Goal: Task Accomplishment & Management: Manage account settings

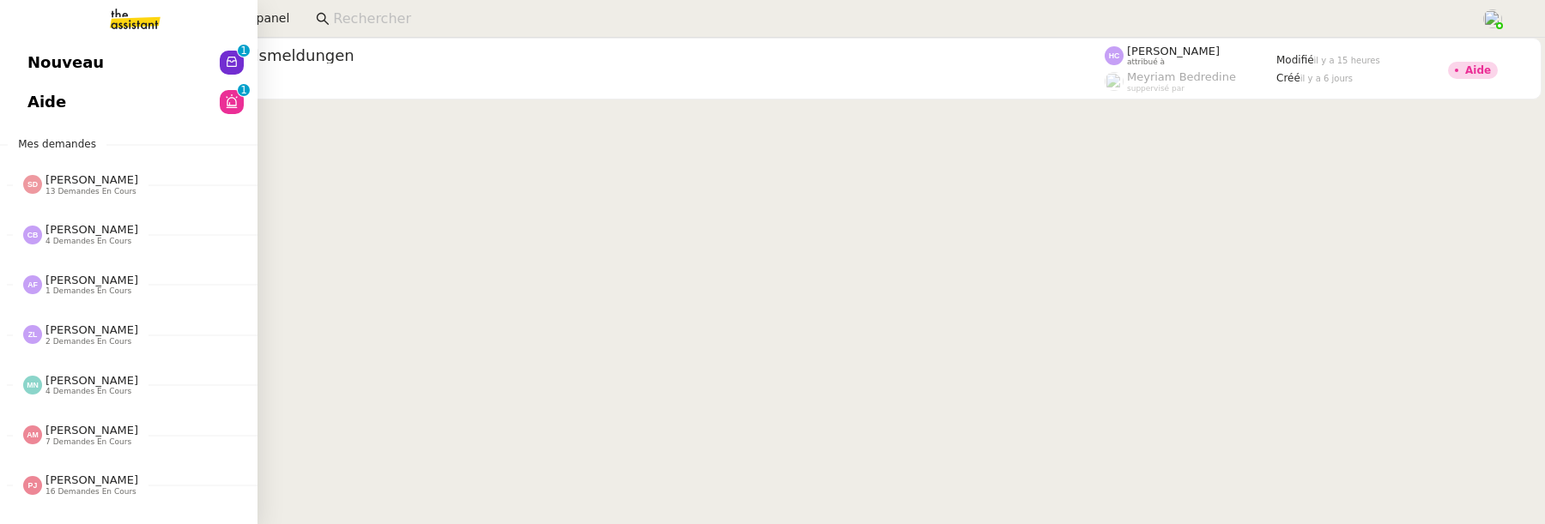
click at [44, 106] on span "Aide" at bounding box center [46, 102] width 39 height 26
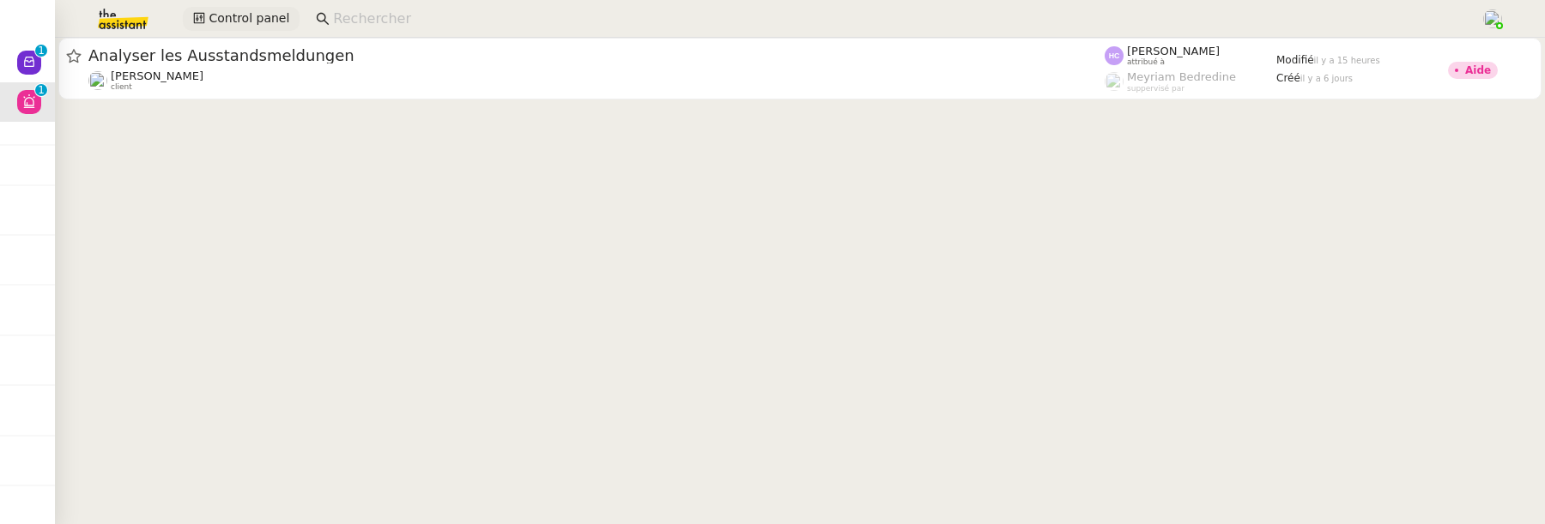
click at [247, 9] on span "Control panel" at bounding box center [249, 19] width 81 height 20
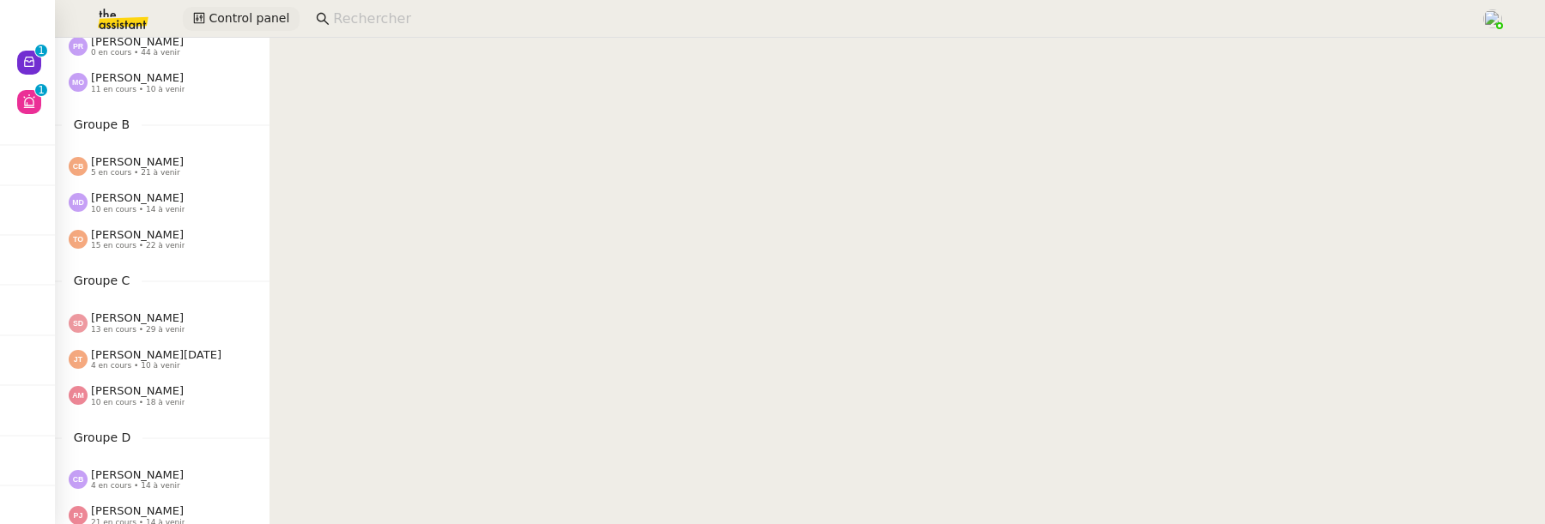
scroll to position [137, 0]
click at [139, 237] on span "[PERSON_NAME]" at bounding box center [137, 232] width 93 height 13
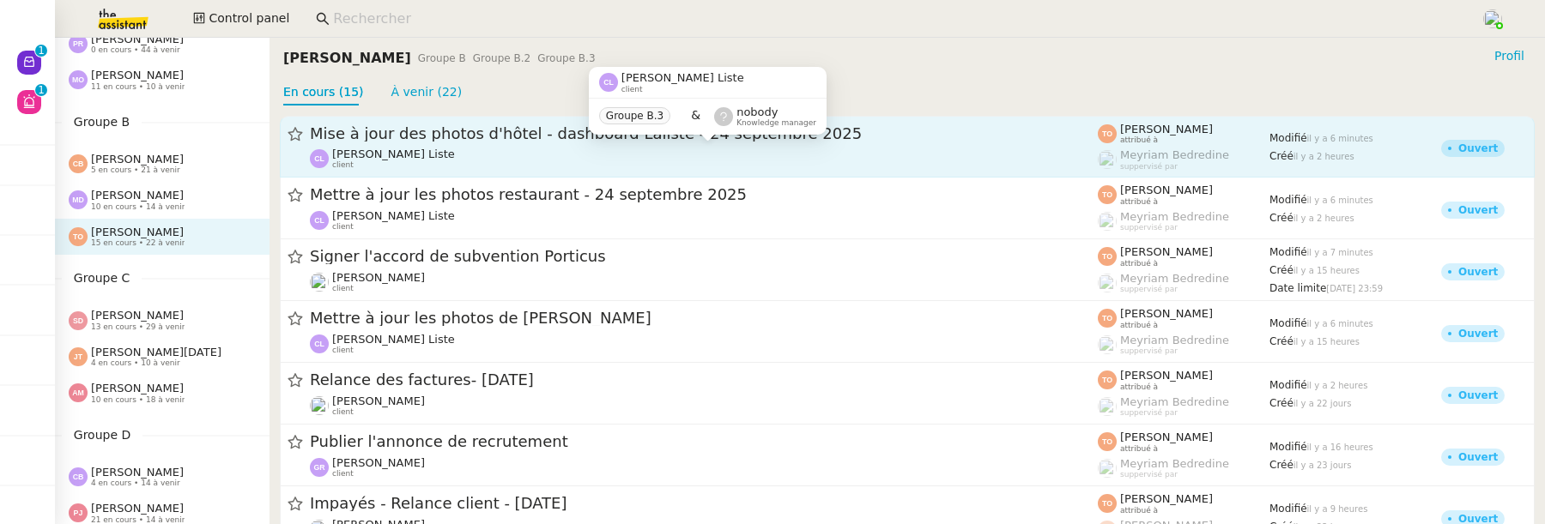
click at [965, 148] on div "Charles La Liste client" at bounding box center [704, 159] width 788 height 22
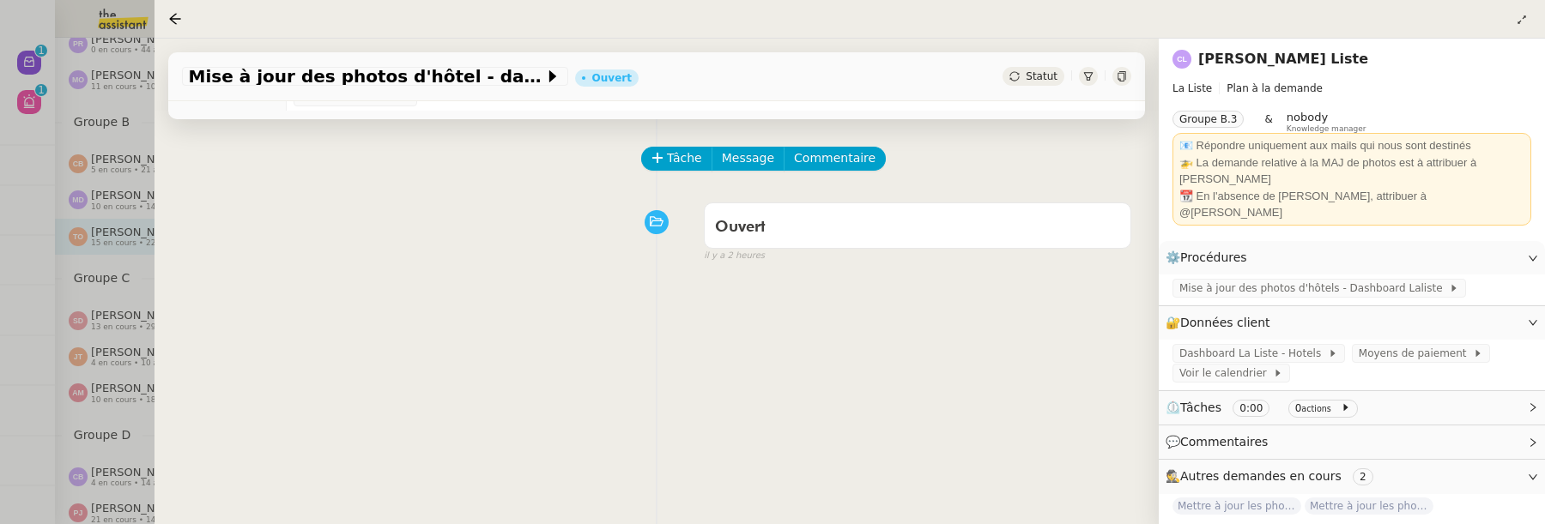
scroll to position [220, 0]
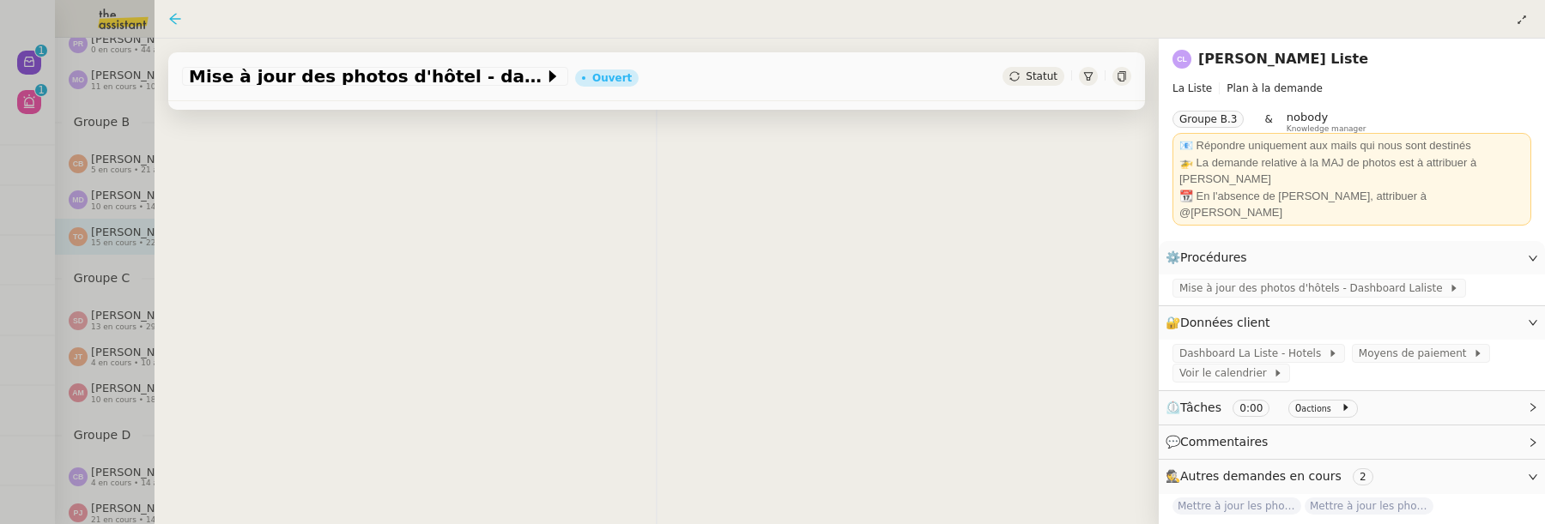
click at [172, 24] on icon at bounding box center [175, 19] width 14 height 14
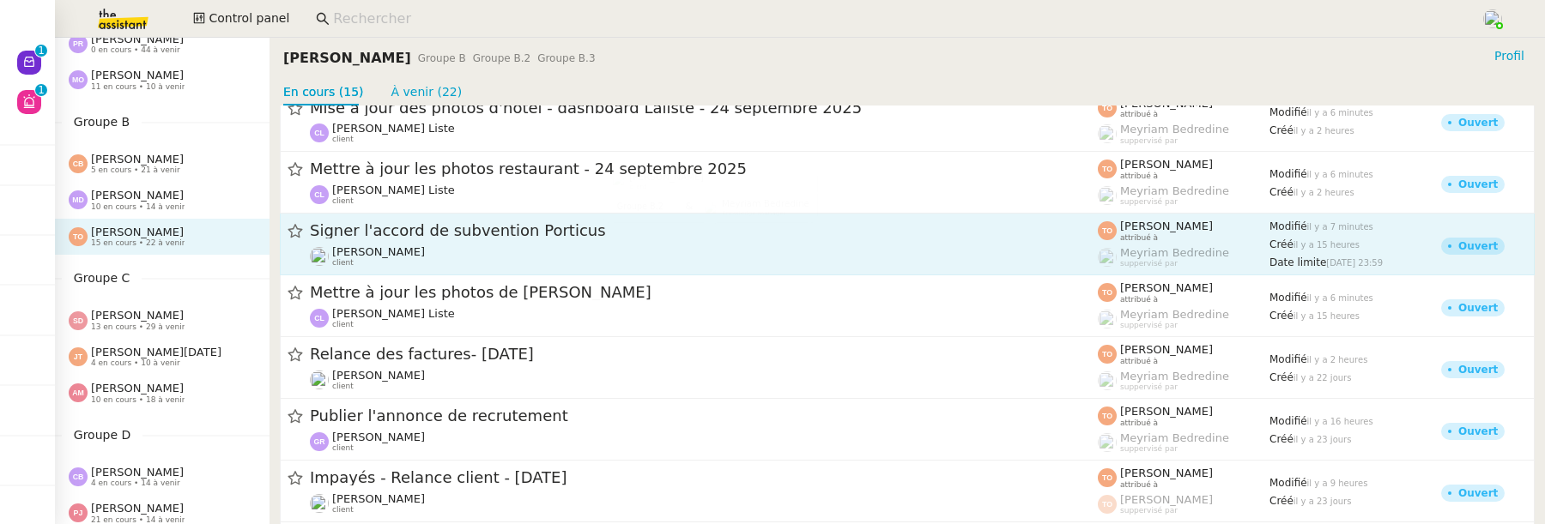
scroll to position [31, 0]
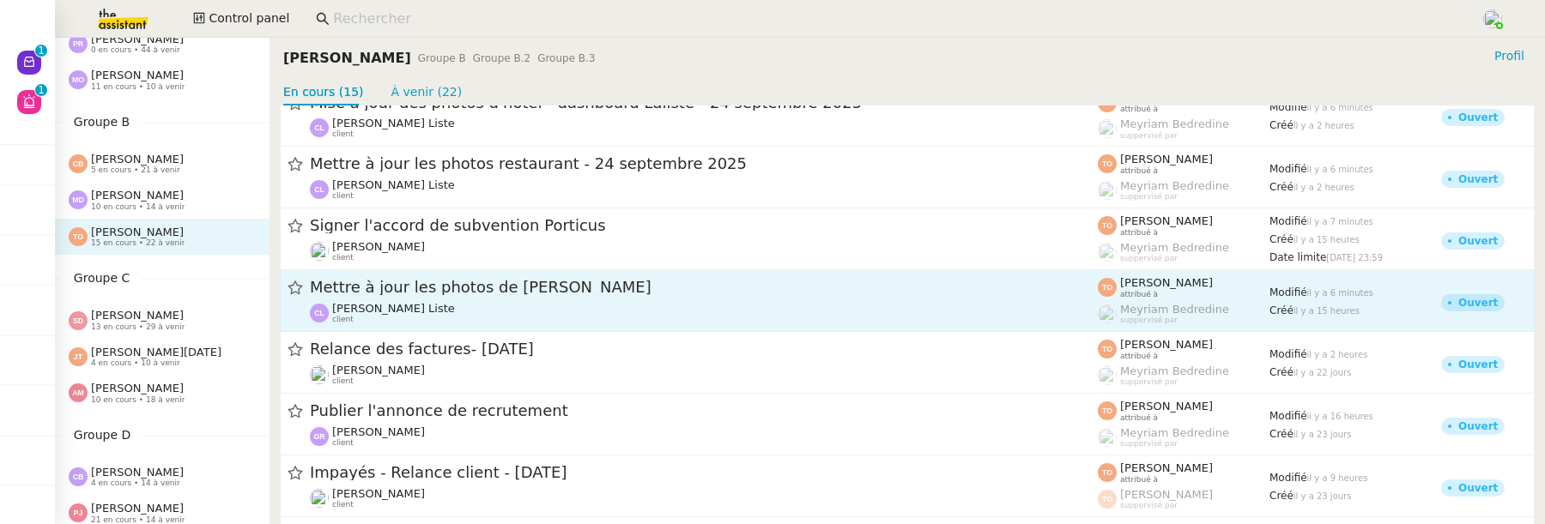
click at [702, 300] on div "Mettre à jour les photos de Khufu's Charles La Liste client" at bounding box center [704, 300] width 788 height 47
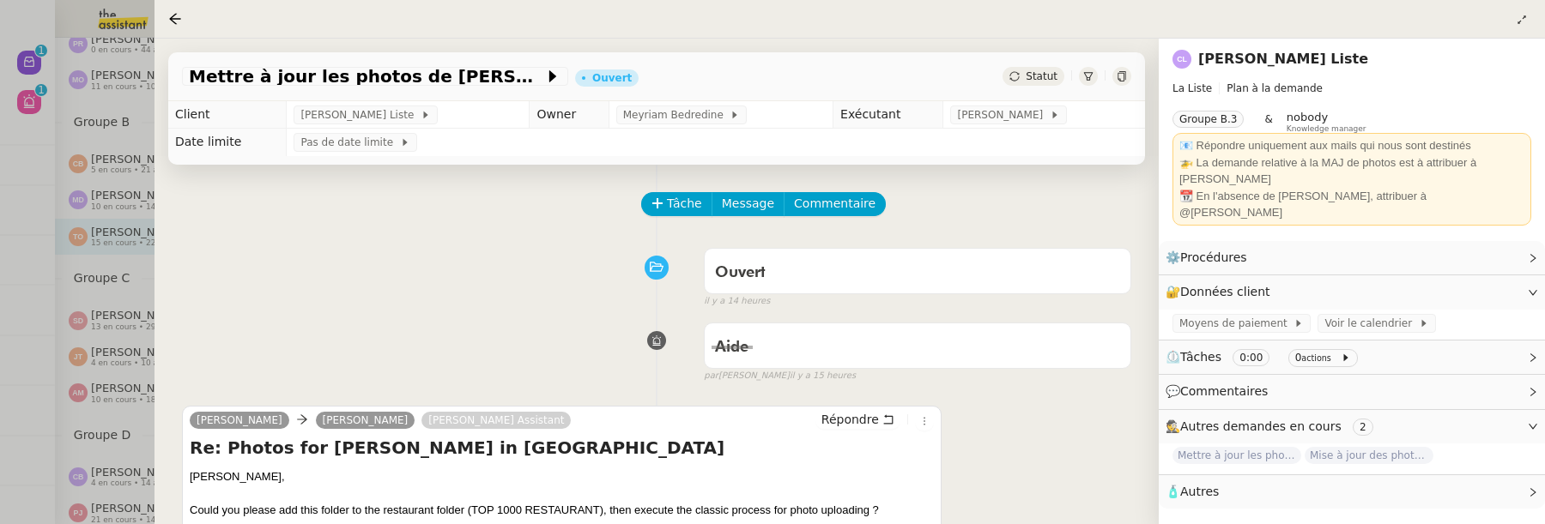
click at [27, 167] on div at bounding box center [772, 262] width 1545 height 524
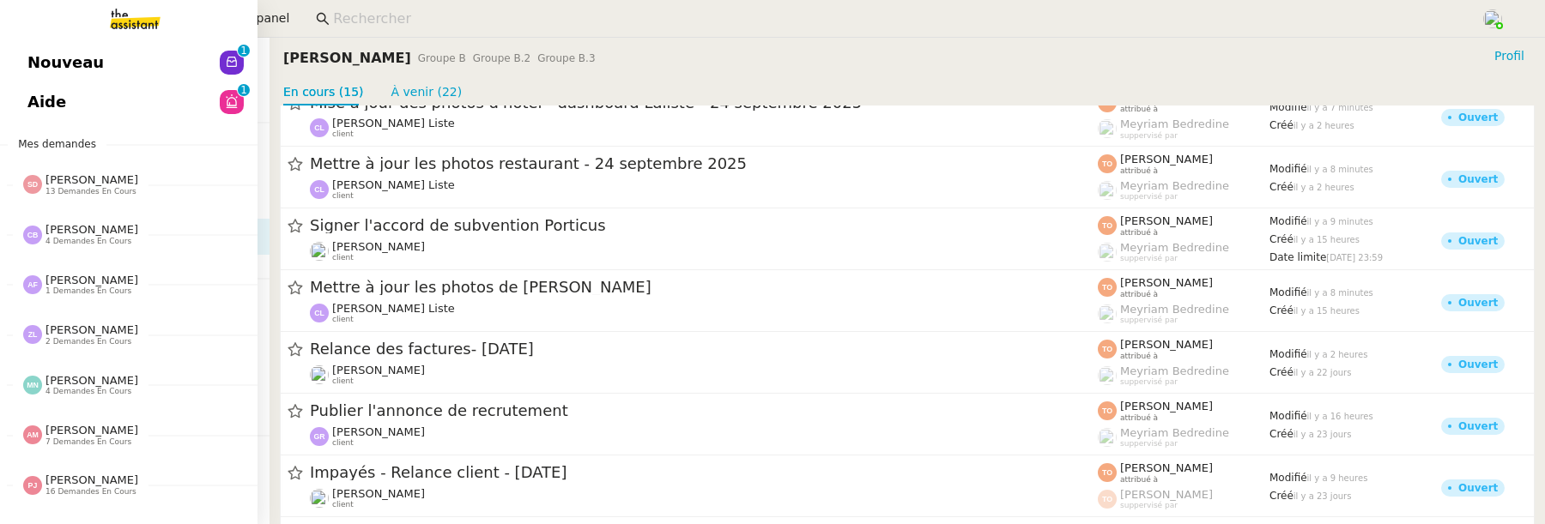
click at [32, 55] on link "Nouveau 0 1 2 3 4 5 6 7 8 9" at bounding box center [128, 62] width 257 height 39
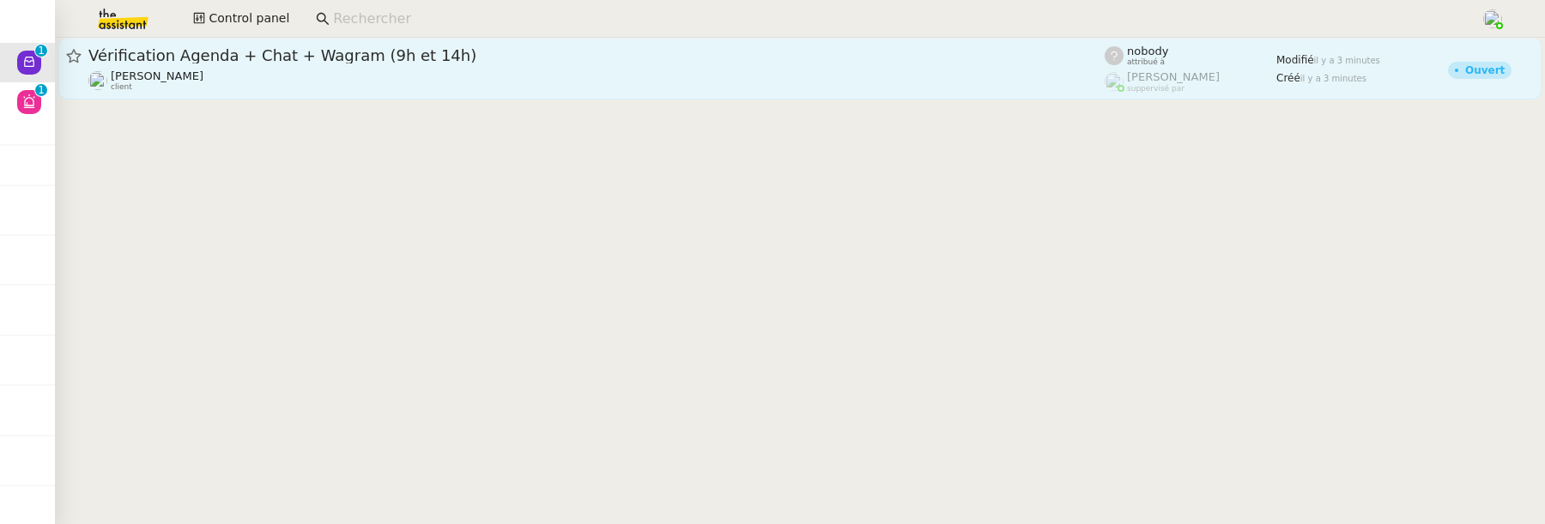
click at [397, 71] on div "David Berrebi client" at bounding box center [596, 81] width 1016 height 22
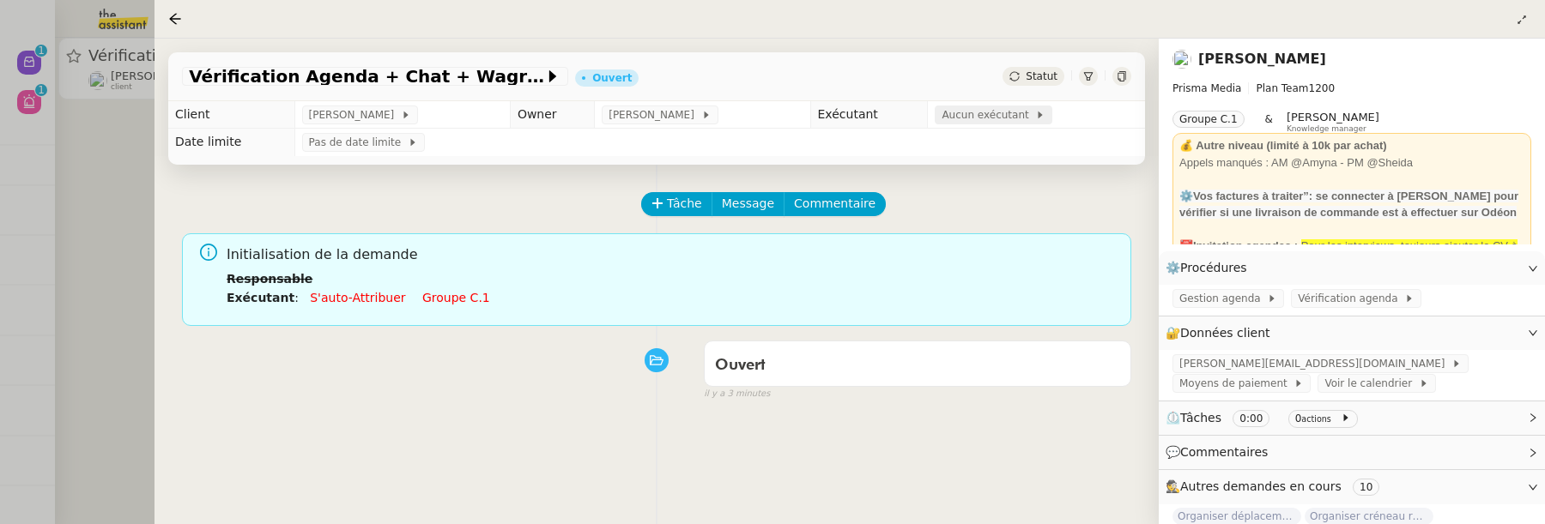
click at [978, 109] on span "Aucun exécutant" at bounding box center [988, 114] width 94 height 17
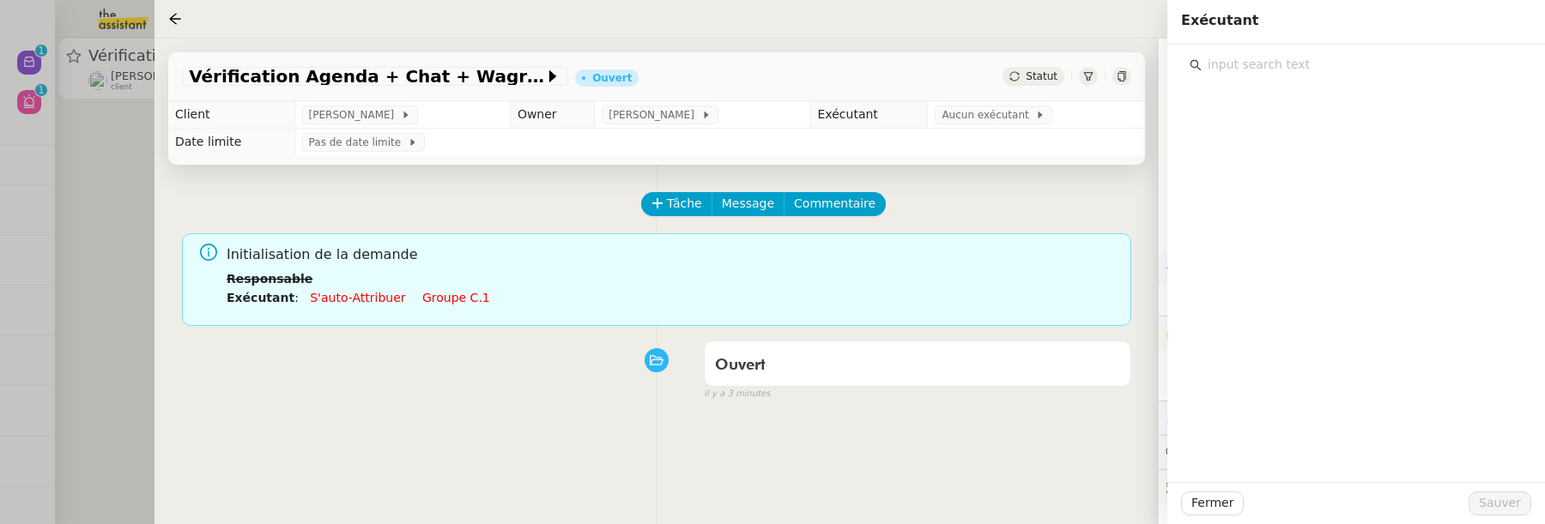
click at [1256, 68] on input "text" at bounding box center [1361, 64] width 321 height 23
type input "sheida"
click at [1325, 125] on div "sheida@team.theassistant.com" at bounding box center [1367, 126] width 290 height 17
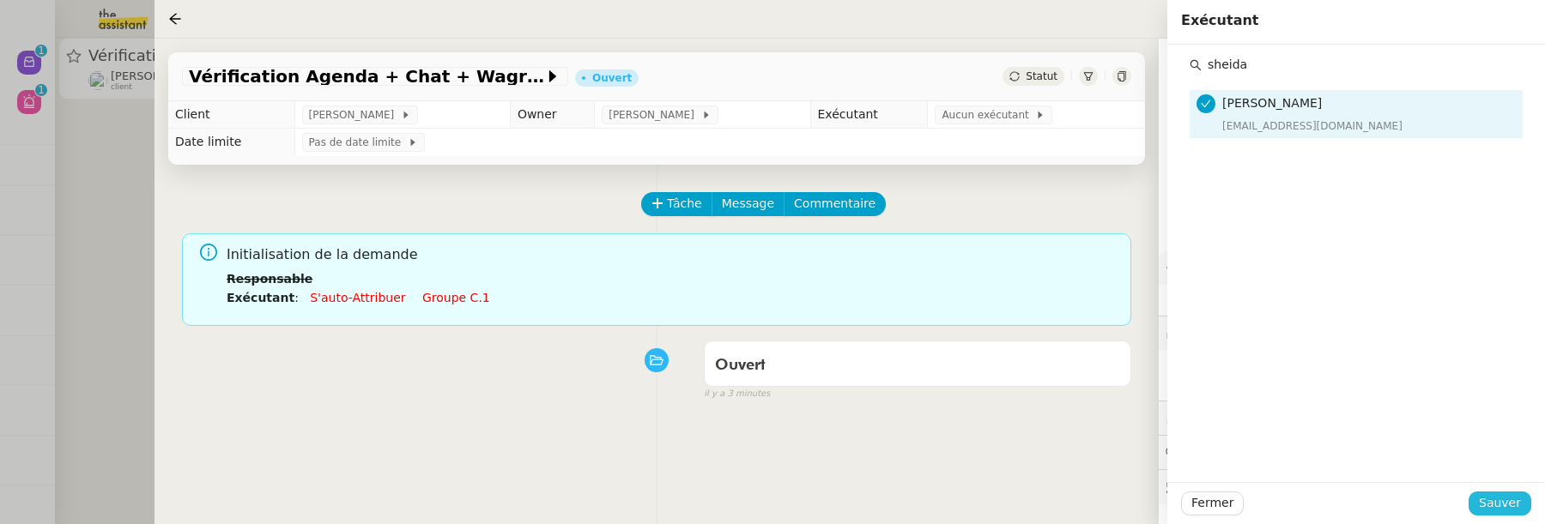
click at [1494, 499] on span "Sauver" at bounding box center [1500, 503] width 42 height 20
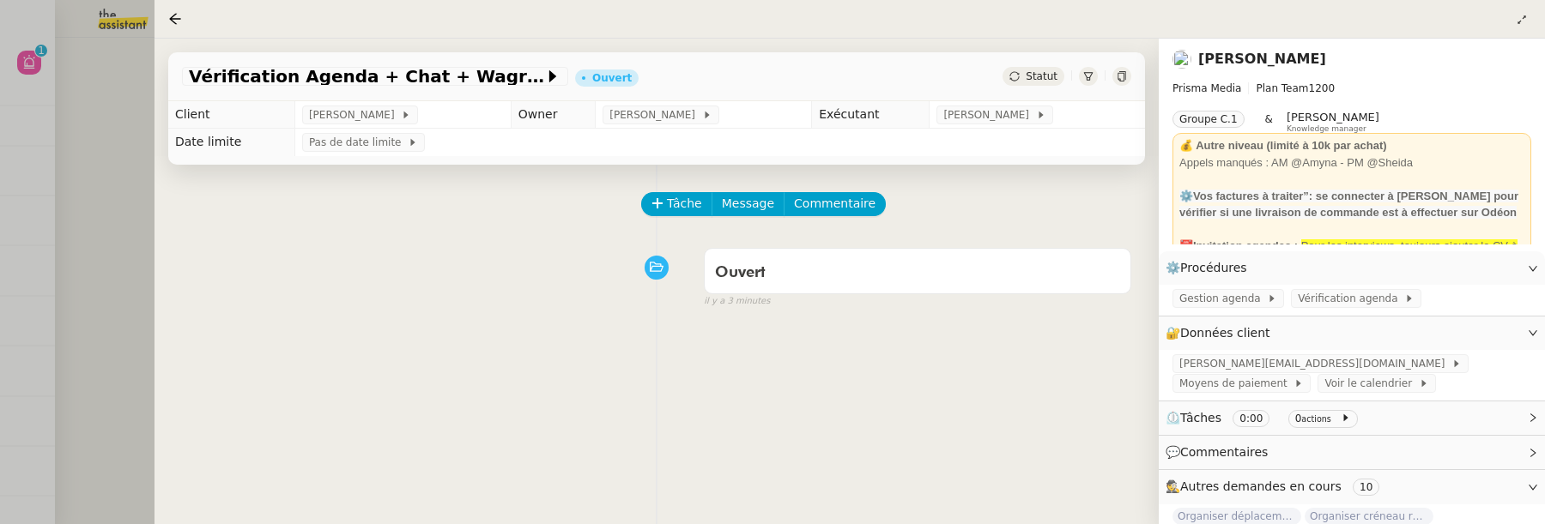
click at [116, 251] on div at bounding box center [772, 262] width 1545 height 524
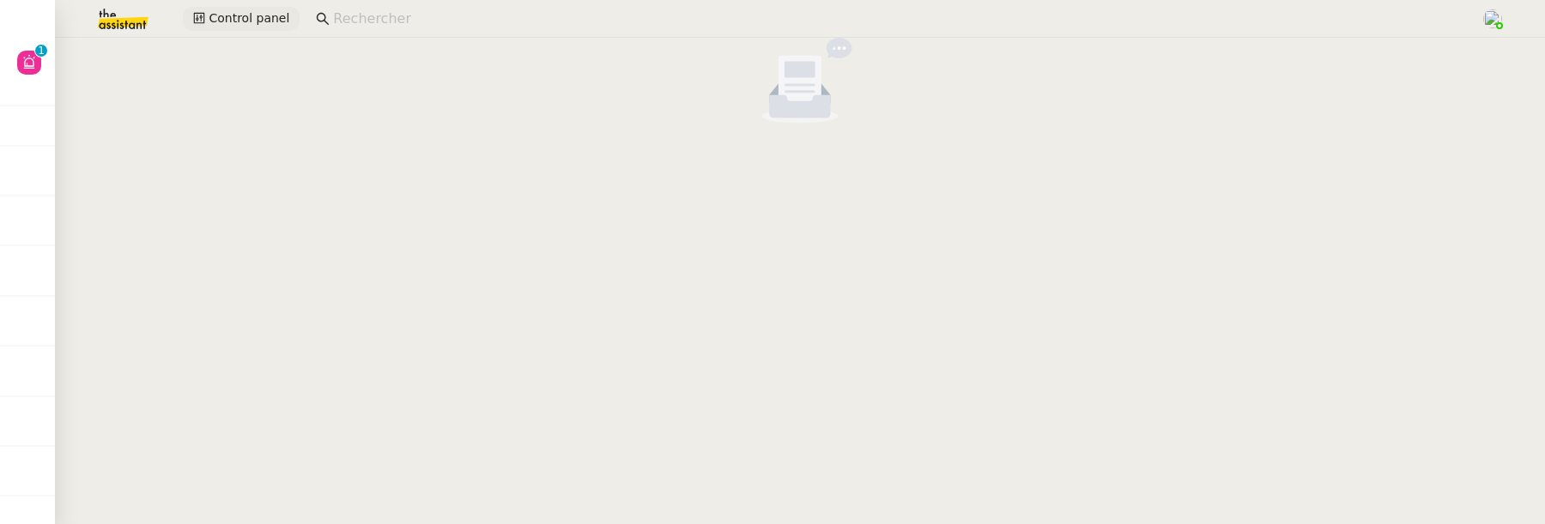
click at [221, 14] on span "Control panel" at bounding box center [249, 19] width 81 height 20
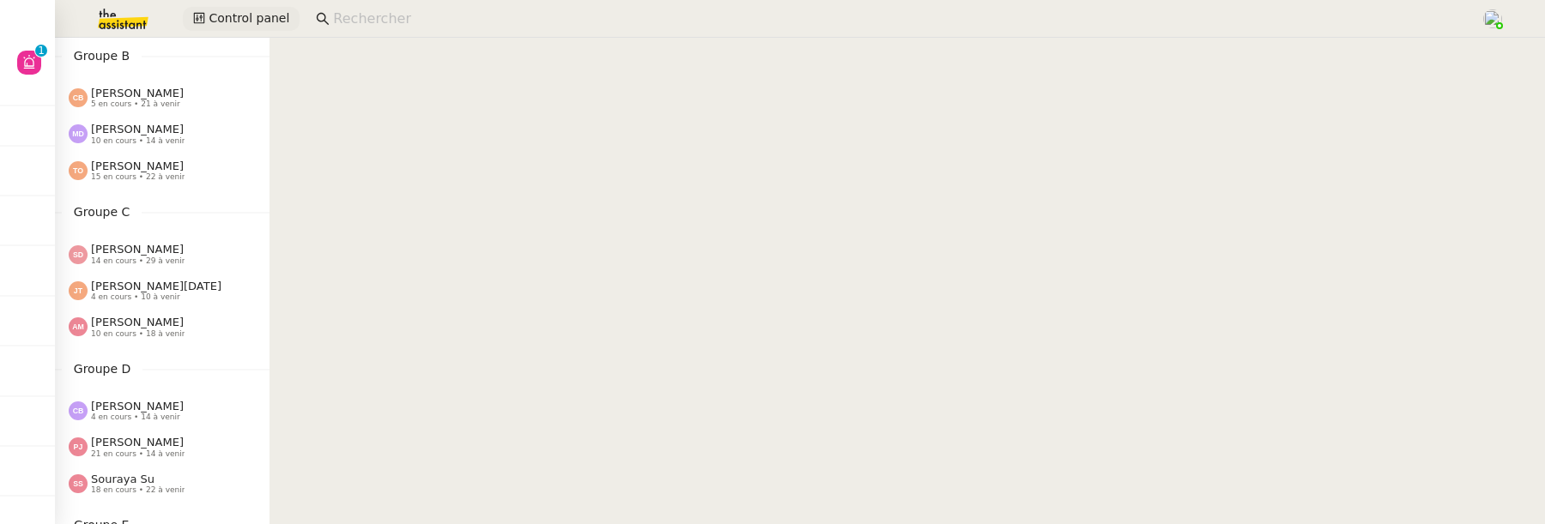
scroll to position [207, 0]
click at [139, 317] on span "[PERSON_NAME]" at bounding box center [137, 318] width 93 height 13
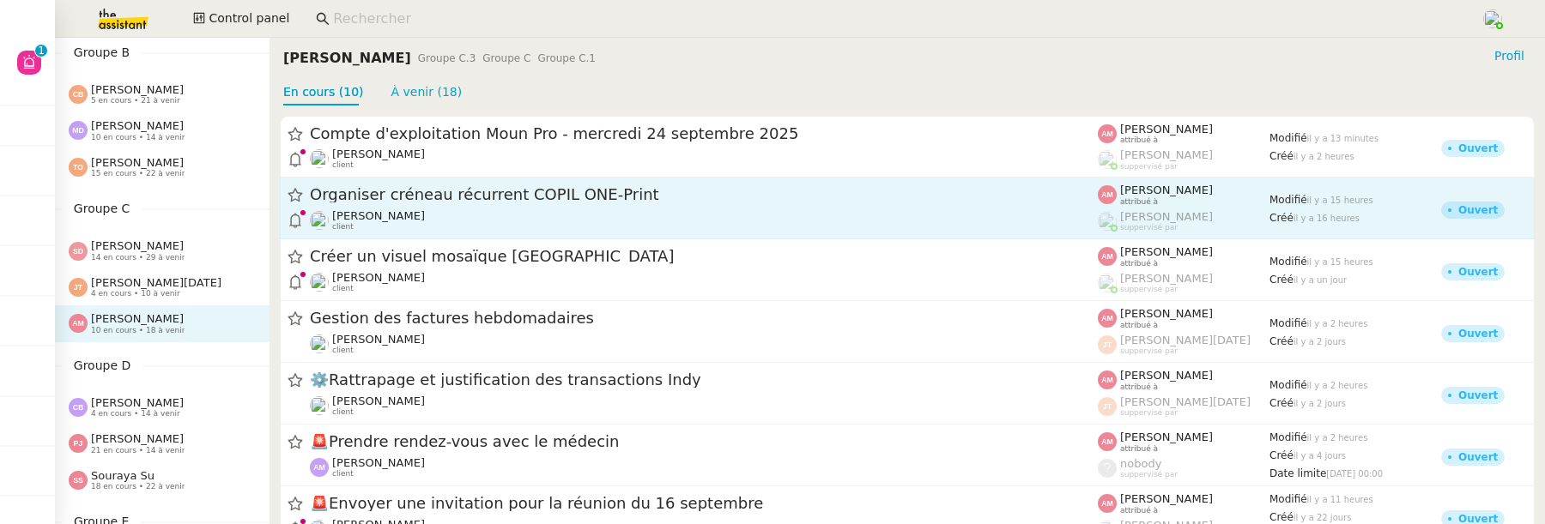
click at [529, 206] on div "Organiser créneau récurrent COPIL ONE-Print" at bounding box center [704, 195] width 788 height 21
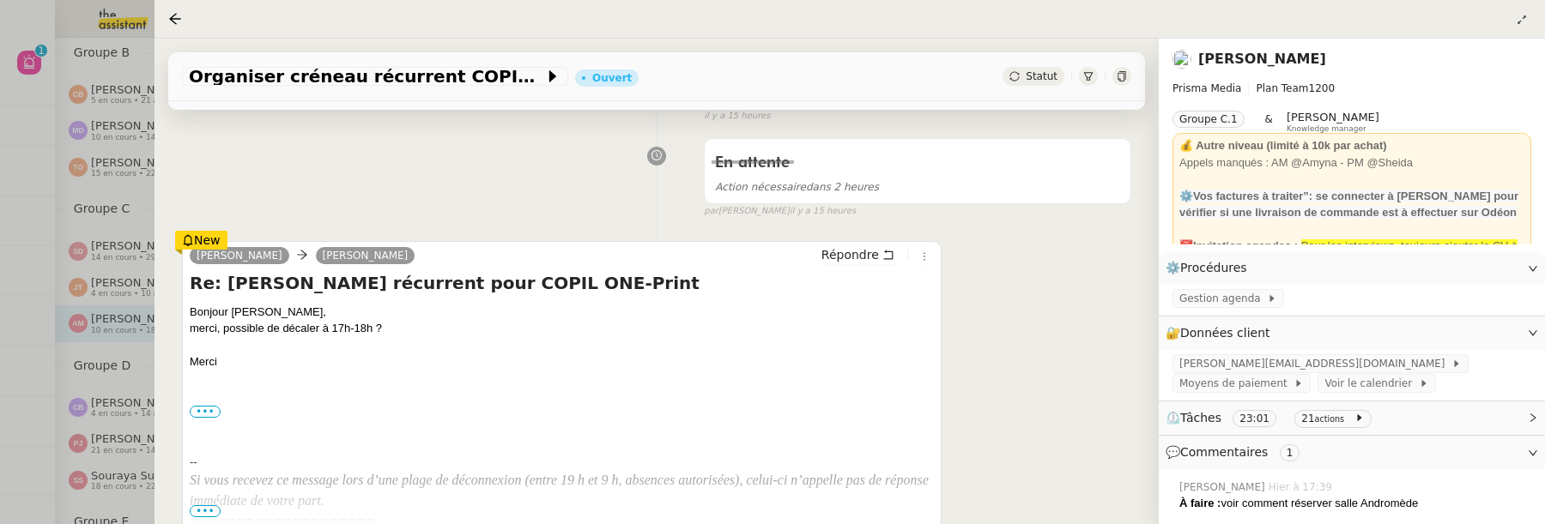
scroll to position [259, 0]
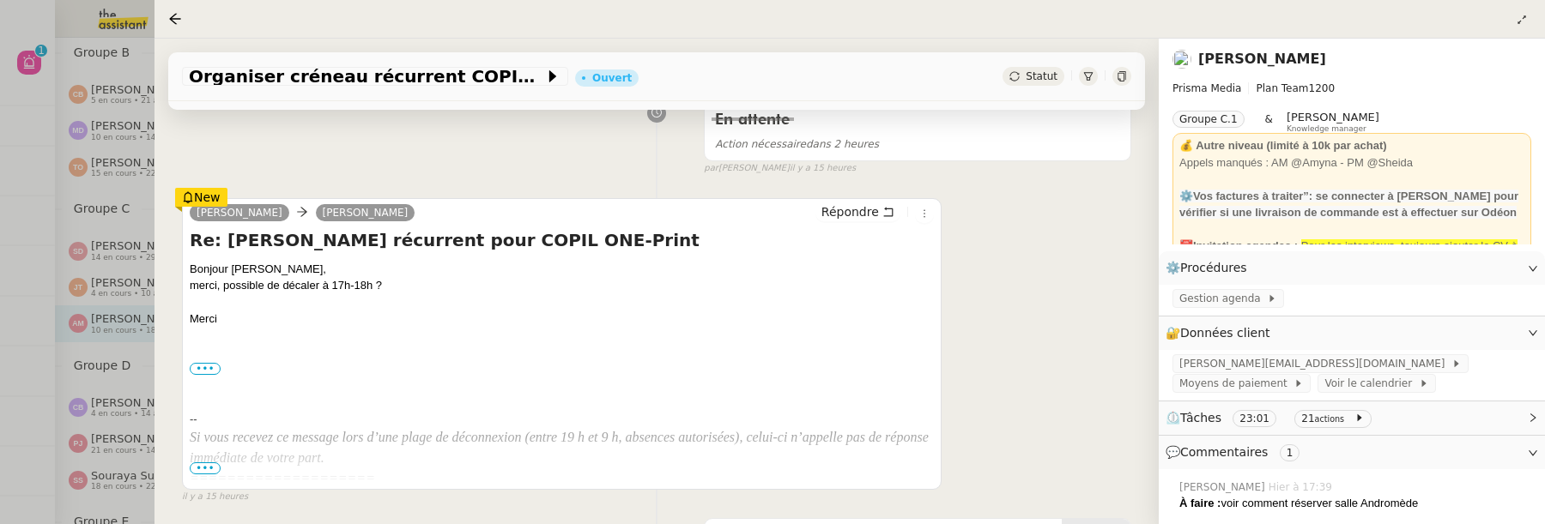
click at [39, 104] on div at bounding box center [772, 262] width 1545 height 524
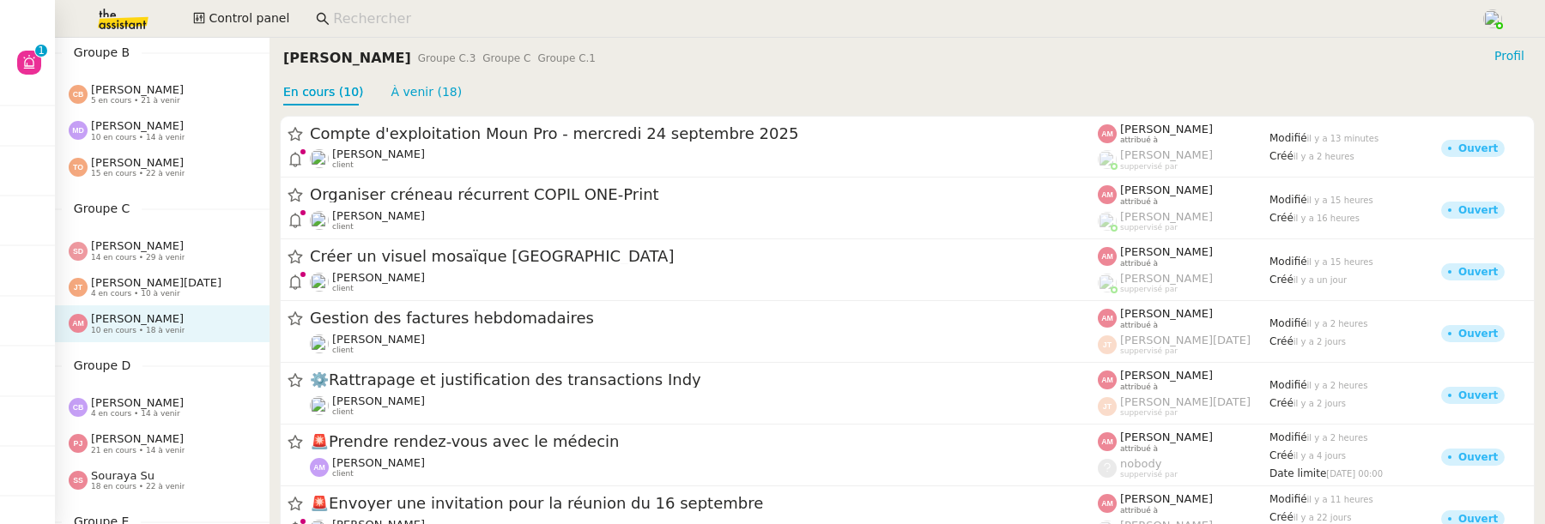
click at [148, 255] on span "14 en cours • 29 à venir" at bounding box center [138, 257] width 94 height 9
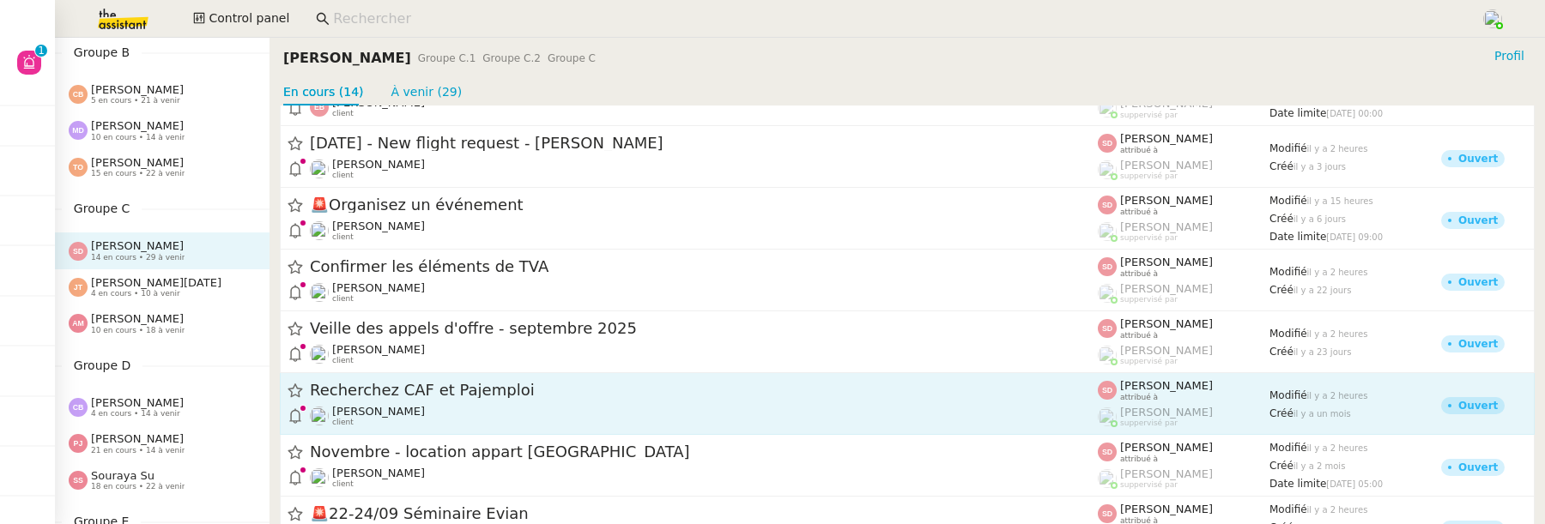
scroll to position [286, 0]
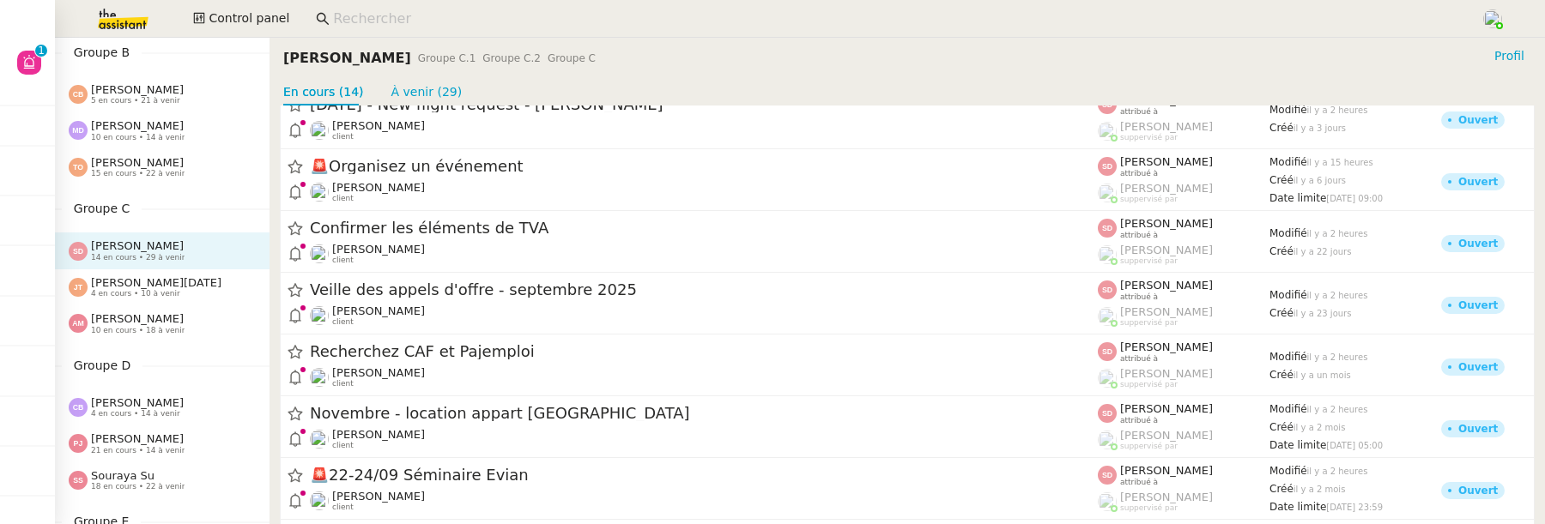
click at [182, 292] on div "Jean-Noël De Tinguy 4 en cours • 10 à venir" at bounding box center [156, 287] width 130 height 22
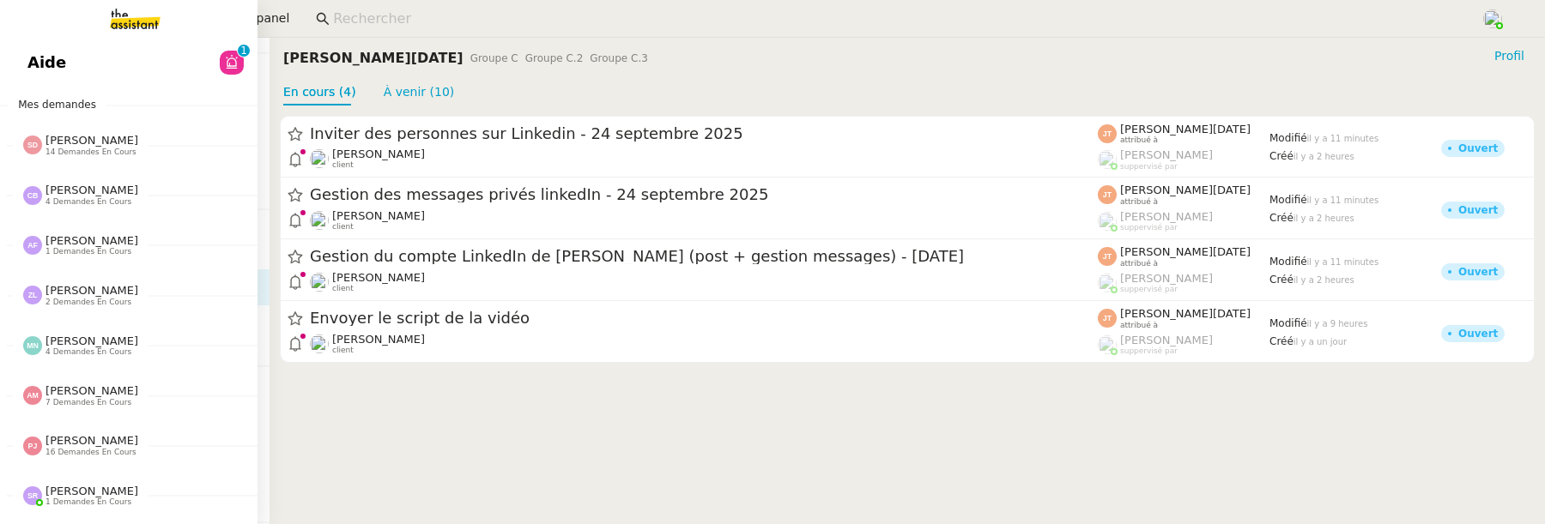
click at [30, 62] on span "Aide" at bounding box center [46, 63] width 39 height 26
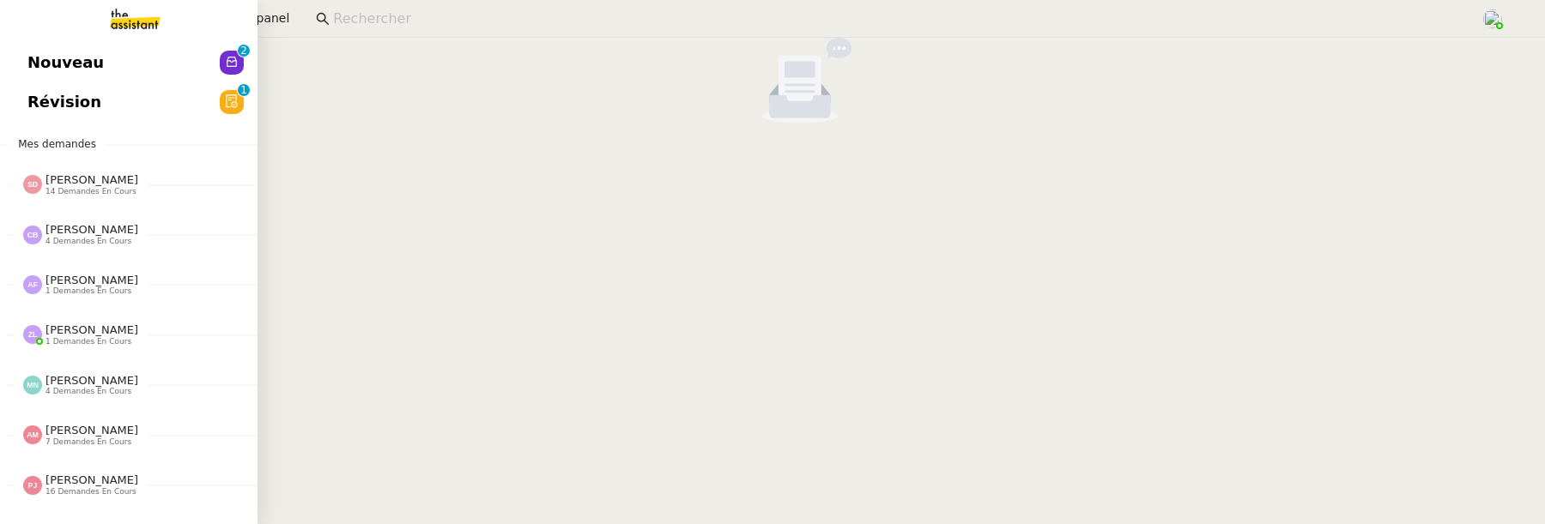
click at [36, 106] on span "Révision" at bounding box center [64, 102] width 74 height 26
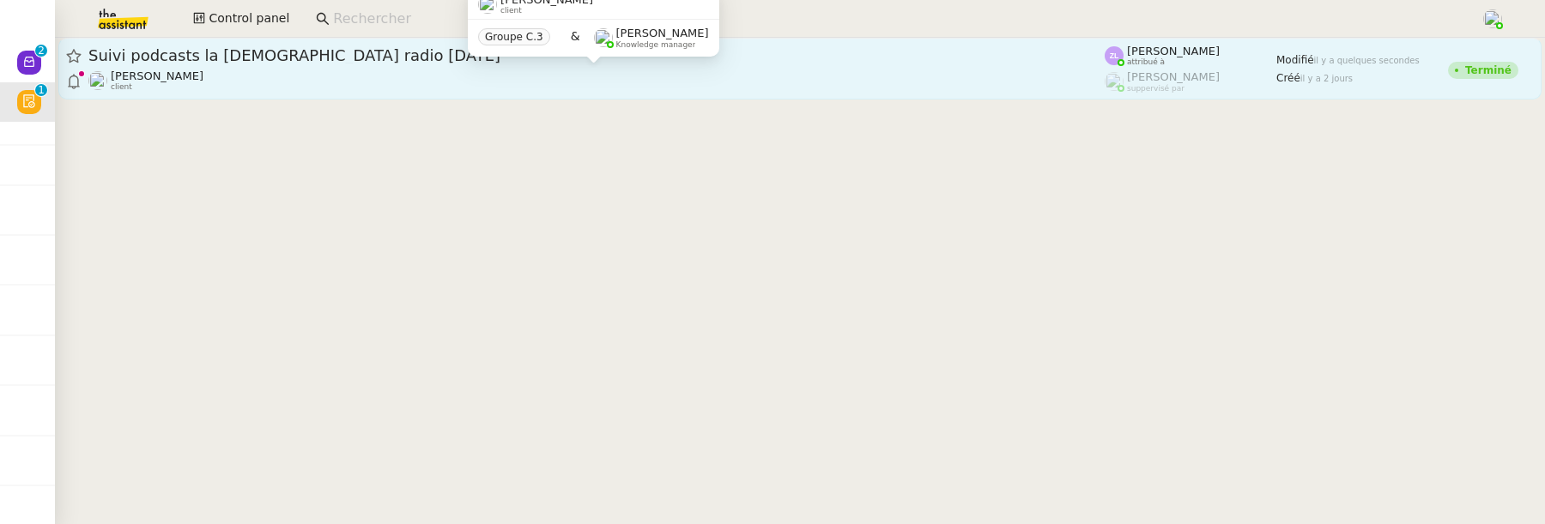
click at [494, 75] on div "[PERSON_NAME] client" at bounding box center [596, 81] width 1016 height 22
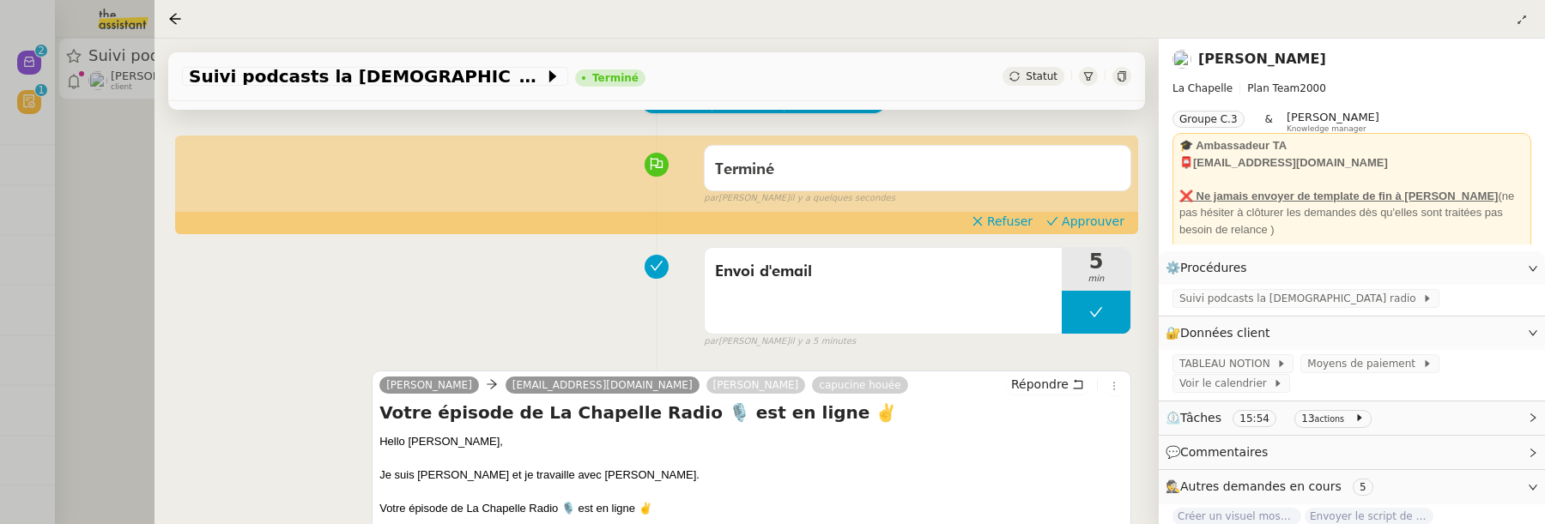
scroll to position [174, 0]
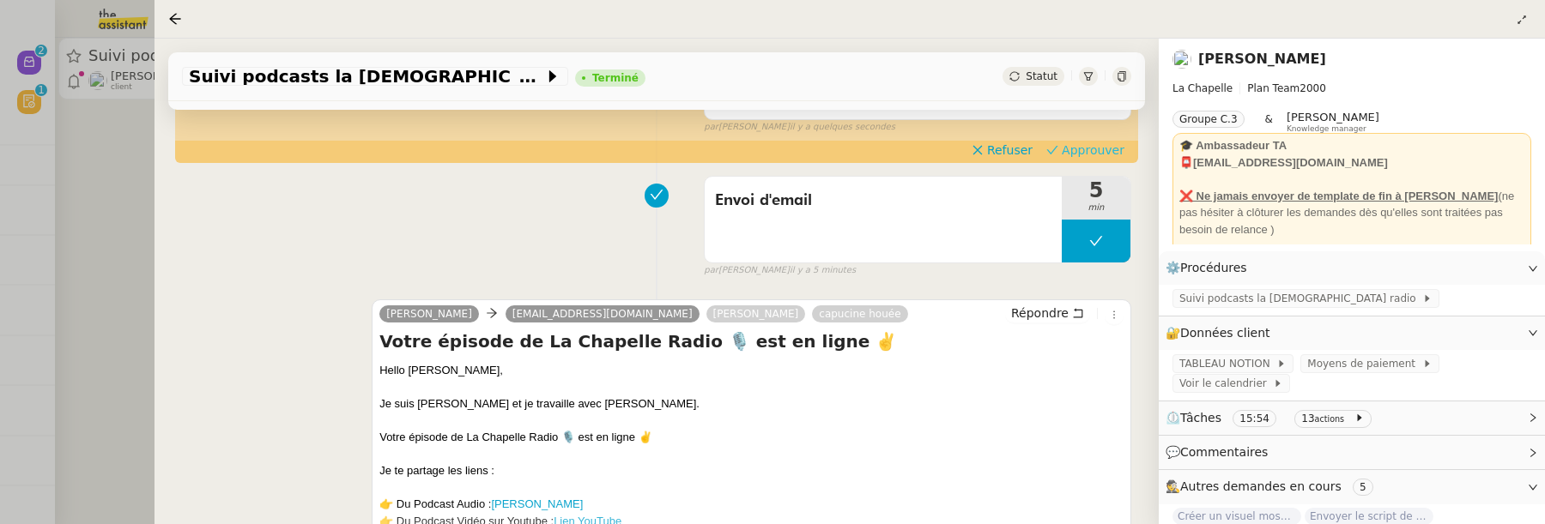
click at [1106, 145] on span "Approuver" at bounding box center [1093, 150] width 63 height 17
click at [105, 203] on div at bounding box center [772, 262] width 1545 height 524
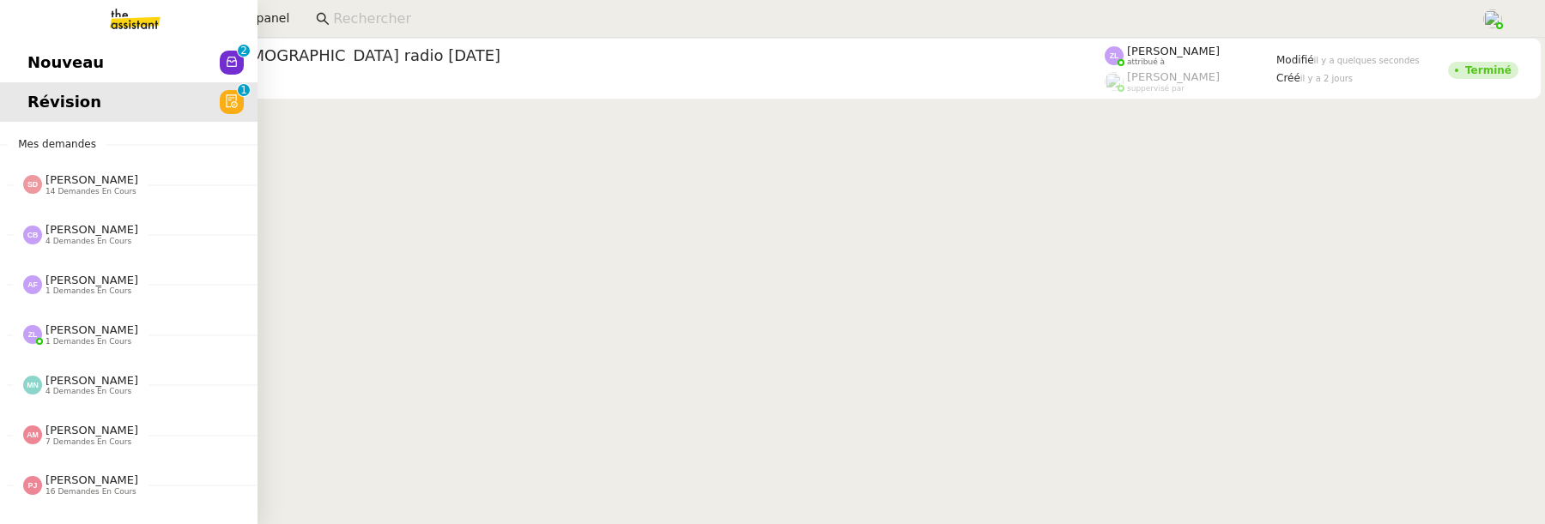
click at [27, 67] on span "Nouveau" at bounding box center [65, 63] width 76 height 26
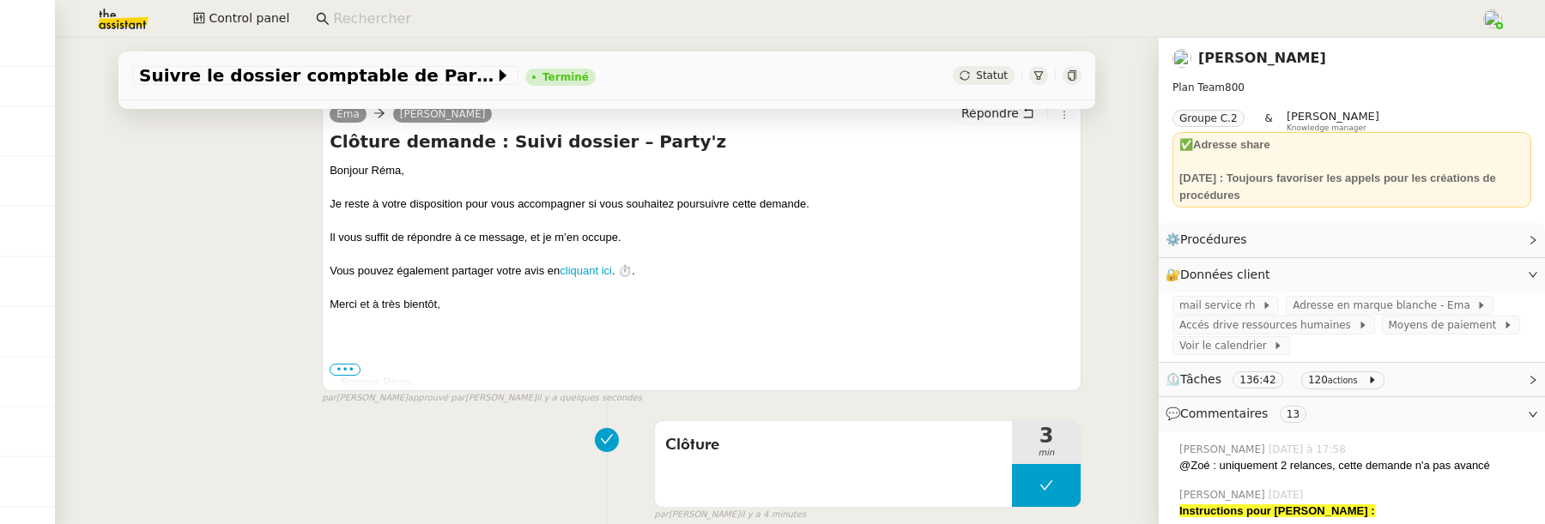
scroll to position [233, 0]
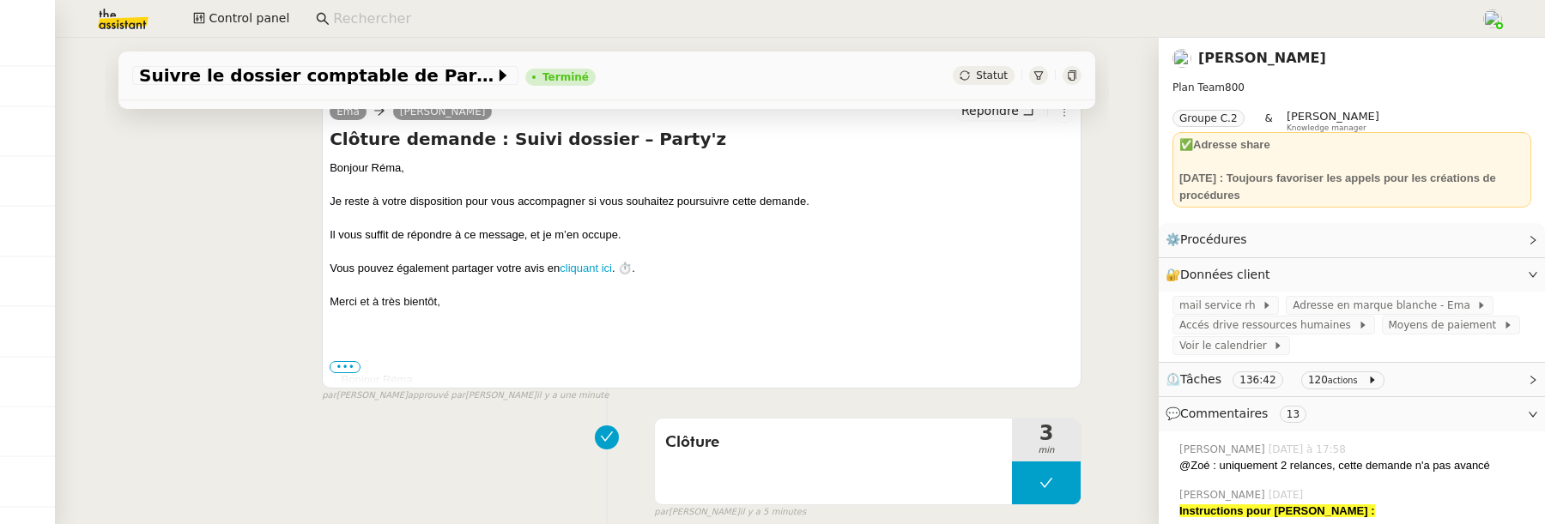
click at [992, 74] on span "Statut" at bounding box center [992, 76] width 32 height 12
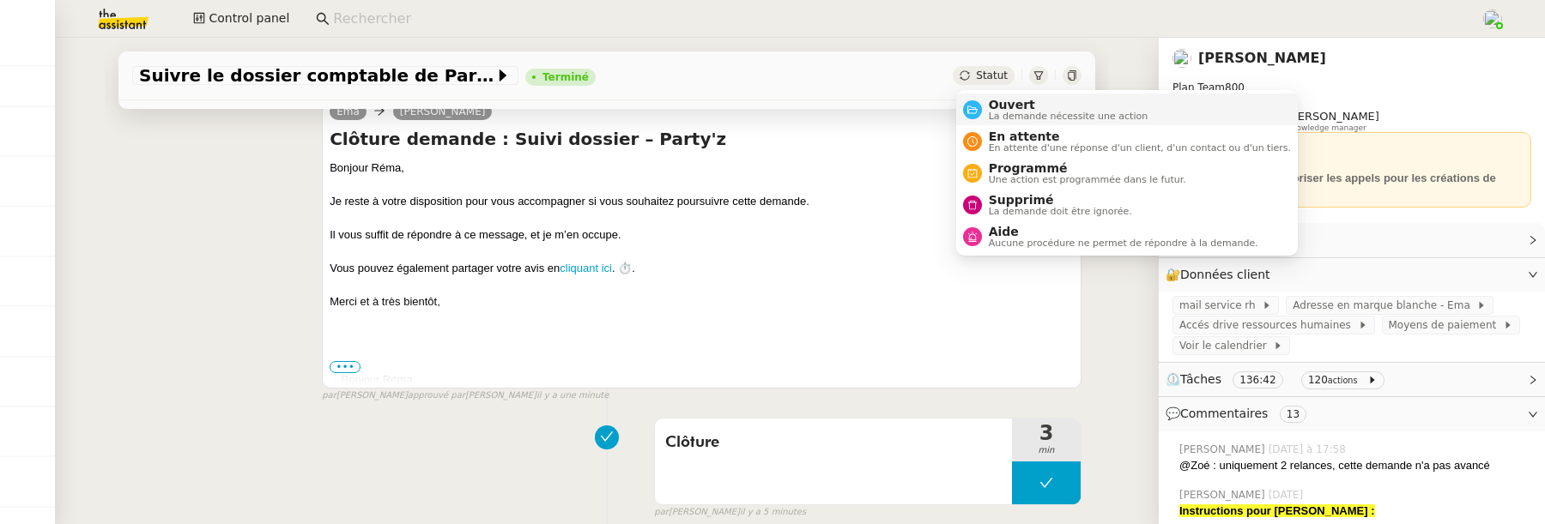
click at [1007, 94] on li "Ouvert La demande nécessite une action" at bounding box center [1127, 110] width 342 height 32
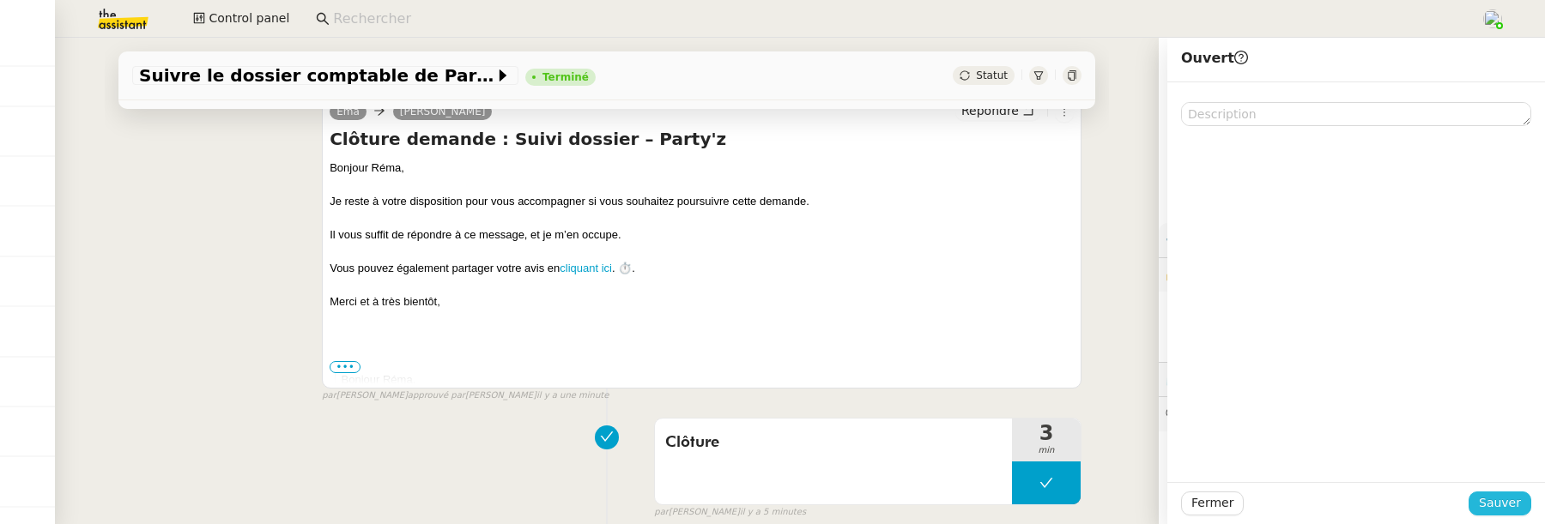
click at [1480, 495] on button "Sauver" at bounding box center [1499, 504] width 63 height 24
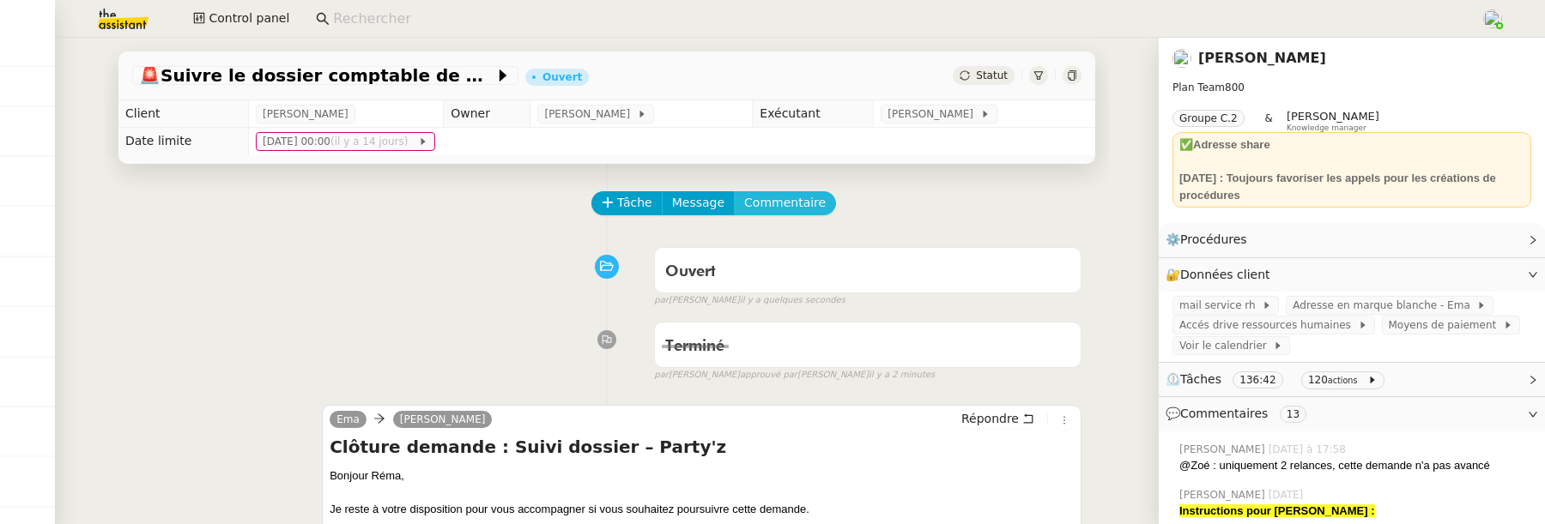
click at [771, 204] on span "Commentaire" at bounding box center [785, 203] width 82 height 20
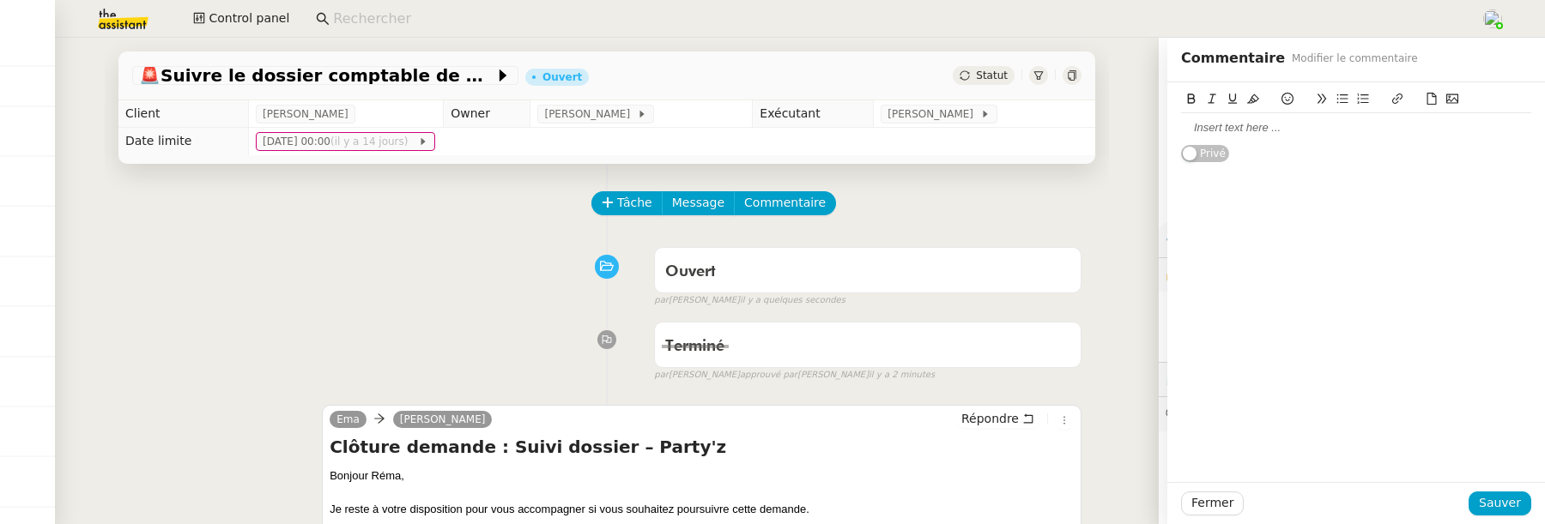
click at [1201, 129] on div at bounding box center [1356, 127] width 350 height 15
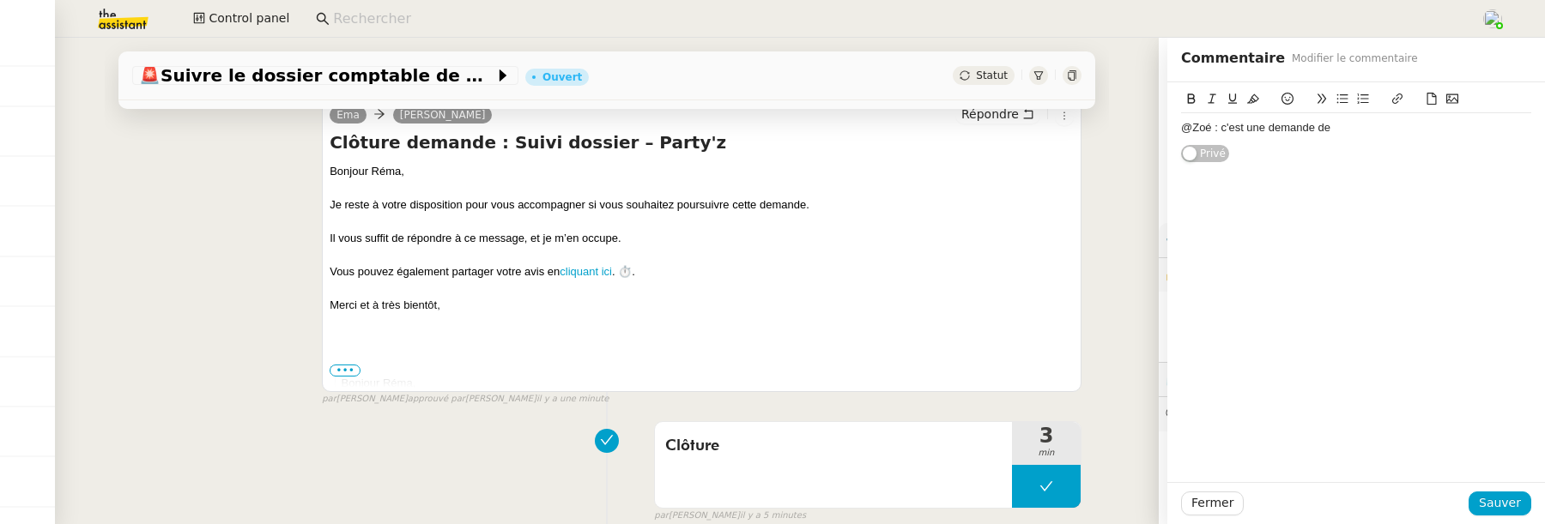
scroll to position [303, 0]
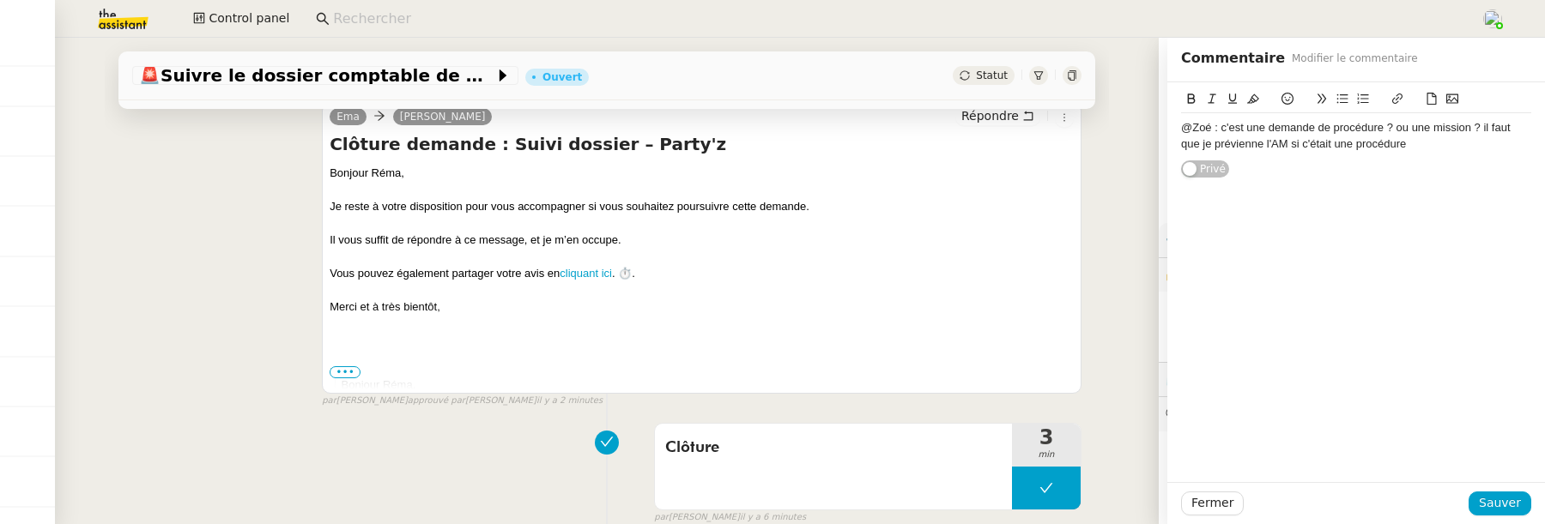
click at [1490, 491] on div "Fermer Sauver" at bounding box center [1356, 503] width 378 height 42
click at [1498, 502] on span "Sauver" at bounding box center [1500, 503] width 42 height 20
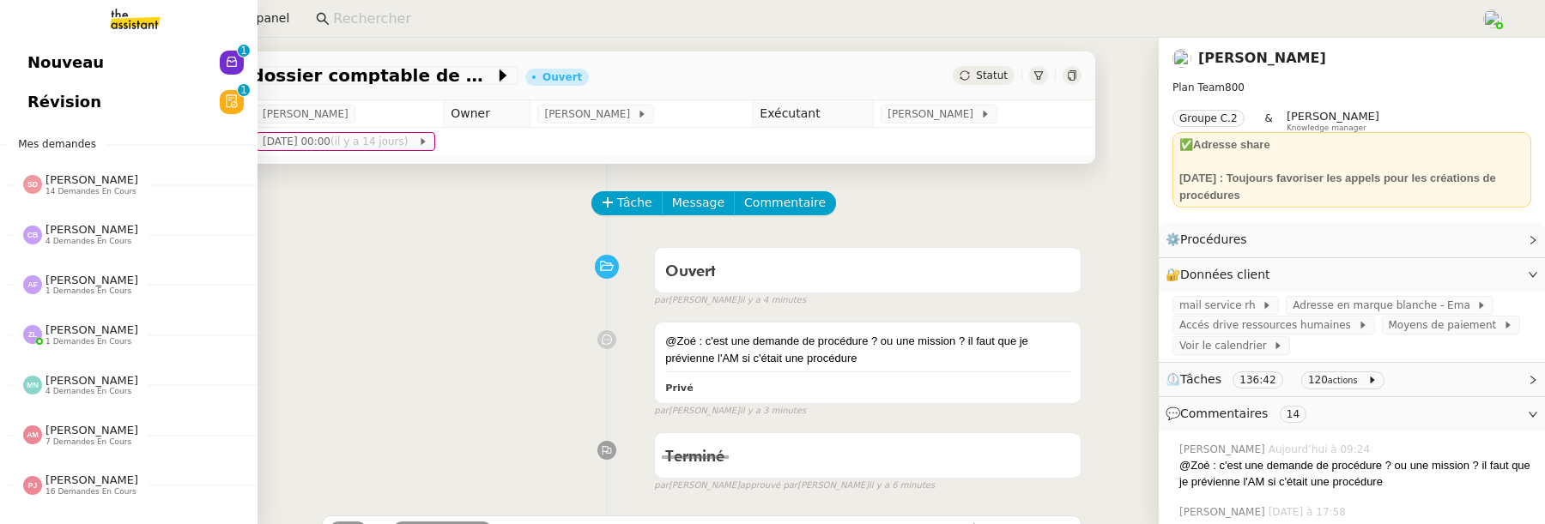
click at [32, 104] on span "Révision" at bounding box center [64, 102] width 74 height 26
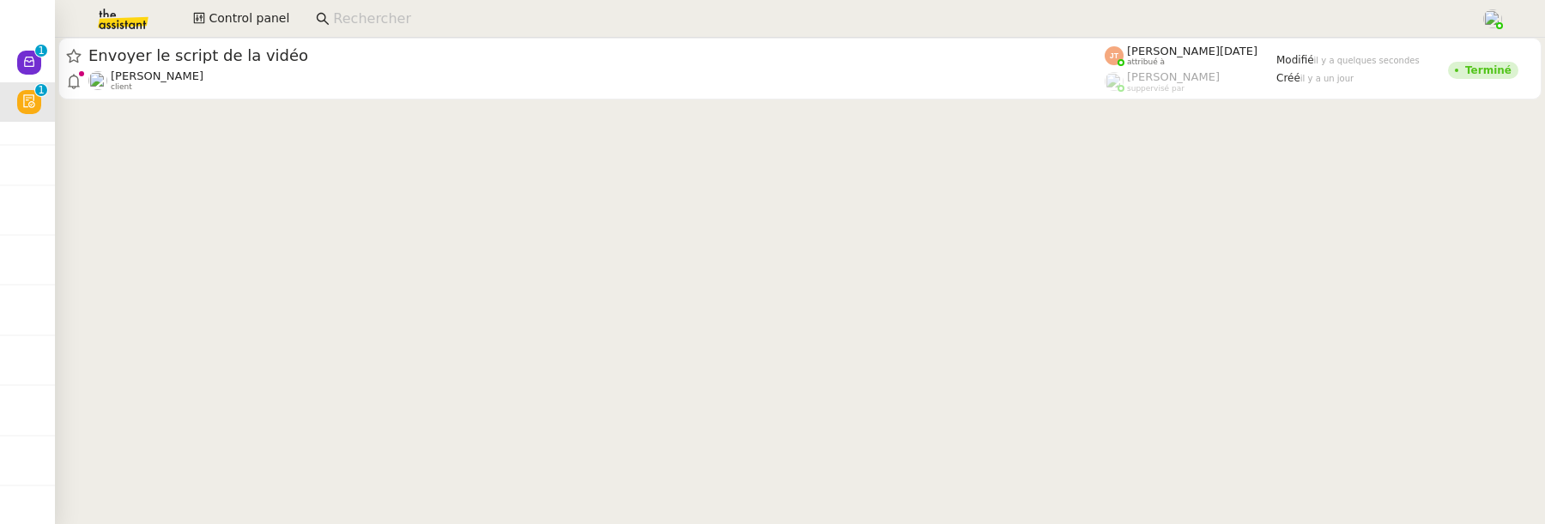
click at [567, 106] on cdk-virtual-scroll-viewport "Envoyer le script de la vidéo Hugo Bentz client Jean-Noël De Tinguy attribué à …" at bounding box center [800, 281] width 1490 height 487
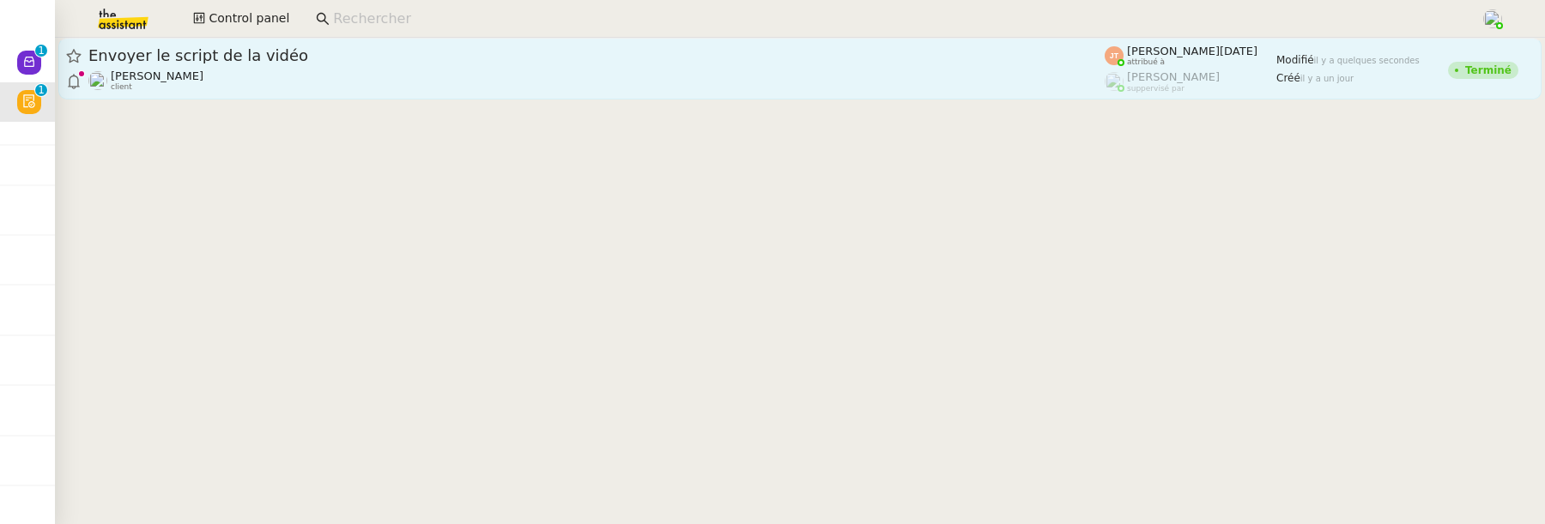
click at [572, 90] on div "Hugo Bentz client" at bounding box center [596, 81] width 1016 height 22
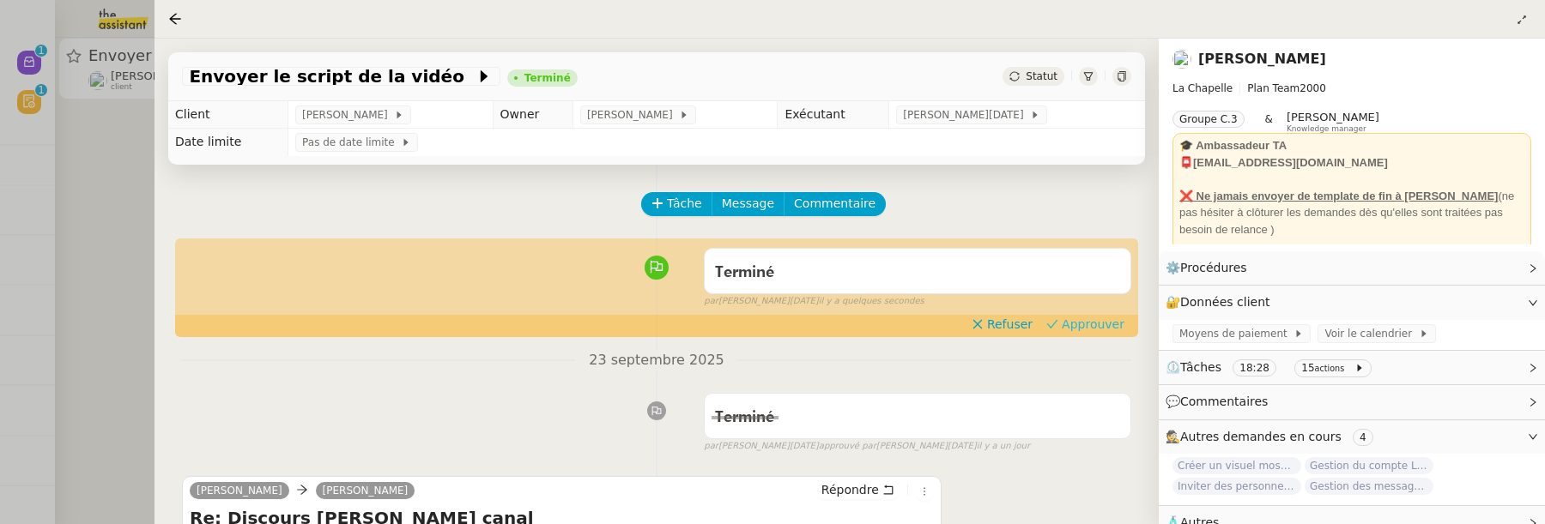
click at [1083, 318] on span "Approuver" at bounding box center [1093, 324] width 63 height 17
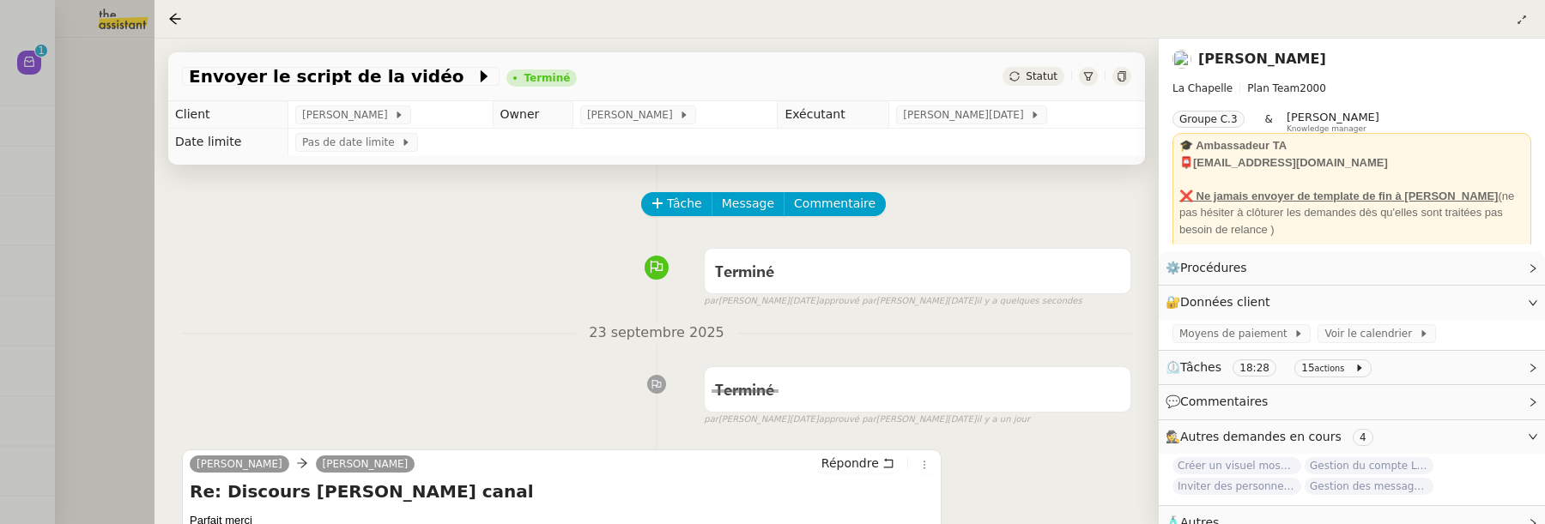
click at [74, 82] on div at bounding box center [772, 262] width 1545 height 524
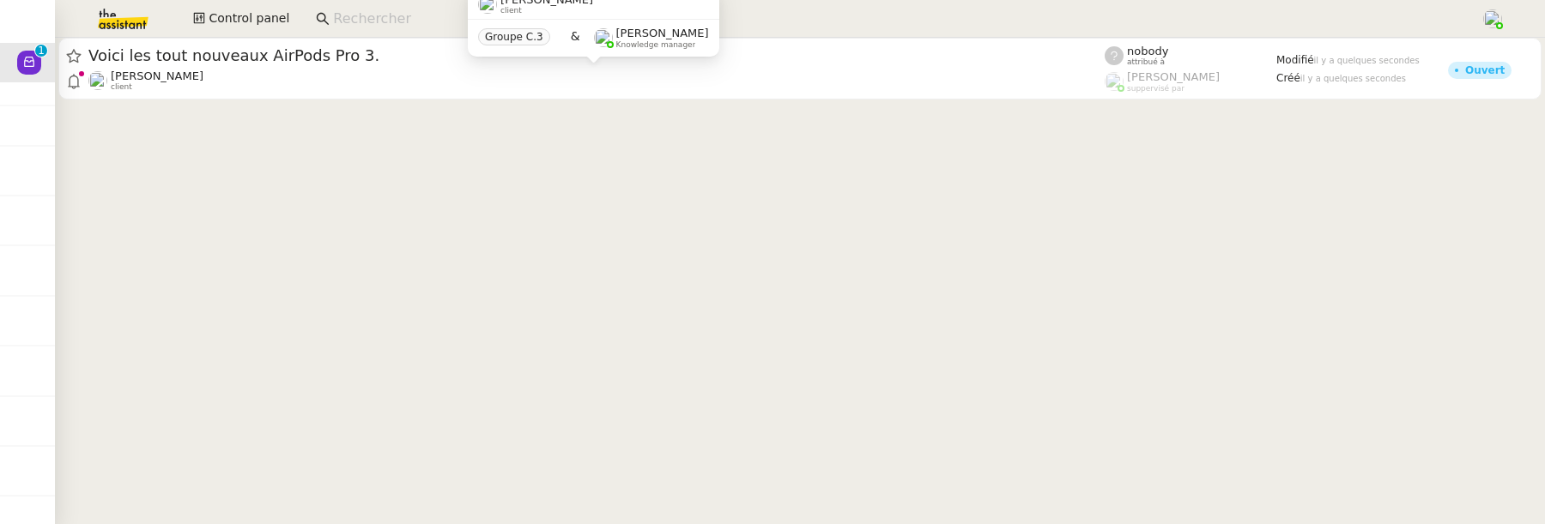
click at [522, 70] on div "Othman Ghali client Groupe C.3 & Frédérique Albert Knowledge manager" at bounding box center [593, 29] width 251 height 81
click at [669, 103] on cdk-virtual-scroll-viewport "Voici les tout nouveaux AirPods Pro 3. Othman Ghali client nobody attribué à Fr…" at bounding box center [800, 281] width 1490 height 487
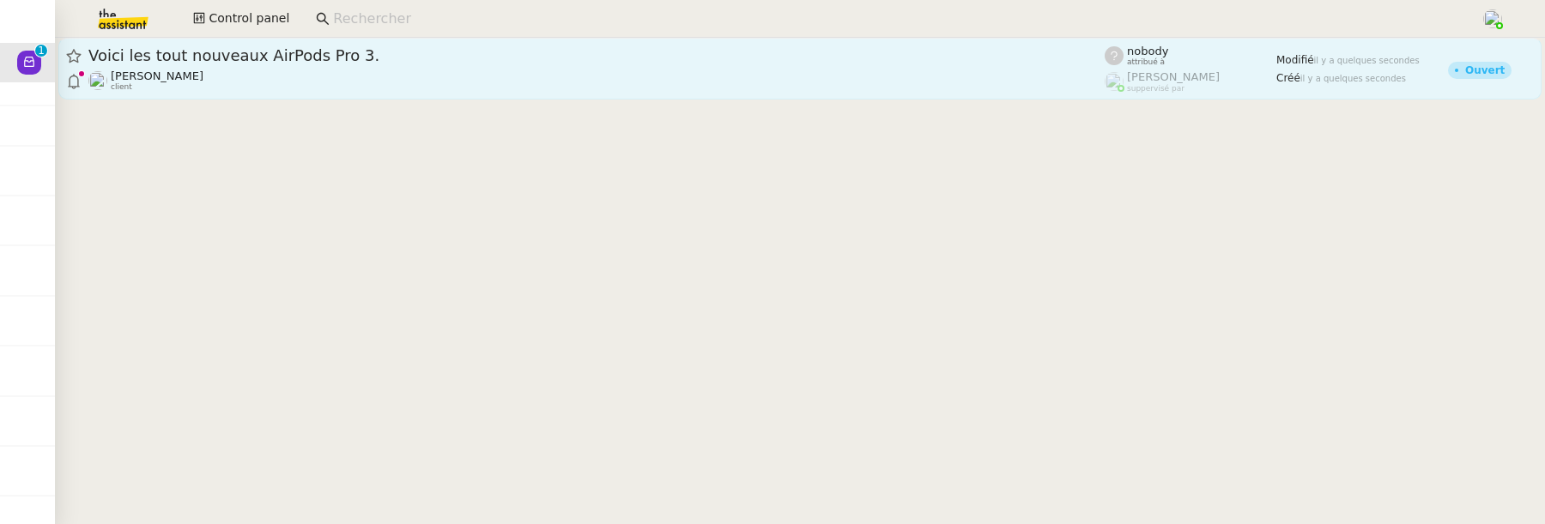
click at [686, 76] on div "Othman Ghali client" at bounding box center [596, 81] width 1016 height 22
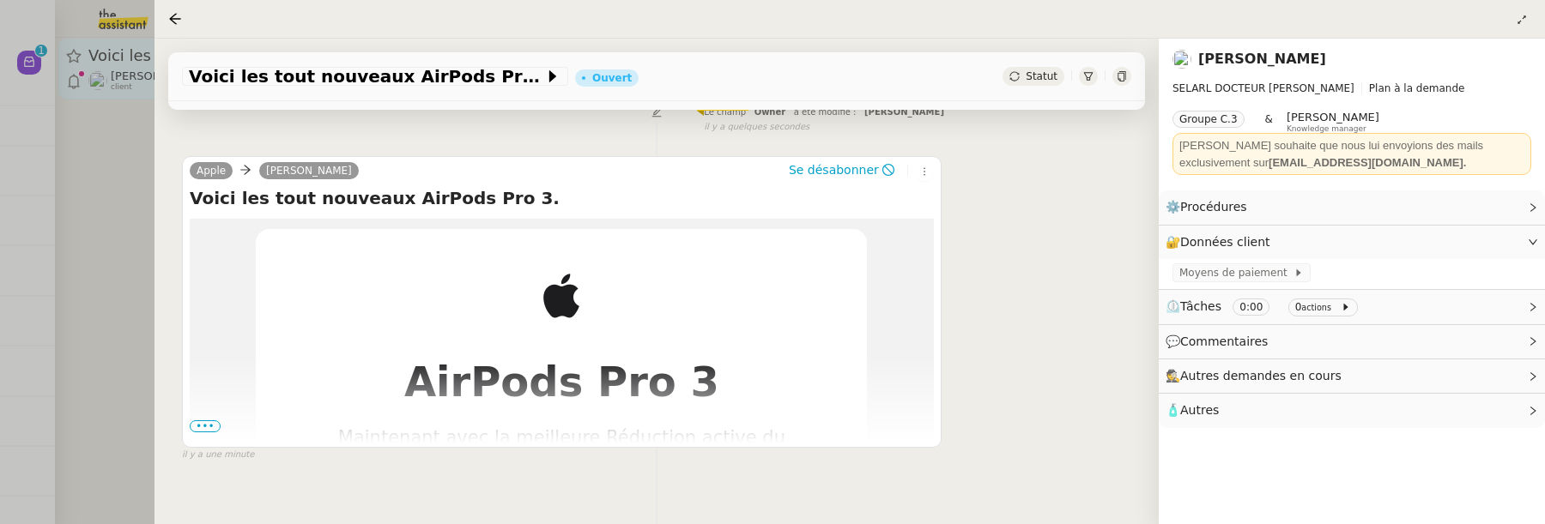
scroll to position [326, 0]
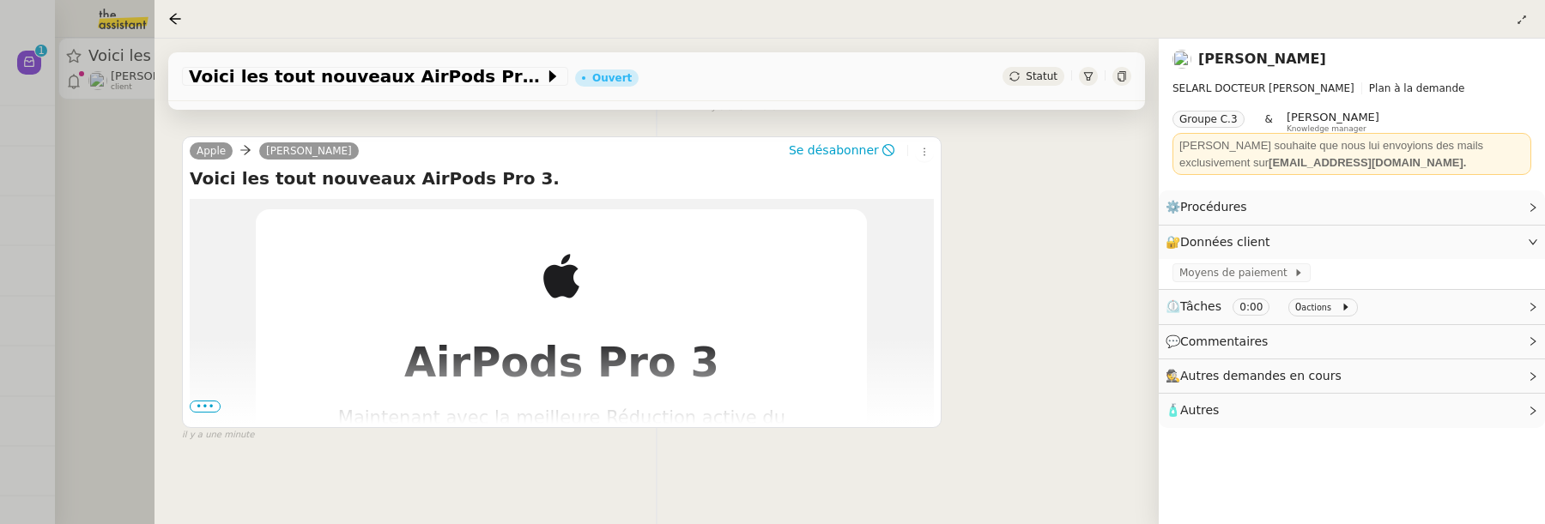
click at [206, 407] on span "•••" at bounding box center [205, 407] width 31 height 12
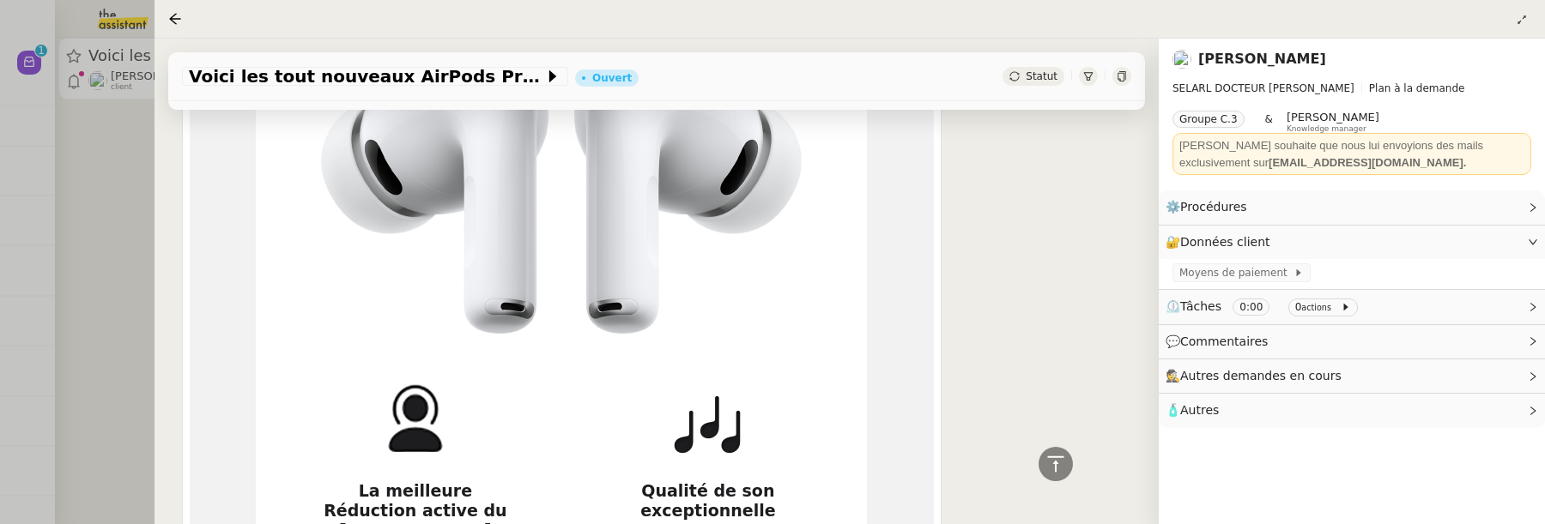
scroll to position [1104, 0]
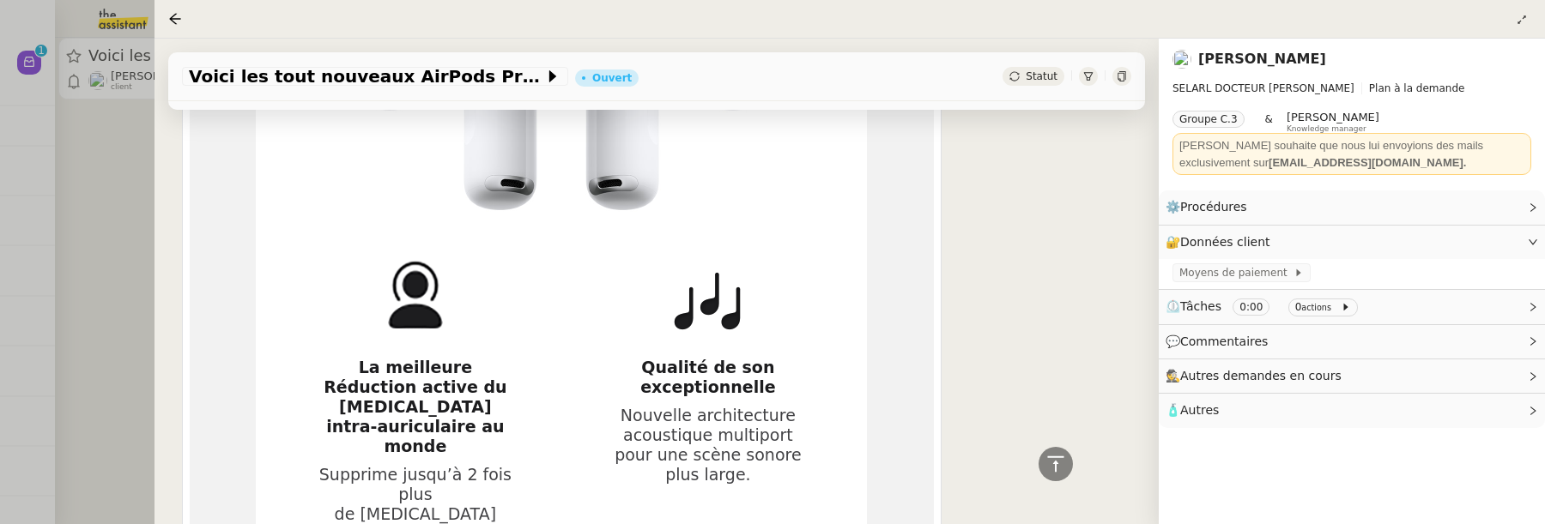
click at [1031, 87] on div "Voici les tout nouveaux AirPods Pro 3. Ouvert Statut" at bounding box center [656, 76] width 977 height 49
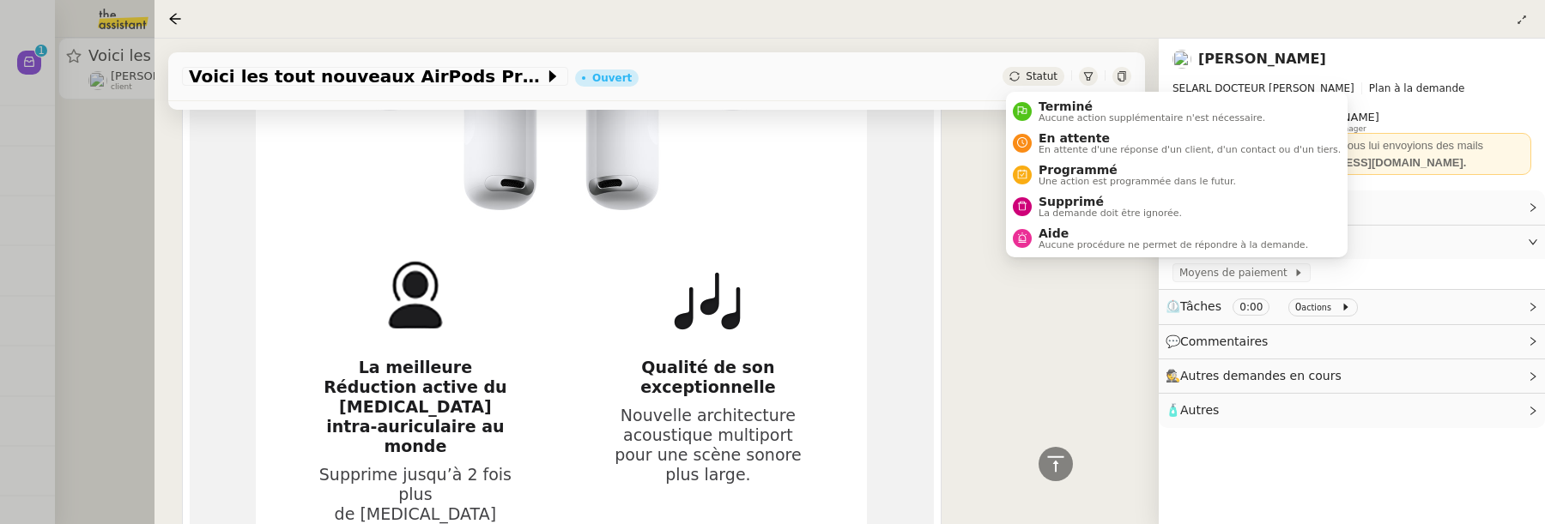
click at [1032, 77] on span "Statut" at bounding box center [1042, 76] width 32 height 12
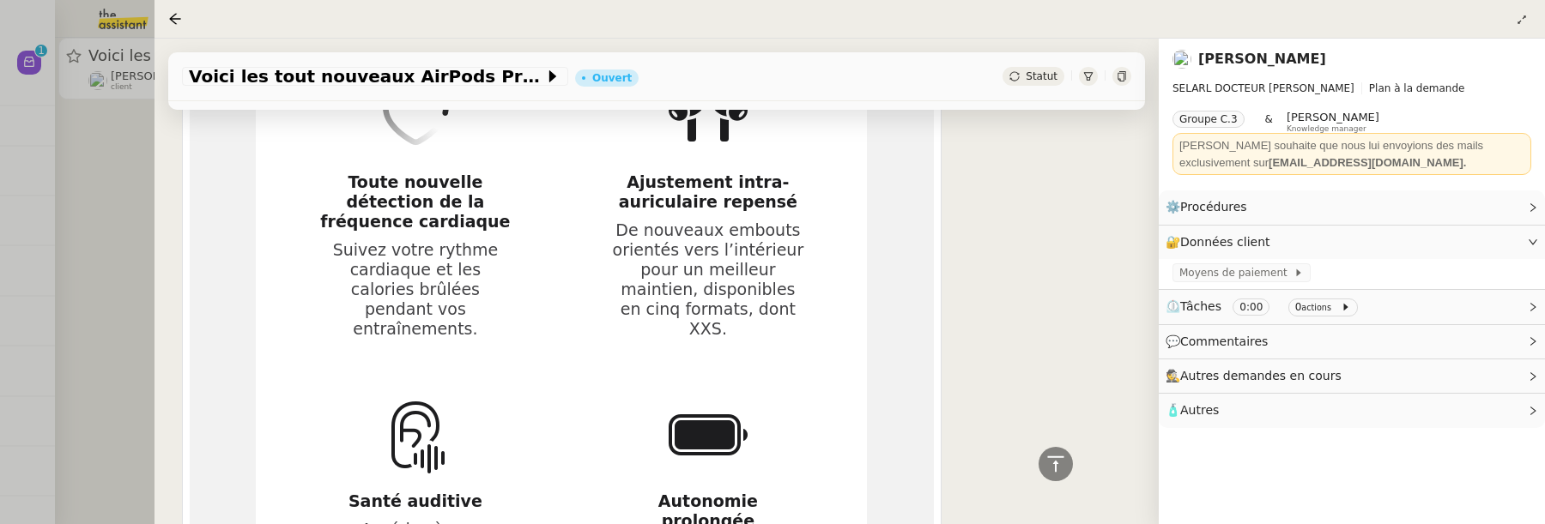
scroll to position [1701, 0]
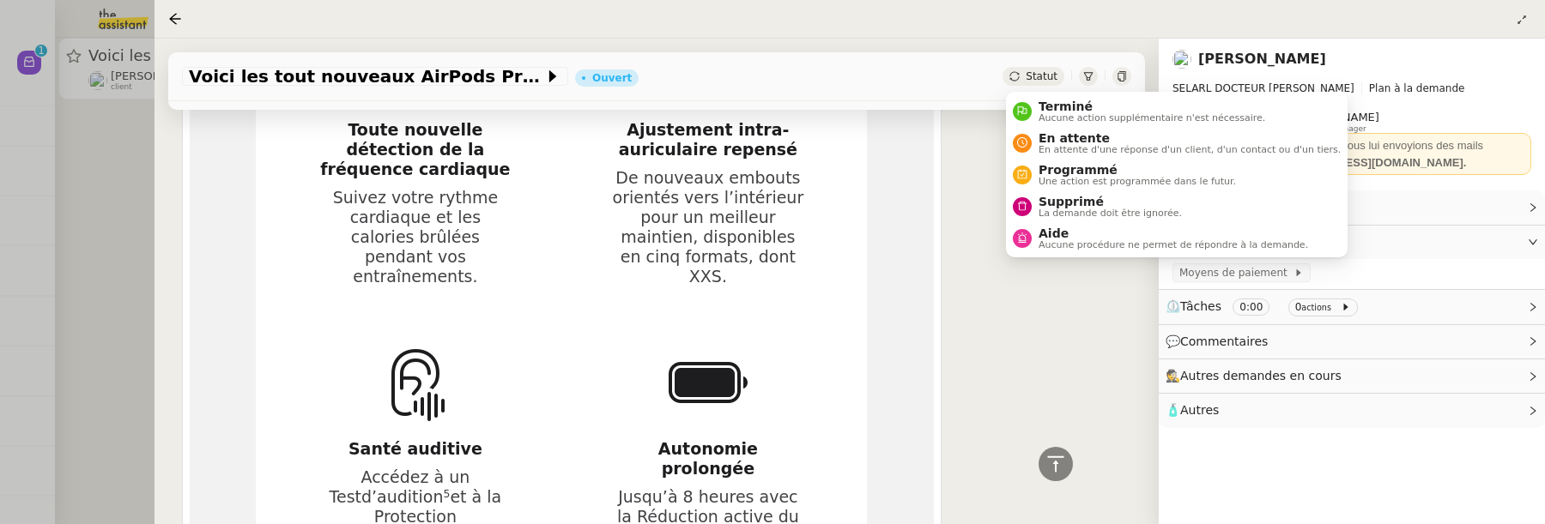
click at [1044, 73] on span "Statut" at bounding box center [1042, 76] width 32 height 12
click at [1071, 212] on span "La demande doit être ignorée." at bounding box center [1109, 213] width 143 height 9
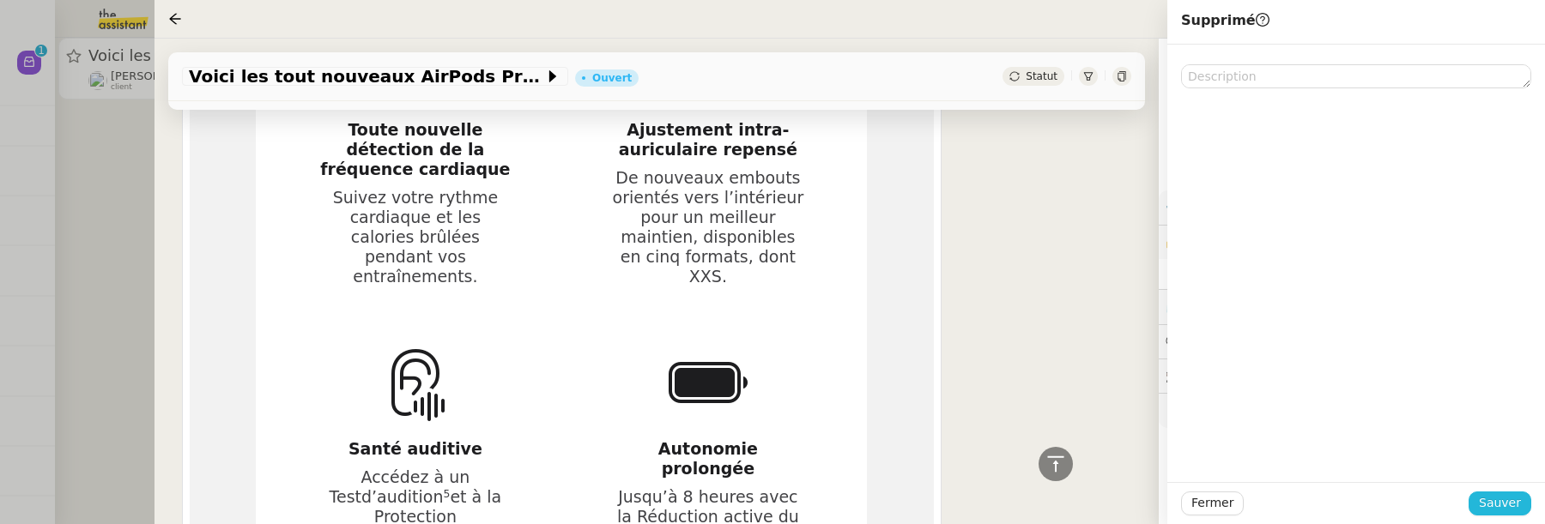
click at [1520, 508] on span "Sauver" at bounding box center [1500, 503] width 42 height 20
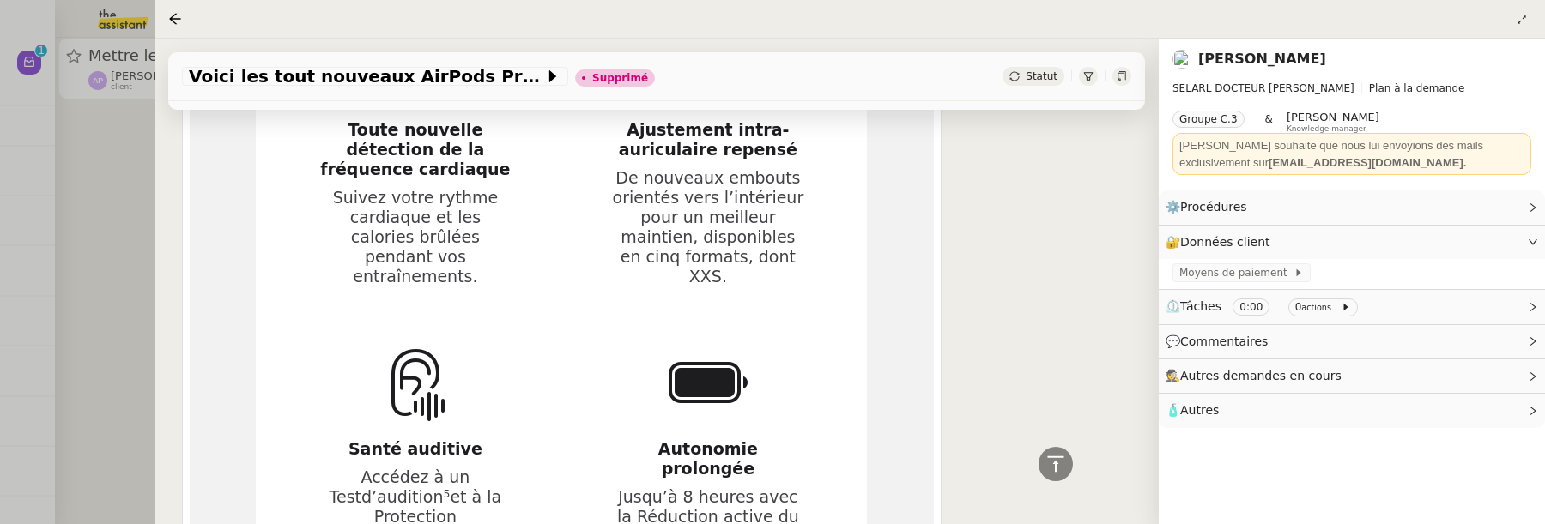
click at [122, 269] on div at bounding box center [772, 262] width 1545 height 524
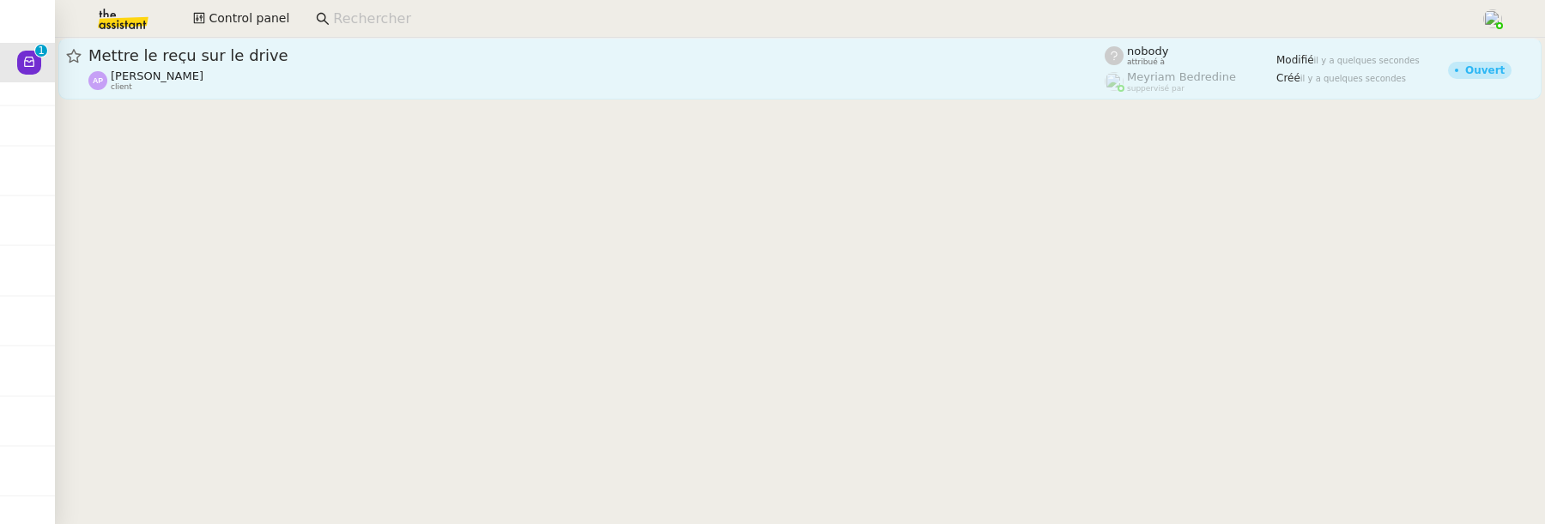
click at [517, 62] on span "Mettre le reçu sur le drive" at bounding box center [596, 55] width 1016 height 15
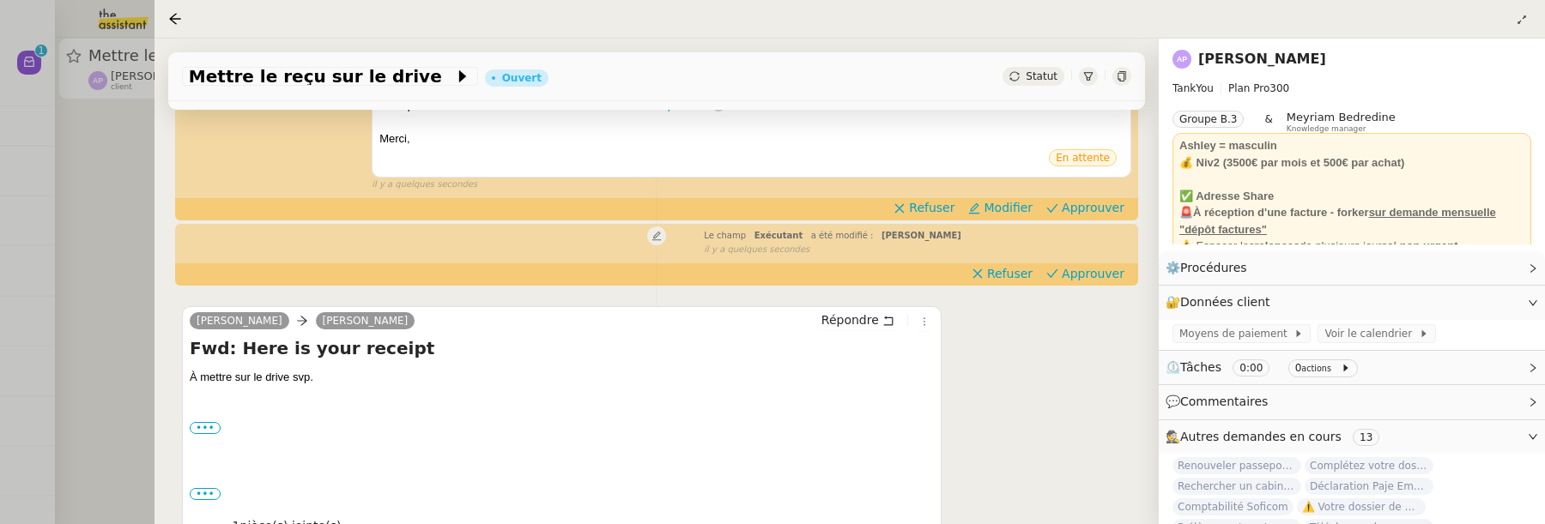
scroll to position [365, 0]
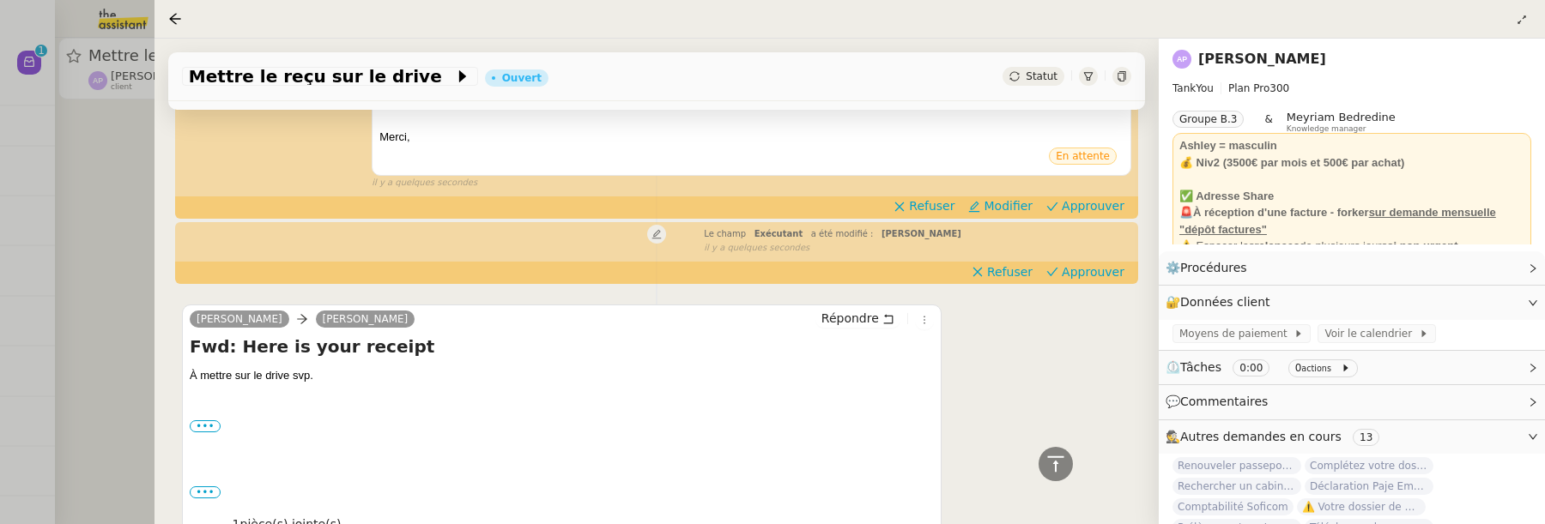
click at [149, 294] on div at bounding box center [772, 262] width 1545 height 524
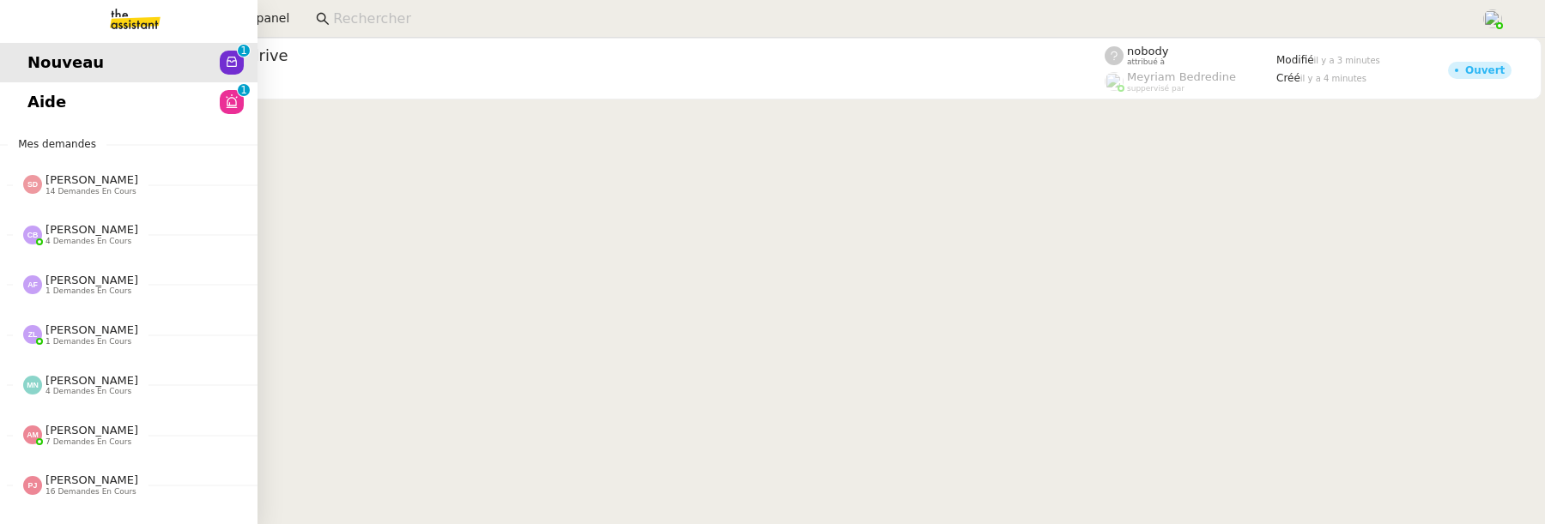
click at [108, 110] on link "Aide 0 1 2 3 4 5 6 7 8 9" at bounding box center [128, 101] width 257 height 39
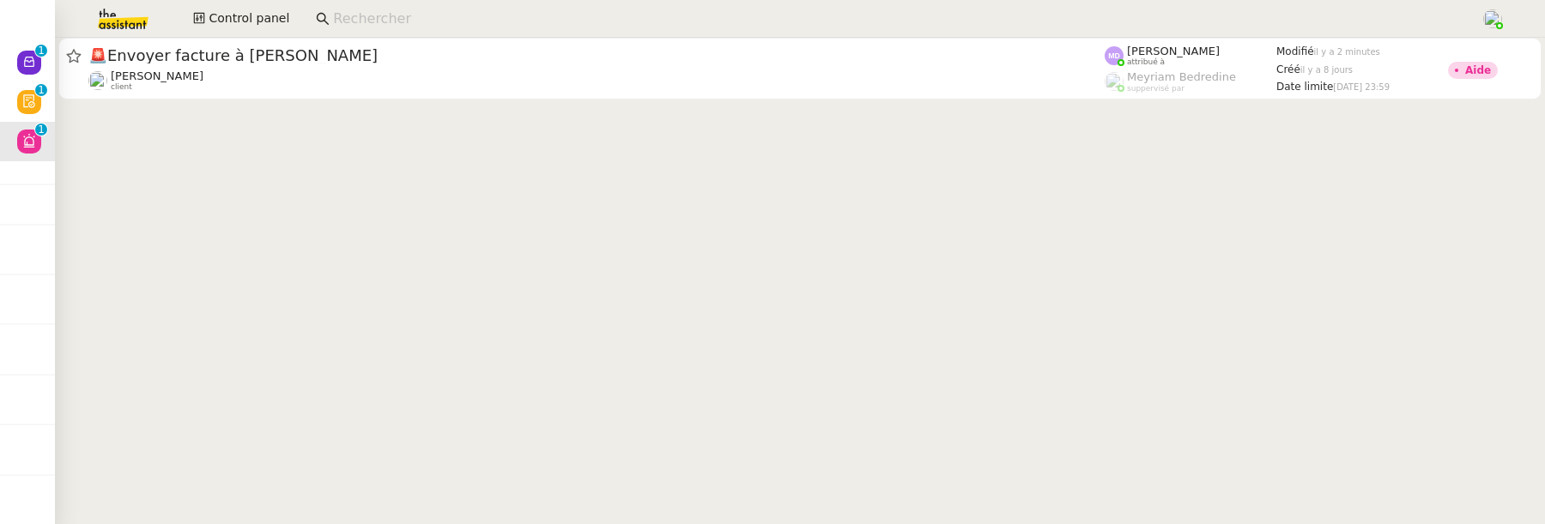
click at [56, 102] on cdk-virtual-scroll-viewport "🚨 Envoyer facture à Aurélie Cédric Tempestini client Marylou Deybach attribué à…" at bounding box center [800, 281] width 1490 height 487
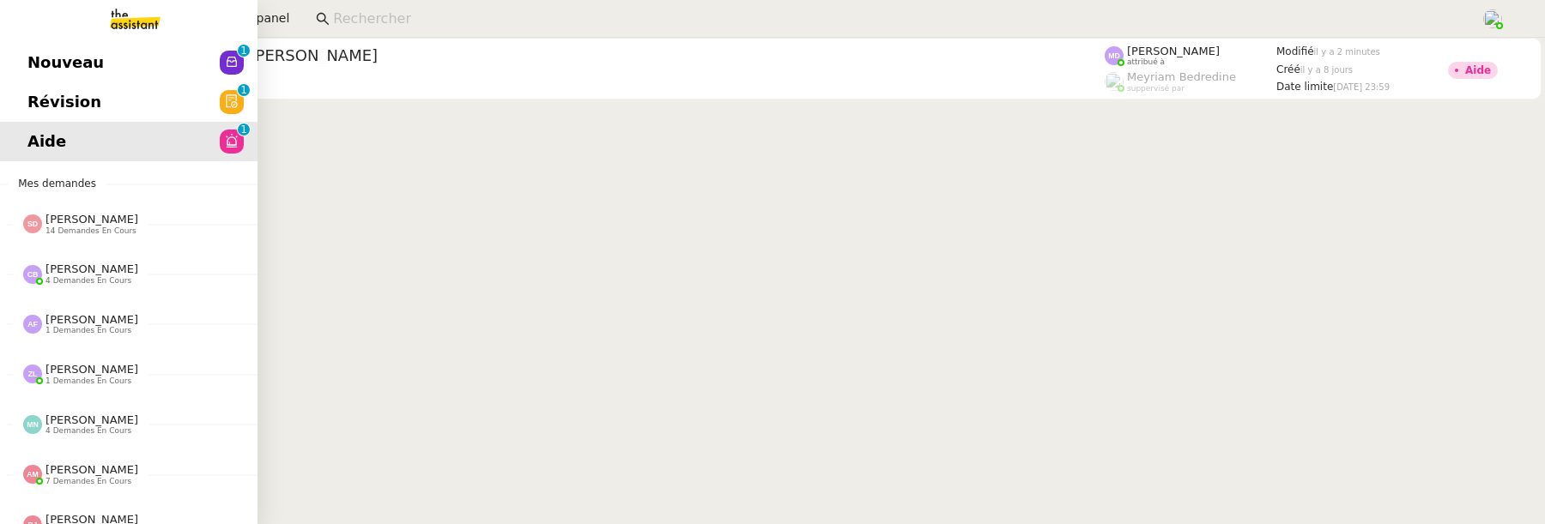
click at [43, 98] on link "Révision 0 1 2 3 4 5 6 7 8 9" at bounding box center [128, 101] width 257 height 39
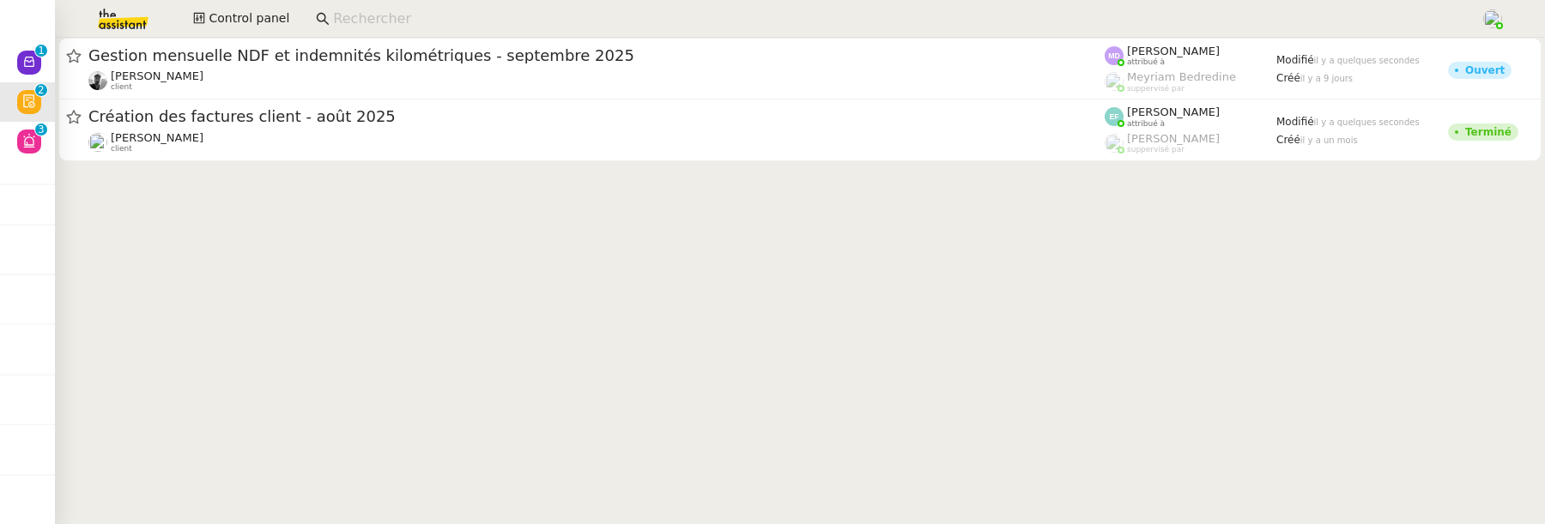
click at [430, 9] on input at bounding box center [898, 19] width 1130 height 23
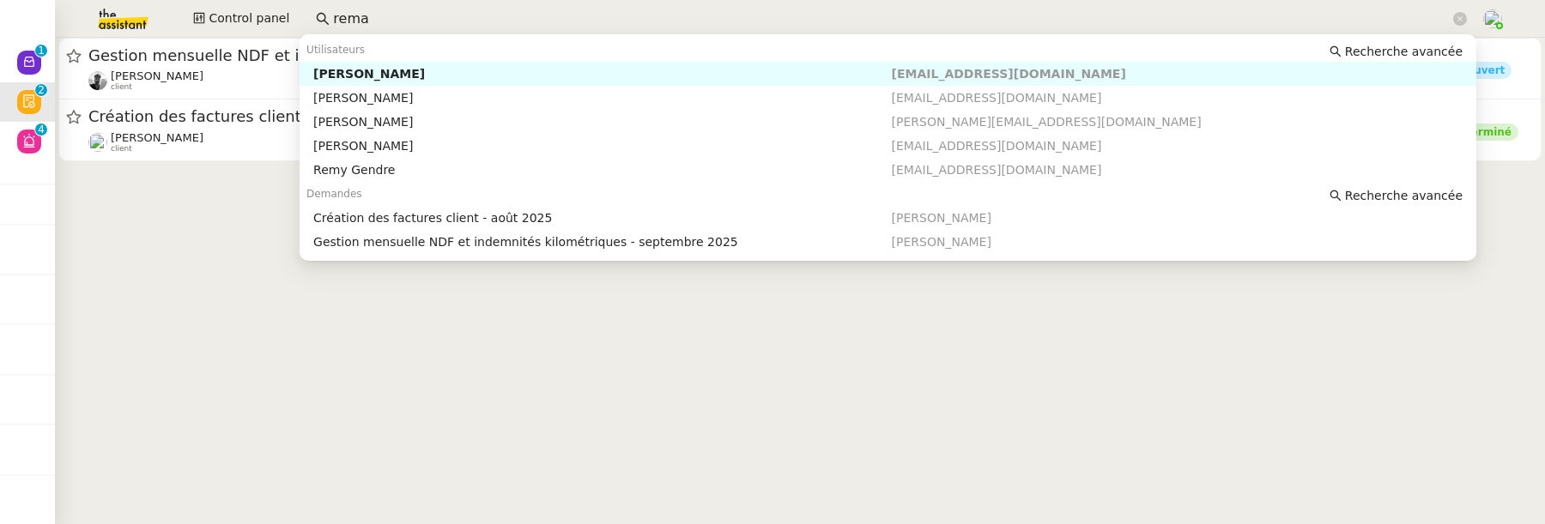
click at [497, 70] on div "[PERSON_NAME]" at bounding box center [602, 73] width 578 height 15
type input "rema"
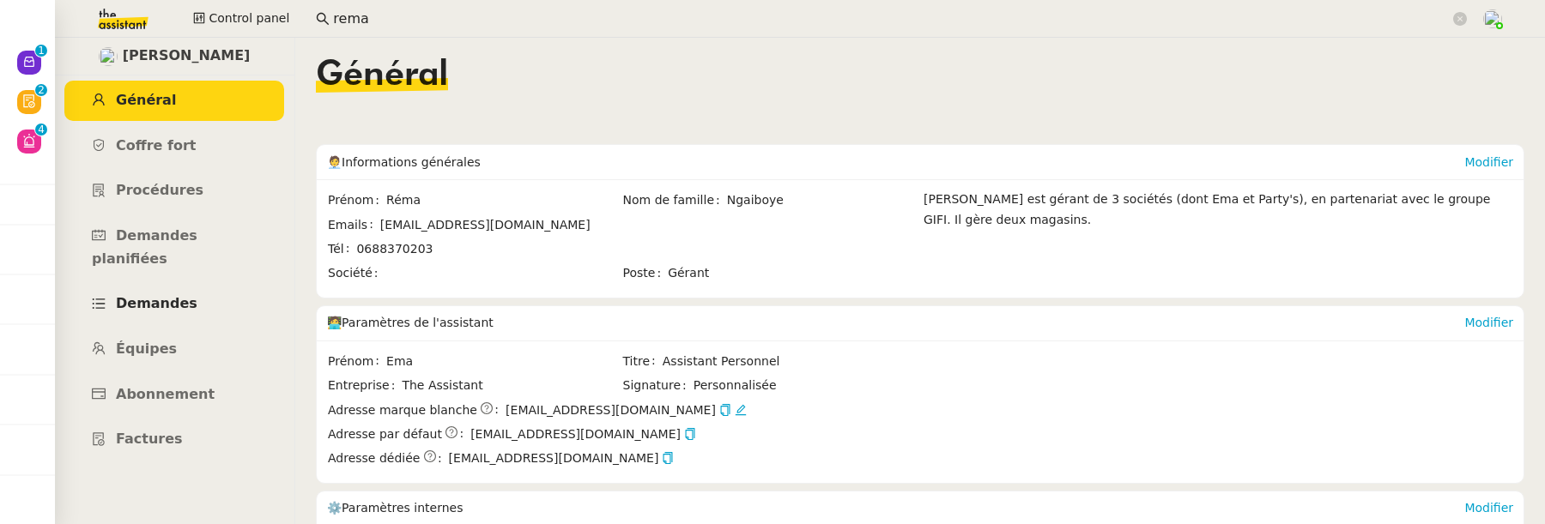
click at [204, 284] on link "Demandes" at bounding box center [174, 304] width 220 height 40
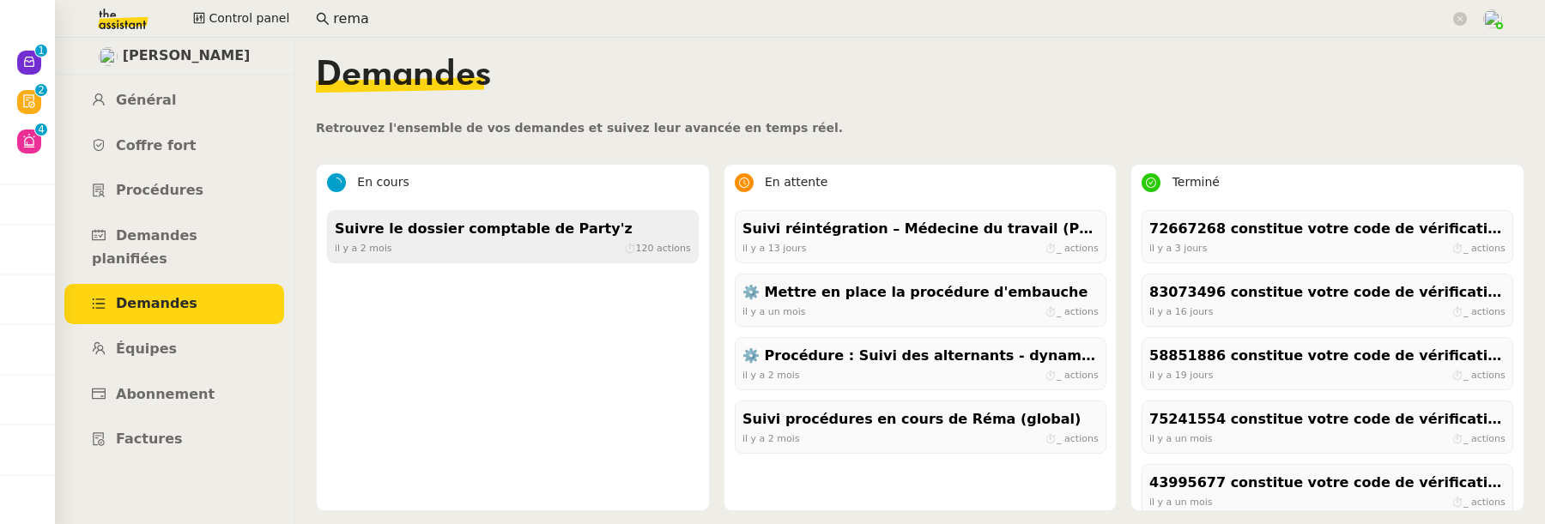
click at [557, 250] on div "il y a 2 mois ⏱ 120 actions" at bounding box center [513, 247] width 356 height 15
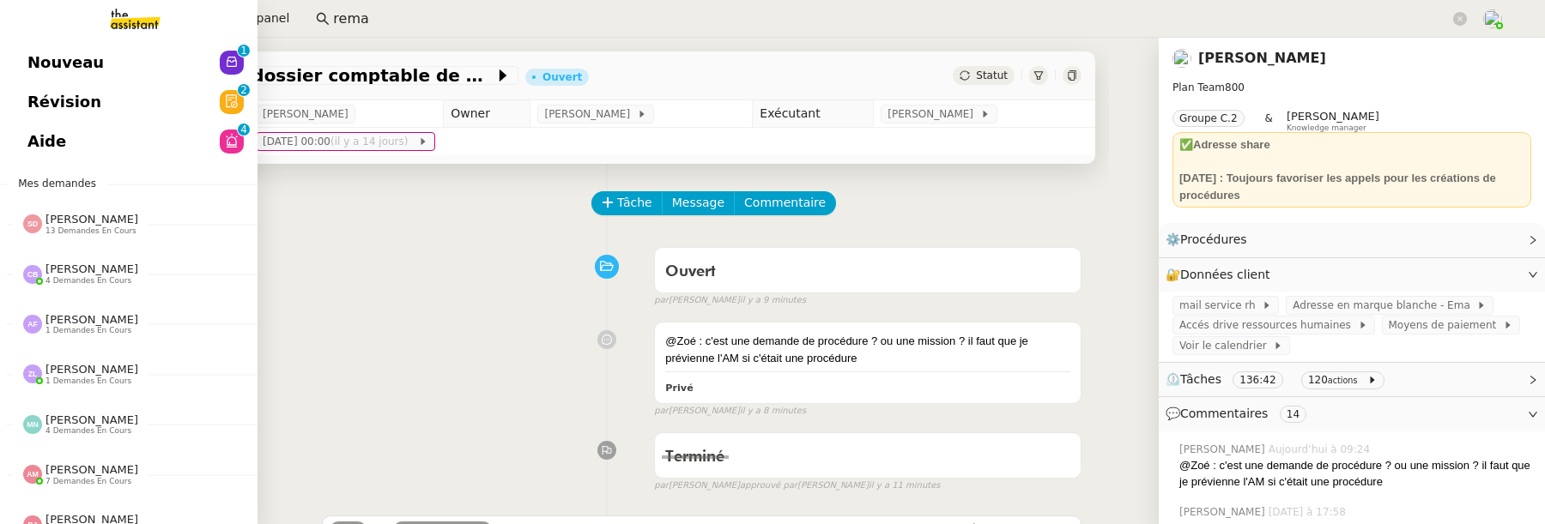
click at [27, 71] on span "Nouveau" at bounding box center [65, 63] width 76 height 26
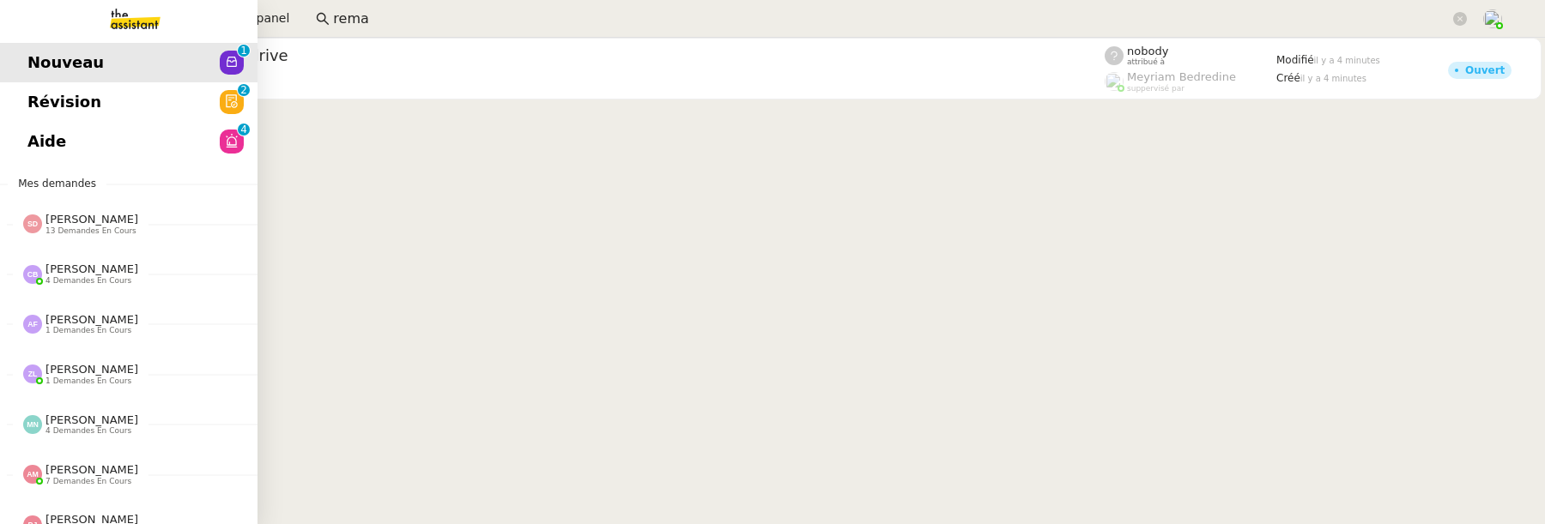
click at [14, 95] on link "Révision 0 1 2 3 4 5 6 7 8 9" at bounding box center [128, 101] width 257 height 39
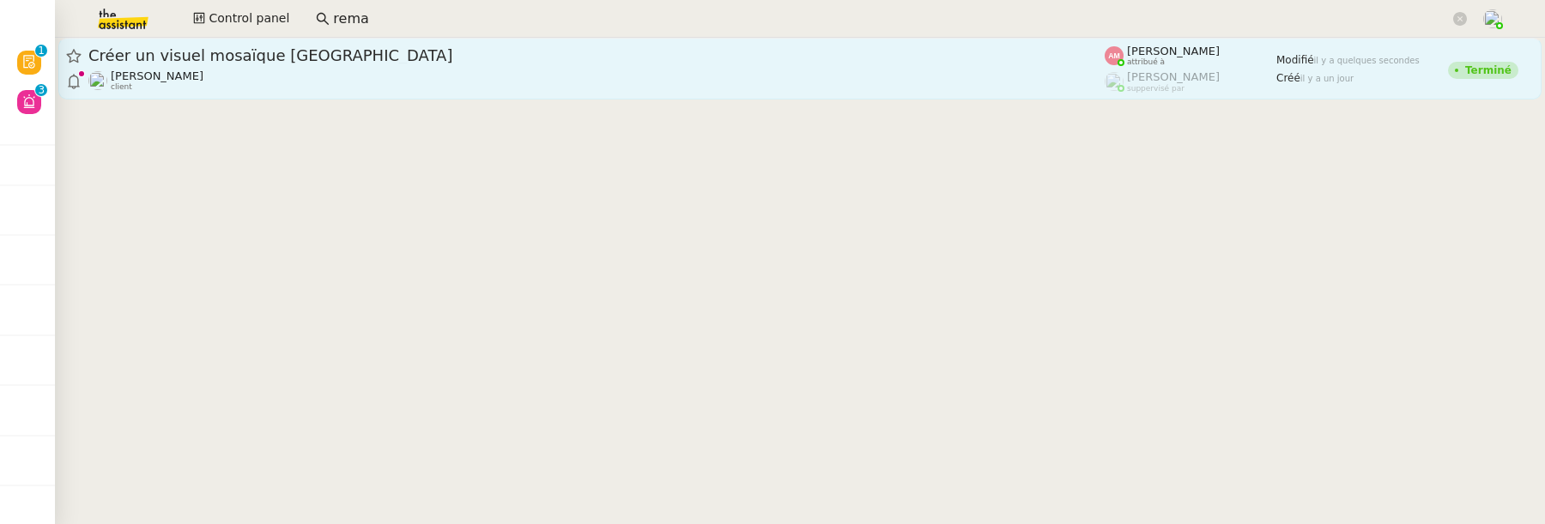
click at [362, 82] on div "Hugo Bentz client" at bounding box center [596, 81] width 1016 height 22
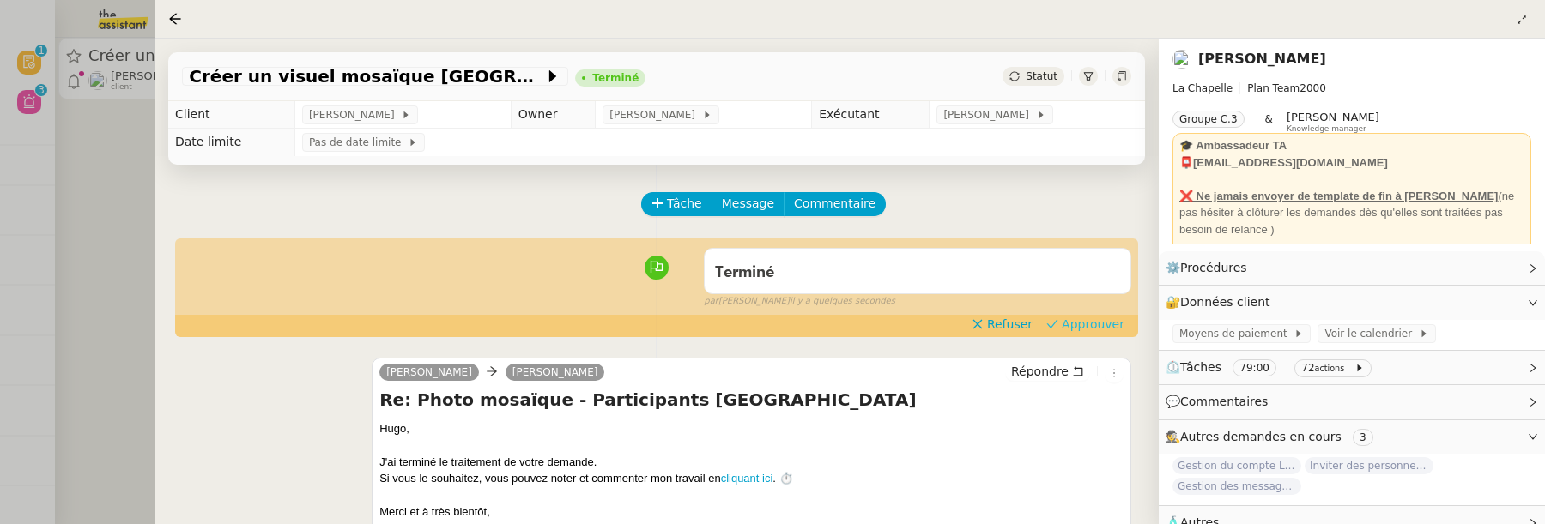
click at [1085, 326] on span "Approuver" at bounding box center [1093, 324] width 63 height 17
click at [118, 144] on div at bounding box center [772, 262] width 1545 height 524
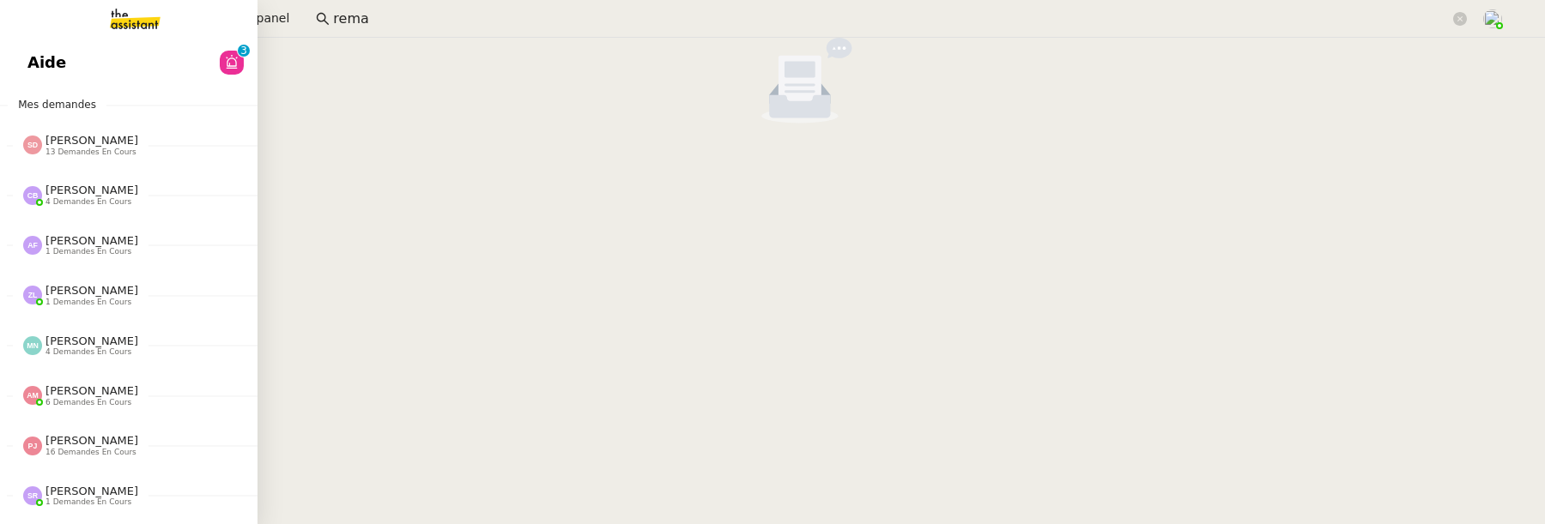
click at [42, 77] on link "Aide 0 1 2 3 4 5 6 7 8 9" at bounding box center [128, 62] width 257 height 39
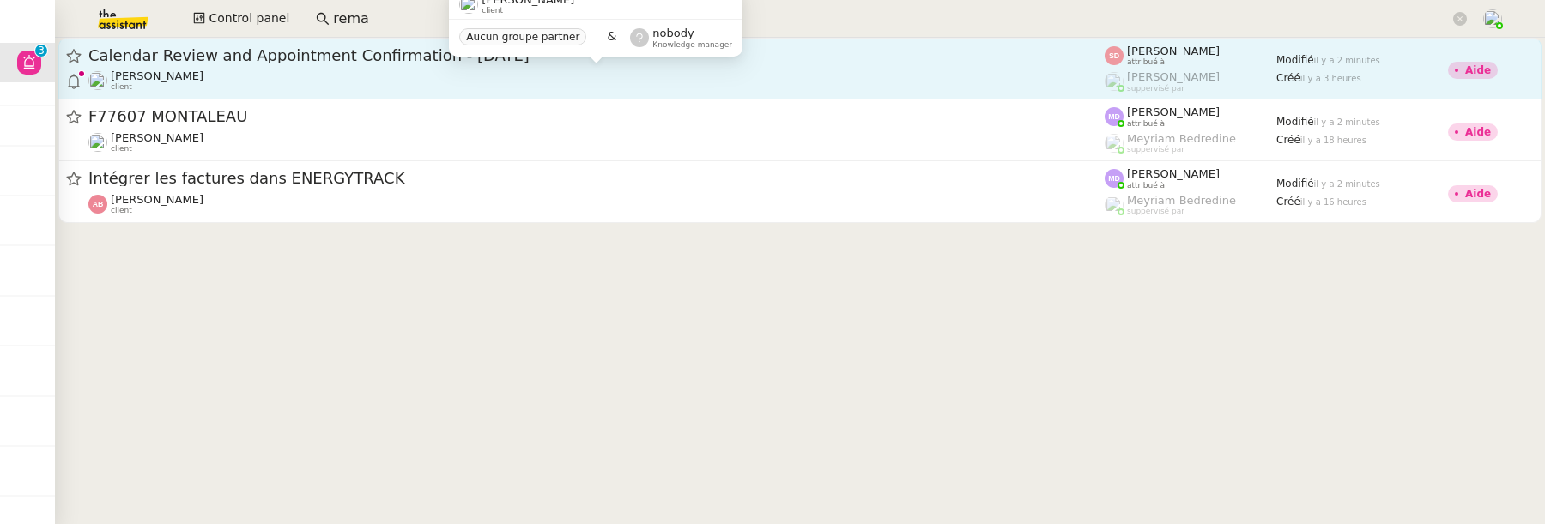
click at [647, 75] on div "Ariel Wengroff client" at bounding box center [596, 81] width 1016 height 22
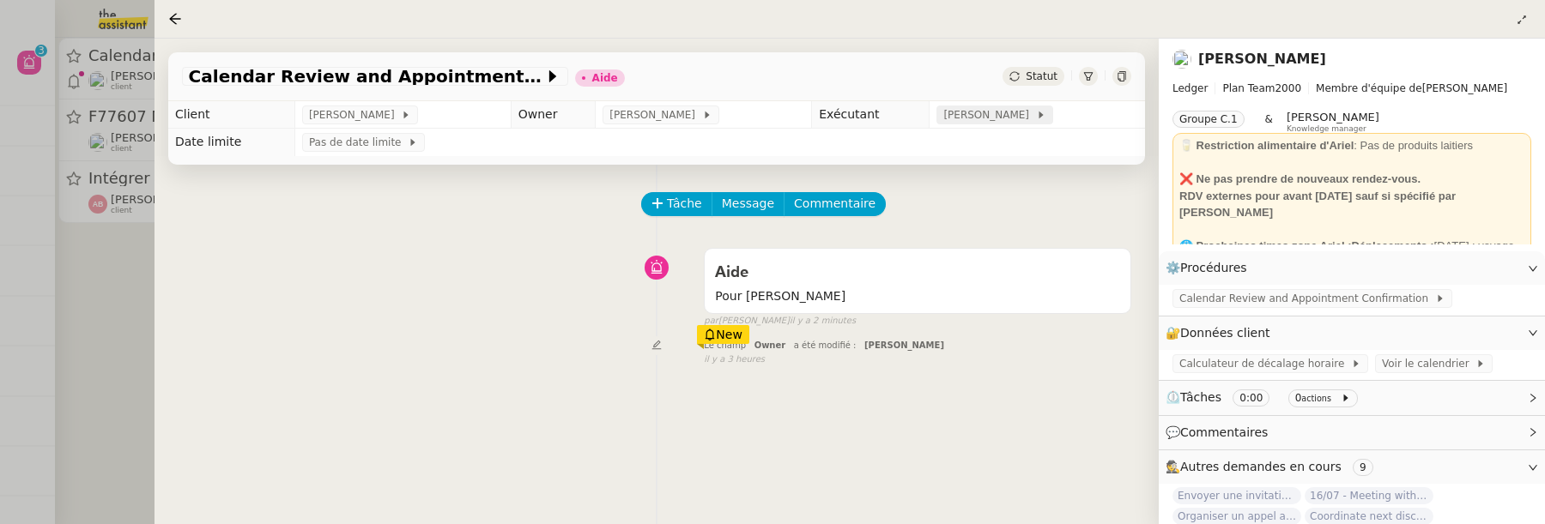
click at [1008, 120] on span "[PERSON_NAME]" at bounding box center [989, 114] width 92 height 17
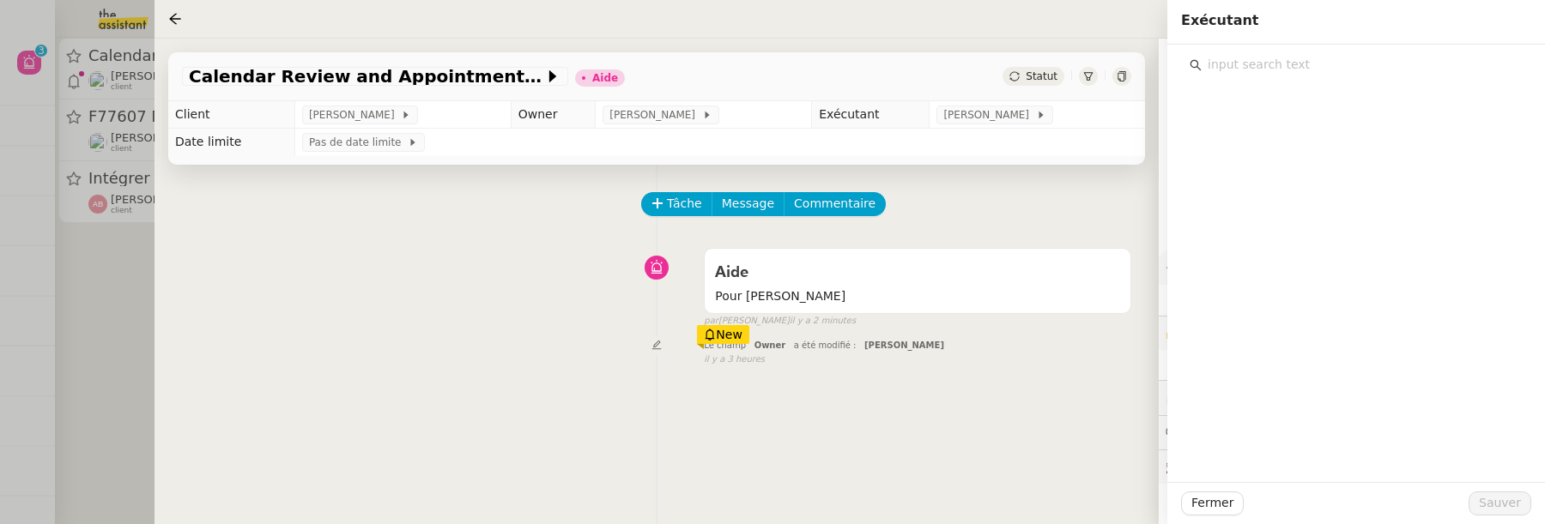
click at [1266, 67] on input "text" at bounding box center [1361, 64] width 321 height 23
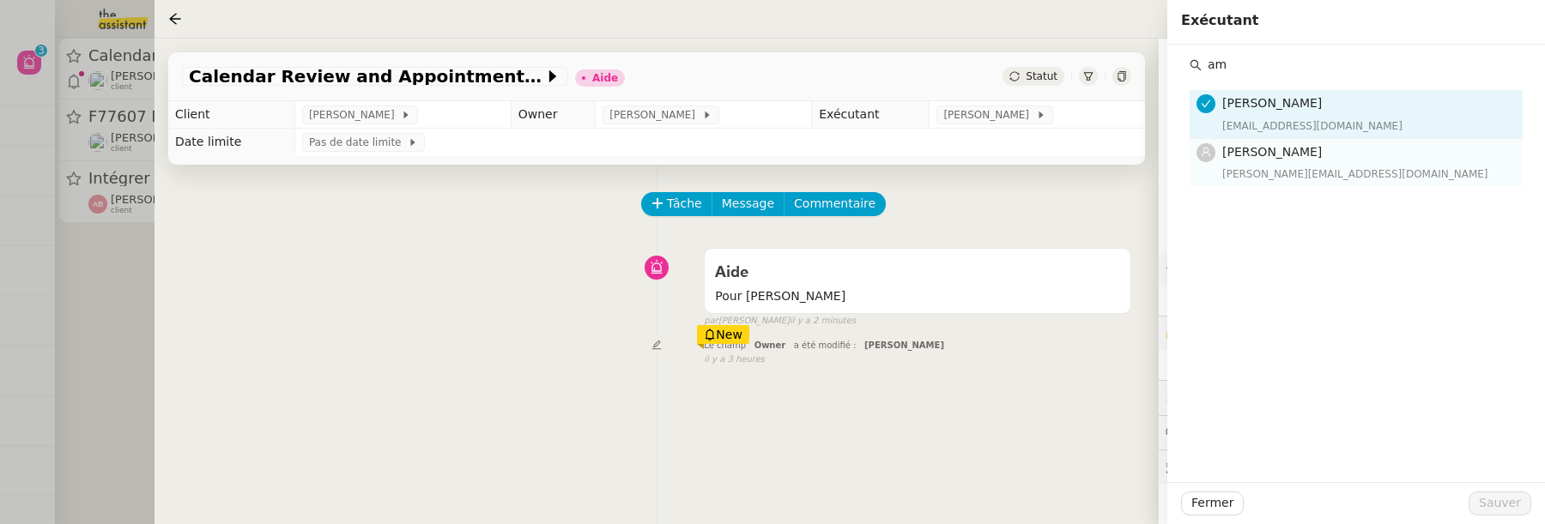
type input "am"
click at [1309, 154] on h4 "[PERSON_NAME]" at bounding box center [1367, 152] width 290 height 20
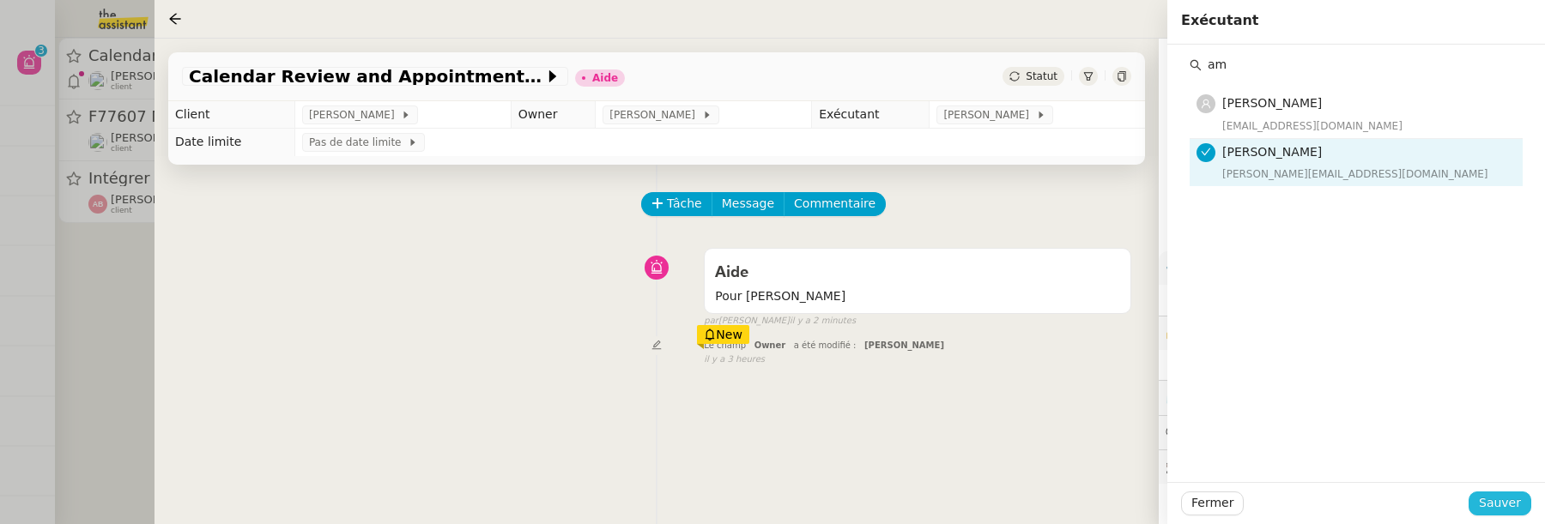
click at [1510, 503] on span "Sauver" at bounding box center [1500, 503] width 42 height 20
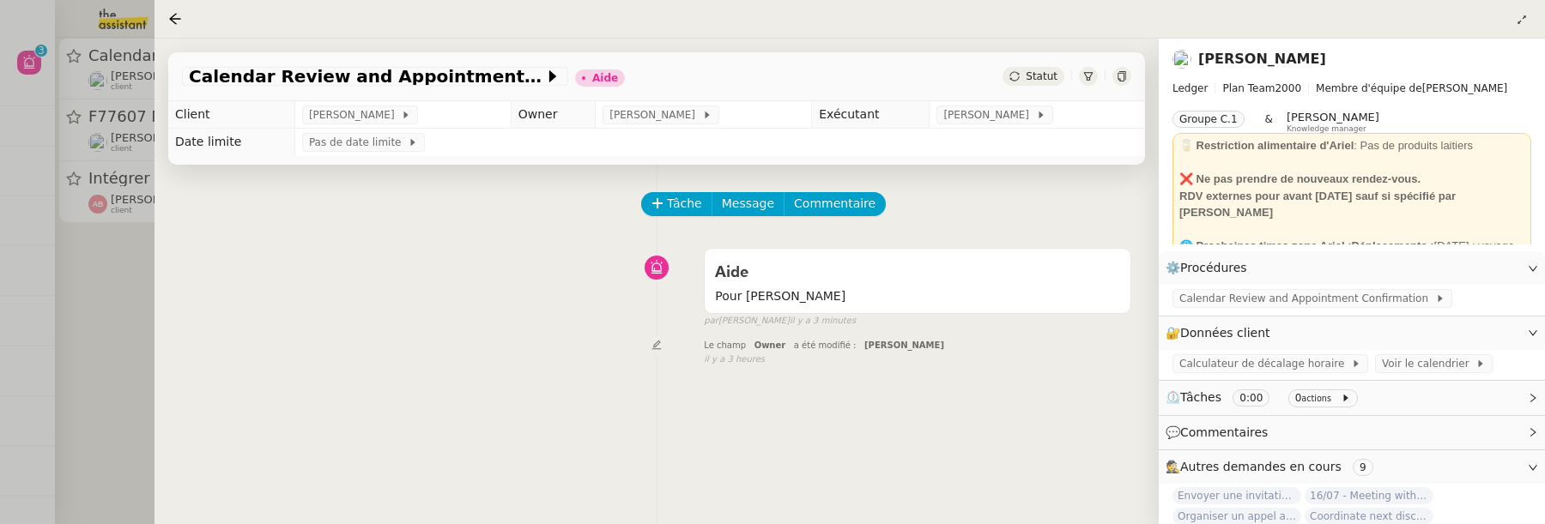
click at [125, 312] on div at bounding box center [772, 262] width 1545 height 524
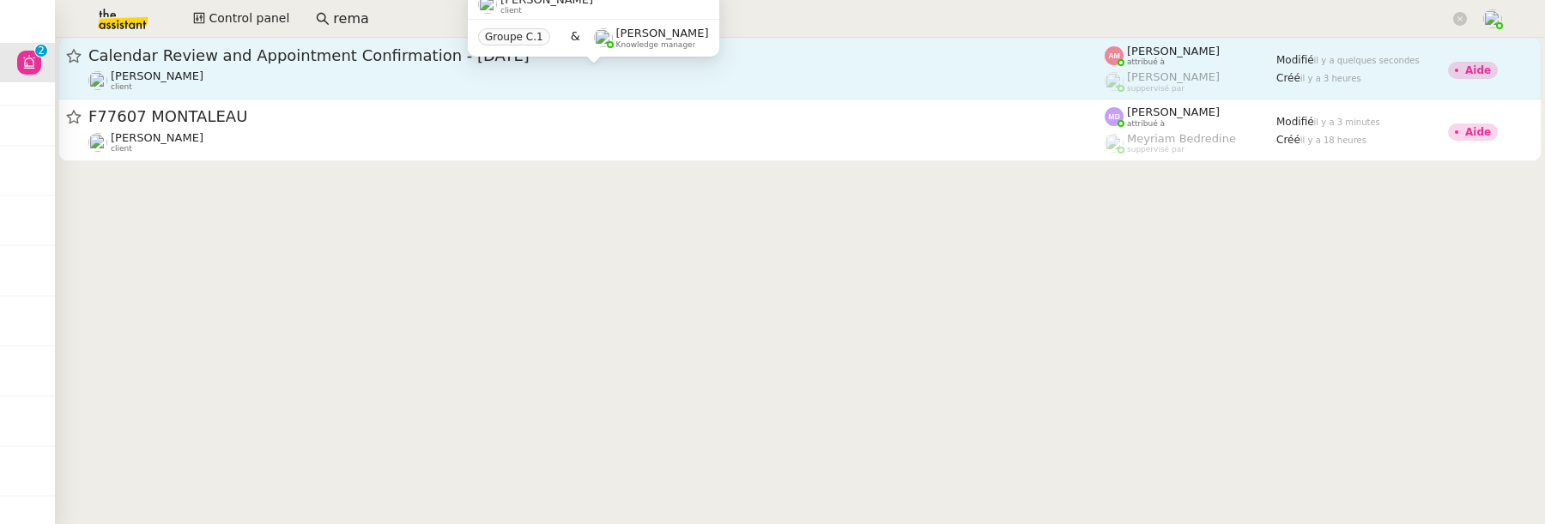
click at [678, 78] on div "Ariel Wengroff client" at bounding box center [596, 81] width 1016 height 22
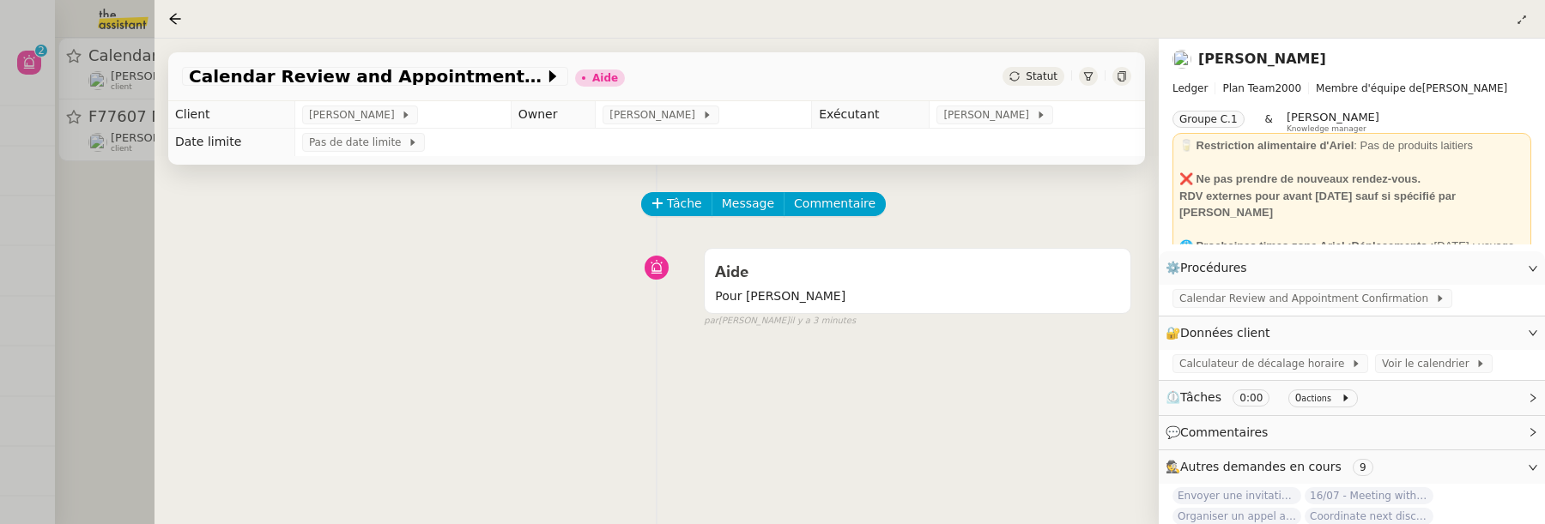
click at [1048, 79] on span "Statut" at bounding box center [1042, 76] width 32 height 12
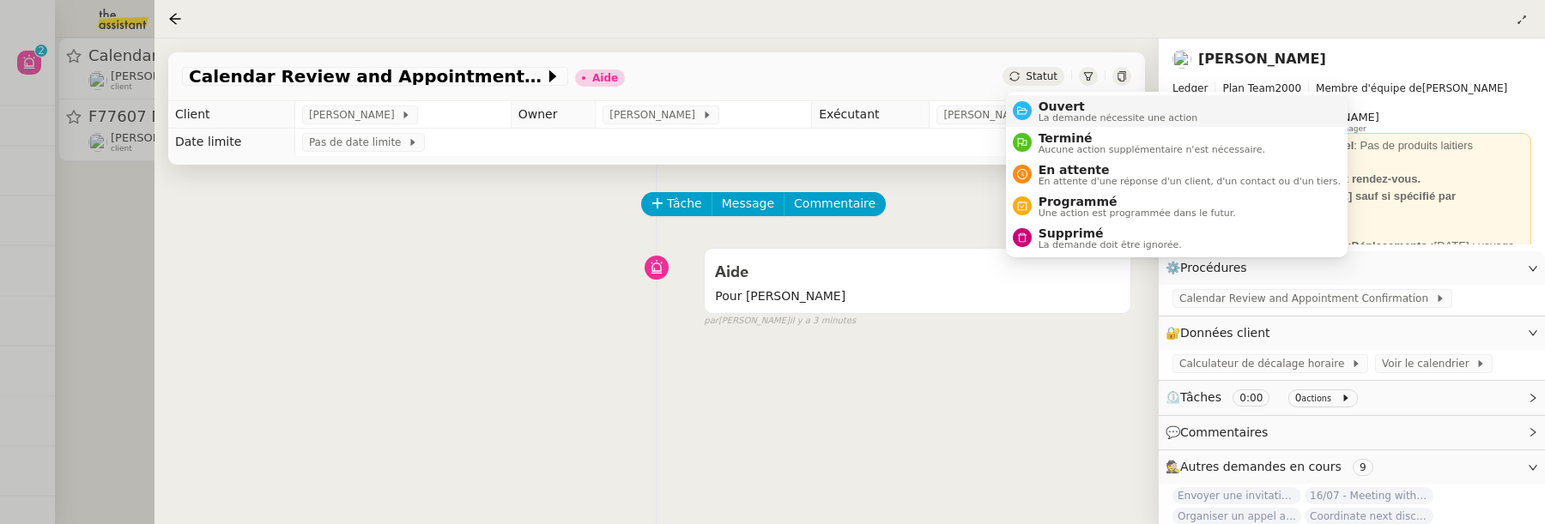
click at [1070, 114] on span "La demande nécessite une action" at bounding box center [1118, 117] width 160 height 9
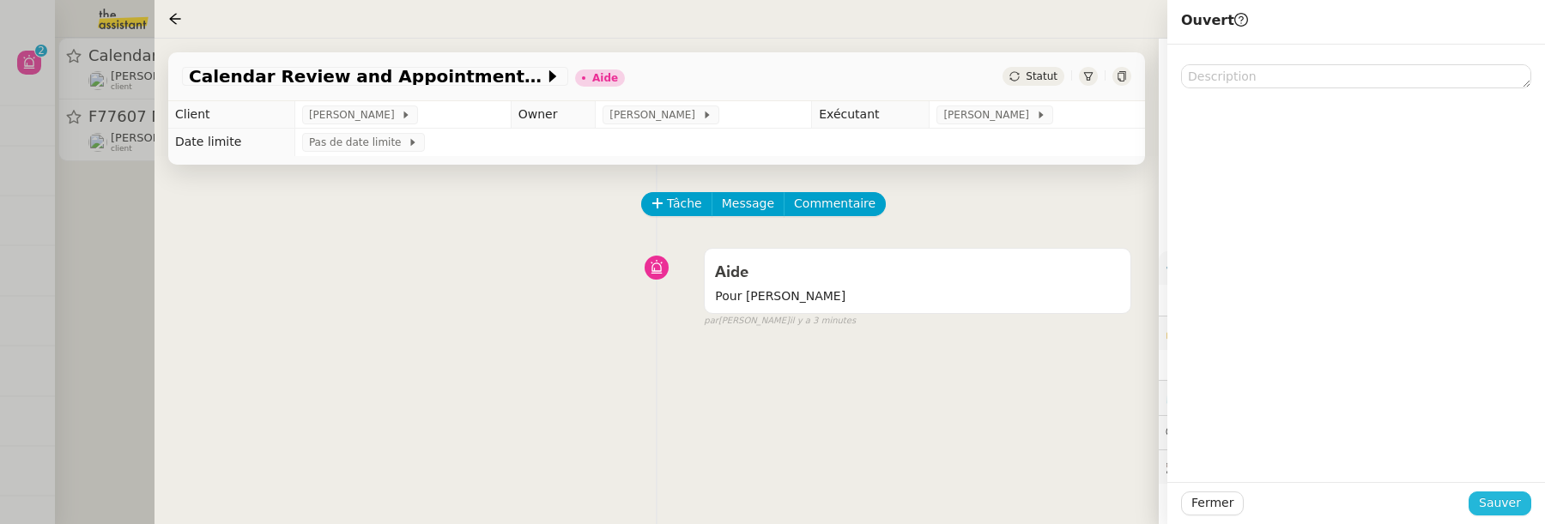
click at [1491, 502] on span "Sauver" at bounding box center [1500, 503] width 42 height 20
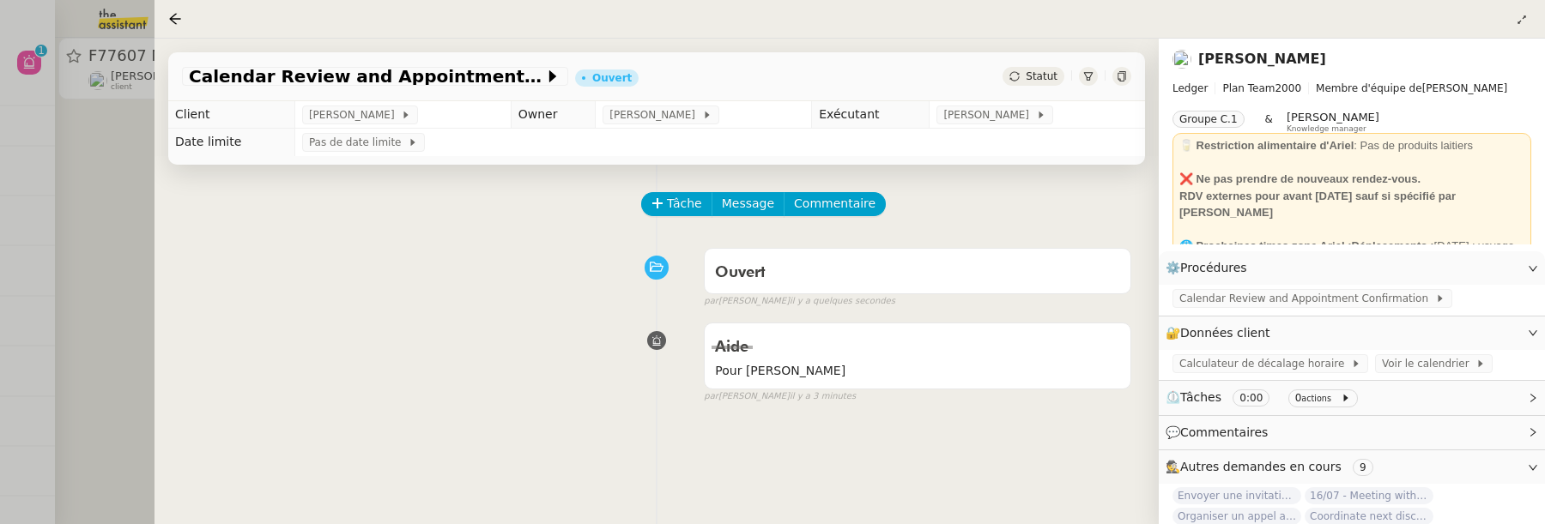
click at [96, 228] on div at bounding box center [772, 262] width 1545 height 524
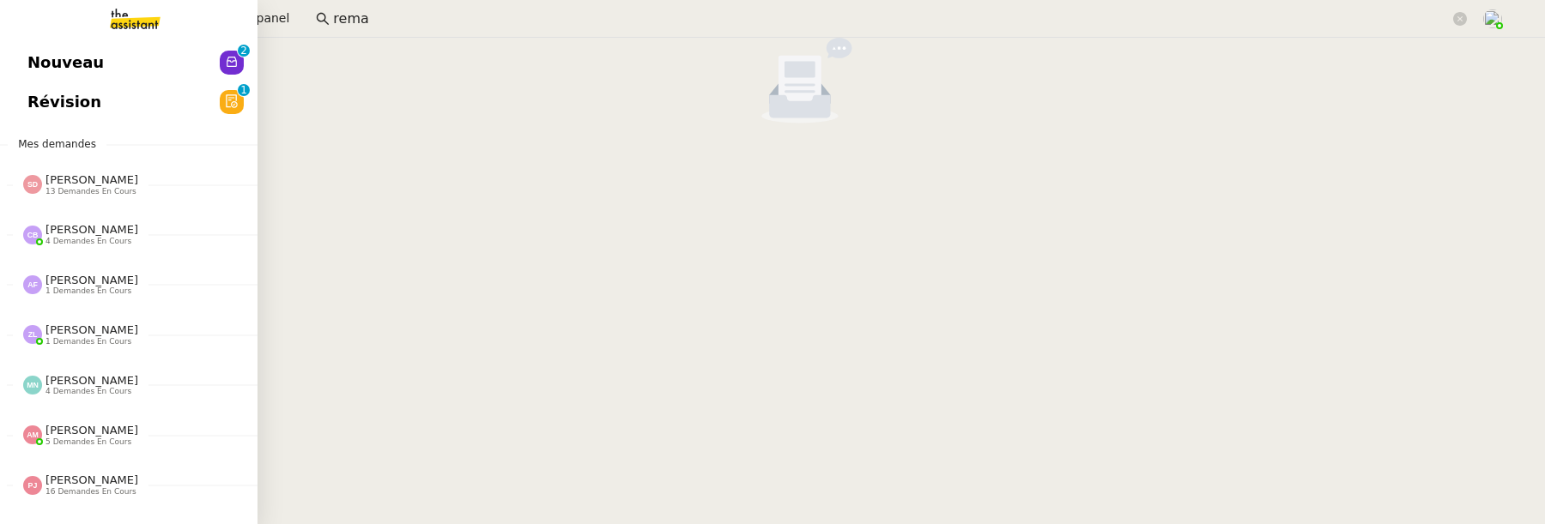
click at [42, 64] on link "Nouveau 0 1 2 3 4 5 6 7 8 9" at bounding box center [128, 62] width 257 height 39
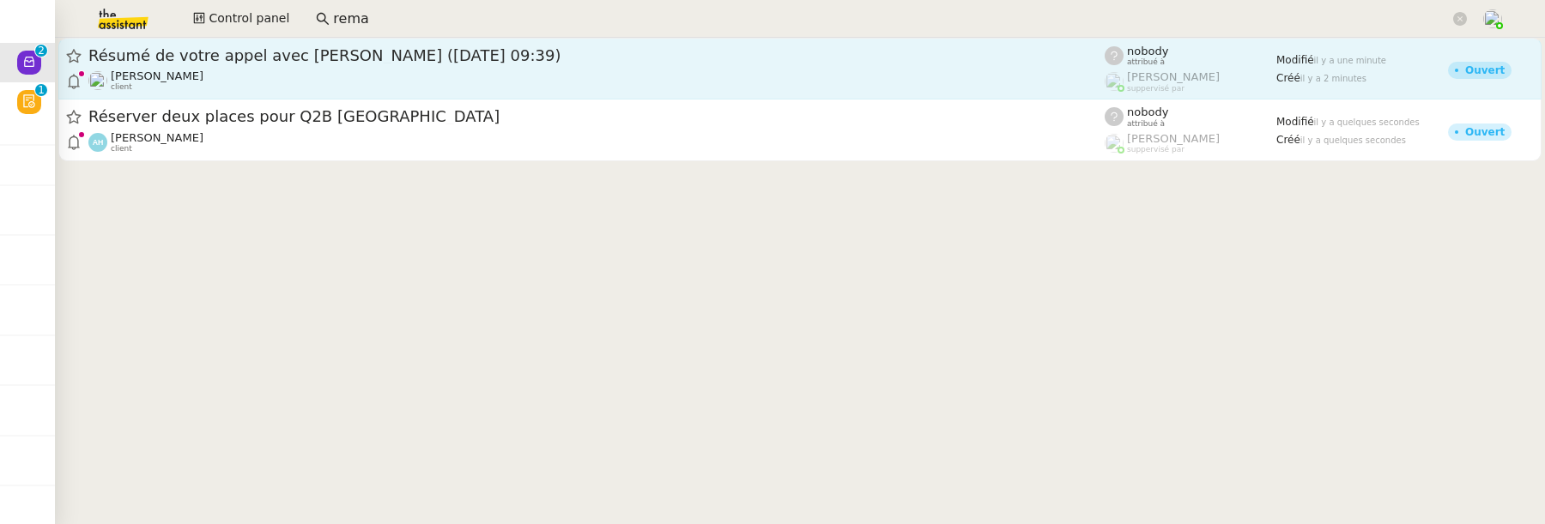
click at [587, 94] on link "Résumé de votre appel avec Ibtissem Cherifi (24 septembre 2025 à 09:39) Florian…" at bounding box center [799, 69] width 1483 height 62
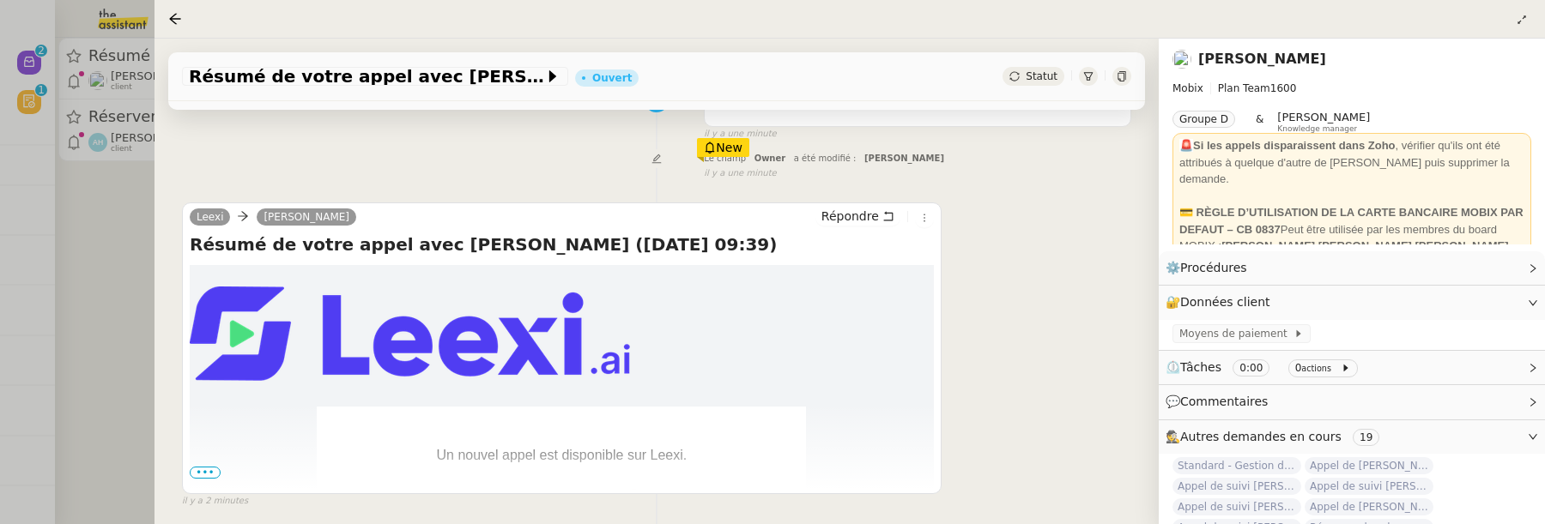
scroll to position [263, 0]
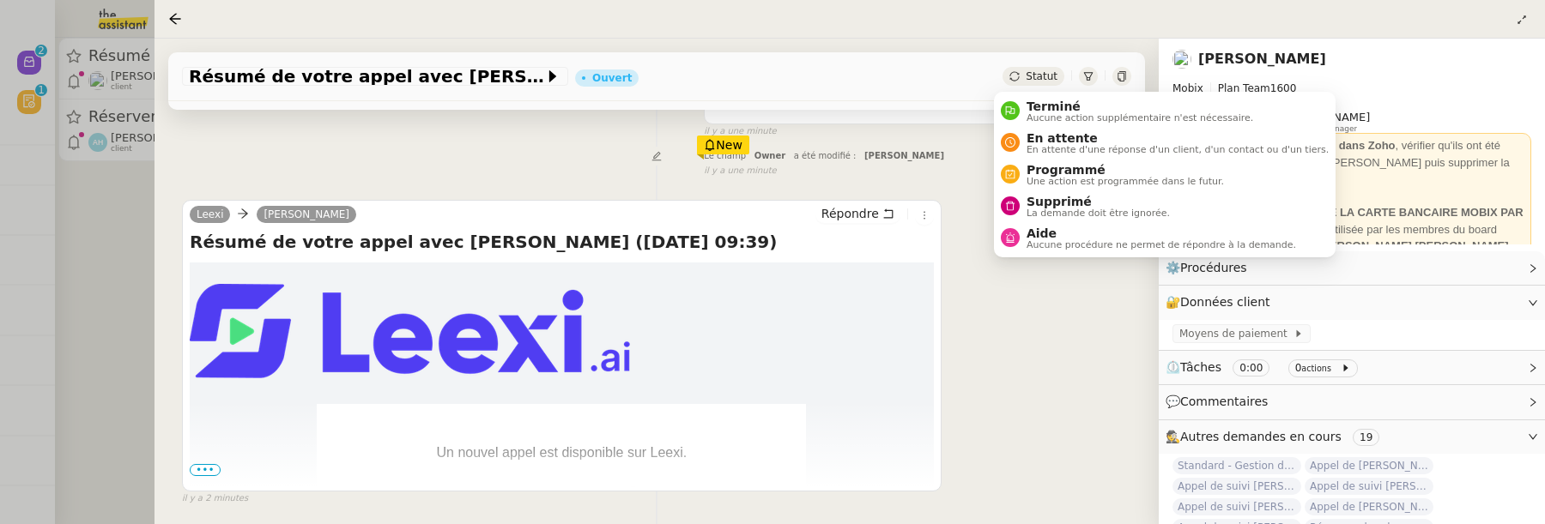
click at [1026, 80] on span "Statut" at bounding box center [1042, 76] width 32 height 12
click at [1068, 211] on span "La demande doit être ignorée." at bounding box center [1097, 213] width 143 height 9
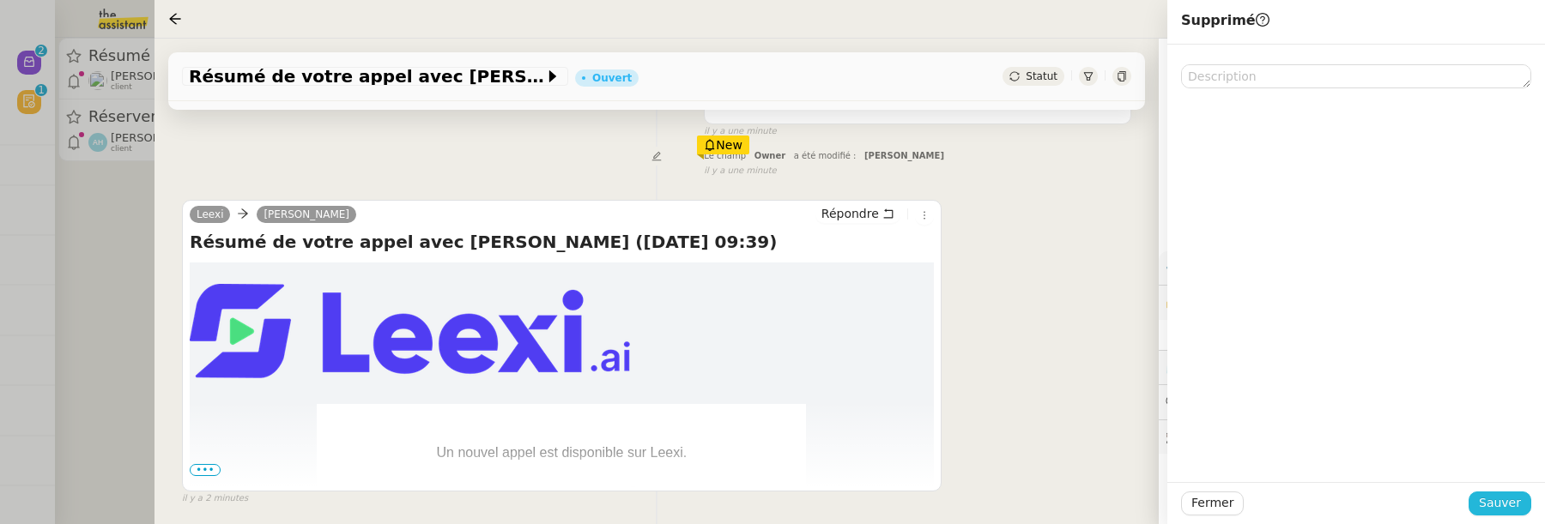
click at [1512, 506] on span "Sauver" at bounding box center [1500, 503] width 42 height 20
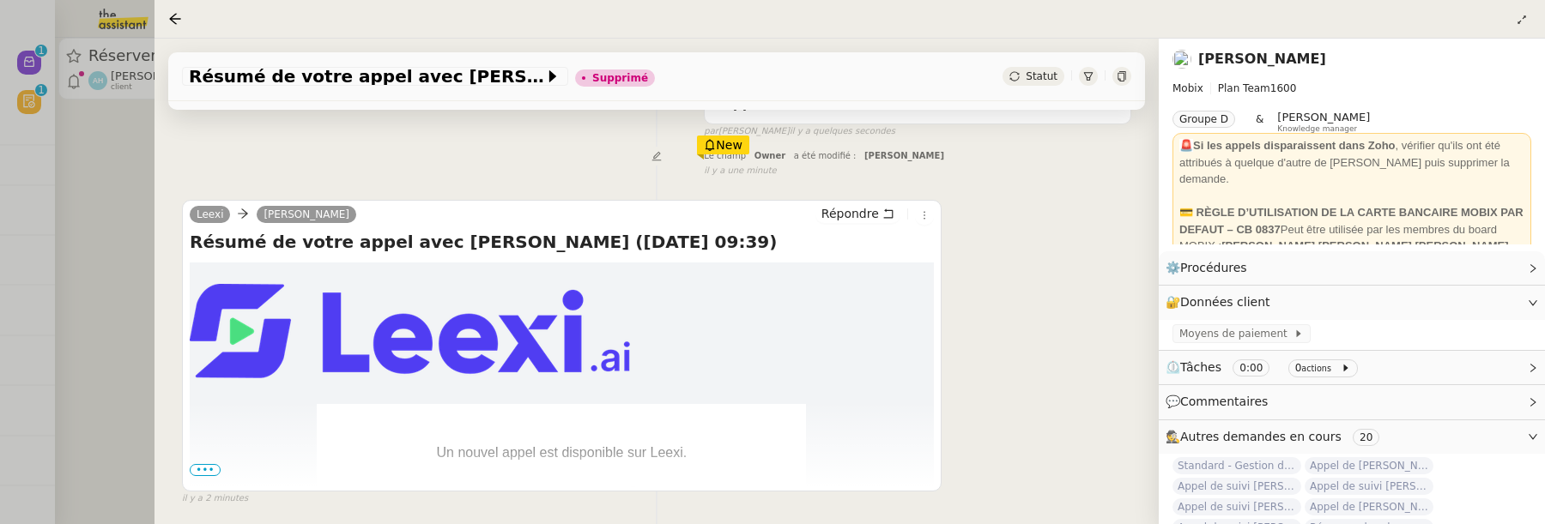
click at [134, 234] on div at bounding box center [772, 262] width 1545 height 524
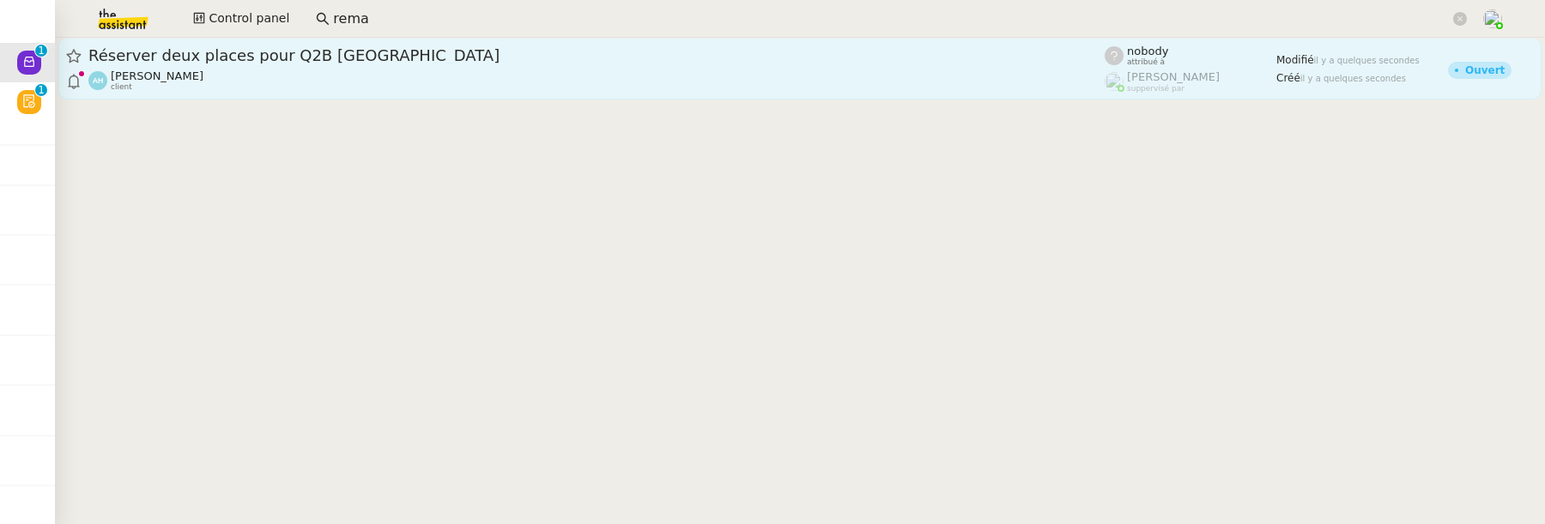
click at [312, 88] on div "Alek Hasoyan client" at bounding box center [596, 81] width 1016 height 22
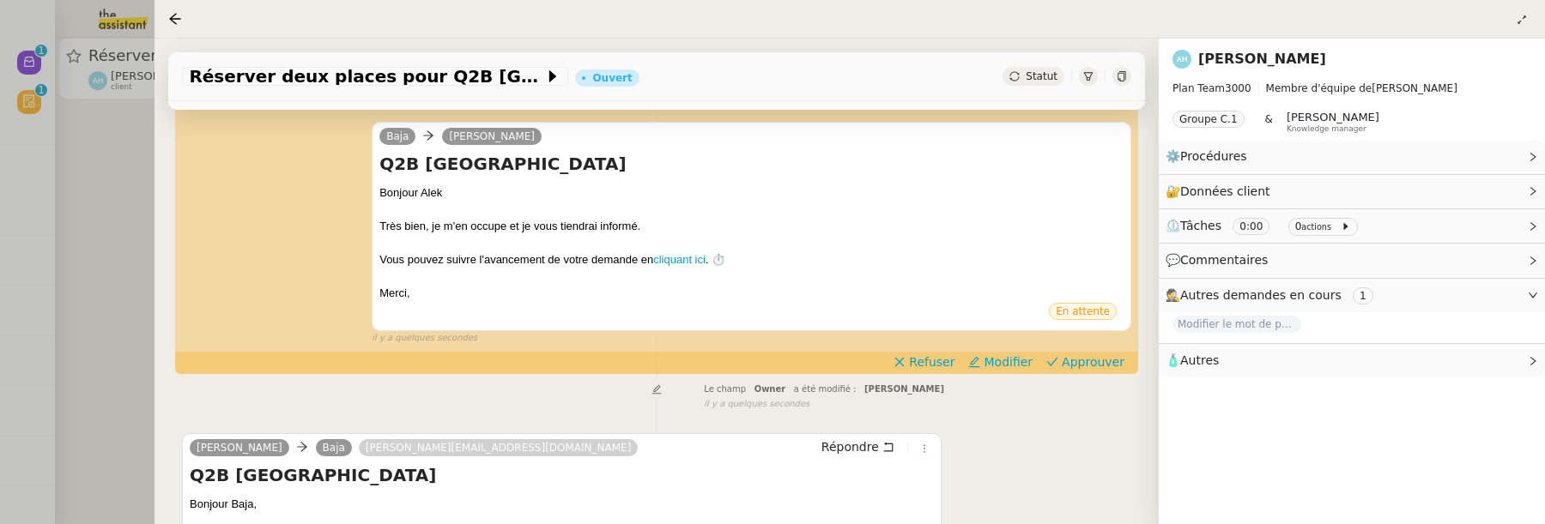
scroll to position [342, 0]
click at [1098, 362] on span "Approuver" at bounding box center [1093, 361] width 63 height 17
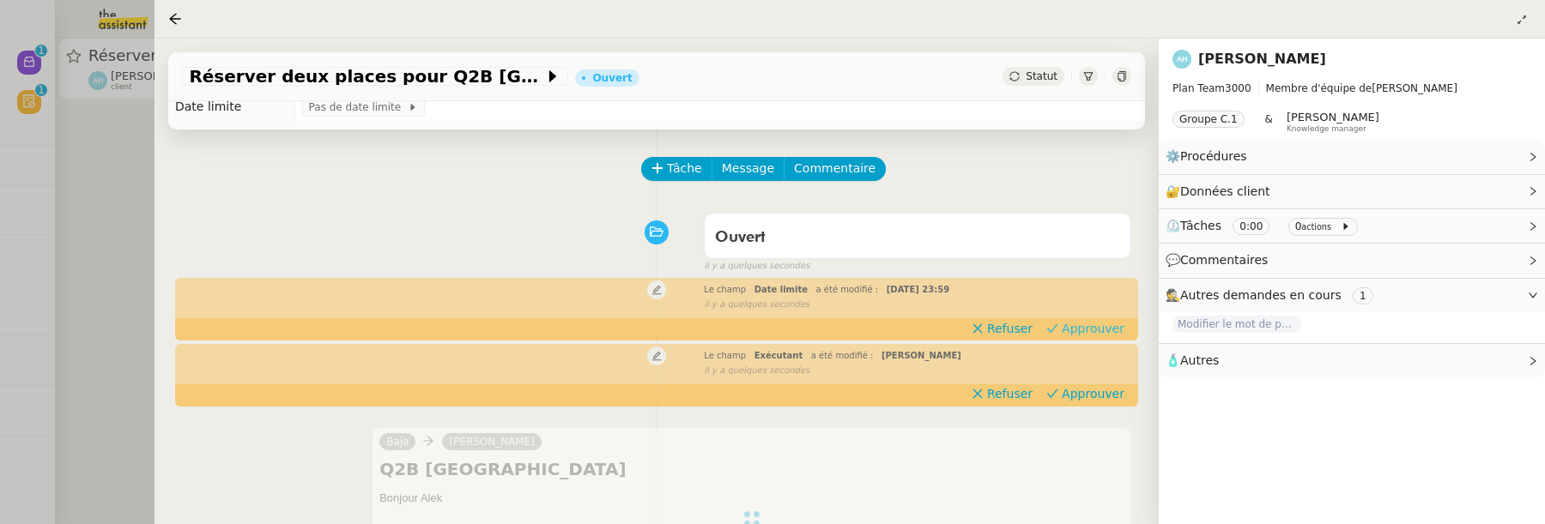
scroll to position [0, 0]
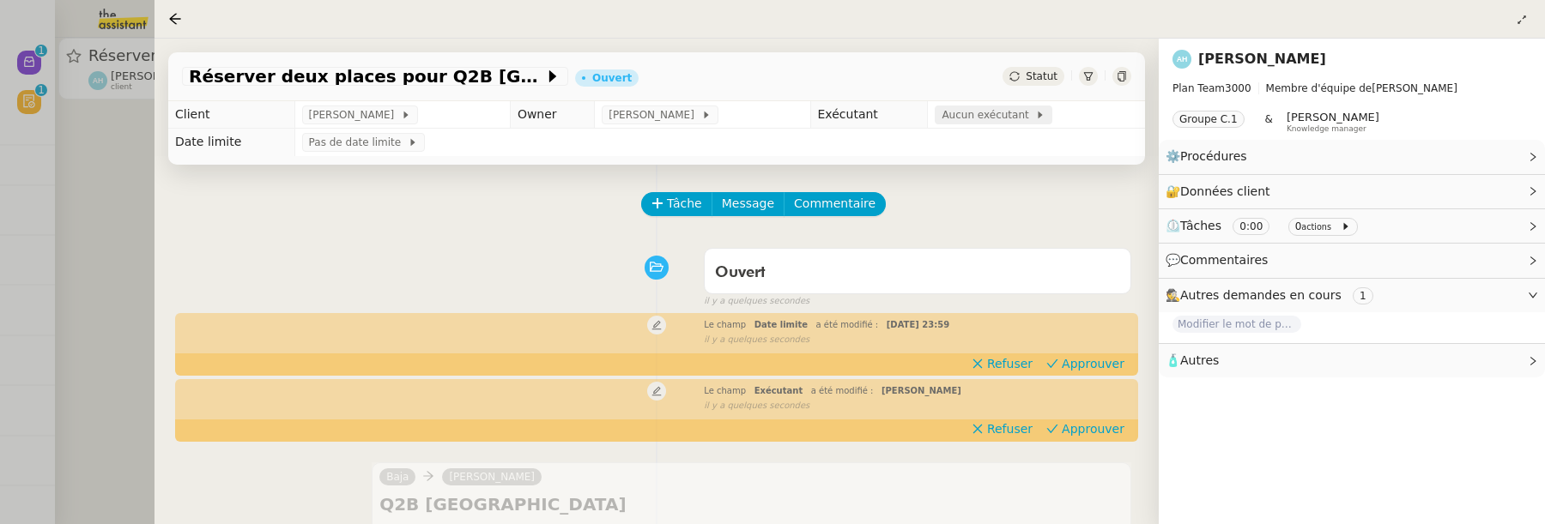
click at [941, 112] on span "Aucun exécutant" at bounding box center [988, 114] width 94 height 17
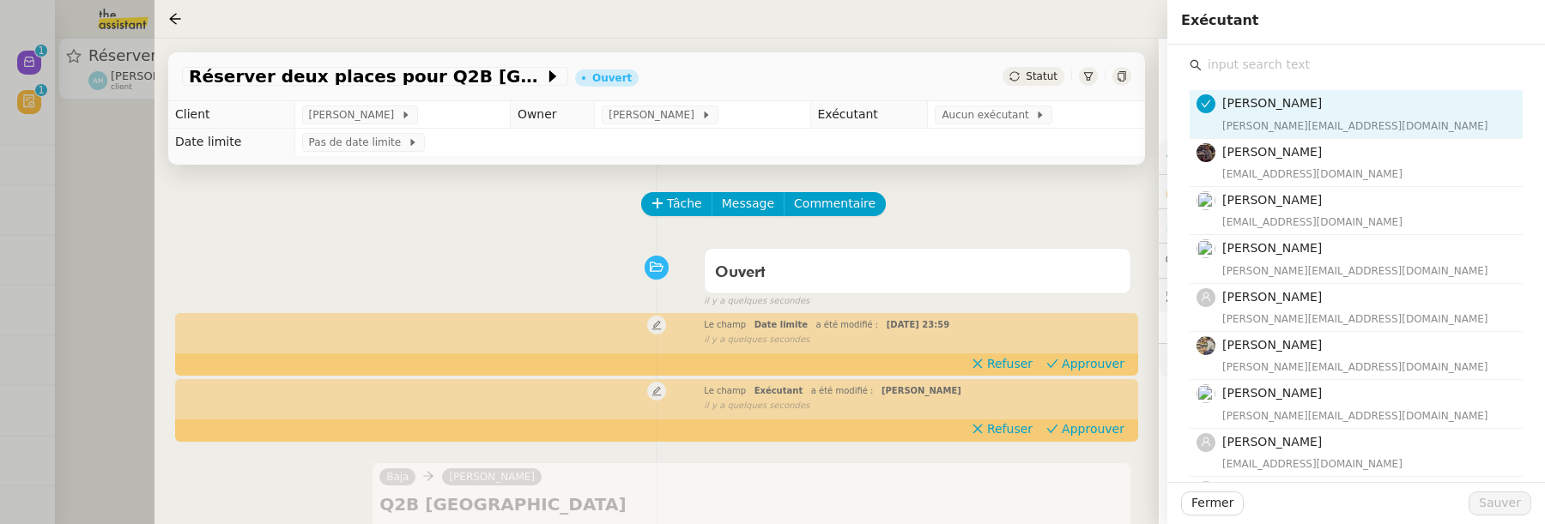
click at [1268, 69] on input "text" at bounding box center [1361, 64] width 321 height 23
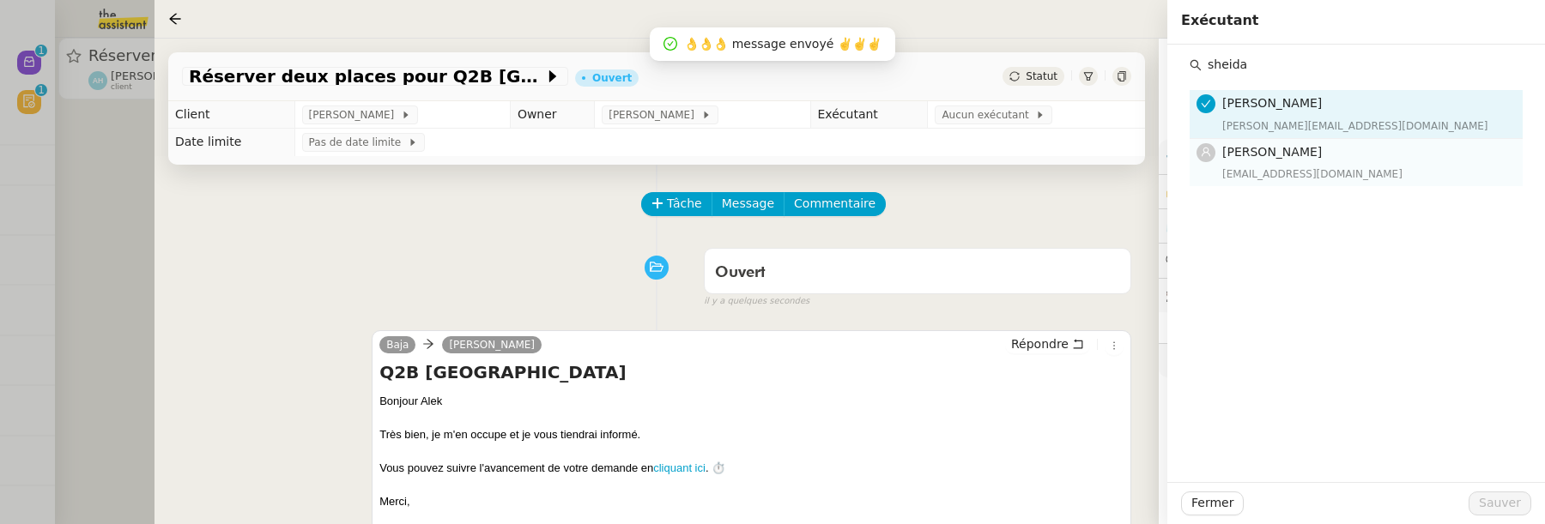
type input "sheida"
click at [1320, 162] on div "[PERSON_NAME] [PERSON_NAME][EMAIL_ADDRESS][DOMAIN_NAME]" at bounding box center [1367, 162] width 290 height 40
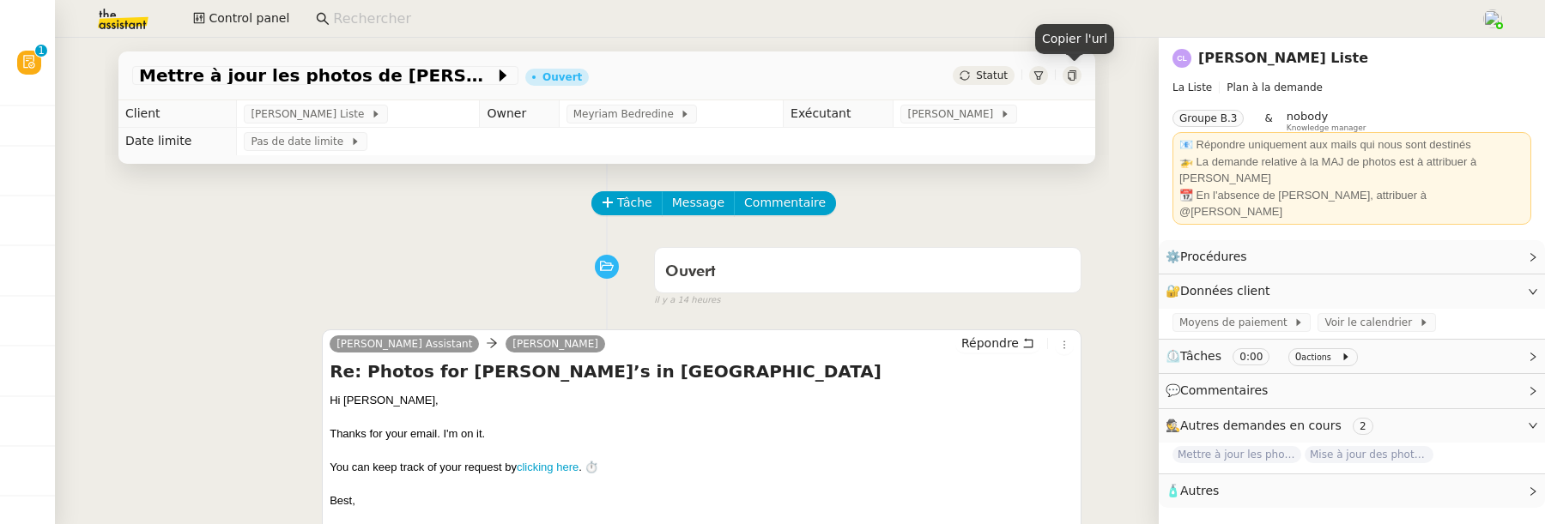
click at [1074, 74] on icon at bounding box center [1072, 75] width 10 height 10
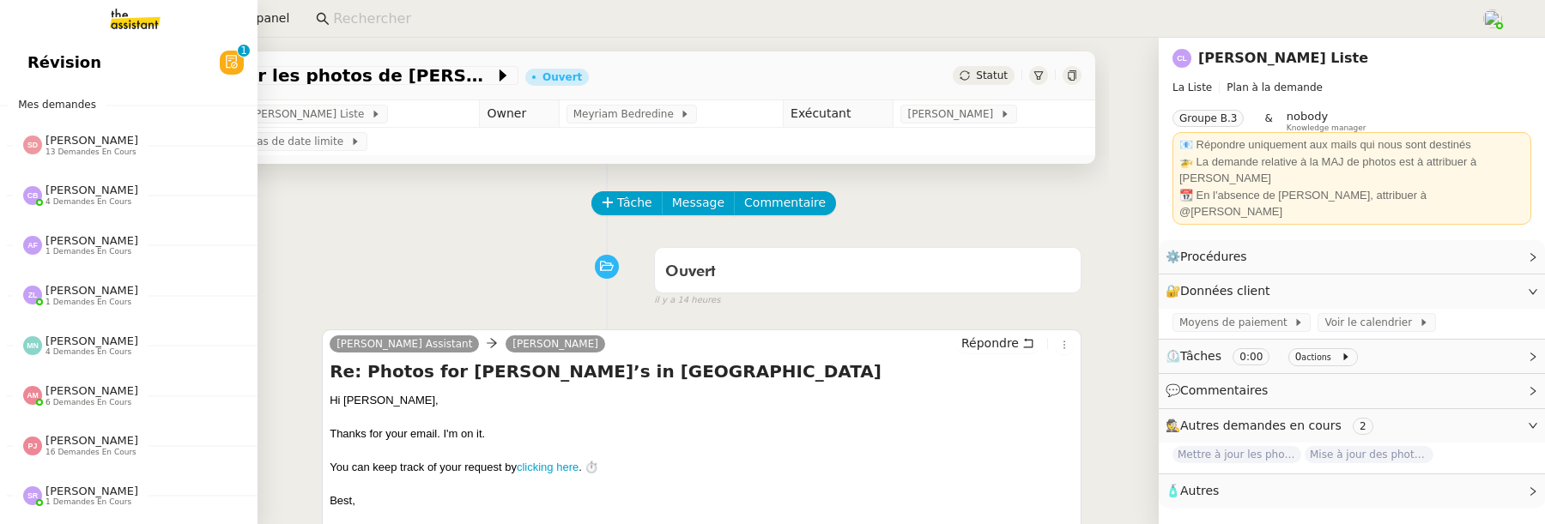
click at [33, 56] on span "Révision" at bounding box center [64, 63] width 74 height 26
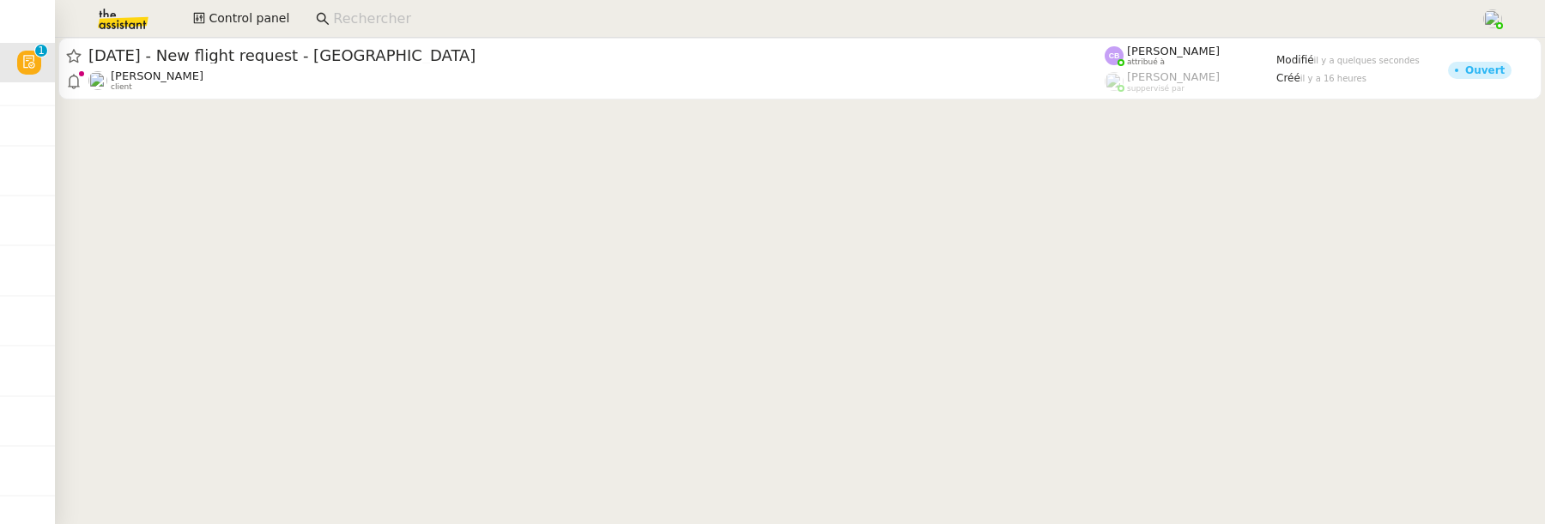
click at [370, 100] on div at bounding box center [800, 70] width 1490 height 65
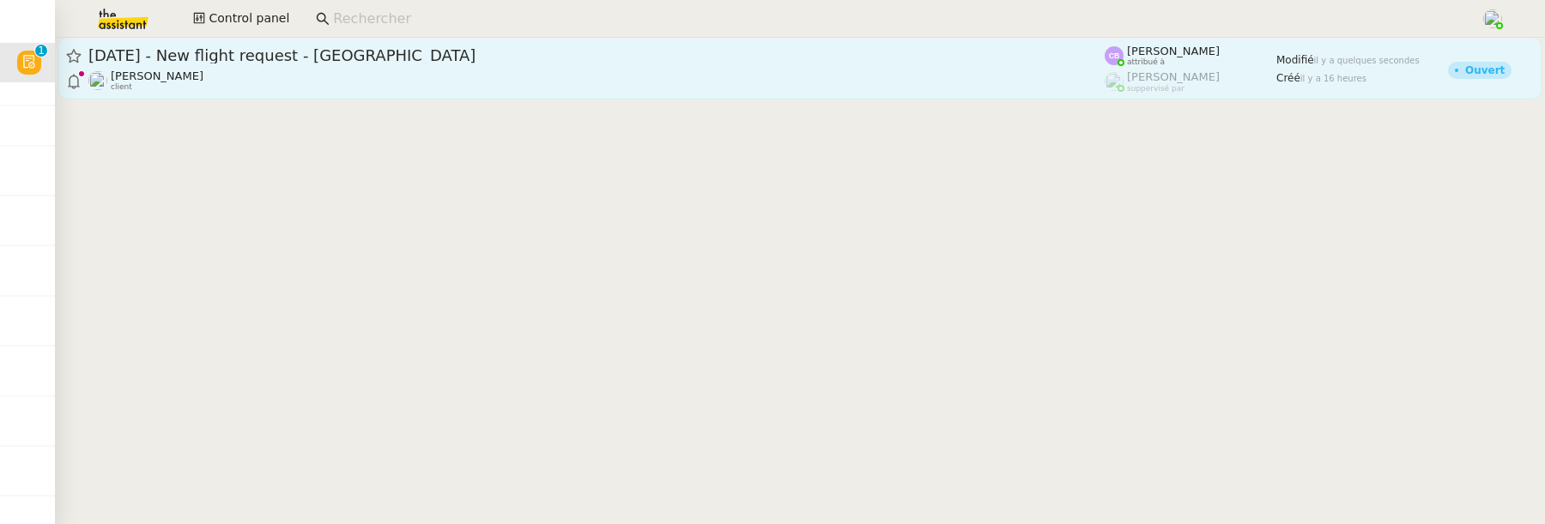
click at [366, 89] on div "Louis Frei client" at bounding box center [596, 81] width 1016 height 22
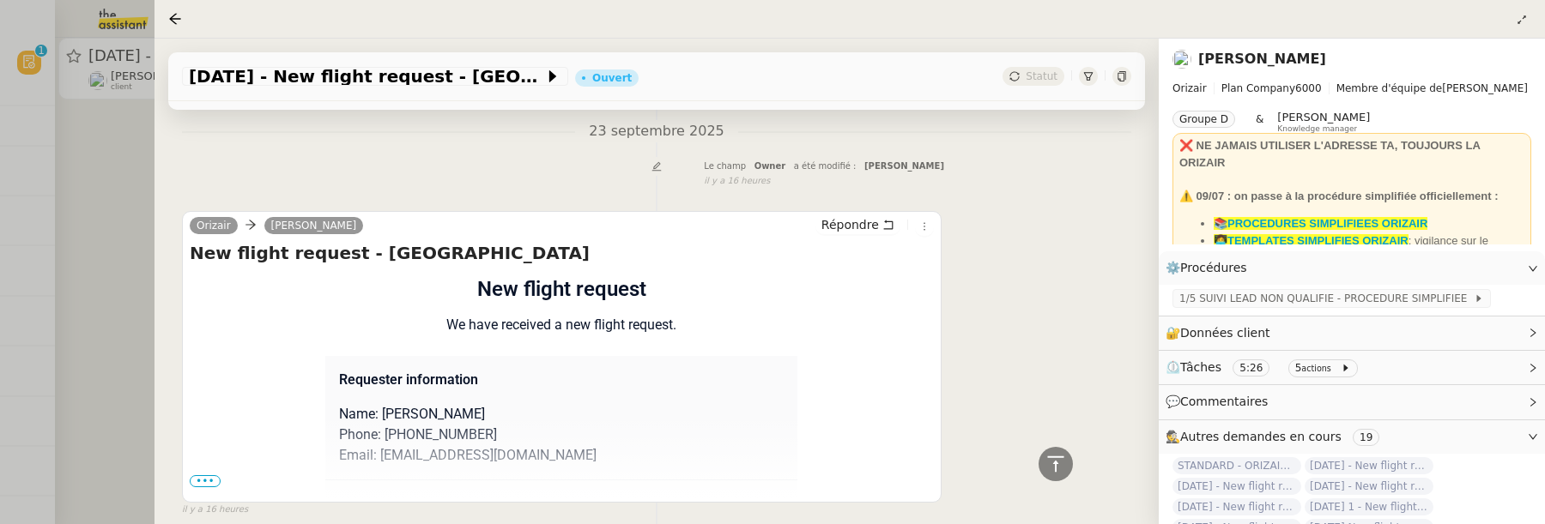
scroll to position [775, 0]
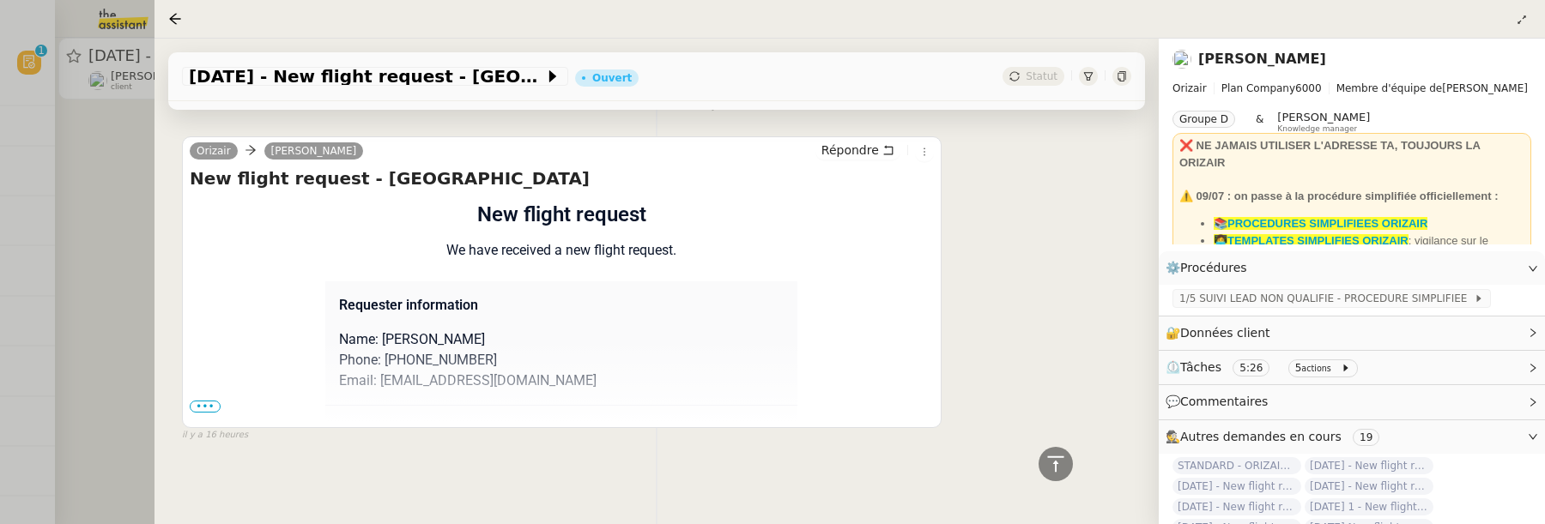
click at [202, 408] on span "•••" at bounding box center [205, 407] width 31 height 12
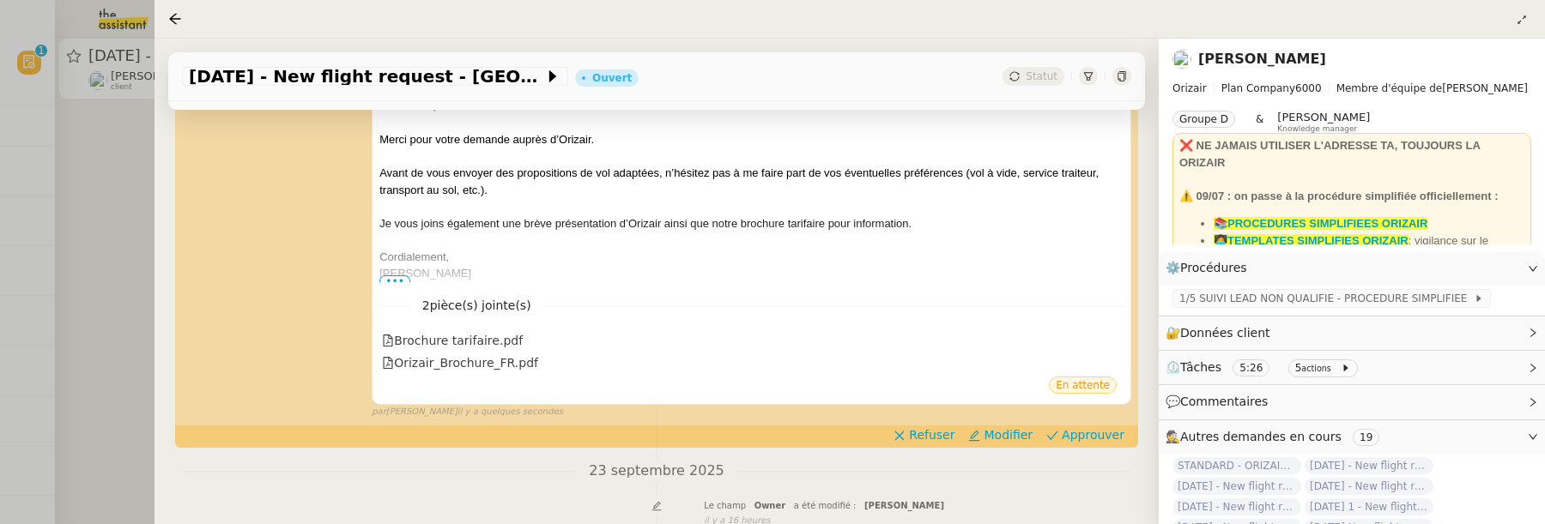
scroll to position [365, 0]
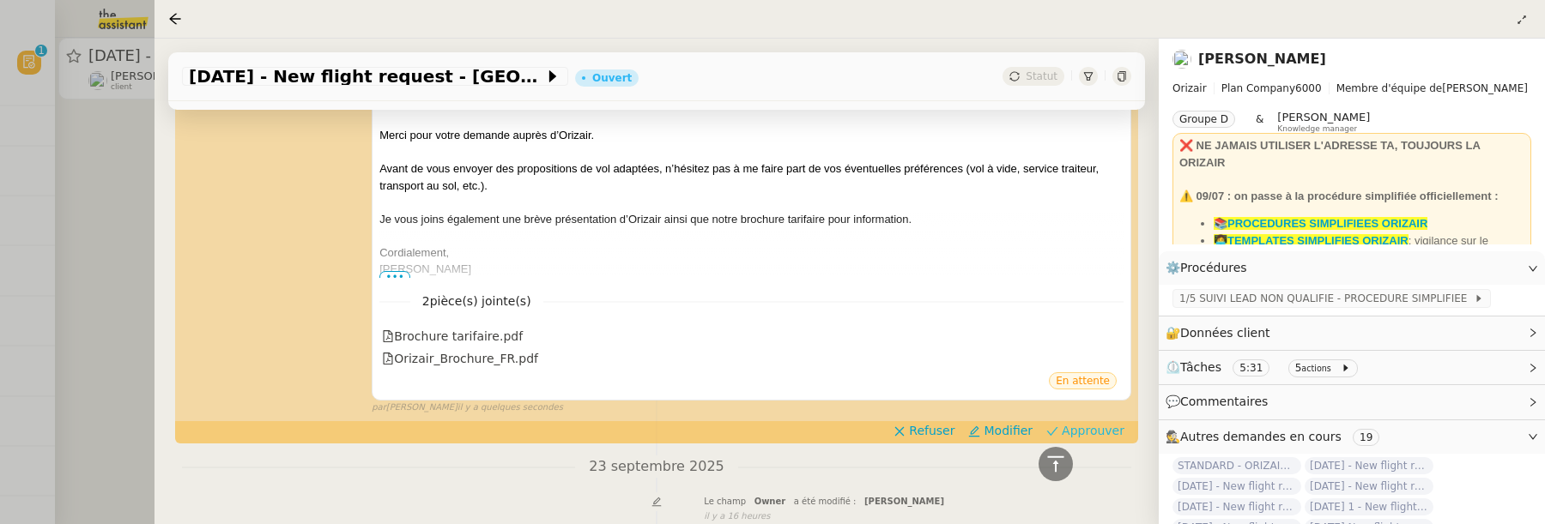
click at [1092, 427] on span "Approuver" at bounding box center [1093, 430] width 63 height 17
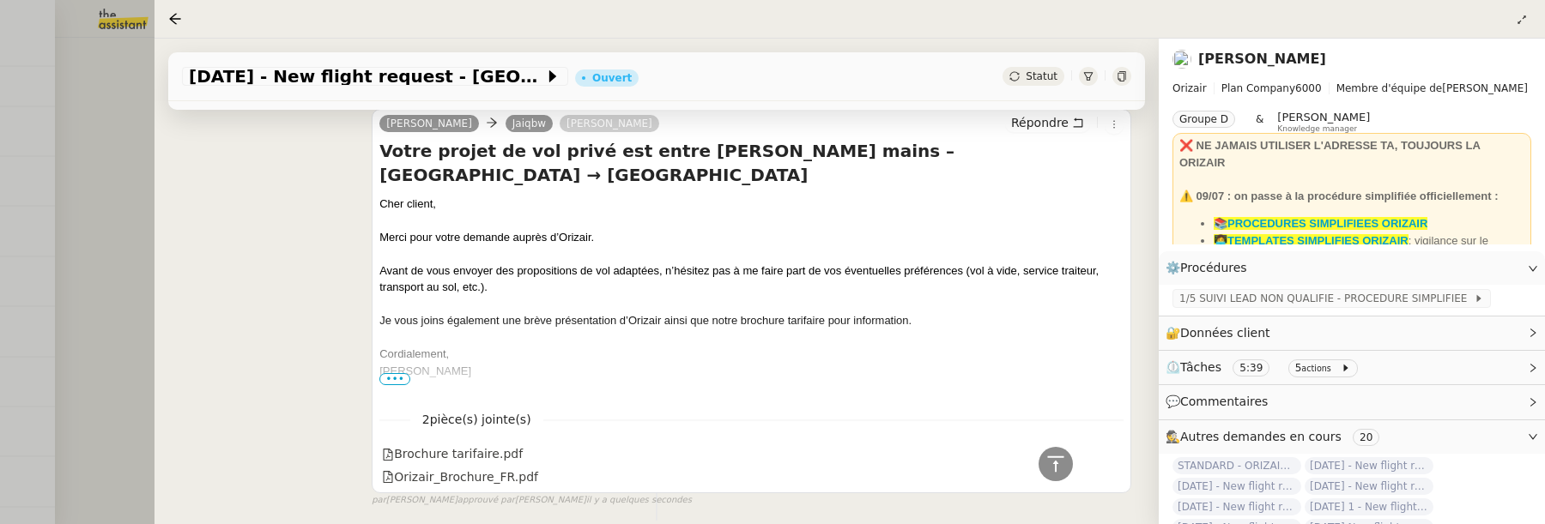
scroll to position [884, 0]
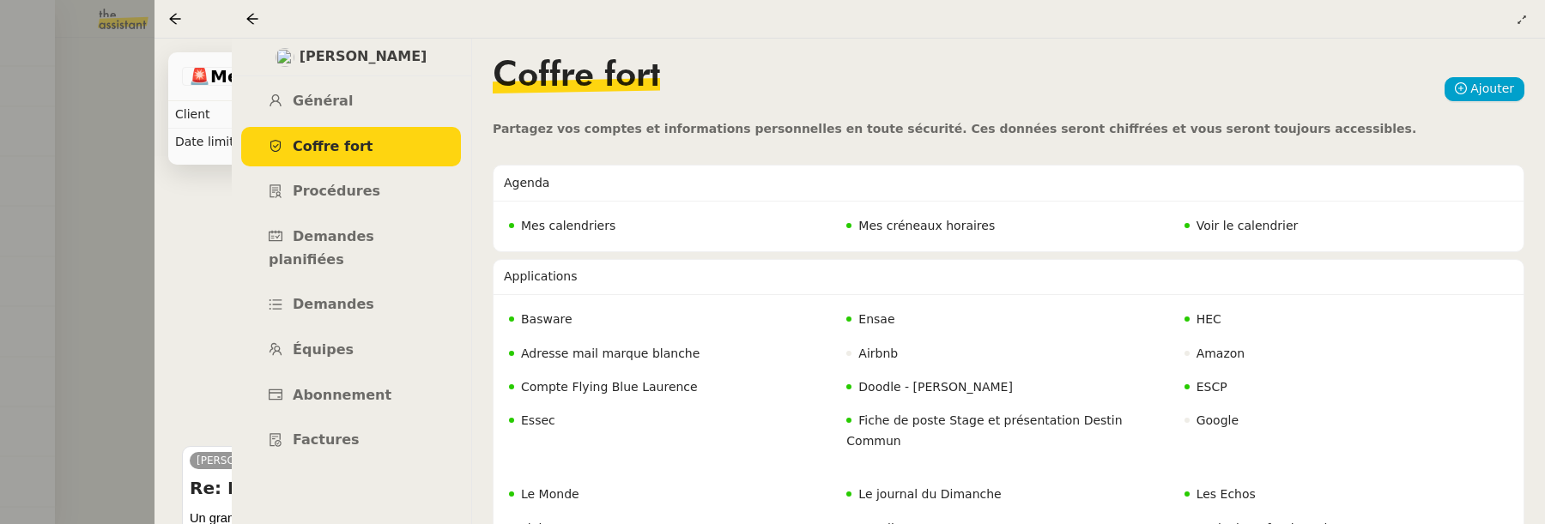
click at [106, 208] on div at bounding box center [772, 262] width 1545 height 524
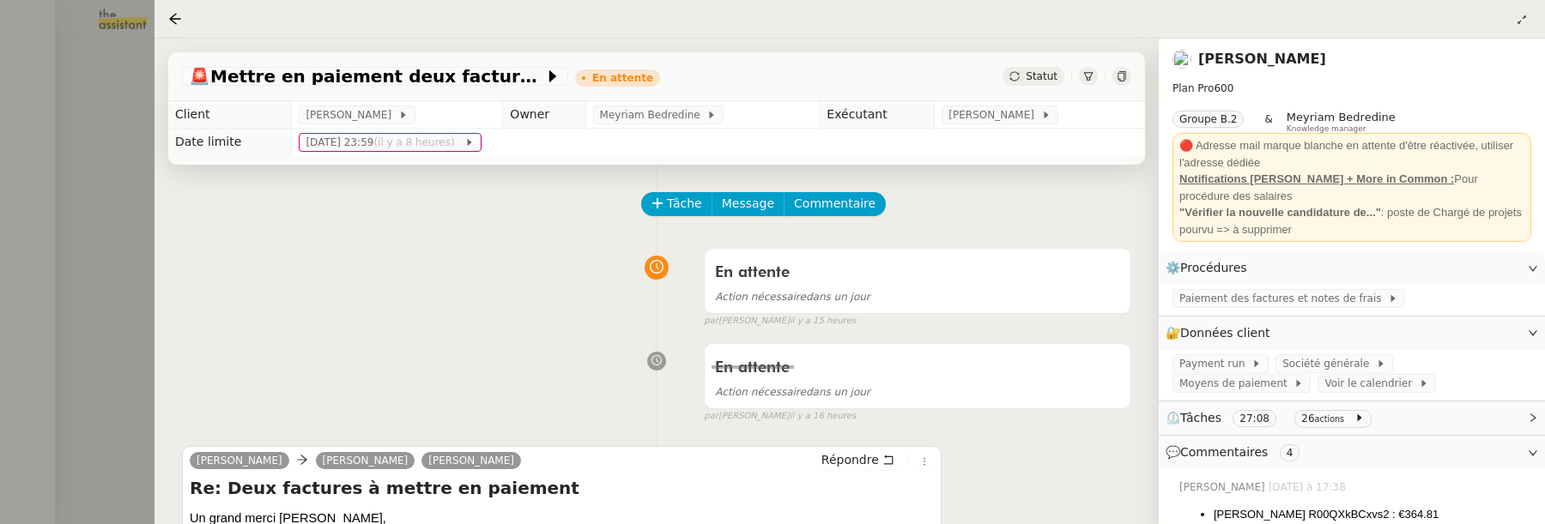
click at [106, 208] on div at bounding box center [772, 262] width 1545 height 524
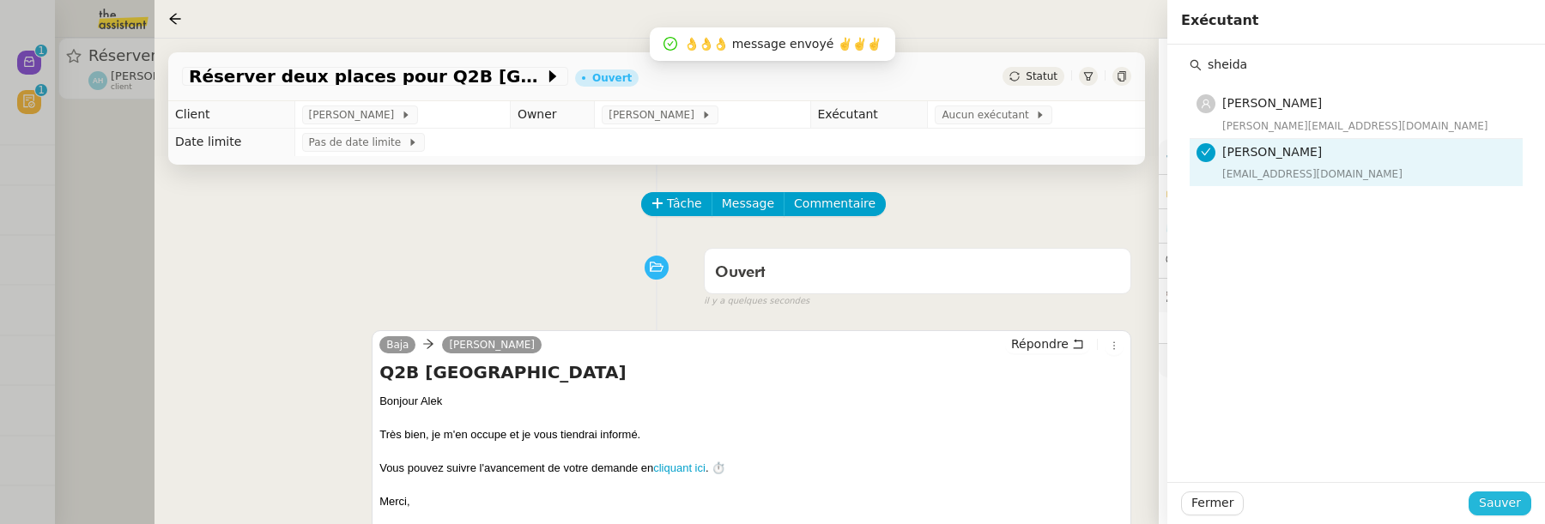
click at [1503, 499] on span "Sauver" at bounding box center [1500, 503] width 42 height 20
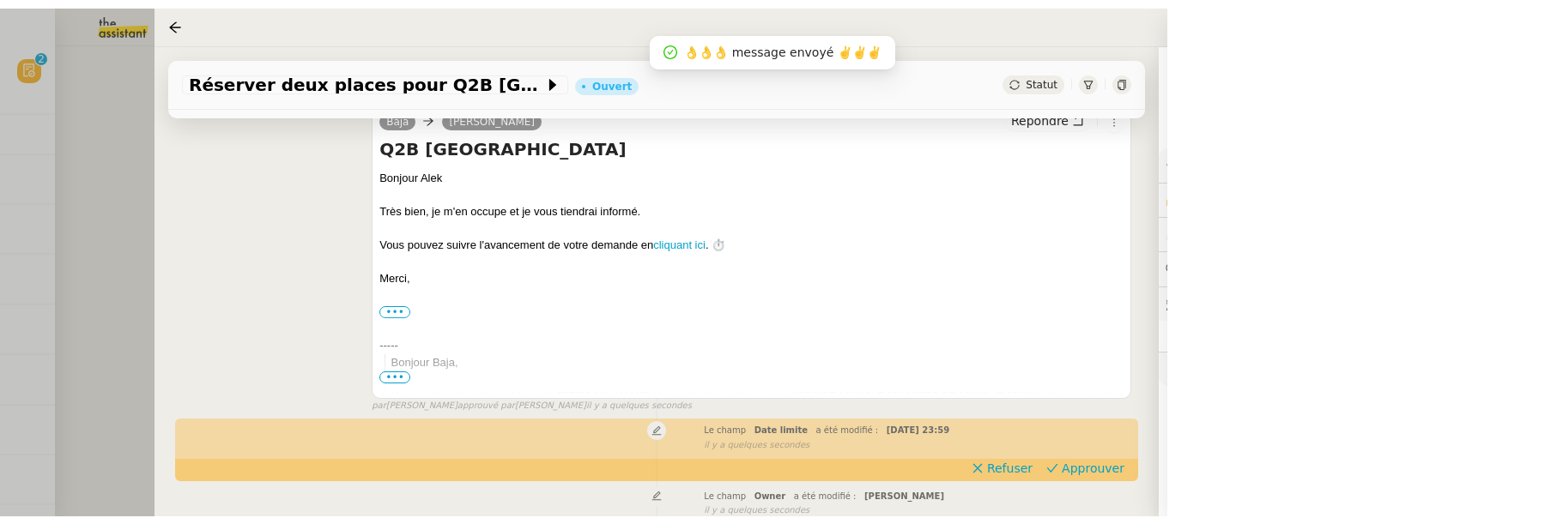
scroll to position [318, 0]
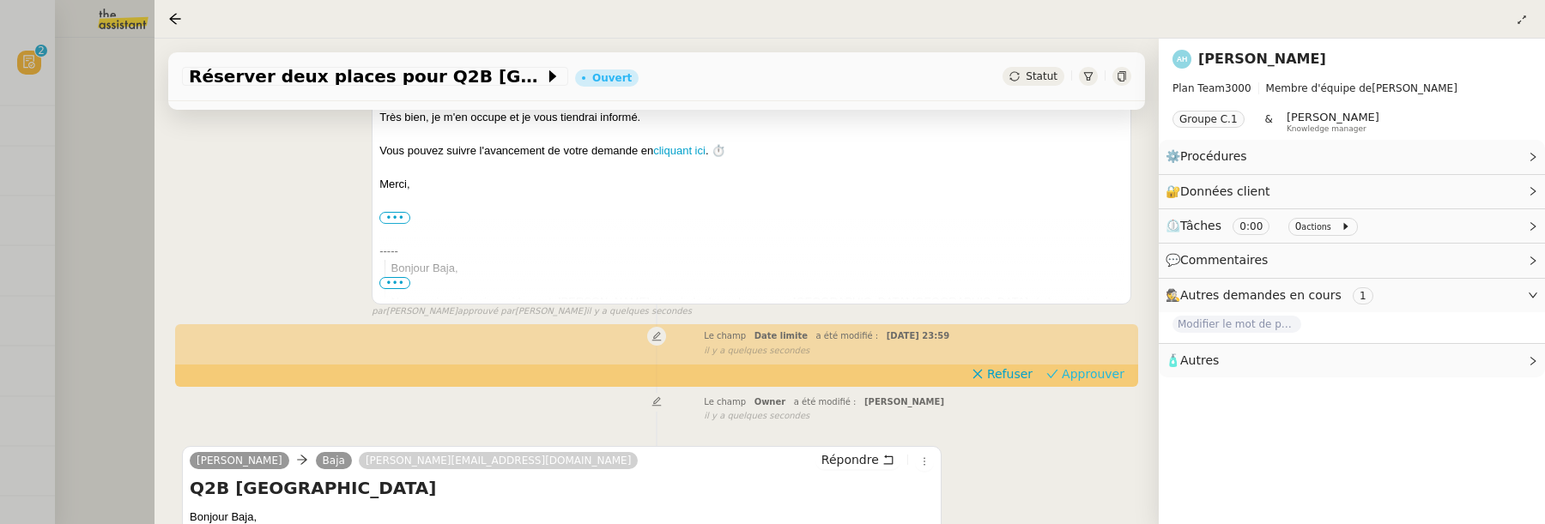
click at [1062, 369] on span "Approuver" at bounding box center [1093, 374] width 63 height 17
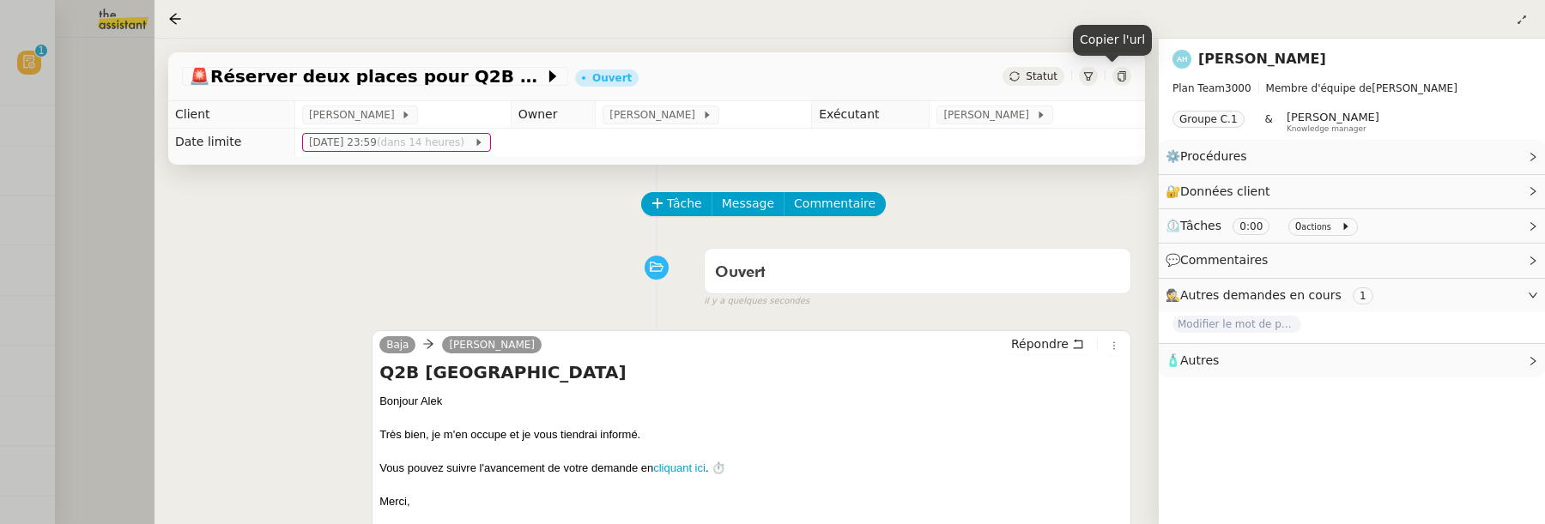
click at [1113, 70] on div at bounding box center [1121, 76] width 19 height 19
click at [112, 220] on div at bounding box center [772, 262] width 1545 height 524
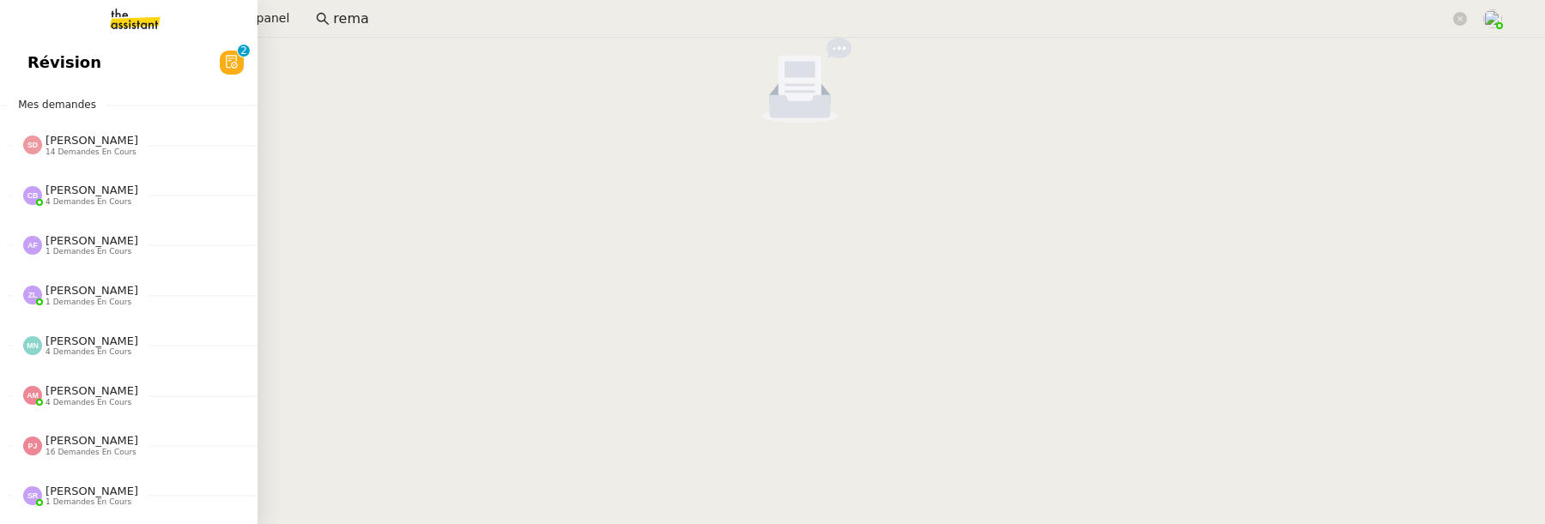
click at [38, 55] on span "Révision" at bounding box center [64, 63] width 74 height 26
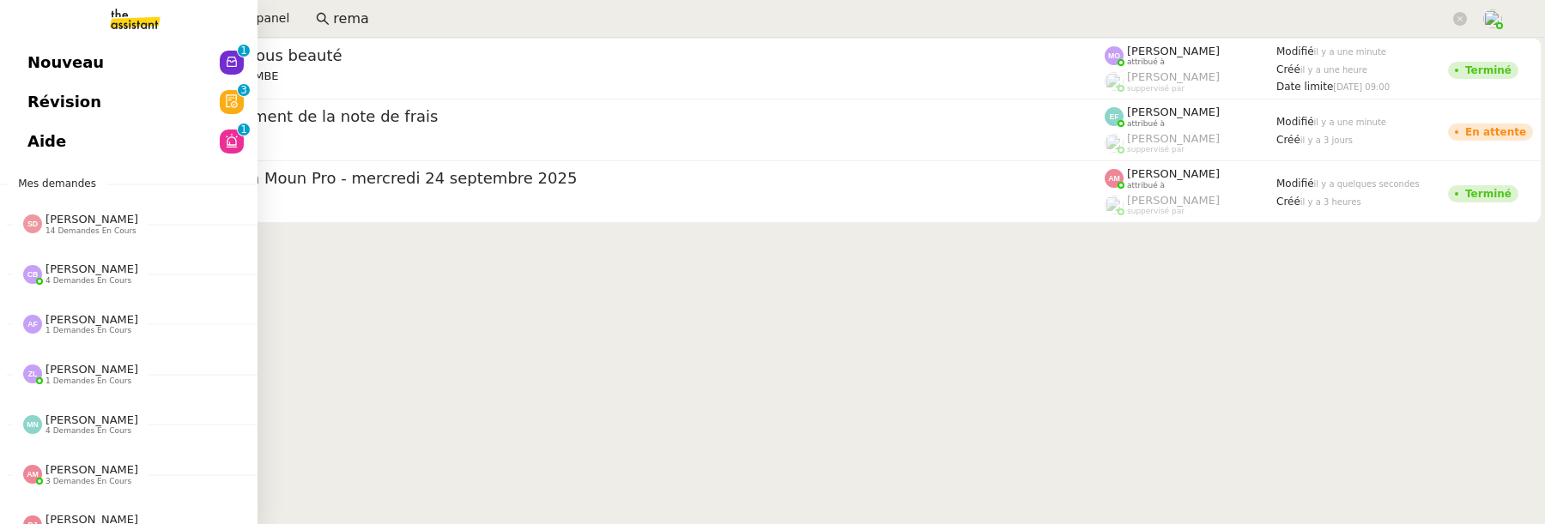
click at [33, 114] on span "Révision" at bounding box center [64, 102] width 74 height 26
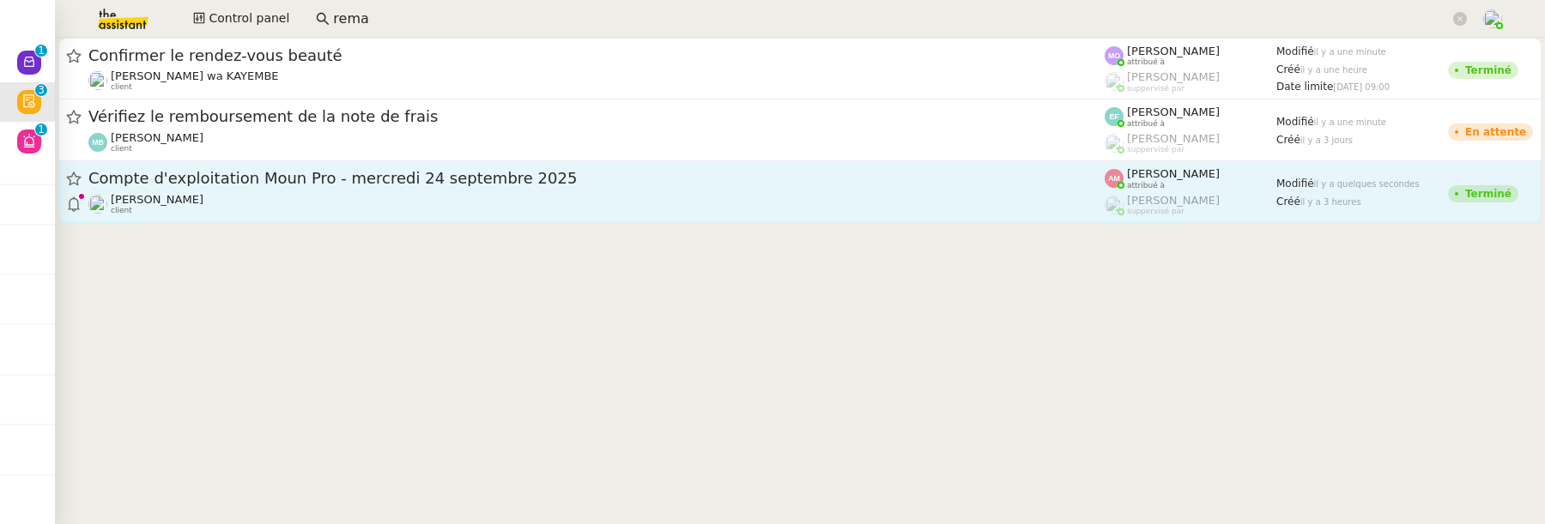
click at [599, 196] on div "Guillaume Farina client" at bounding box center [596, 204] width 1016 height 22
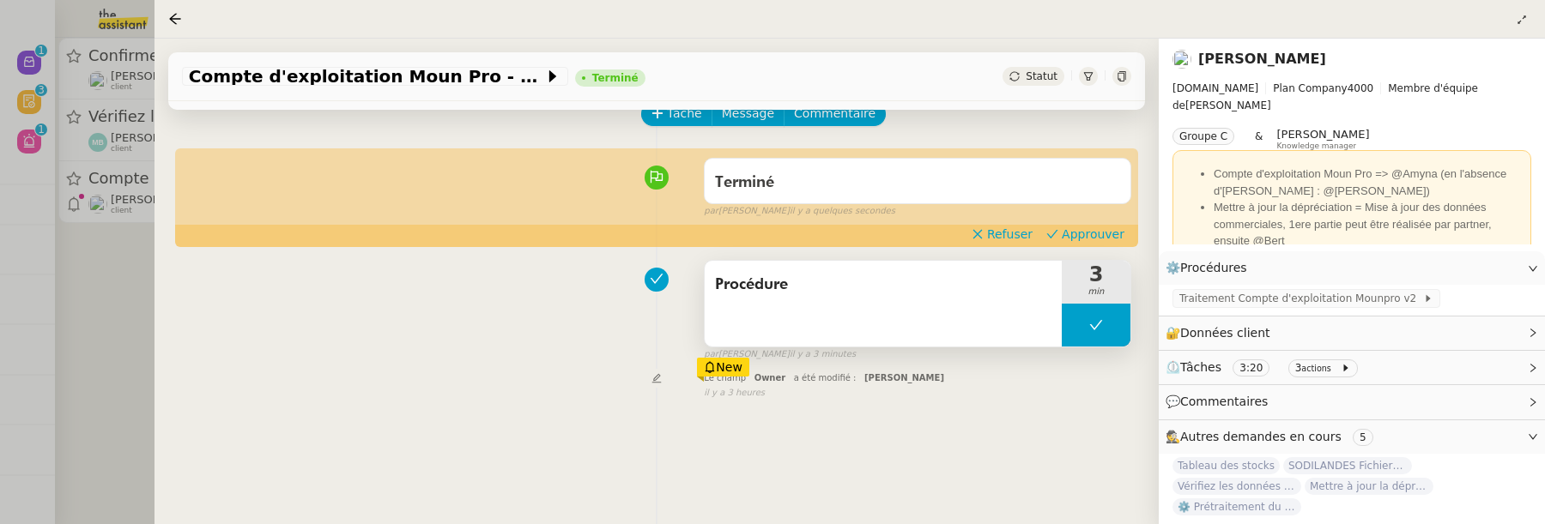
scroll to position [127, 0]
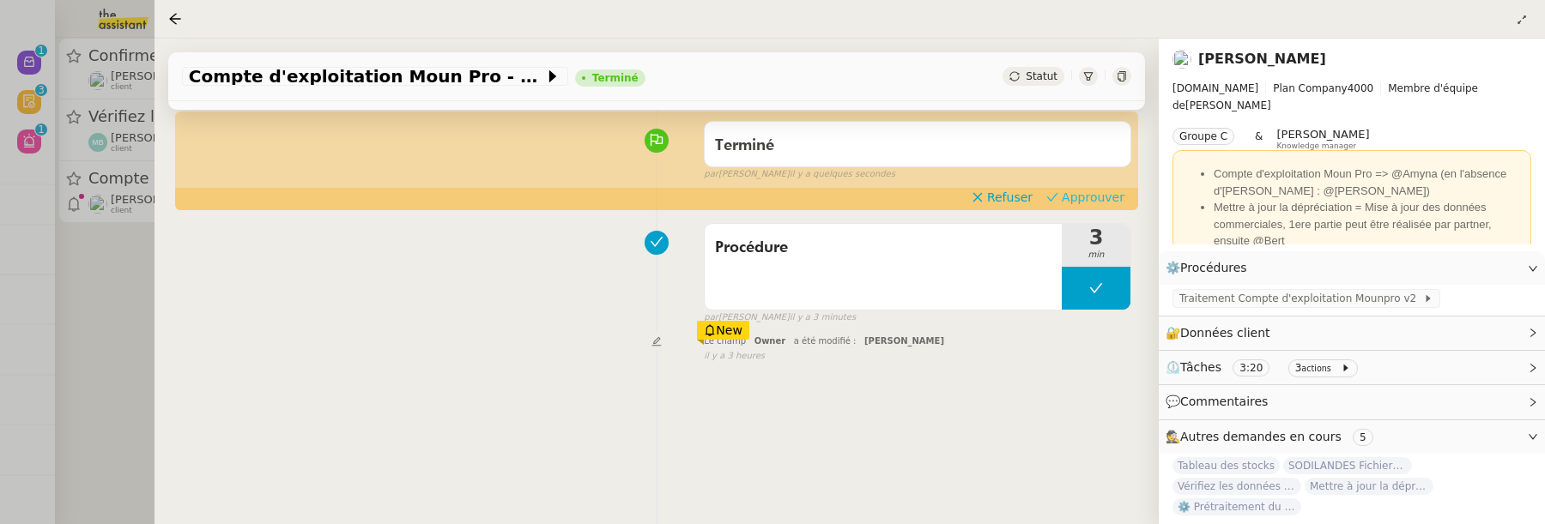
click at [1090, 192] on span "Approuver" at bounding box center [1093, 197] width 63 height 17
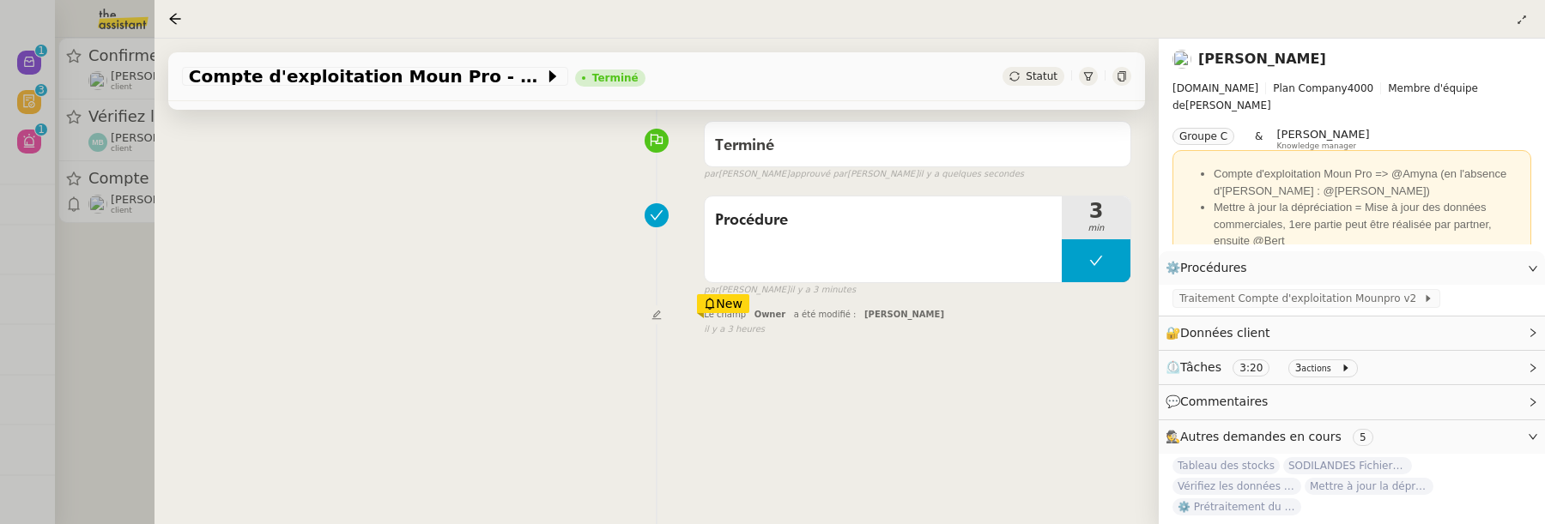
click at [115, 331] on div at bounding box center [772, 262] width 1545 height 524
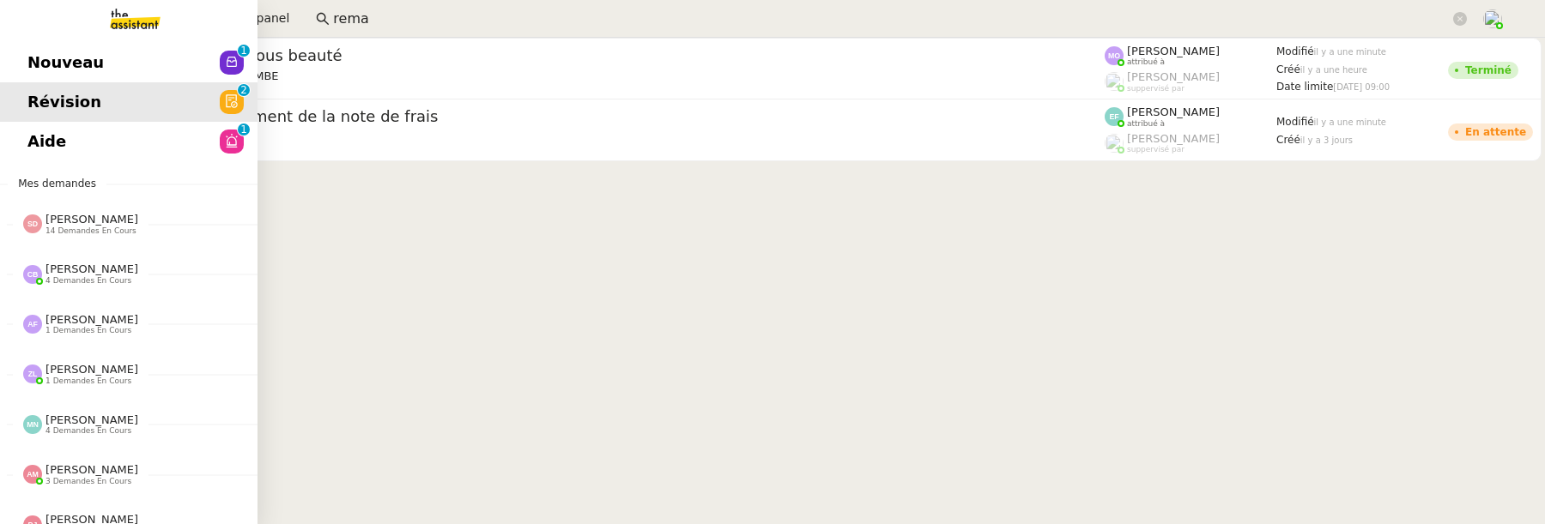
click at [30, 64] on span "Nouveau" at bounding box center [65, 63] width 76 height 26
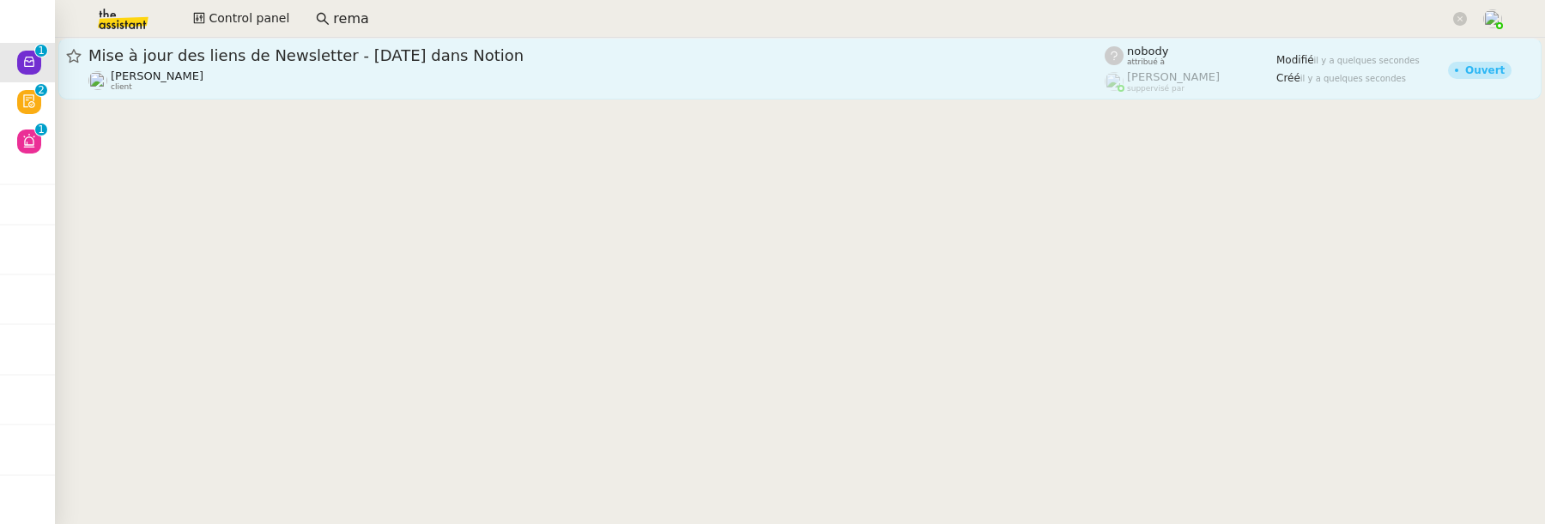
click at [572, 91] on div "Hugo Bentz client" at bounding box center [596, 81] width 1016 height 22
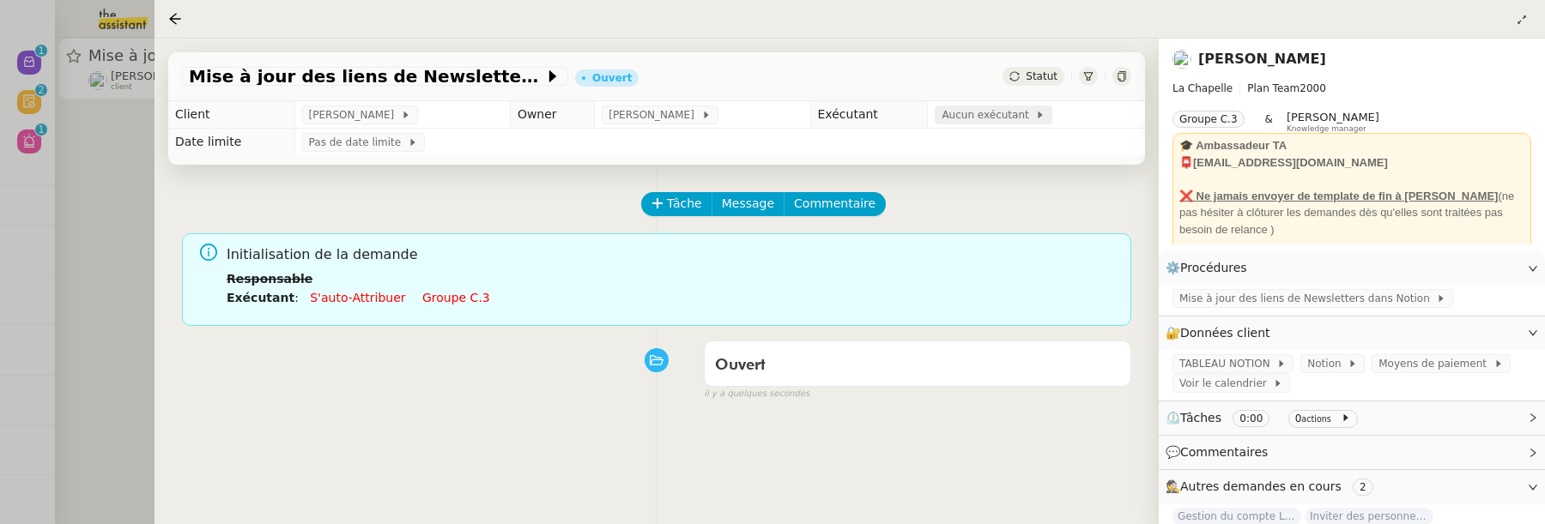
click at [990, 118] on span "Aucun exécutant" at bounding box center [988, 114] width 94 height 17
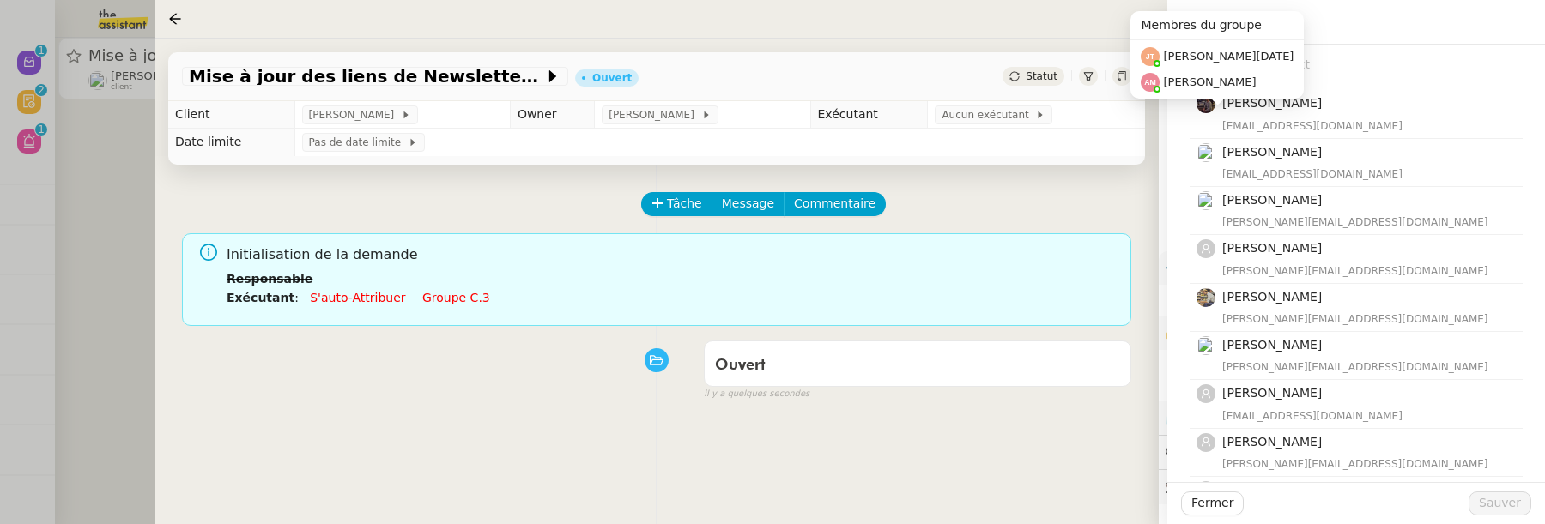
click at [1307, 58] on input "text" at bounding box center [1361, 64] width 321 height 23
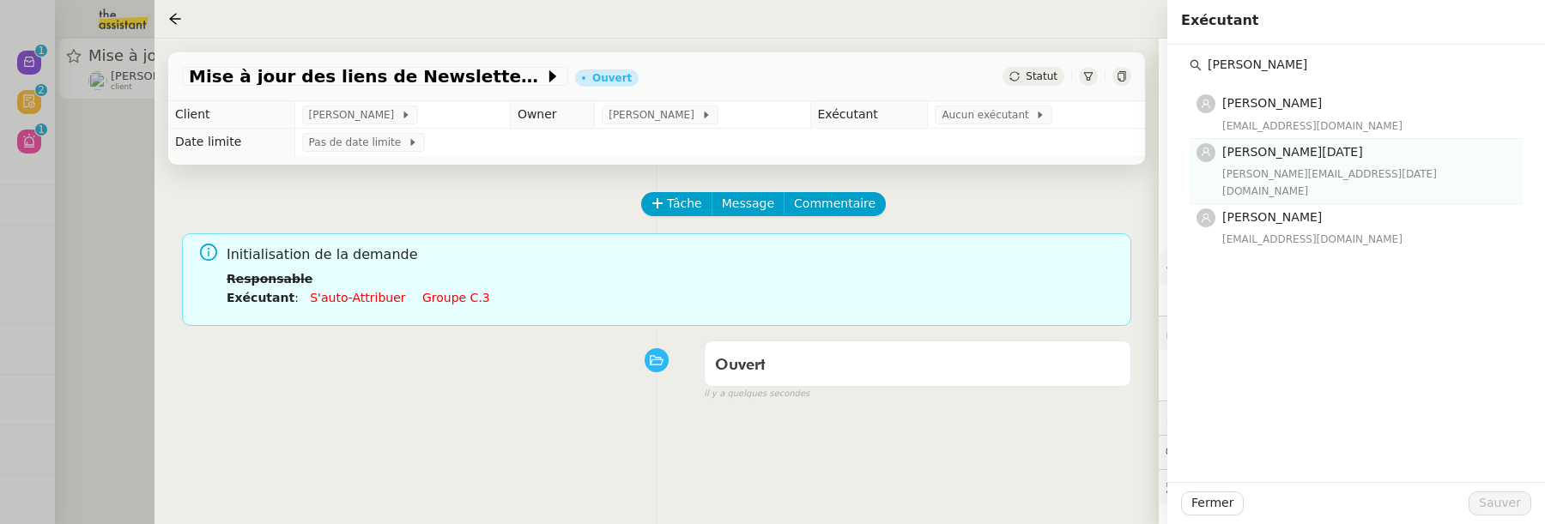
type input "jean"
click at [1307, 171] on div "jean-noel@theassistant.team" at bounding box center [1367, 183] width 290 height 34
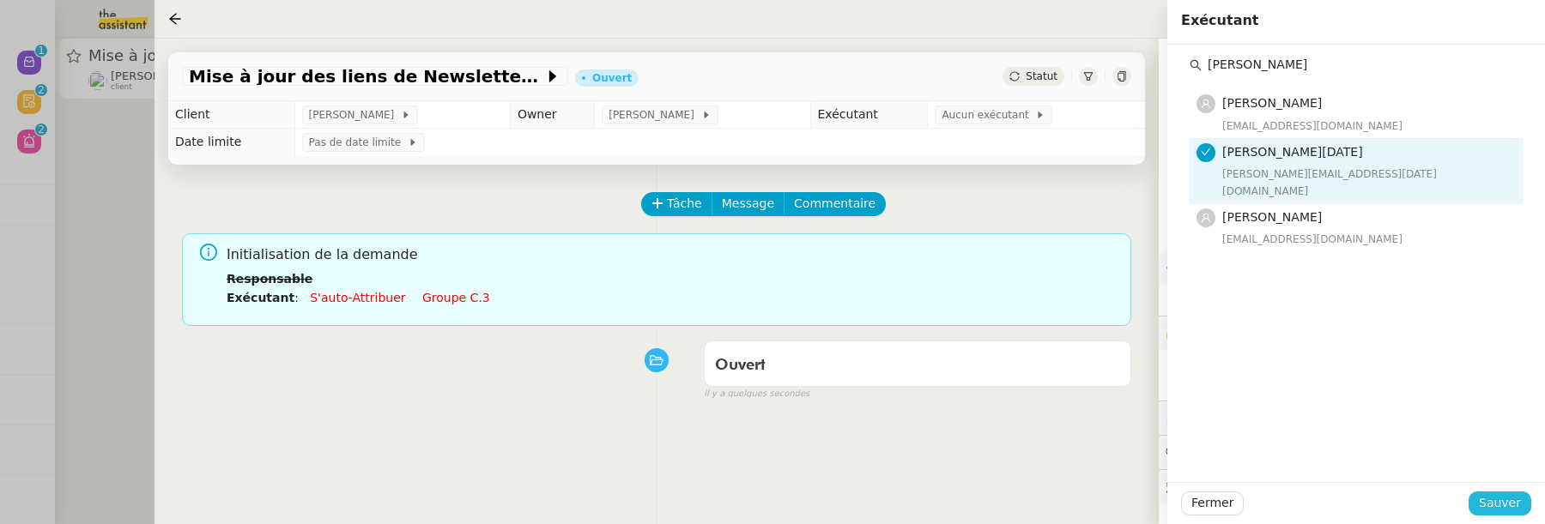
click at [1513, 506] on span "Sauver" at bounding box center [1500, 503] width 42 height 20
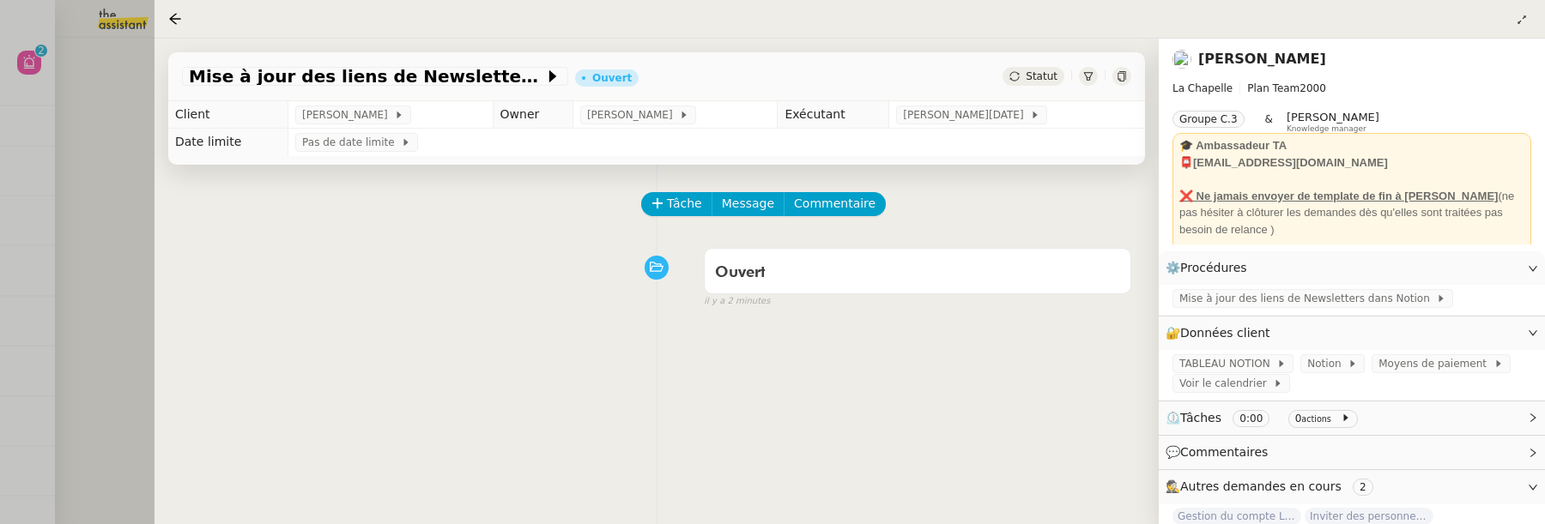
click at [146, 257] on div at bounding box center [772, 262] width 1545 height 524
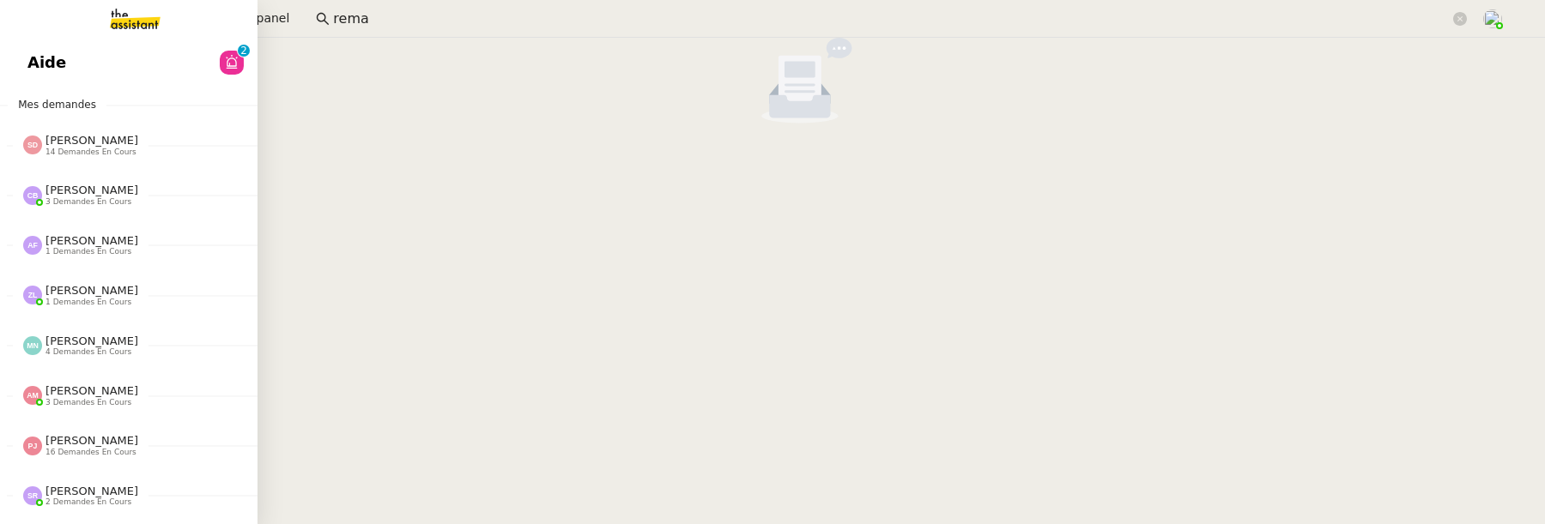
click at [33, 71] on span "Aide" at bounding box center [46, 63] width 39 height 26
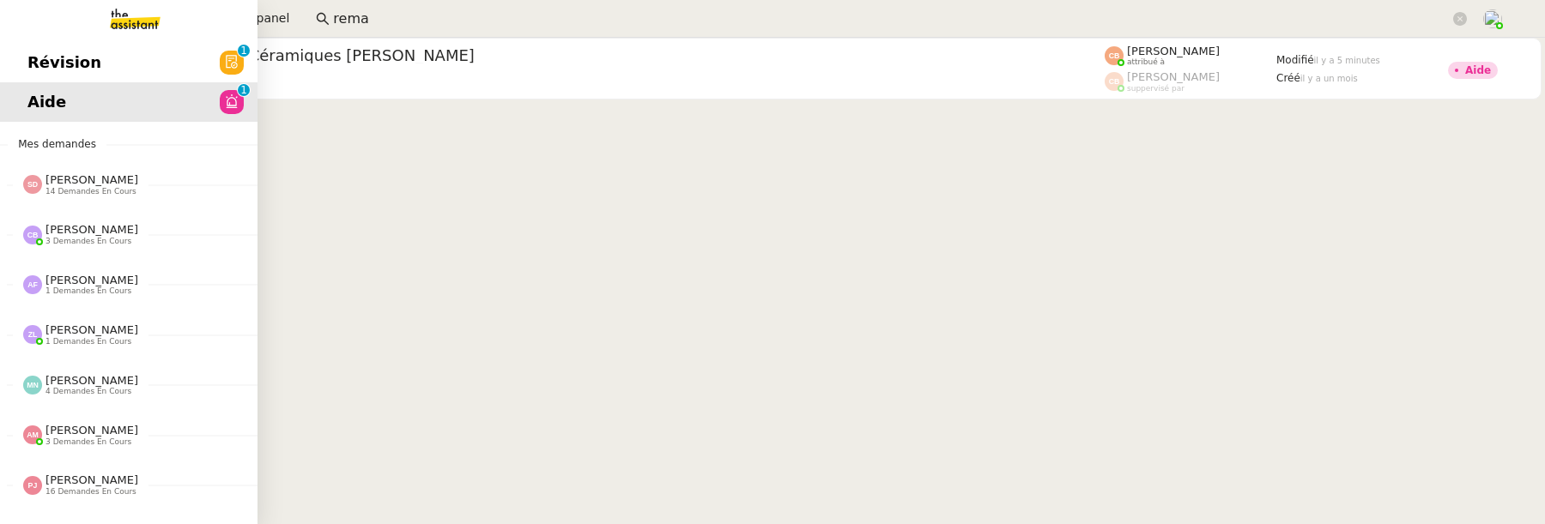
click at [36, 52] on span "Révision" at bounding box center [64, 63] width 74 height 26
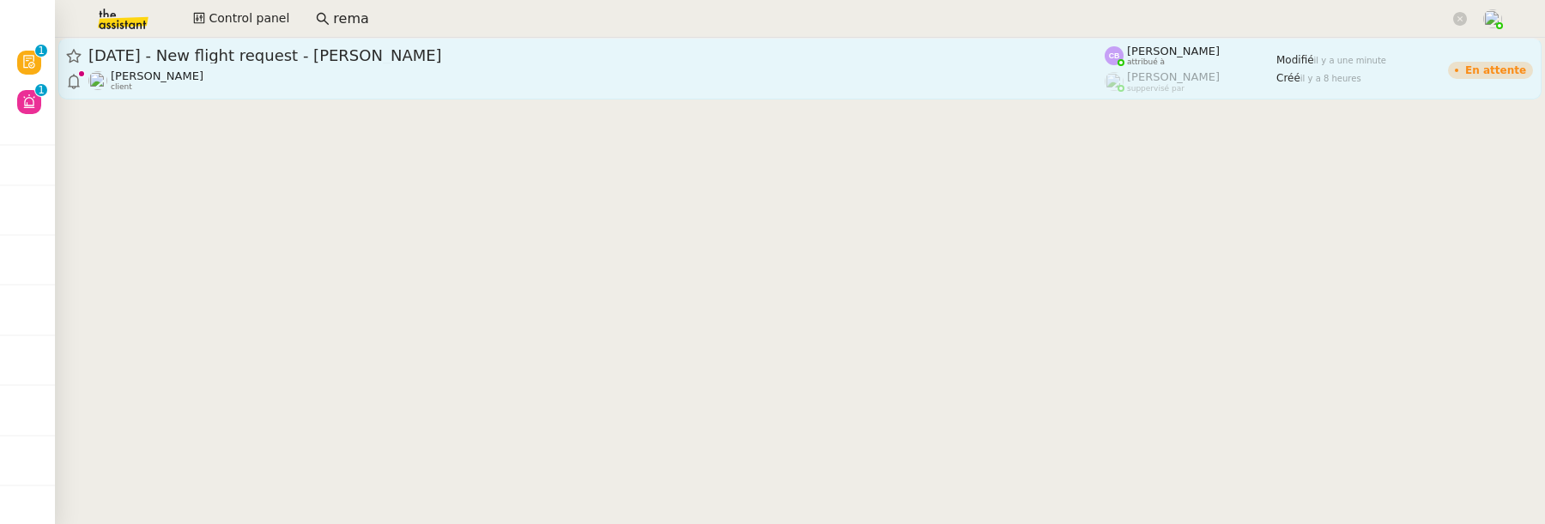
click at [270, 64] on div "1st October 2025 - New flight request - Behzad Masood" at bounding box center [596, 55] width 1016 height 21
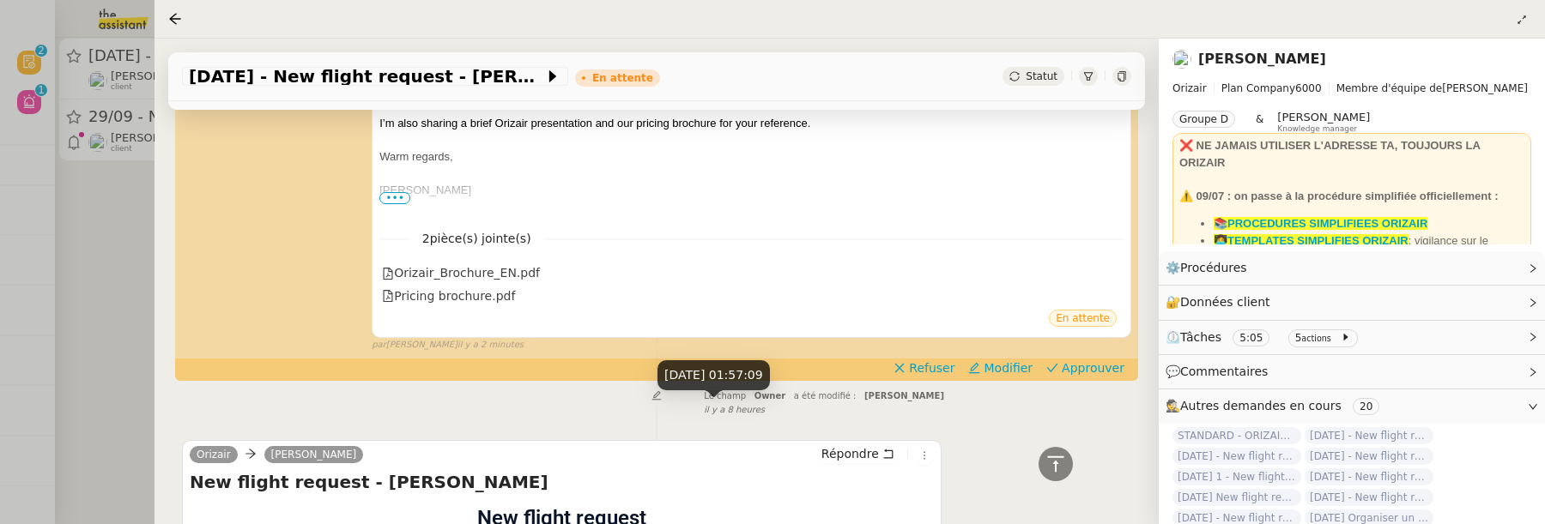
scroll to position [862, 0]
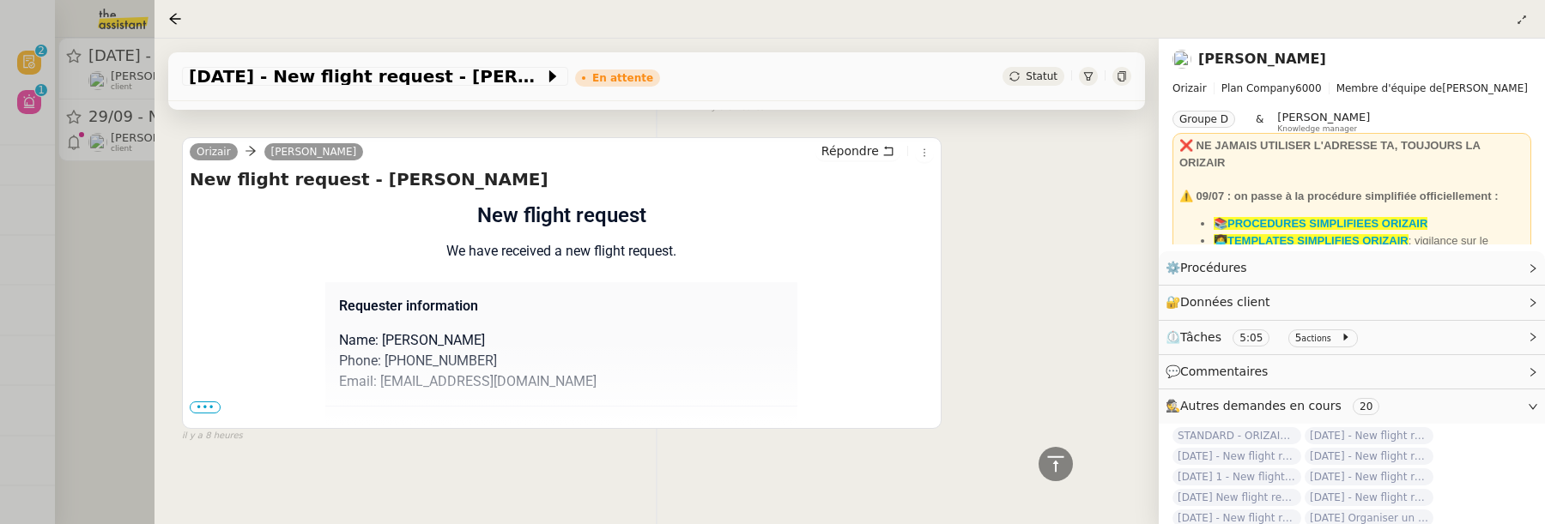
click at [208, 405] on span "•••" at bounding box center [205, 408] width 31 height 12
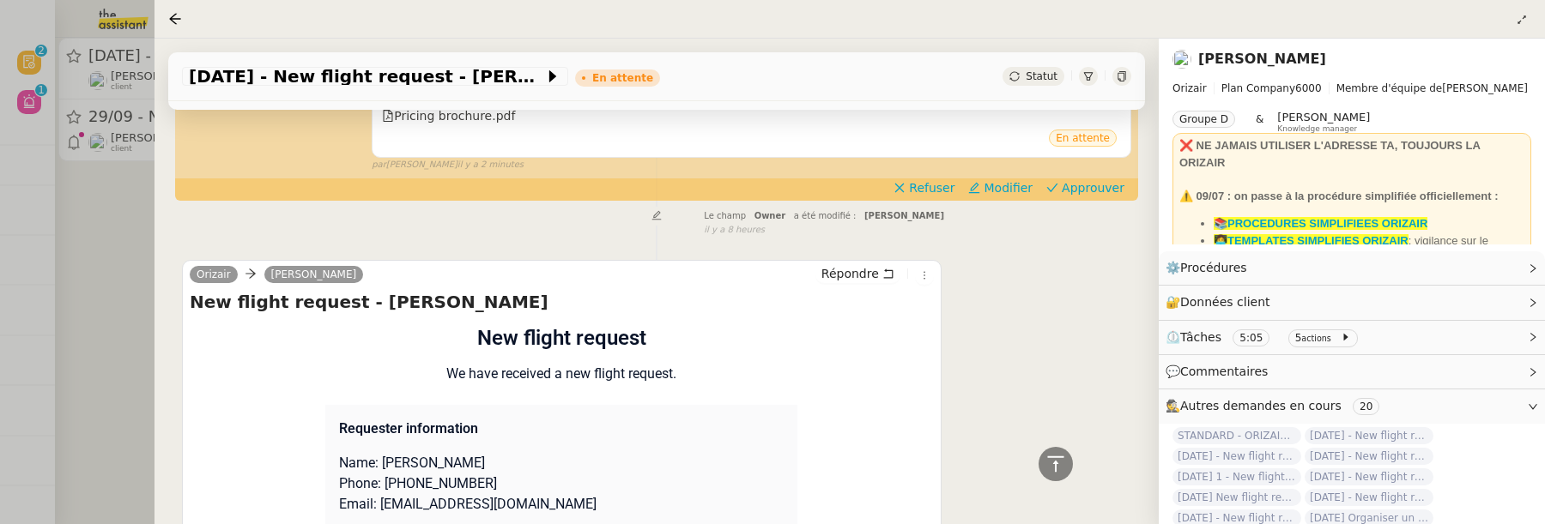
scroll to position [482, 0]
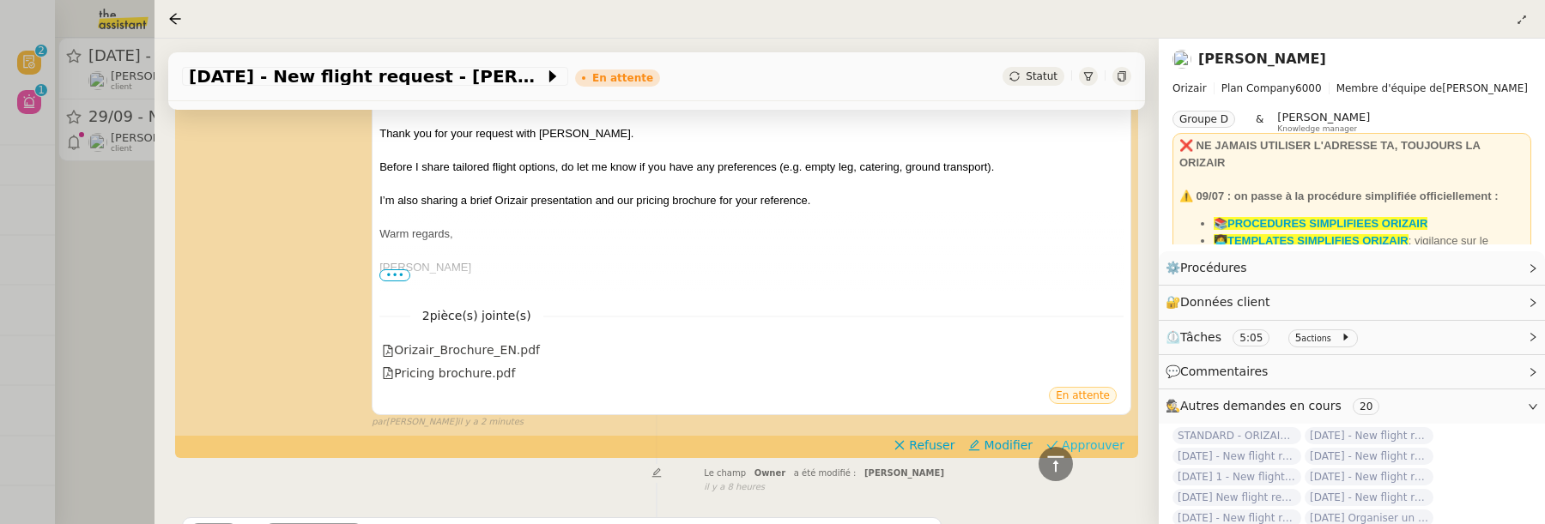
click at [1098, 445] on span "Approuver" at bounding box center [1093, 445] width 63 height 17
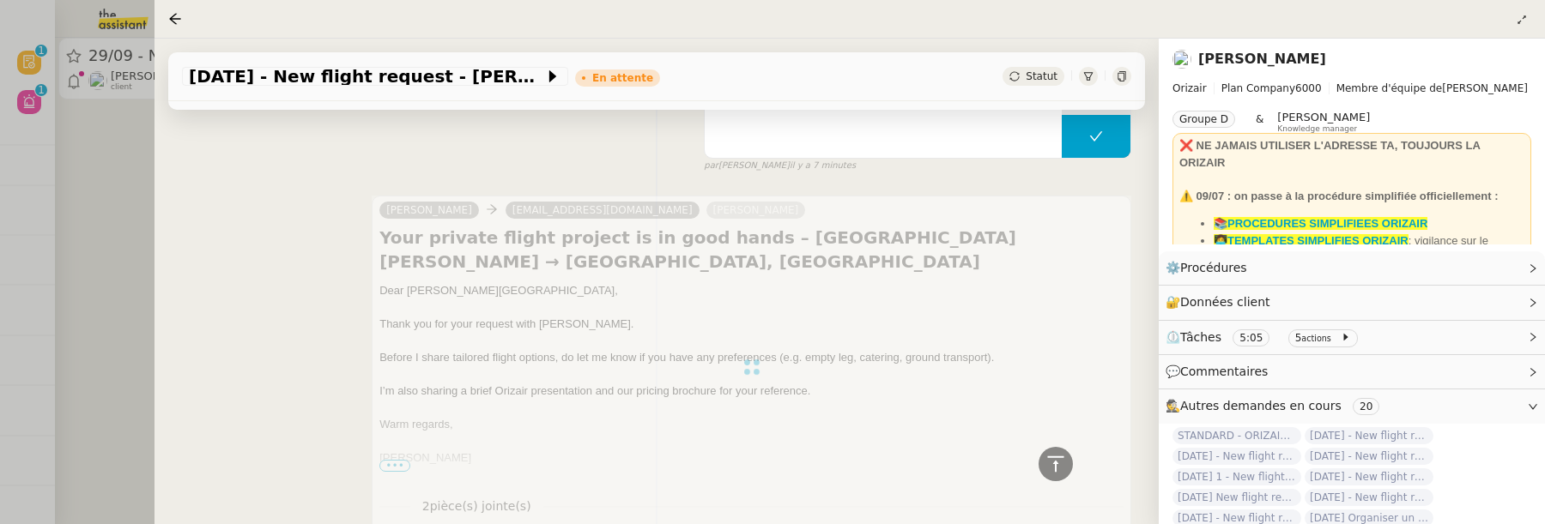
scroll to position [0, 0]
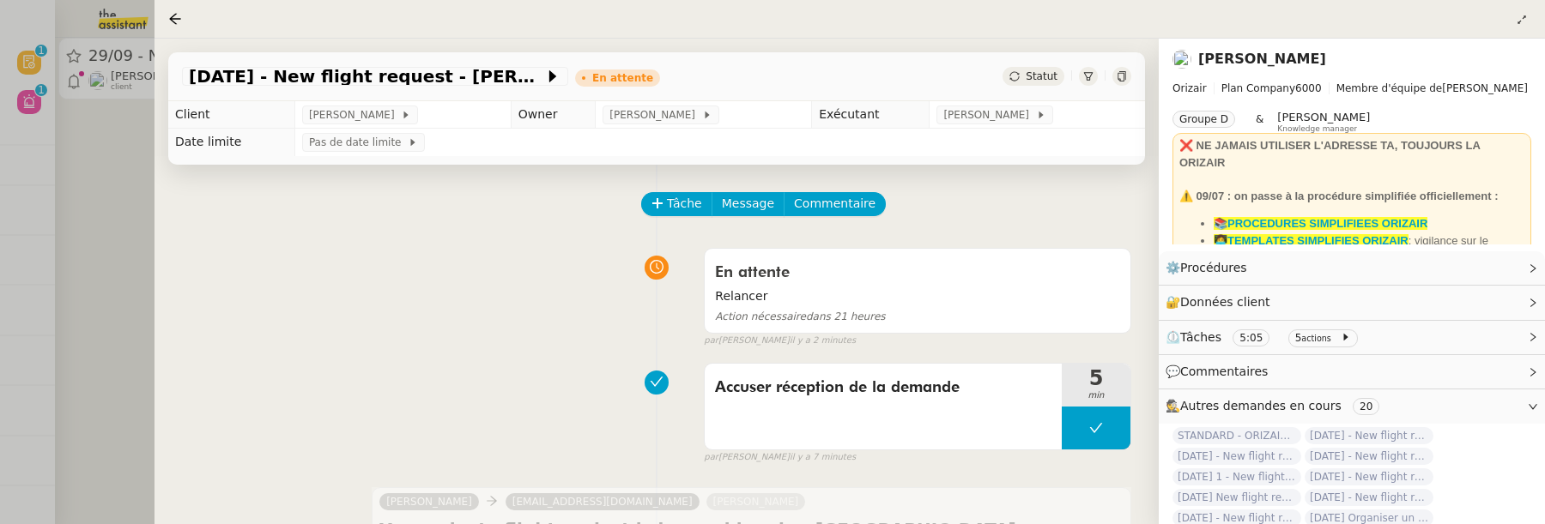
click at [126, 213] on div at bounding box center [772, 262] width 1545 height 524
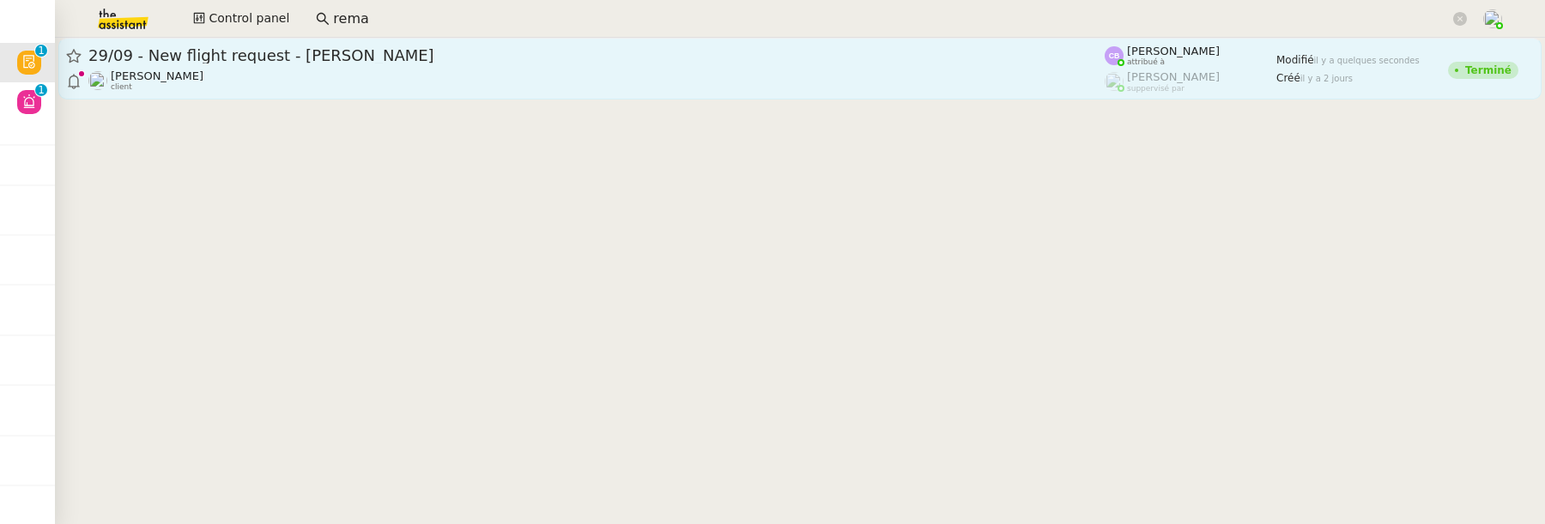
click at [369, 66] on div "29/09 - New flight request - Chris Kootin Louis Frei client" at bounding box center [596, 68] width 1016 height 46
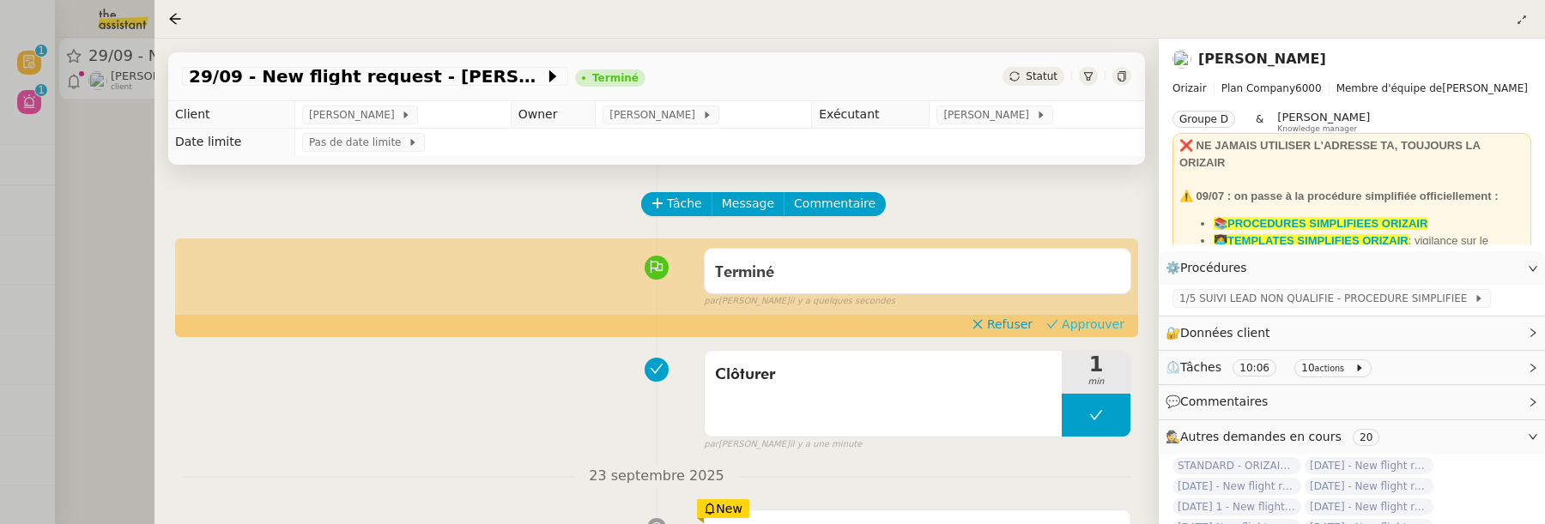
click at [1089, 324] on span "Approuver" at bounding box center [1093, 324] width 63 height 17
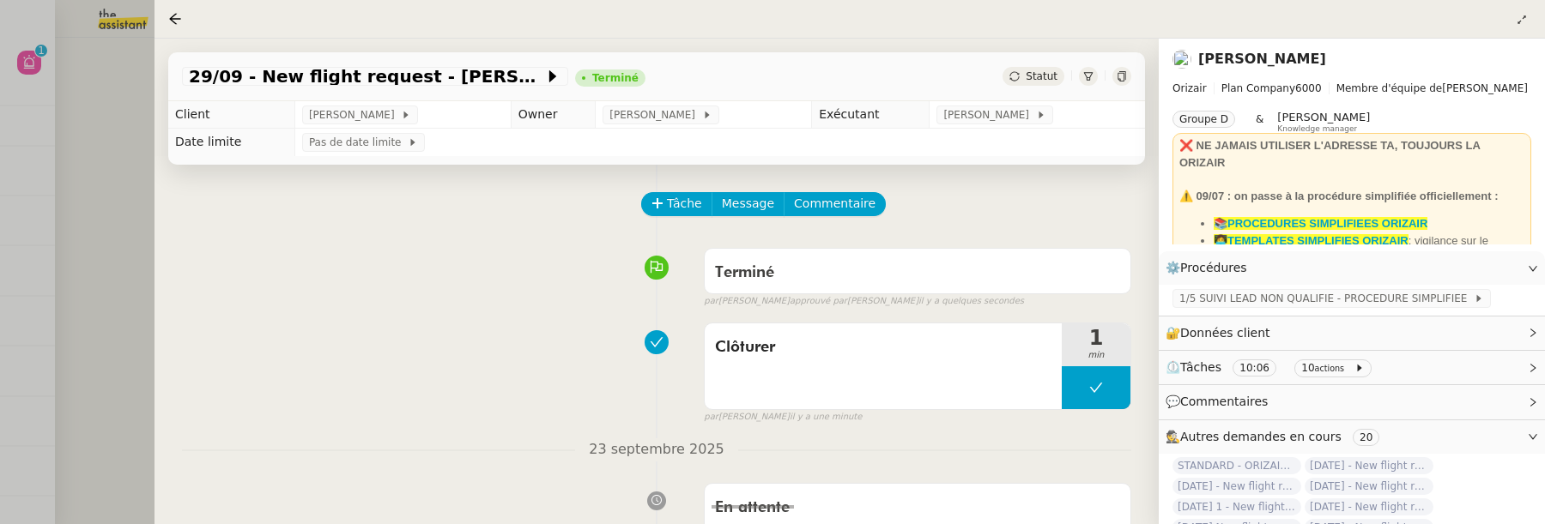
click at [108, 123] on div at bounding box center [772, 262] width 1545 height 524
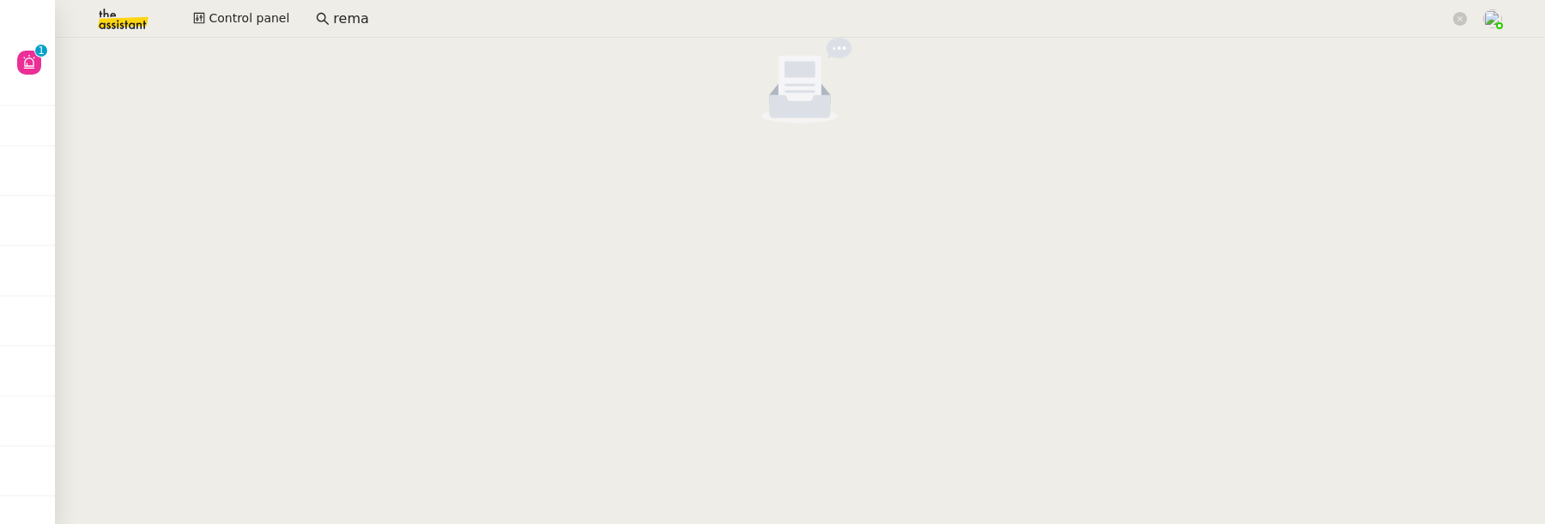
click at [369, 25] on input "rema" at bounding box center [891, 19] width 1116 height 23
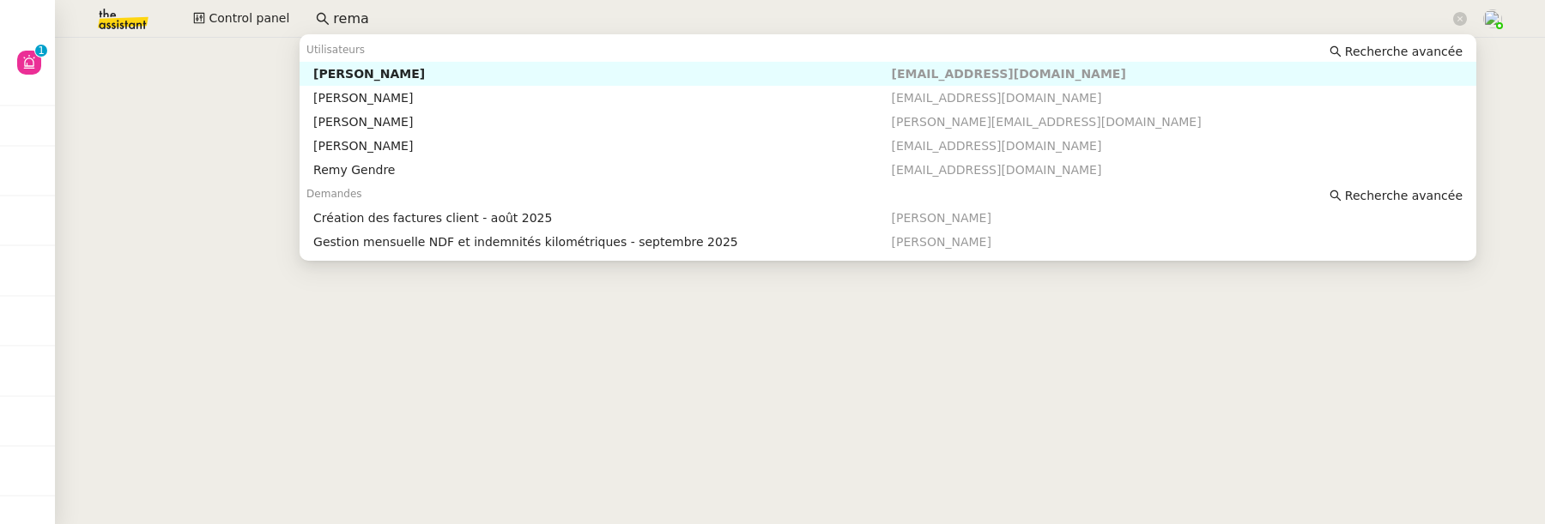
click at [369, 25] on input "rema" at bounding box center [891, 19] width 1116 height 23
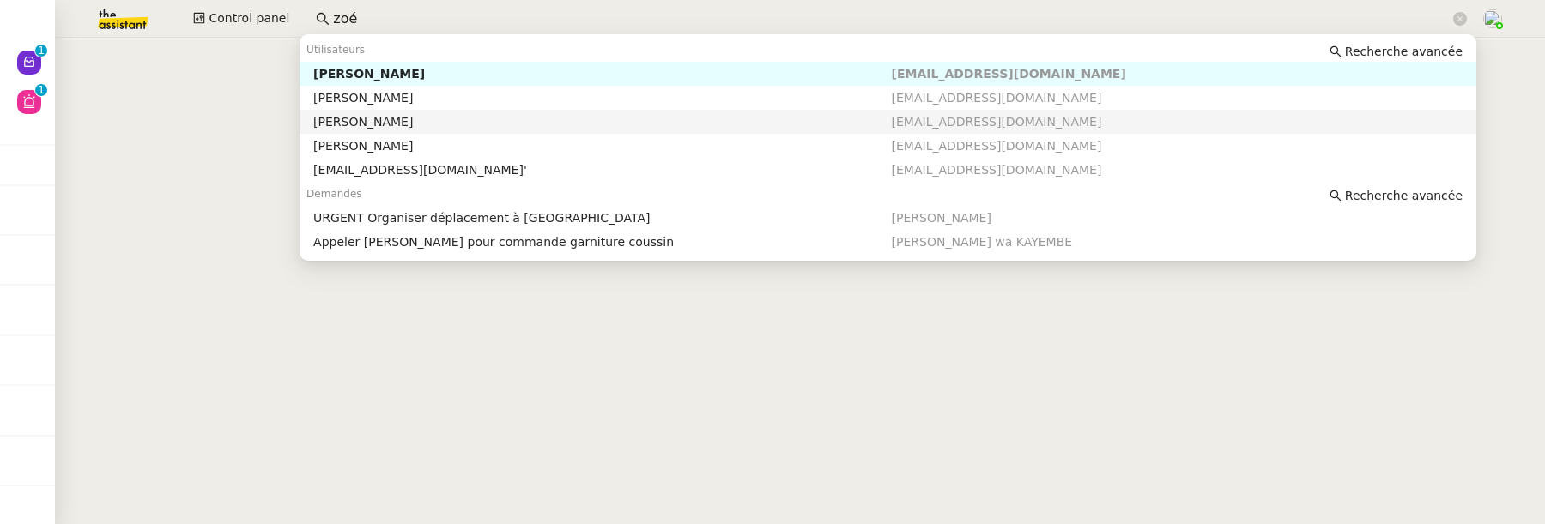
click at [395, 119] on div "[PERSON_NAME]" at bounding box center [602, 121] width 578 height 15
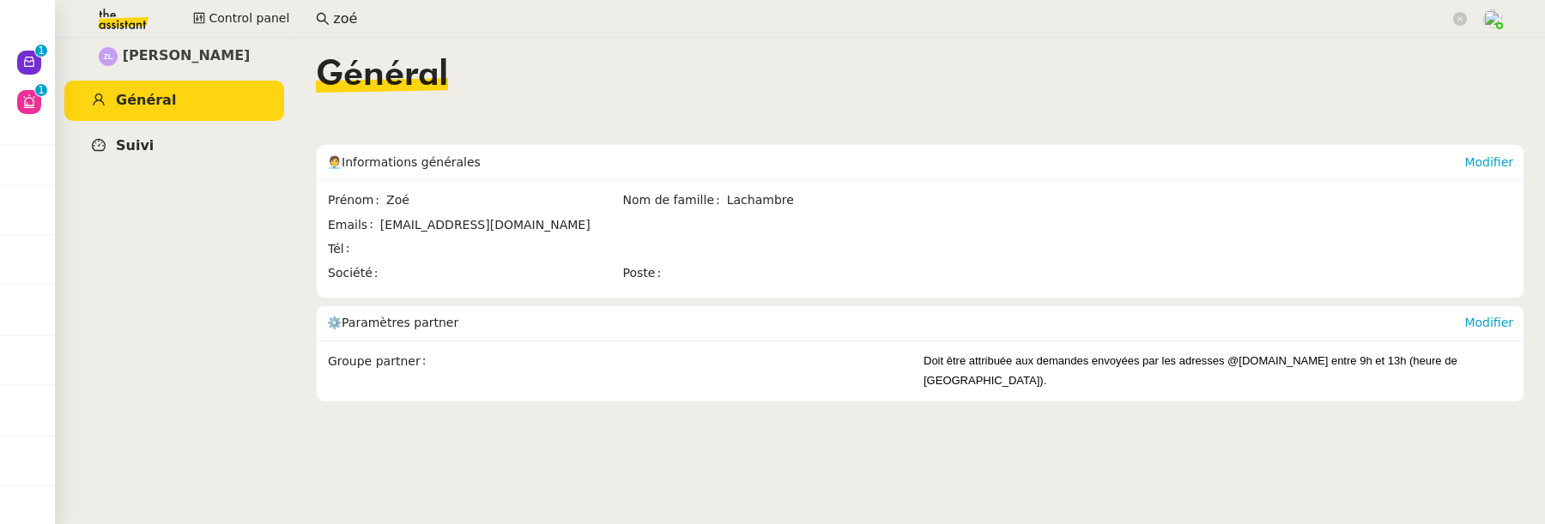
click at [212, 153] on link "Suivi" at bounding box center [174, 146] width 220 height 40
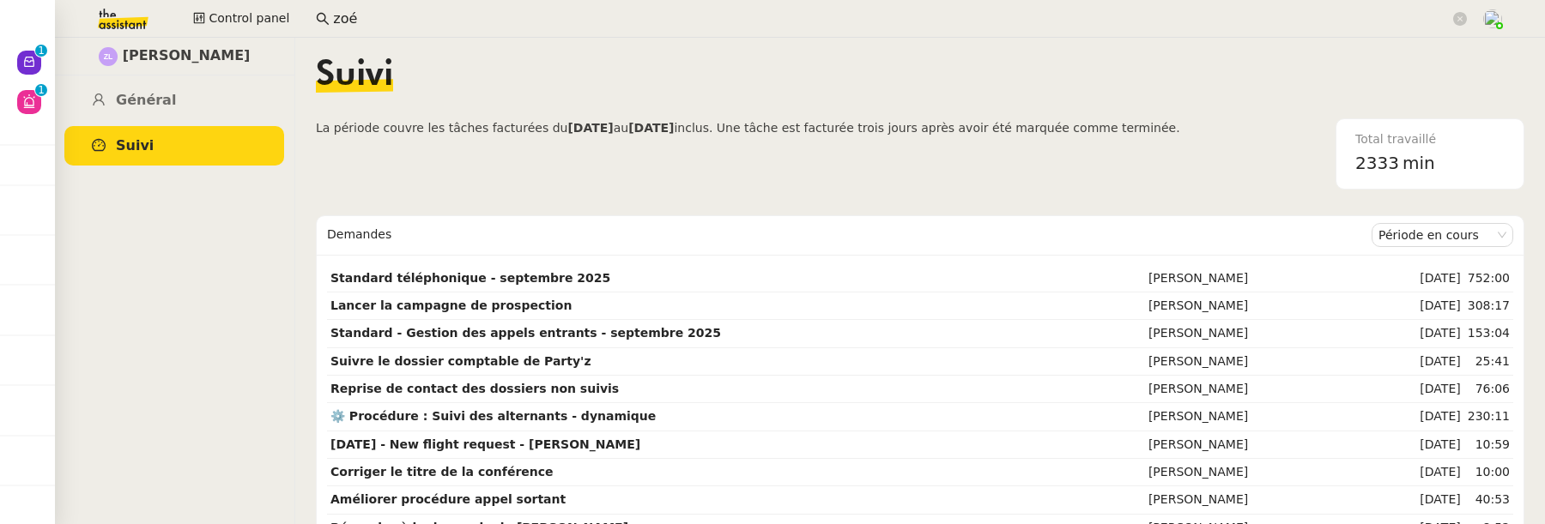
click at [354, 17] on input "zoé" at bounding box center [891, 19] width 1116 height 23
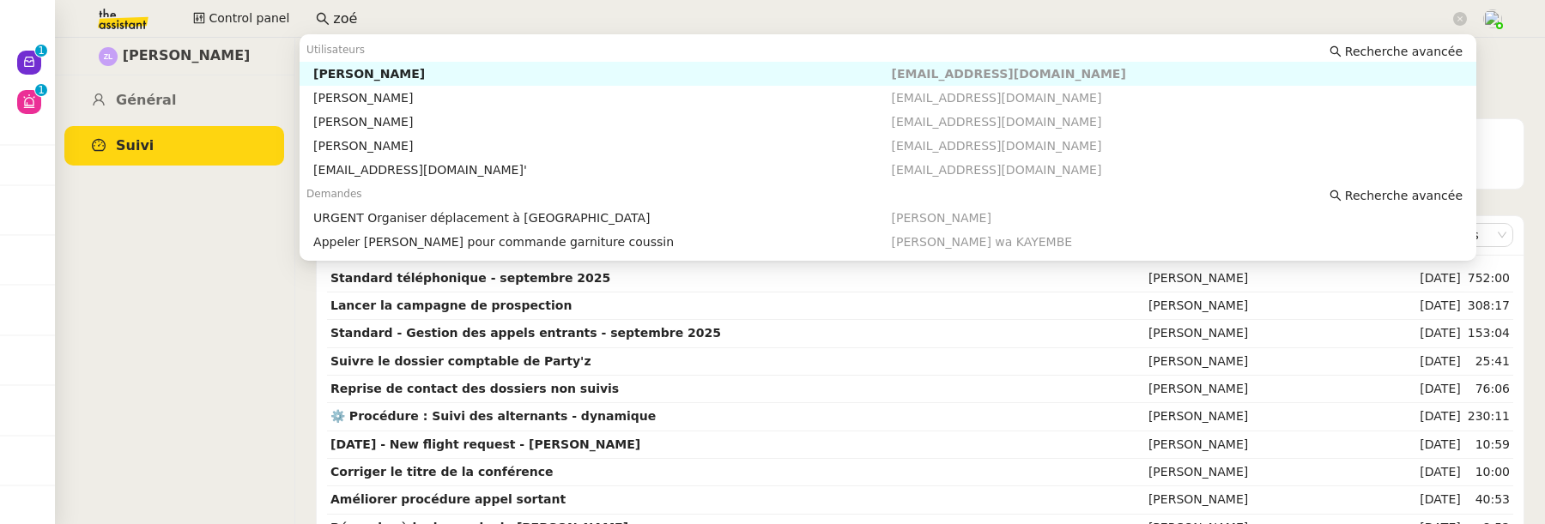
click at [354, 17] on input "zoé" at bounding box center [891, 19] width 1116 height 23
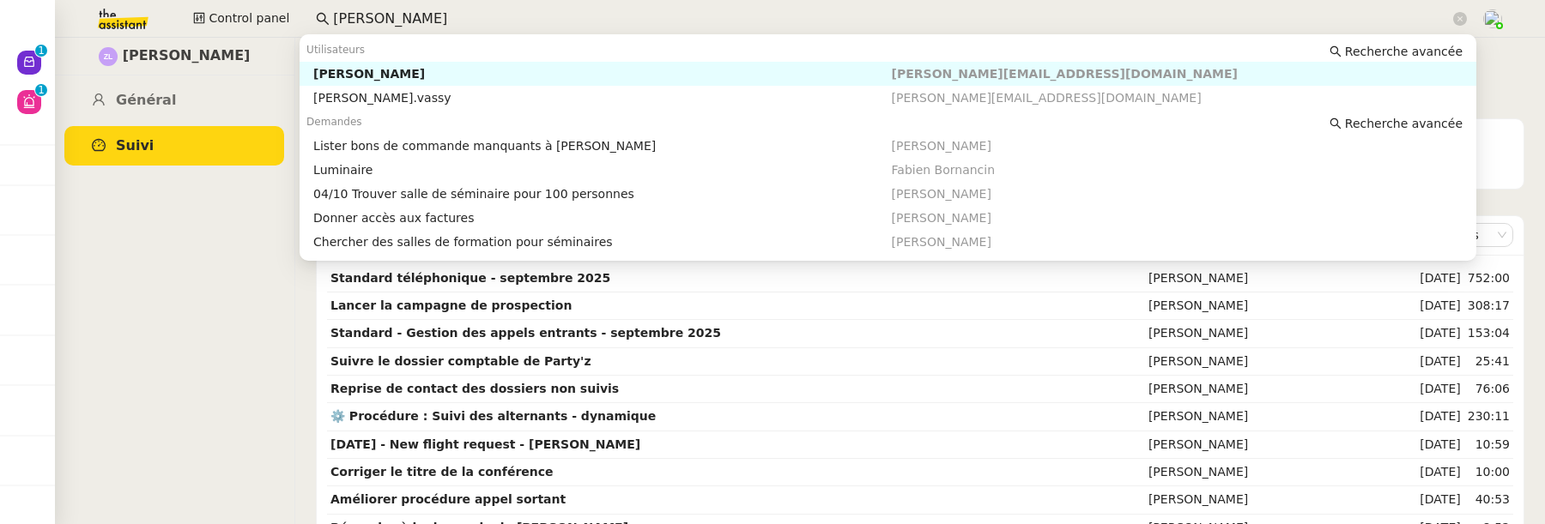
click at [430, 70] on div "[PERSON_NAME]" at bounding box center [602, 73] width 578 height 15
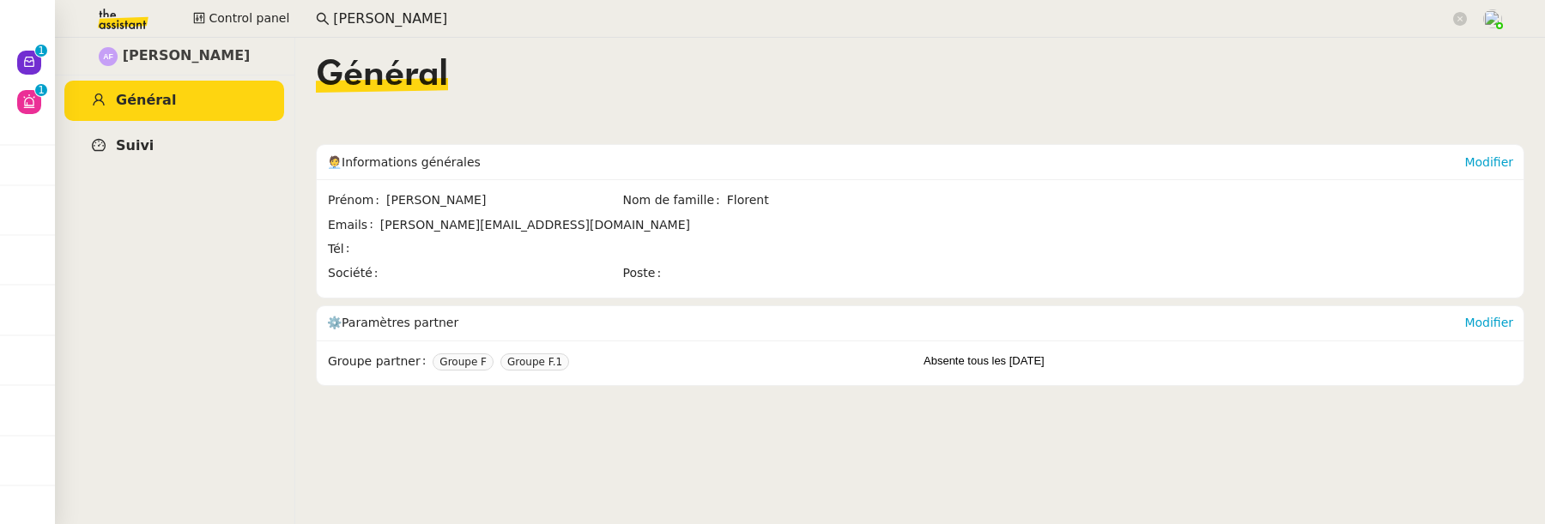
click at [207, 153] on link "Suivi" at bounding box center [174, 146] width 220 height 40
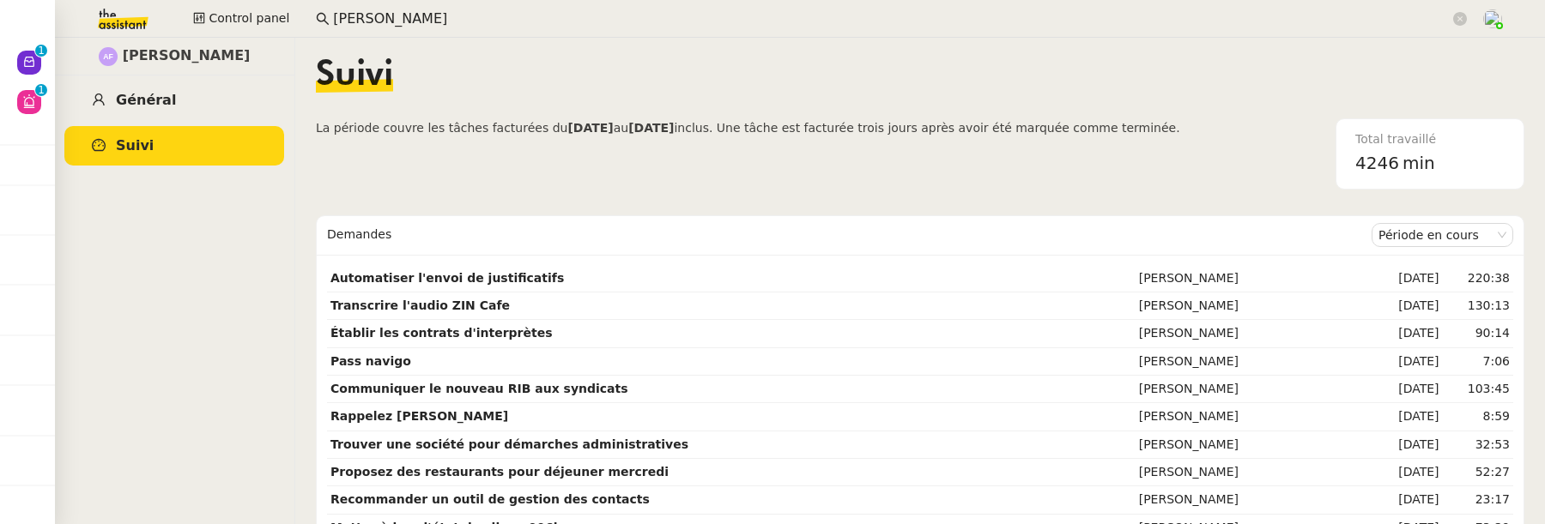
click at [188, 105] on link "Général" at bounding box center [174, 101] width 220 height 40
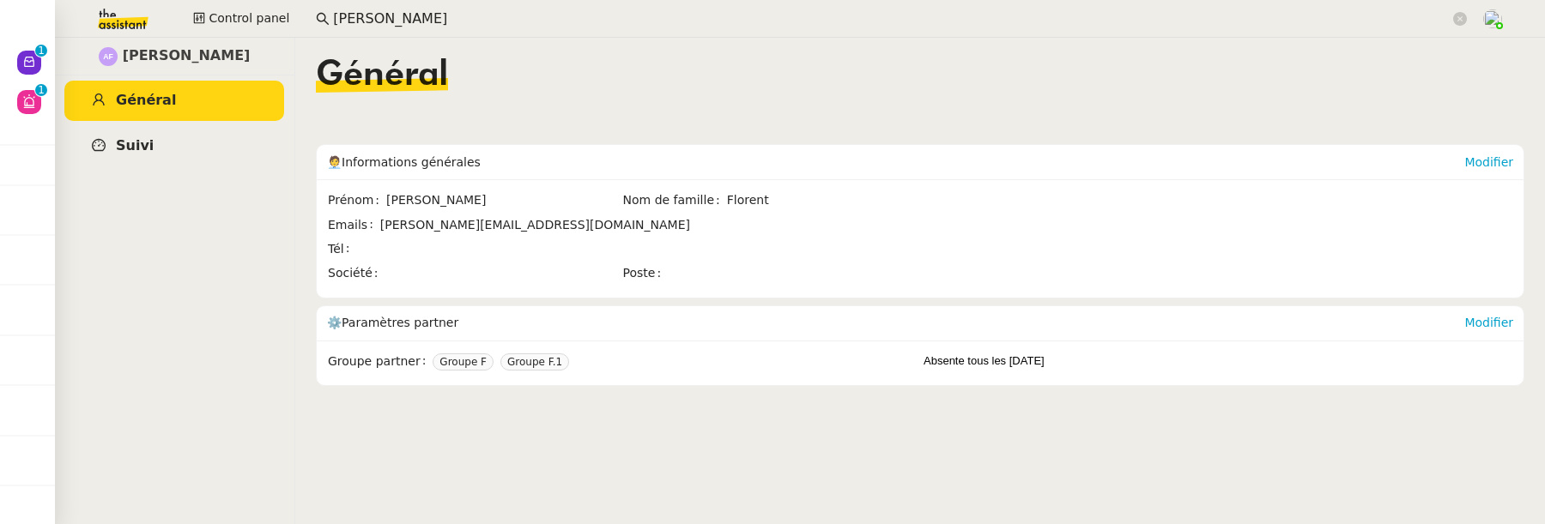
click at [184, 143] on link "Suivi" at bounding box center [174, 146] width 220 height 40
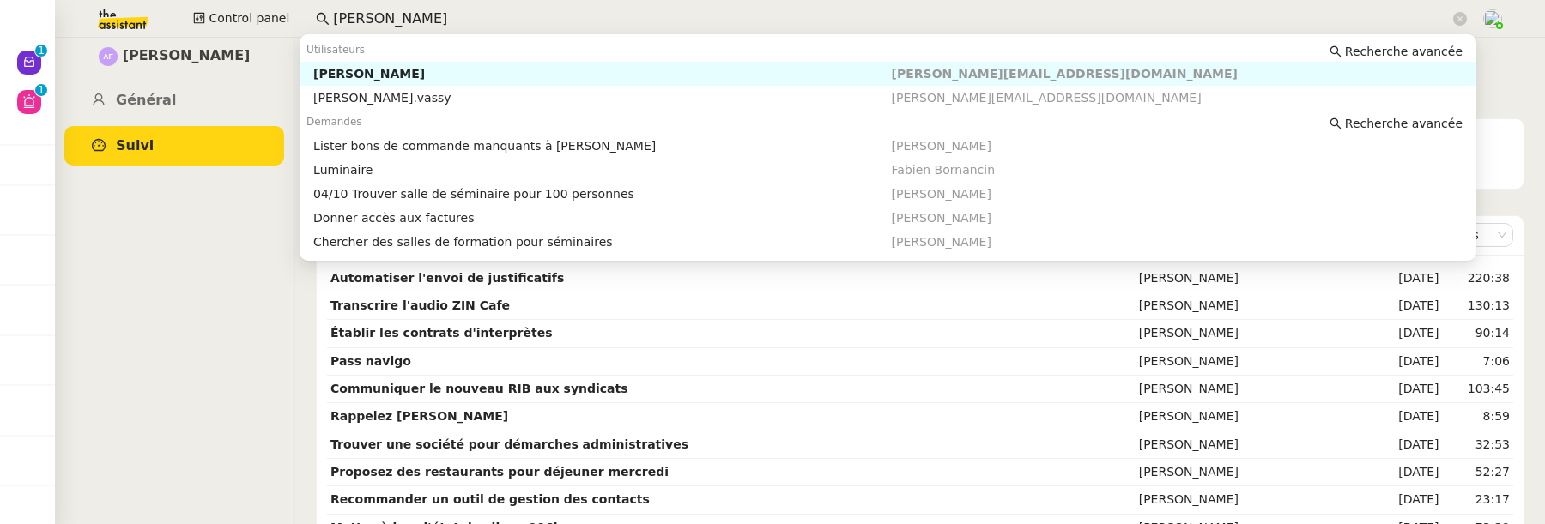
click at [408, 12] on input "anna flo" at bounding box center [891, 19] width 1116 height 23
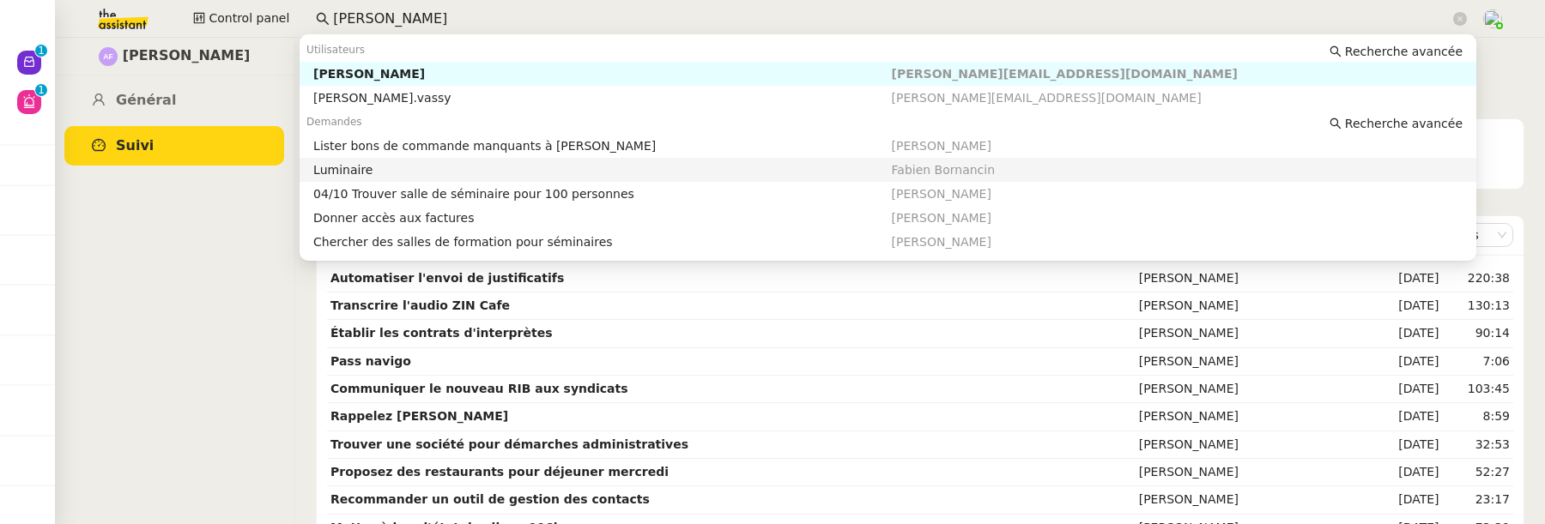
click at [237, 251] on div "Anna Florent Général Suivi" at bounding box center [174, 281] width 240 height 487
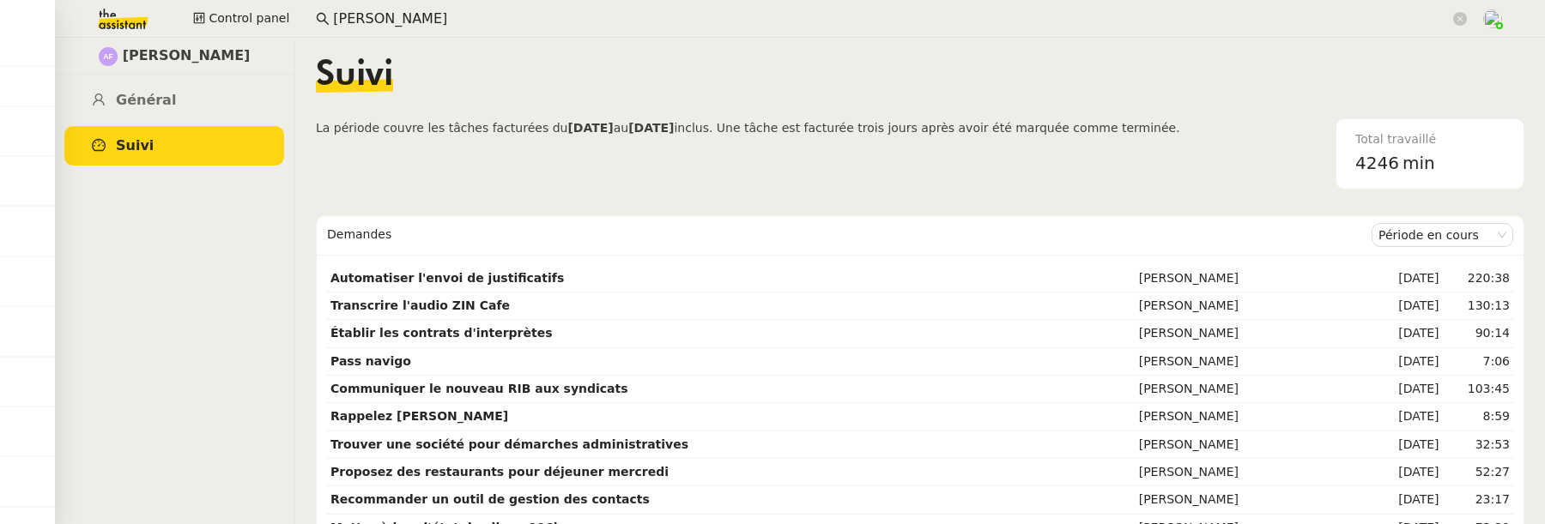
click at [408, 21] on input "anna flo" at bounding box center [891, 19] width 1116 height 23
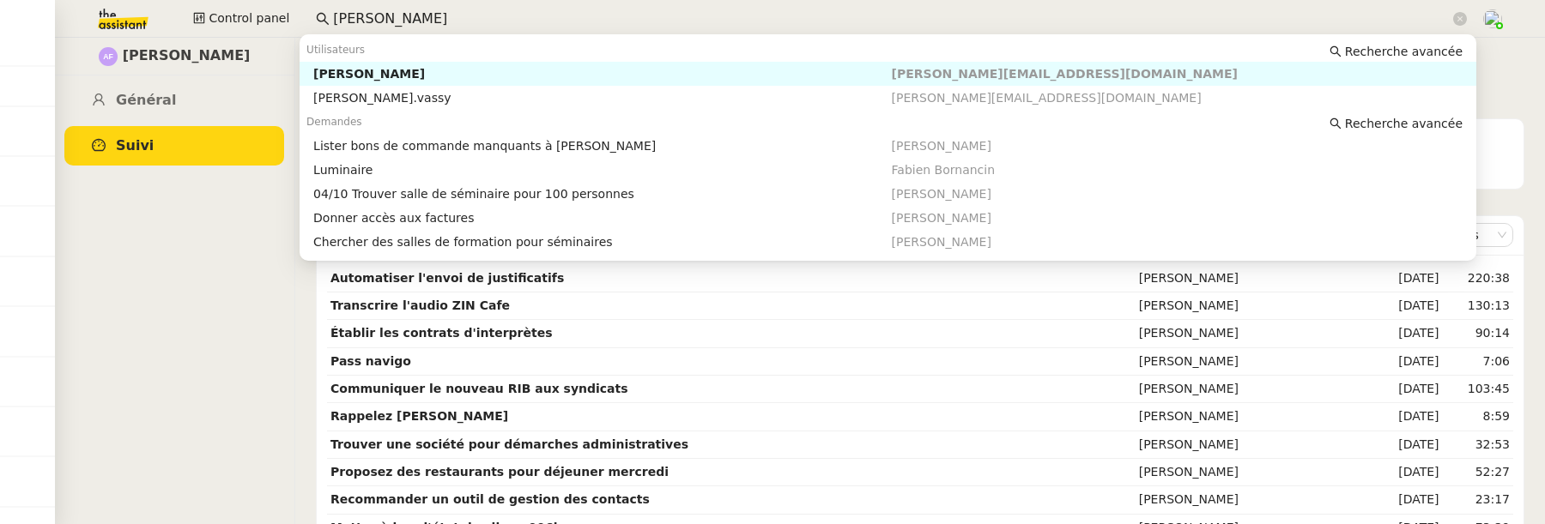
click at [408, 21] on input "anna flo" at bounding box center [891, 19] width 1116 height 23
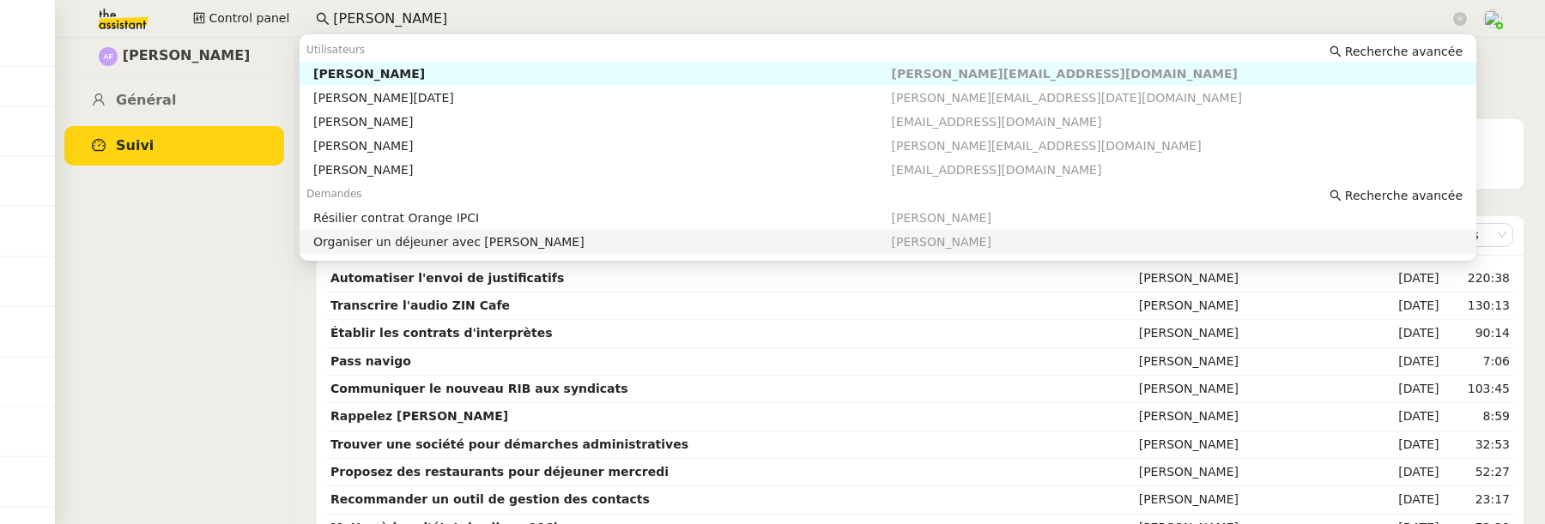
type input "[PERSON_NAME]"
click at [251, 290] on div "Anna Florent Général Suivi" at bounding box center [174, 281] width 240 height 487
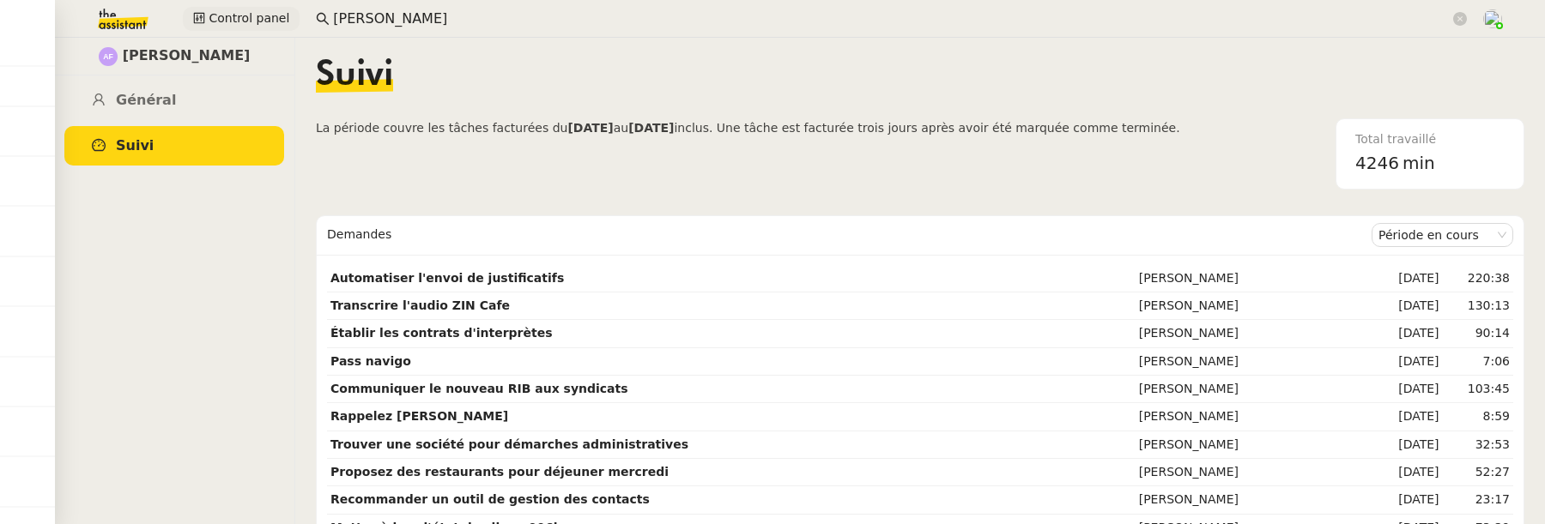
click at [250, 15] on span "Control panel" at bounding box center [249, 19] width 81 height 20
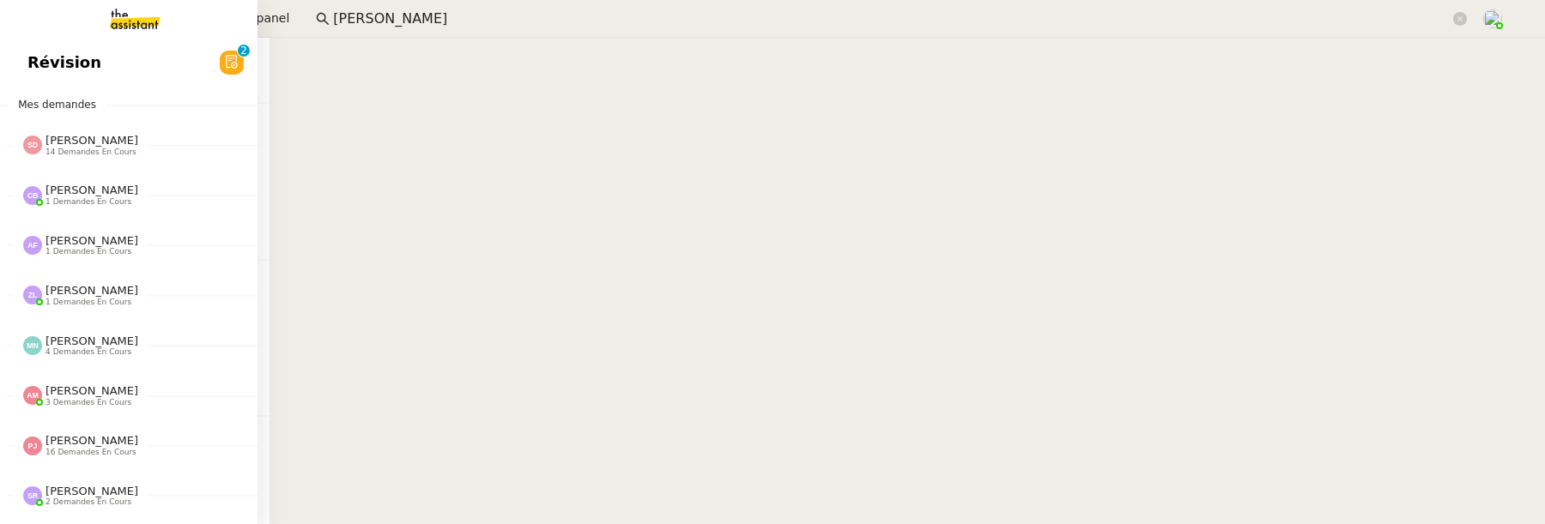
click at [24, 68] on link "Révision 0 1 2 3 4 5 6 7 8 9" at bounding box center [128, 62] width 257 height 39
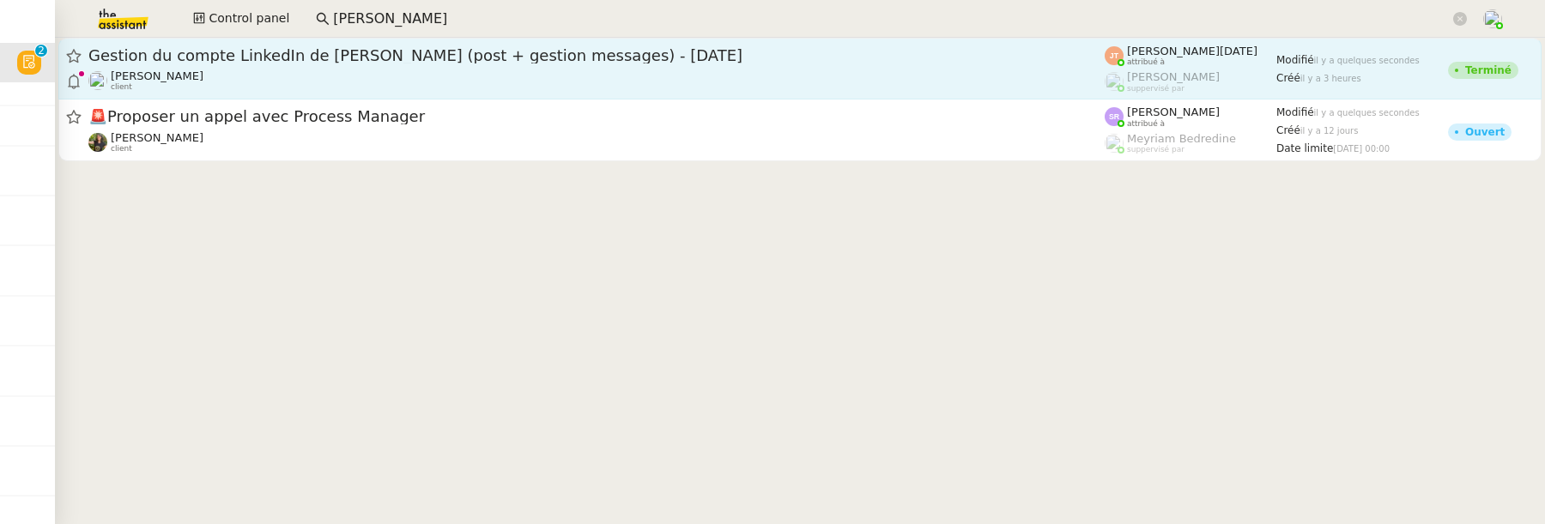
click at [535, 68] on div "Gestion du compte LinkedIn de Charly LAMARD (post + gestion messages) - 24 sept…" at bounding box center [596, 68] width 1016 height 46
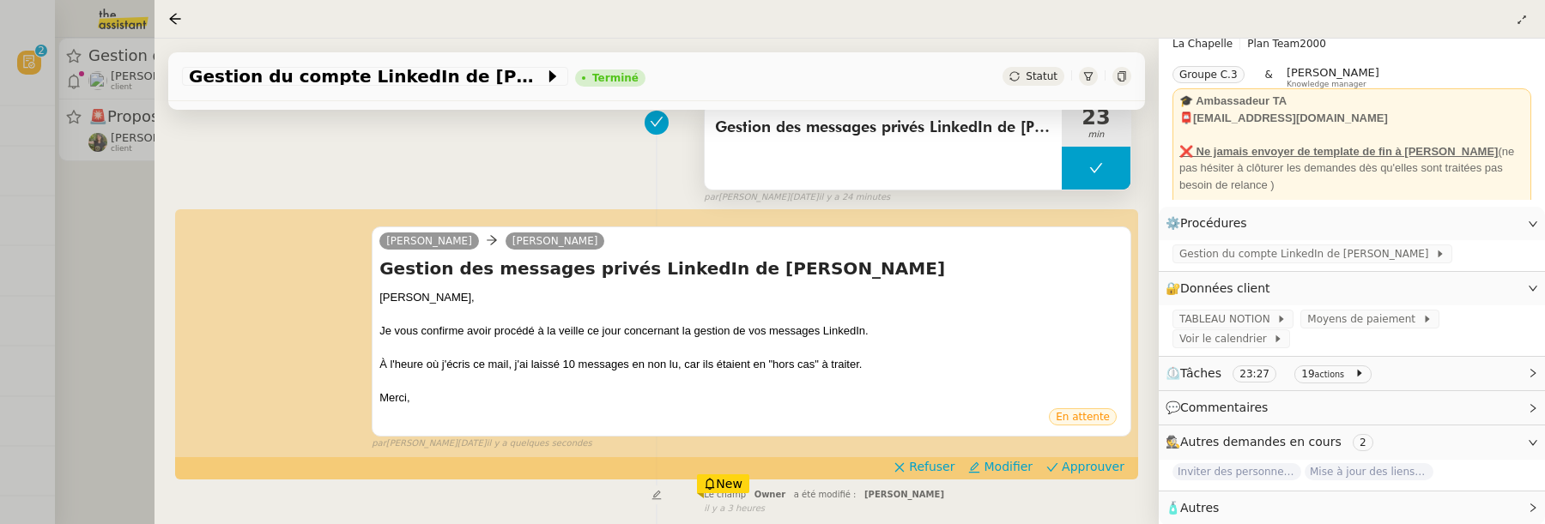
scroll to position [321, 0]
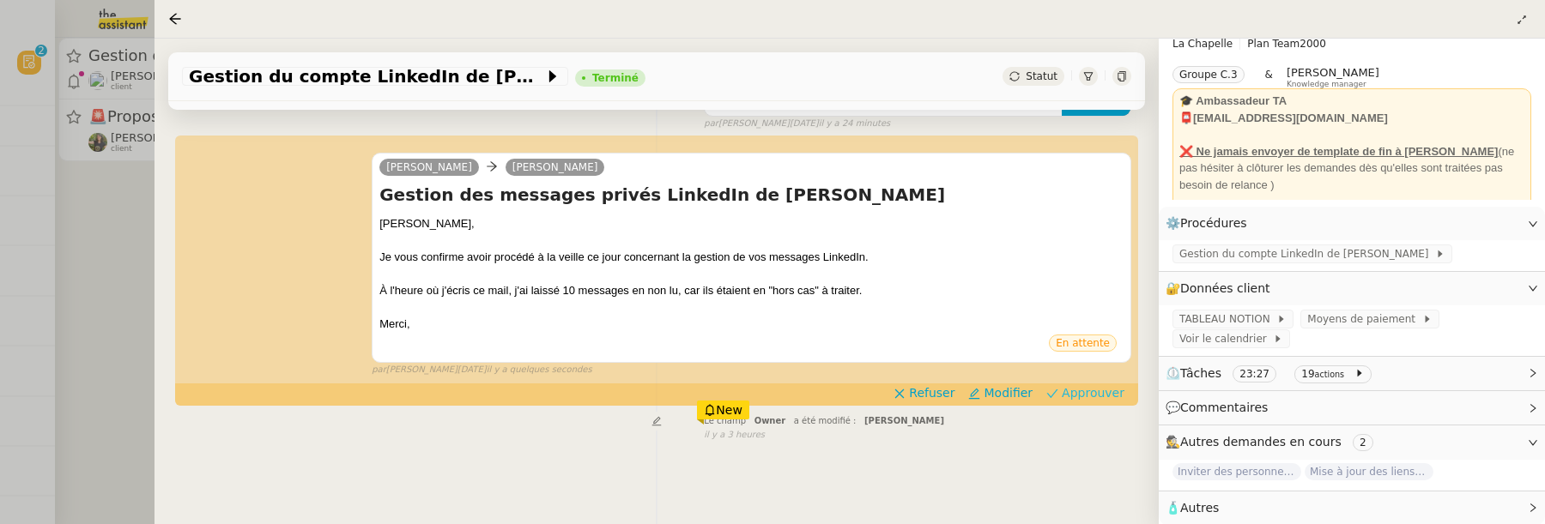
click at [1108, 400] on span "Approuver" at bounding box center [1093, 392] width 63 height 17
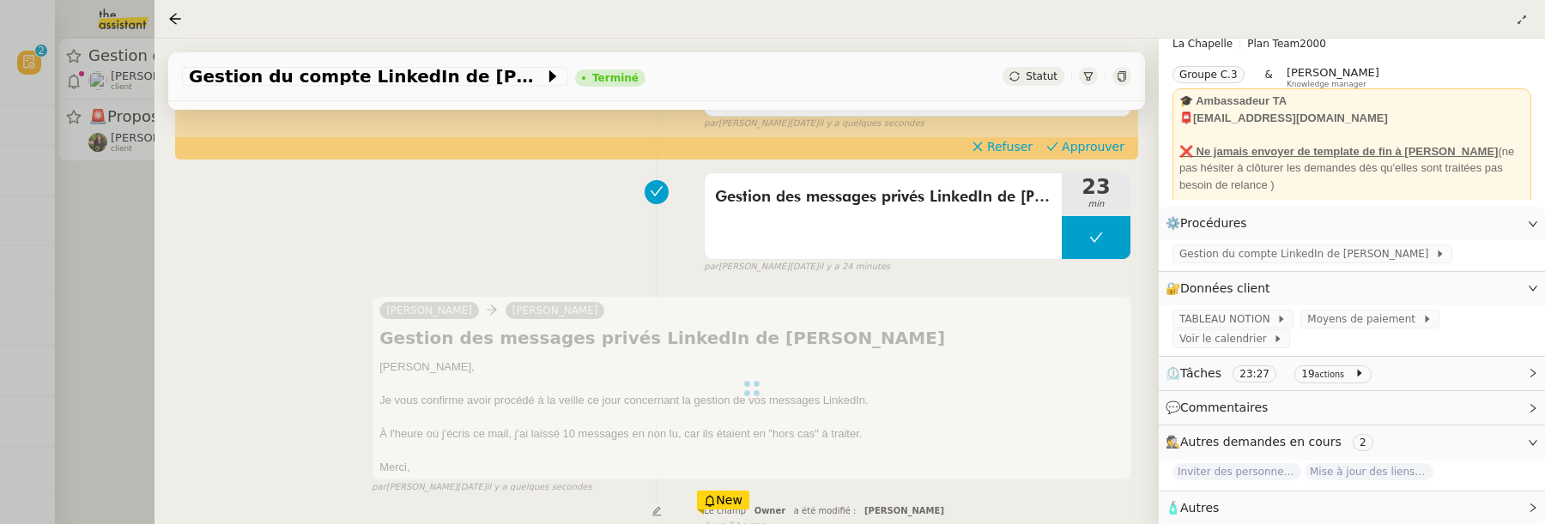
scroll to position [0, 0]
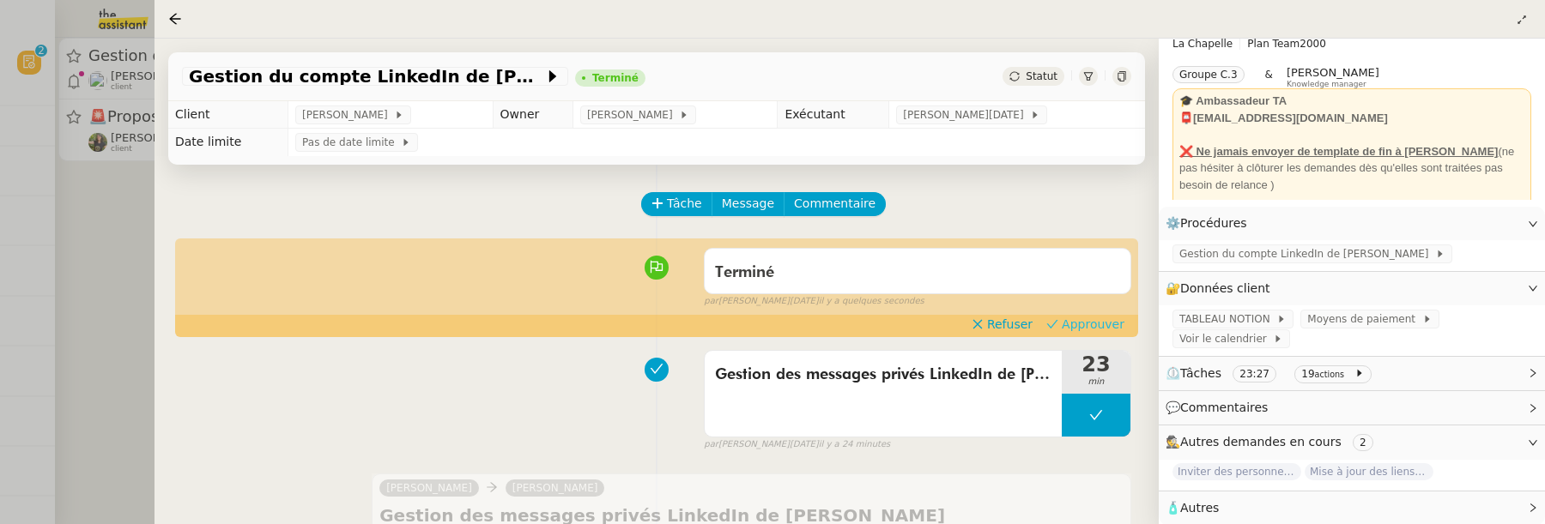
click at [1094, 322] on span "Approuver" at bounding box center [1093, 324] width 63 height 17
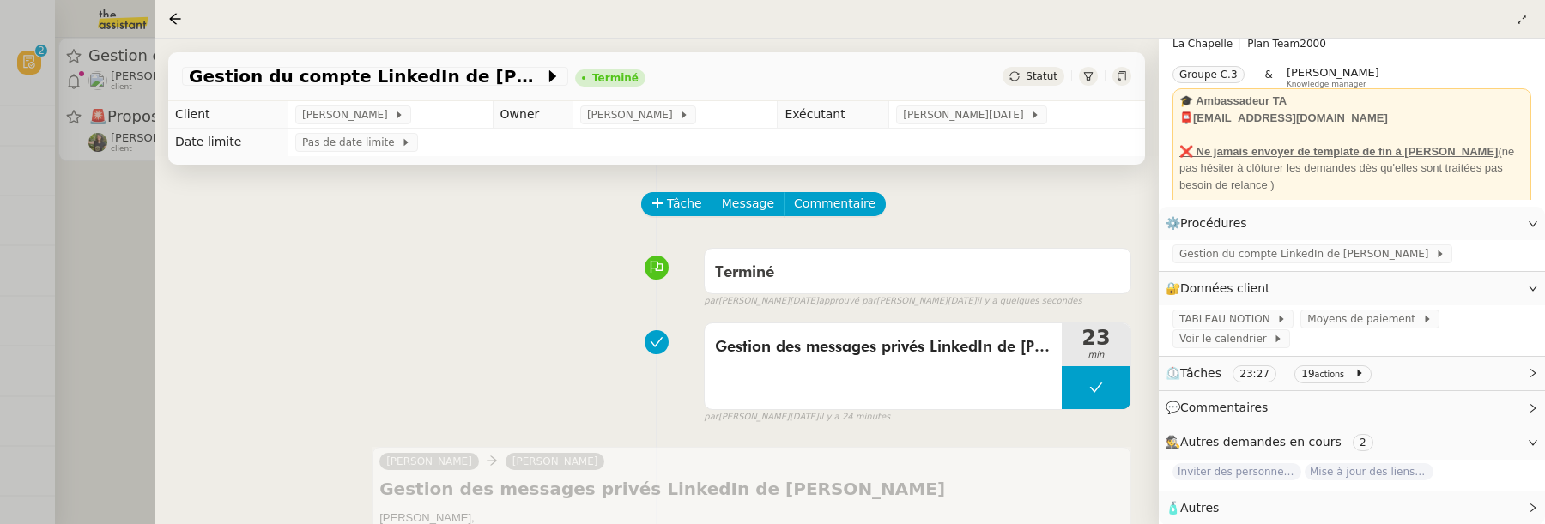
click at [118, 216] on div at bounding box center [772, 262] width 1545 height 524
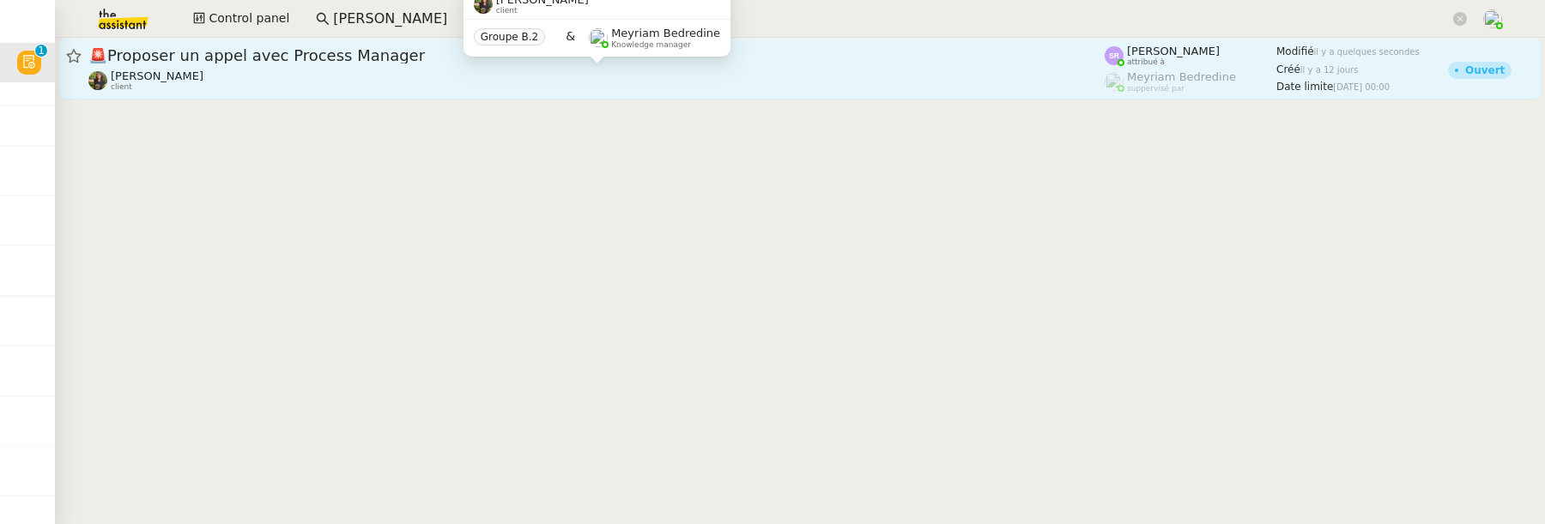
click at [419, 80] on div "Enora Conan client" at bounding box center [596, 81] width 1016 height 22
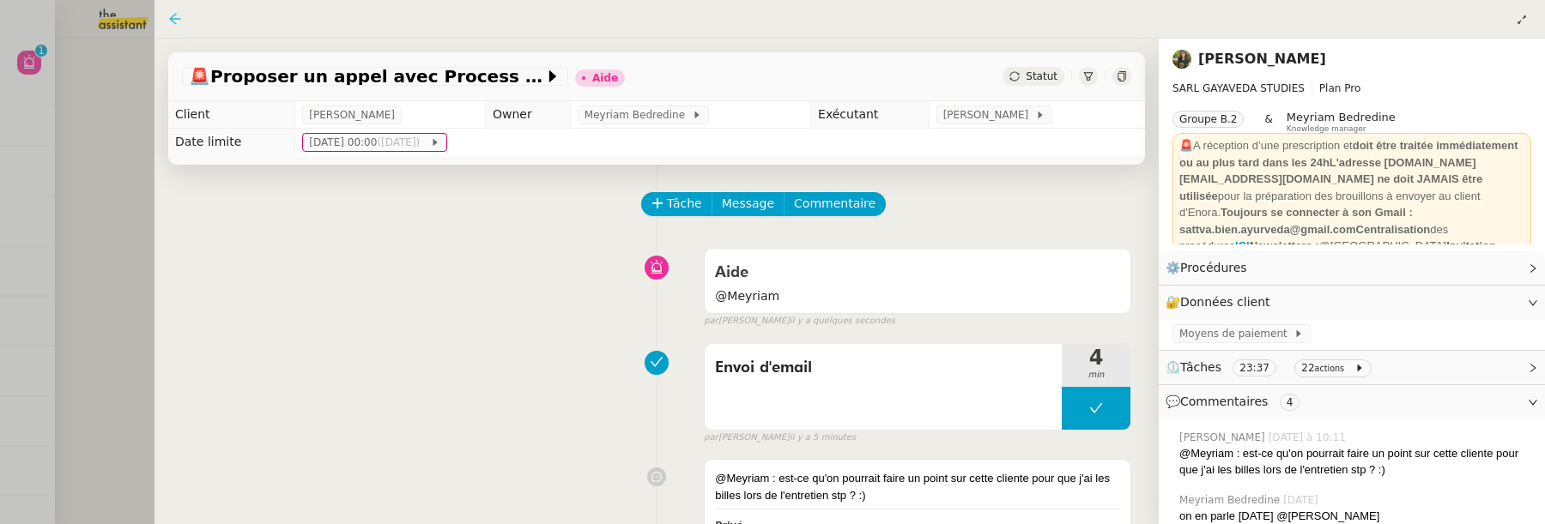
click at [176, 13] on icon at bounding box center [175, 19] width 14 height 14
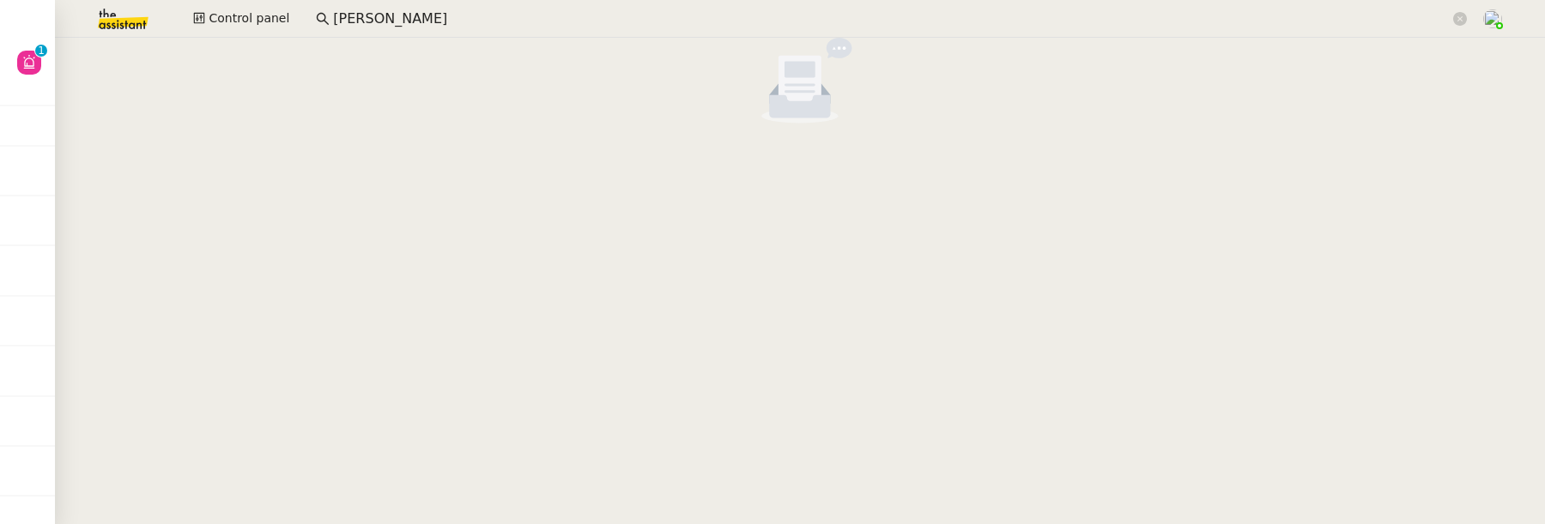
click at [243, 31] on div "Control panel stephanie" at bounding box center [772, 19] width 1459 height 38
click at [243, 26] on span "Control panel" at bounding box center [249, 19] width 81 height 20
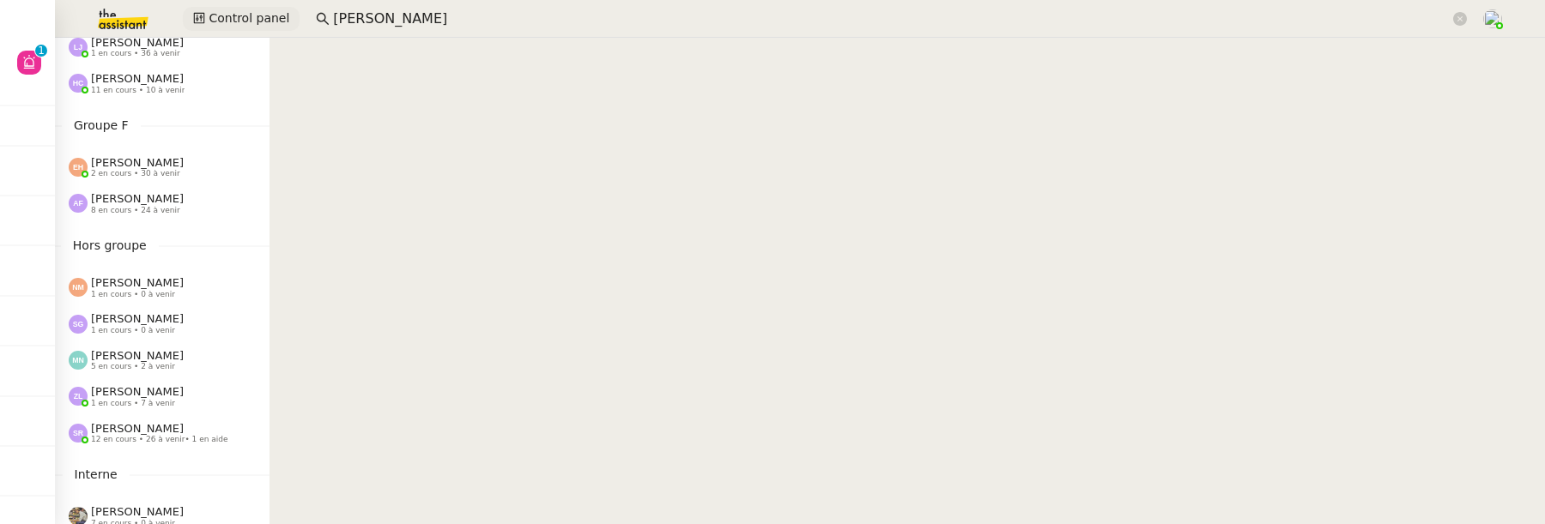
scroll to position [880, 0]
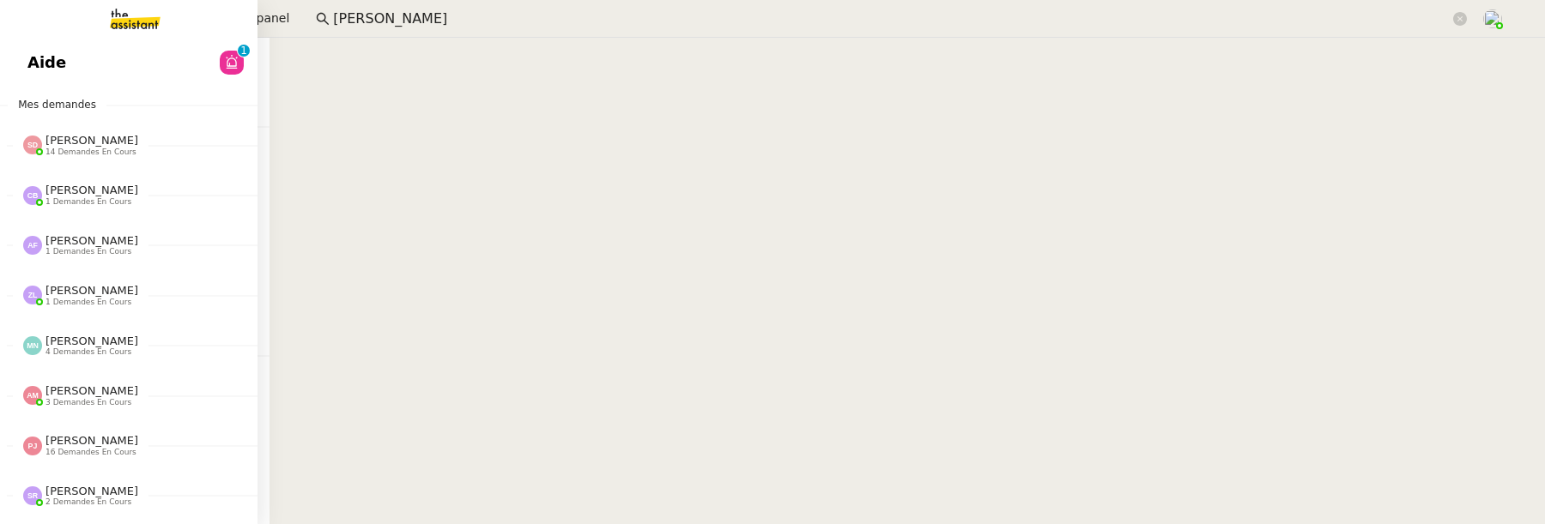
click at [77, 55] on link "Aide 0 1 2 3 4 5 6 7 8 9" at bounding box center [128, 62] width 257 height 39
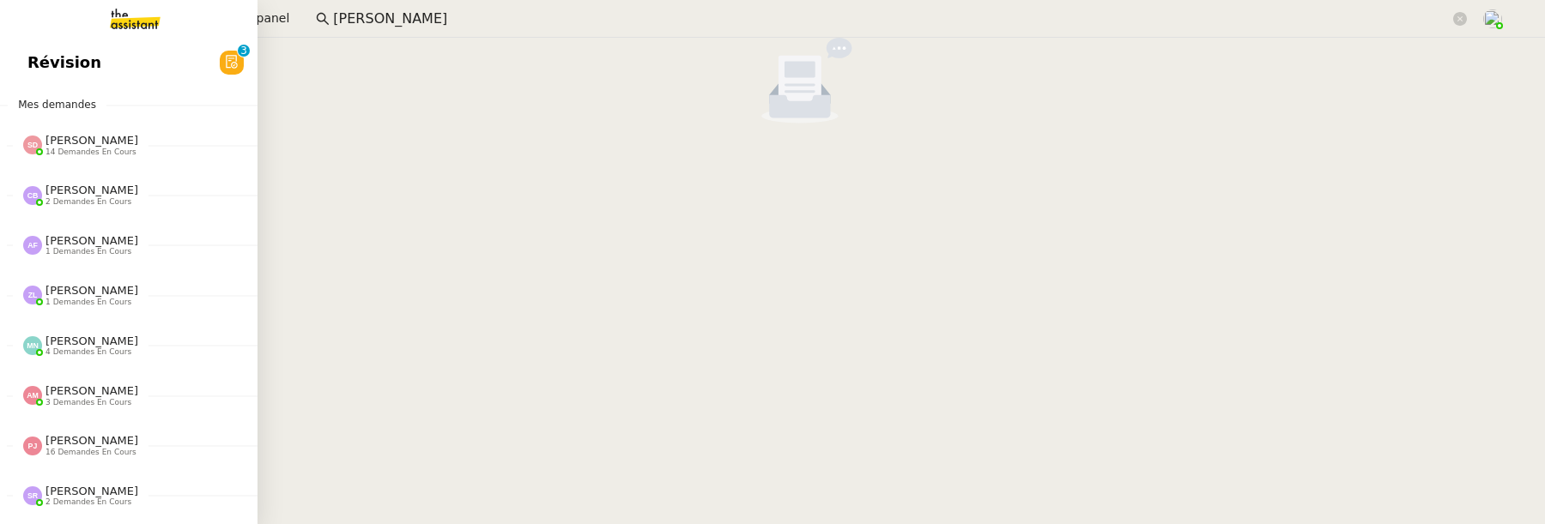
click at [41, 64] on span "Révision" at bounding box center [64, 63] width 74 height 26
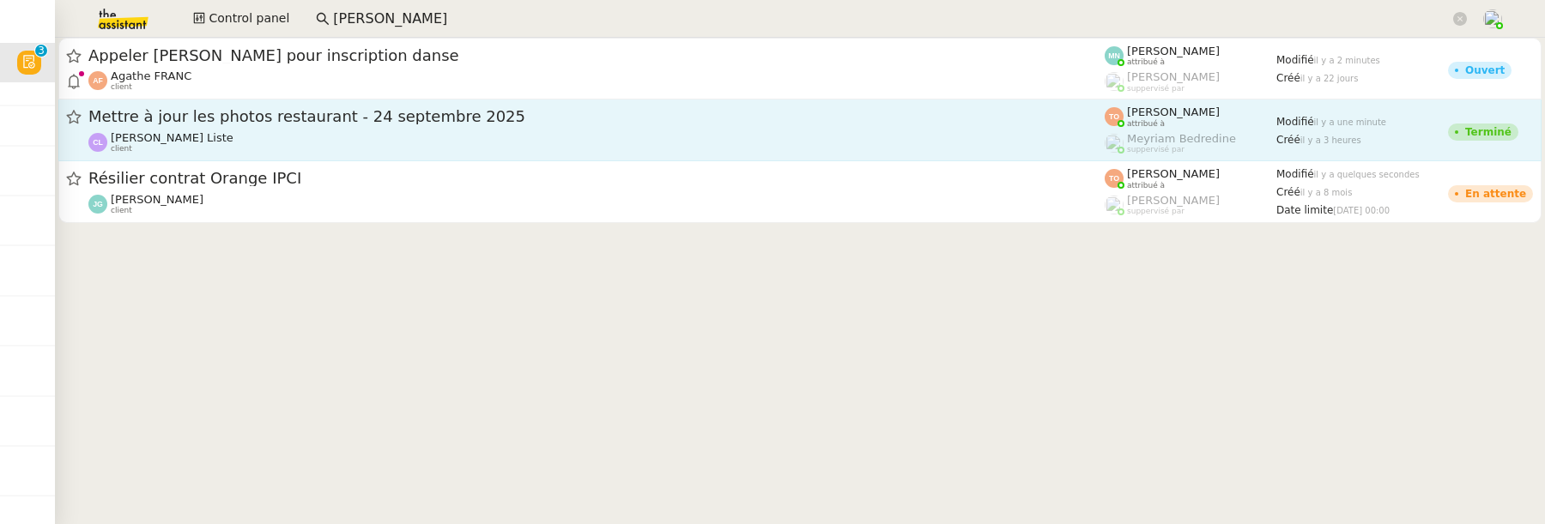
click at [600, 114] on span "Mettre à jour les photos restaurant - 24 septembre 2025" at bounding box center [596, 116] width 1016 height 15
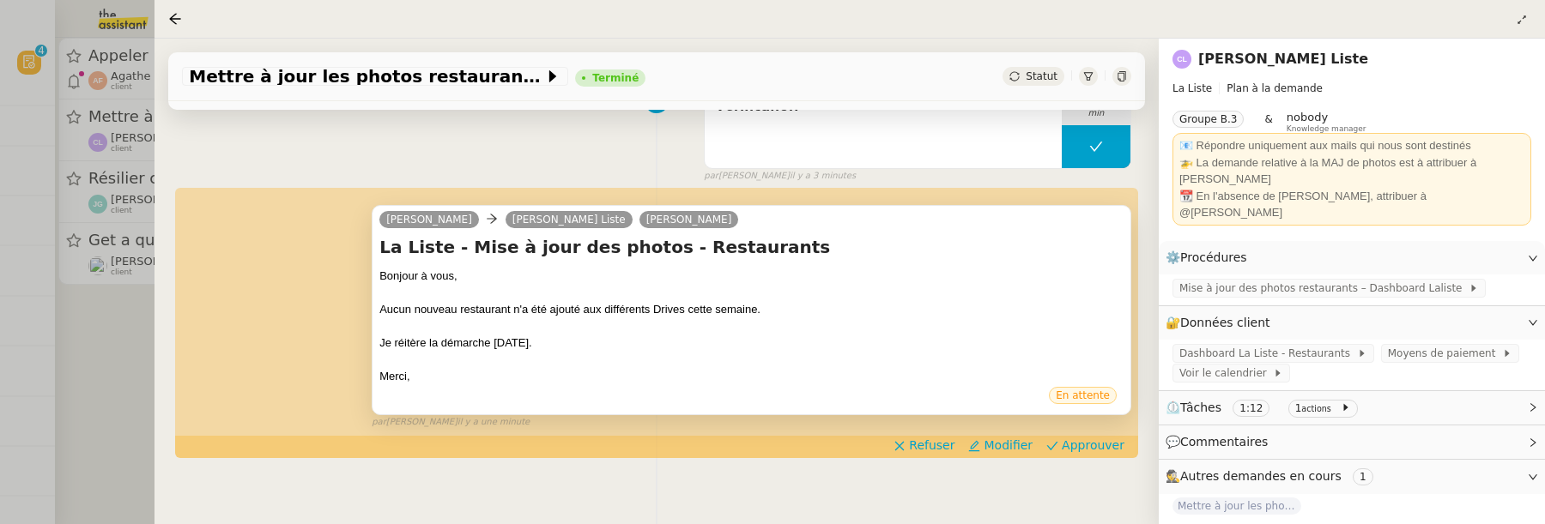
scroll to position [281, 0]
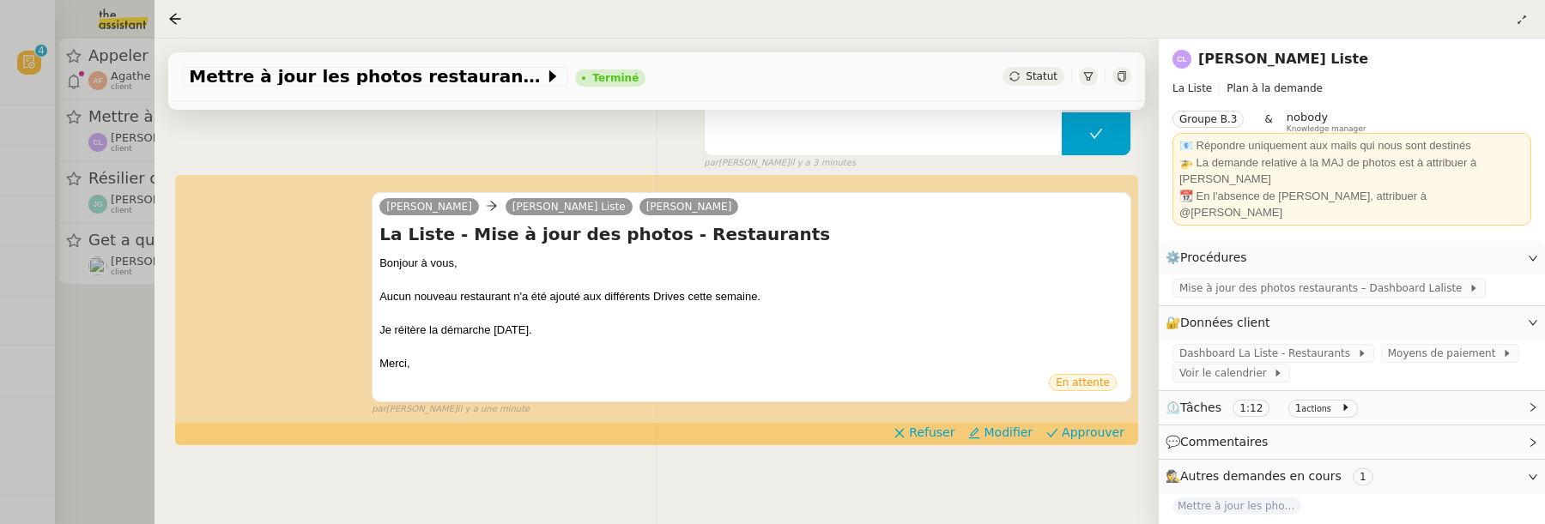
click at [115, 376] on div at bounding box center [772, 262] width 1545 height 524
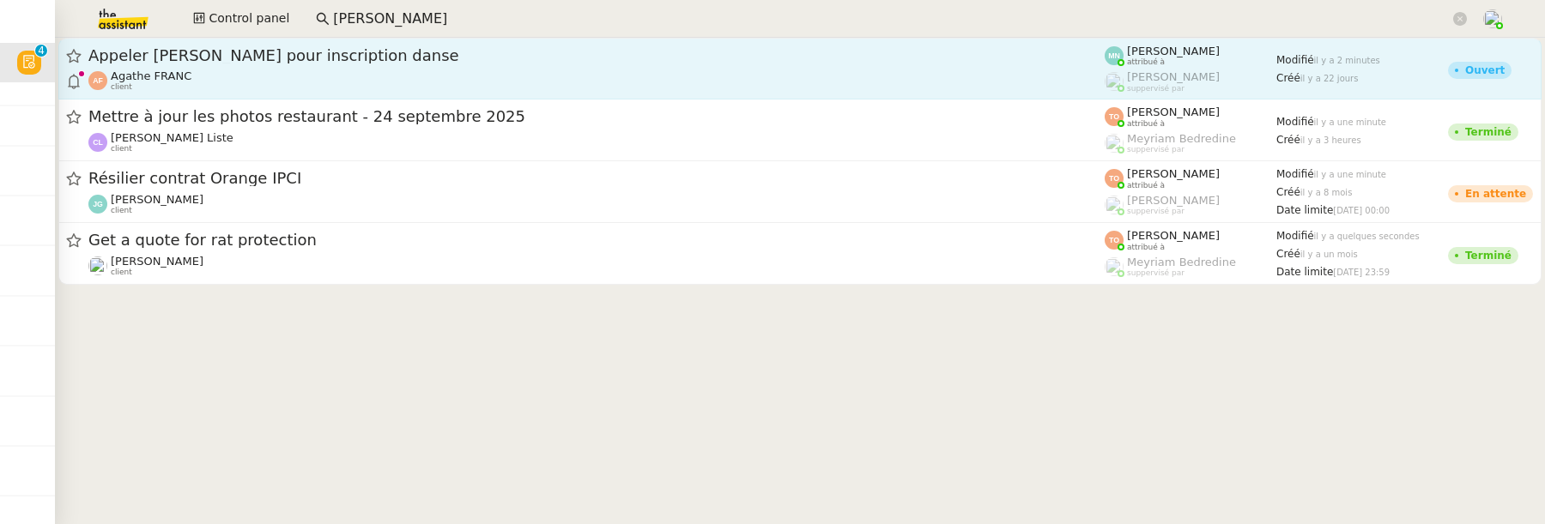
click at [538, 66] on div "Appeler [PERSON_NAME] pour inscription danse Agathe FRANC client" at bounding box center [596, 68] width 1016 height 46
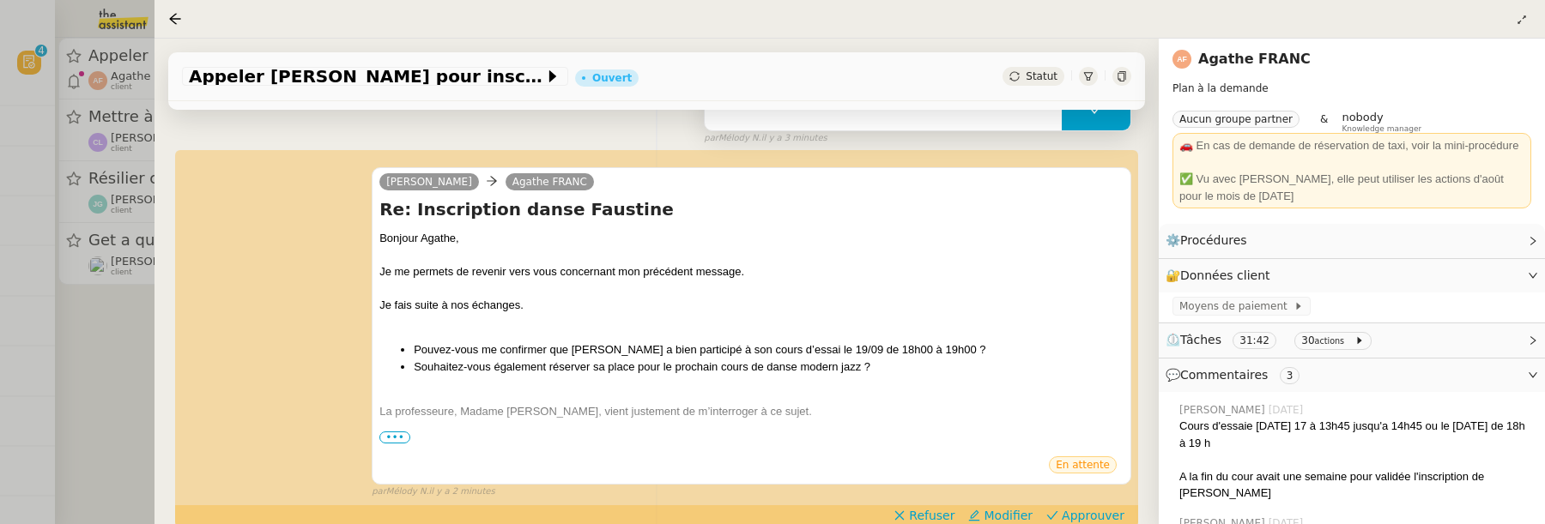
scroll to position [200, 0]
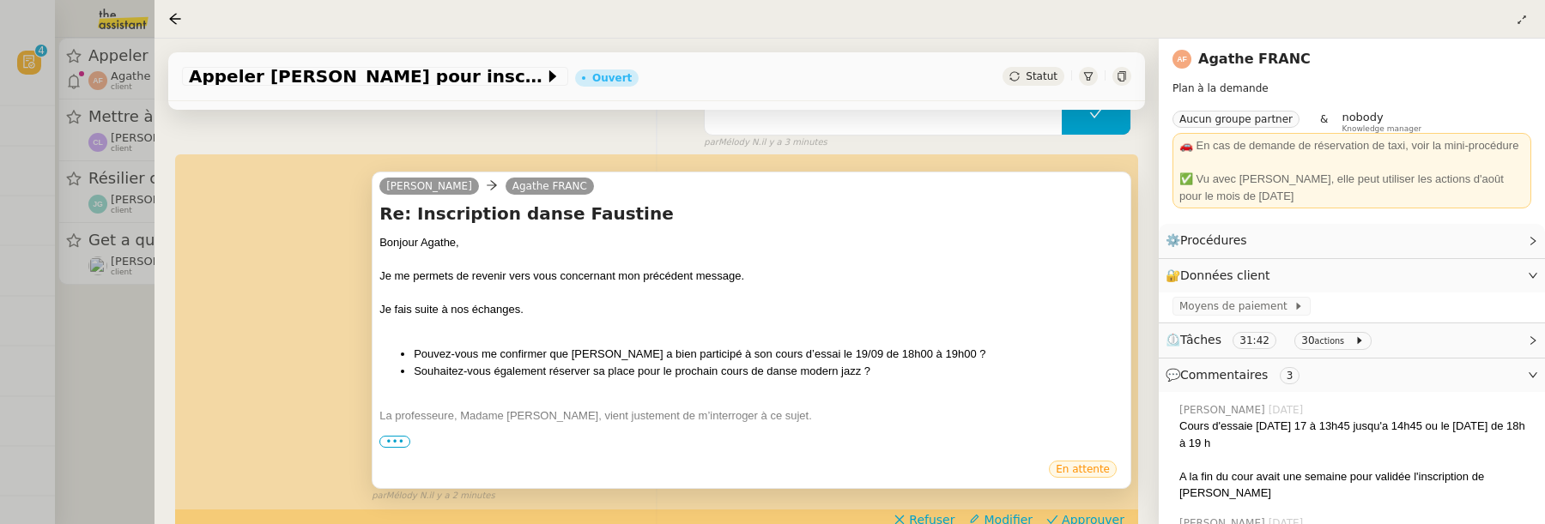
click at [400, 440] on span "•••" at bounding box center [394, 442] width 31 height 12
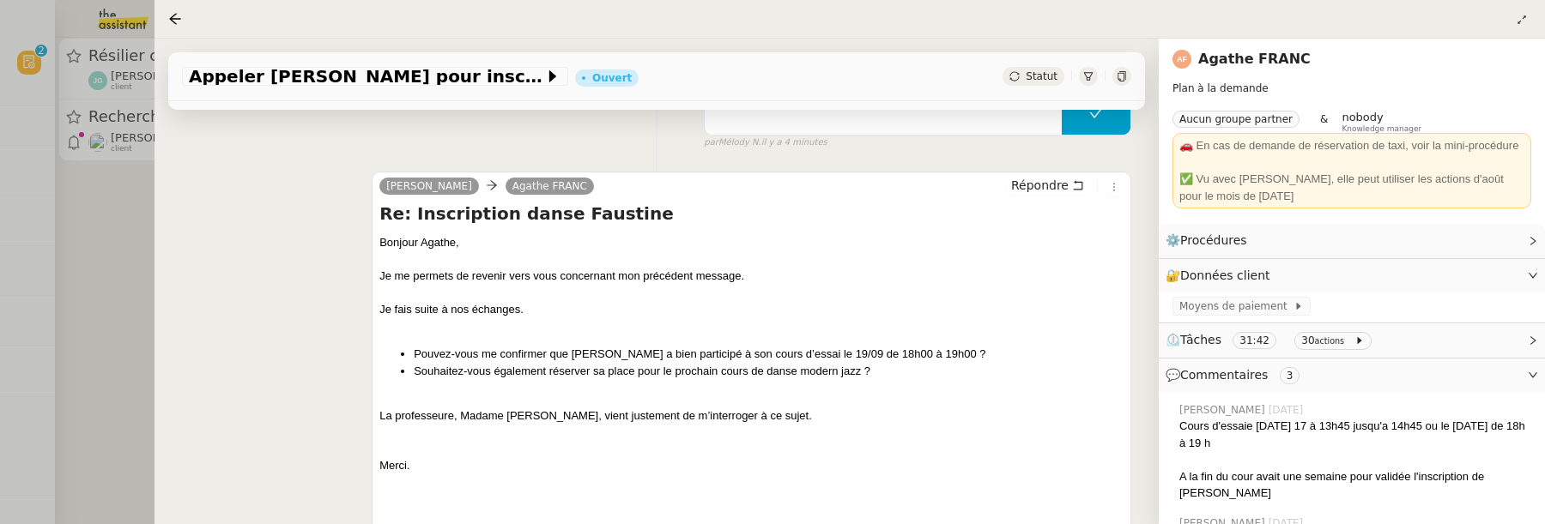
click at [82, 328] on div at bounding box center [772, 262] width 1545 height 524
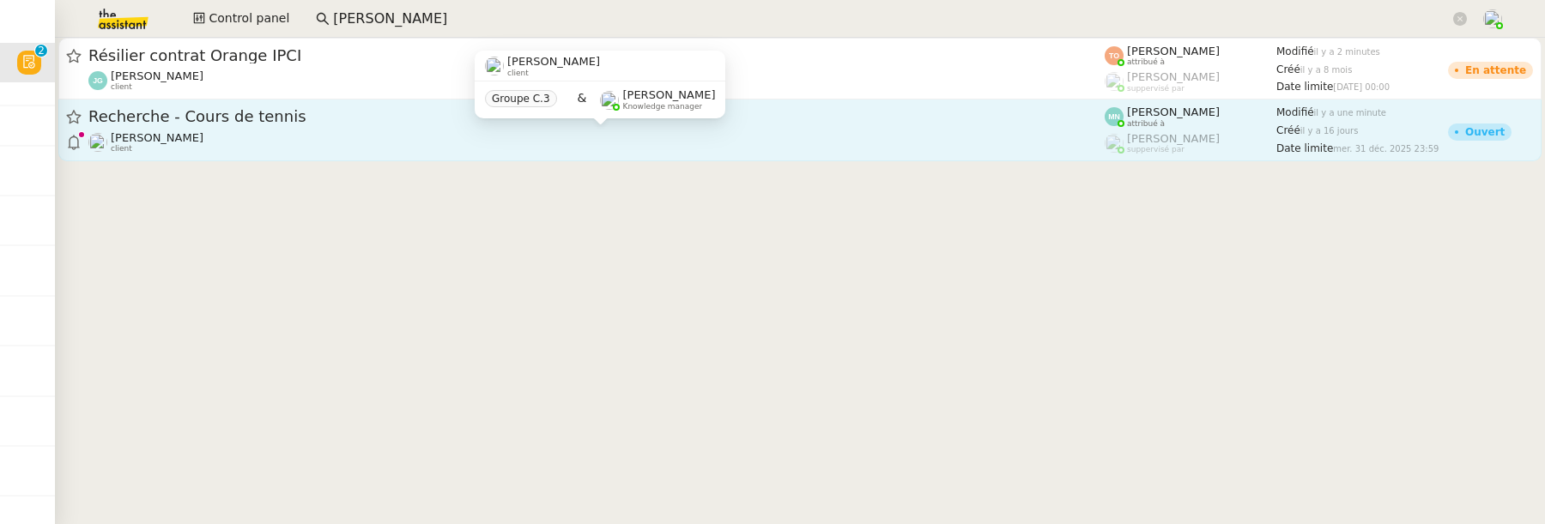
click at [467, 136] on div "[PERSON_NAME]Diaye client" at bounding box center [596, 142] width 1016 height 22
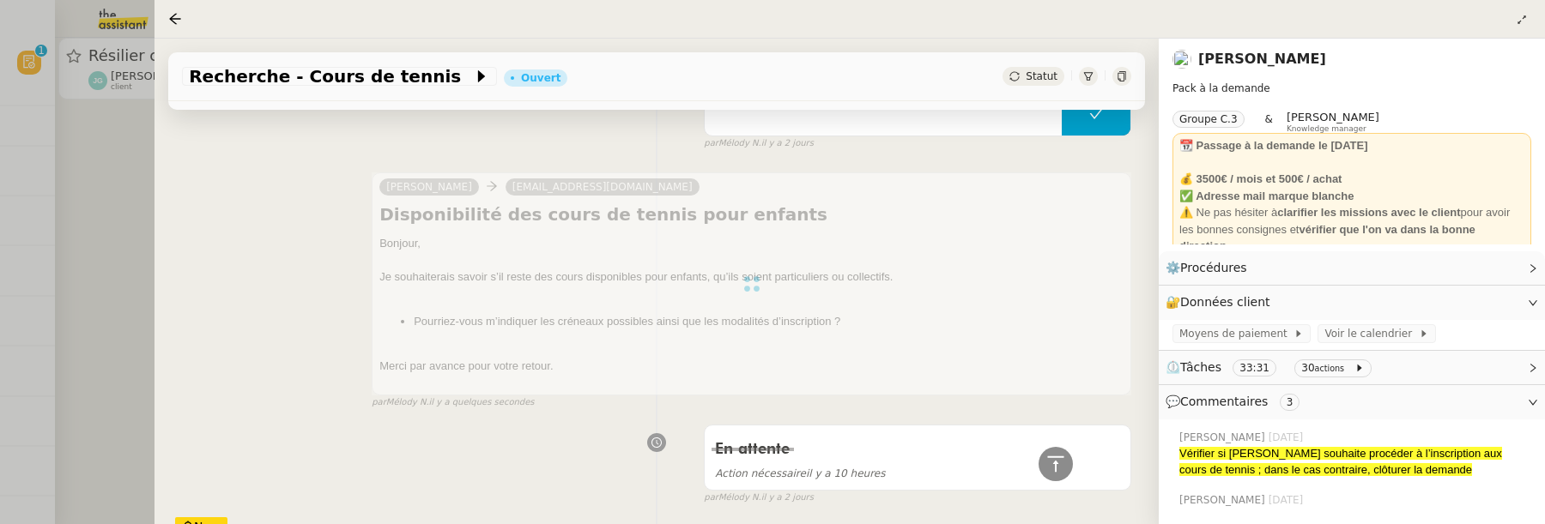
scroll to position [572, 0]
click at [109, 336] on div at bounding box center [772, 262] width 1545 height 524
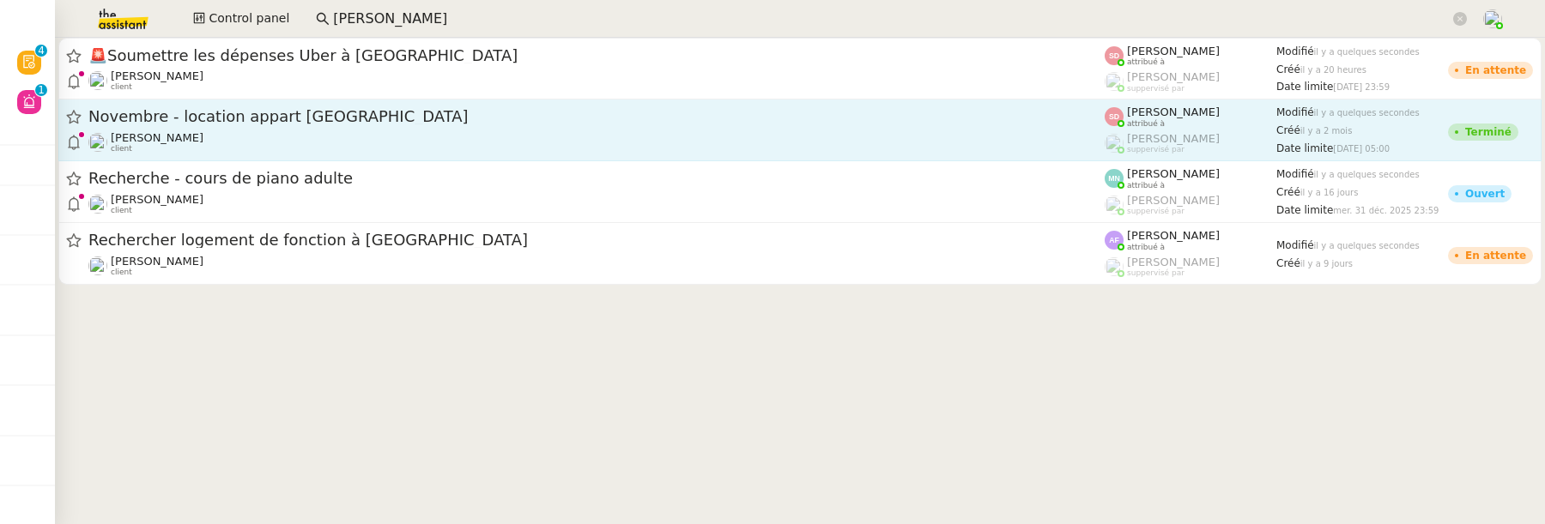
click at [337, 130] on div "Novembre - location appart NYC Pascal Gauthier client" at bounding box center [596, 129] width 1016 height 47
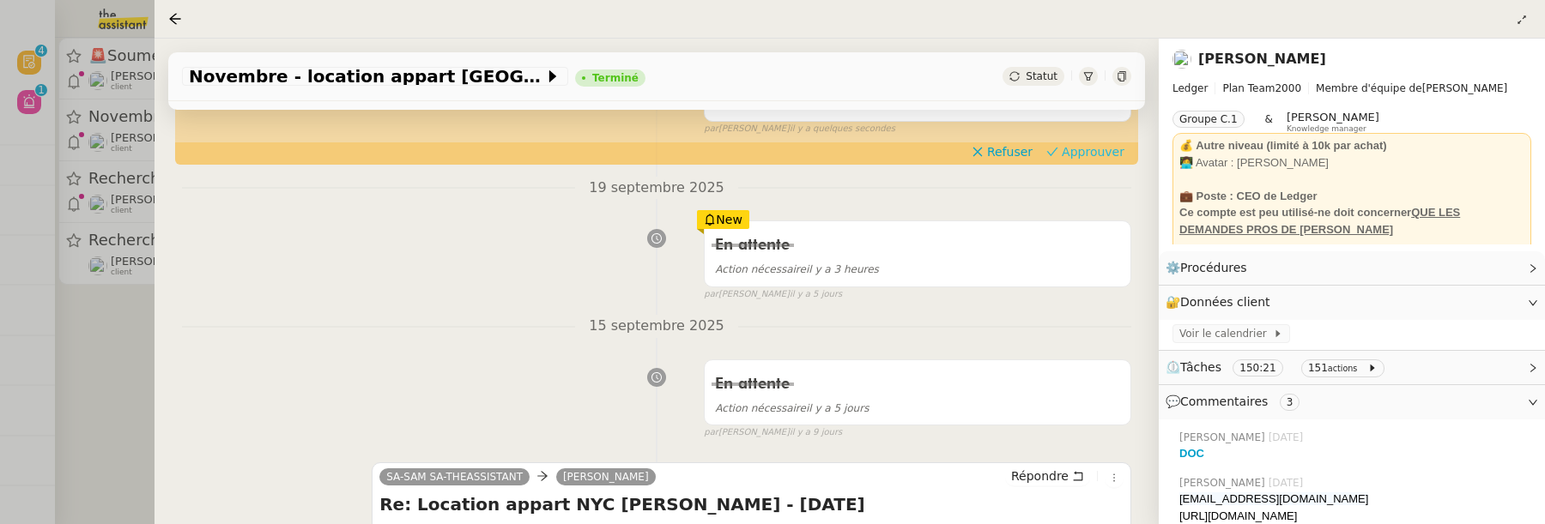
scroll to position [70, 0]
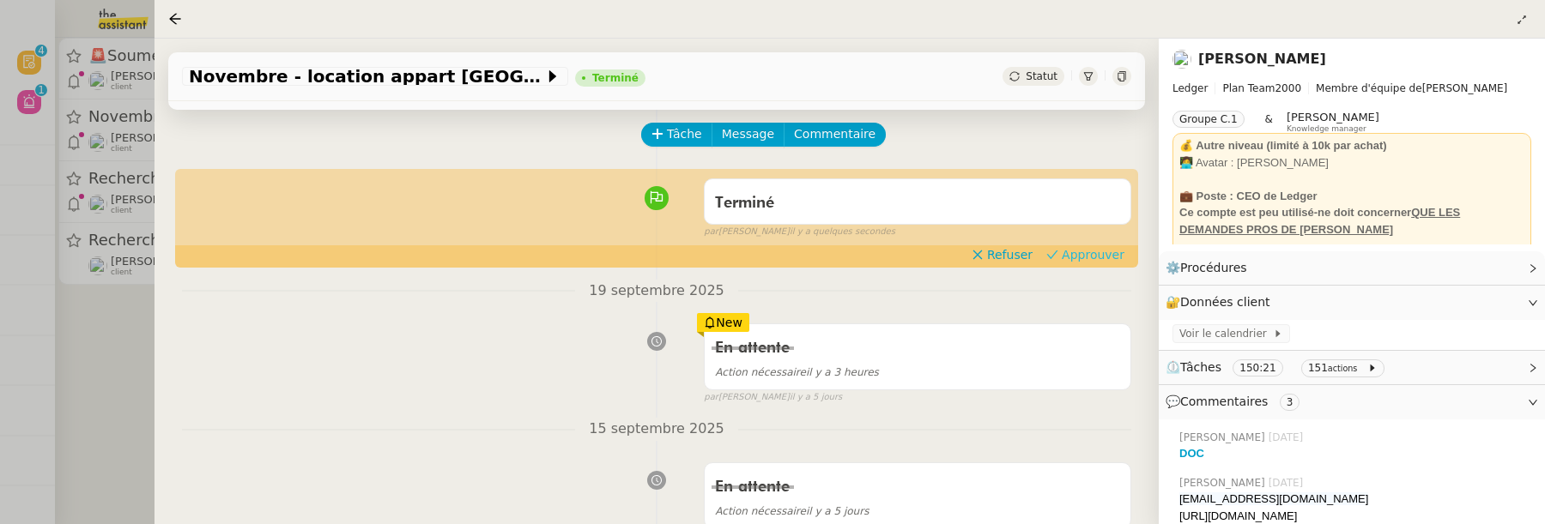
click at [1088, 250] on span "Approuver" at bounding box center [1093, 254] width 63 height 17
click at [106, 306] on div at bounding box center [772, 262] width 1545 height 524
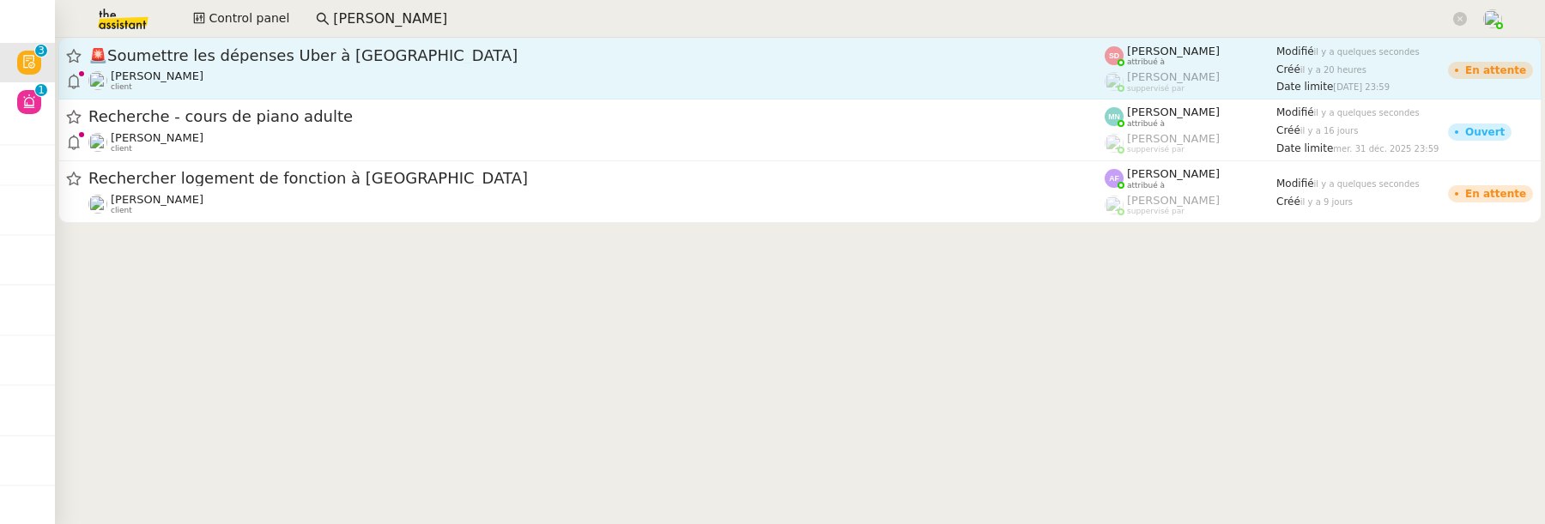
click at [361, 66] on div "🚨 Soumettre les dépenses Uber à Jenji Seth Hertlein client" at bounding box center [596, 68] width 1016 height 46
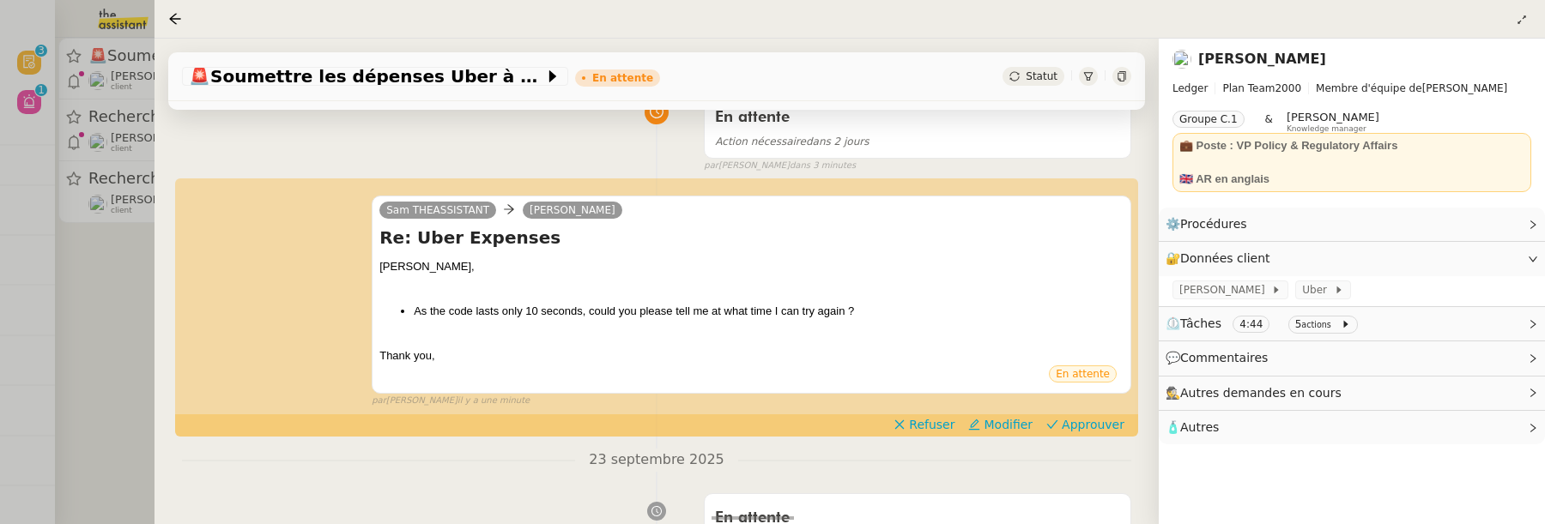
scroll to position [157, 0]
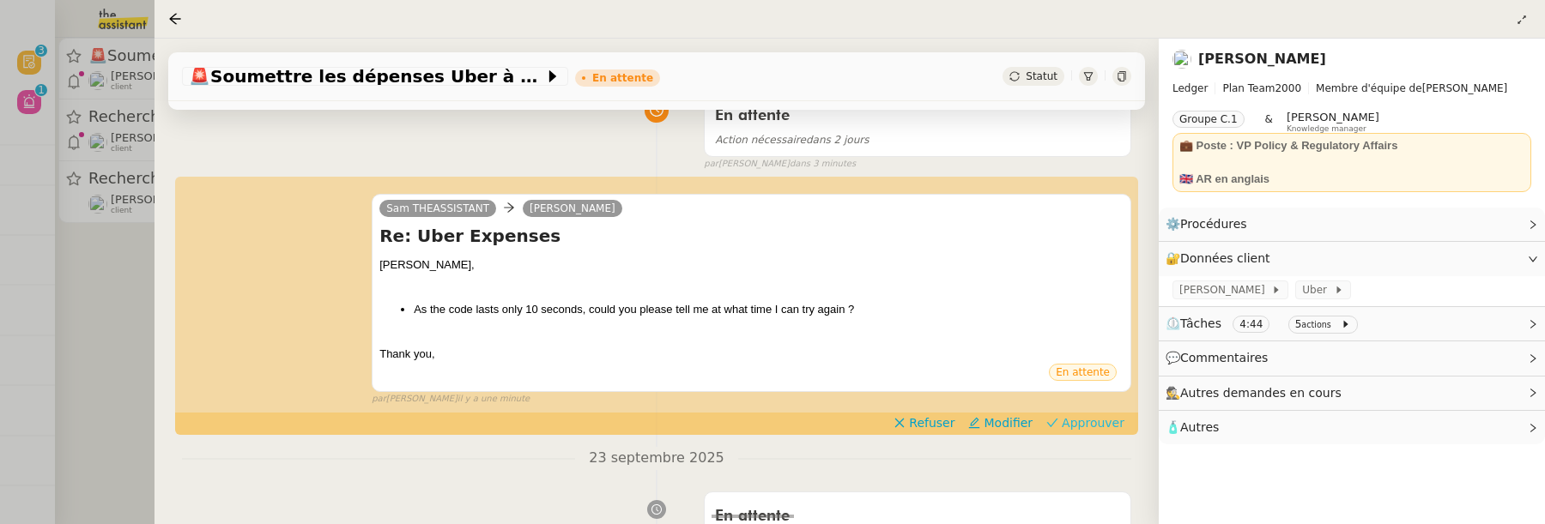
click at [1092, 425] on span "Approuver" at bounding box center [1093, 422] width 63 height 17
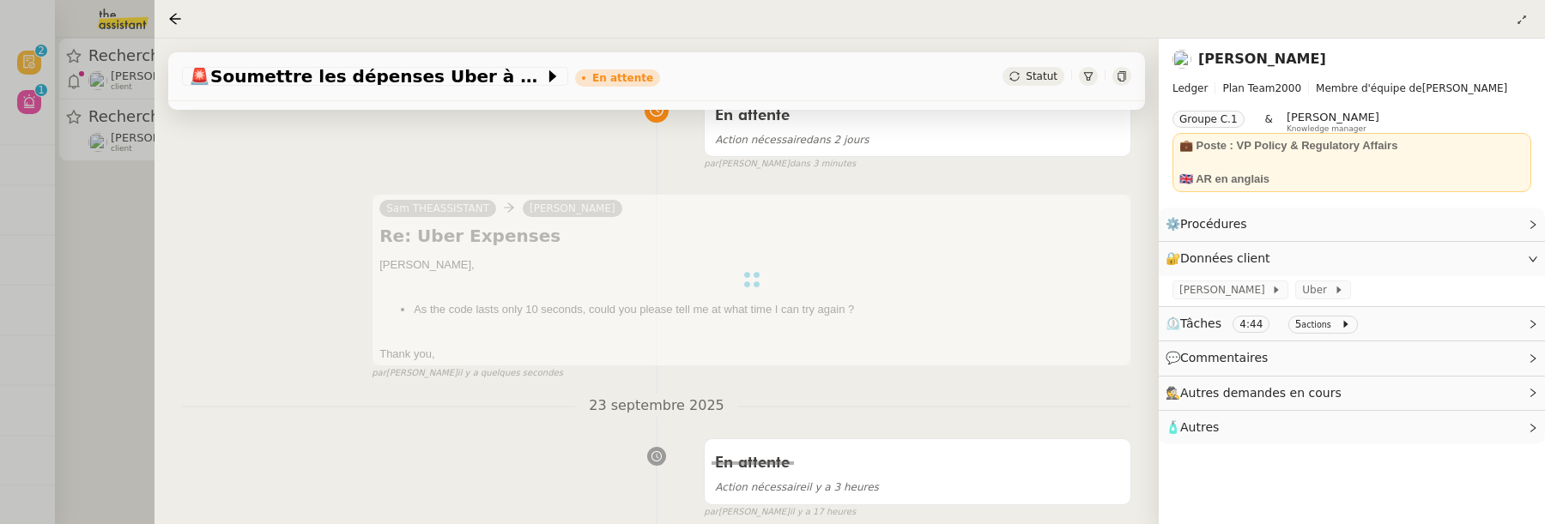
click at [117, 295] on div at bounding box center [772, 262] width 1545 height 524
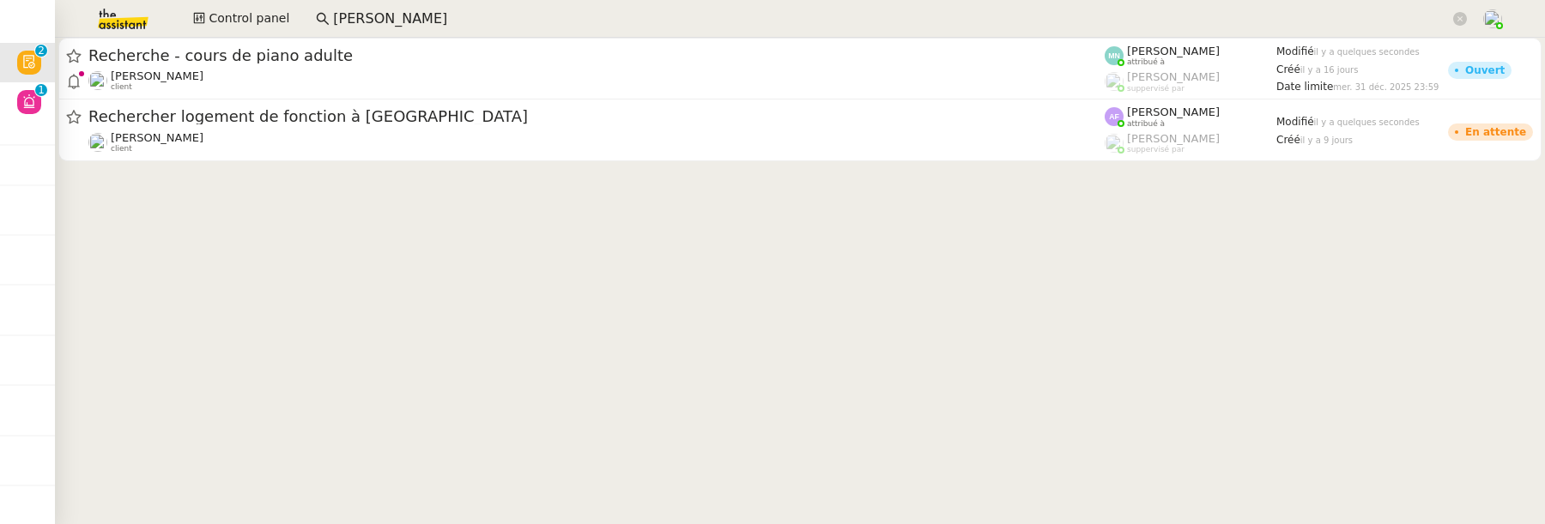
click at [418, 36] on app-search-bar "stephanie" at bounding box center [891, 19] width 1170 height 38
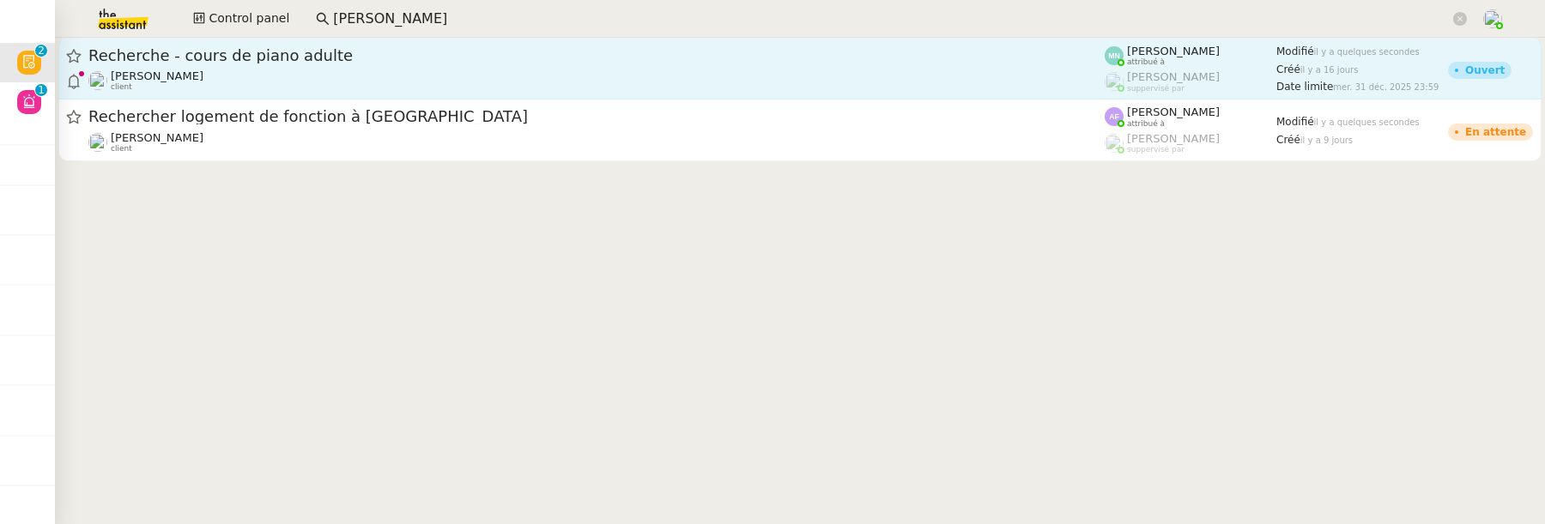
click at [431, 57] on span "Recherche - cours de piano adulte" at bounding box center [596, 55] width 1016 height 15
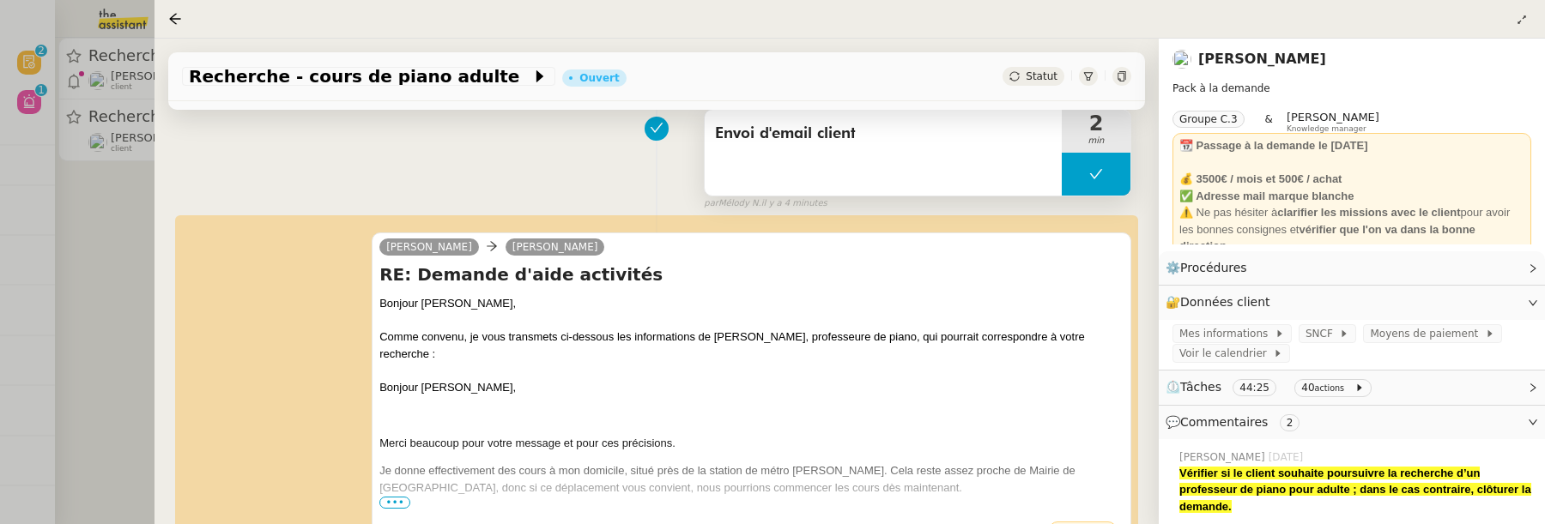
scroll to position [142, 0]
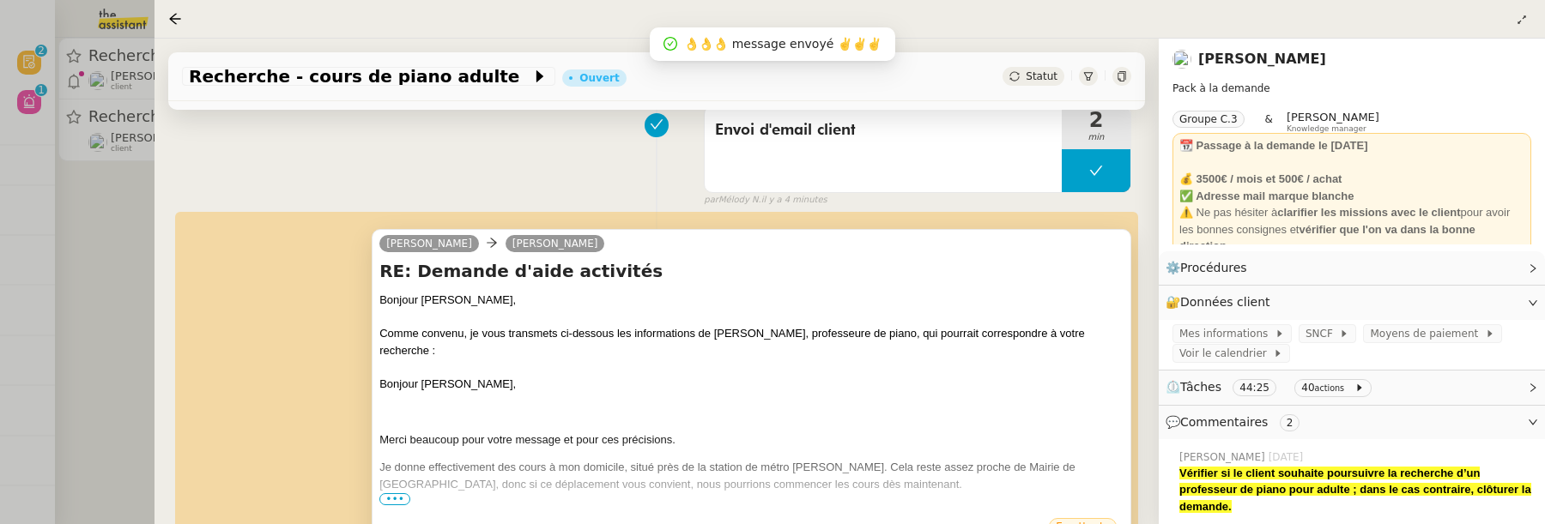
click at [400, 494] on span "•••" at bounding box center [394, 499] width 31 height 12
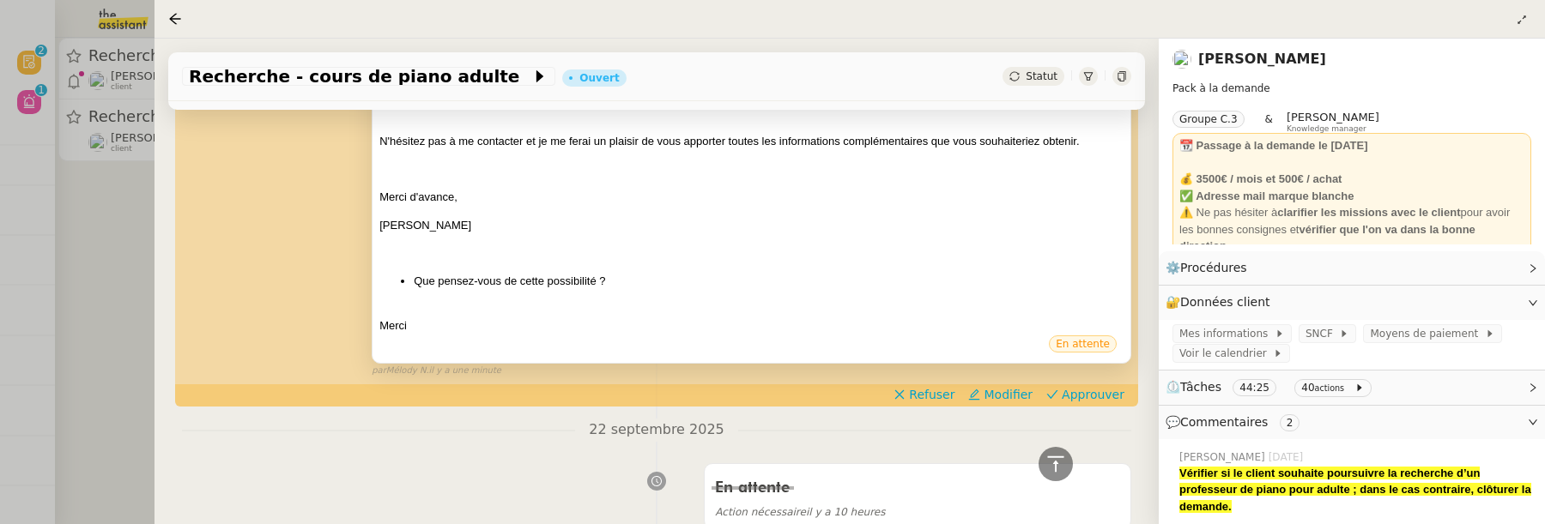
scroll to position [1041, 0]
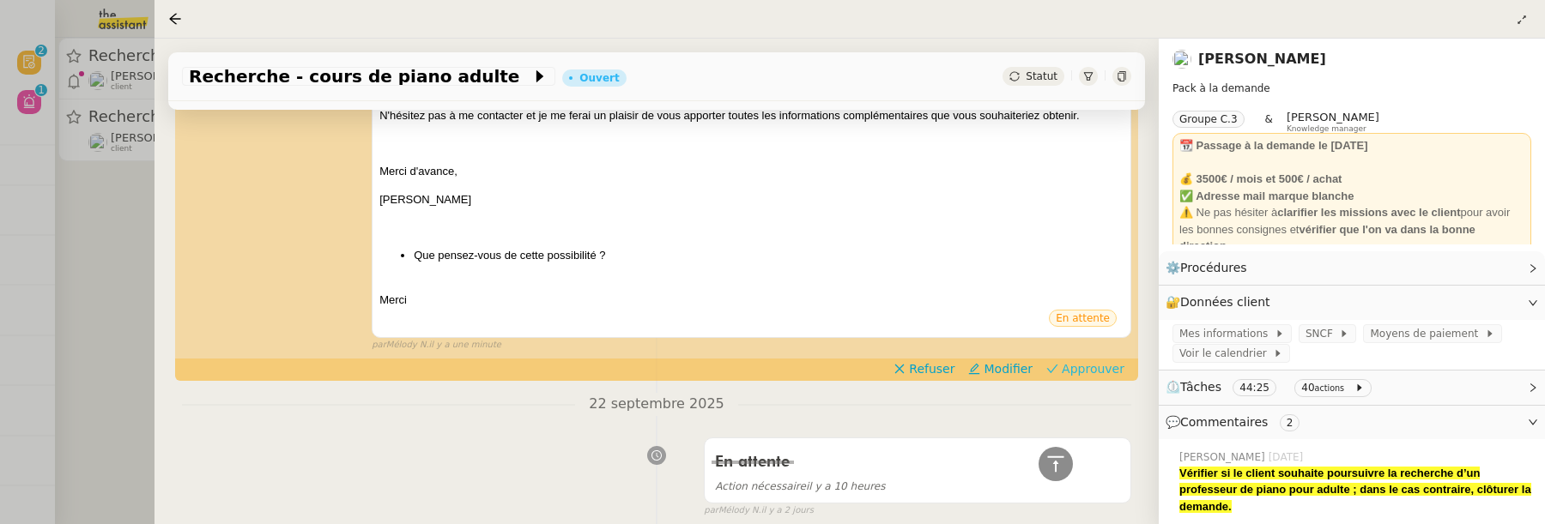
click at [1098, 360] on span "Approuver" at bounding box center [1093, 368] width 63 height 17
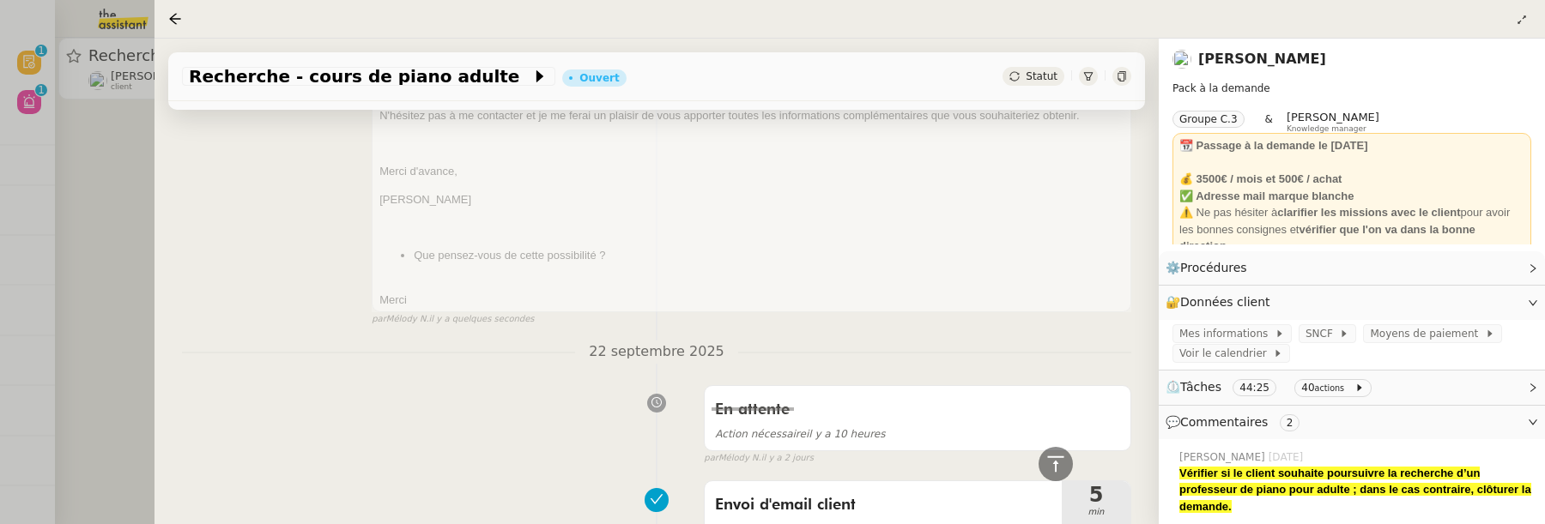
click at [88, 290] on div at bounding box center [772, 262] width 1545 height 524
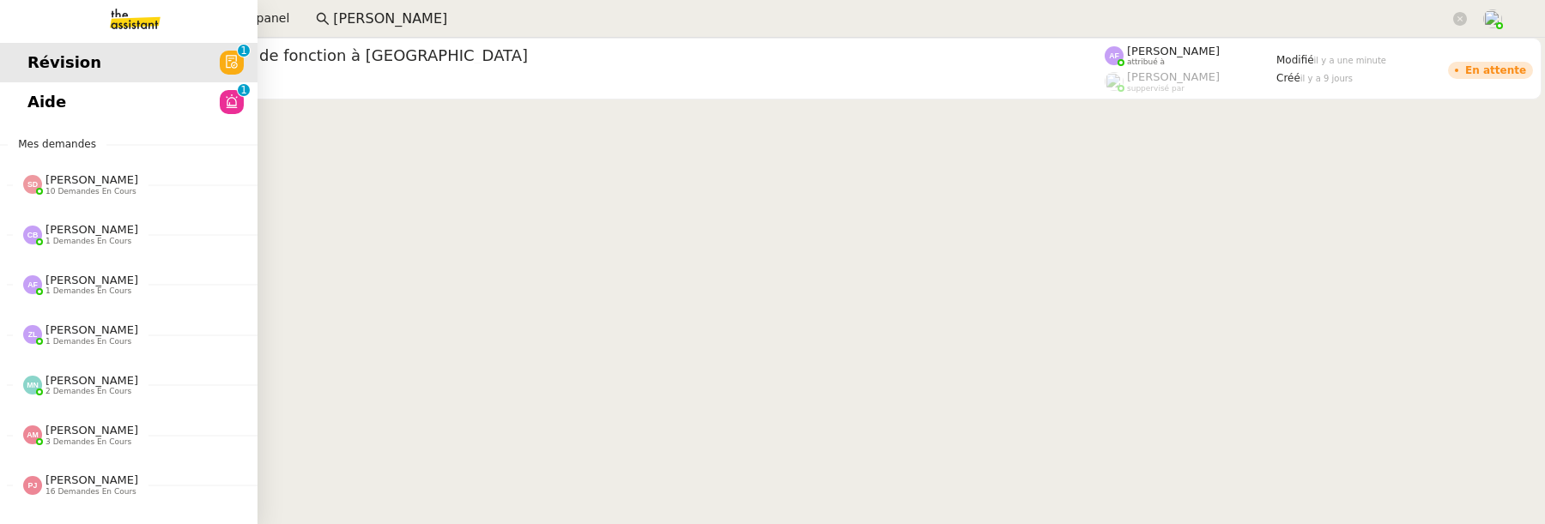
click at [41, 93] on span "Aide" at bounding box center [46, 102] width 39 height 26
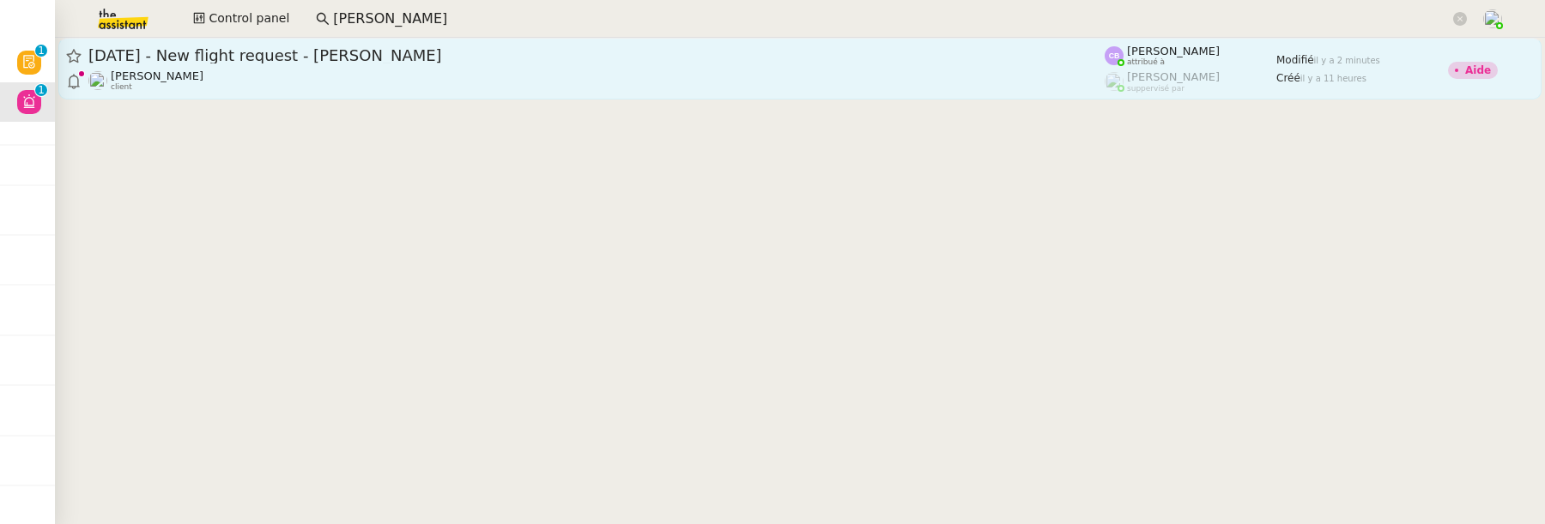
click at [581, 57] on span "[DATE] - New flight request - [PERSON_NAME]" at bounding box center [596, 55] width 1016 height 15
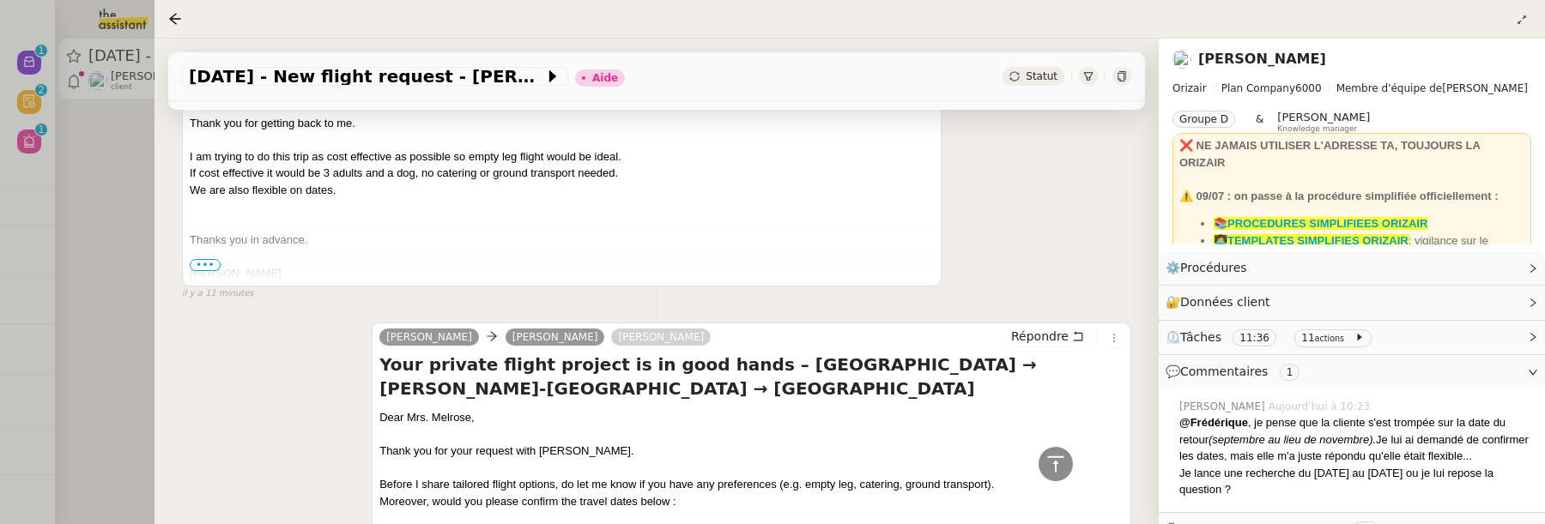
scroll to position [756, 0]
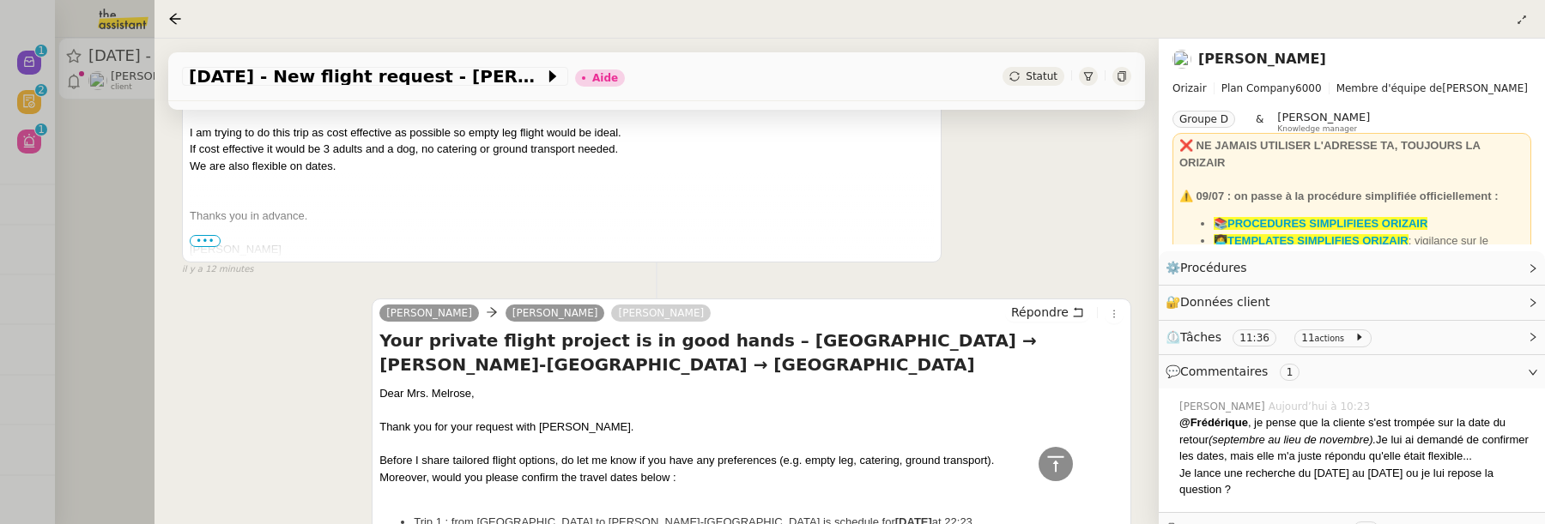
click at [207, 236] on span "•••" at bounding box center [205, 241] width 31 height 12
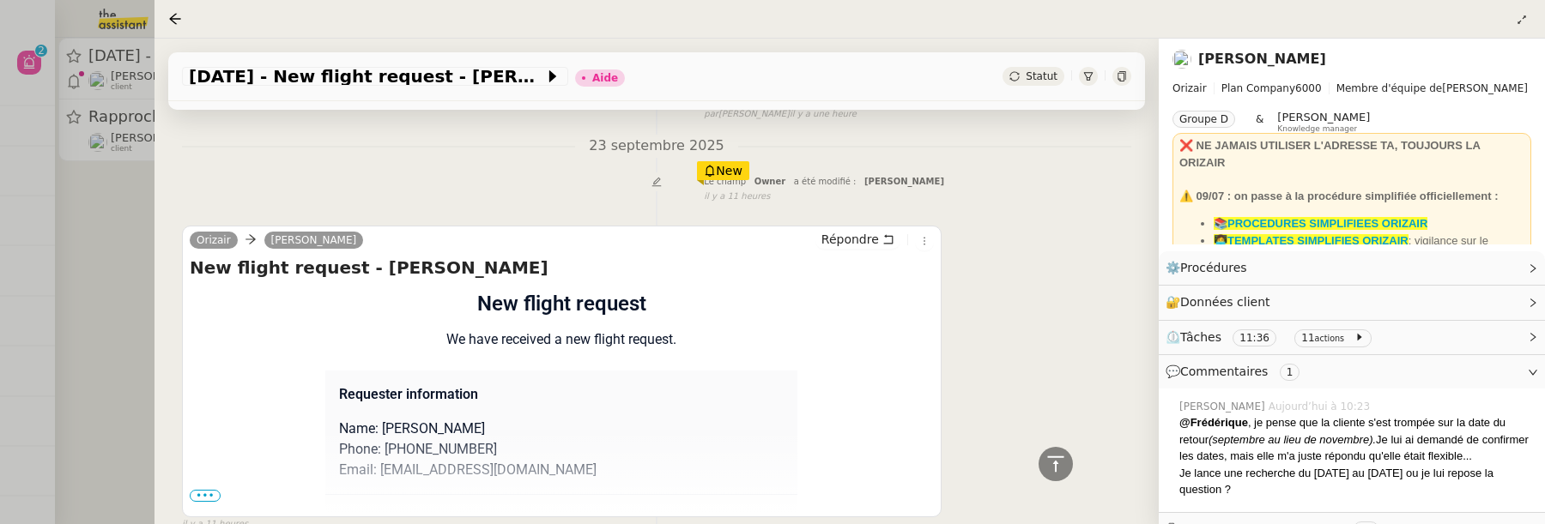
scroll to position [1547, 0]
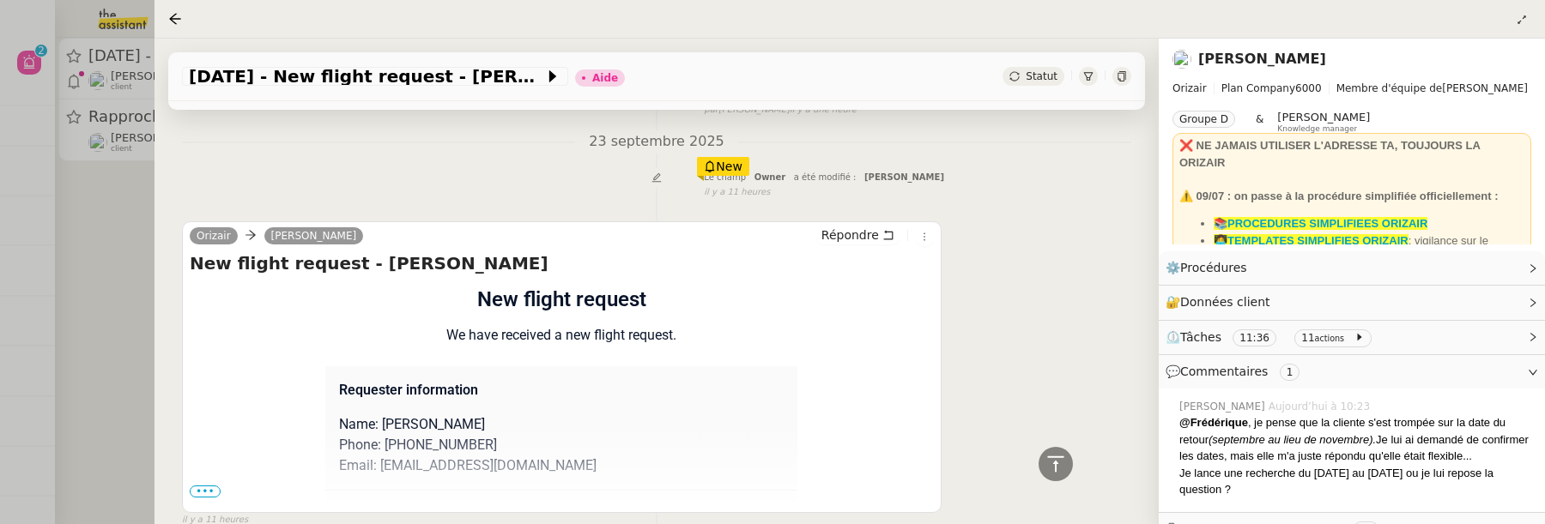
click at [203, 487] on span "•••" at bounding box center [205, 492] width 31 height 12
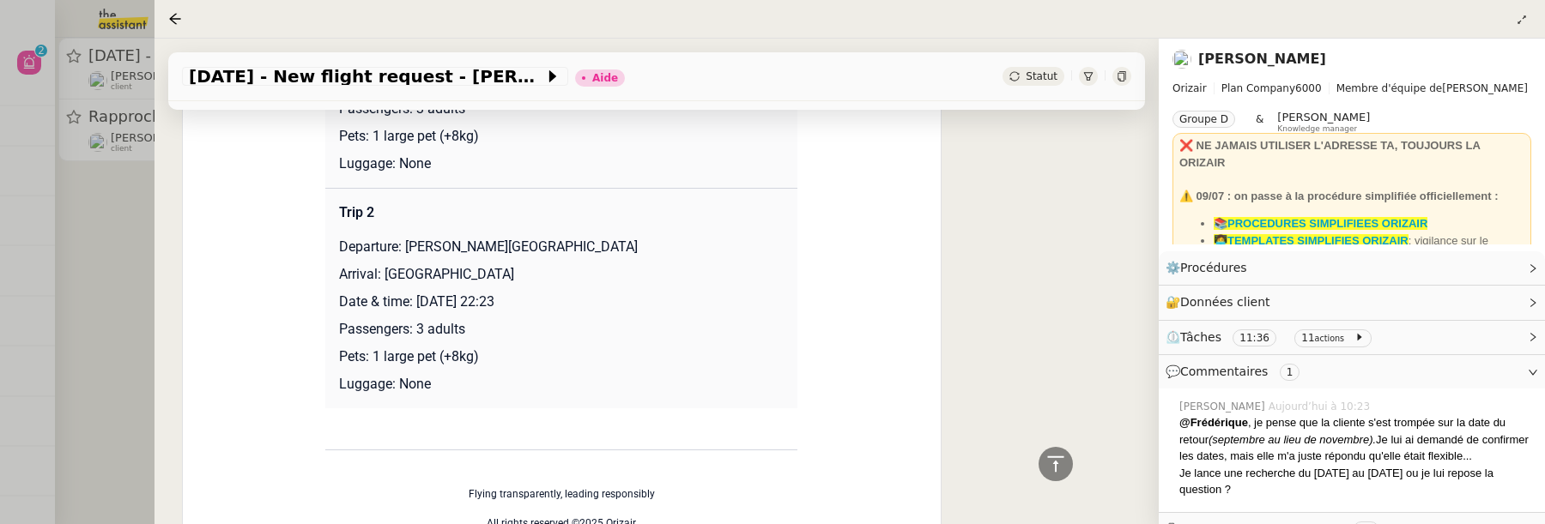
scroll to position [2084, 0]
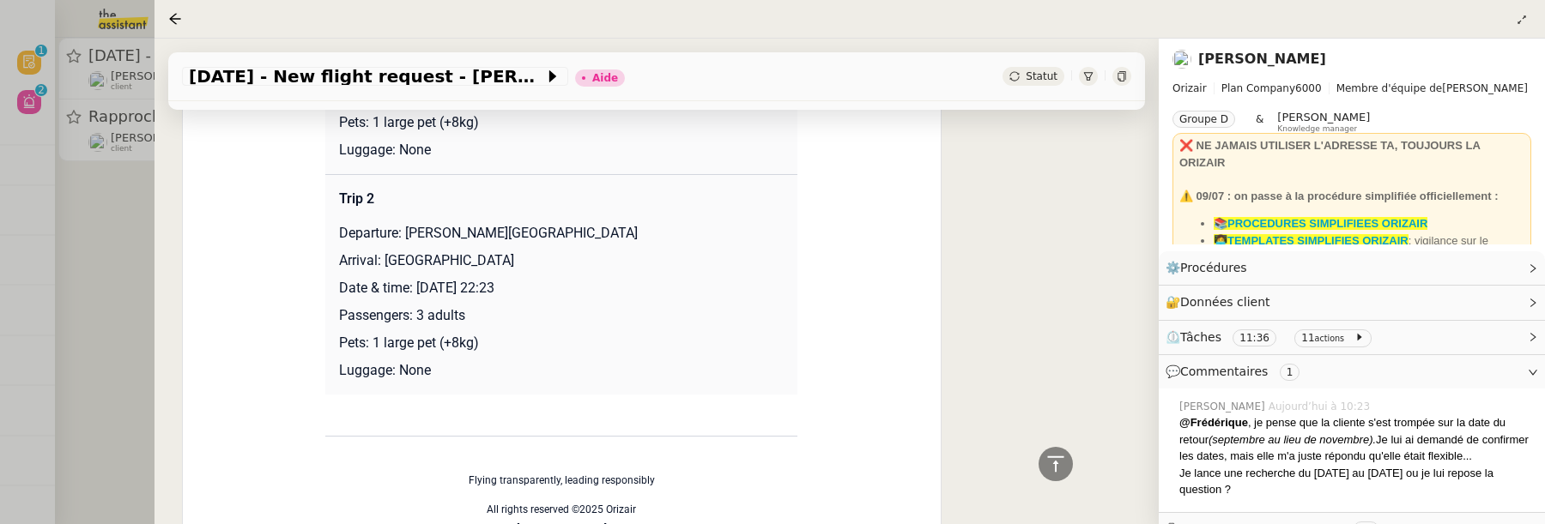
click at [138, 232] on div at bounding box center [772, 262] width 1545 height 524
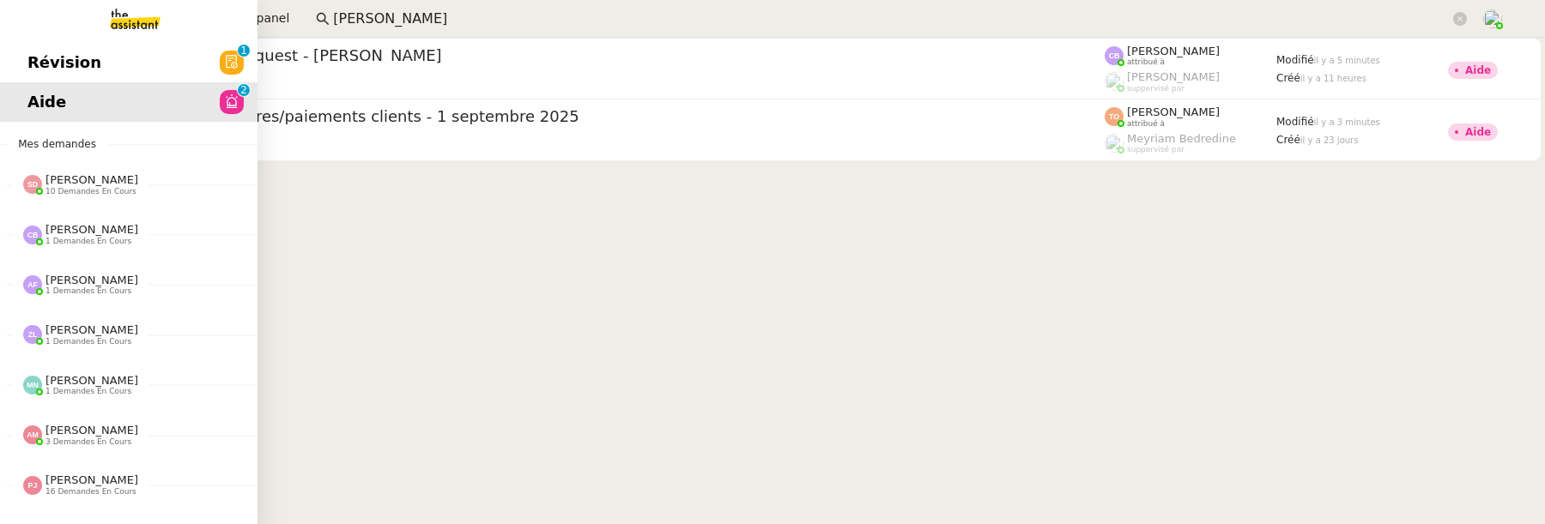
click at [30, 74] on span "Révision" at bounding box center [64, 63] width 74 height 26
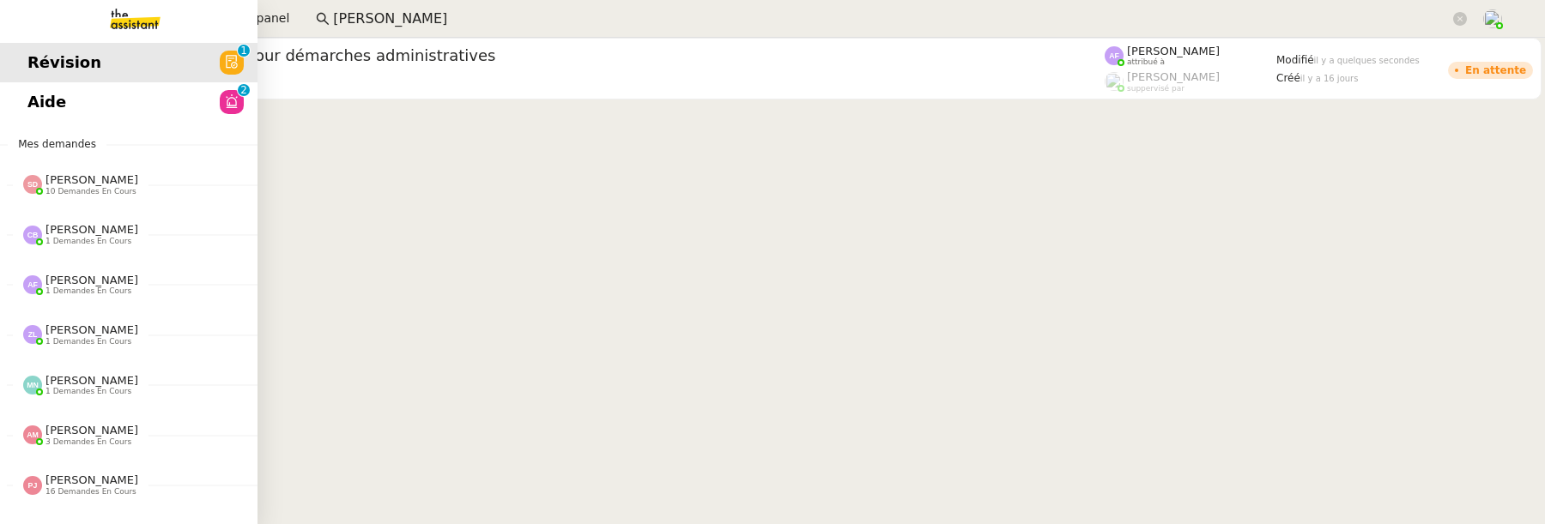
click at [142, 112] on link "Aide 0 1 2 3 4 5 6 7 8 9" at bounding box center [128, 101] width 257 height 39
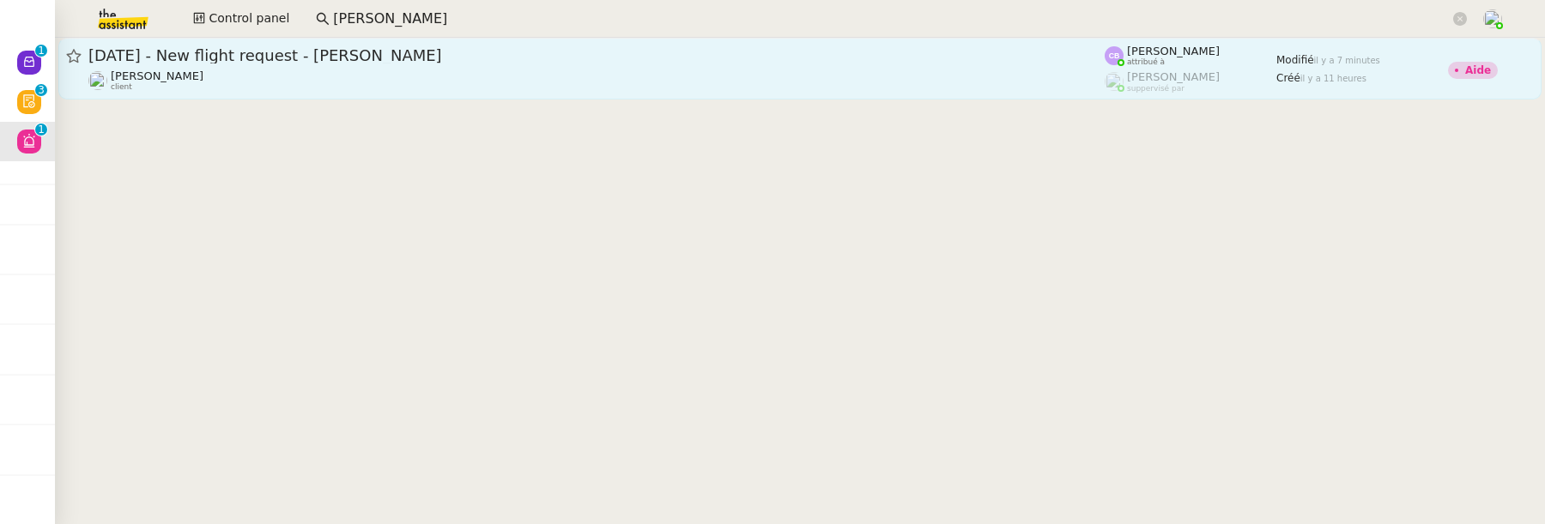
click at [791, 86] on div "[PERSON_NAME] client" at bounding box center [596, 81] width 1016 height 22
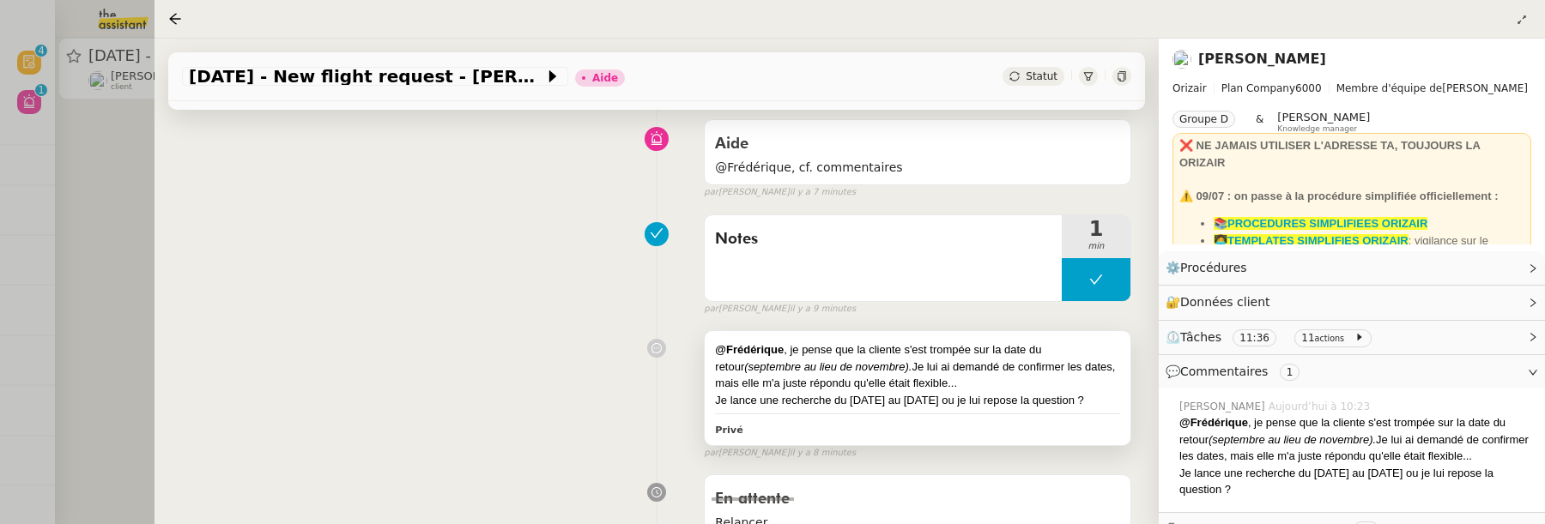
scroll to position [11, 0]
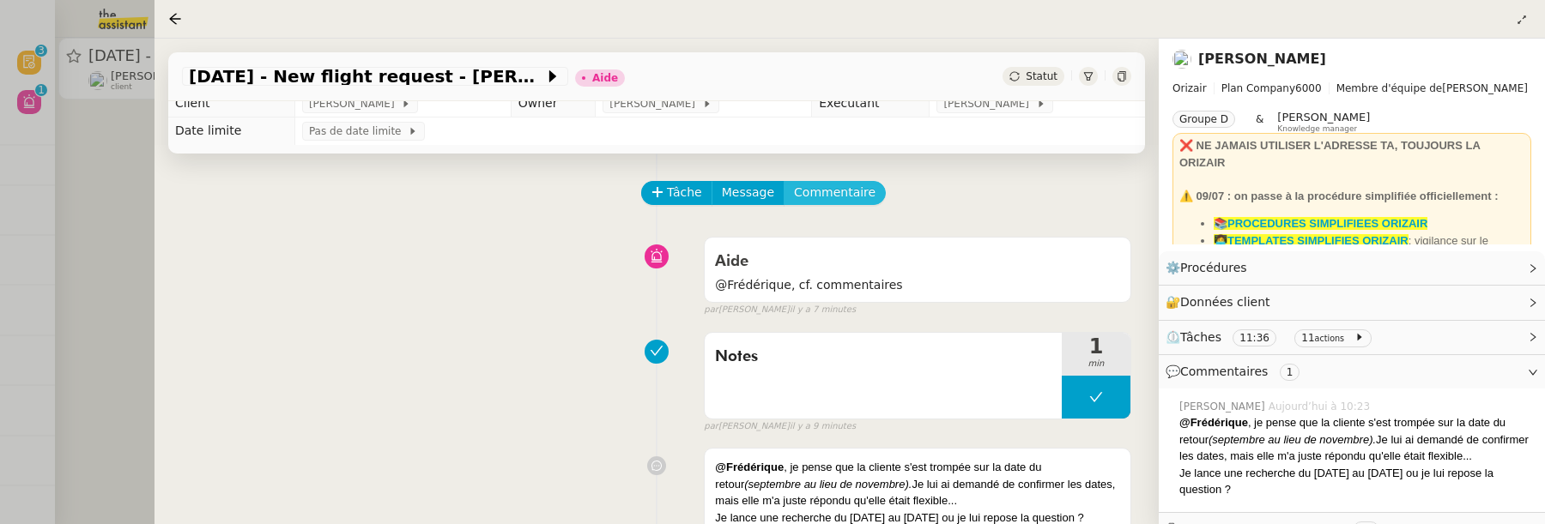
click at [838, 192] on span "Commentaire" at bounding box center [835, 193] width 82 height 20
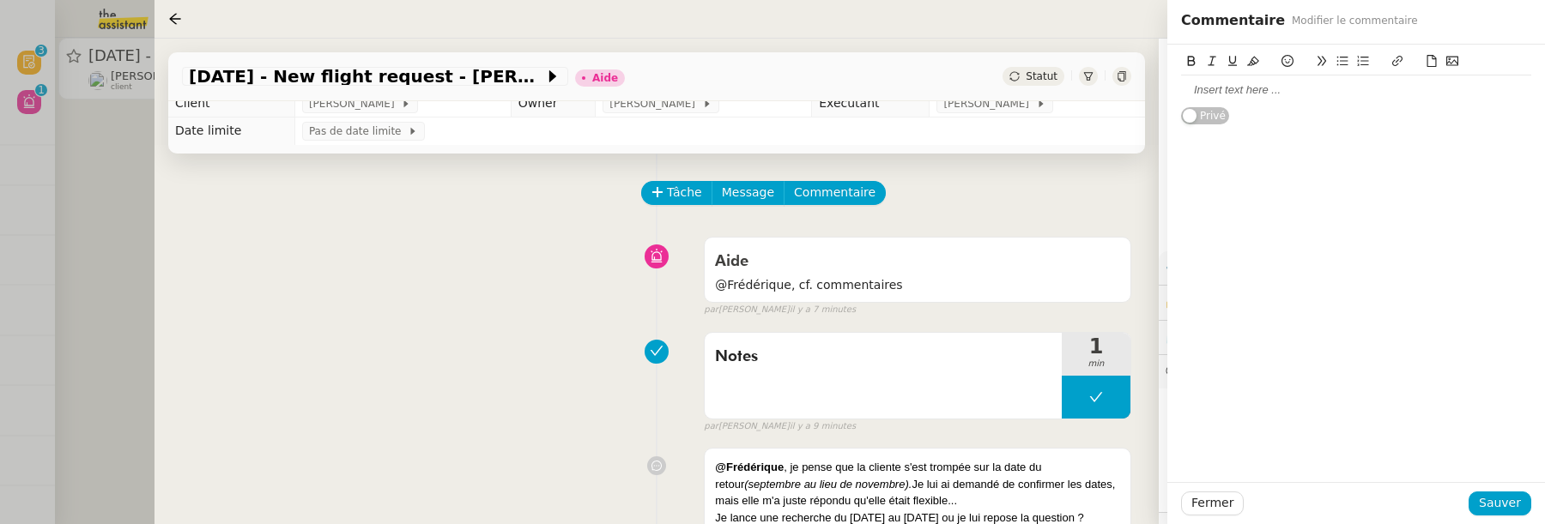
click at [1202, 100] on div at bounding box center [1356, 90] width 350 height 29
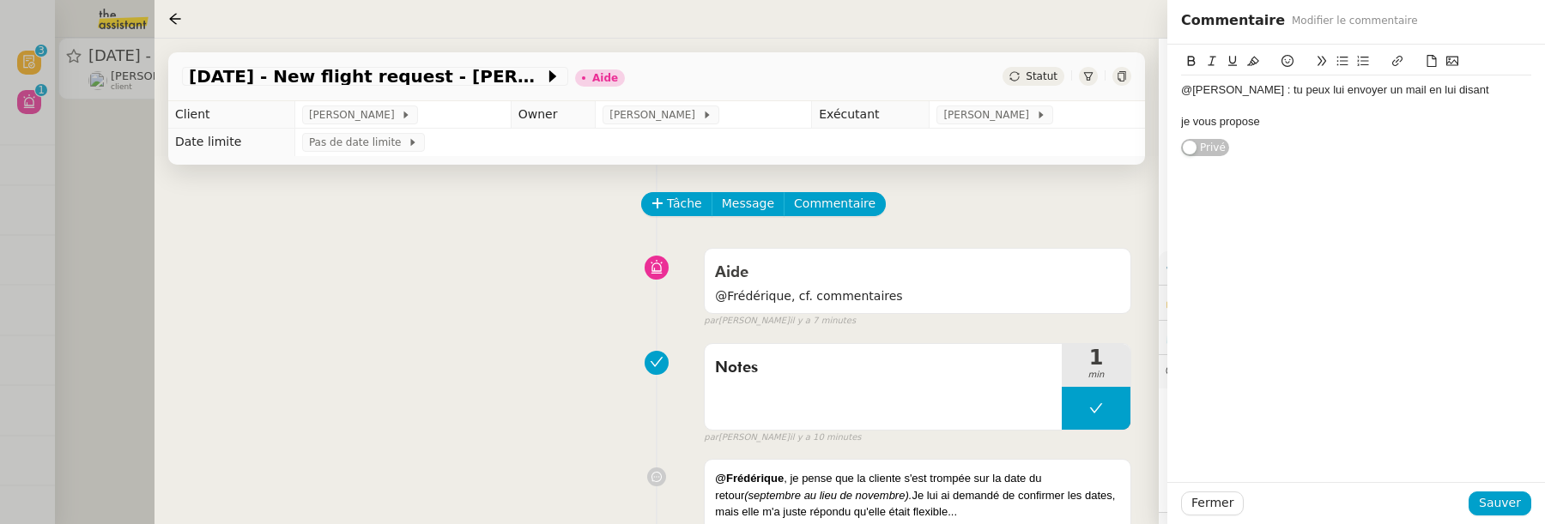
scroll to position [11, 0]
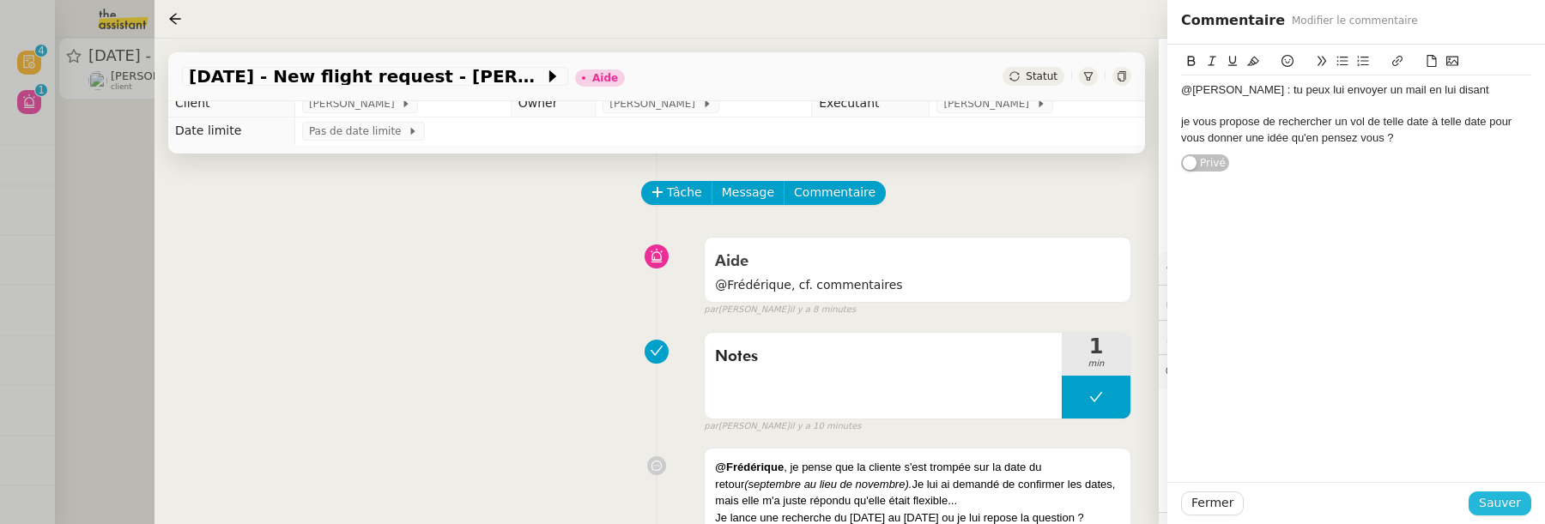
click at [1500, 499] on span "Sauver" at bounding box center [1500, 503] width 42 height 20
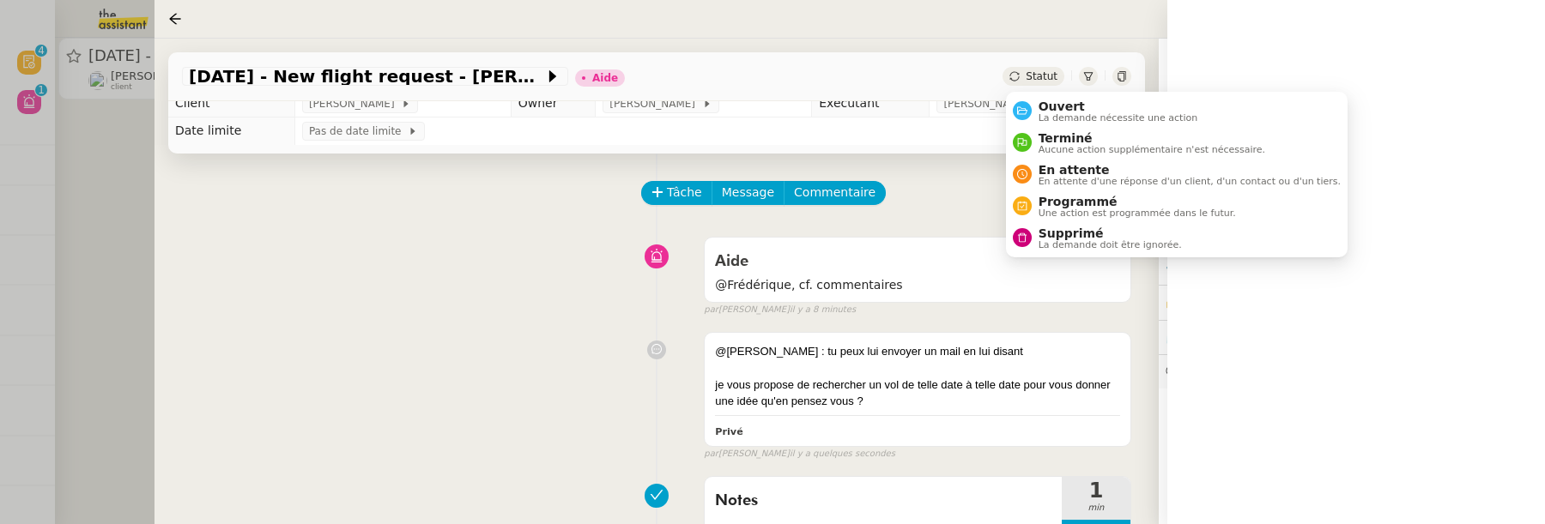
click at [1048, 74] on span "Statut" at bounding box center [1042, 76] width 32 height 12
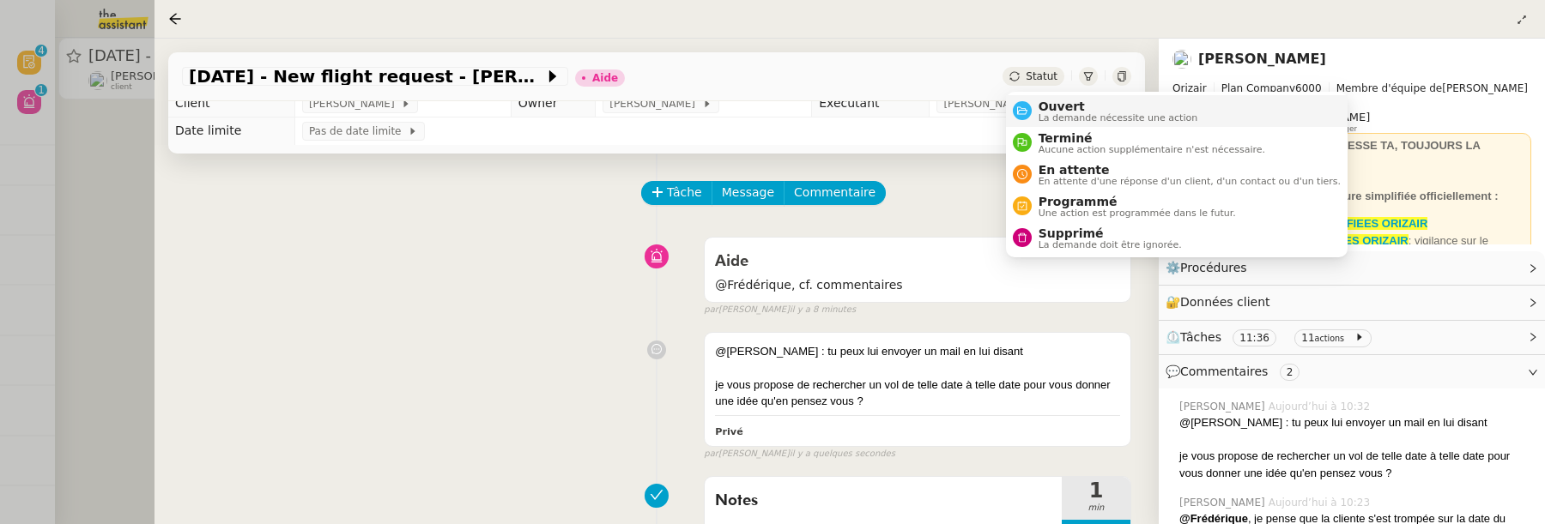
click at [1066, 108] on span "Ouvert" at bounding box center [1118, 107] width 160 height 14
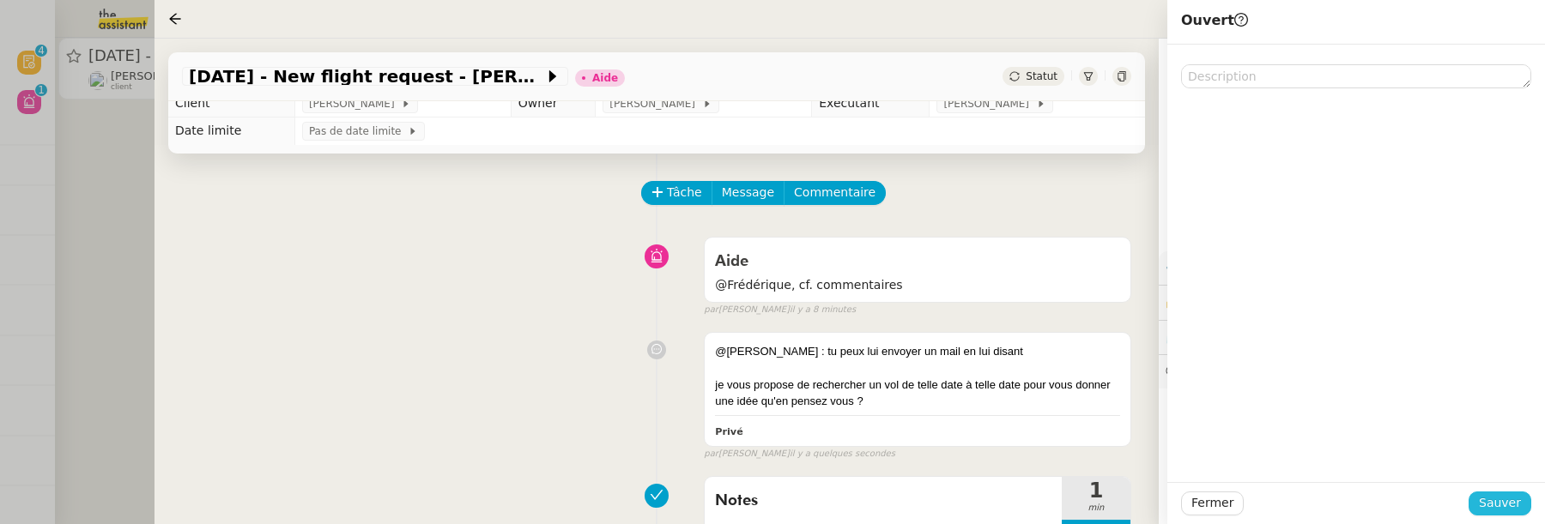
click at [1497, 507] on span "Sauver" at bounding box center [1500, 503] width 42 height 20
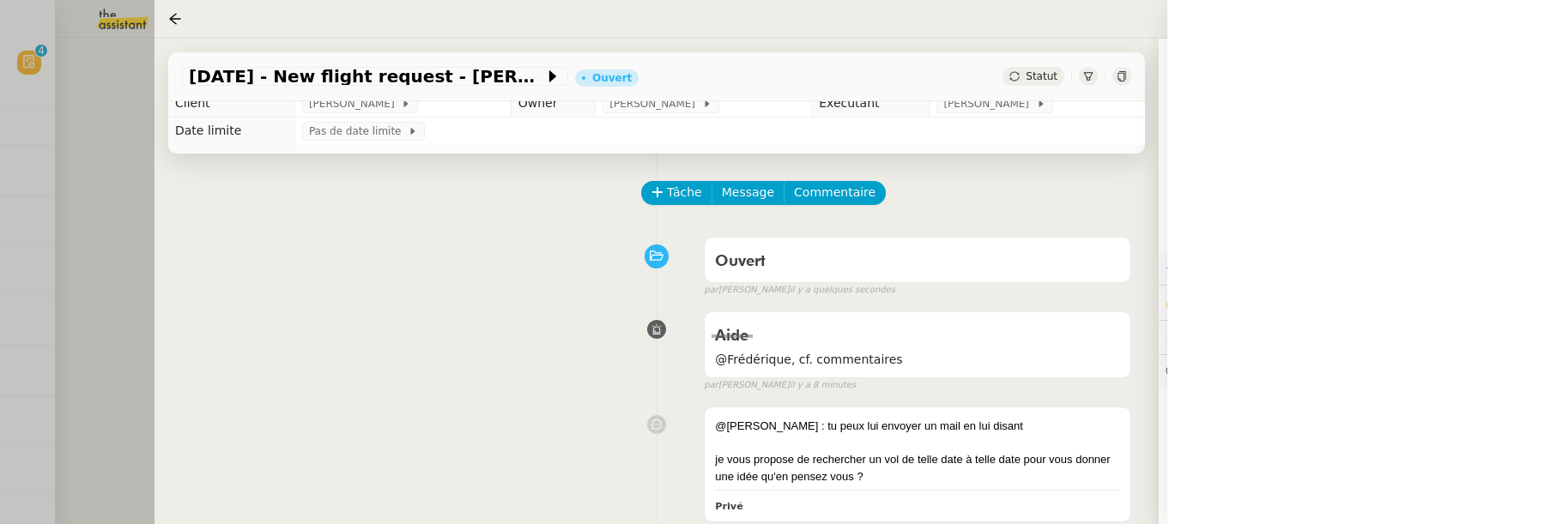
click at [92, 257] on div at bounding box center [772, 262] width 1545 height 524
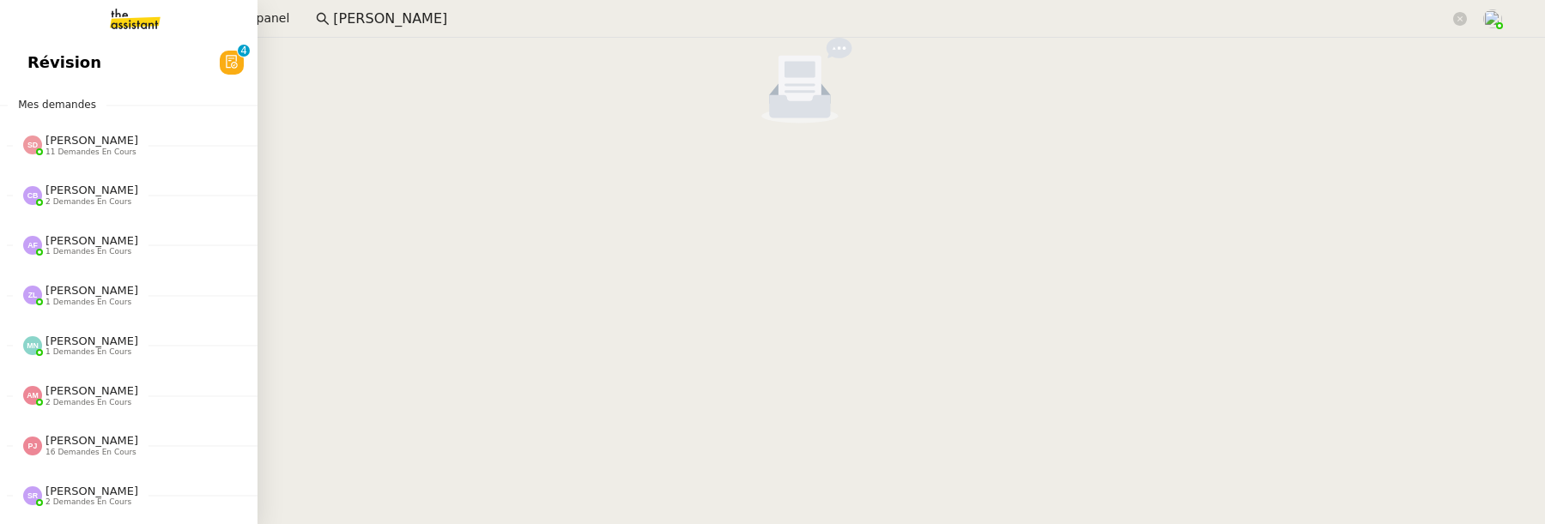
click at [44, 70] on span "Révision" at bounding box center [64, 63] width 74 height 26
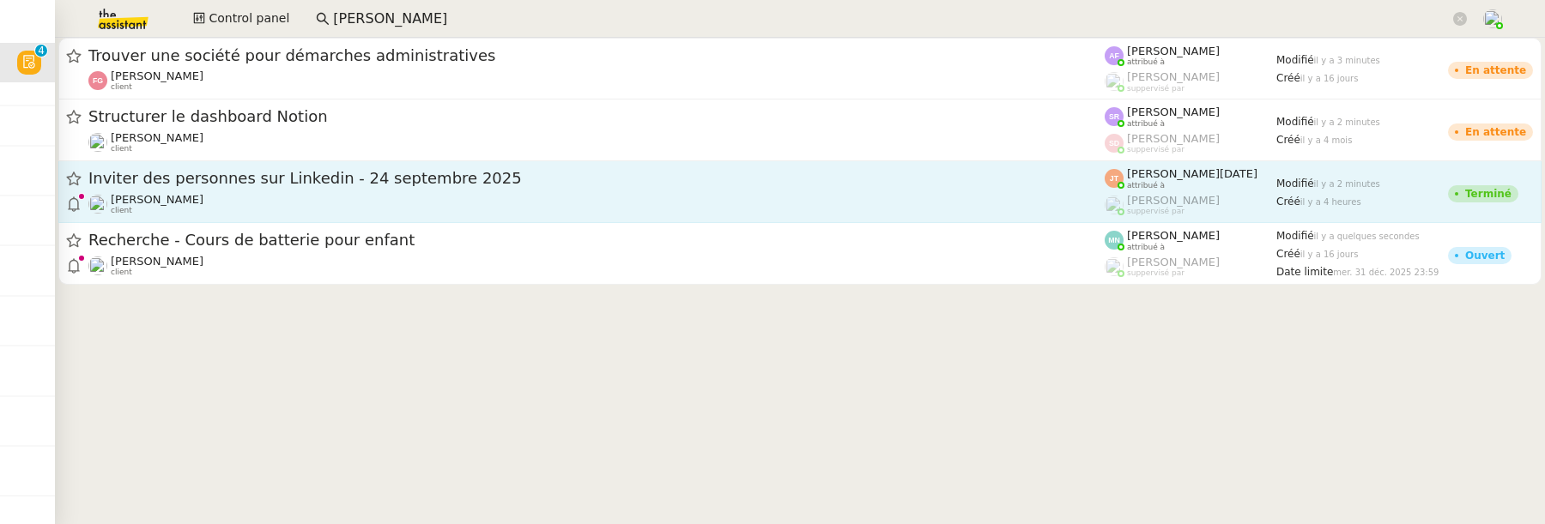
click at [403, 202] on div "Hugo Bentz client" at bounding box center [596, 204] width 1016 height 22
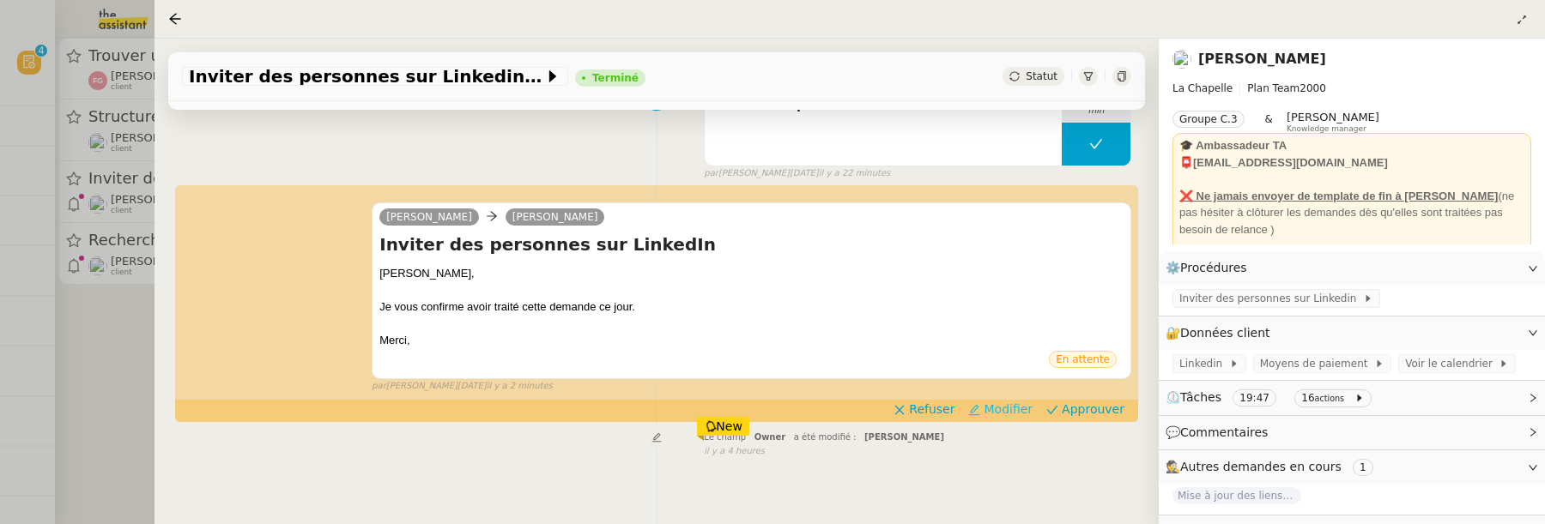
scroll to position [287, 0]
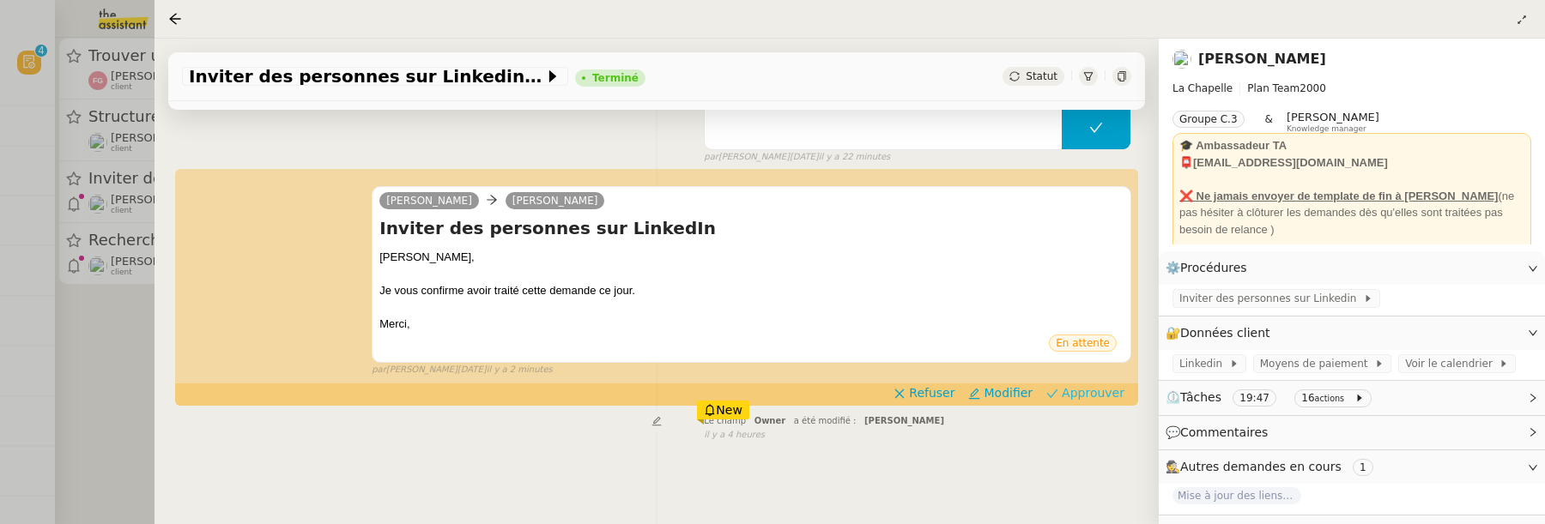
click at [1060, 386] on button "Approuver" at bounding box center [1085, 393] width 92 height 19
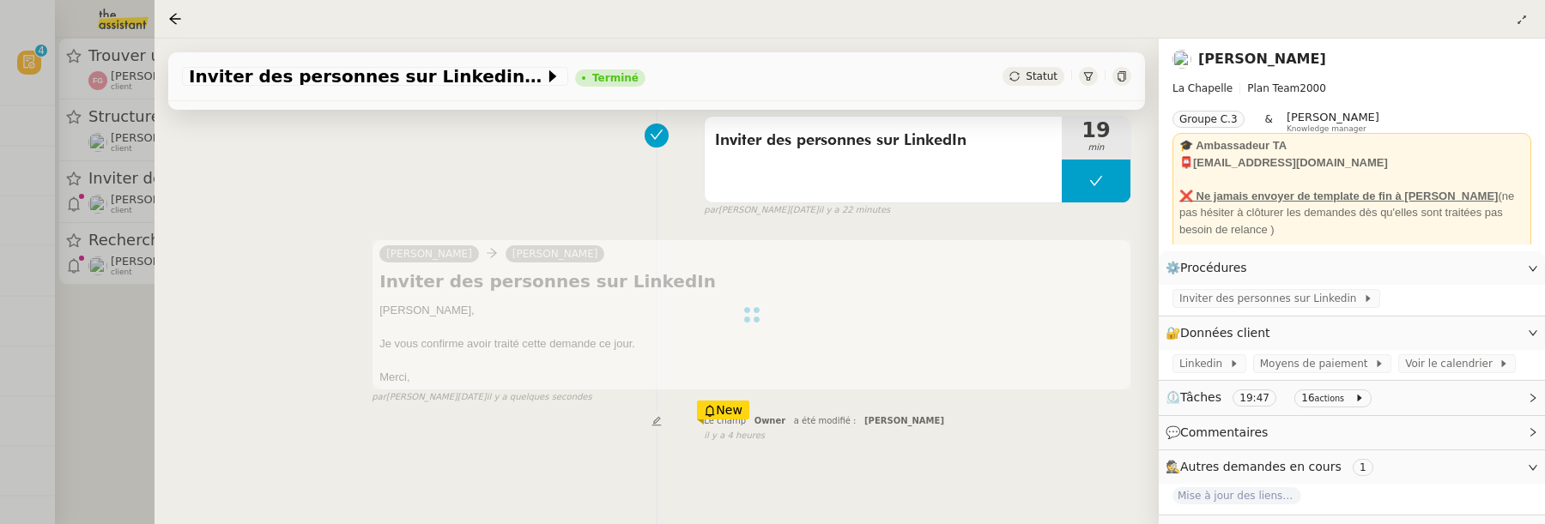
scroll to position [0, 0]
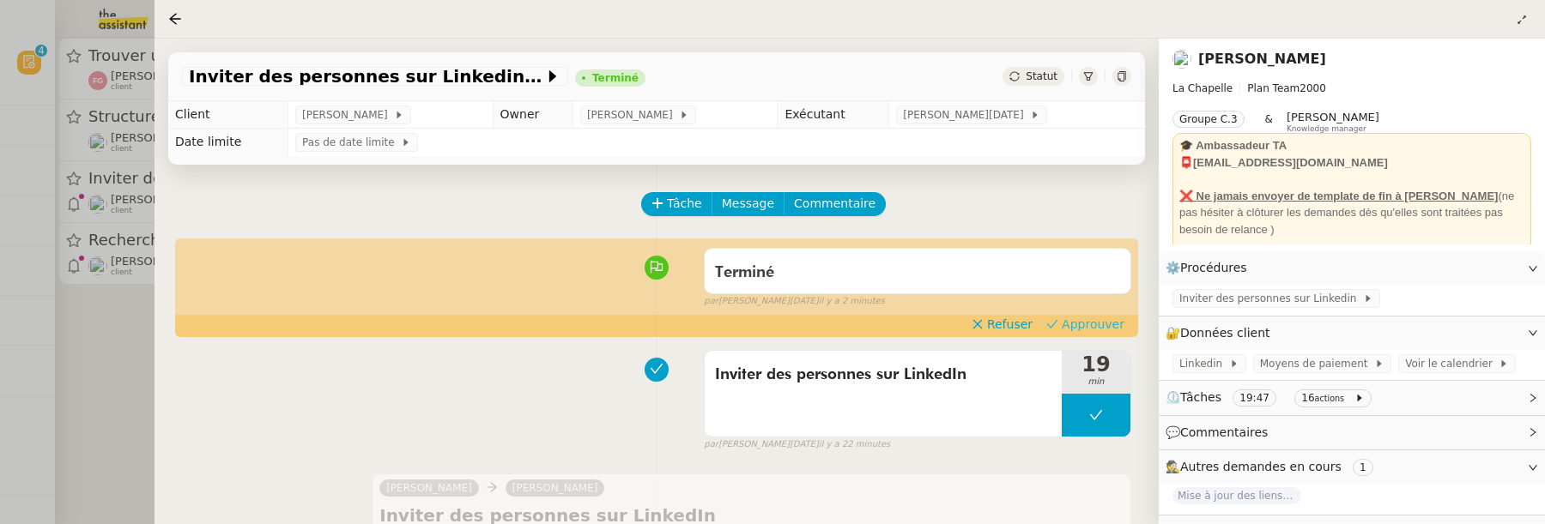
click at [1096, 319] on span "Approuver" at bounding box center [1093, 324] width 63 height 17
click at [91, 319] on div at bounding box center [772, 262] width 1545 height 524
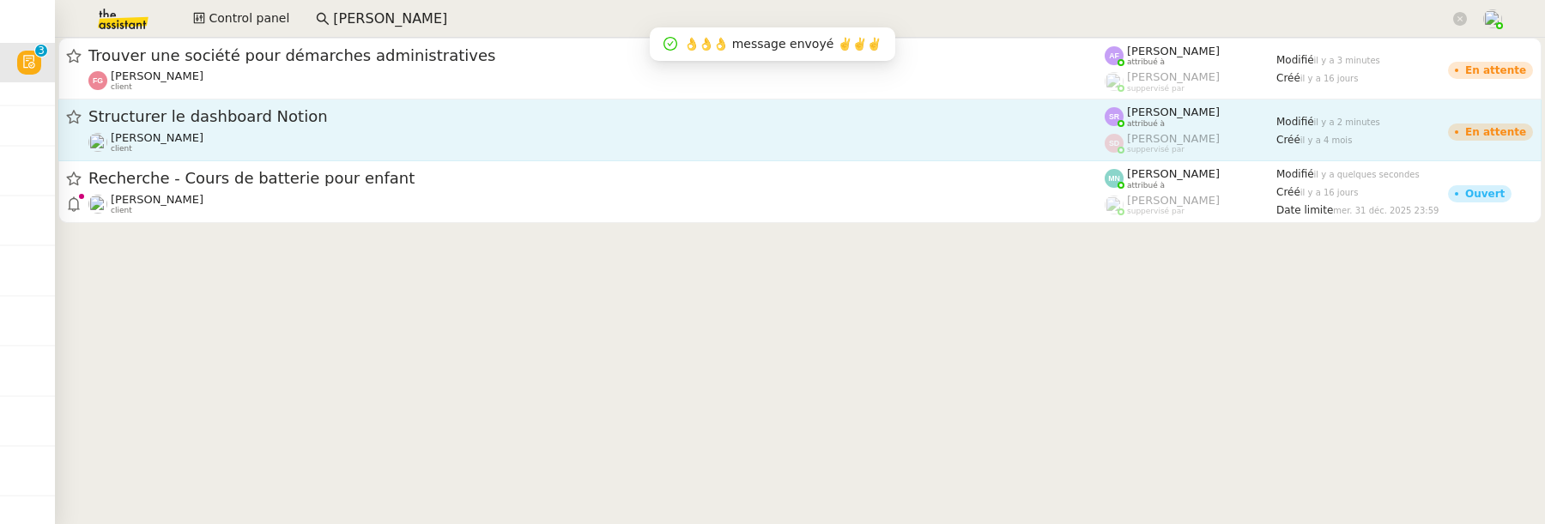
click at [300, 115] on span "Structurer le dashboard Notion" at bounding box center [596, 116] width 1016 height 15
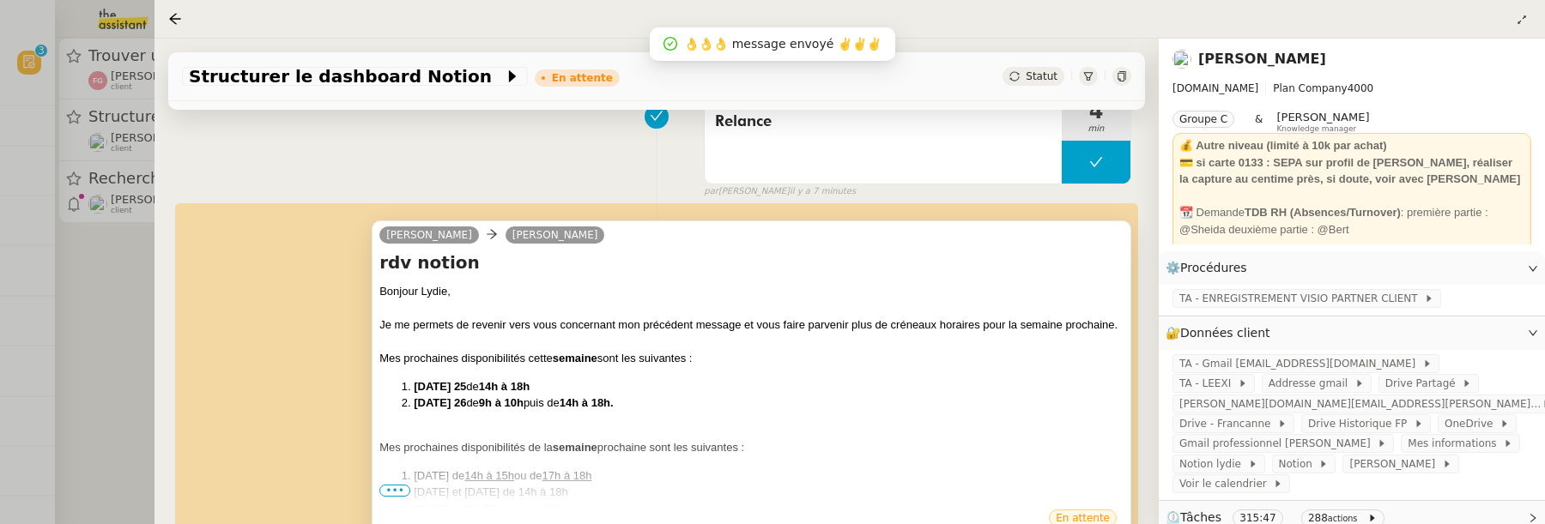
scroll to position [312, 0]
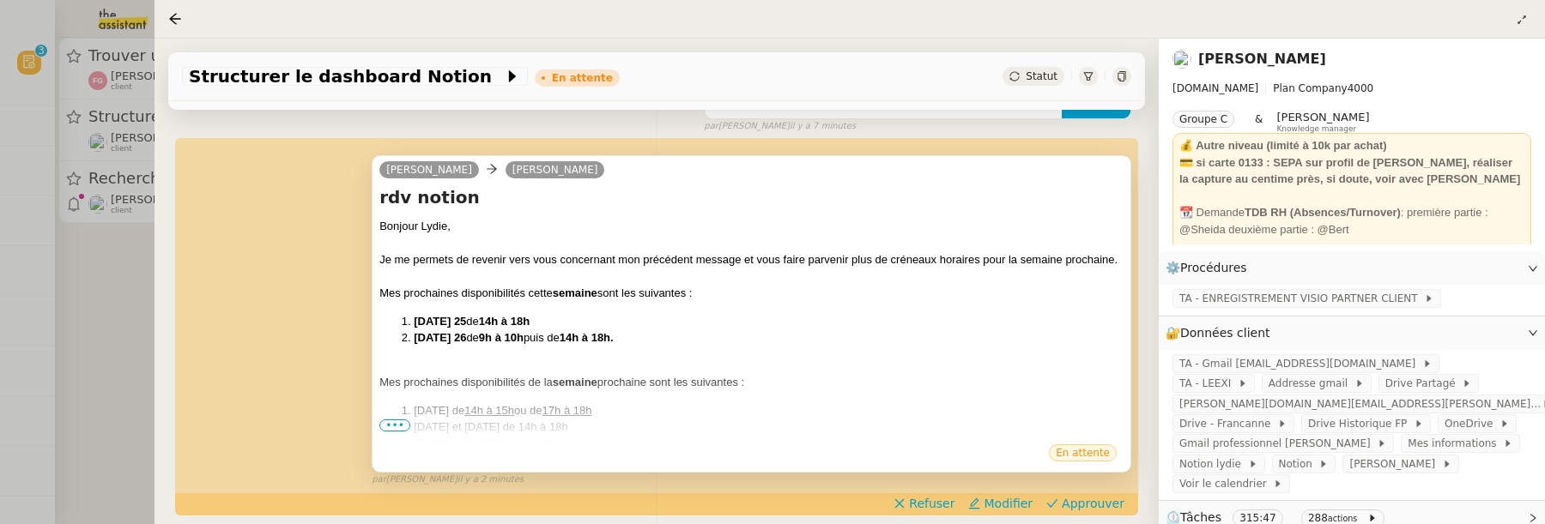
click at [391, 424] on span "•••" at bounding box center [394, 426] width 31 height 12
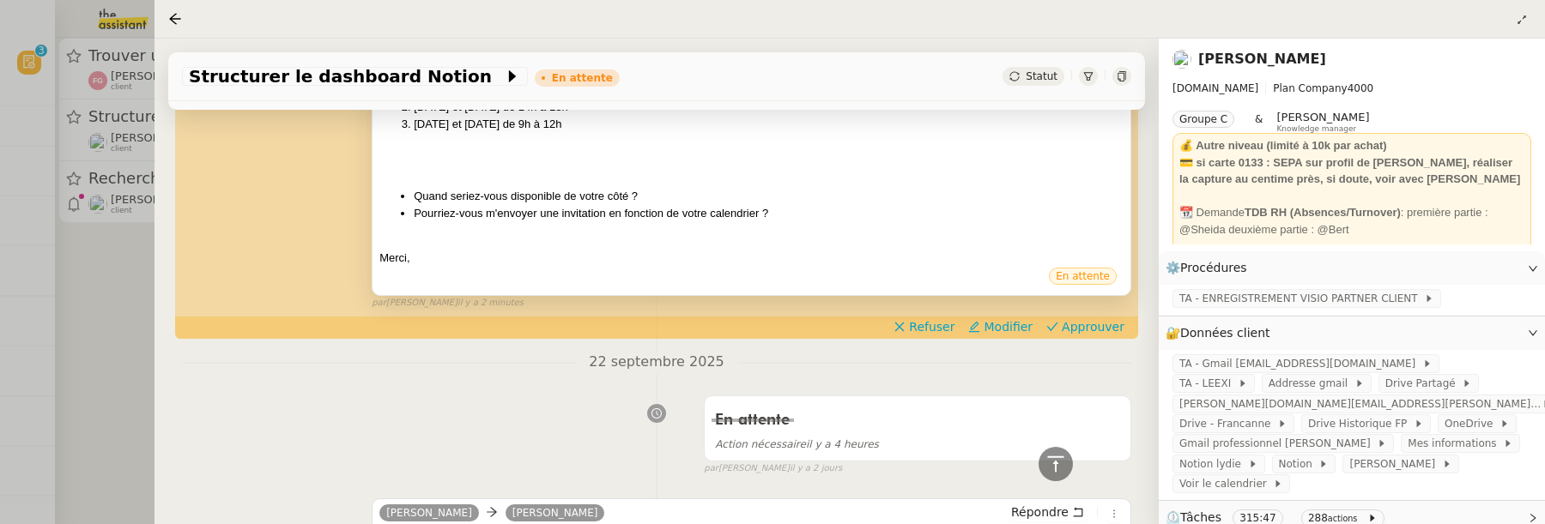
scroll to position [619, 0]
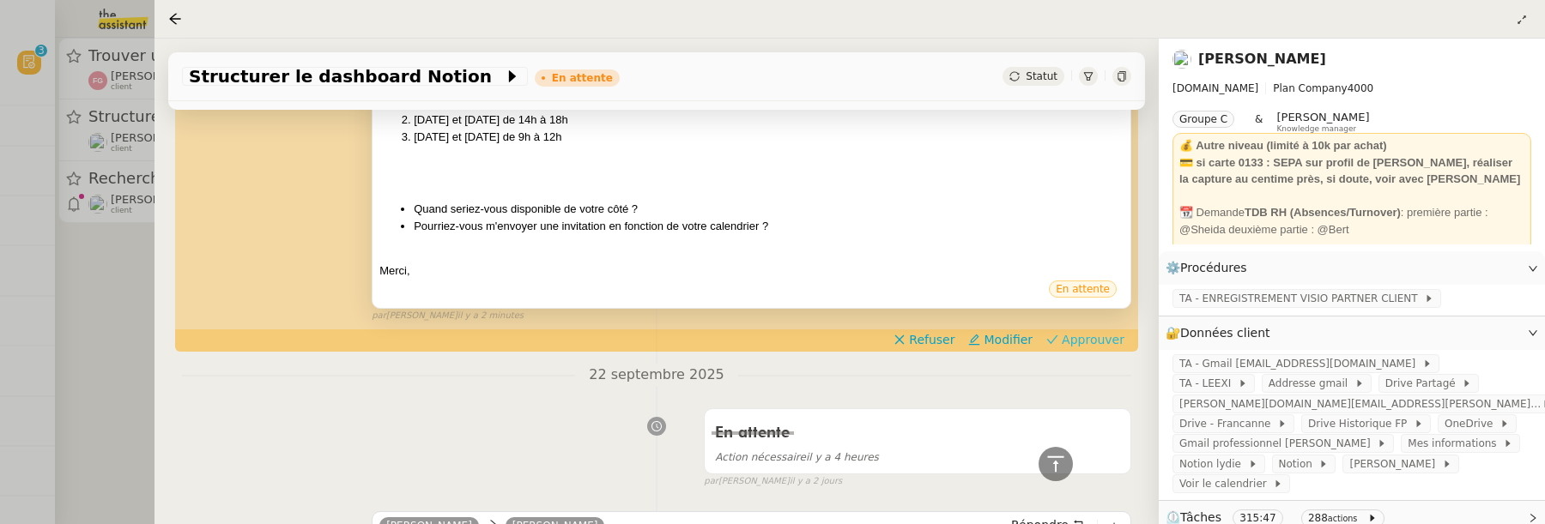
click at [1083, 338] on span "Approuver" at bounding box center [1093, 339] width 63 height 17
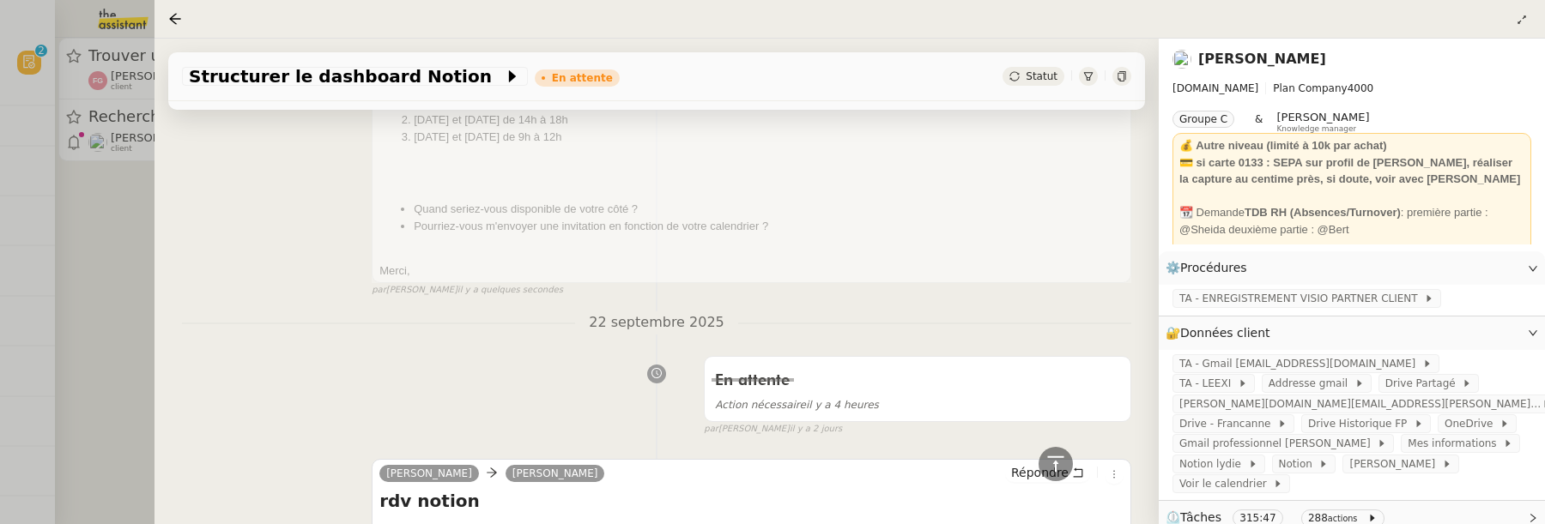
click at [124, 281] on div at bounding box center [772, 262] width 1545 height 524
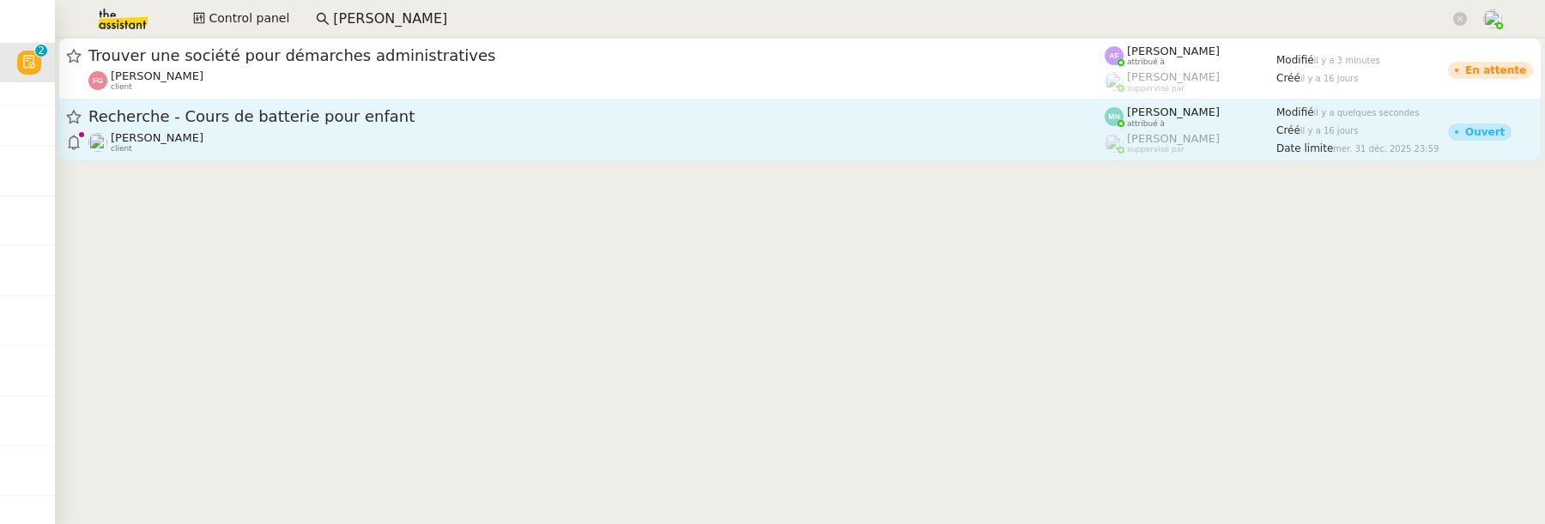
click at [325, 139] on div "Maurice N'Diaye client" at bounding box center [596, 142] width 1016 height 22
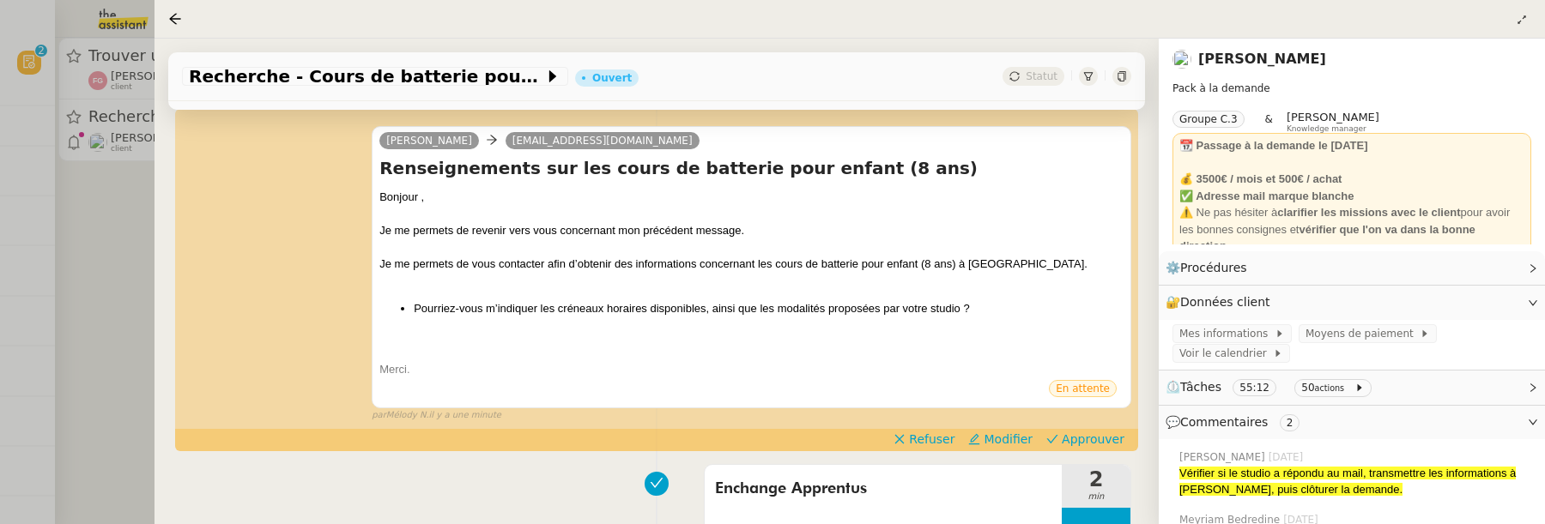
scroll to position [369, 0]
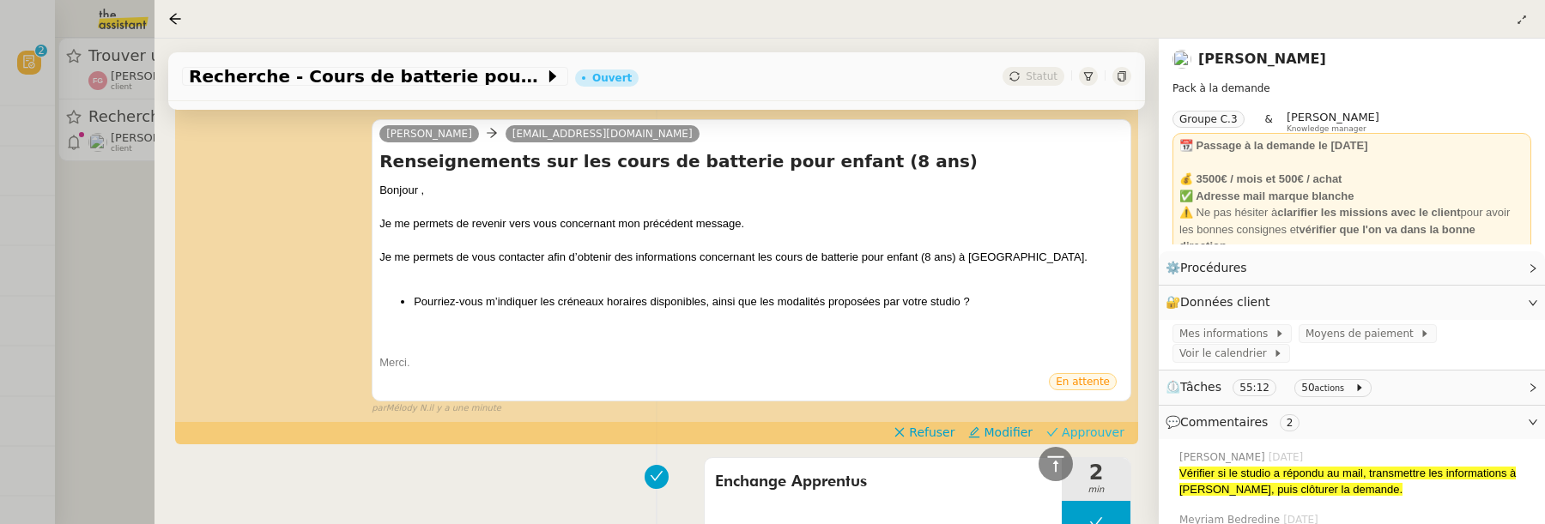
click at [1114, 430] on span "Approuver" at bounding box center [1093, 432] width 63 height 17
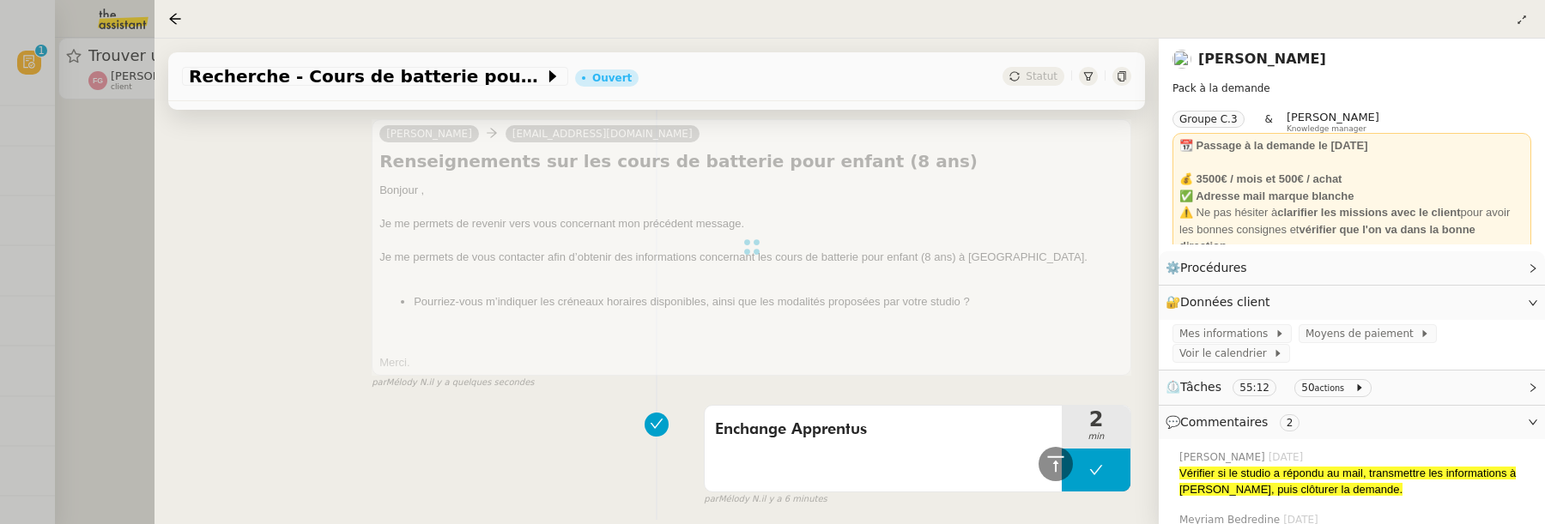
click at [85, 299] on div at bounding box center [772, 262] width 1545 height 524
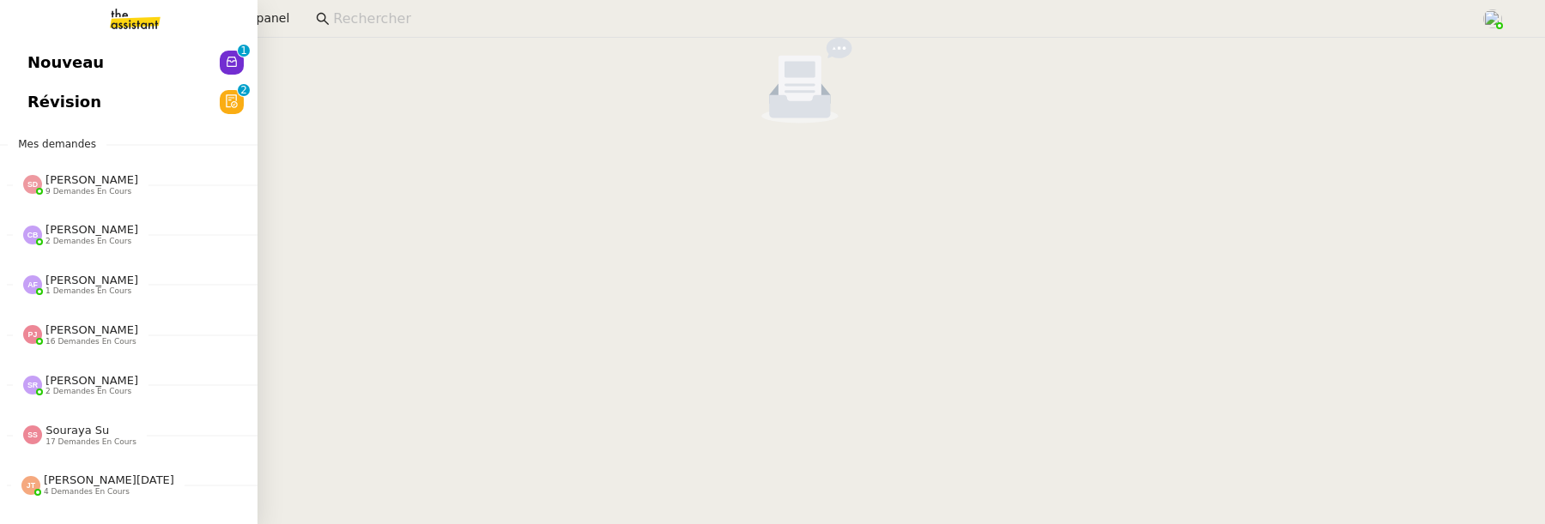
click at [40, 68] on span "Nouveau" at bounding box center [65, 63] width 76 height 26
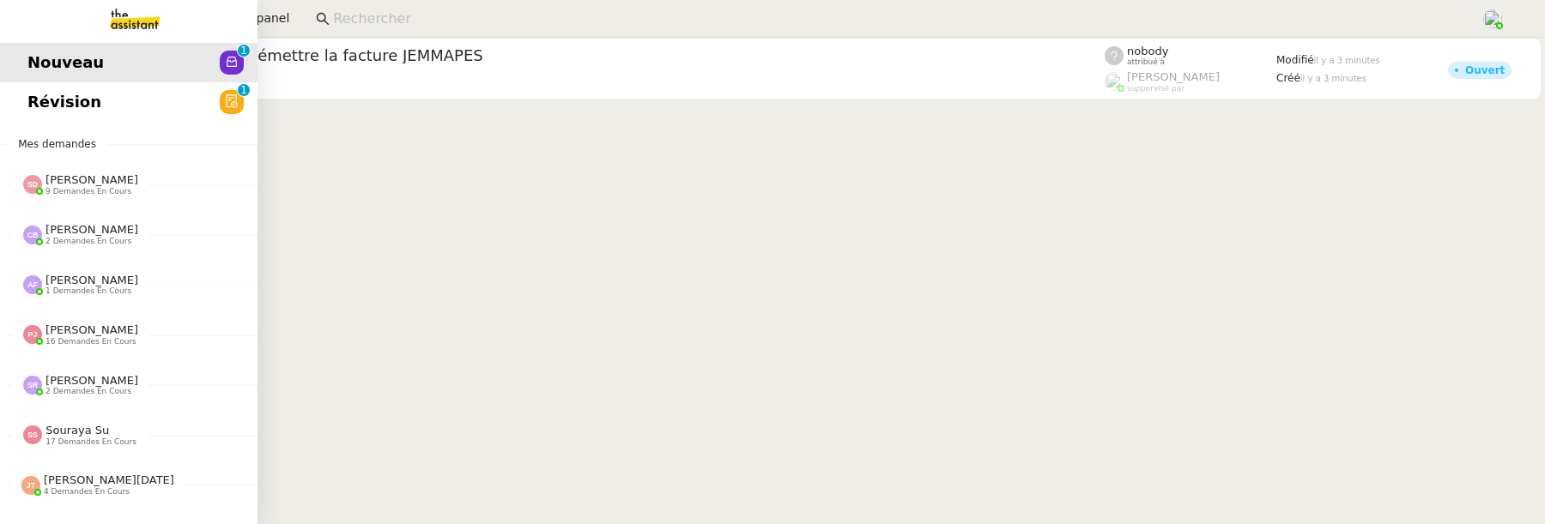
click at [37, 106] on span "Révision" at bounding box center [64, 102] width 74 height 26
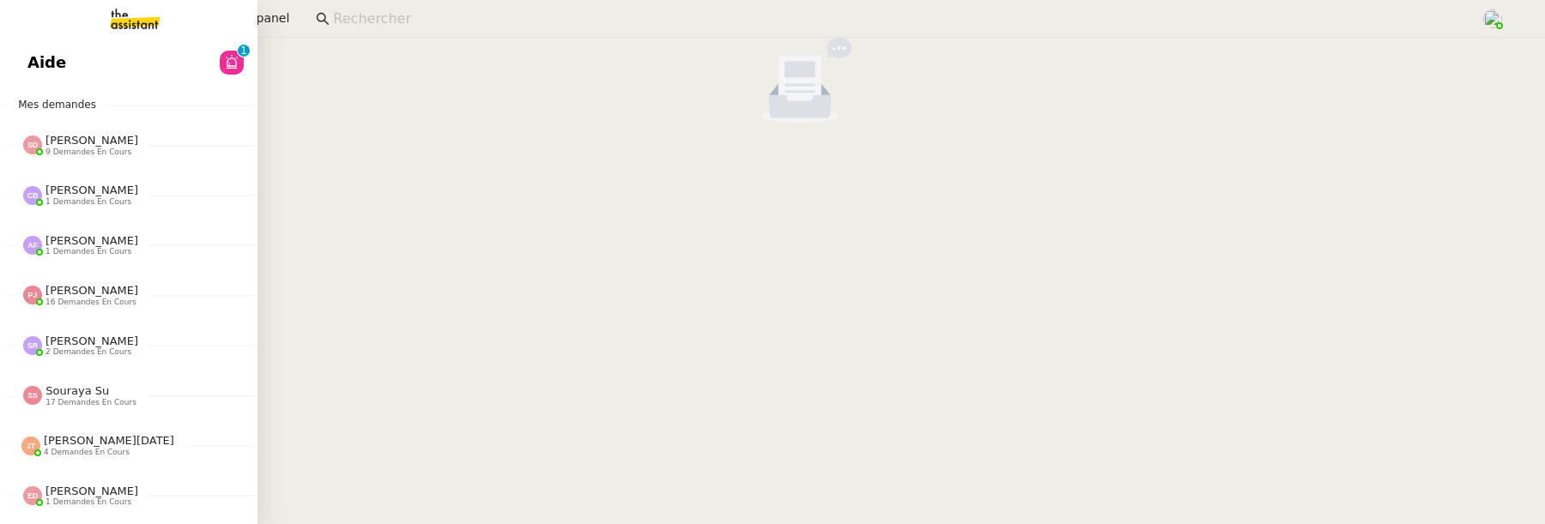
click at [23, 65] on link "Aide 0 1 2 3 4 5 6 7 8 9" at bounding box center [128, 62] width 257 height 39
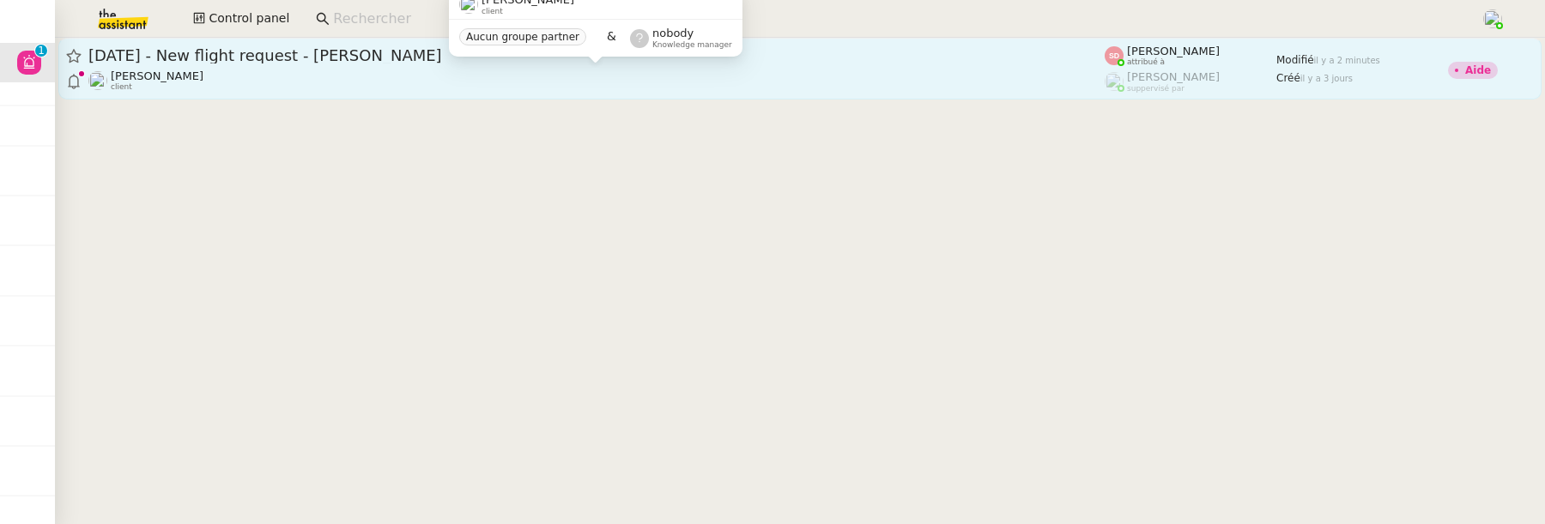
click at [594, 69] on body "Aide 0 1 2 3 4 5 6 7 8 9 Mes demandes Sheida Delpazir 9 demandes en cours Organ…" at bounding box center [772, 262] width 1545 height 524
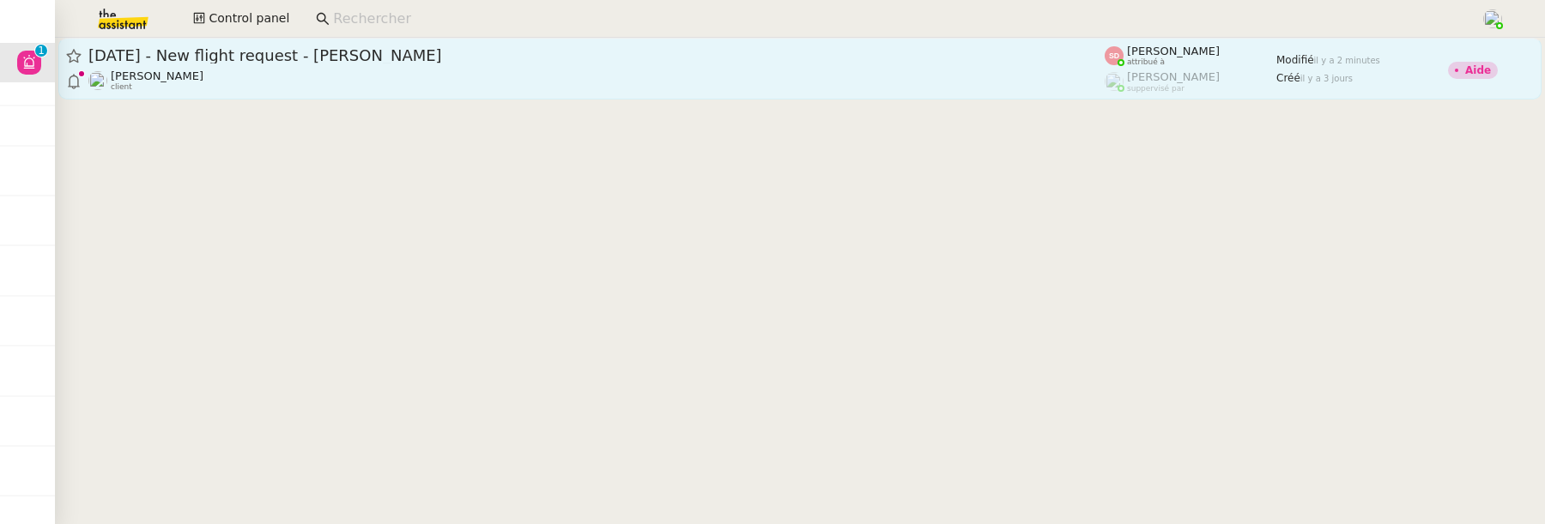
click at [793, 83] on div "[PERSON_NAME] client" at bounding box center [596, 81] width 1016 height 22
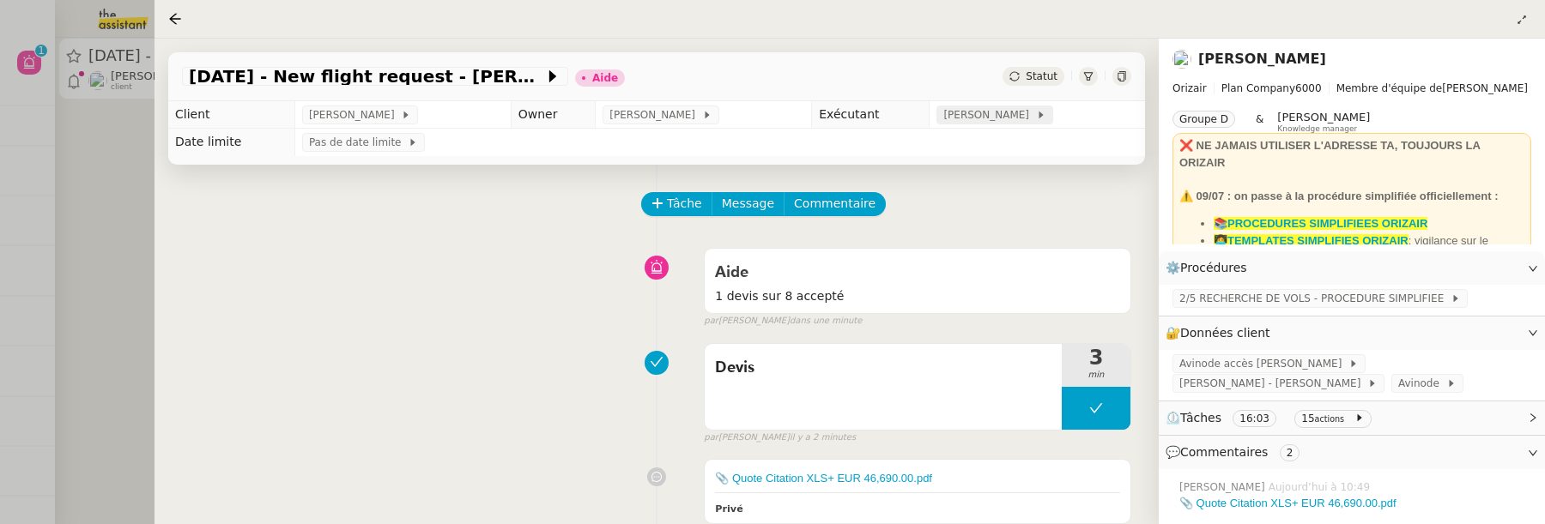
click at [972, 116] on span "[PERSON_NAME]" at bounding box center [989, 114] width 92 height 17
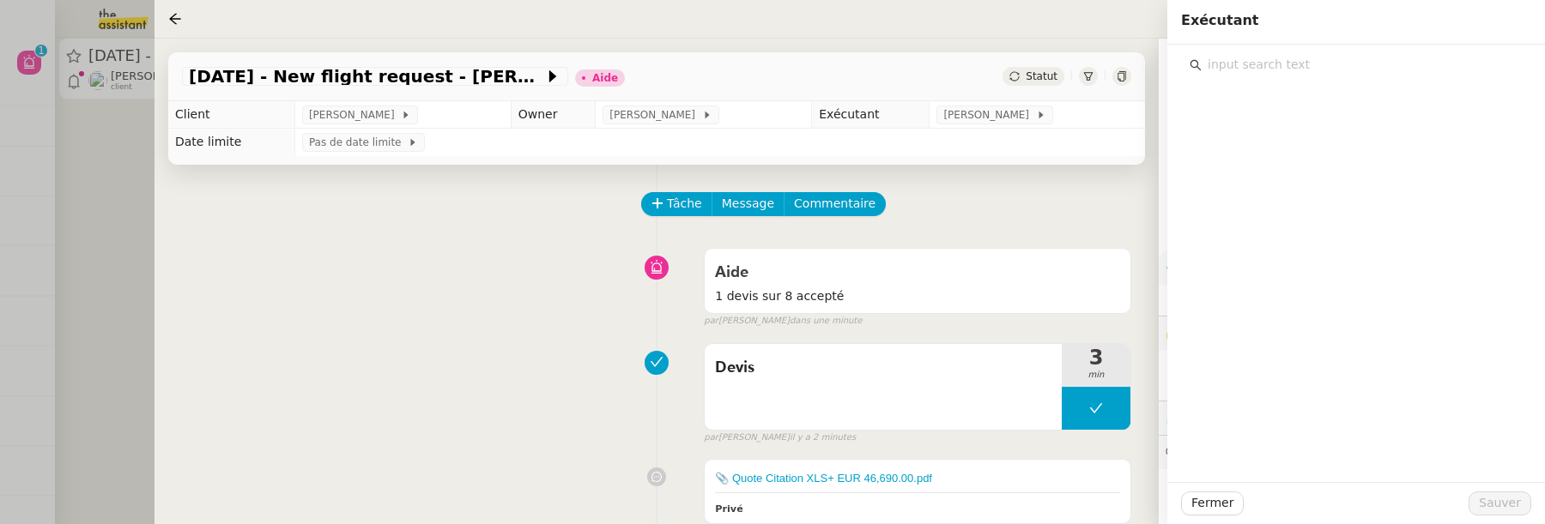
click at [1312, 73] on input "text" at bounding box center [1361, 64] width 321 height 23
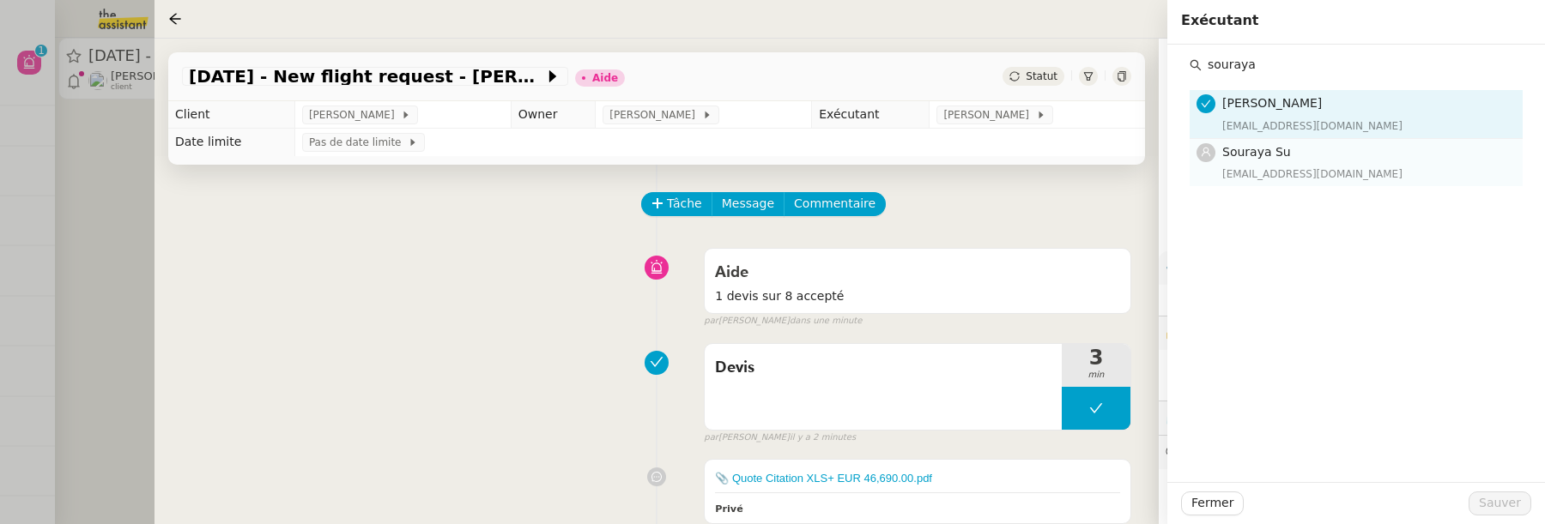
type input "souraya"
click at [1349, 148] on h4 "Souraya Su" at bounding box center [1367, 152] width 290 height 20
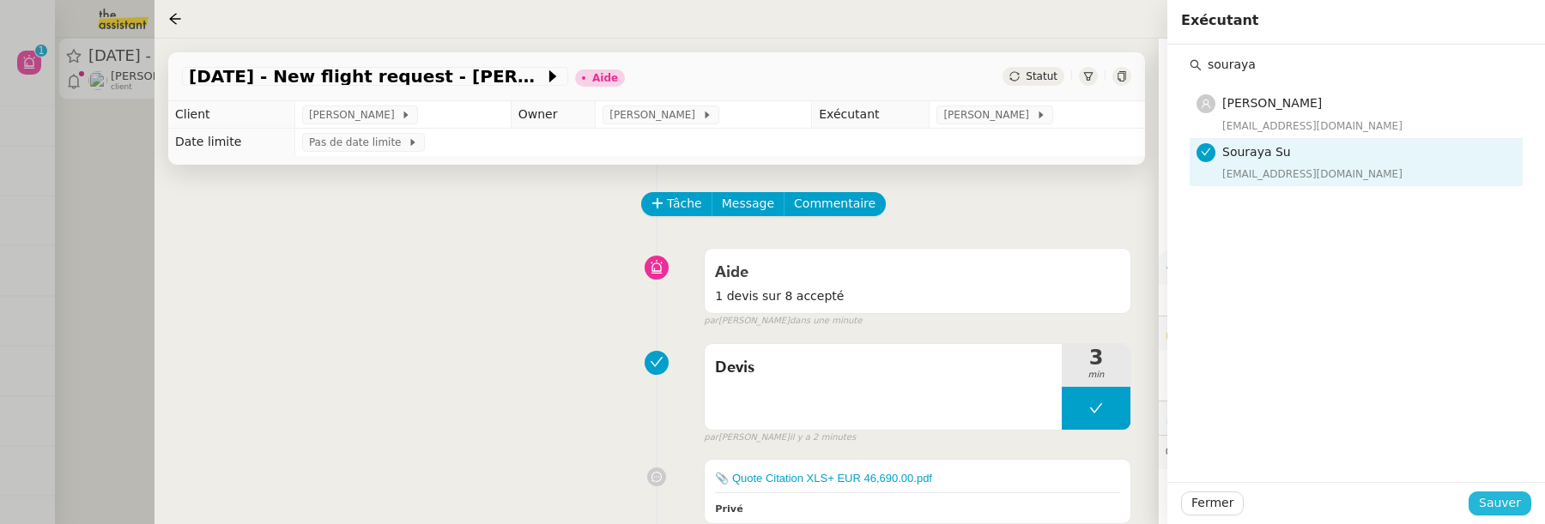
click at [1503, 509] on span "Sauver" at bounding box center [1500, 503] width 42 height 20
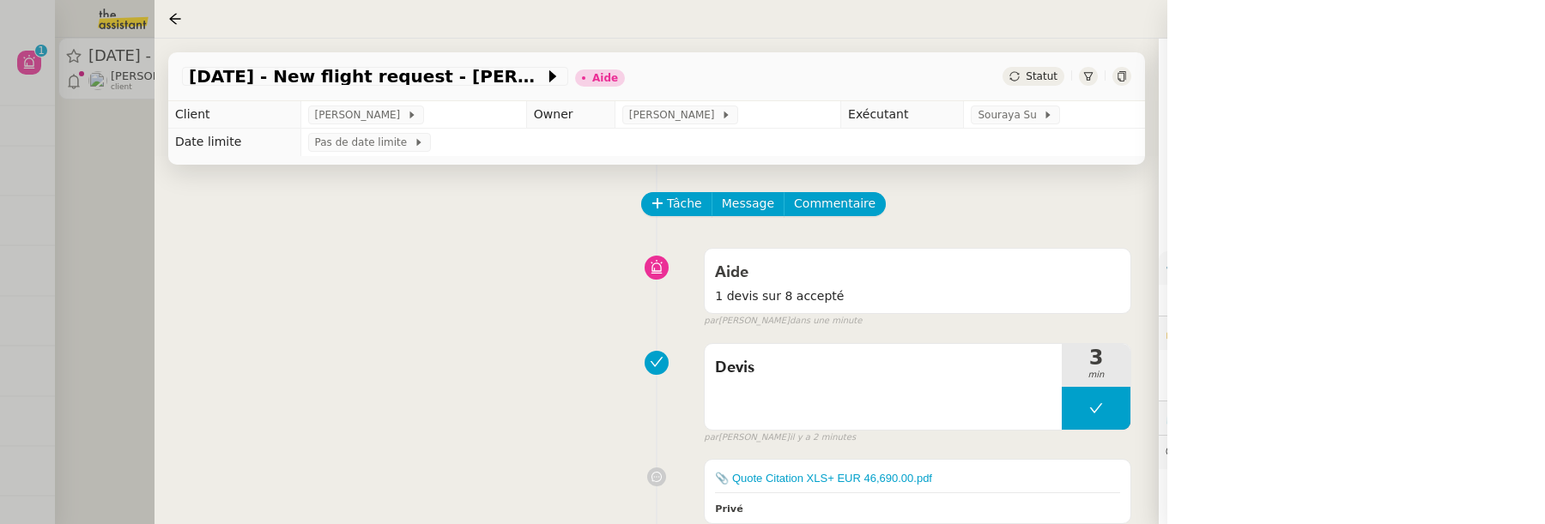
click at [654, 127] on td "[PERSON_NAME]" at bounding box center [727, 114] width 226 height 27
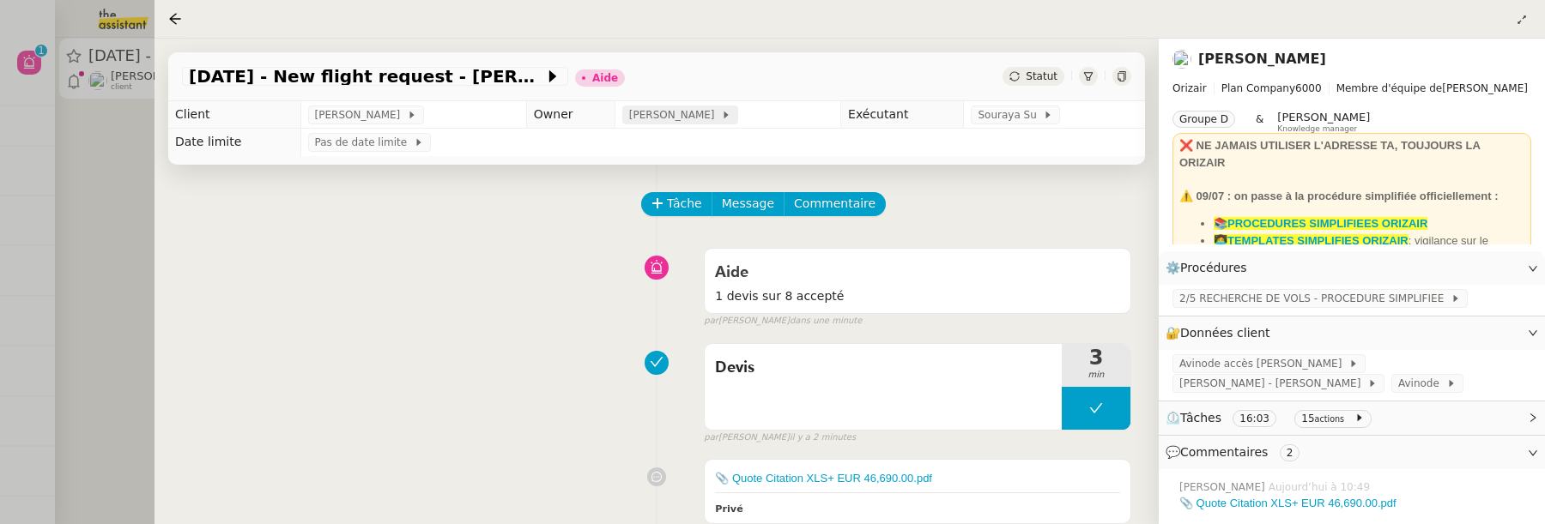
click at [648, 123] on span "[PERSON_NAME]" at bounding box center [675, 114] width 92 height 17
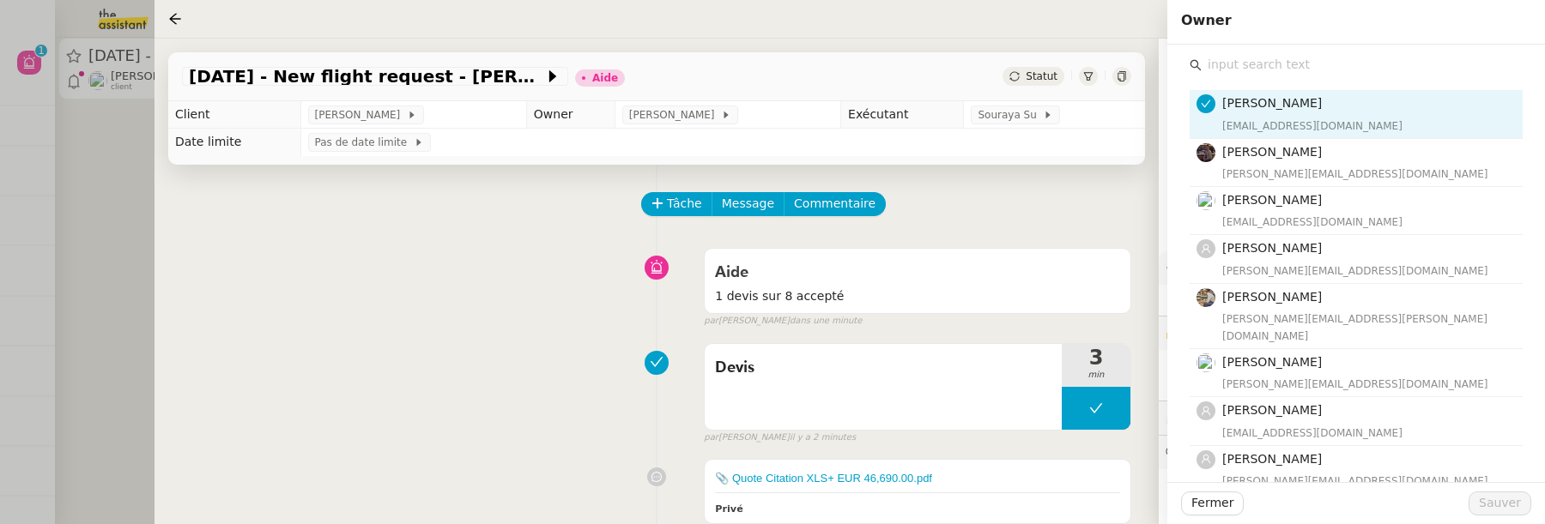
click at [1219, 62] on input "text" at bounding box center [1361, 64] width 321 height 23
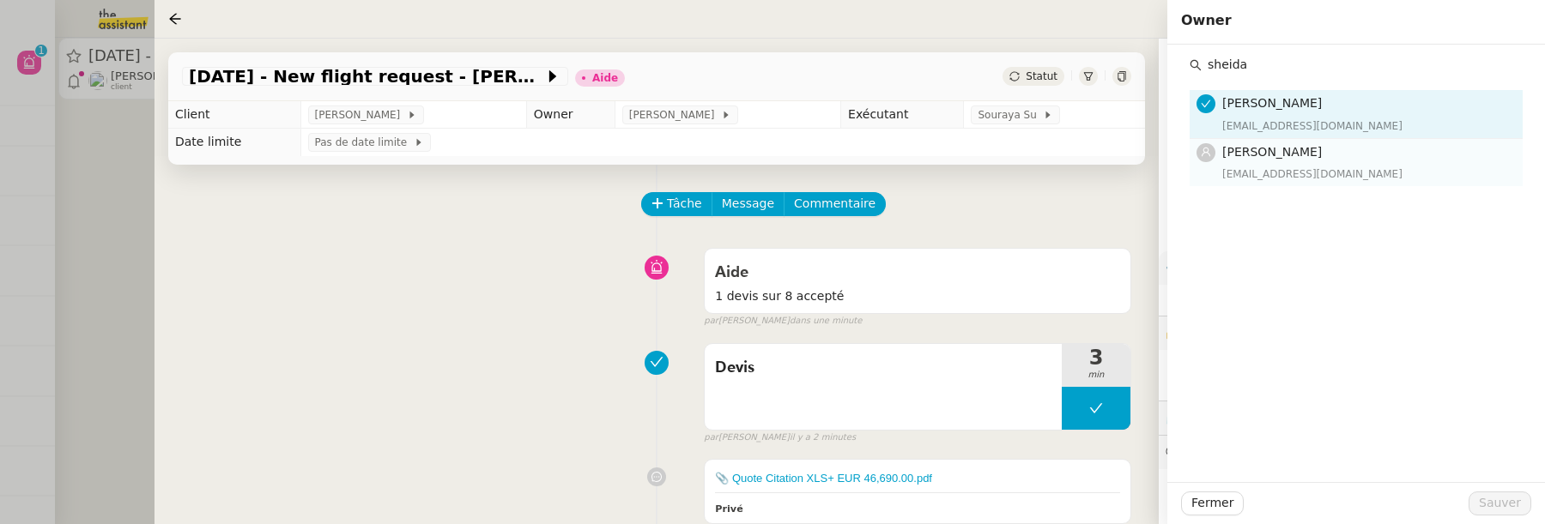
type input "sheida"
click at [1337, 161] on div "Sheida Delpazir sheida@team.theassistant.com" at bounding box center [1367, 162] width 290 height 40
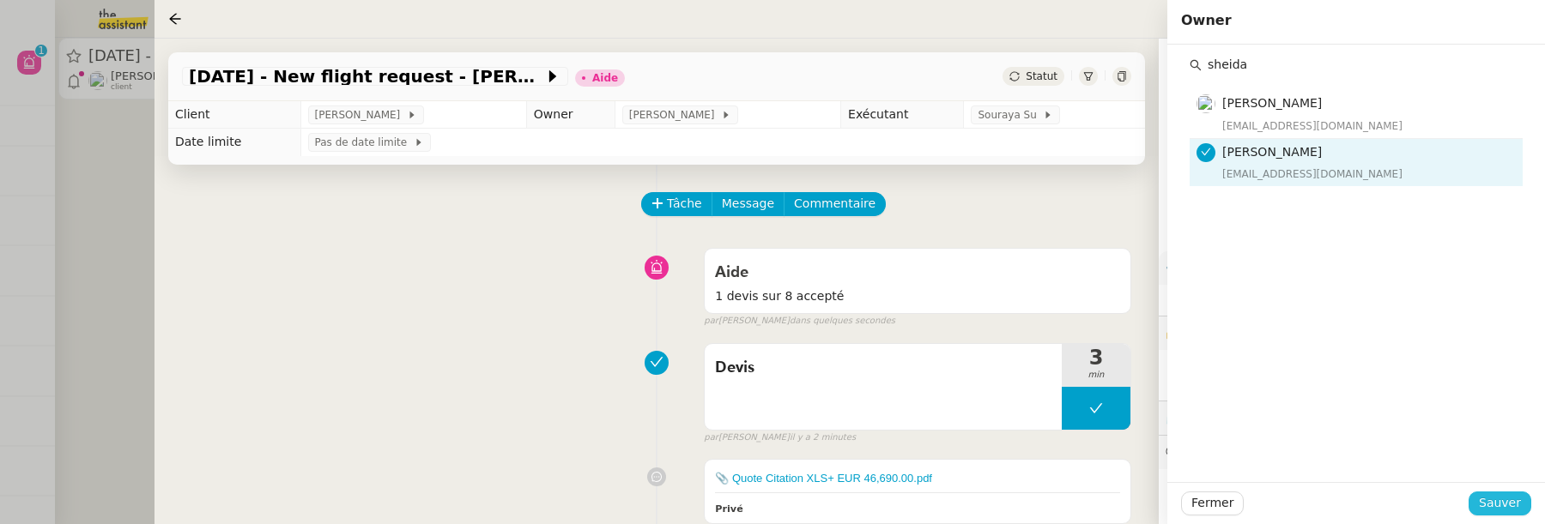
click at [1496, 510] on span "Sauver" at bounding box center [1500, 503] width 42 height 20
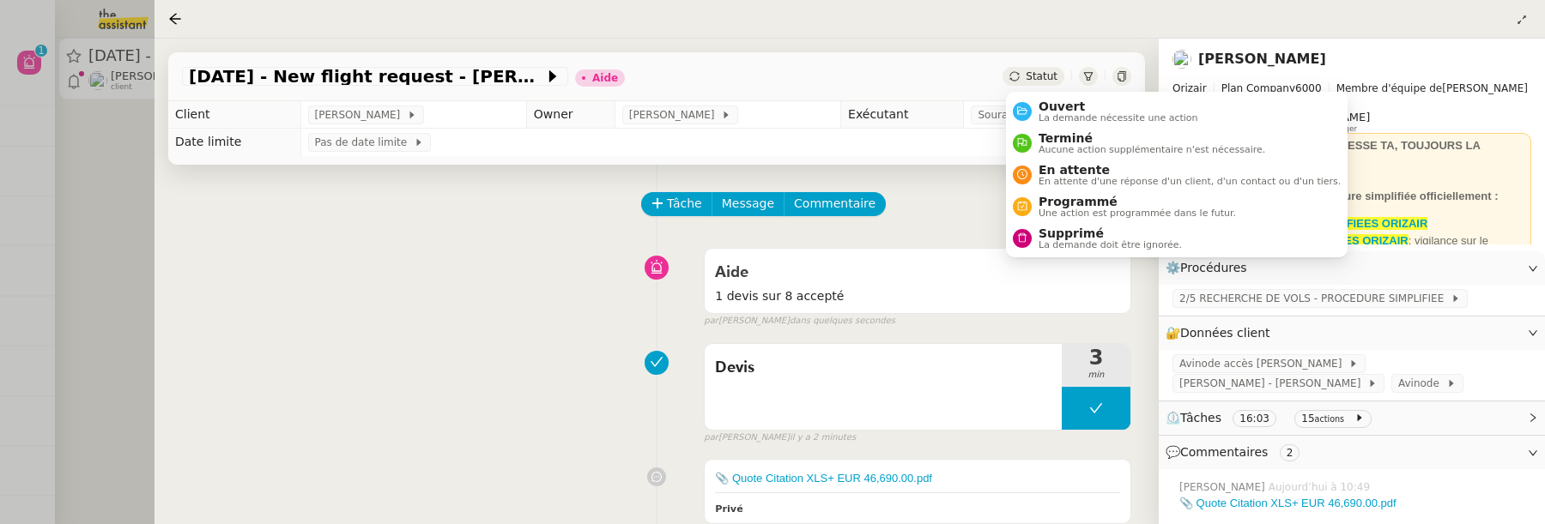
click at [1036, 82] on span "Statut" at bounding box center [1042, 76] width 32 height 12
click at [1065, 103] on span "Ouvert" at bounding box center [1118, 107] width 160 height 14
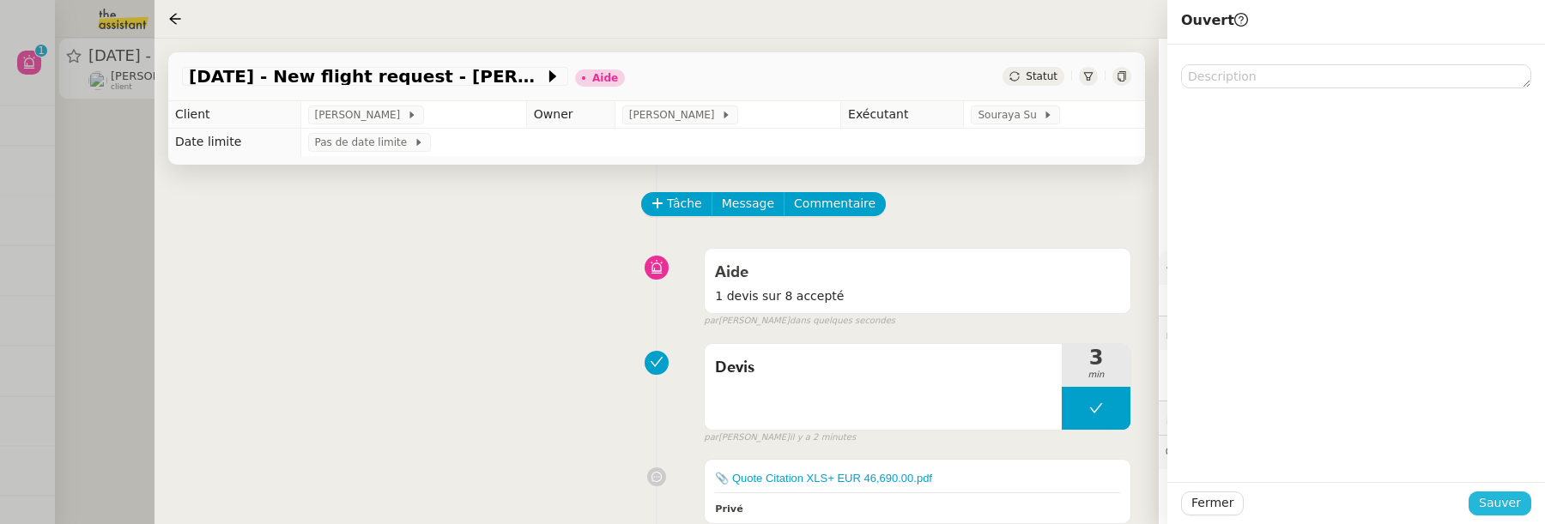
click at [1500, 512] on span "Sauver" at bounding box center [1500, 503] width 42 height 20
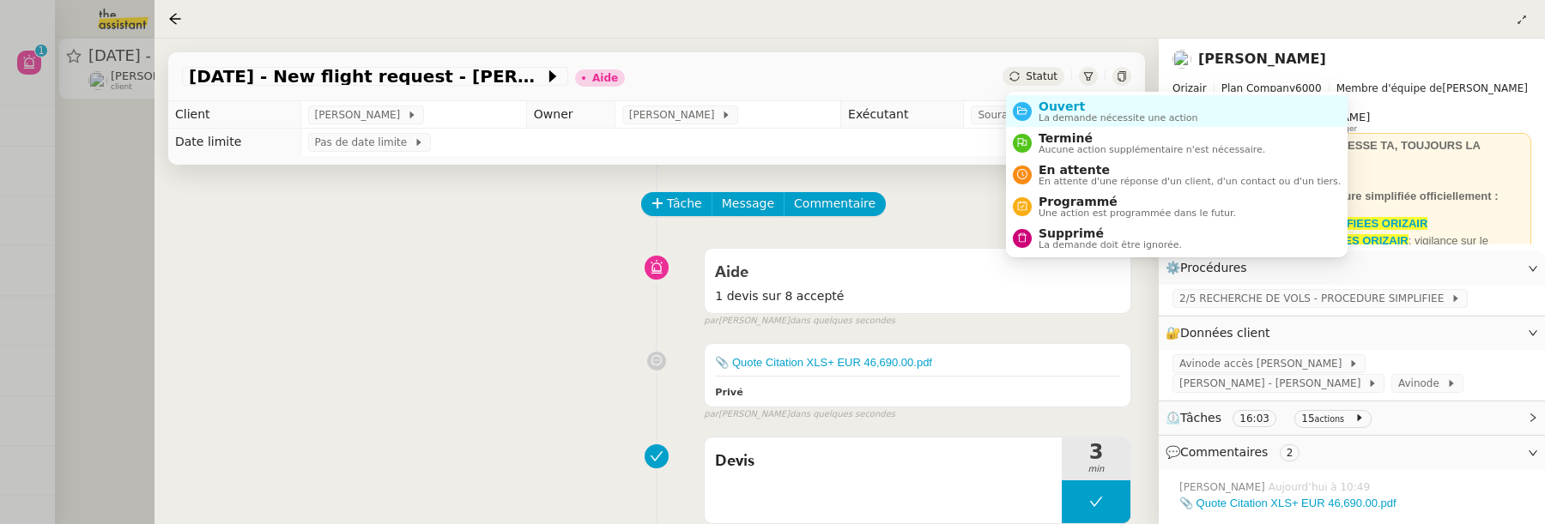
click at [1039, 76] on span "Statut" at bounding box center [1042, 76] width 32 height 12
click at [1049, 105] on span "Ouvert" at bounding box center [1118, 107] width 160 height 14
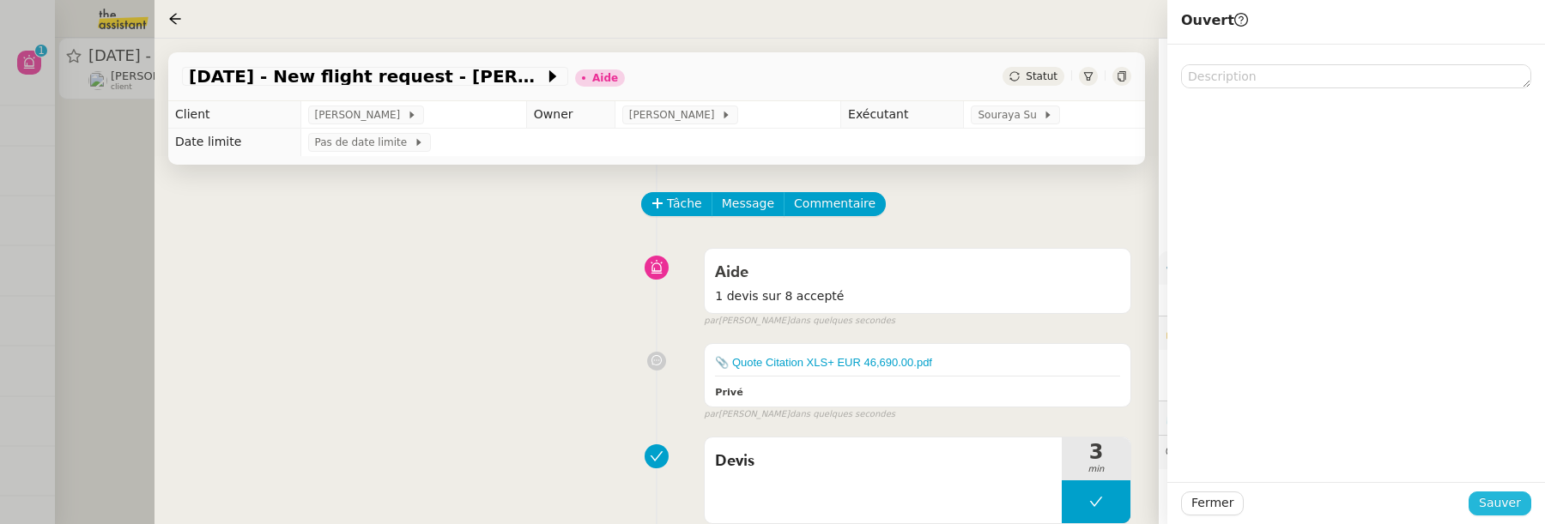
click at [1478, 501] on button "Sauver" at bounding box center [1499, 504] width 63 height 24
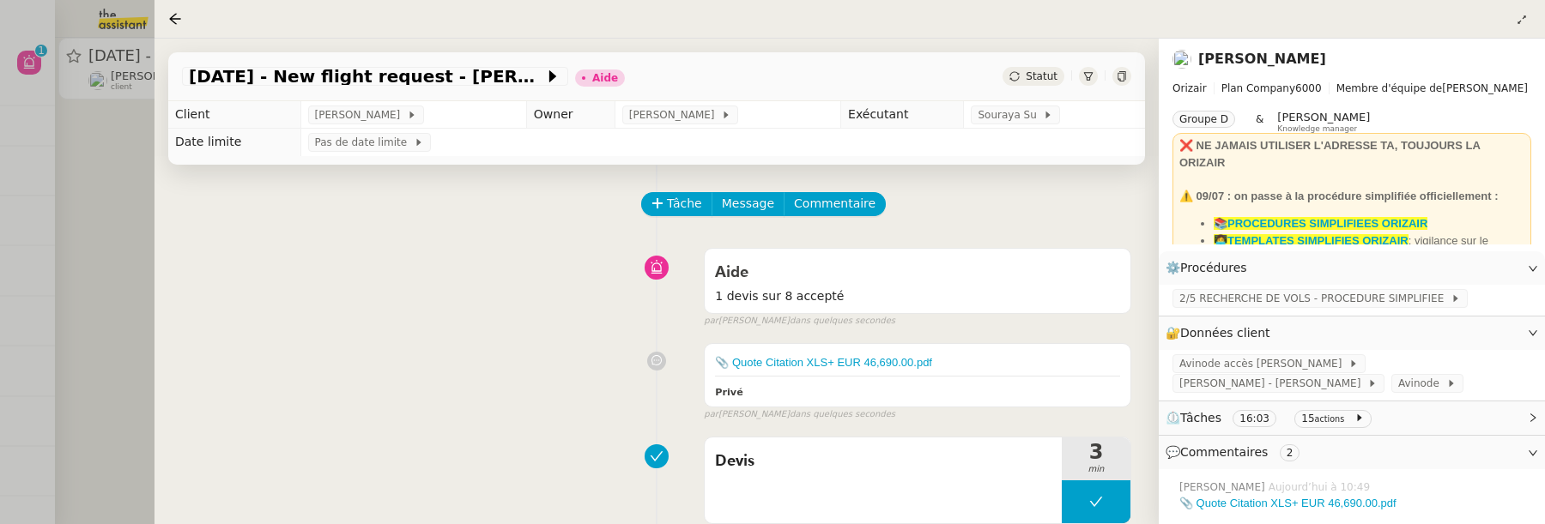
click at [1039, 77] on span "Statut" at bounding box center [1042, 76] width 32 height 12
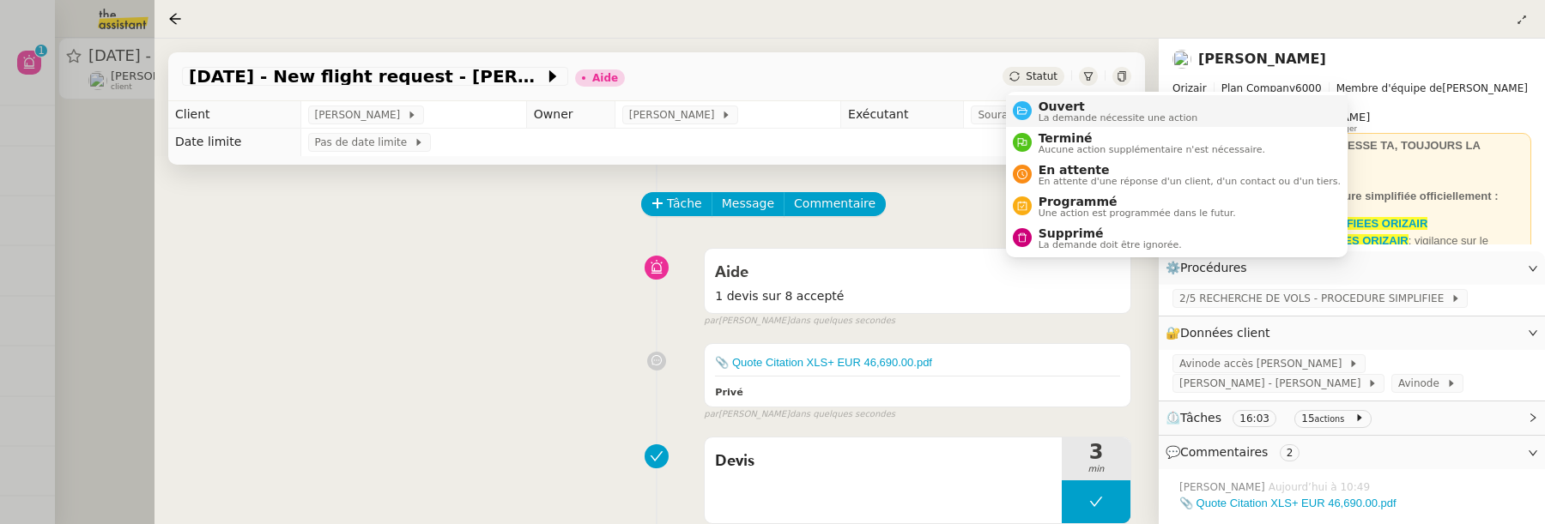
click at [1068, 103] on span "Ouvert" at bounding box center [1118, 107] width 160 height 14
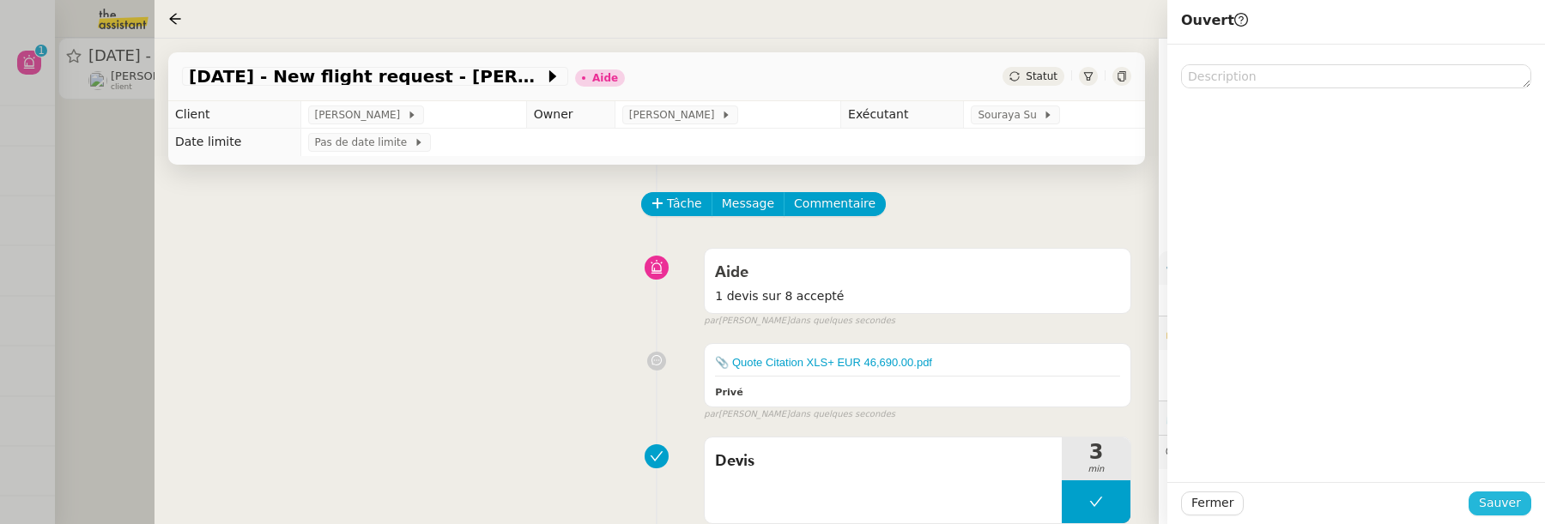
click at [1498, 507] on span "Sauver" at bounding box center [1500, 503] width 42 height 20
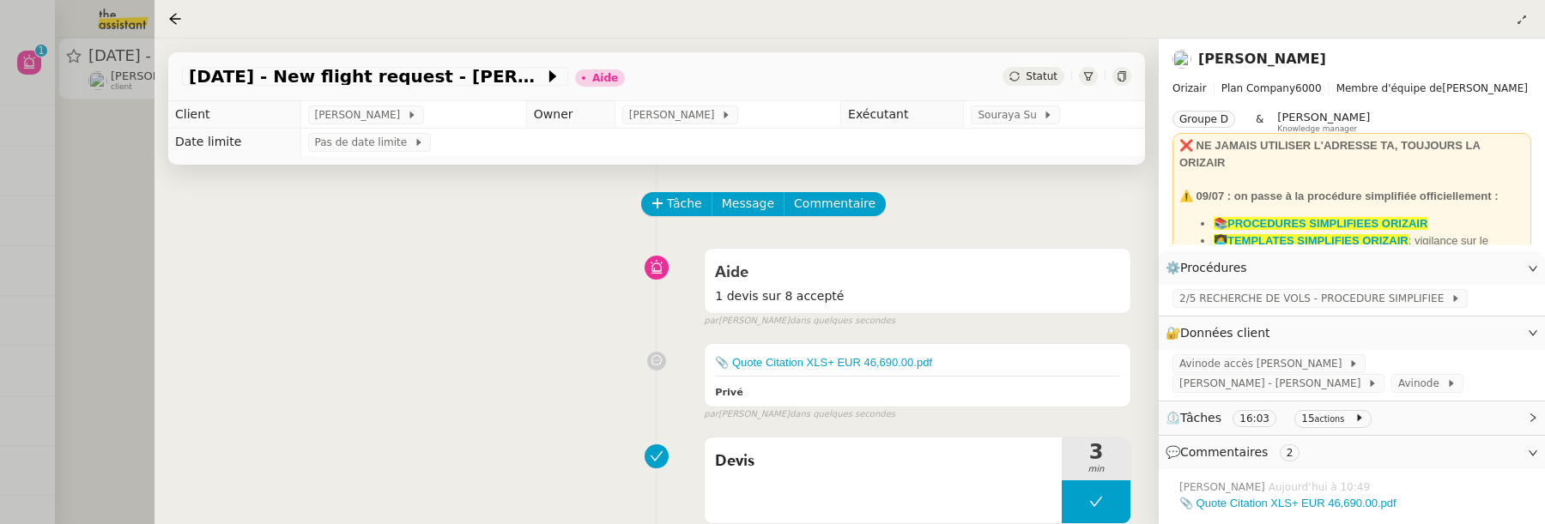
click at [123, 182] on div at bounding box center [772, 262] width 1545 height 524
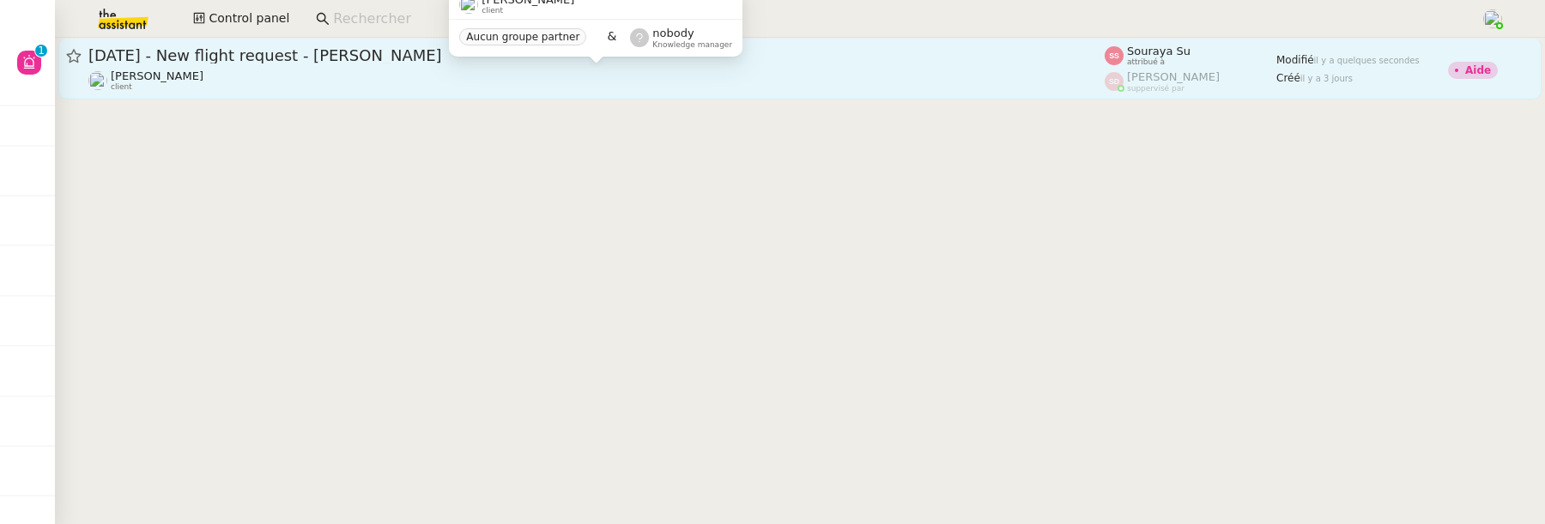
click at [691, 78] on div "[PERSON_NAME] client" at bounding box center [596, 81] width 1016 height 22
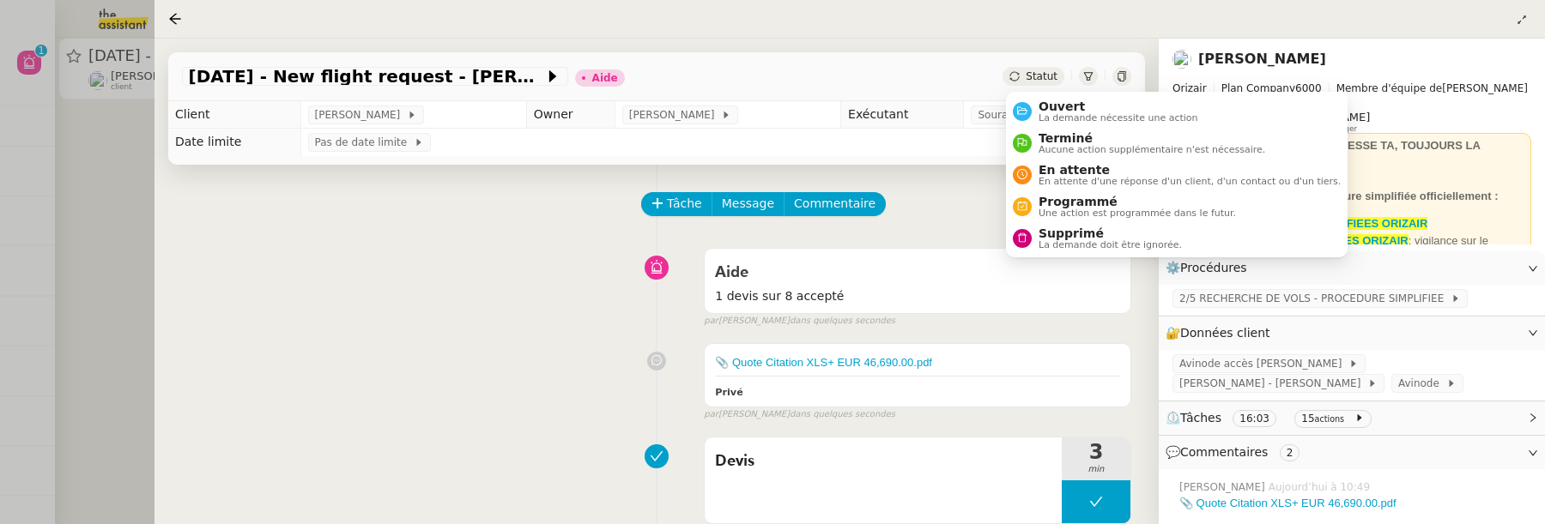
click at [1027, 75] on div "Statut" at bounding box center [1033, 76] width 62 height 19
click at [1055, 109] on span "Ouvert" at bounding box center [1118, 107] width 160 height 14
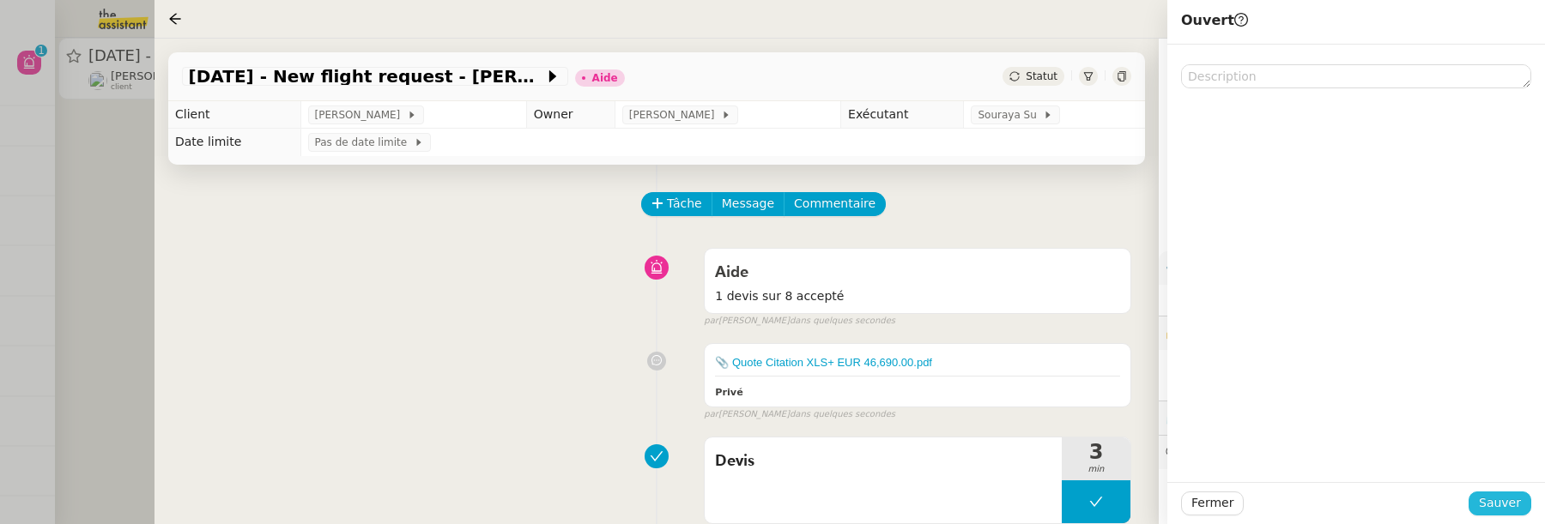
click at [1490, 505] on span "Sauver" at bounding box center [1500, 503] width 42 height 20
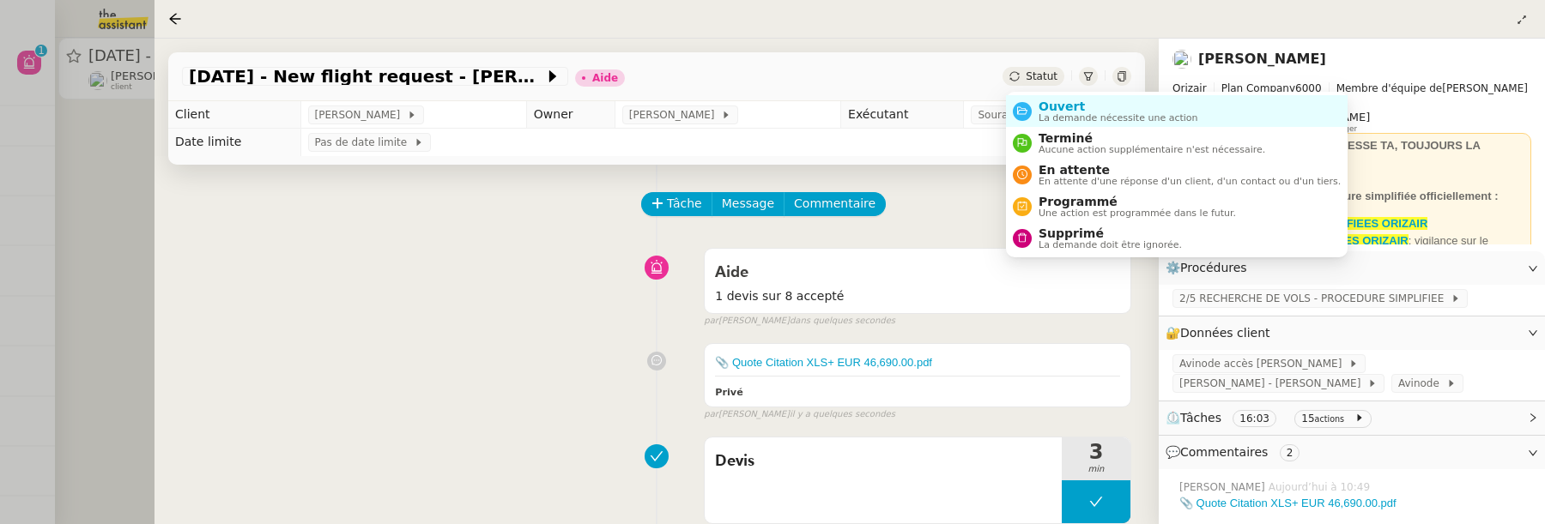
click at [1037, 71] on span "Statut" at bounding box center [1042, 76] width 32 height 12
click at [1095, 107] on span "Ouvert" at bounding box center [1118, 107] width 160 height 14
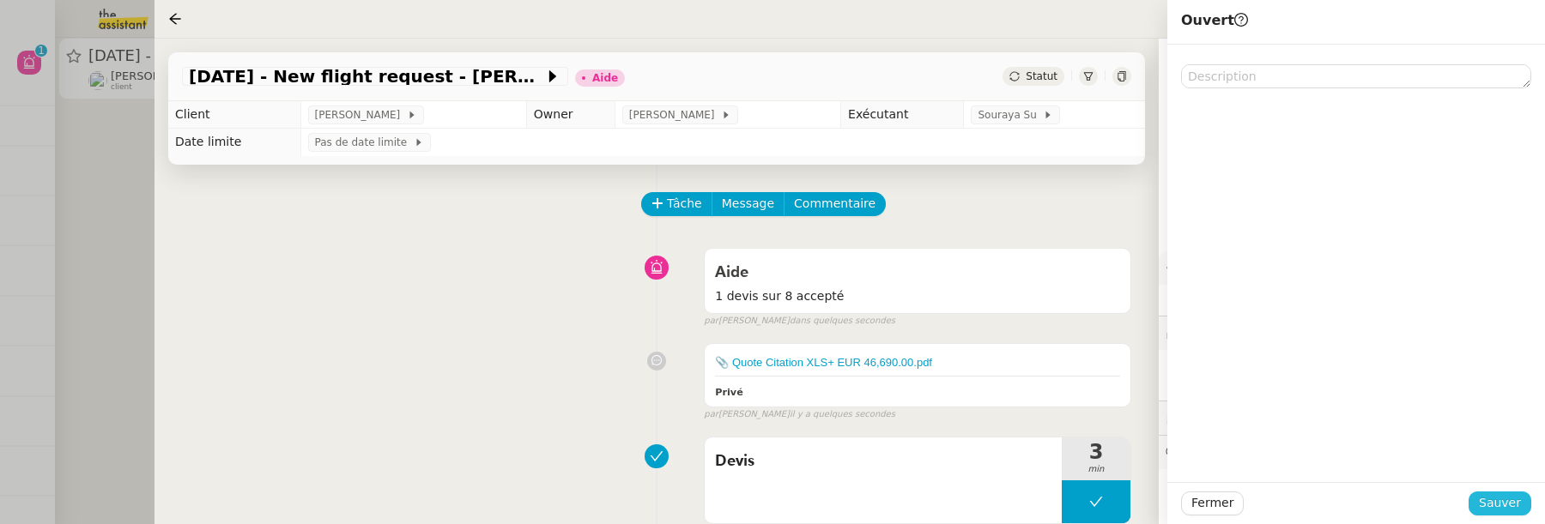
click at [1505, 499] on span "Sauver" at bounding box center [1500, 503] width 42 height 20
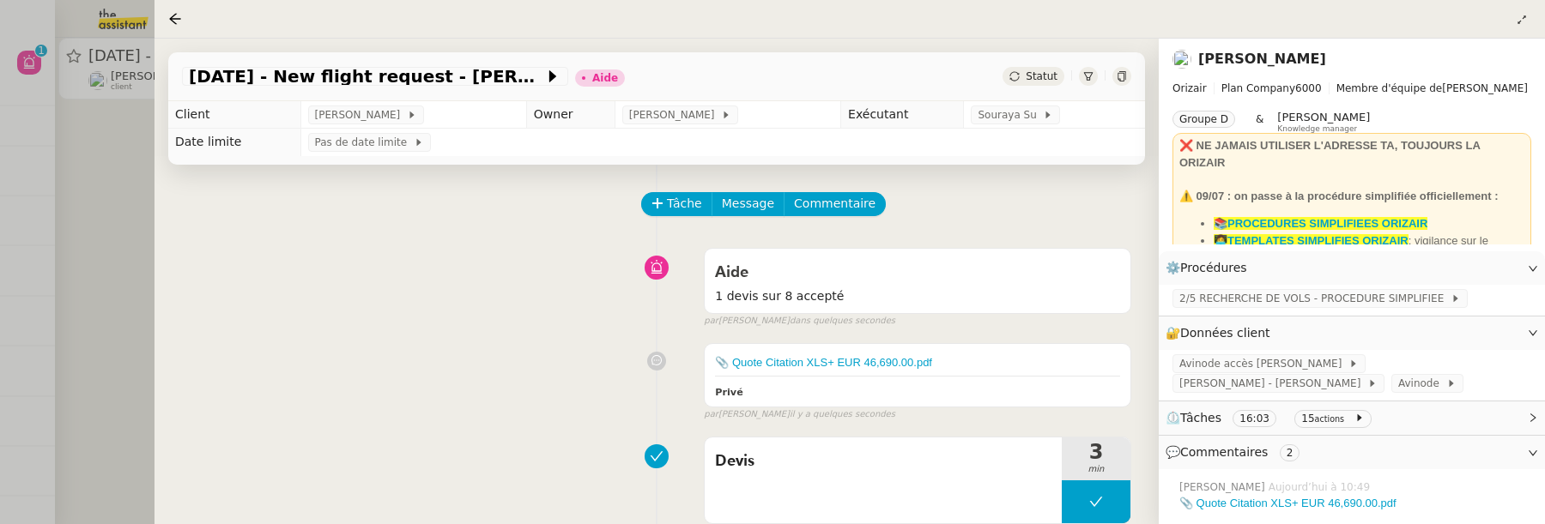
click at [1037, 76] on span "Statut" at bounding box center [1042, 76] width 32 height 12
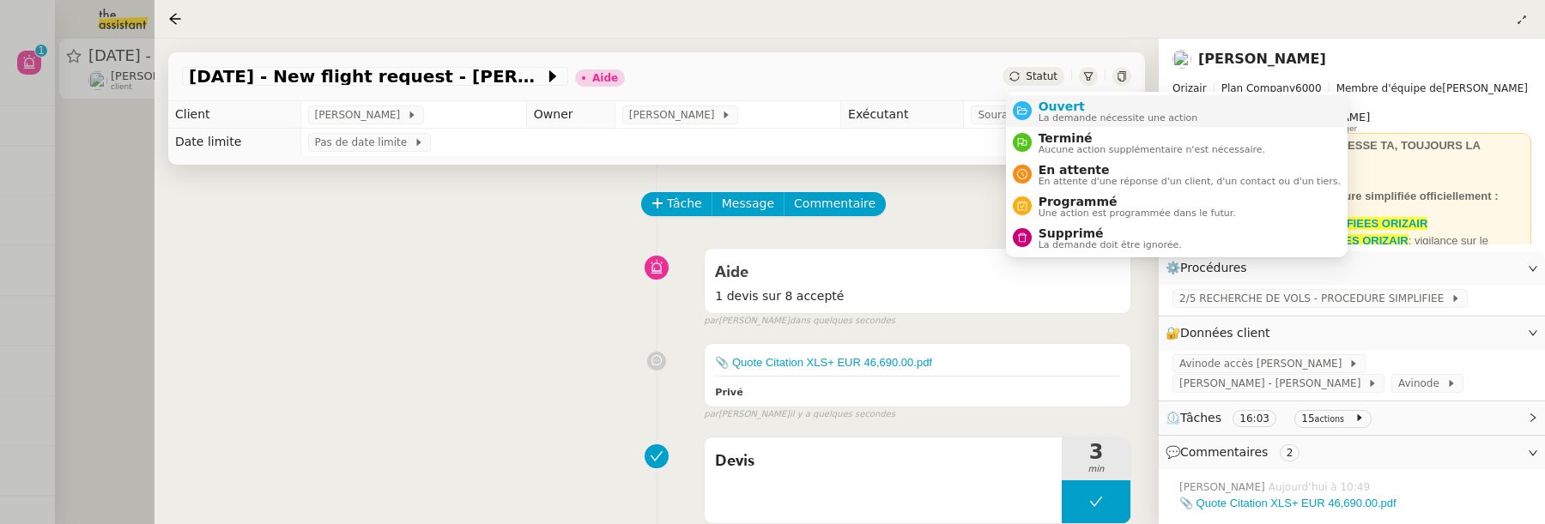
click at [1088, 98] on li "Ouvert La demande nécessite une action" at bounding box center [1177, 111] width 342 height 32
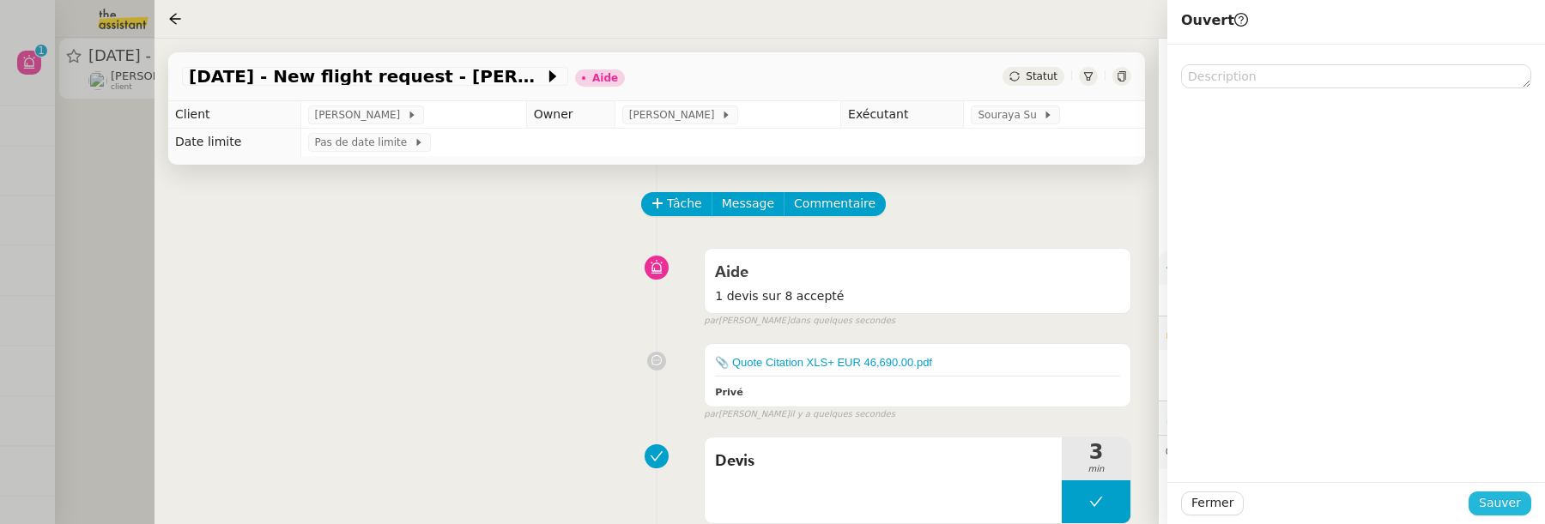
click at [1512, 498] on span "Sauver" at bounding box center [1500, 503] width 42 height 20
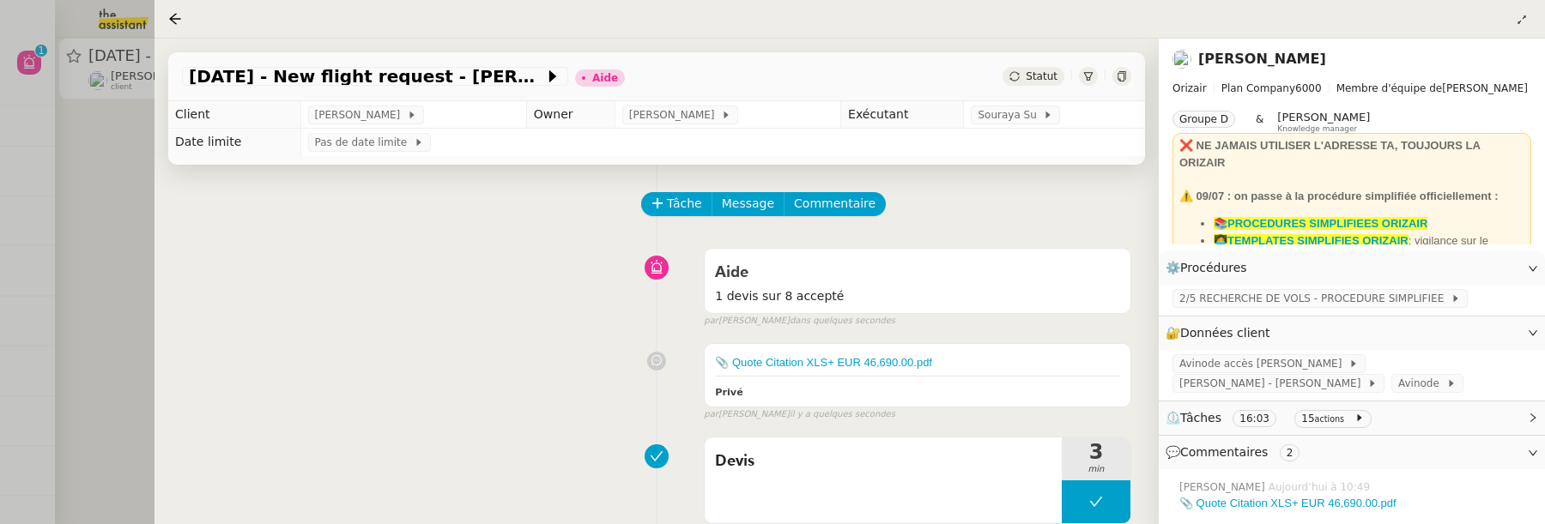
click at [123, 200] on div at bounding box center [772, 262] width 1545 height 524
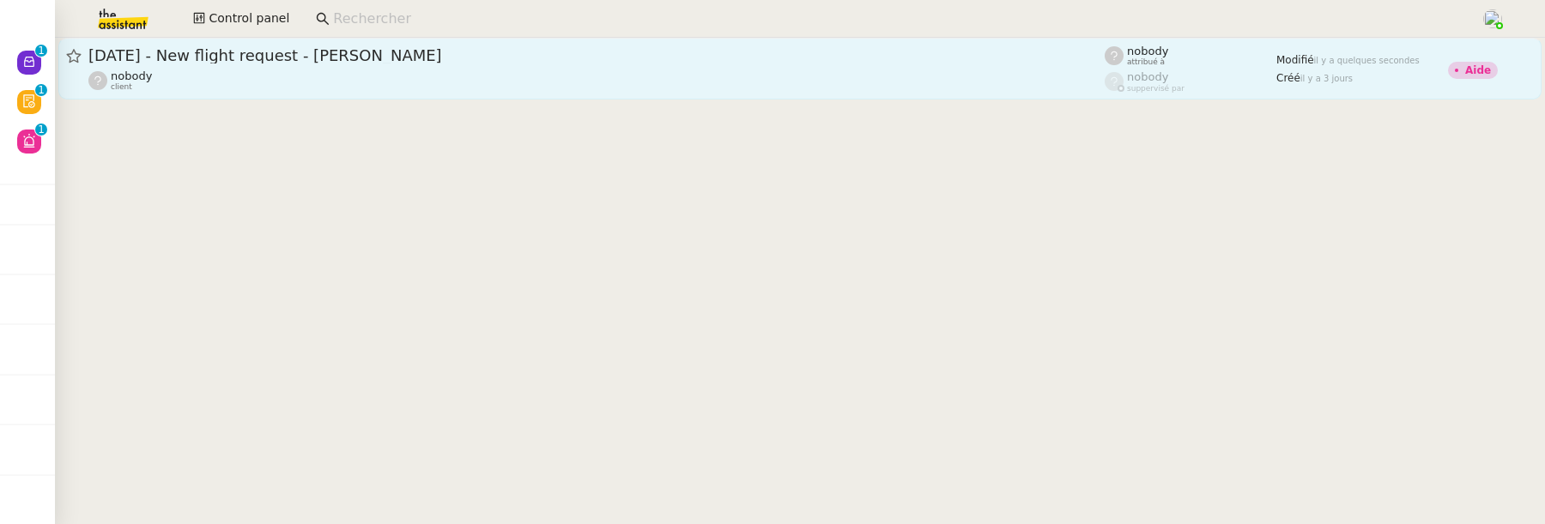
click at [554, 51] on span "[DATE] - New flight request - [PERSON_NAME]" at bounding box center [596, 55] width 1016 height 15
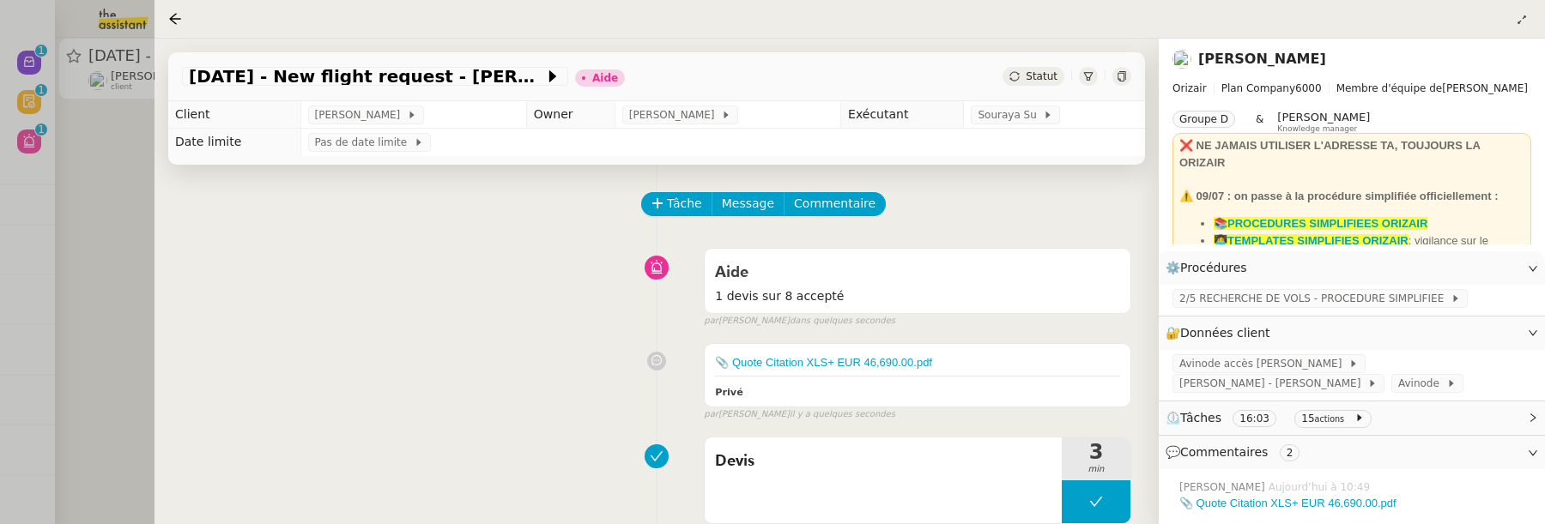
click at [1038, 73] on span "Statut" at bounding box center [1042, 76] width 32 height 12
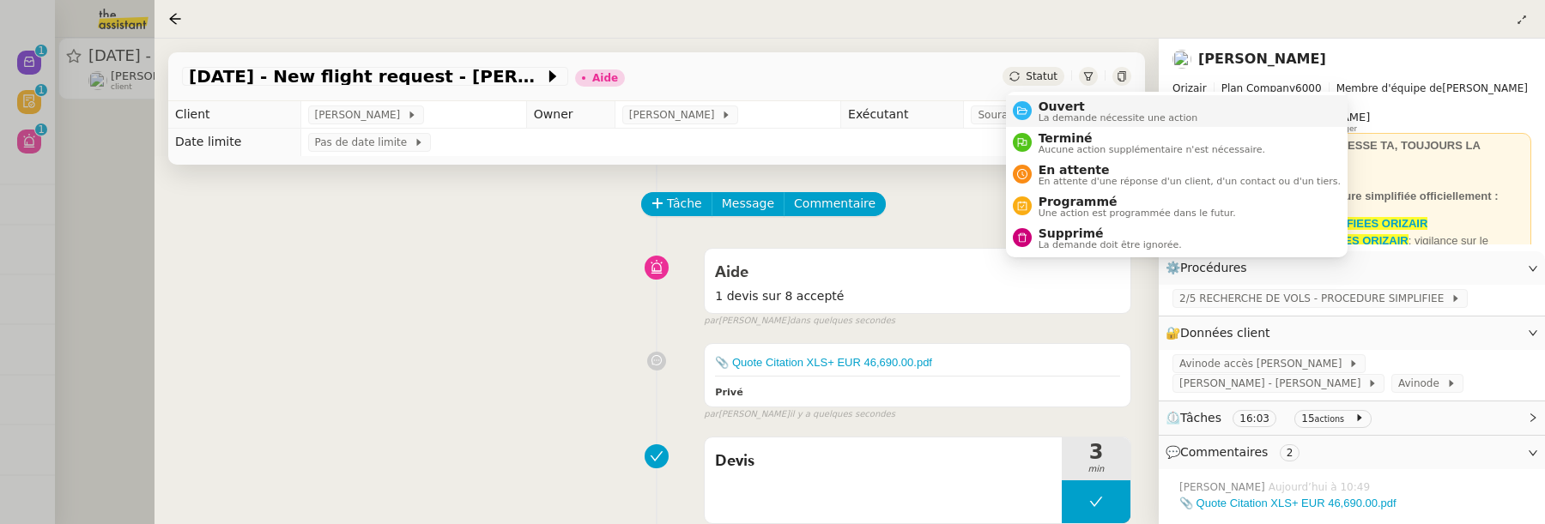
click at [1061, 100] on span "Ouvert" at bounding box center [1118, 107] width 160 height 14
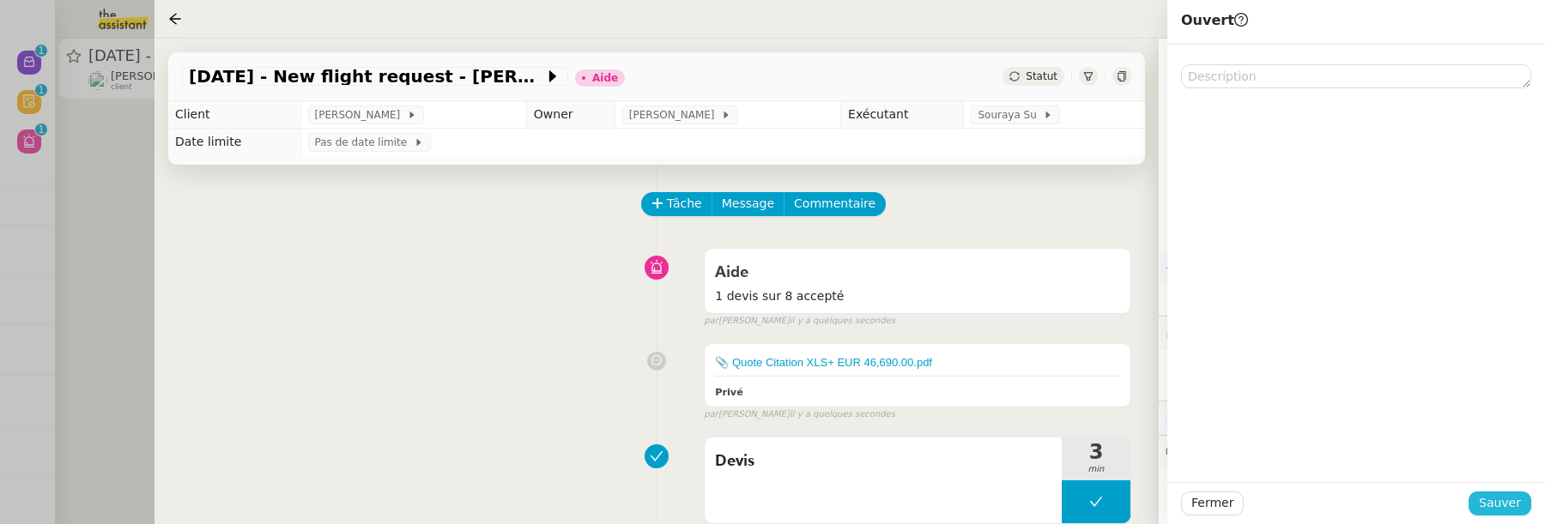
click at [1501, 512] on span "Sauver" at bounding box center [1500, 503] width 42 height 20
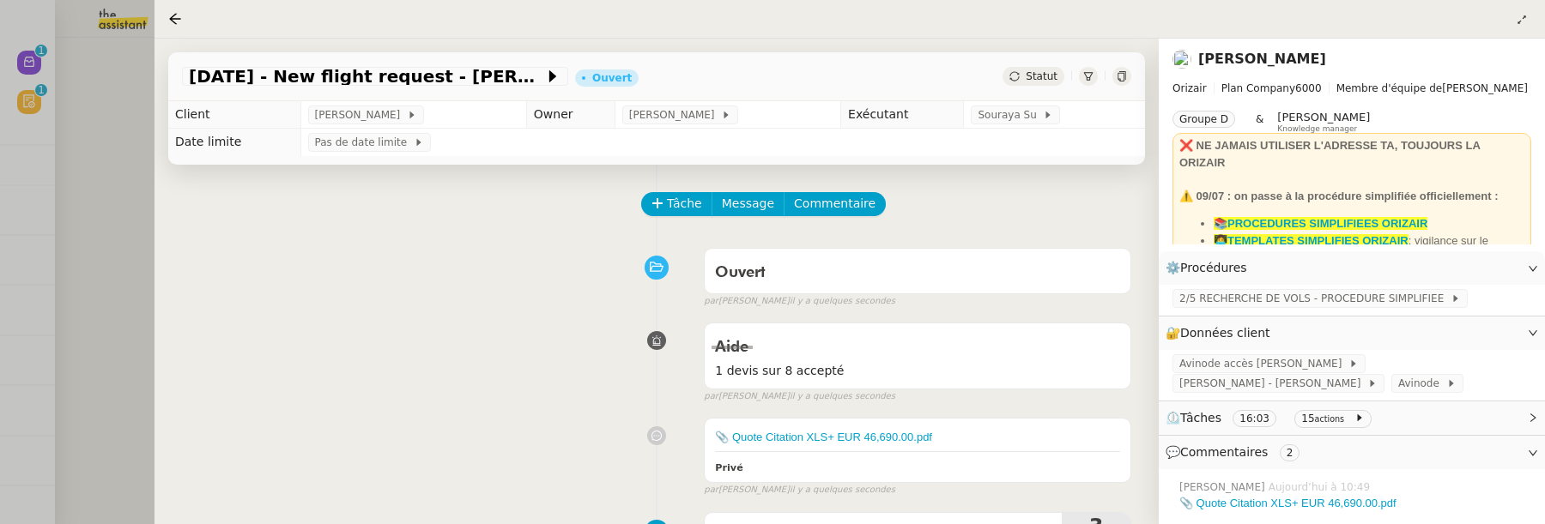
click at [123, 227] on div at bounding box center [772, 262] width 1545 height 524
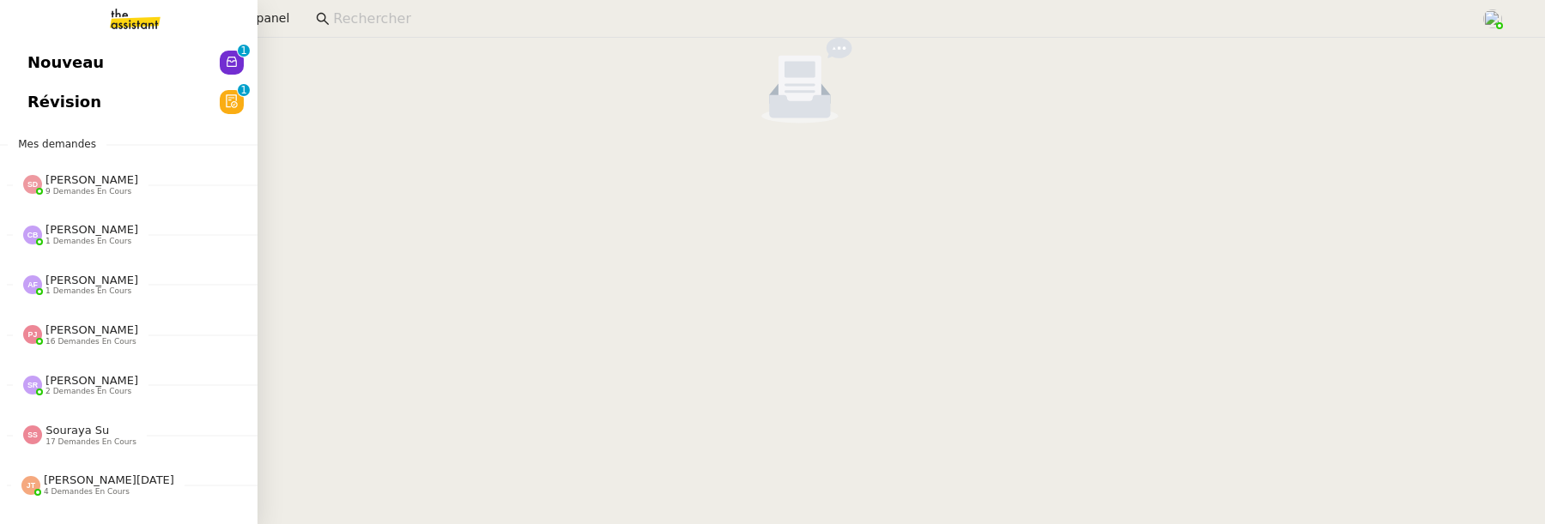
click at [53, 103] on span "Révision" at bounding box center [64, 102] width 74 height 26
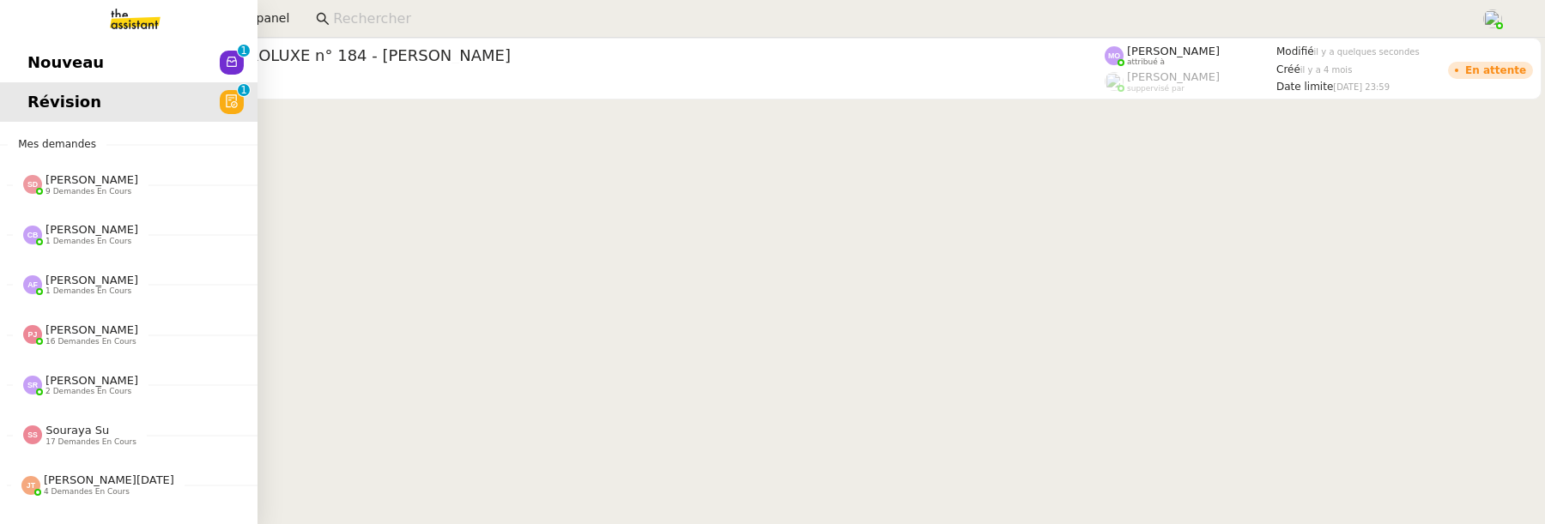
click at [37, 55] on span "Nouveau" at bounding box center [65, 63] width 76 height 26
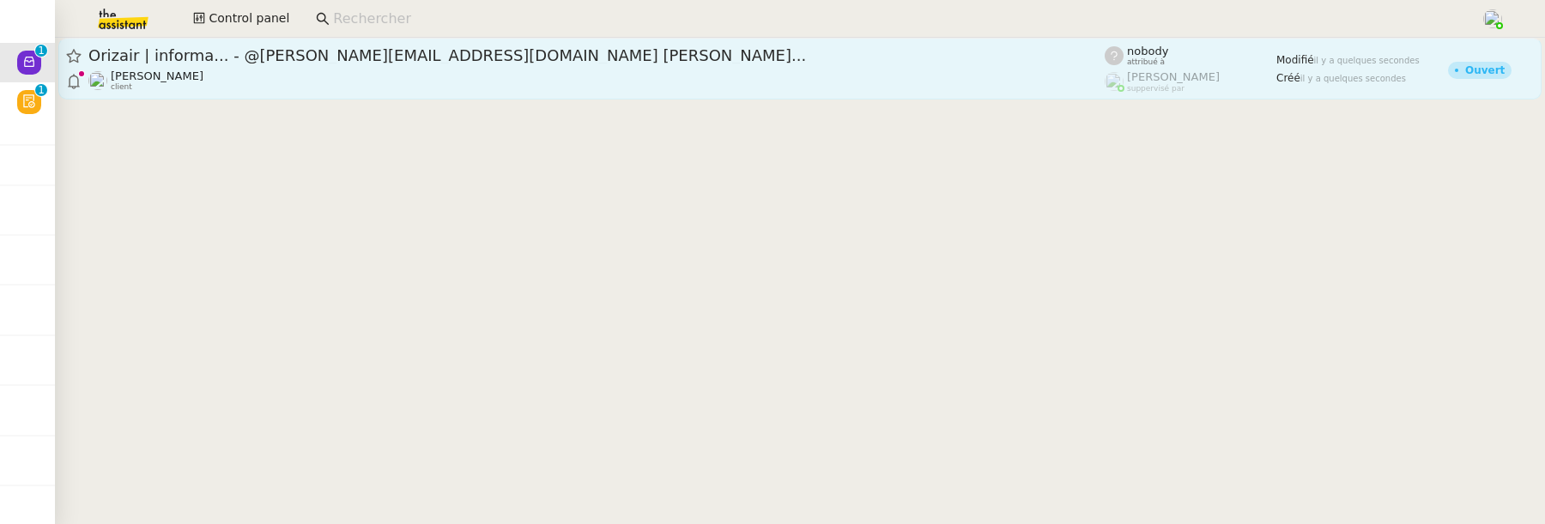
click at [701, 84] on div "[PERSON_NAME] client" at bounding box center [596, 81] width 1016 height 22
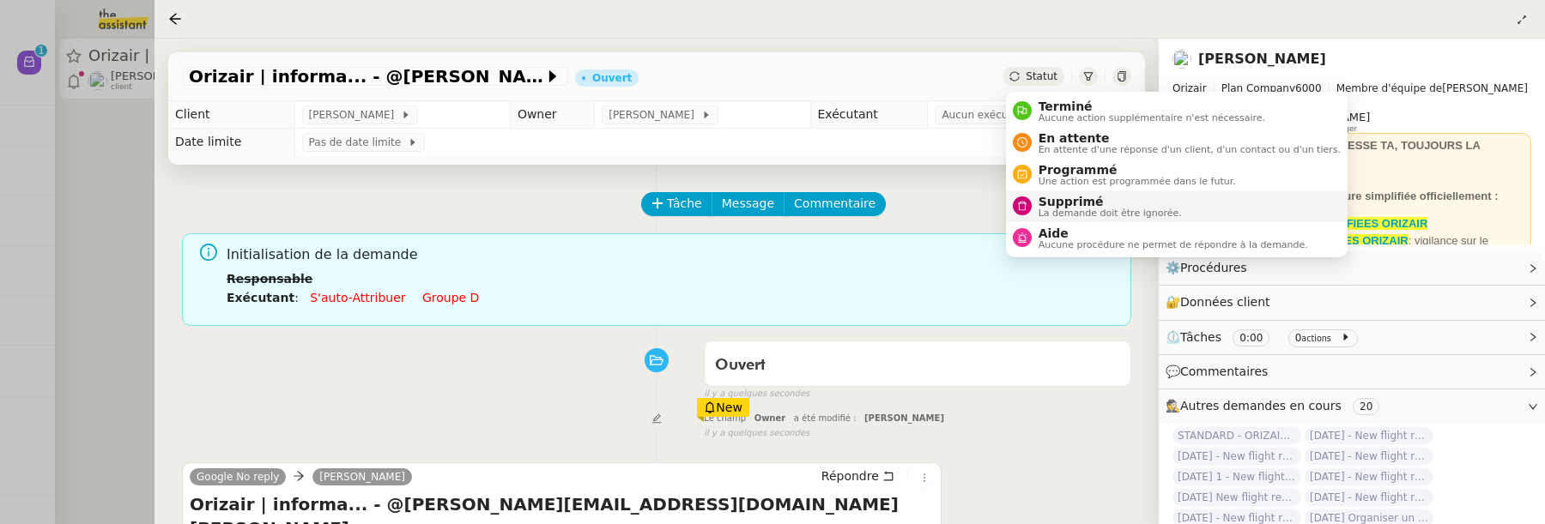
click at [1064, 199] on span "Supprimé" at bounding box center [1109, 202] width 143 height 14
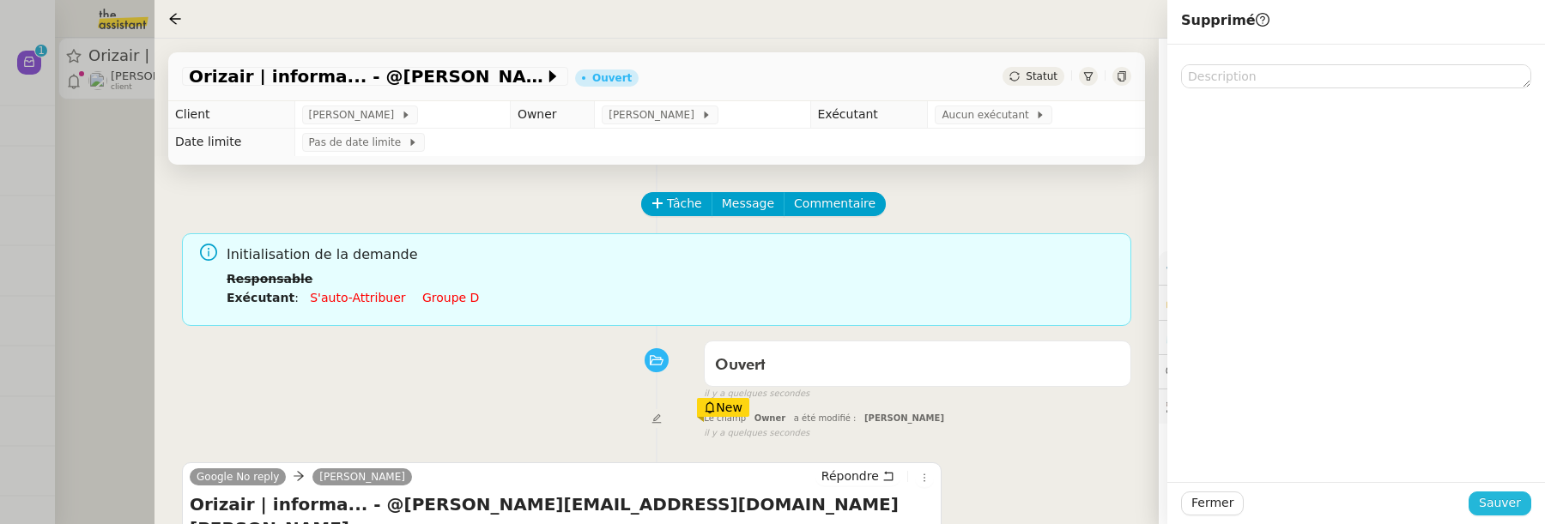
click at [1510, 499] on span "Sauver" at bounding box center [1500, 503] width 42 height 20
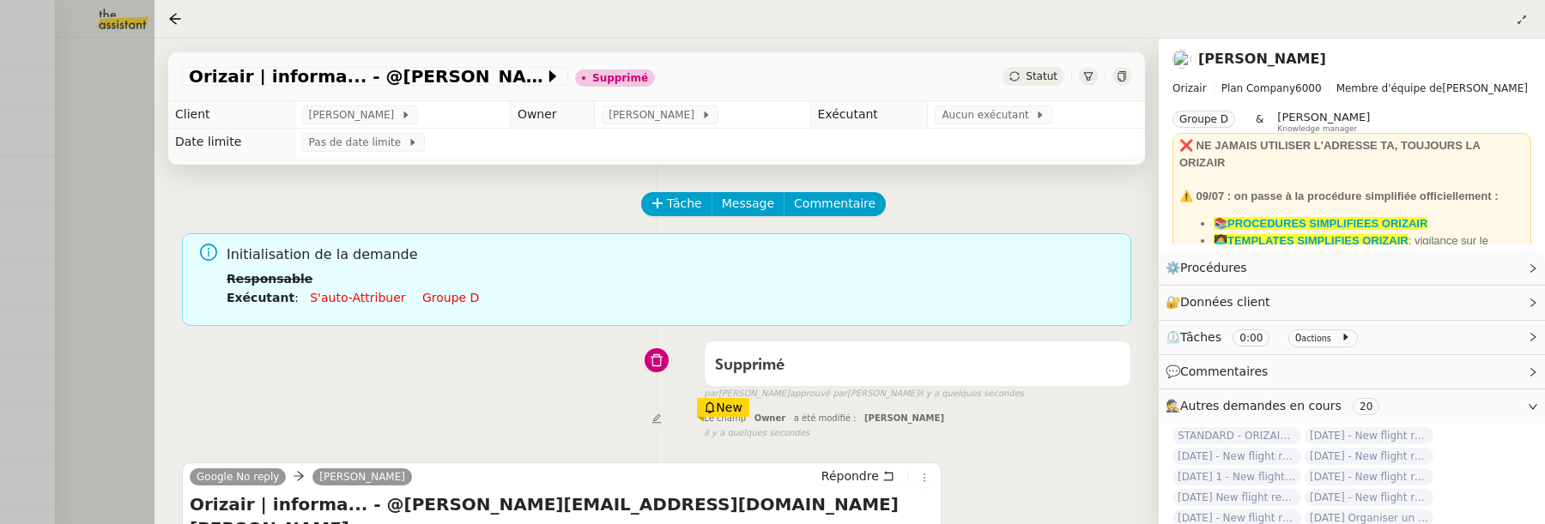
click at [124, 154] on div at bounding box center [772, 262] width 1545 height 524
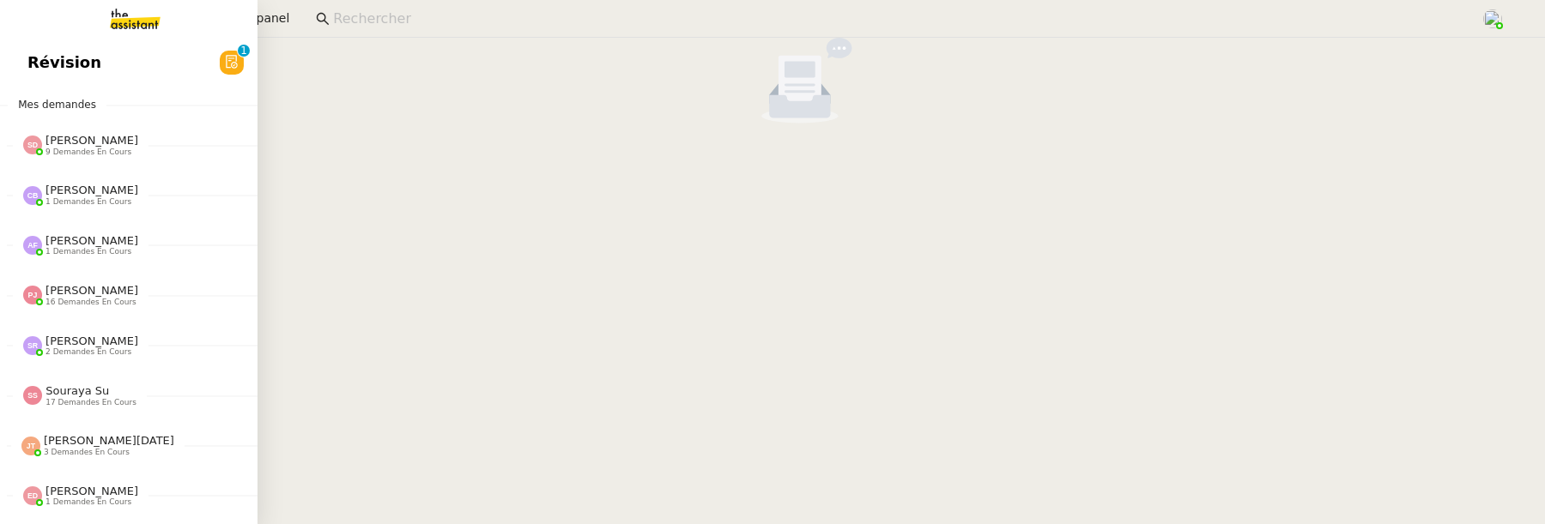
click at [38, 51] on span "Révision" at bounding box center [64, 63] width 74 height 26
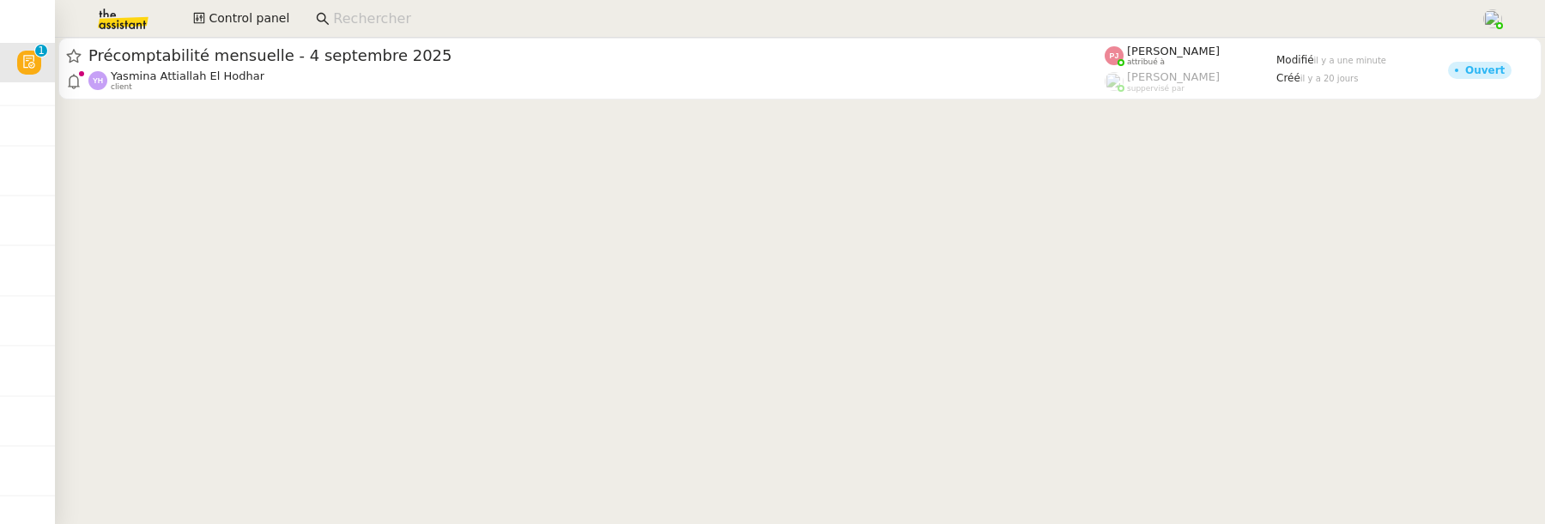
click at [558, 106] on cdk-virtual-scroll-viewport "Précomptabilité mensuelle - [DATE] [PERSON_NAME] El Hodhar client [PERSON_NAME]…" at bounding box center [800, 281] width 1490 height 487
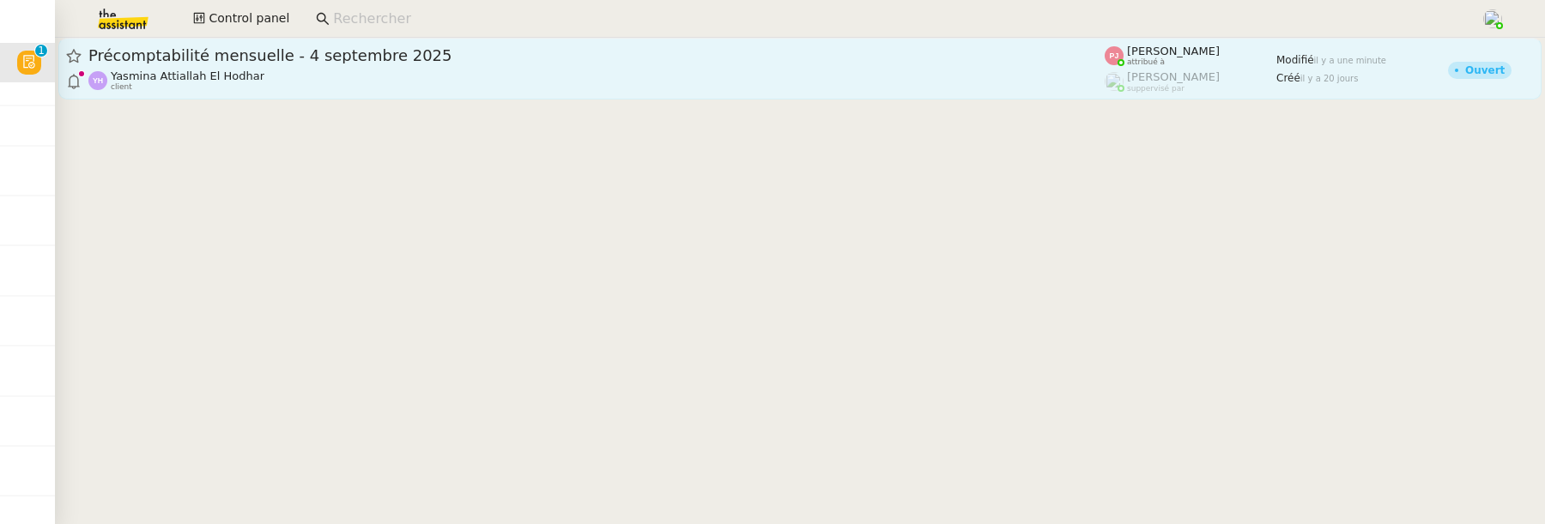
click at [594, 69] on body "Révision 0 1 2 3 4 5 6 7 8 9 Mes demandes [PERSON_NAME] 9 demandes en cours Org…" at bounding box center [772, 262] width 1545 height 524
click at [651, 98] on link "Précomptabilité mensuelle - [DATE] [PERSON_NAME] El Hodhar client [PERSON_NAME]…" at bounding box center [799, 69] width 1483 height 62
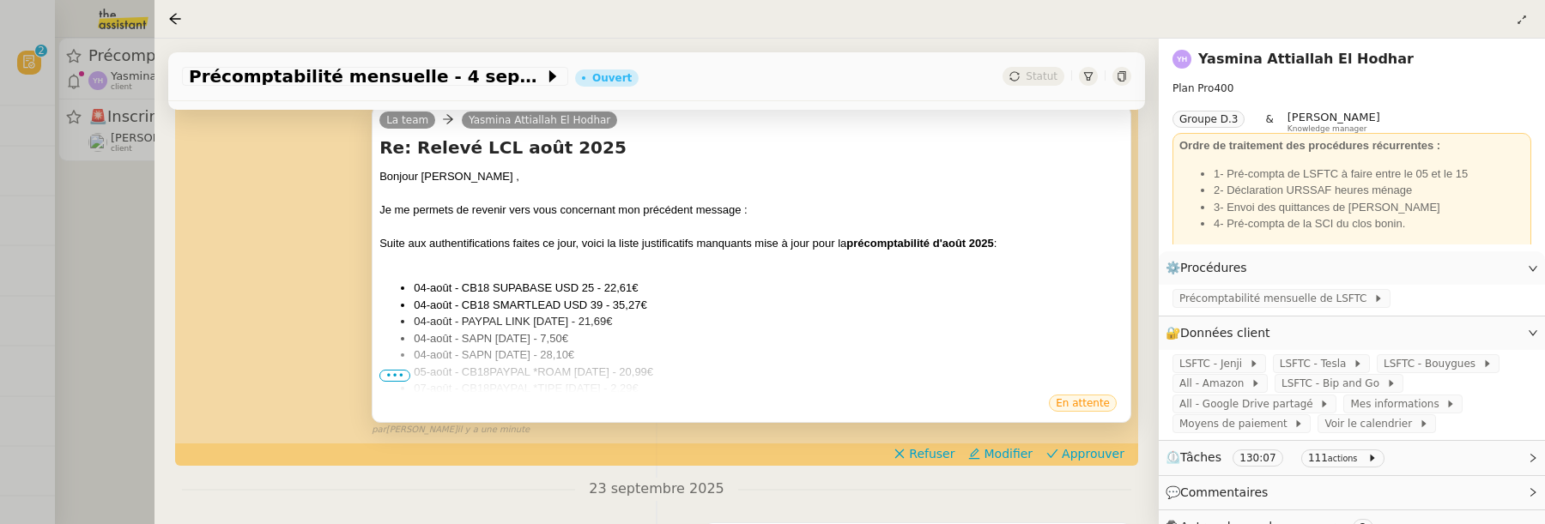
scroll to position [264, 0]
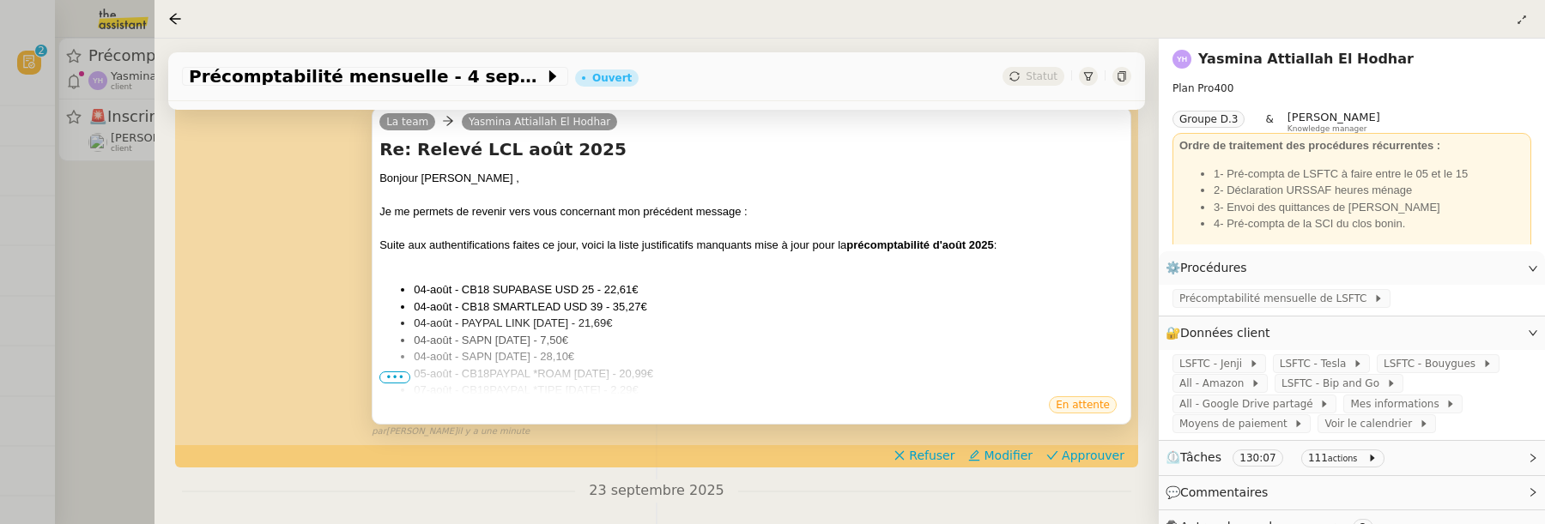
click at [395, 375] on span "•••" at bounding box center [394, 378] width 31 height 12
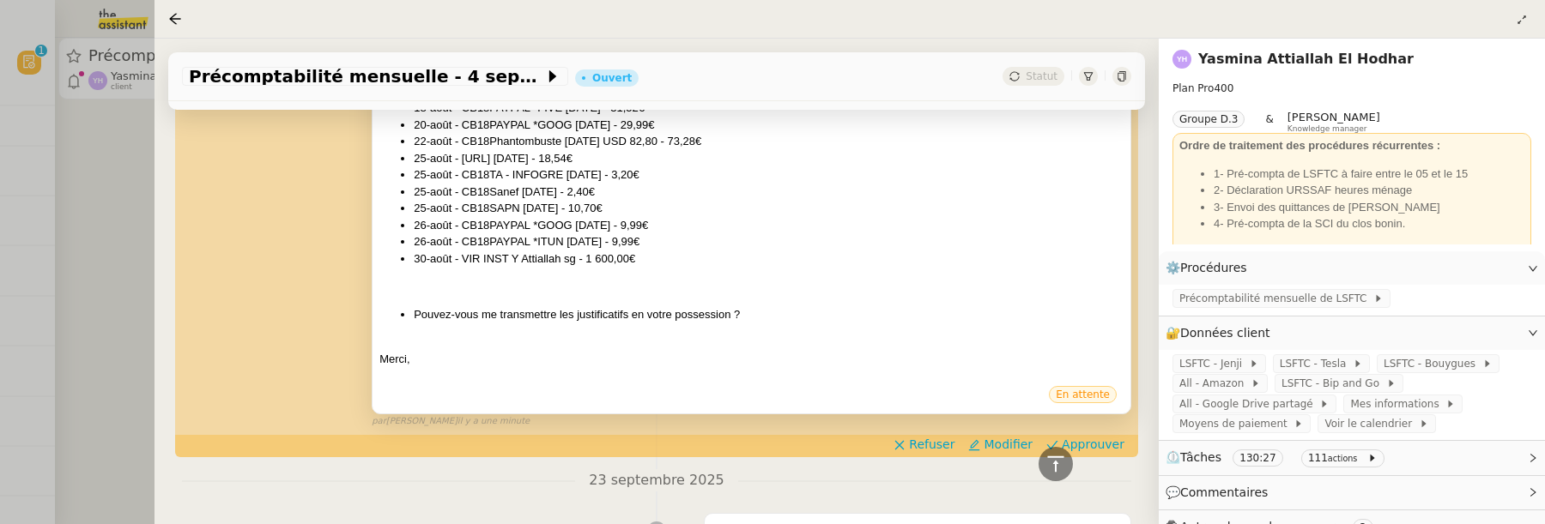
scroll to position [611, 0]
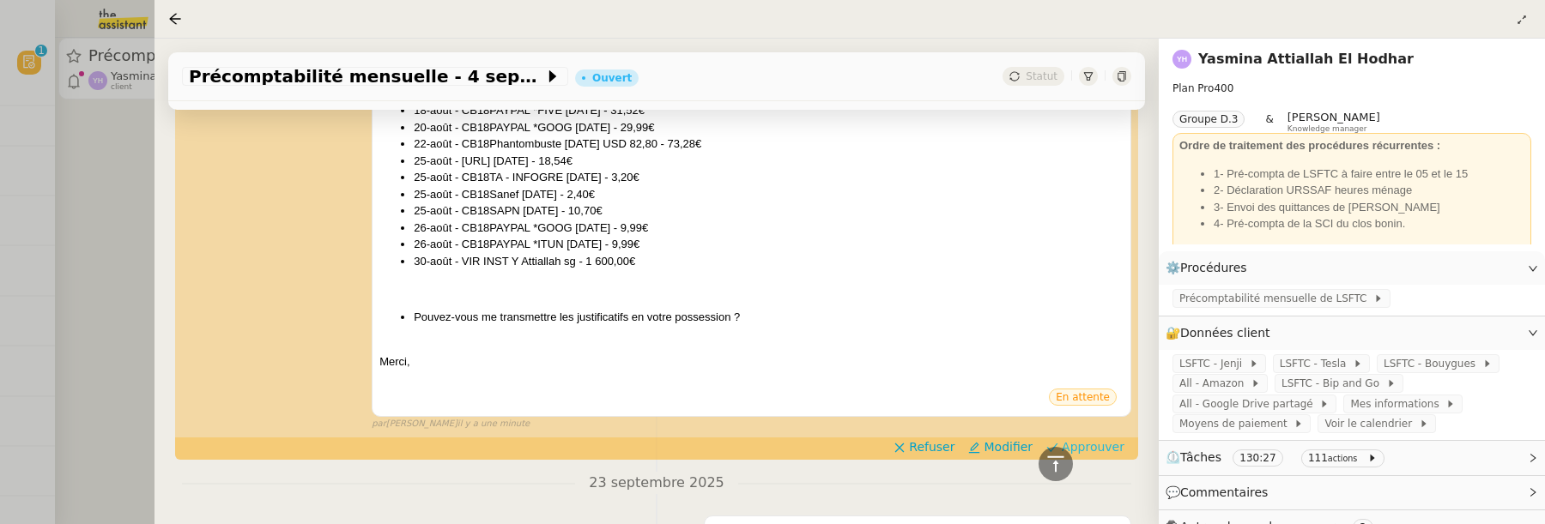
click at [1080, 447] on span "Approuver" at bounding box center [1093, 447] width 63 height 17
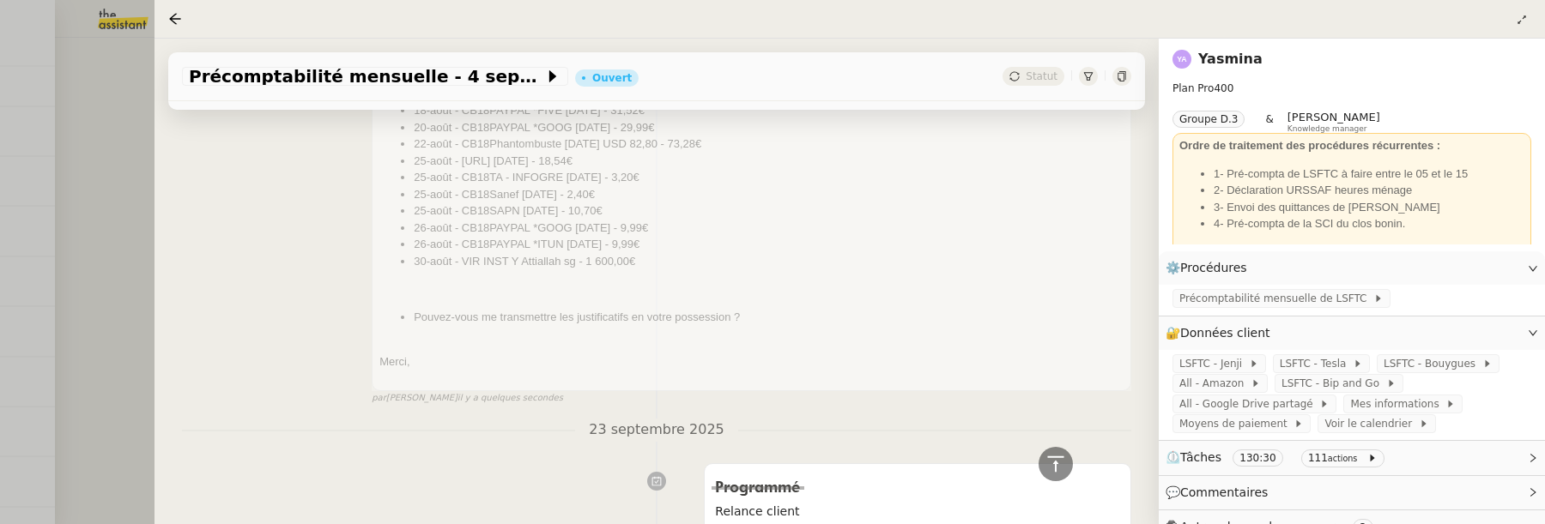
click at [124, 184] on div at bounding box center [772, 262] width 1545 height 524
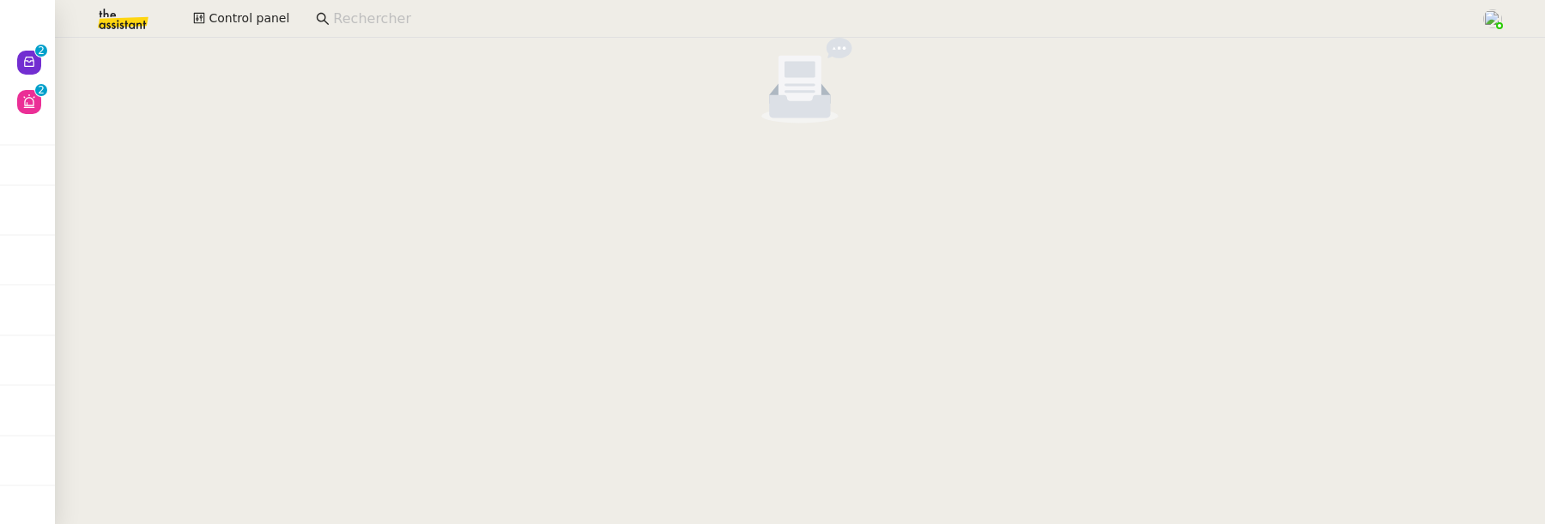
click at [499, 21] on input at bounding box center [898, 19] width 1130 height 23
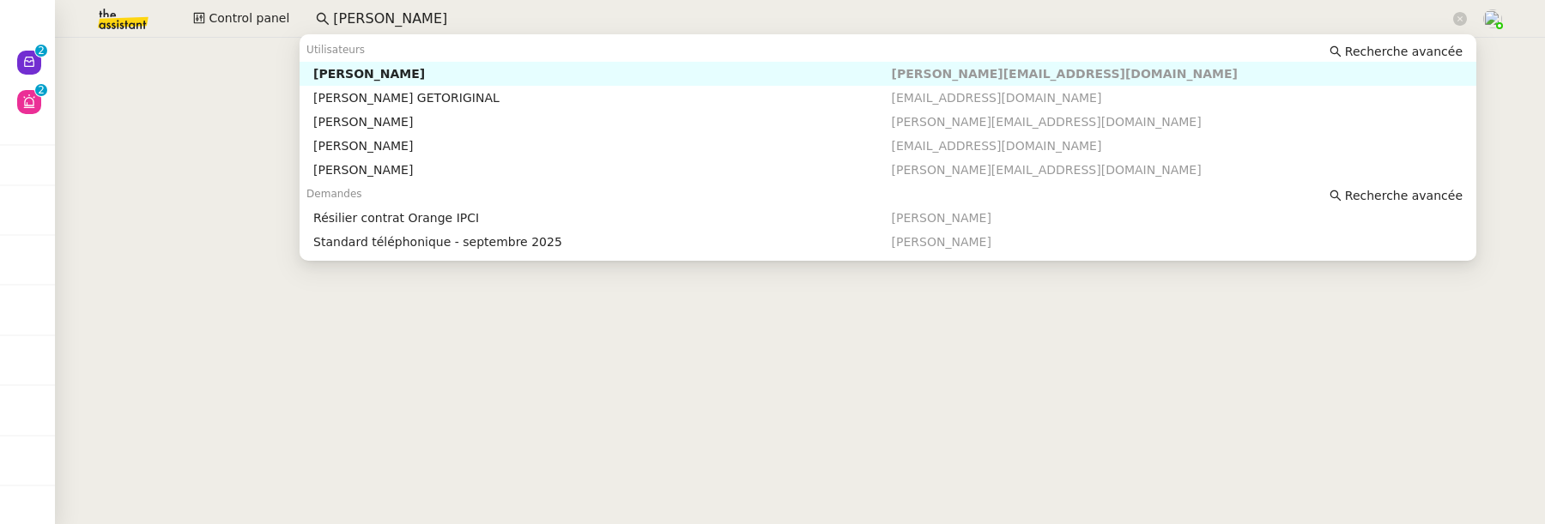
click at [569, 71] on div "[PERSON_NAME]" at bounding box center [602, 73] width 578 height 15
type input "[PERSON_NAME]"
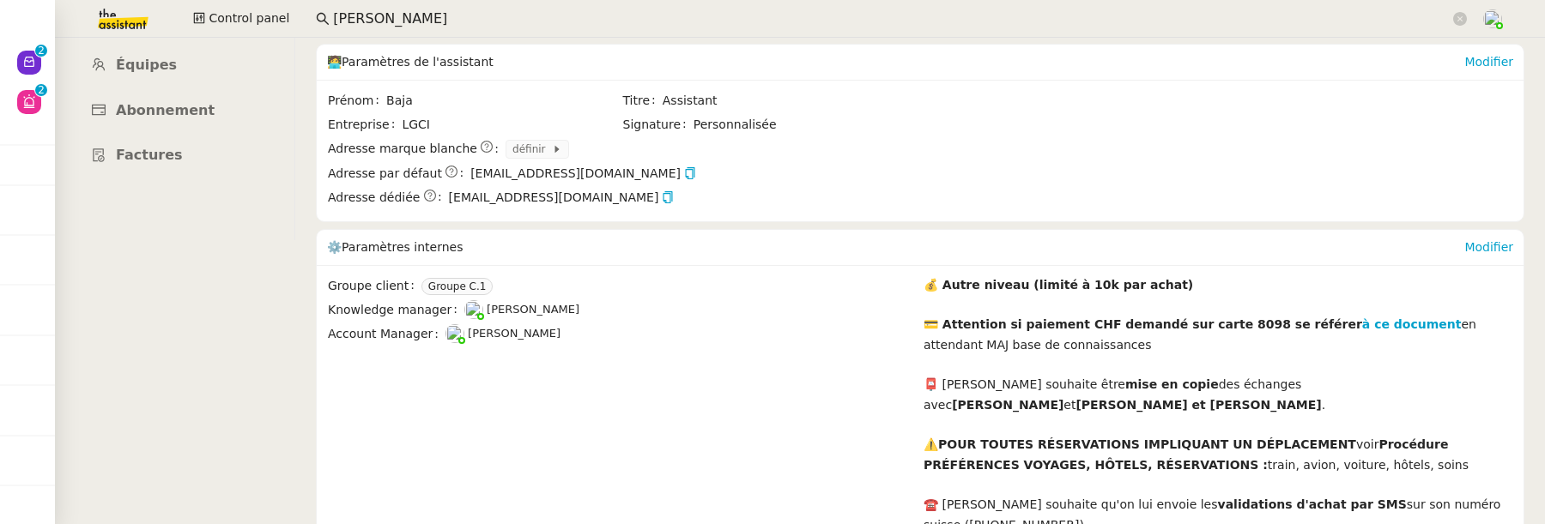
scroll to position [390, 0]
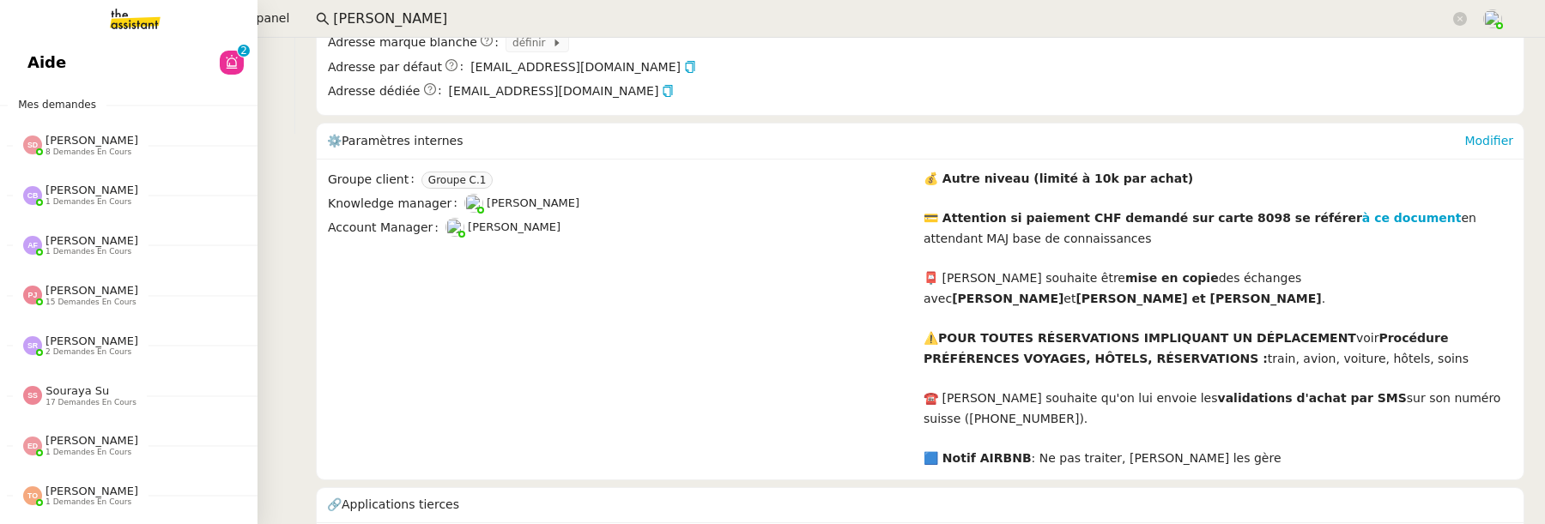
click at [39, 62] on link "Aide 0 1 2 3 4 5 6 7 8 9" at bounding box center [128, 62] width 257 height 39
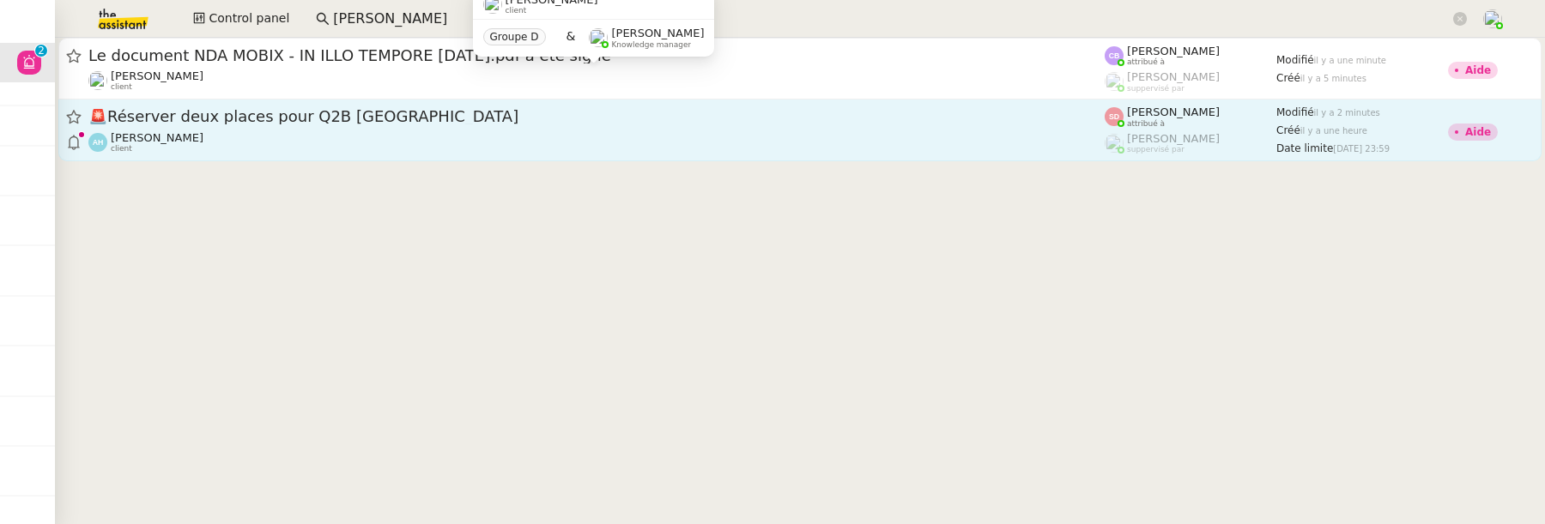
click at [491, 128] on div "🚨 Réserver deux places pour Q2B [GEOGRAPHIC_DATA] Alek Hasoyan client" at bounding box center [596, 129] width 1016 height 47
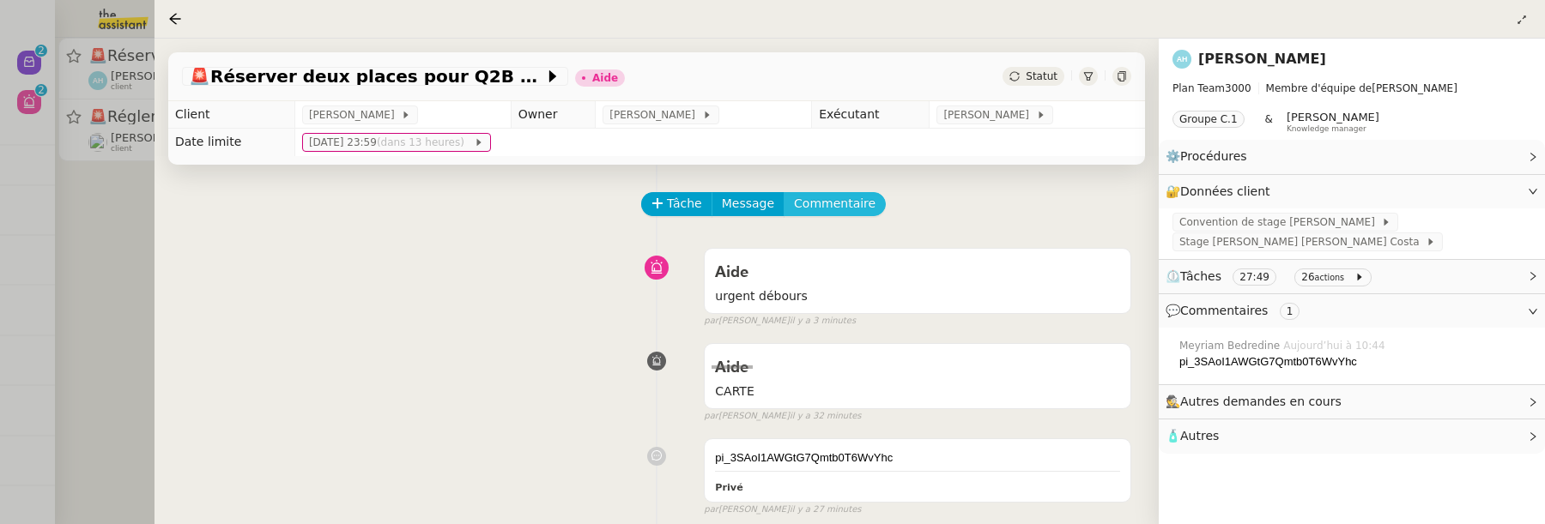
click at [819, 209] on span "Commentaire" at bounding box center [835, 204] width 82 height 20
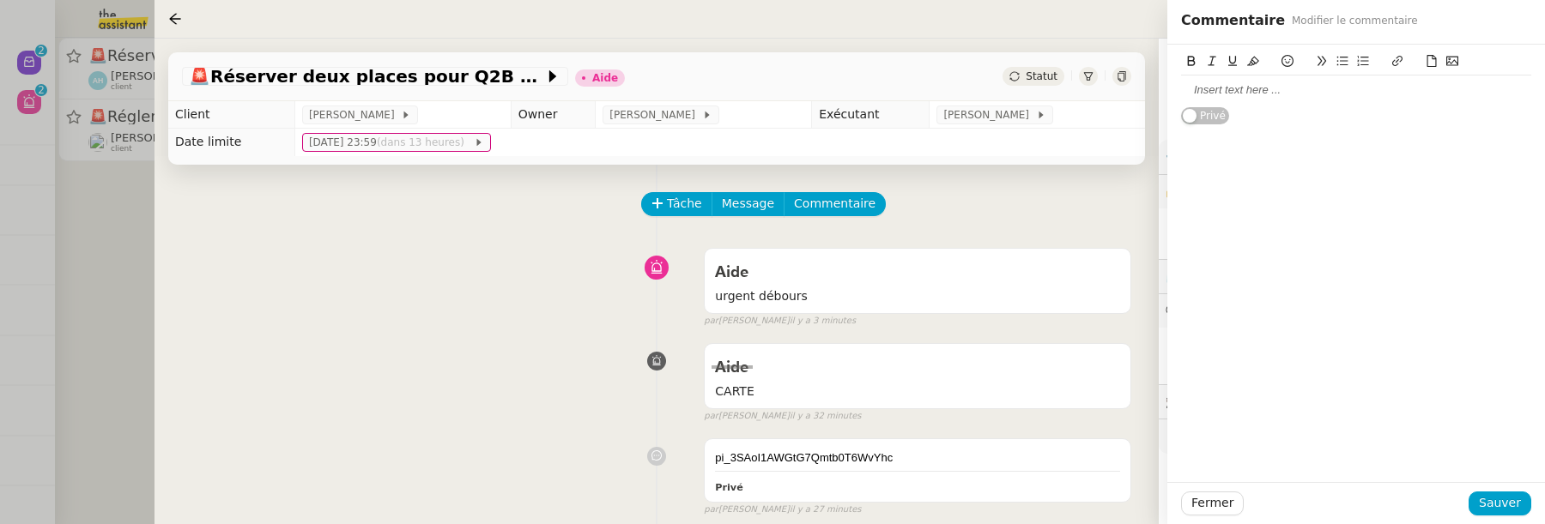
click at [1255, 86] on div at bounding box center [1356, 89] width 350 height 15
click at [1496, 515] on button "Sauver" at bounding box center [1499, 504] width 63 height 24
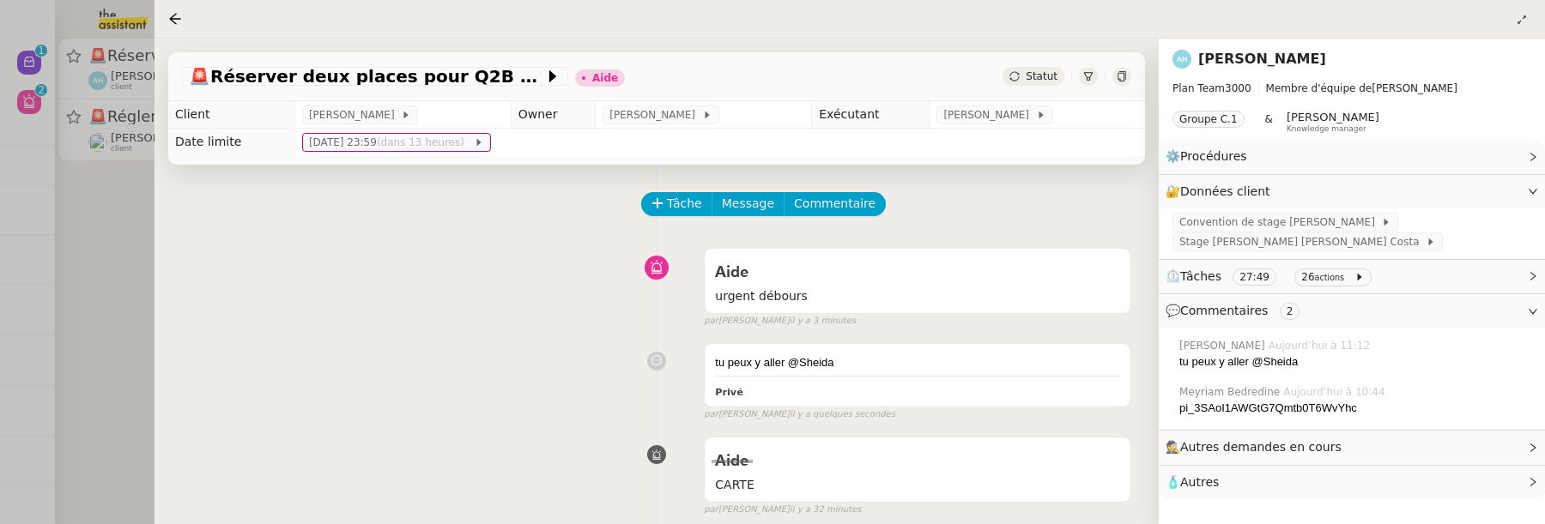
click at [1052, 78] on span "Statut" at bounding box center [1042, 76] width 32 height 12
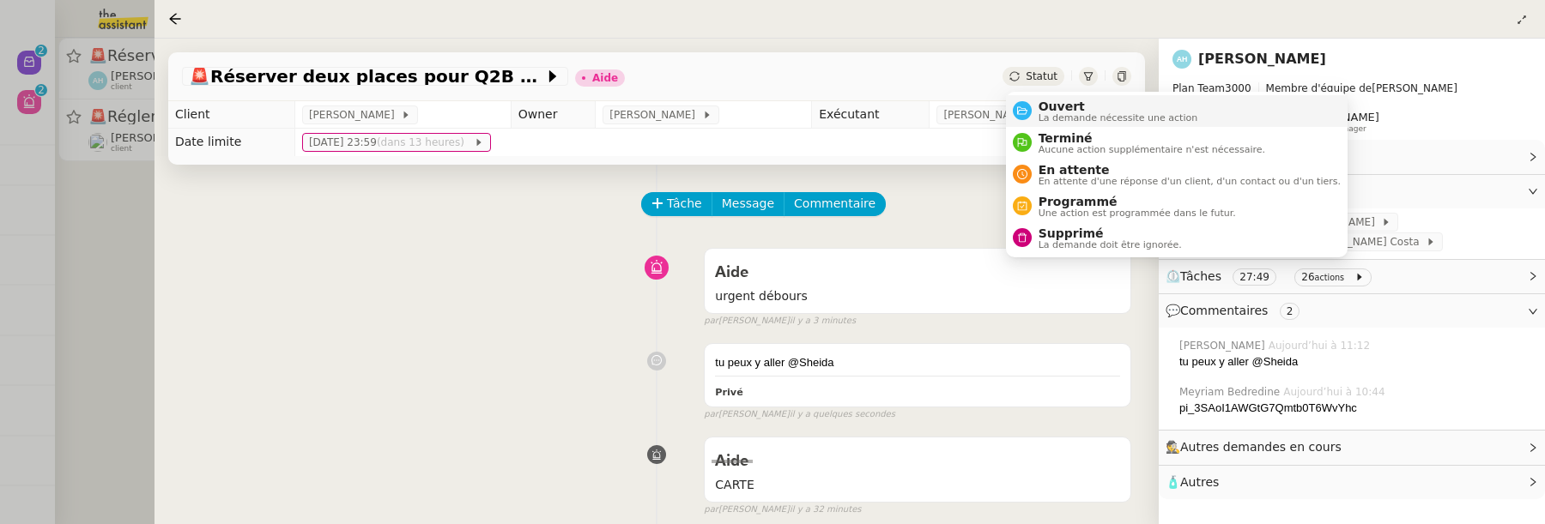
click at [1056, 100] on span "Ouvert" at bounding box center [1118, 107] width 160 height 14
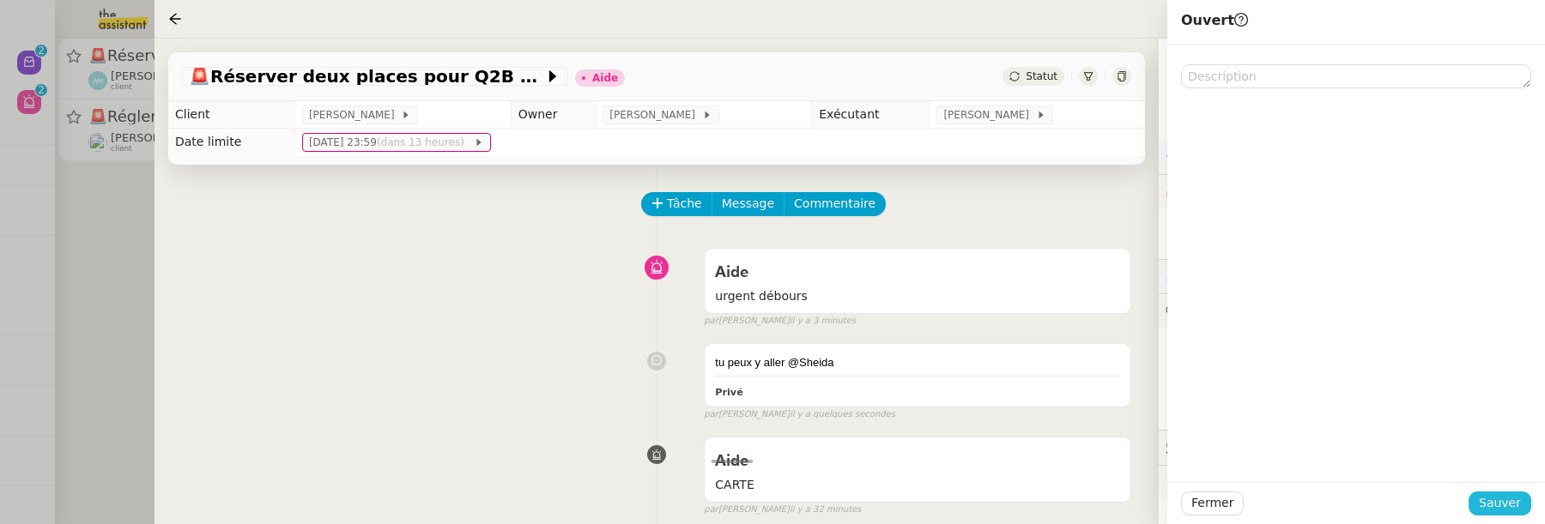
click at [1499, 493] on span "Sauver" at bounding box center [1500, 503] width 42 height 20
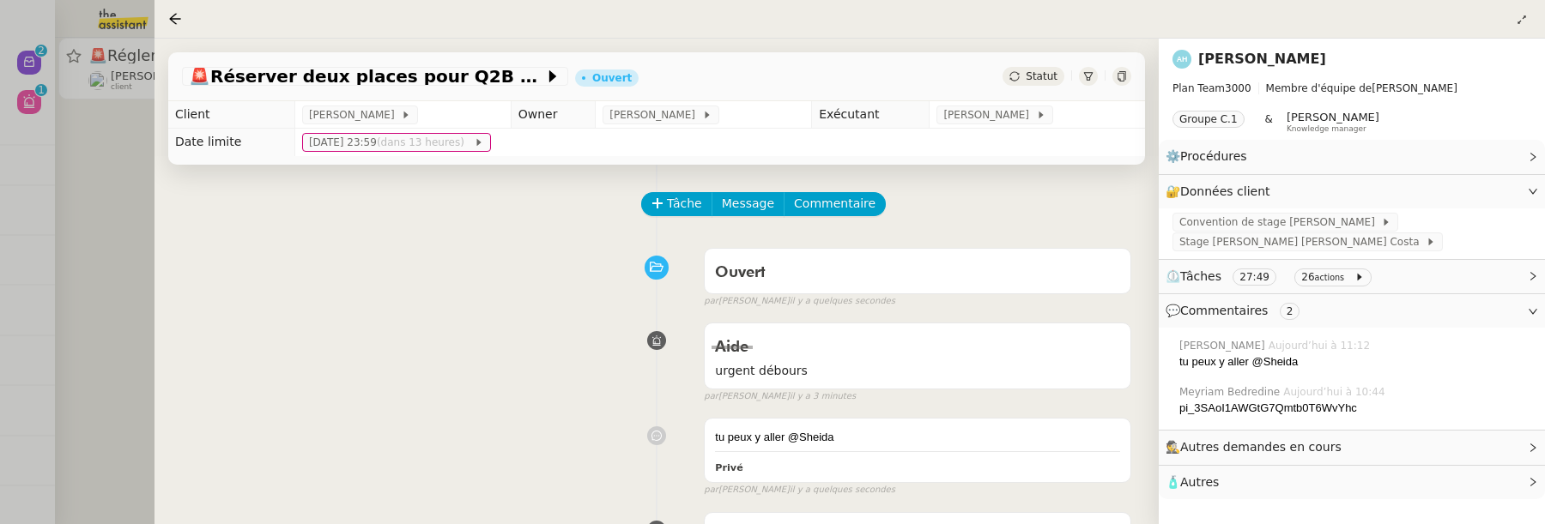
click at [55, 190] on div at bounding box center [772, 262] width 1545 height 524
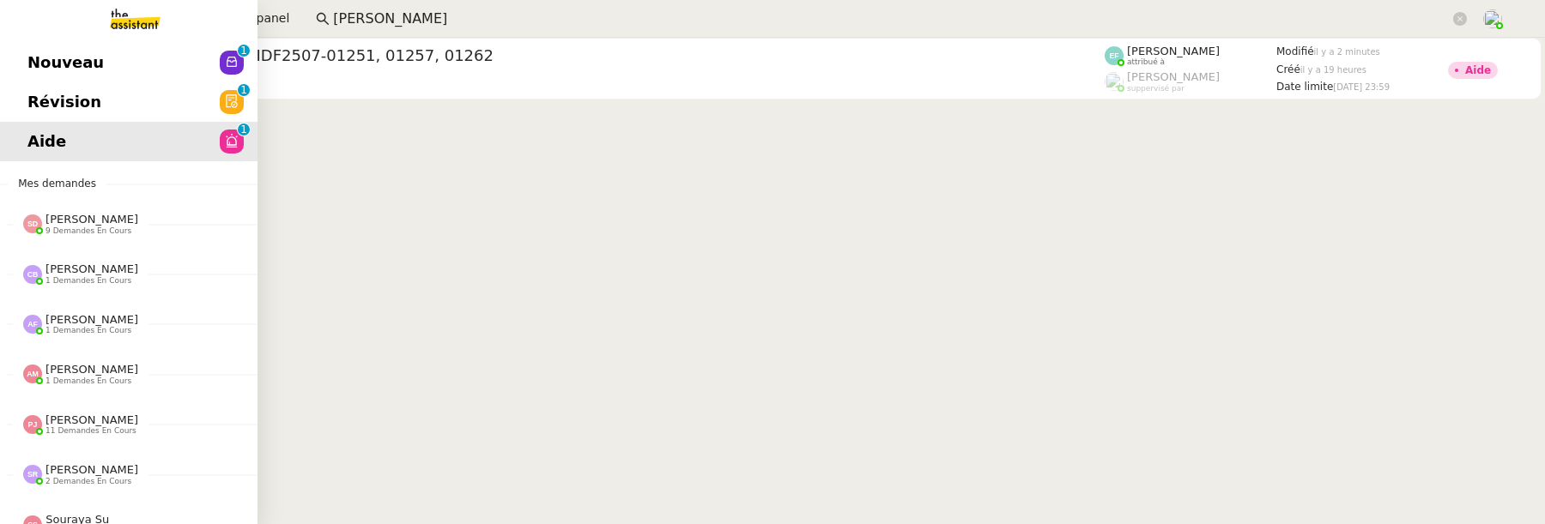
click at [36, 64] on span "Nouveau" at bounding box center [65, 63] width 76 height 26
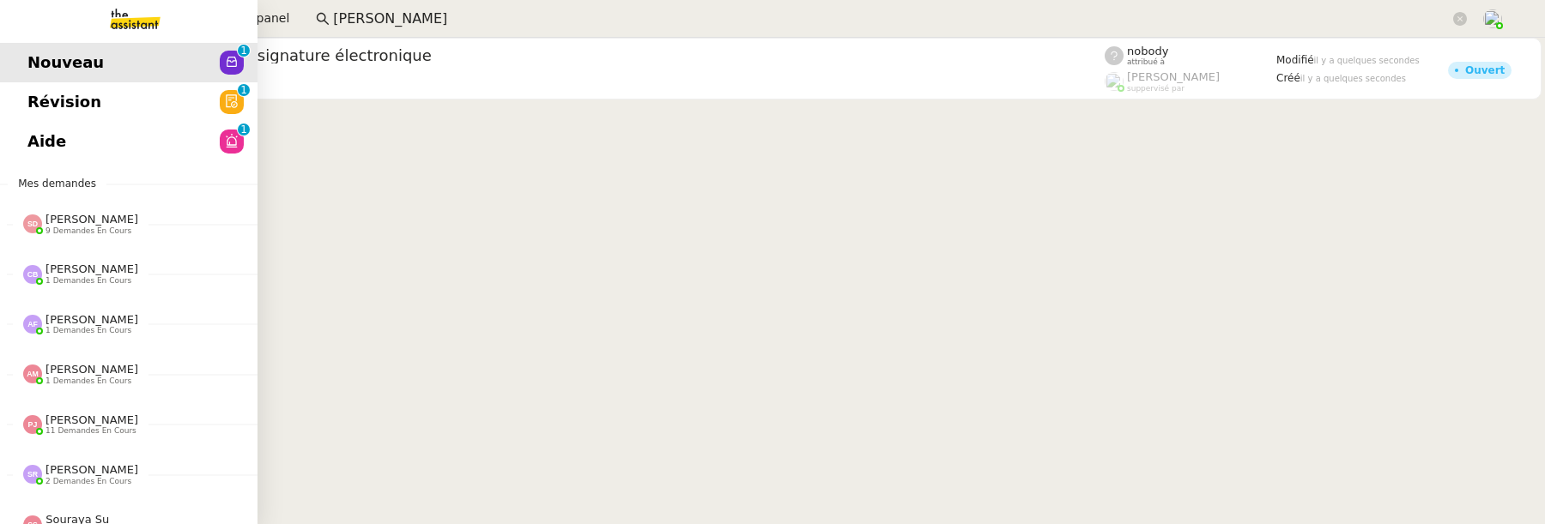
click at [35, 107] on span "Révision" at bounding box center [64, 102] width 74 height 26
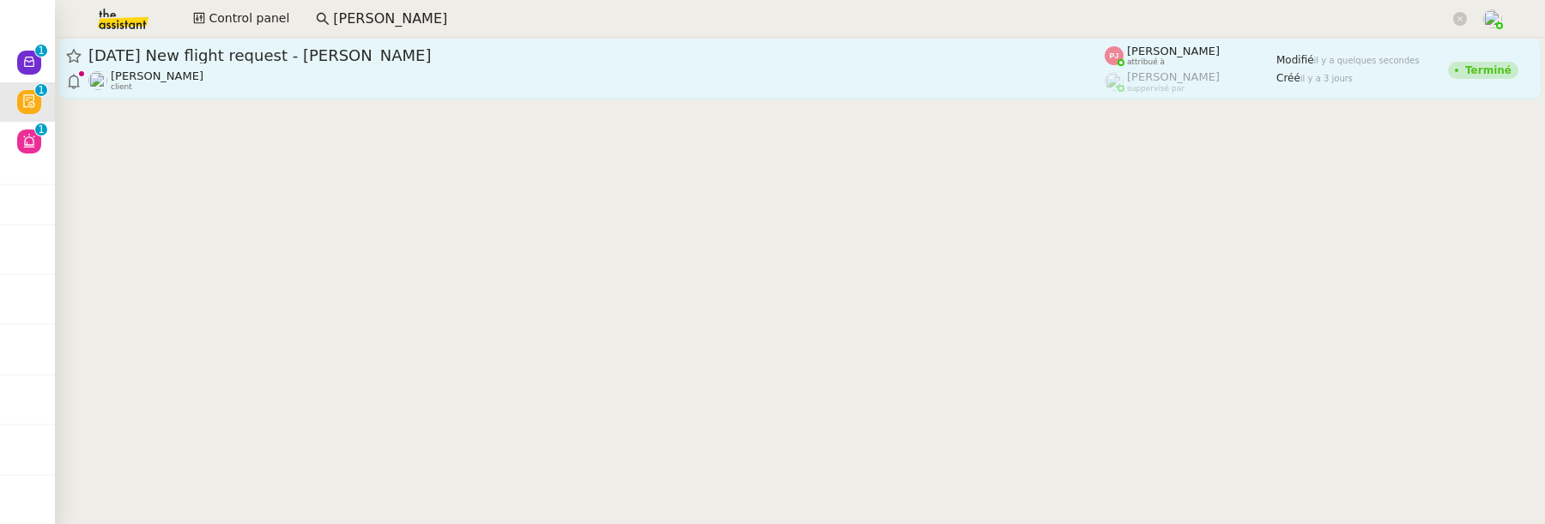
click at [517, 56] on span "[DATE] New flight request - [PERSON_NAME]" at bounding box center [596, 55] width 1016 height 15
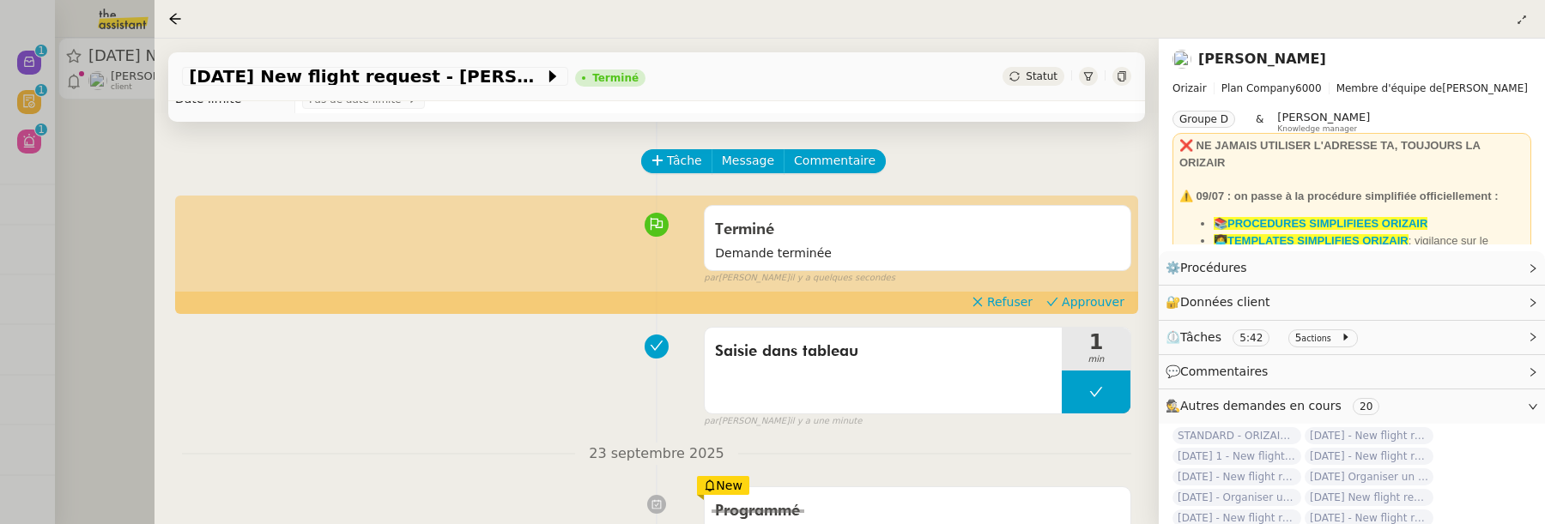
scroll to position [45, 0]
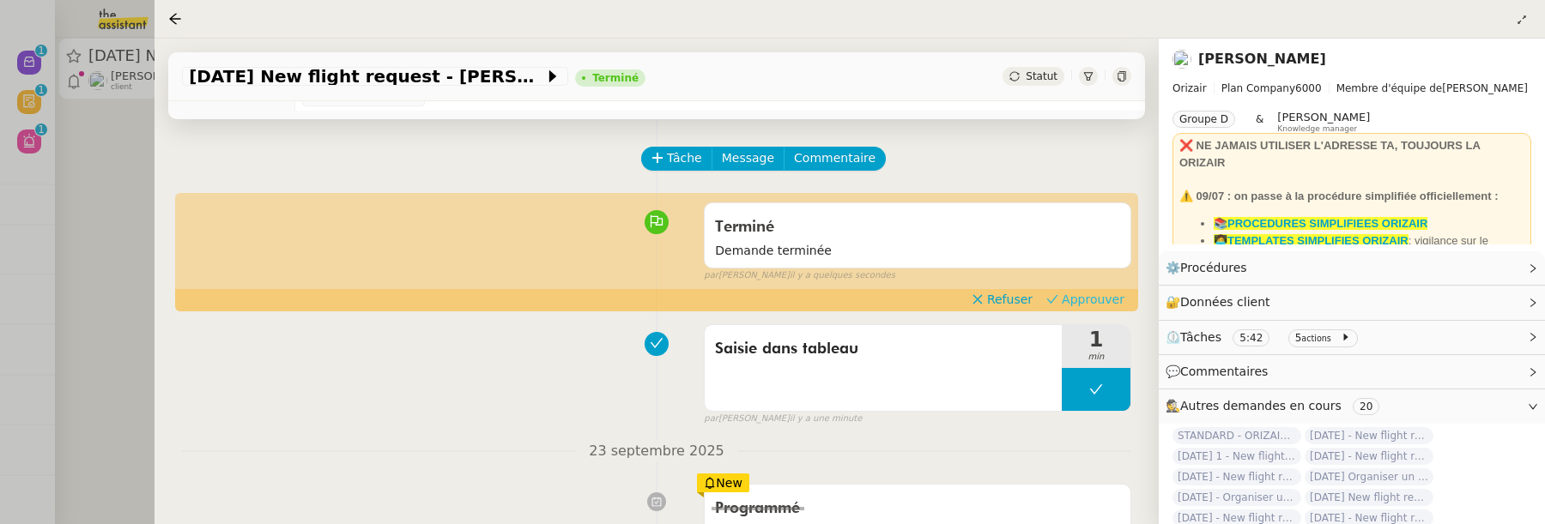
click at [1101, 298] on span "Approuver" at bounding box center [1093, 299] width 63 height 17
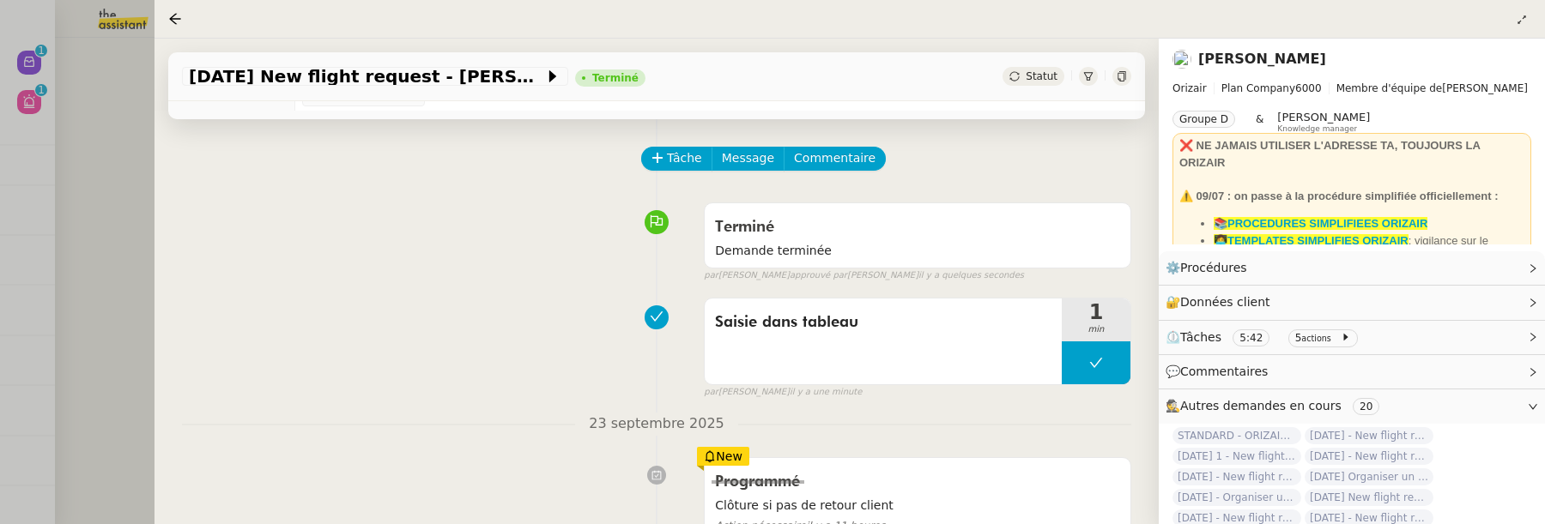
click at [139, 304] on div at bounding box center [772, 262] width 1545 height 524
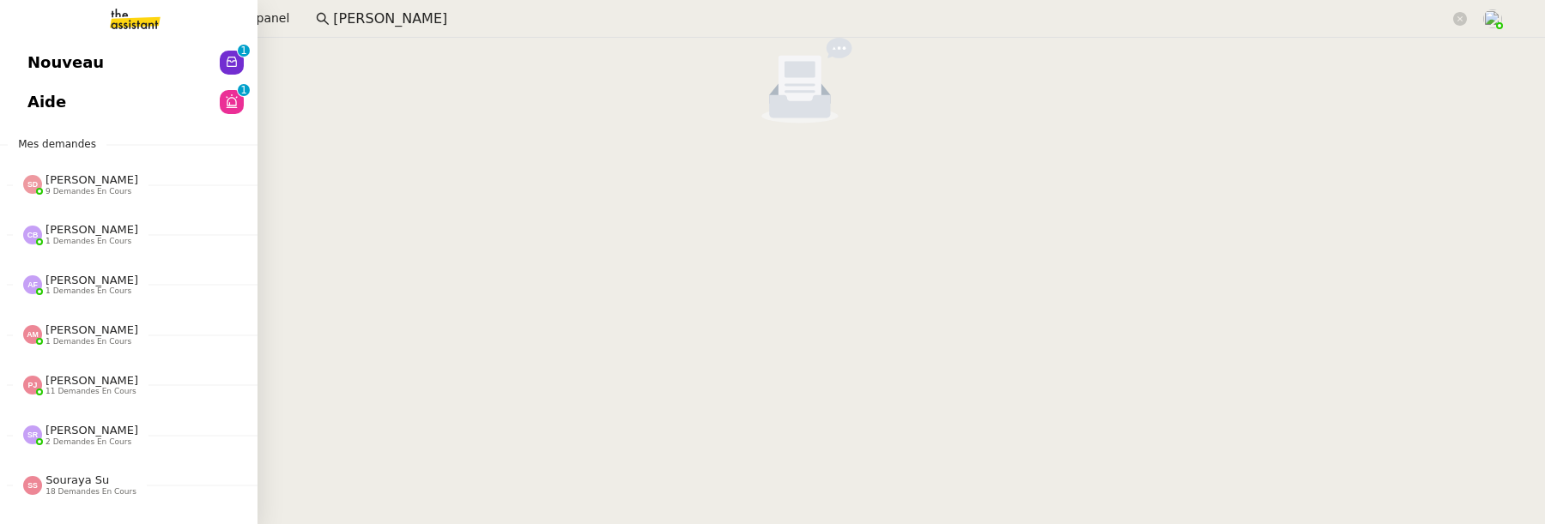
click at [12, 53] on link "Nouveau 0 1 2 3 4 5 6 7 8 9" at bounding box center [128, 62] width 257 height 39
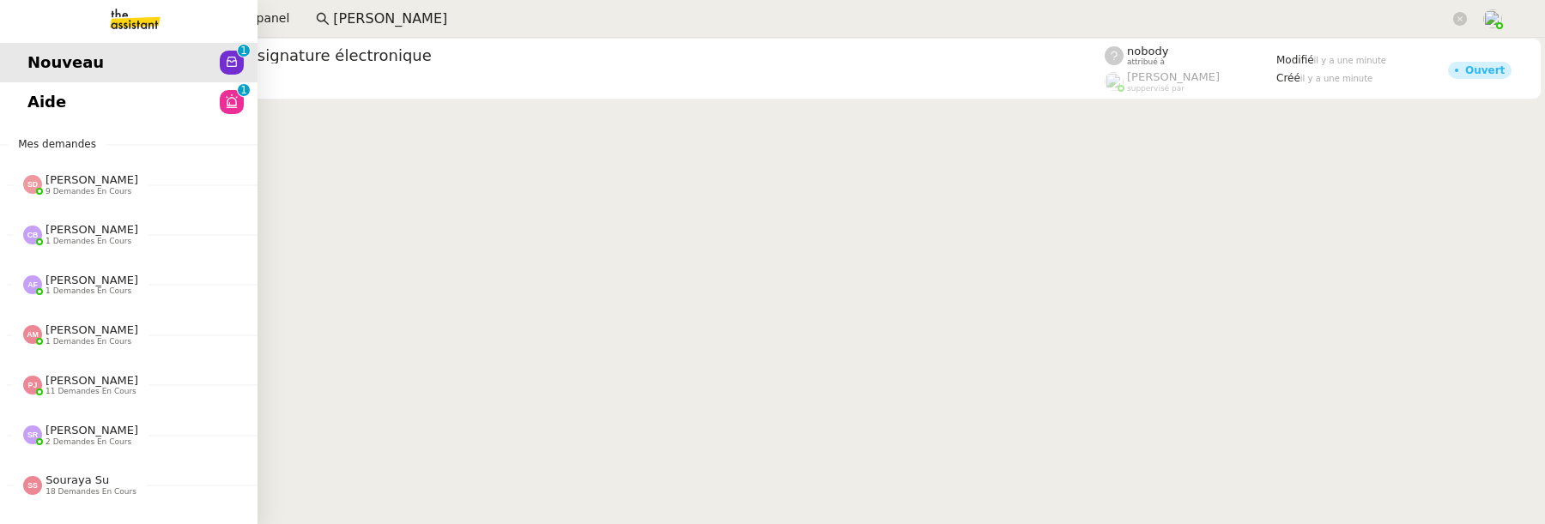
click at [36, 111] on span "Aide" at bounding box center [46, 102] width 39 height 26
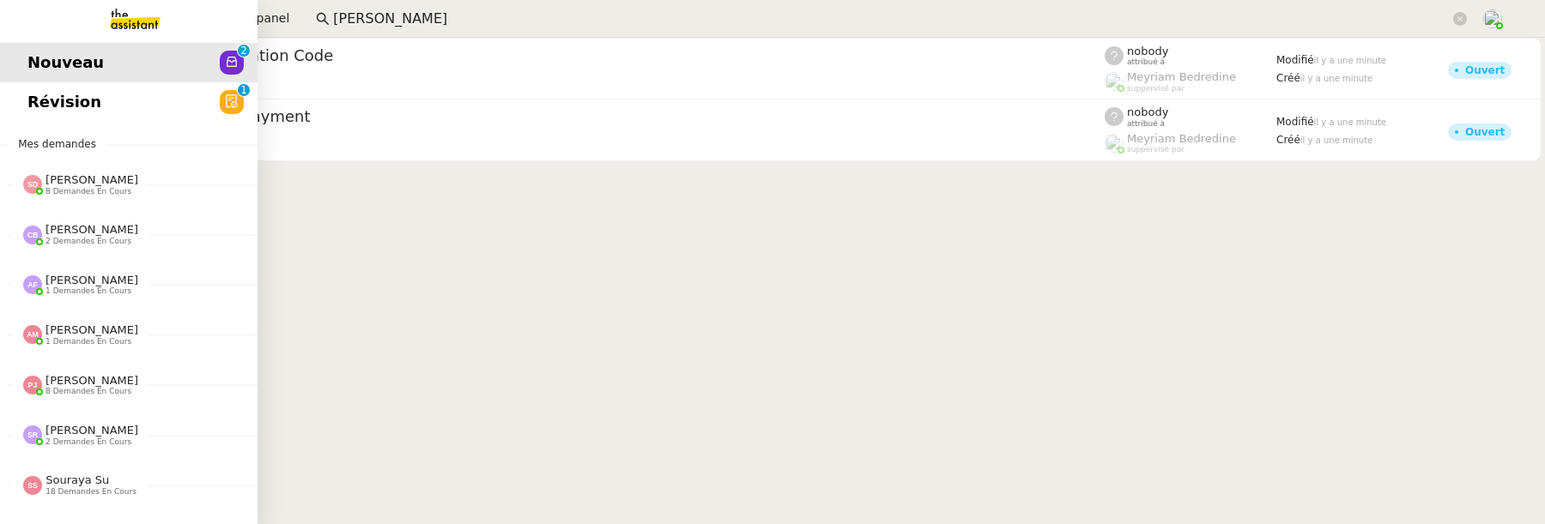
click at [32, 117] on link "Révision 0 1 2 3 4 5 6 7 8 9" at bounding box center [128, 101] width 257 height 39
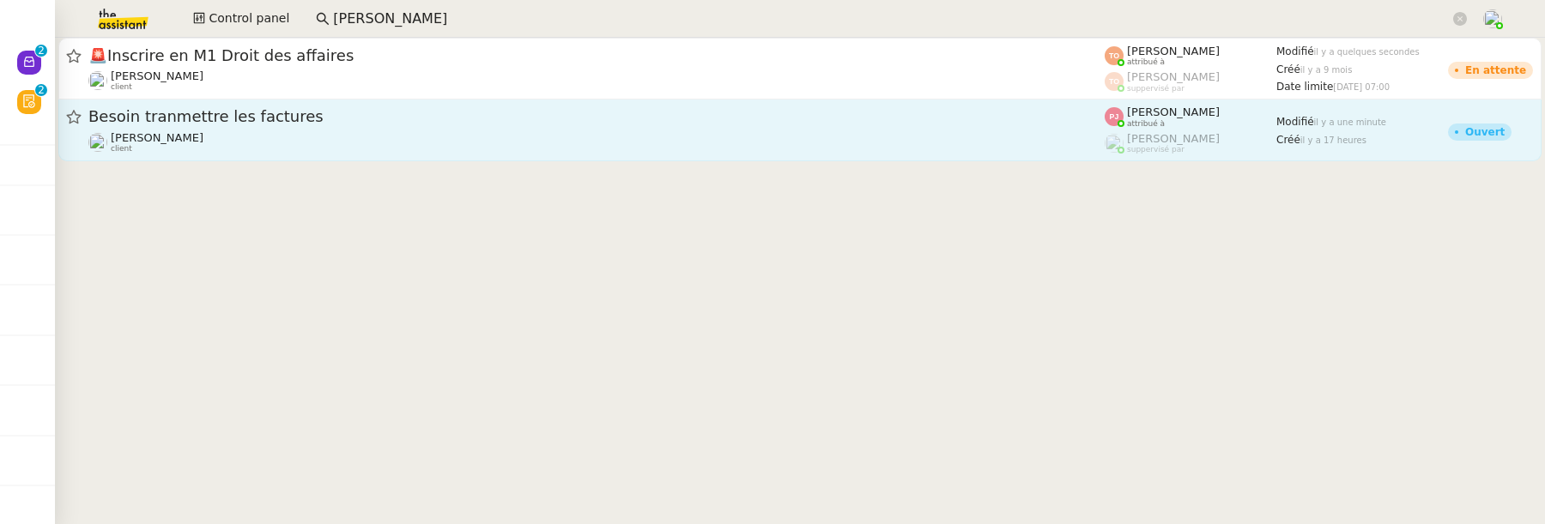
click at [320, 128] on div "Besoin tranmettre les factures [PERSON_NAME] client" at bounding box center [596, 129] width 1016 height 47
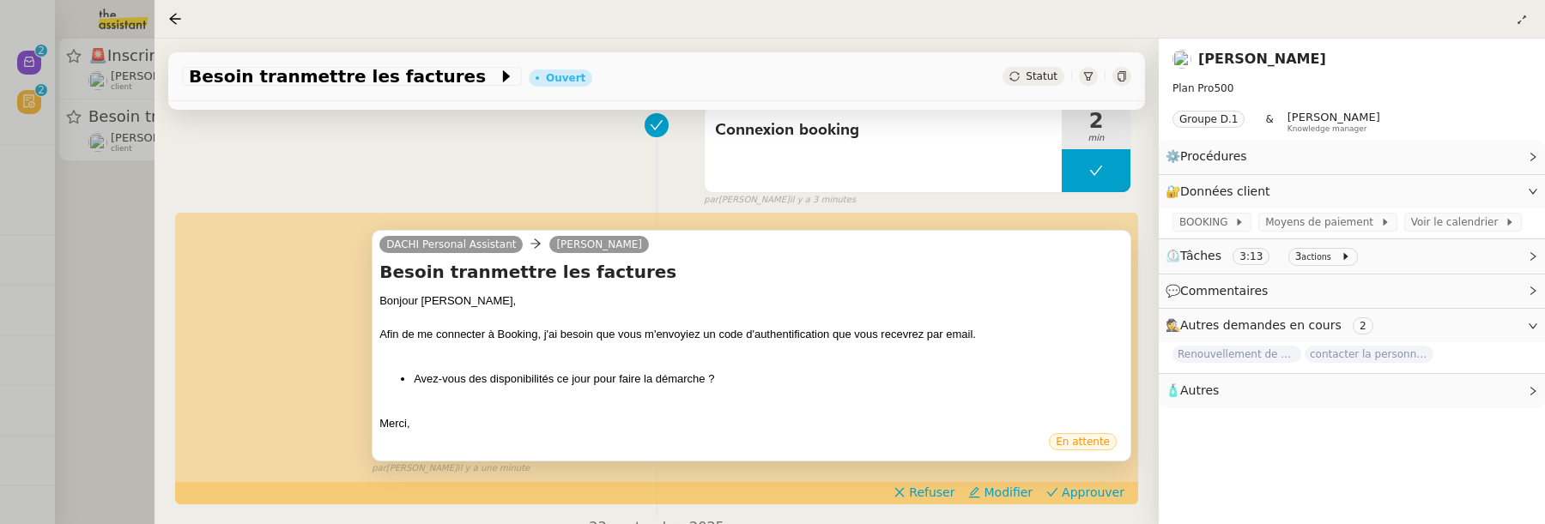
scroll to position [327, 0]
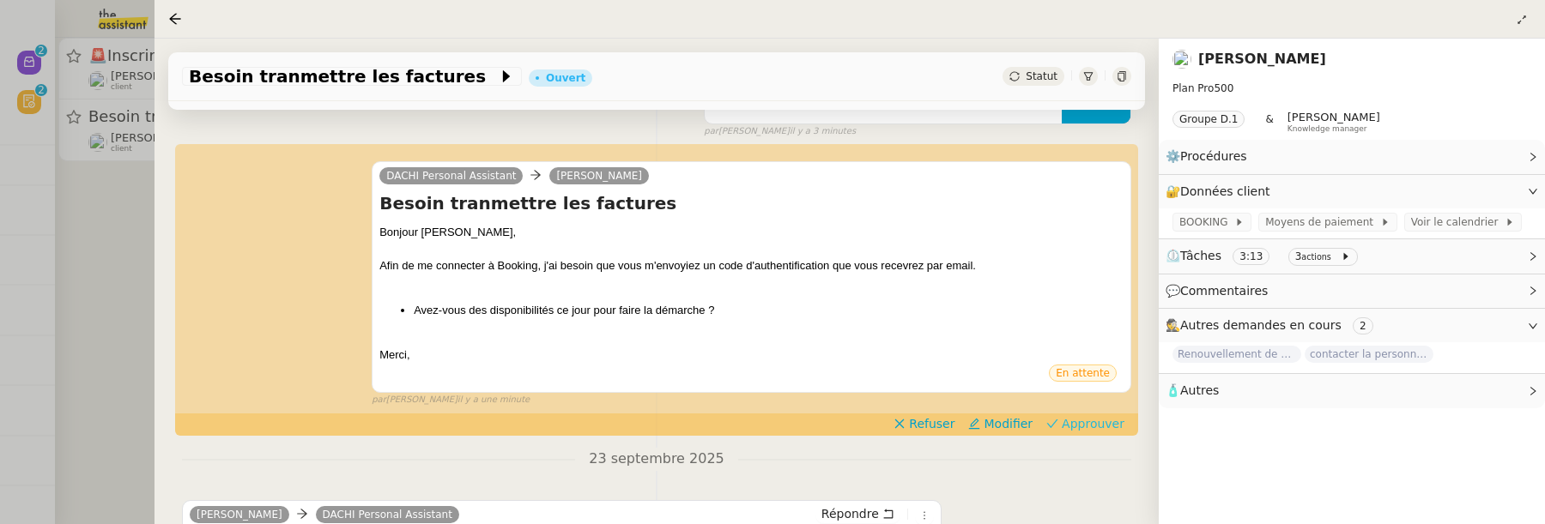
click at [1082, 421] on span "Approuver" at bounding box center [1093, 423] width 63 height 17
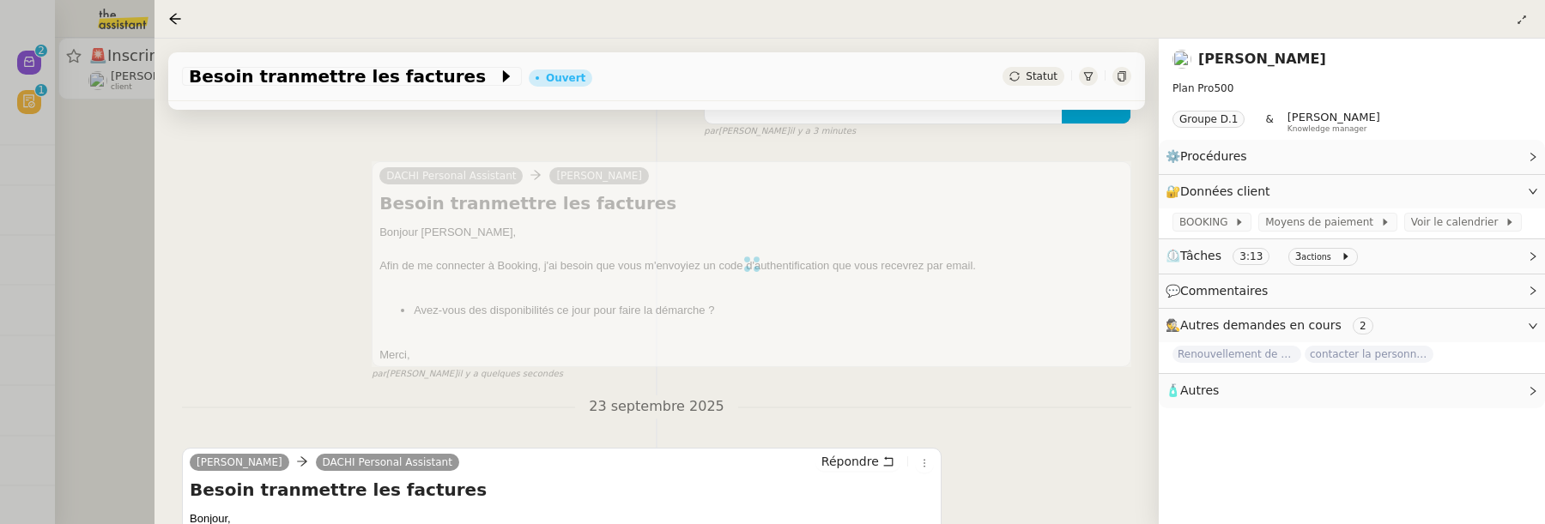
click at [118, 281] on div at bounding box center [772, 262] width 1545 height 524
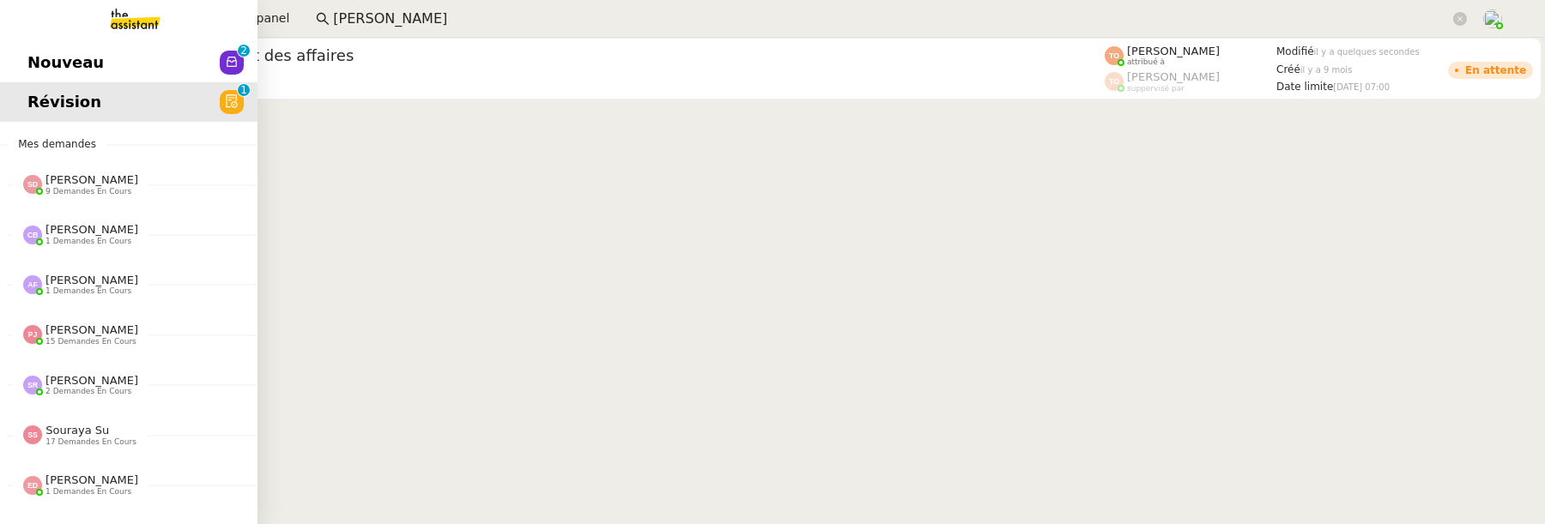
click at [34, 59] on span "Nouveau" at bounding box center [65, 63] width 76 height 26
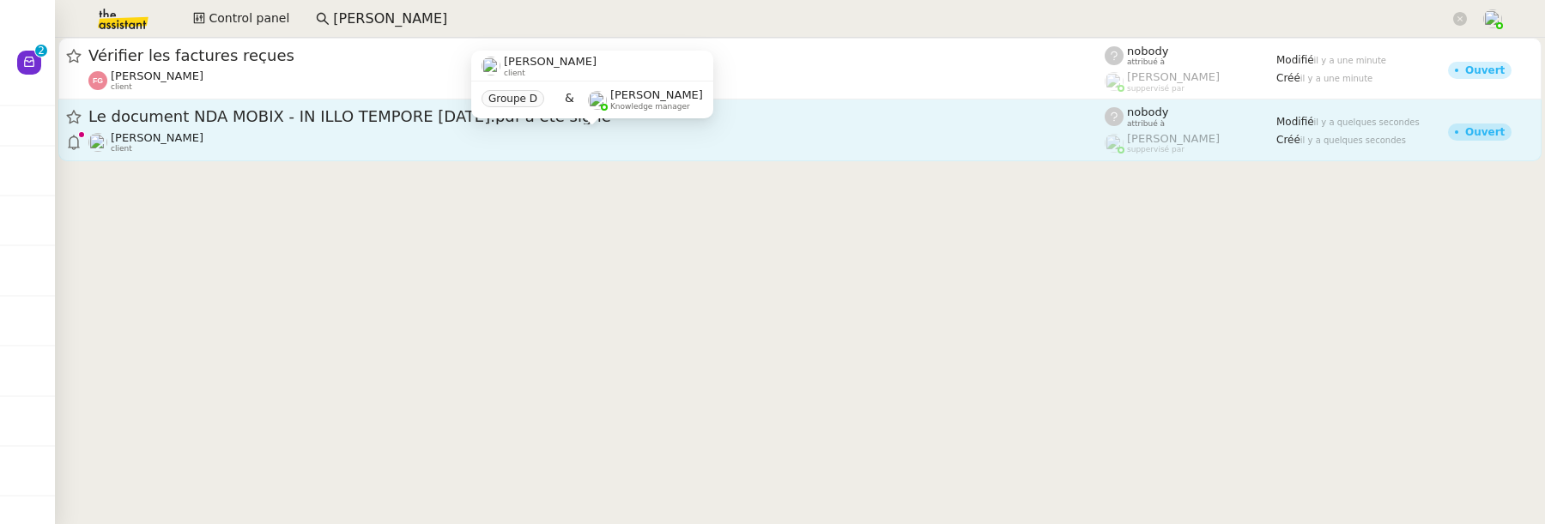
click at [510, 131] on div "[PERSON_NAME] client" at bounding box center [596, 142] width 1016 height 22
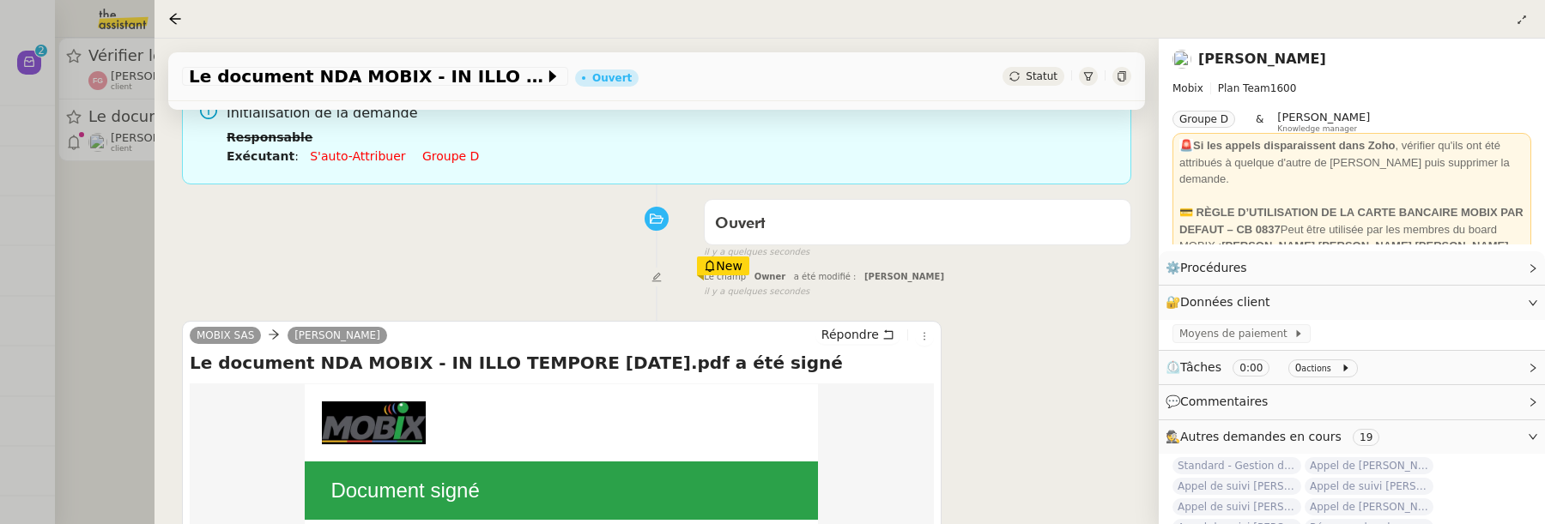
scroll to position [293, 0]
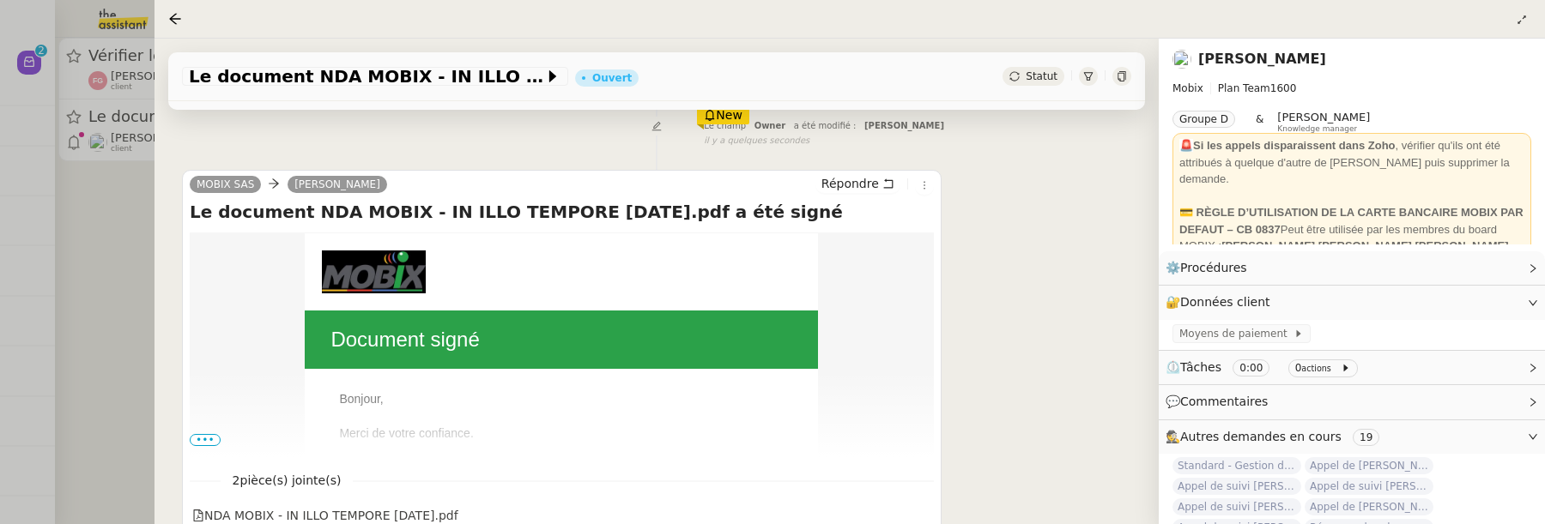
click at [923, 191] on div "Répondre" at bounding box center [874, 184] width 118 height 21
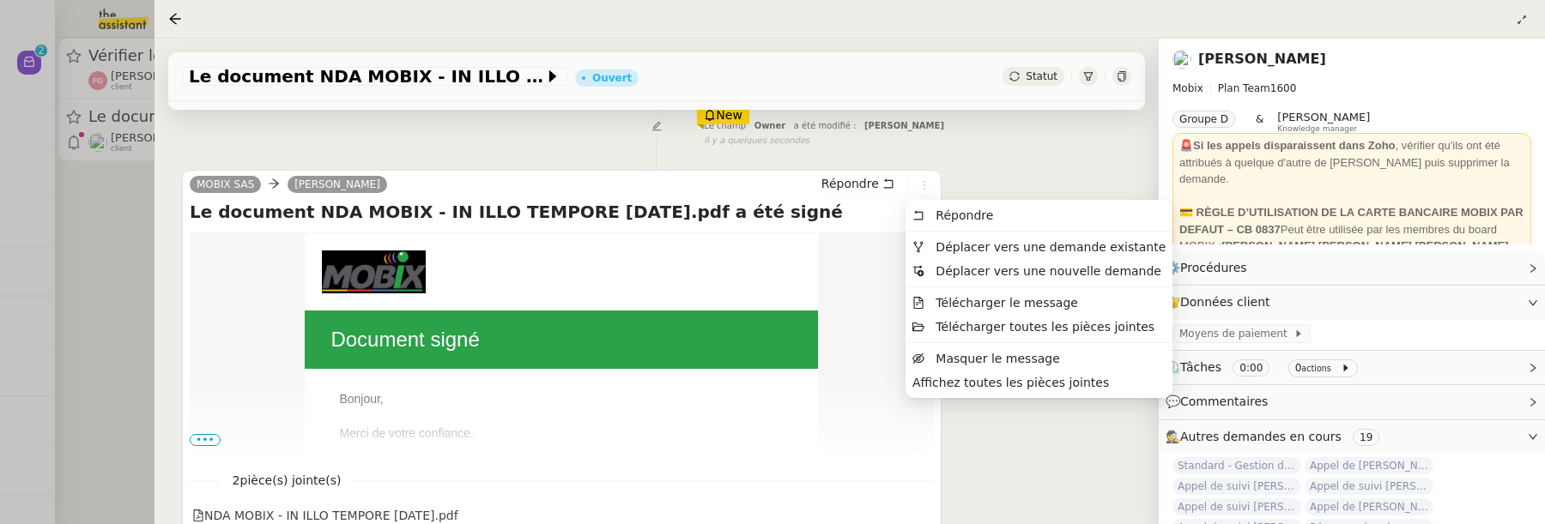
click at [921, 188] on icon at bounding box center [924, 185] width 19 height 10
click at [971, 247] on span "Déplacer vers une demande existante" at bounding box center [1051, 247] width 230 height 14
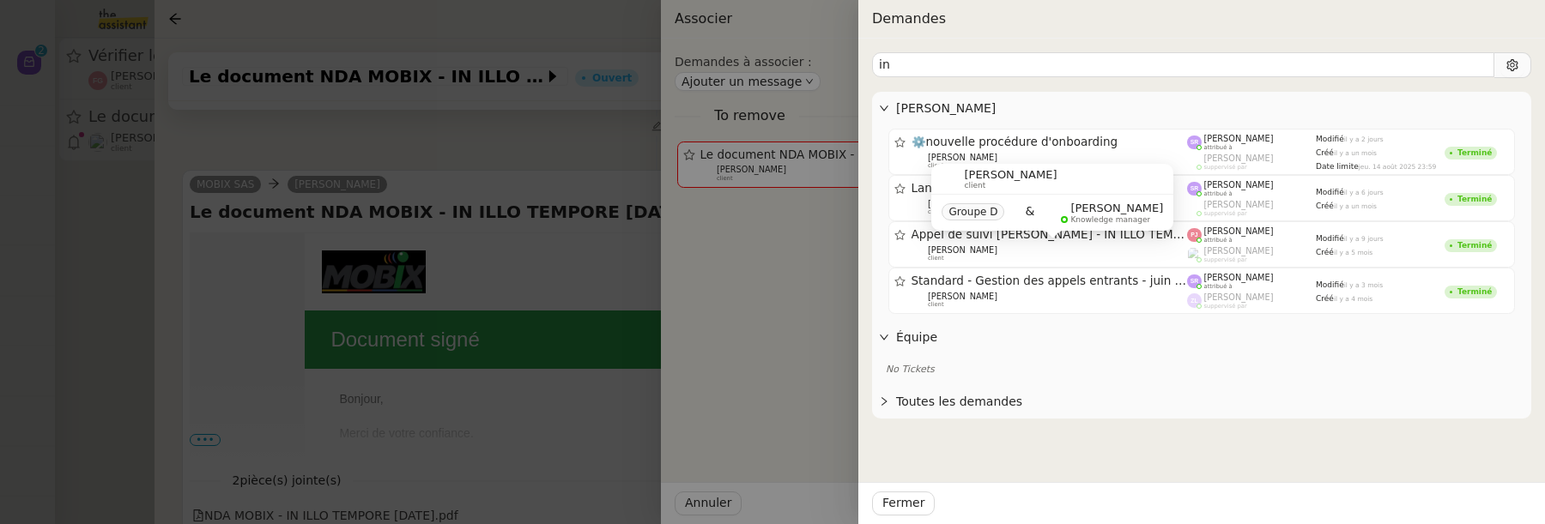
type input "i"
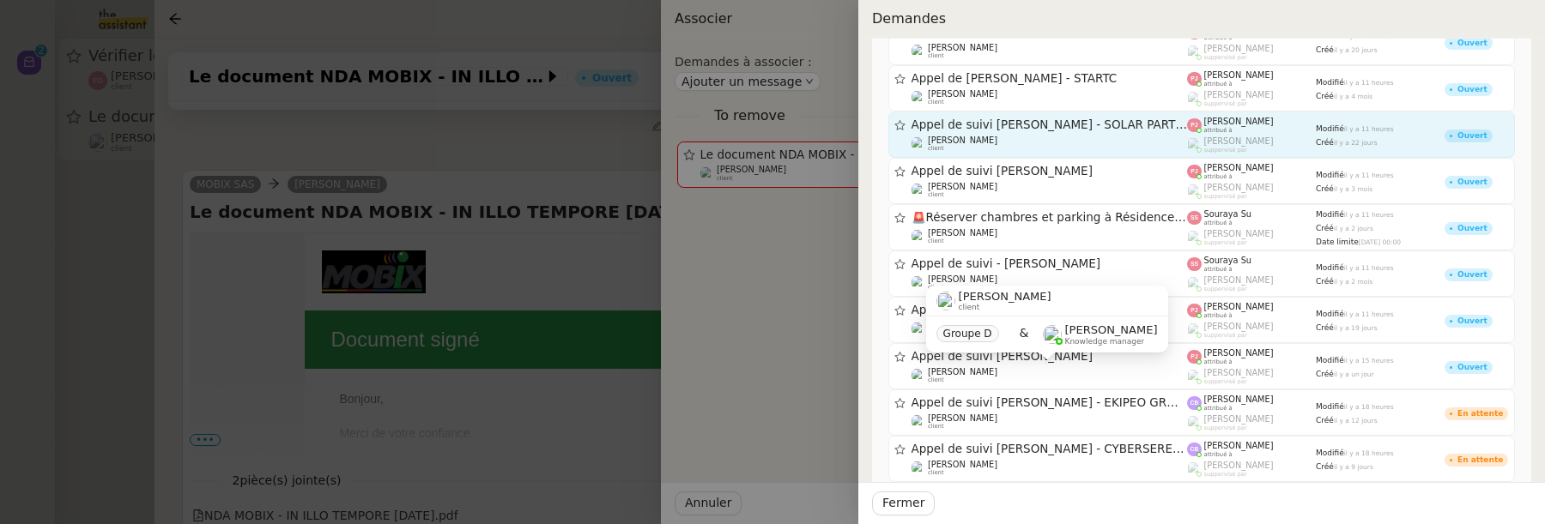
scroll to position [0, 0]
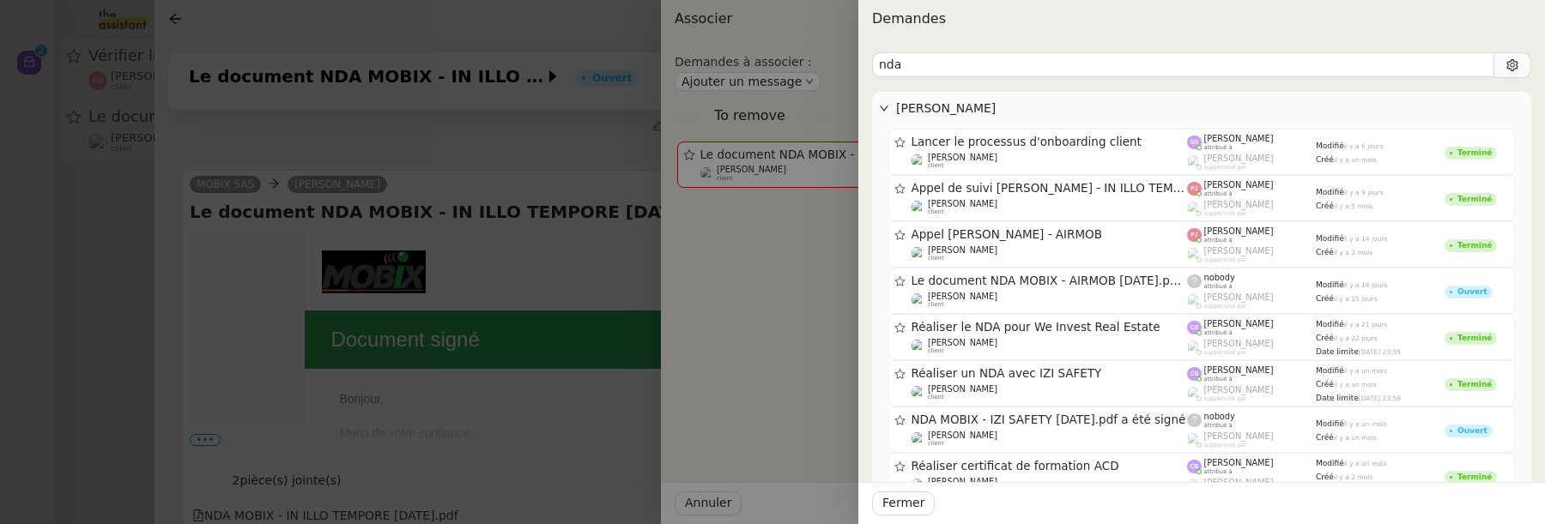
type input "nda"
click at [578, 142] on div at bounding box center [772, 262] width 1545 height 524
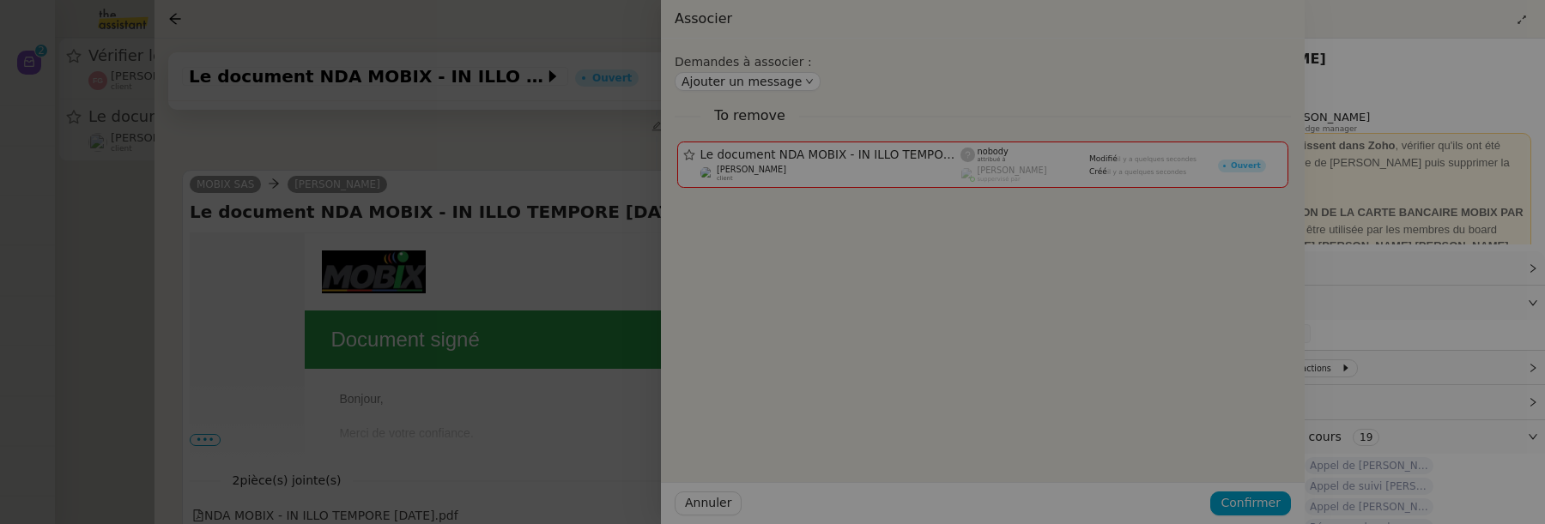
click at [578, 142] on div at bounding box center [532, 262] width 1545 height 524
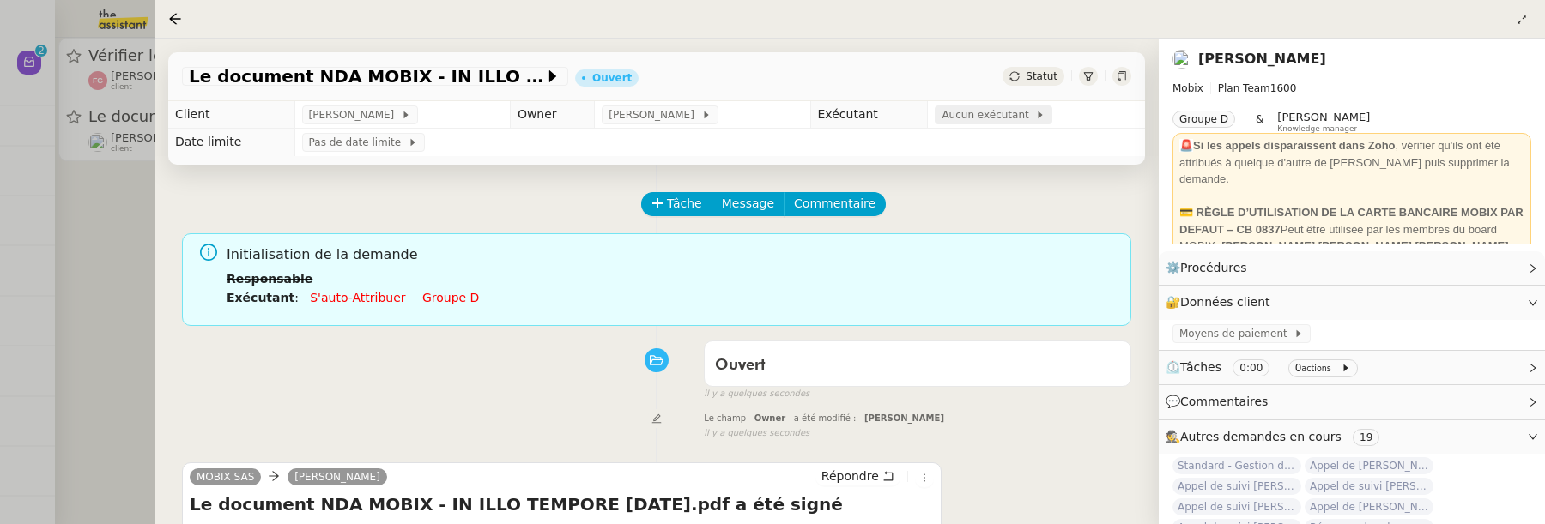
click at [993, 119] on span "Aucun exécutant" at bounding box center [988, 114] width 94 height 17
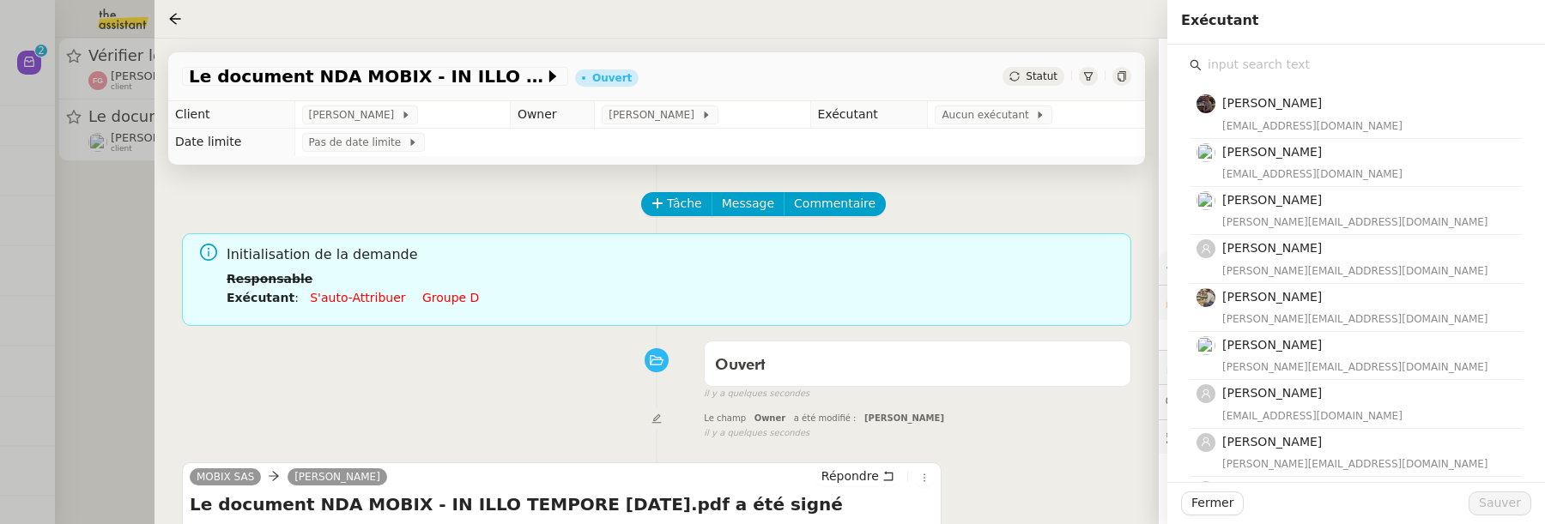
click at [1279, 62] on input "text" at bounding box center [1361, 64] width 321 height 23
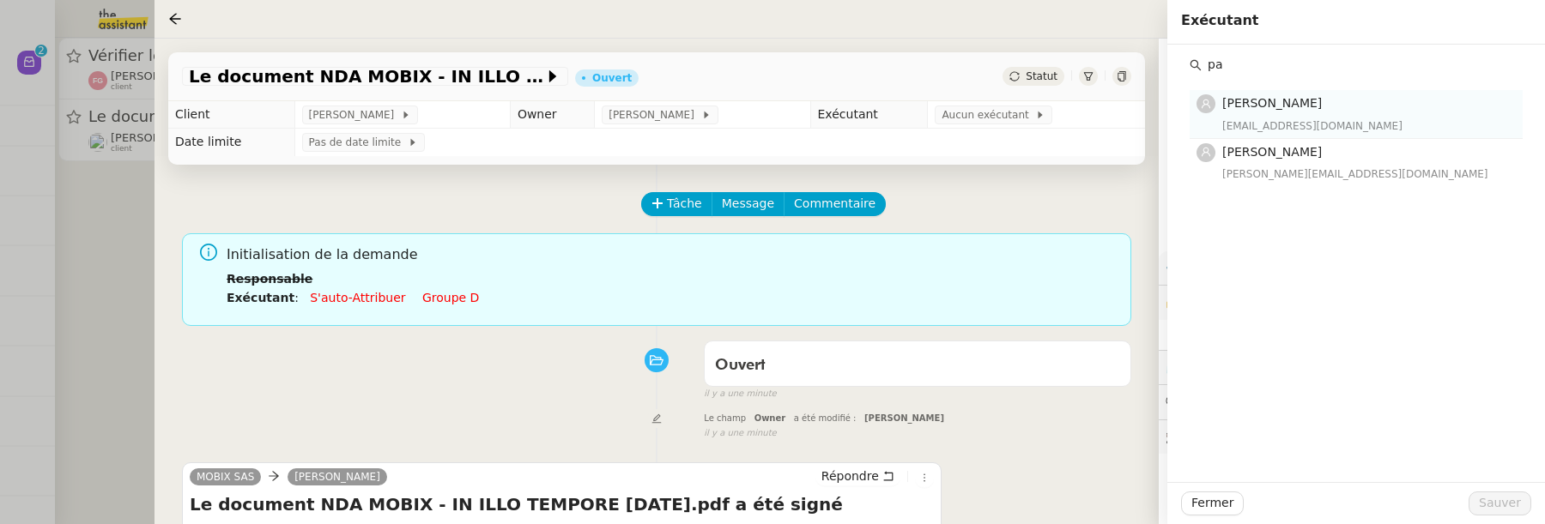
click at [1343, 110] on h4 "[PERSON_NAME]" at bounding box center [1367, 104] width 290 height 20
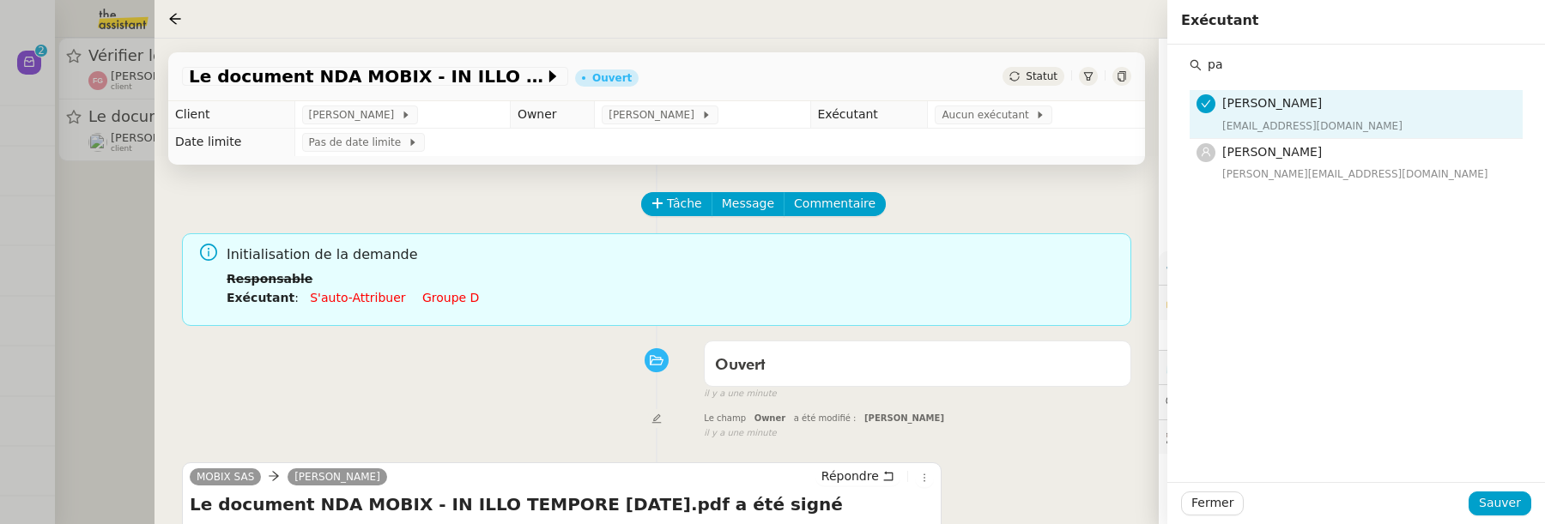
click at [1274, 72] on input "pa" at bounding box center [1361, 64] width 321 height 23
type input "p"
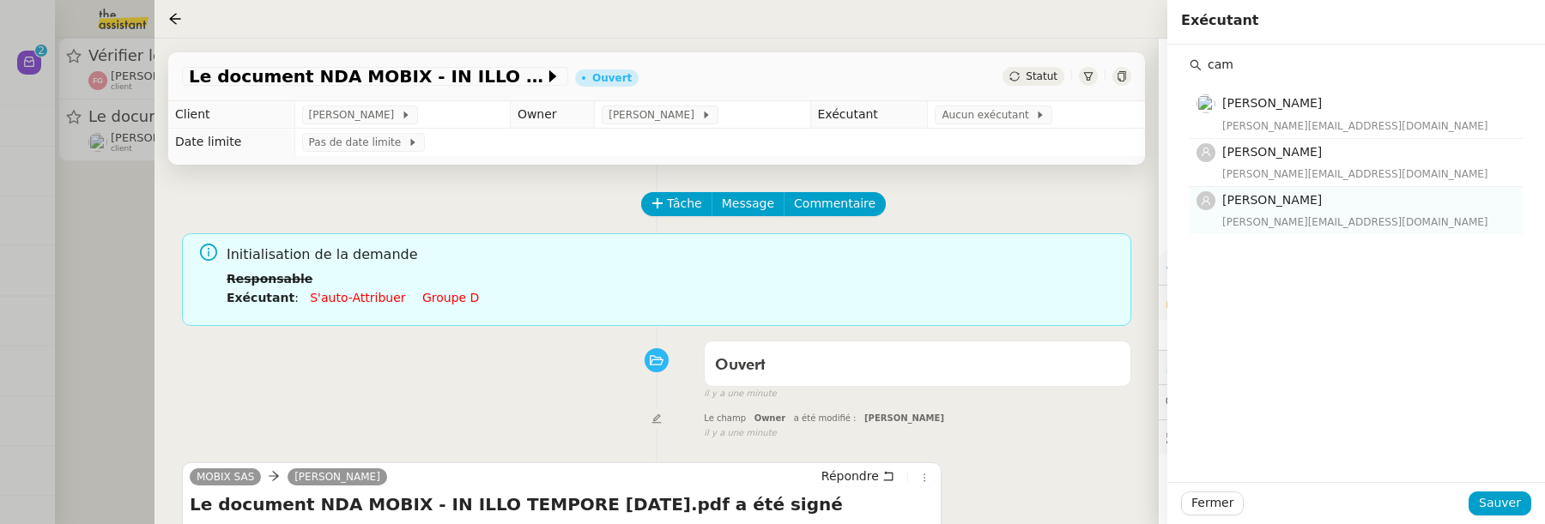
type input "cam"
click at [1314, 208] on h4 "[PERSON_NAME]" at bounding box center [1367, 201] width 290 height 20
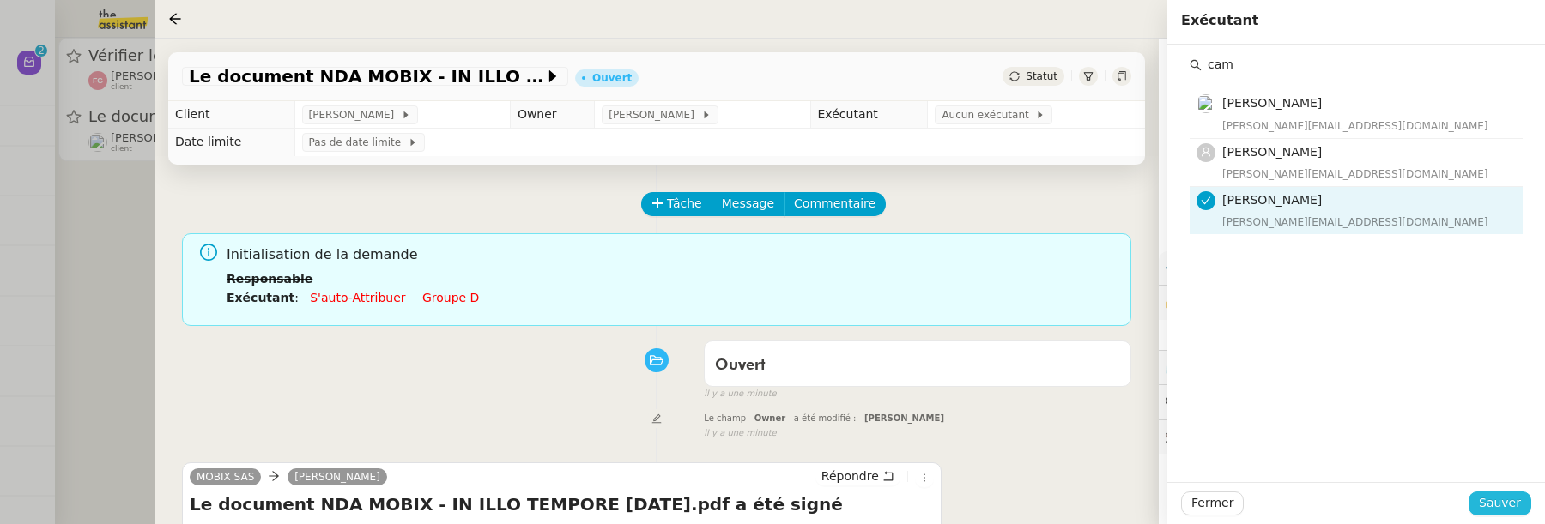
click at [1504, 506] on span "Sauver" at bounding box center [1500, 503] width 42 height 20
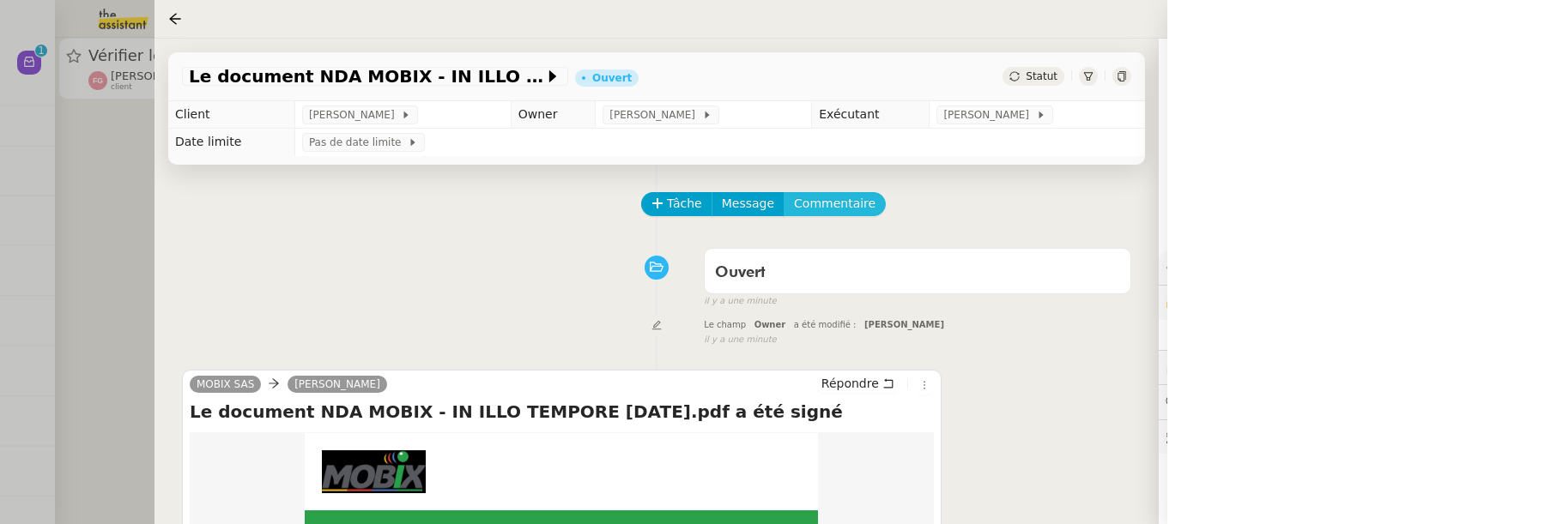
click at [854, 205] on span "Commentaire" at bounding box center [835, 204] width 82 height 20
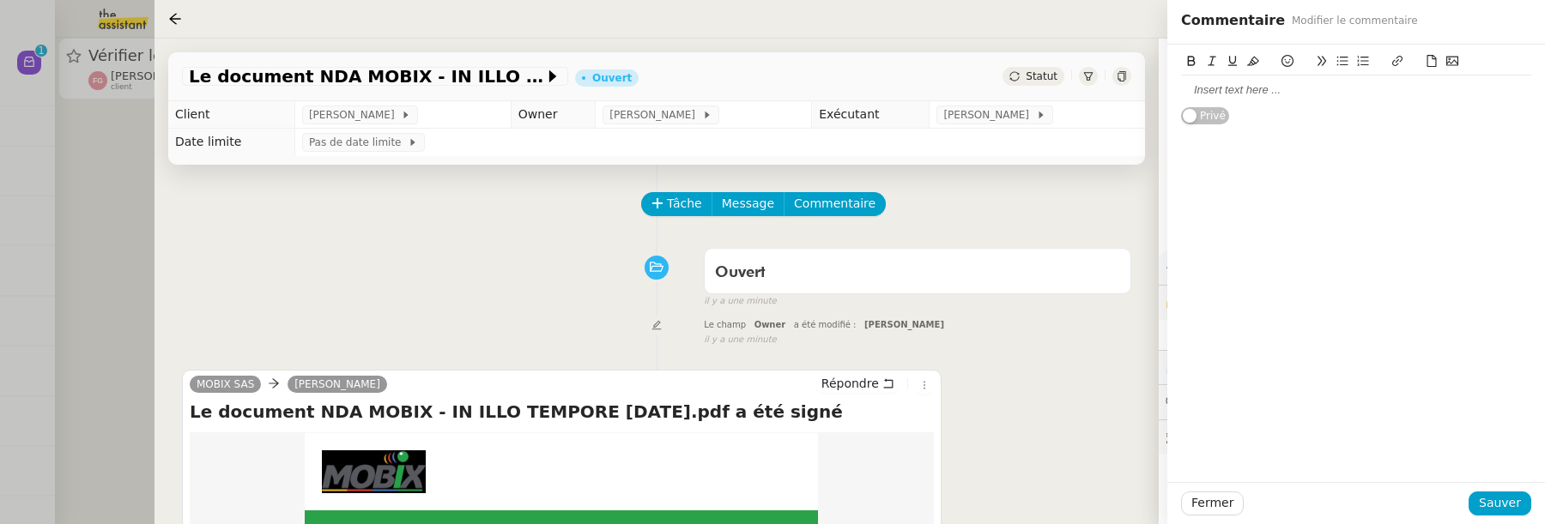
click at [1251, 82] on div at bounding box center [1356, 89] width 350 height 15
click at [1511, 505] on span "Sauver" at bounding box center [1500, 503] width 42 height 20
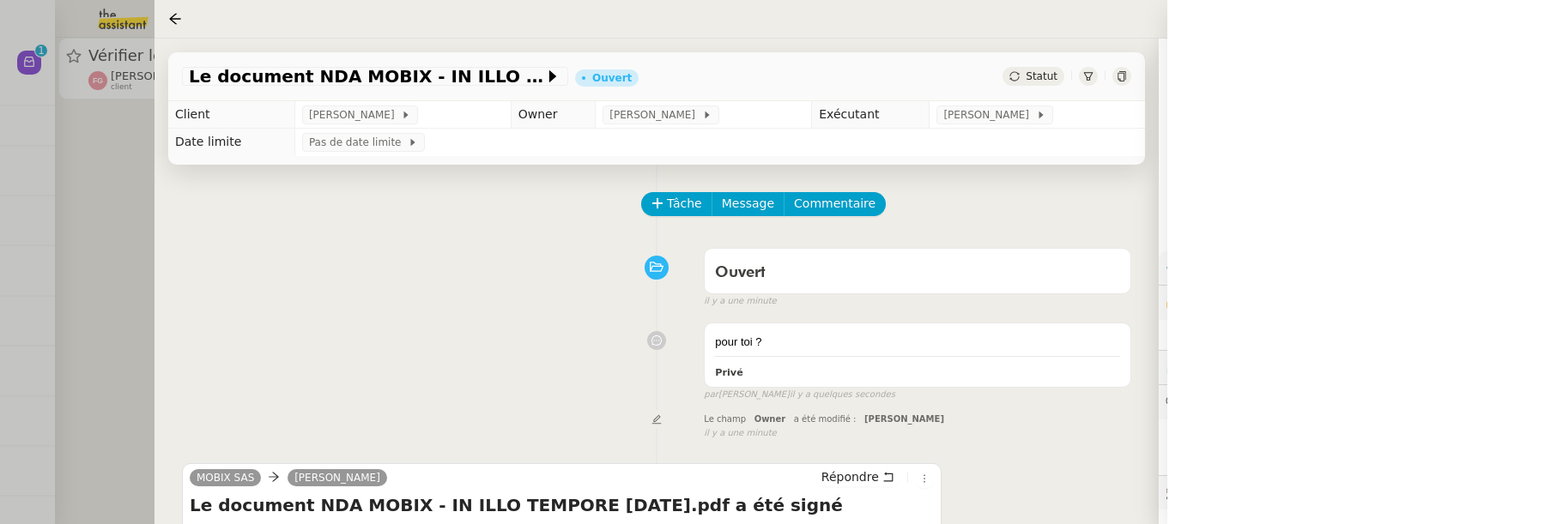
click at [162, 174] on div "Tâche Message Commentaire Veuillez patienter une erreur s'est produite 👌👌👌 mess…" at bounding box center [656, 527] width 1004 height 725
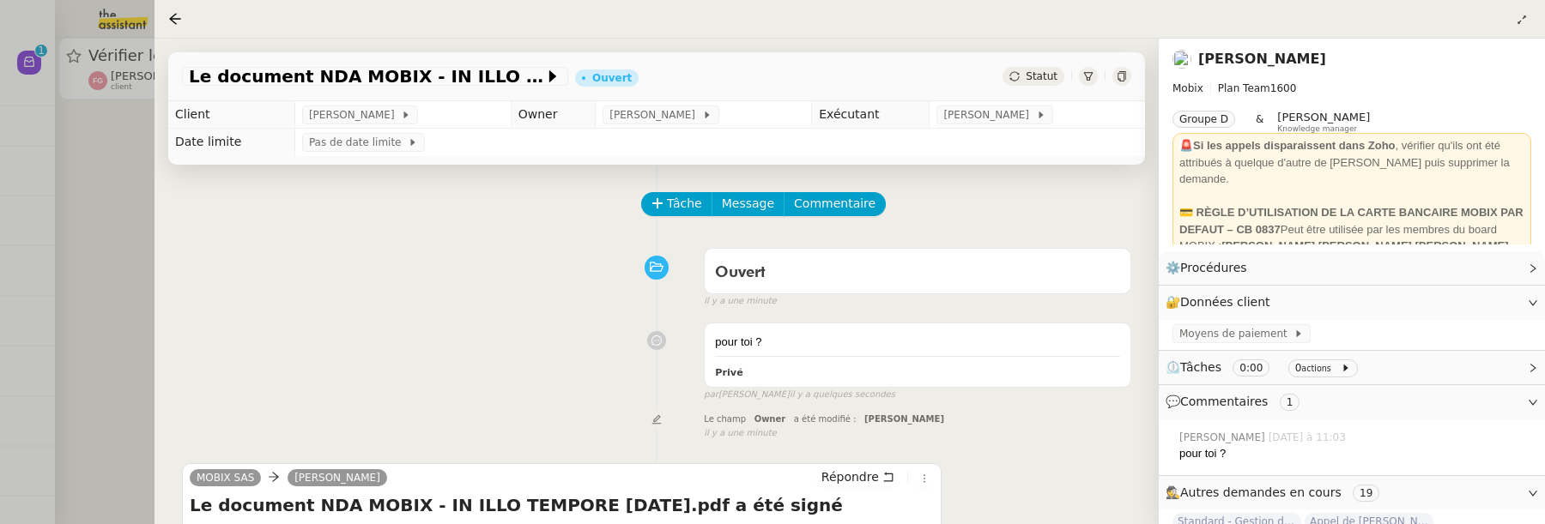
click at [136, 174] on div at bounding box center [772, 262] width 1545 height 524
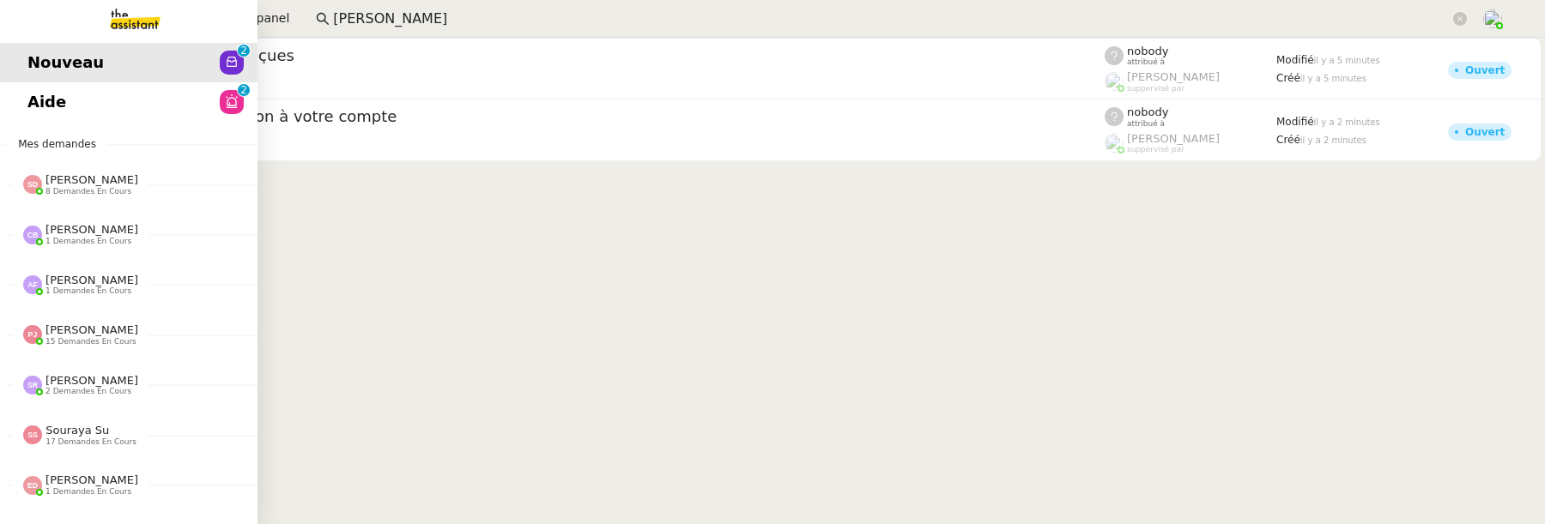
click at [45, 68] on span "Nouveau" at bounding box center [65, 63] width 76 height 26
click at [39, 103] on span "Aide" at bounding box center [46, 102] width 39 height 26
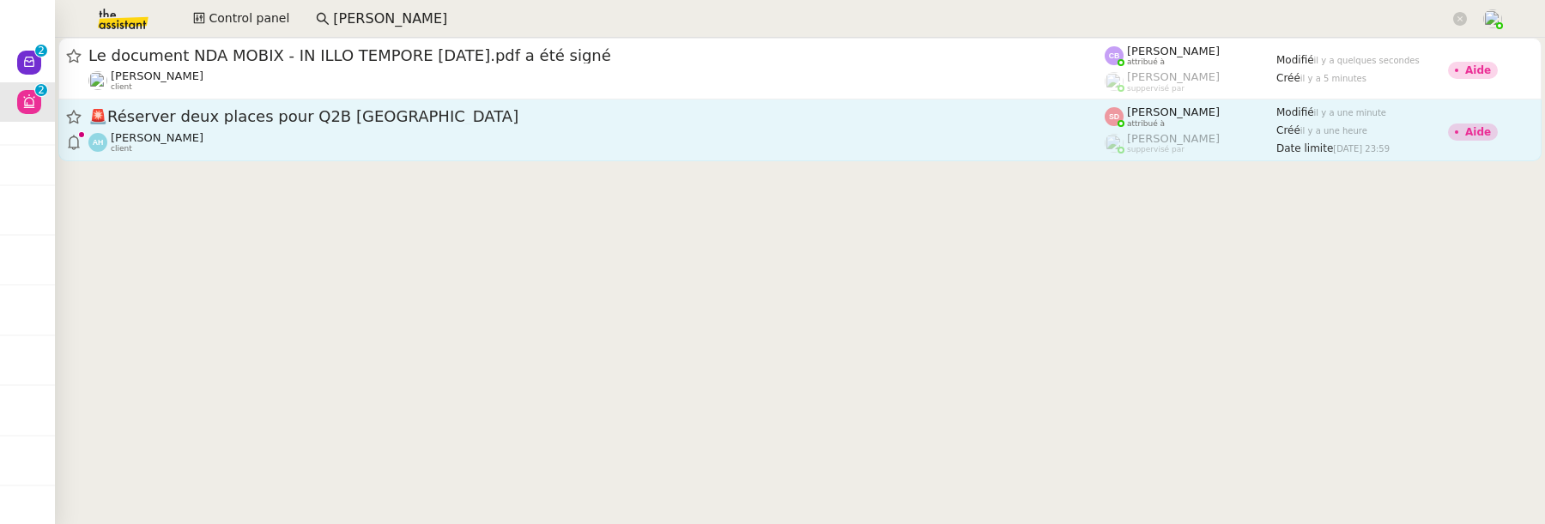
click at [466, 126] on div "🚨 Réserver deux places pour Q2B Paris" at bounding box center [596, 116] width 1016 height 21
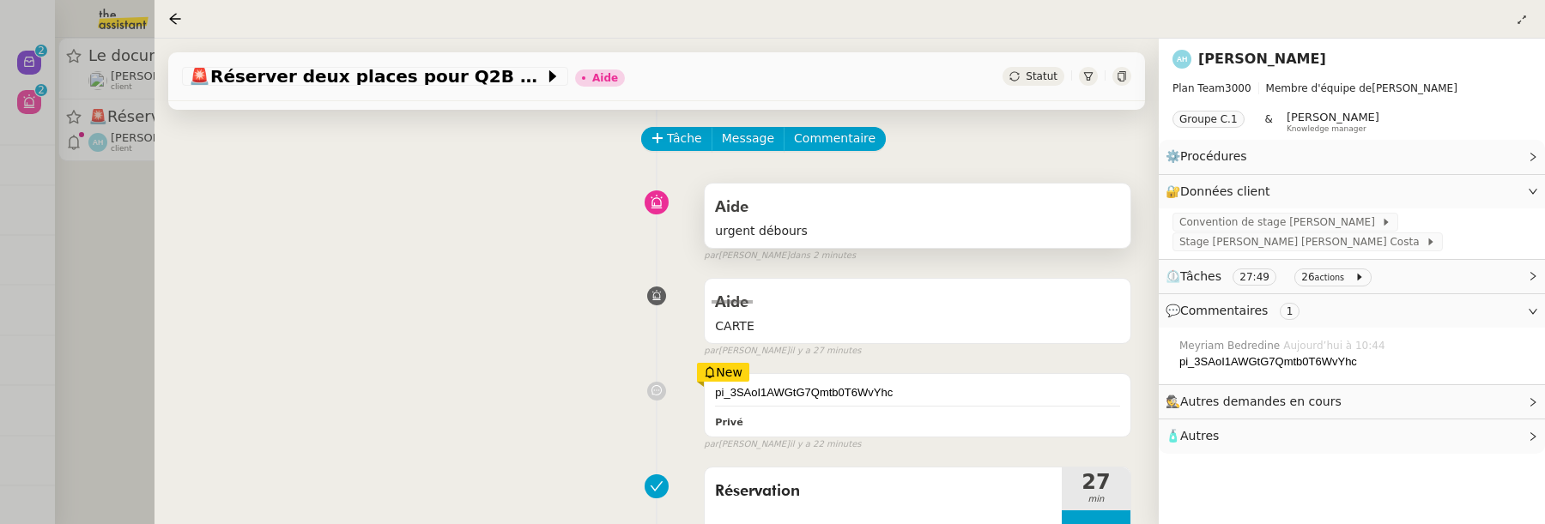
scroll to position [50, 0]
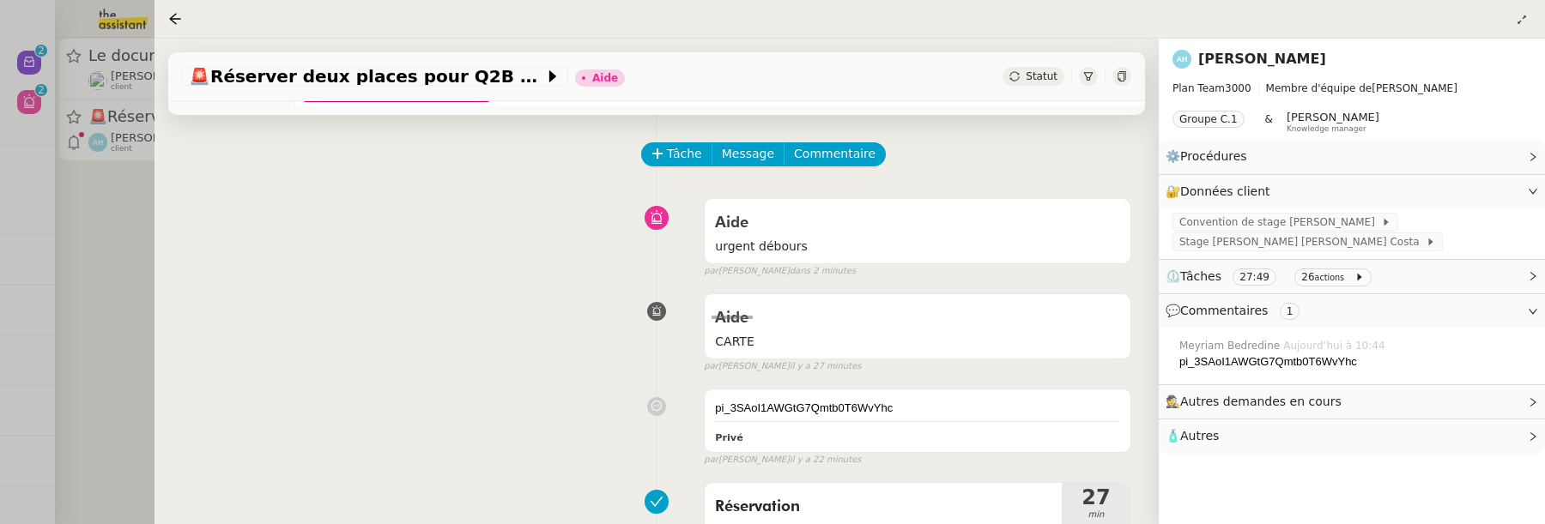
click at [1240, 69] on nz-page-header-title "[PERSON_NAME]" at bounding box center [1262, 59] width 128 height 24
click at [1243, 57] on link "[PERSON_NAME]" at bounding box center [1262, 59] width 128 height 16
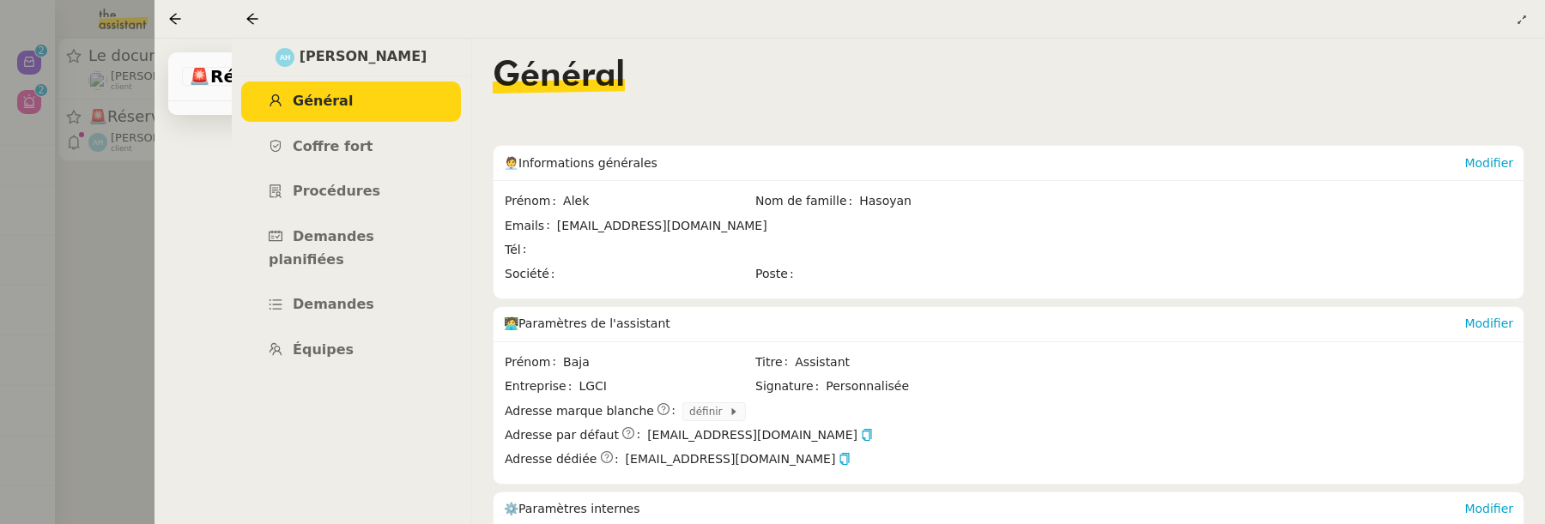
click at [263, 12] on div at bounding box center [255, 19] width 21 height 21
click at [249, 18] on icon at bounding box center [251, 18] width 11 height 11
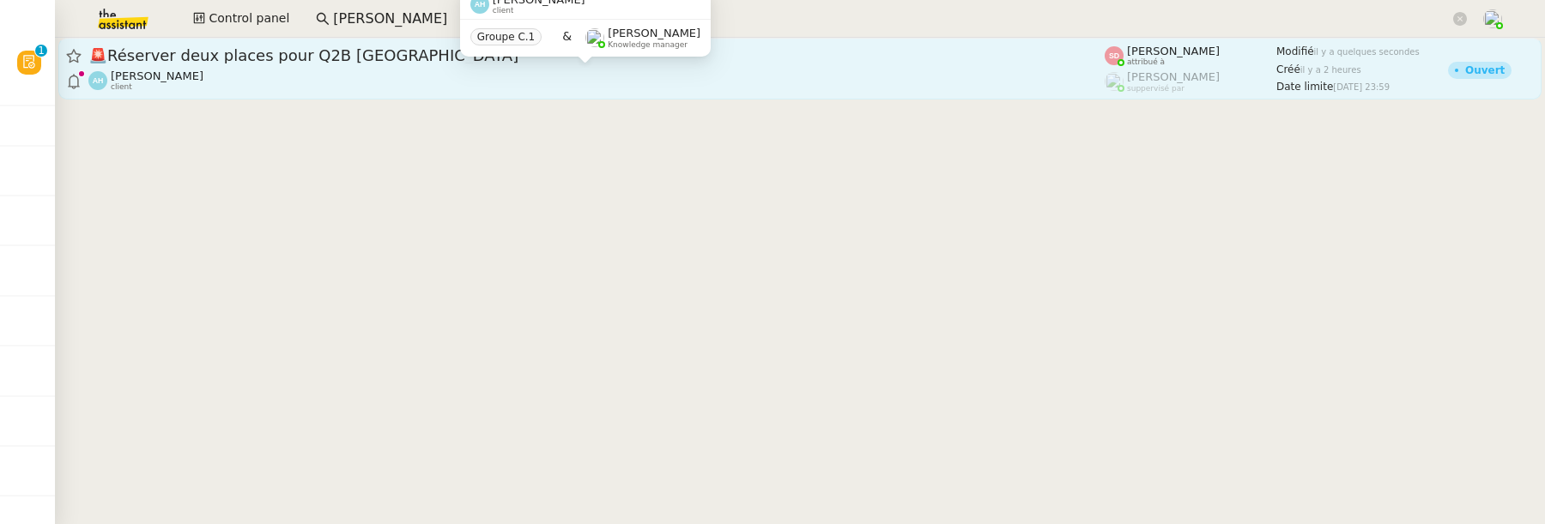
click at [885, 90] on div "[PERSON_NAME] client" at bounding box center [596, 81] width 1016 height 22
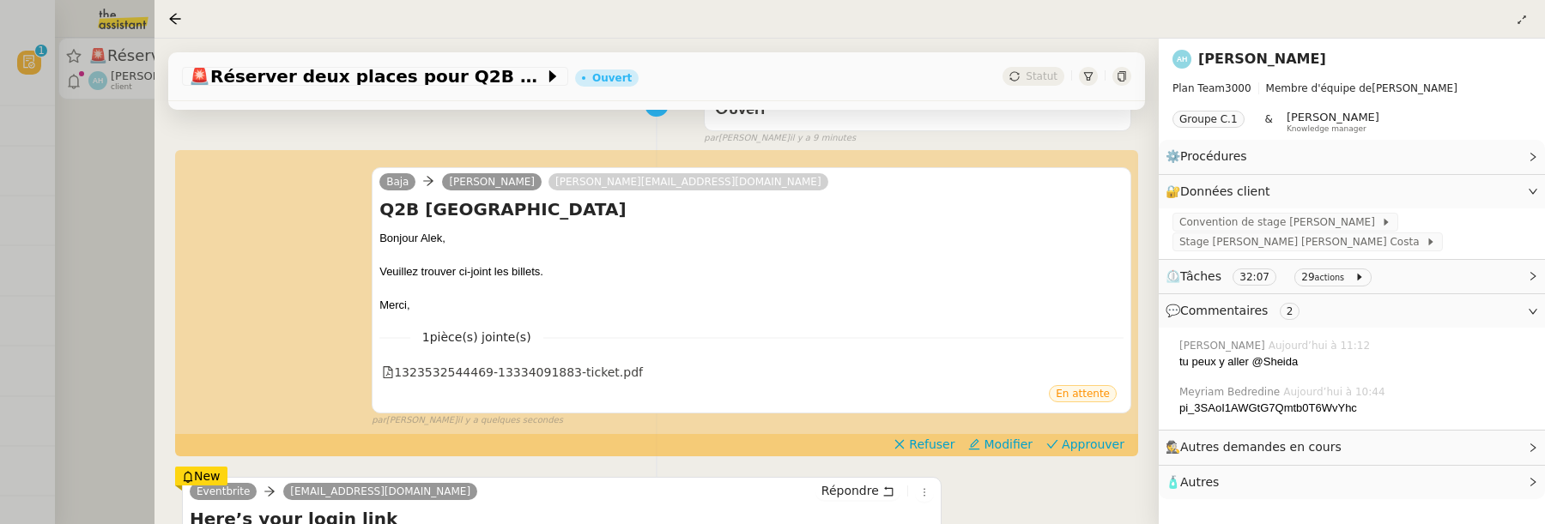
scroll to position [161, 0]
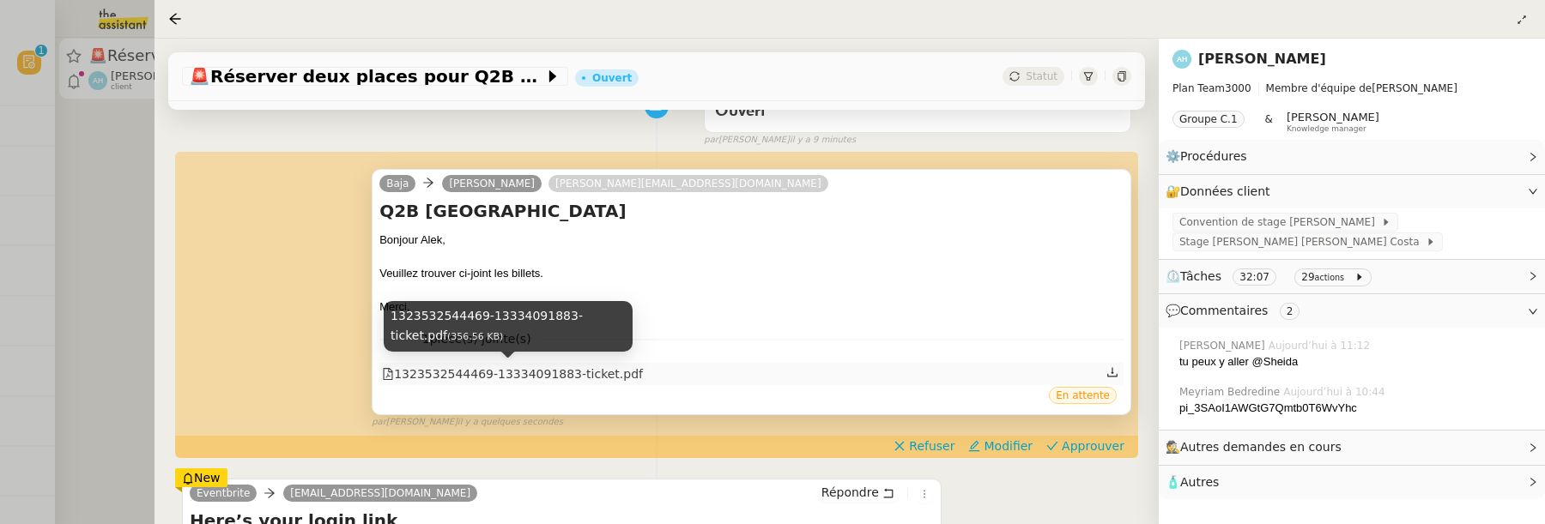
click at [583, 371] on div "1323532544469-13334091883-ticket.pdf" at bounding box center [512, 375] width 261 height 20
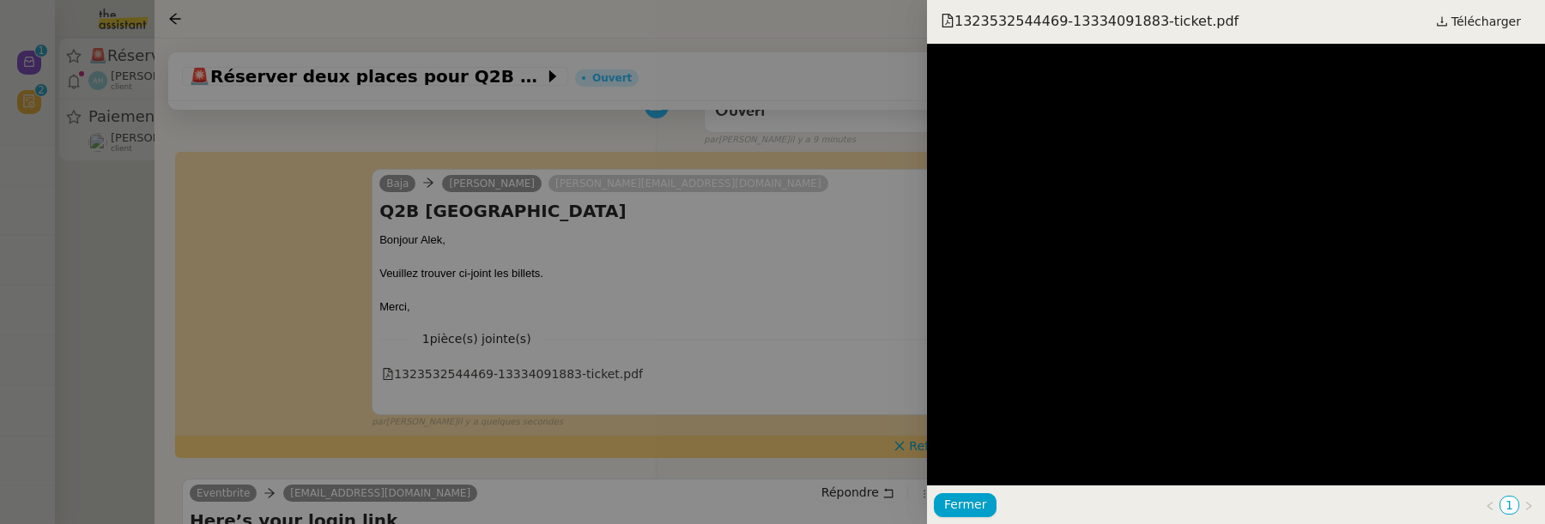
click at [705, 342] on div at bounding box center [772, 262] width 1545 height 524
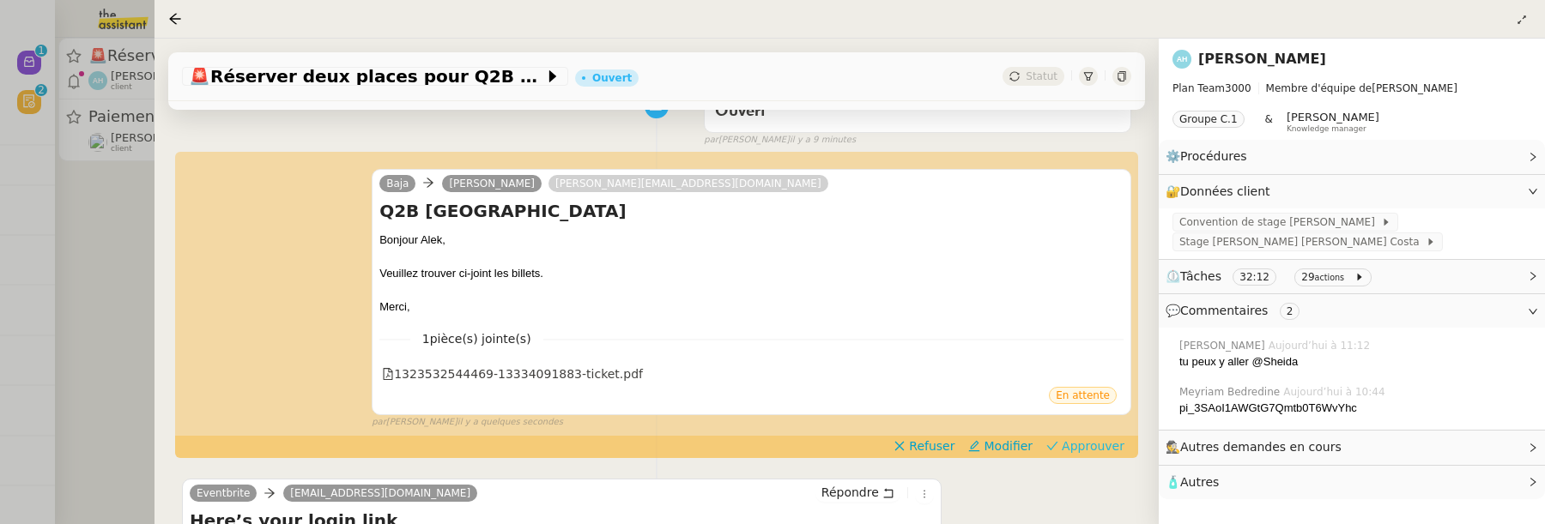
click at [1108, 447] on span "Approuver" at bounding box center [1093, 446] width 63 height 17
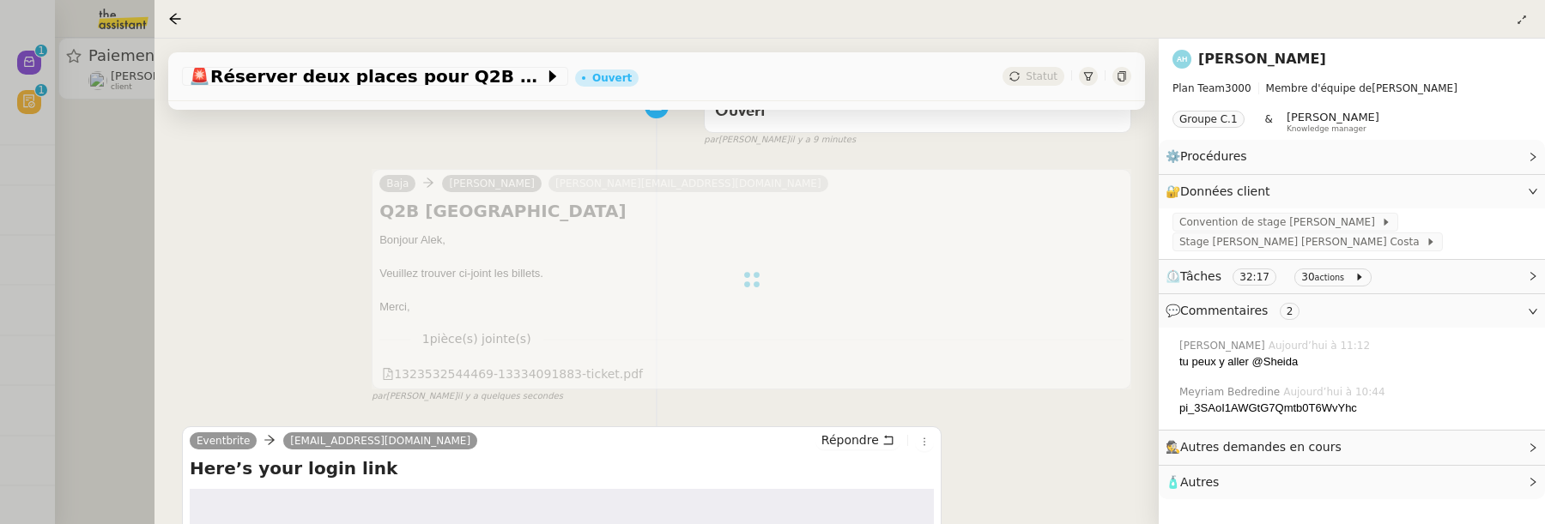
click at [121, 241] on div at bounding box center [772, 262] width 1545 height 524
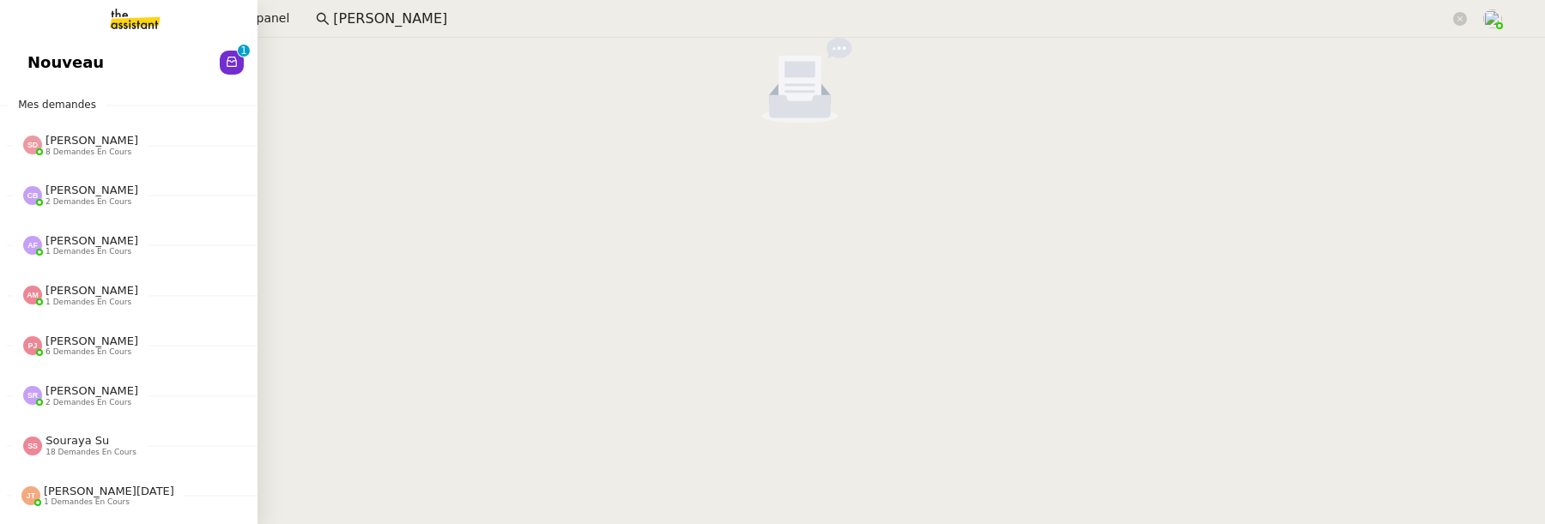
click at [149, 71] on link "Nouveau 0 1 2 3 4 5 6 7 8 9" at bounding box center [128, 62] width 257 height 39
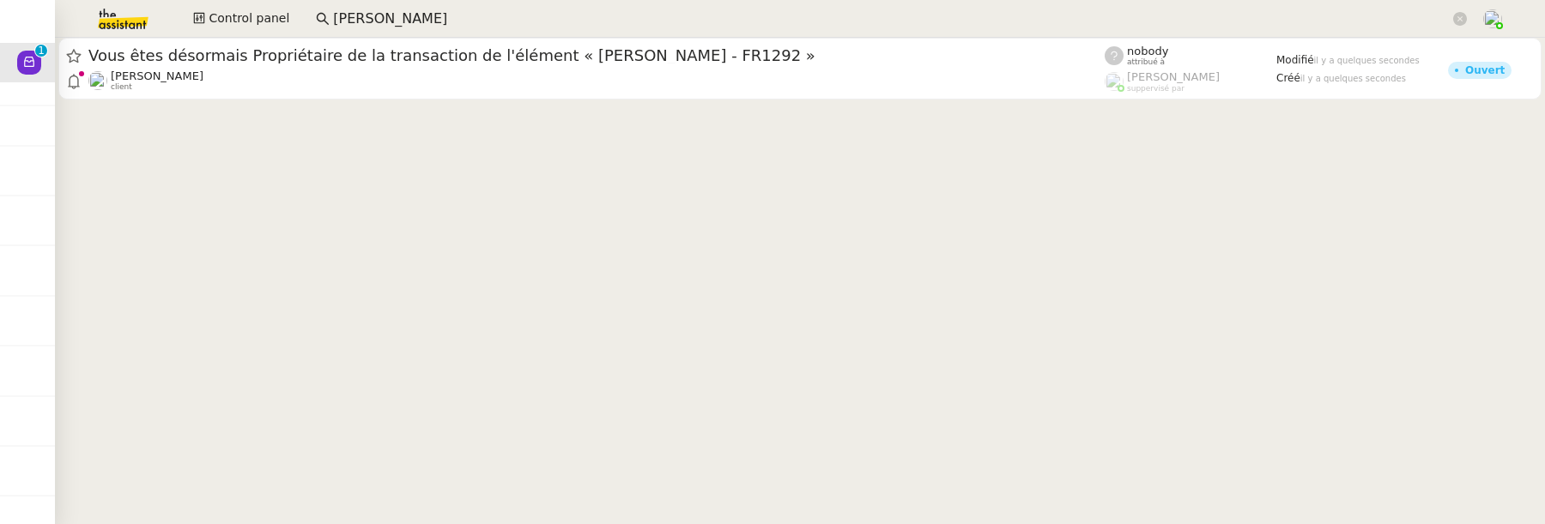
click at [401, 3] on app-search-bar "[PERSON_NAME]" at bounding box center [891, 19] width 1170 height 38
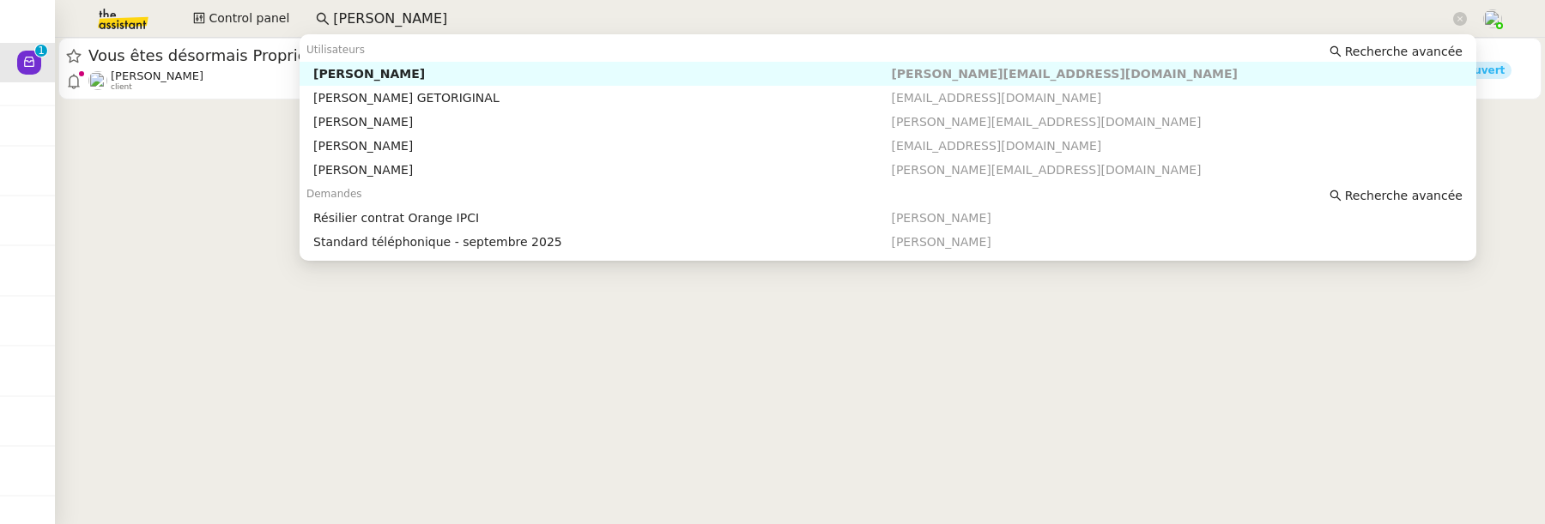
click at [402, 16] on input "[PERSON_NAME]" at bounding box center [891, 19] width 1116 height 23
click at [423, 87] on nz-auto-option "Laurene Gauthier GETORIGINAL _finance@oasisgg.com" at bounding box center [888, 98] width 1177 height 24
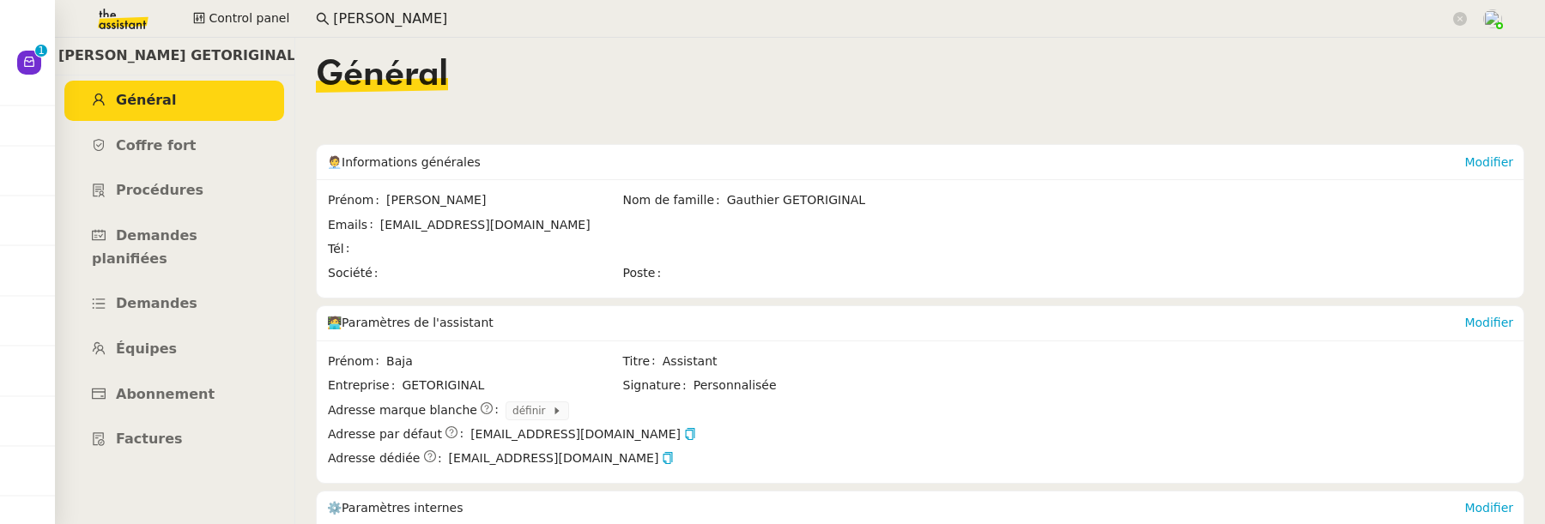
click at [55, 51] on nz-content "Laurene Gauthier GETORIGINAL Général Coffre fort Procédures Demandes planifiées…" at bounding box center [800, 281] width 1490 height 487
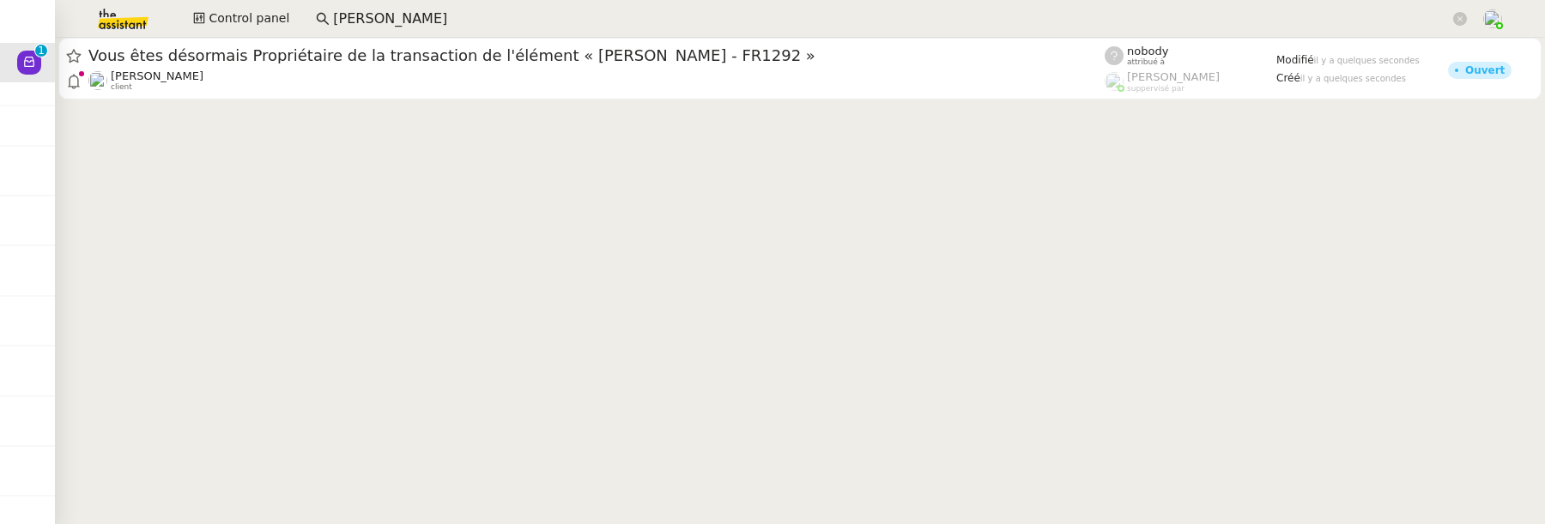
click at [390, 36] on app-search-bar "[PERSON_NAME]" at bounding box center [891, 19] width 1170 height 38
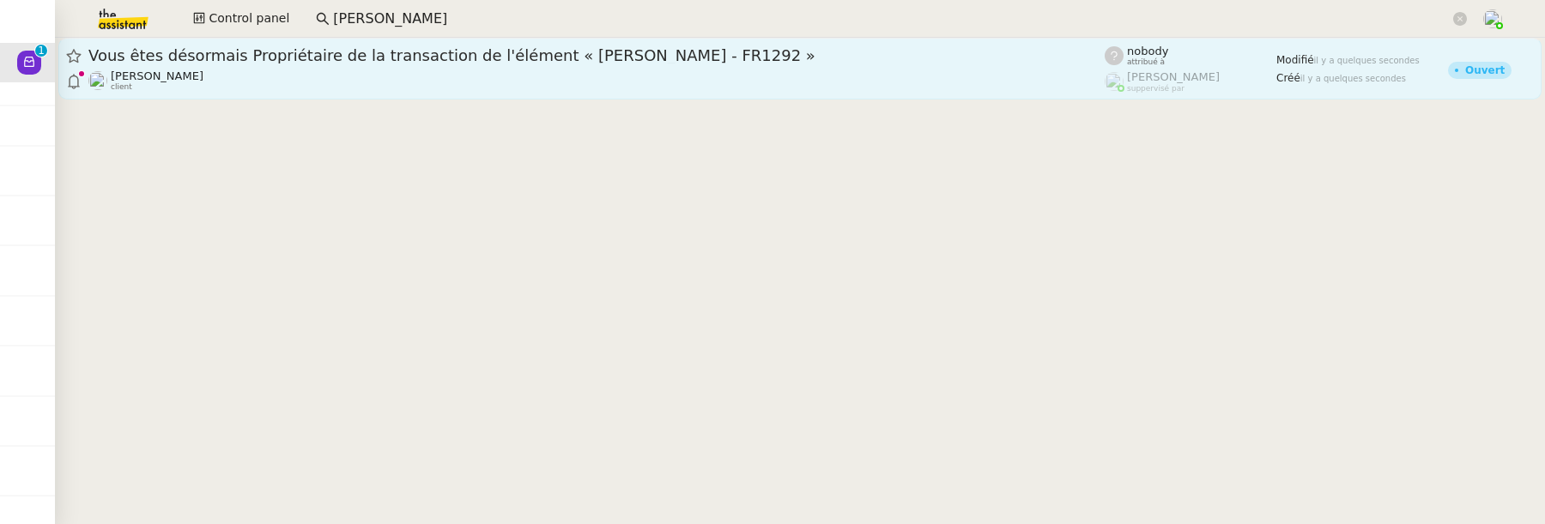
click at [424, 70] on div "Louis Frei client" at bounding box center [596, 81] width 1016 height 22
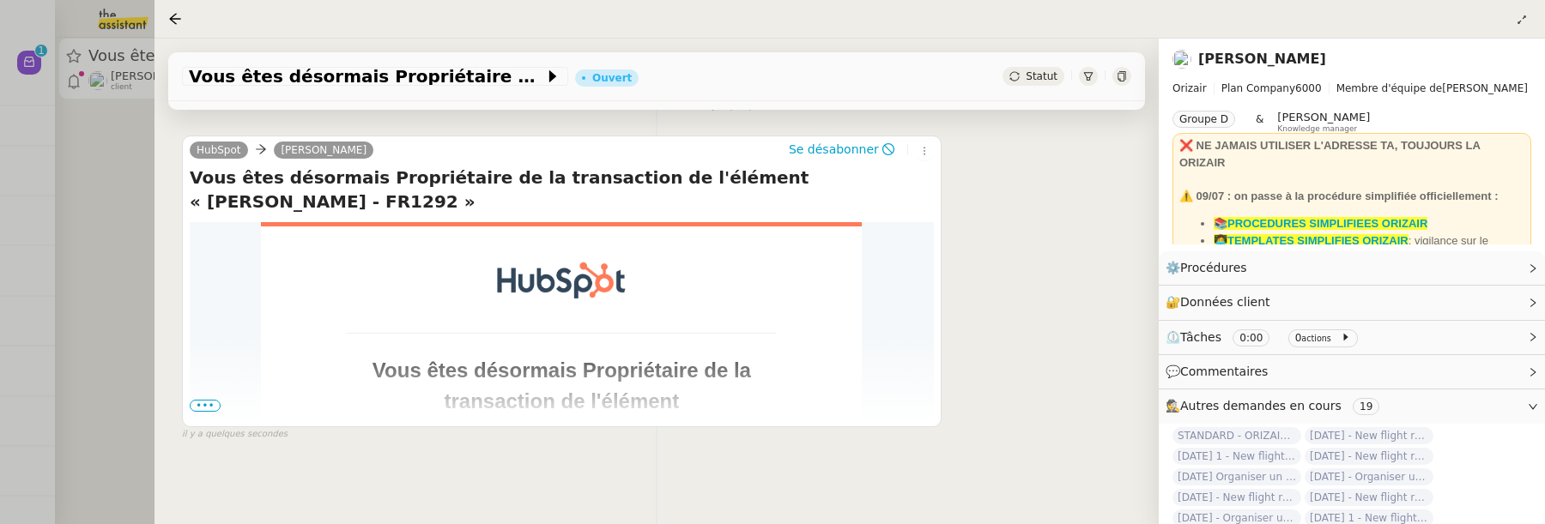
scroll to position [337, 0]
click at [202, 400] on span "•••" at bounding box center [205, 406] width 31 height 12
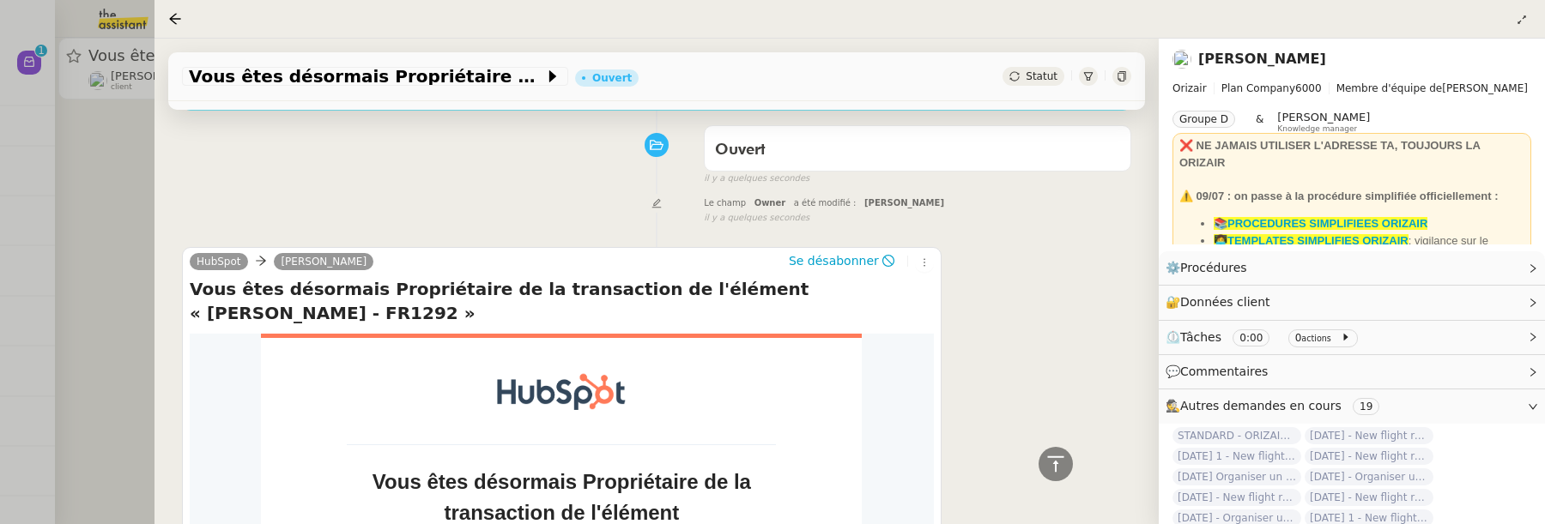
scroll to position [0, 0]
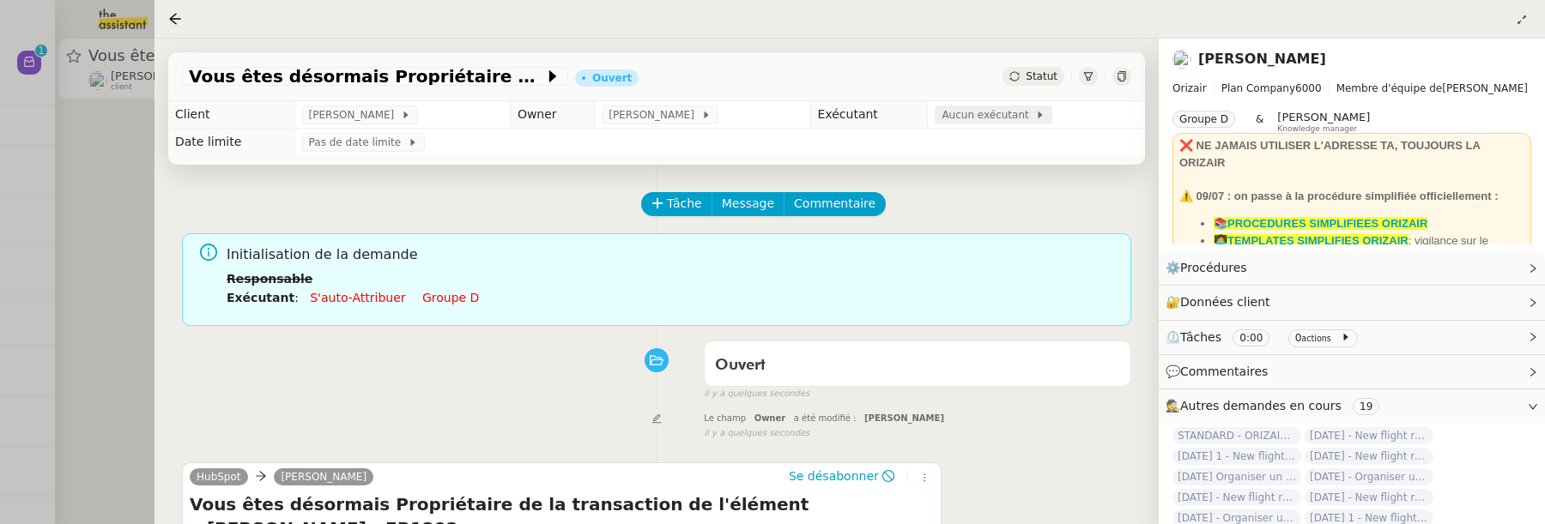
click at [943, 119] on span "Aucun exécutant" at bounding box center [988, 114] width 94 height 17
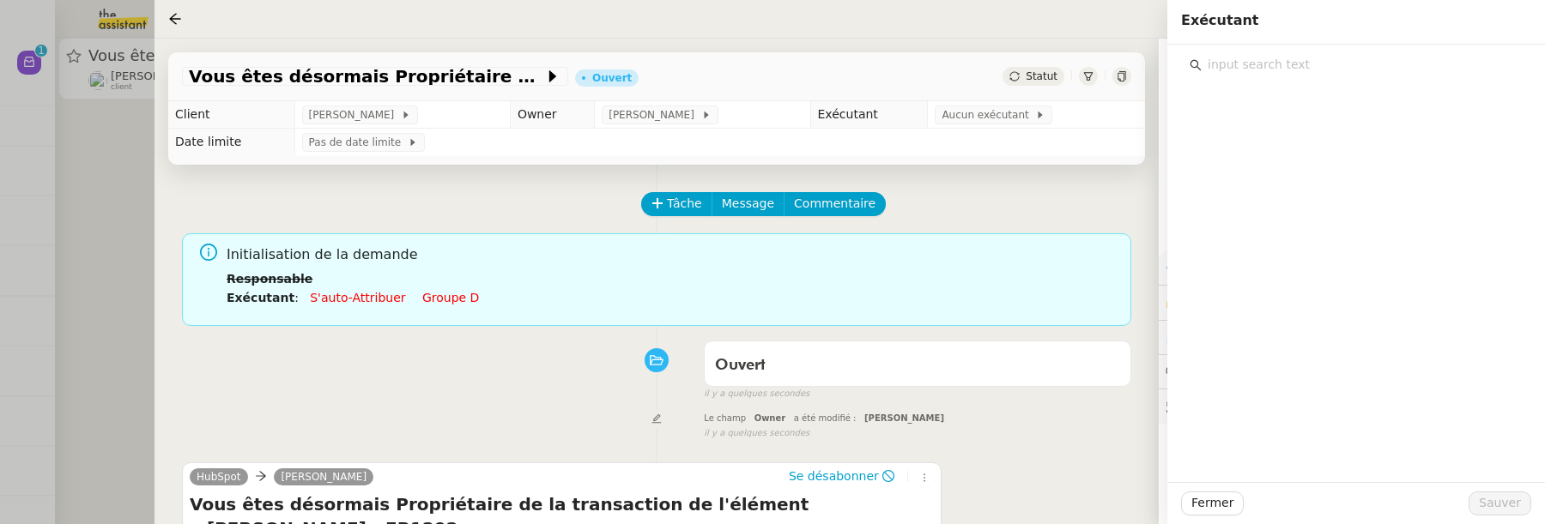
click at [1250, 63] on input "text" at bounding box center [1361, 64] width 321 height 23
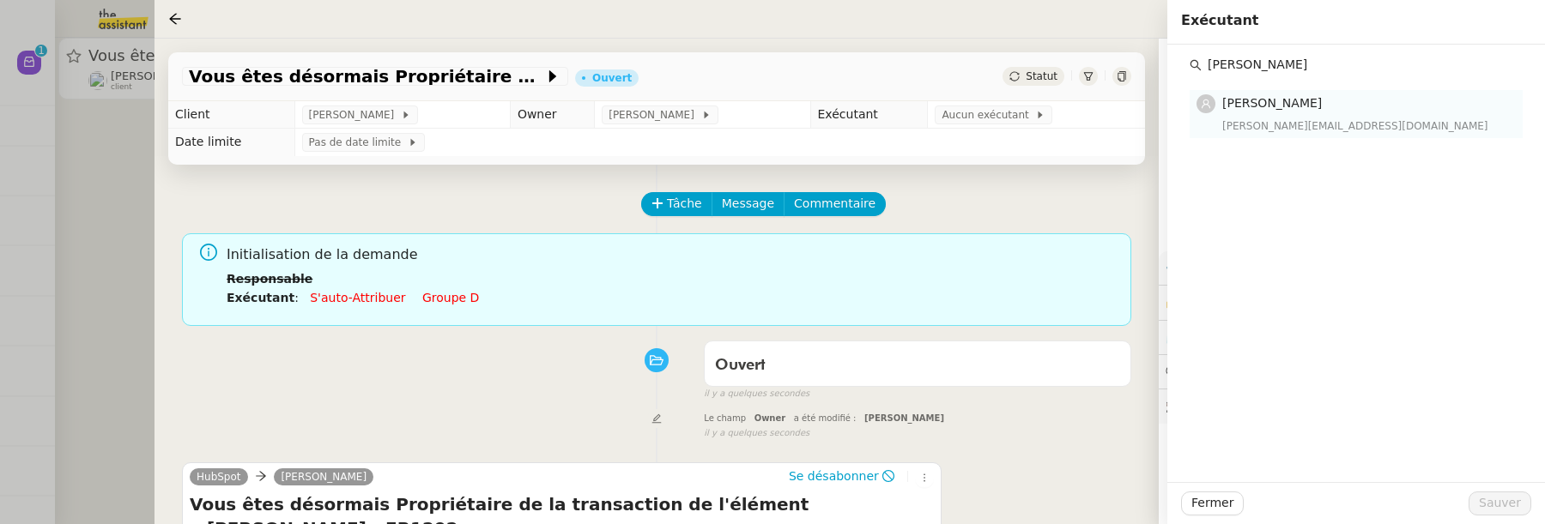
type input "stephanie"
click at [1311, 103] on span "[PERSON_NAME]" at bounding box center [1272, 103] width 100 height 14
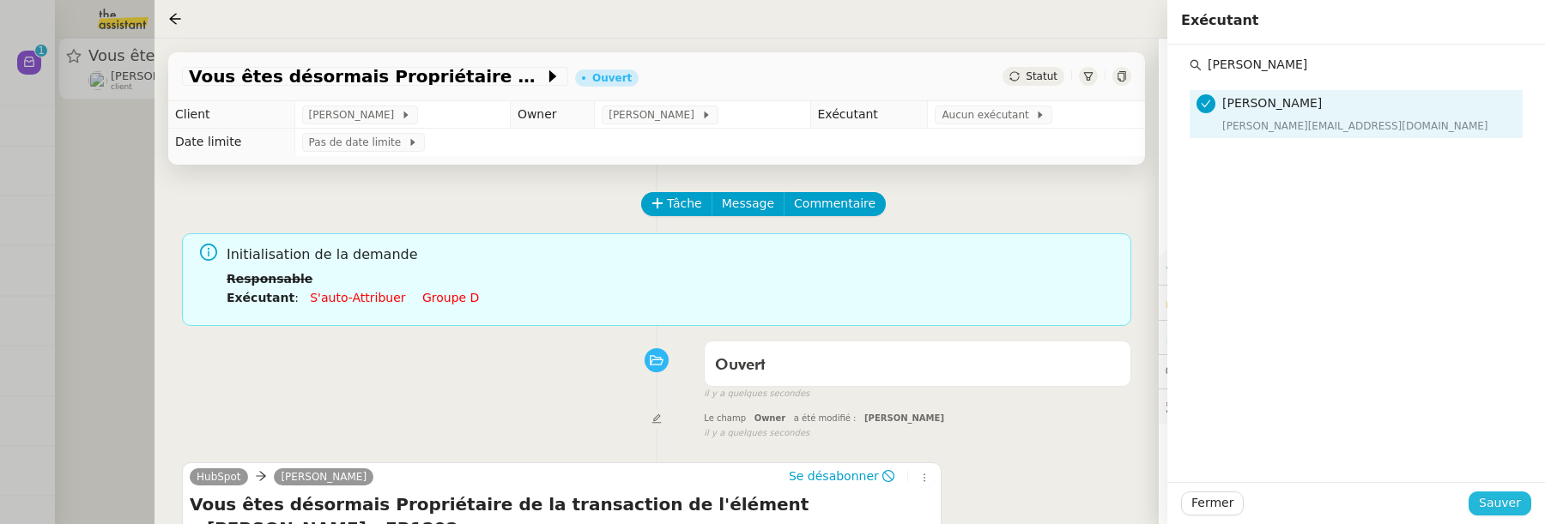
click at [1514, 515] on button "Sauver" at bounding box center [1499, 504] width 63 height 24
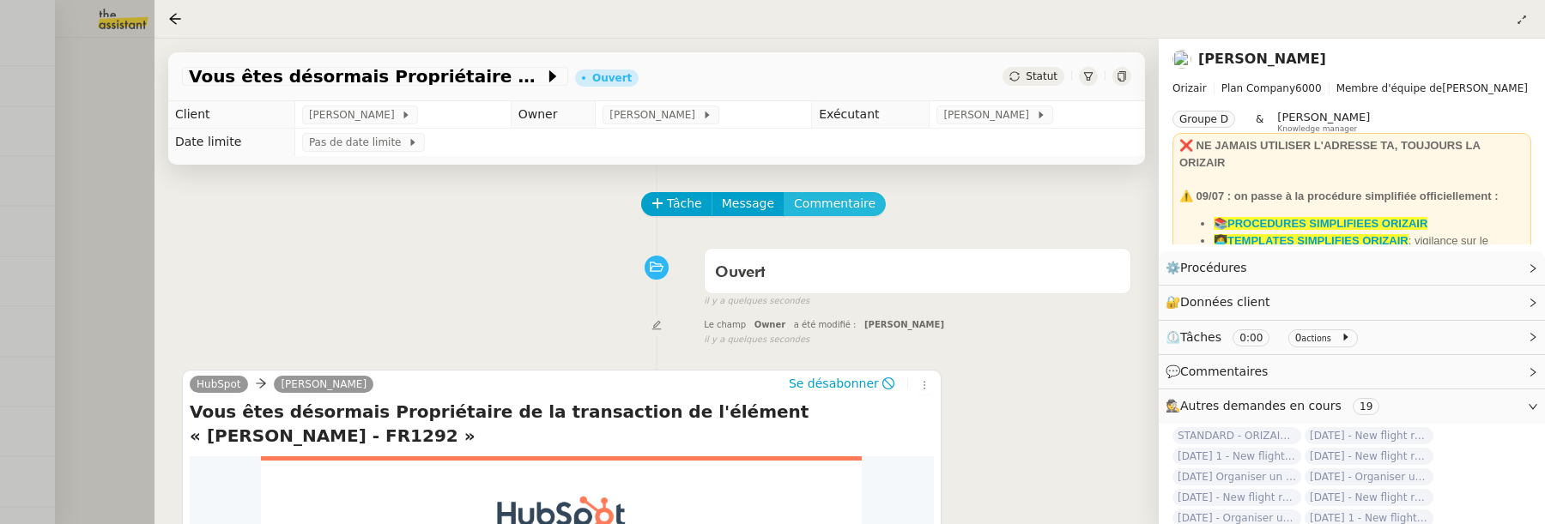
click at [843, 200] on span "Commentaire" at bounding box center [835, 204] width 82 height 20
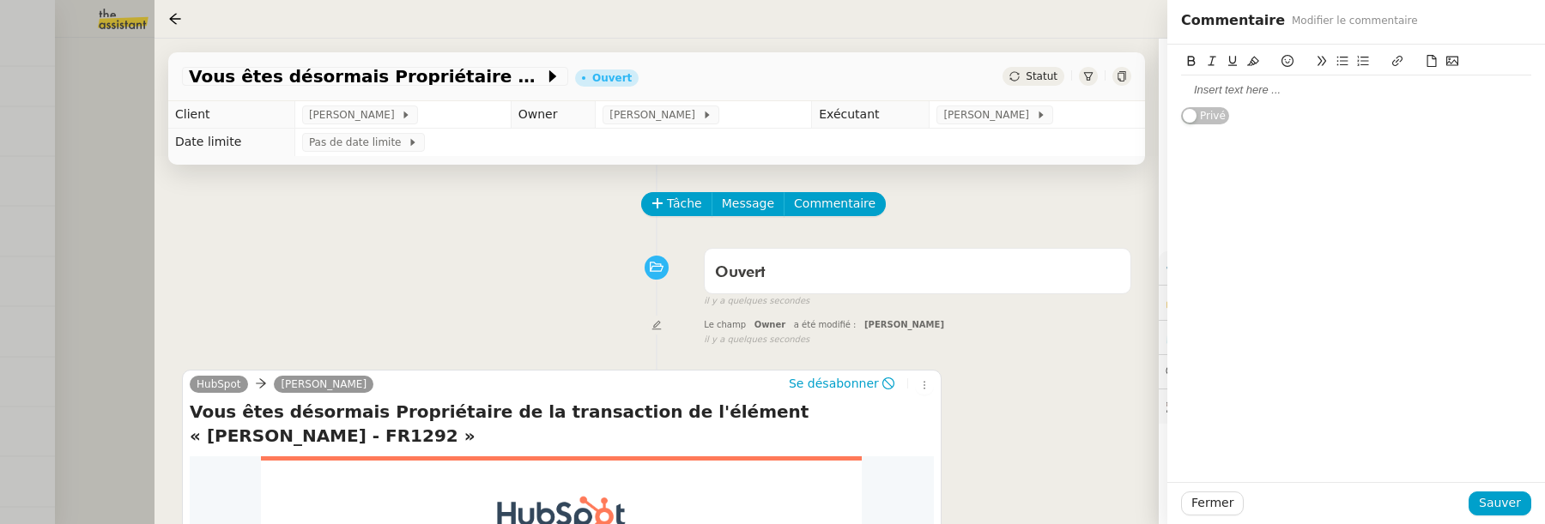
click at [1242, 83] on div at bounding box center [1356, 89] width 350 height 15
click at [1524, 499] on button "Sauver" at bounding box center [1499, 504] width 63 height 24
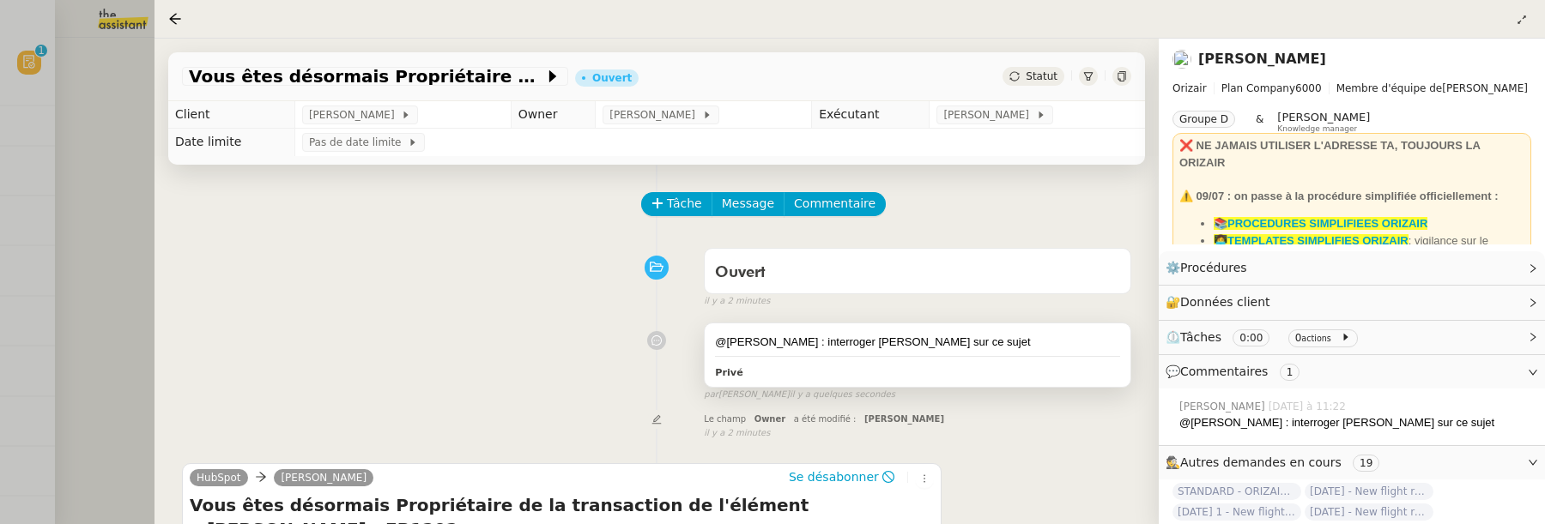
click at [977, 347] on div "@Stephanie : interroger Louis sur ce sujet" at bounding box center [917, 342] width 405 height 17
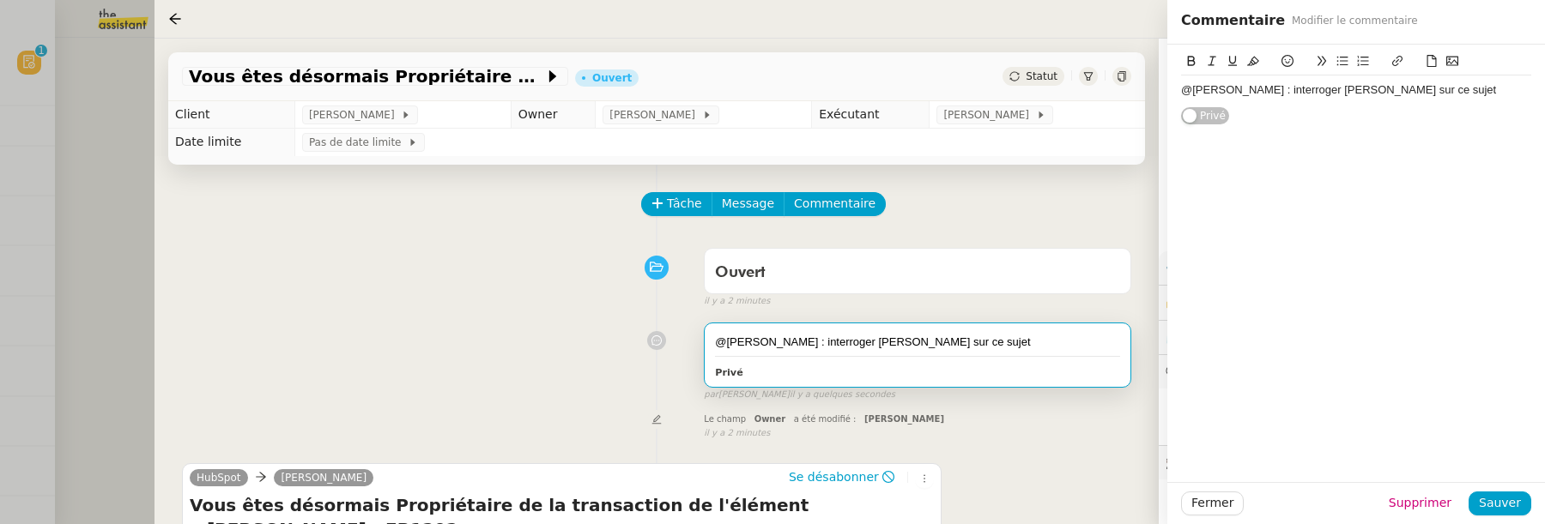
click at [1405, 96] on div "@Stephanie : interroger Louis sur ce sujet" at bounding box center [1356, 89] width 350 height 15
click at [1515, 497] on span "Sauver" at bounding box center [1500, 503] width 42 height 20
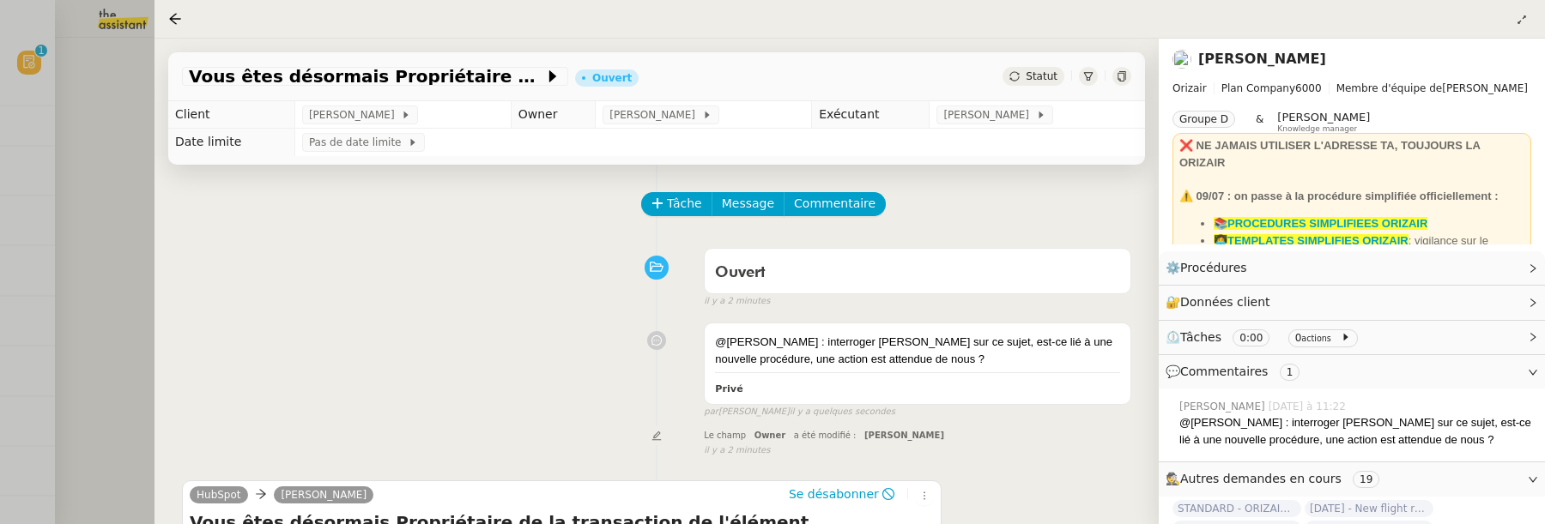
click at [1116, 79] on icon at bounding box center [1121, 76] width 10 height 10
click at [94, 239] on div at bounding box center [772, 262] width 1545 height 524
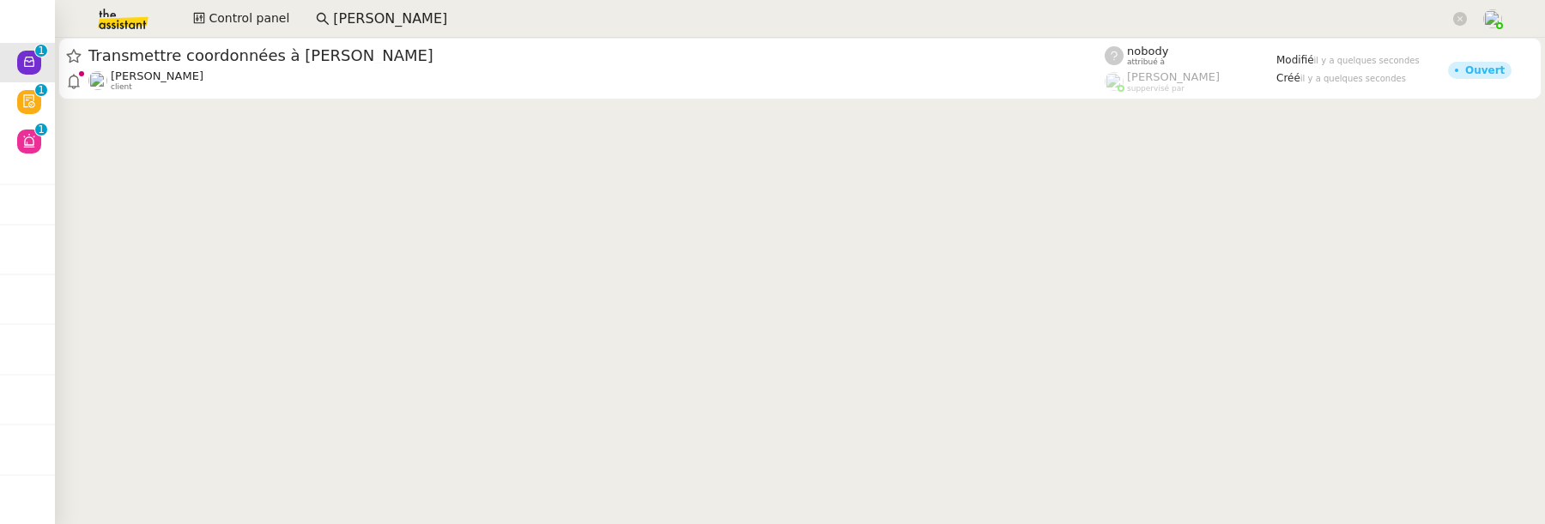
click at [194, 100] on div at bounding box center [800, 70] width 1490 height 65
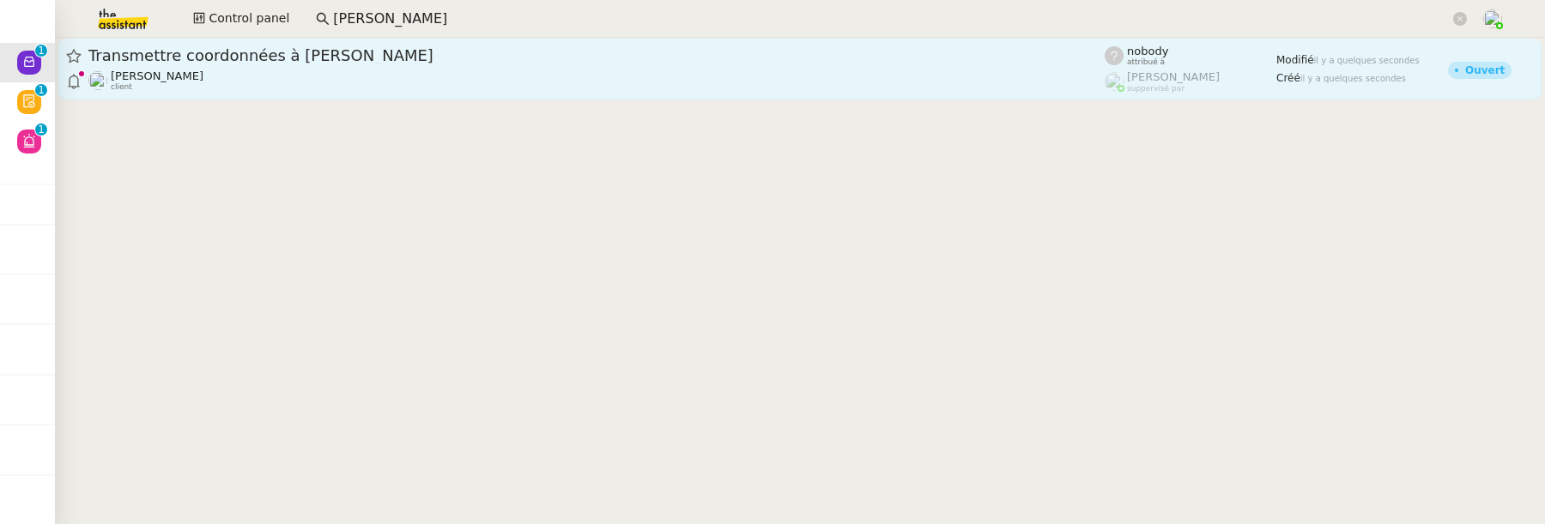
click at [216, 76] on div "Florian Parant client" at bounding box center [596, 81] width 1016 height 22
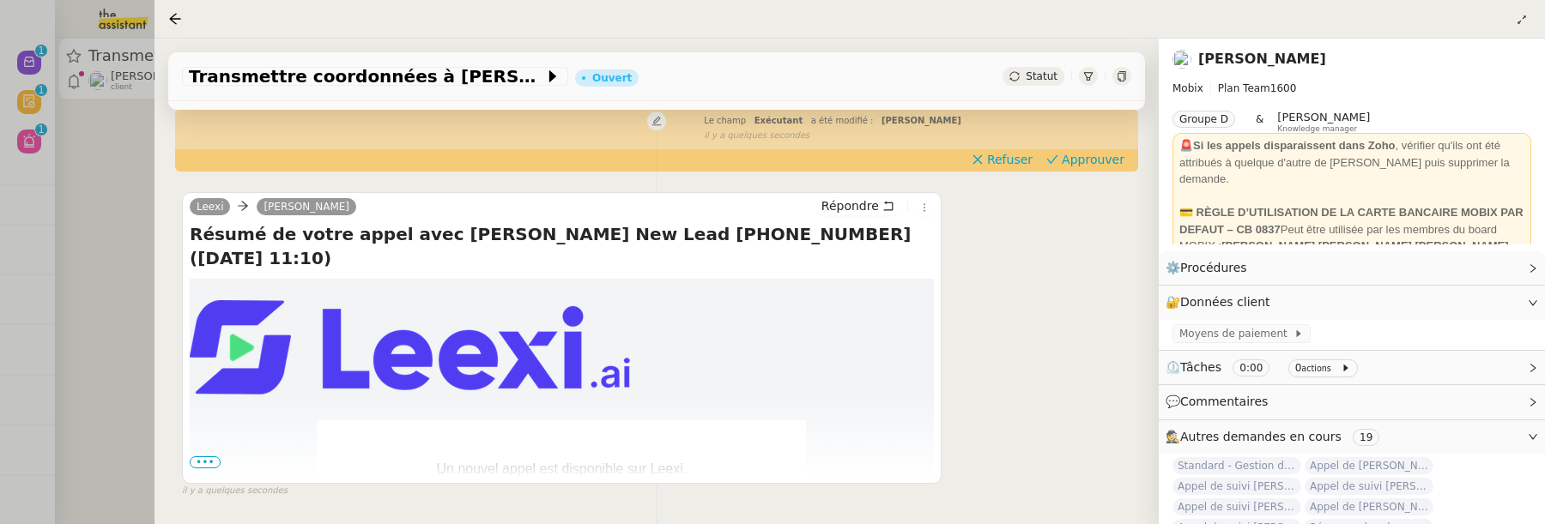
scroll to position [306, 0]
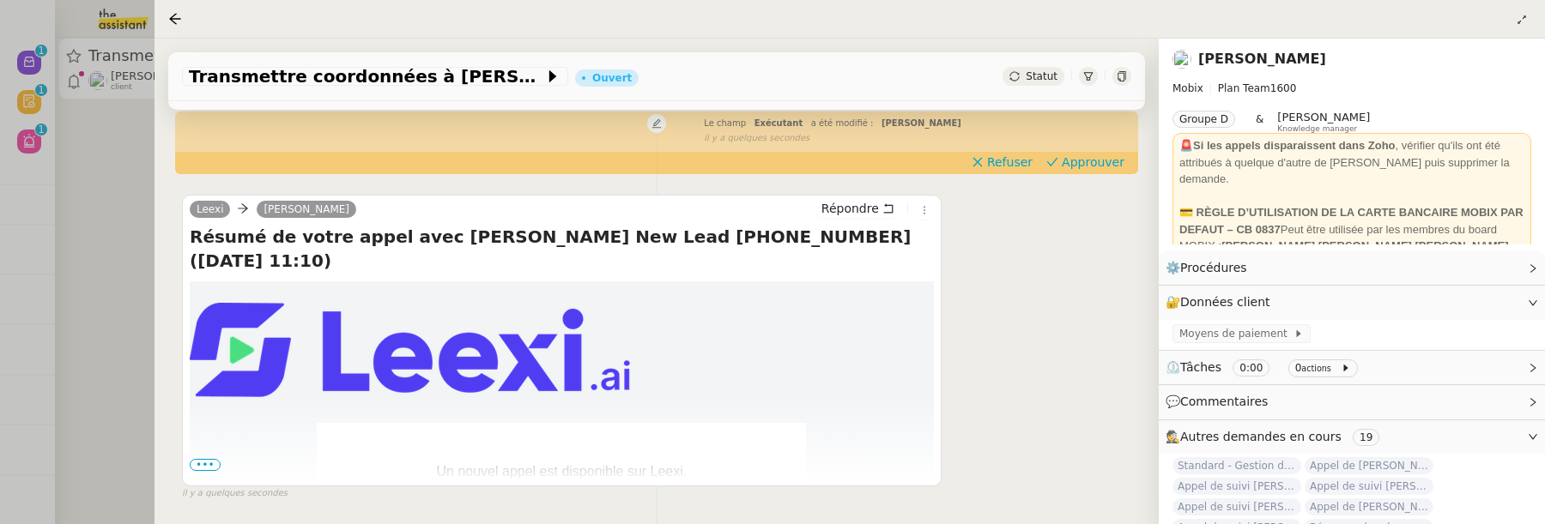
click at [1012, 75] on div "Statut" at bounding box center [1033, 76] width 62 height 19
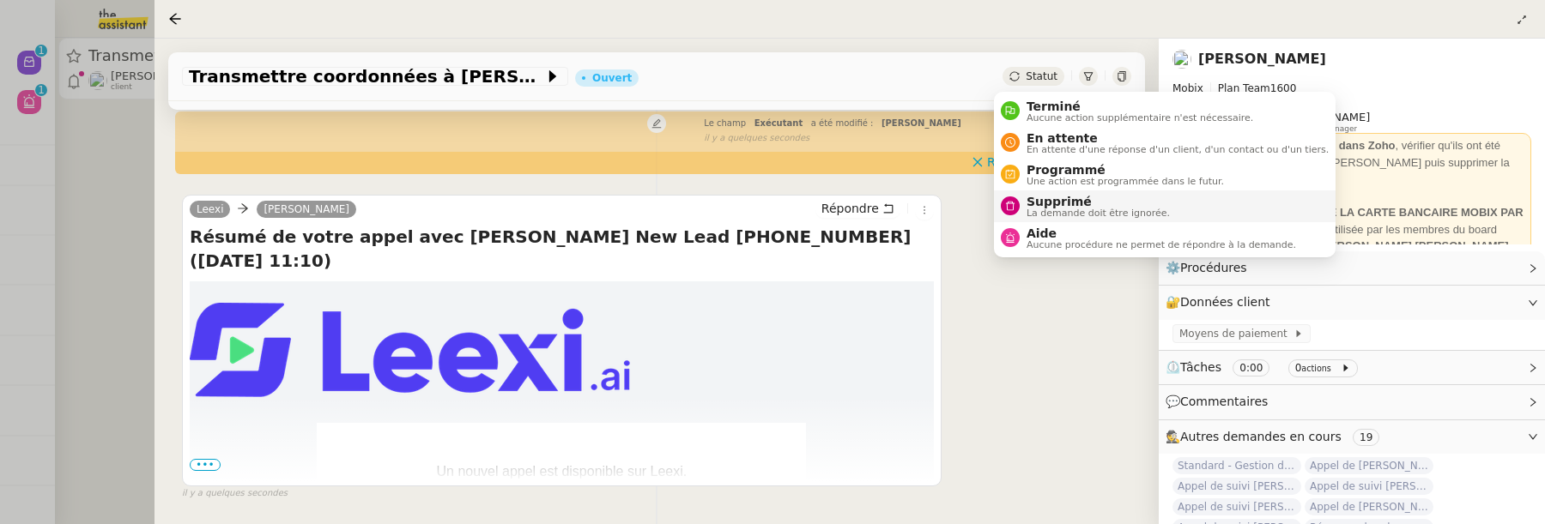
click at [1051, 212] on span "La demande doit être ignorée." at bounding box center [1097, 213] width 143 height 9
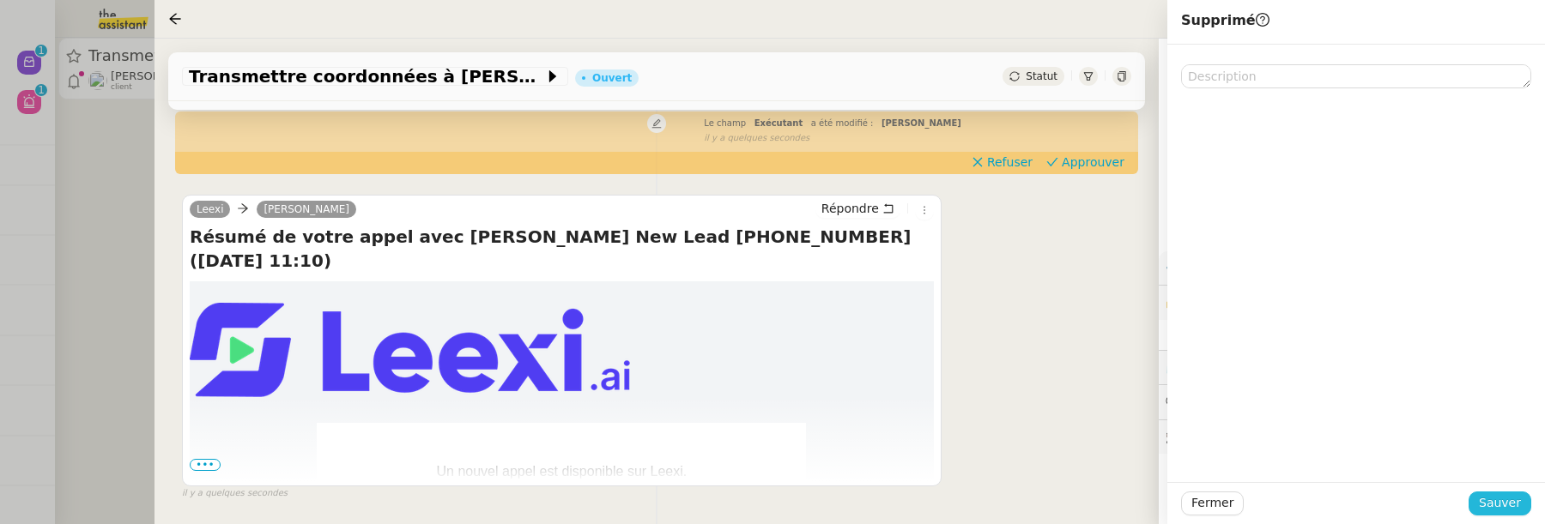
click at [1521, 503] on span "Sauver" at bounding box center [1500, 503] width 42 height 20
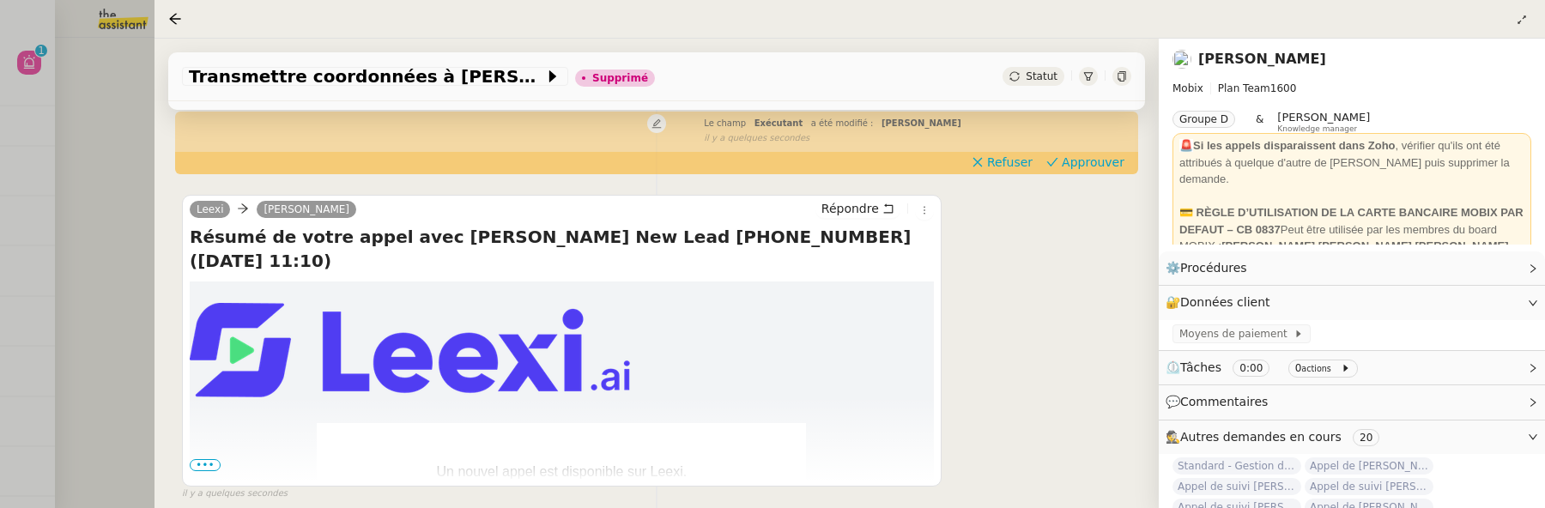
click at [88, 166] on div at bounding box center [772, 254] width 1545 height 508
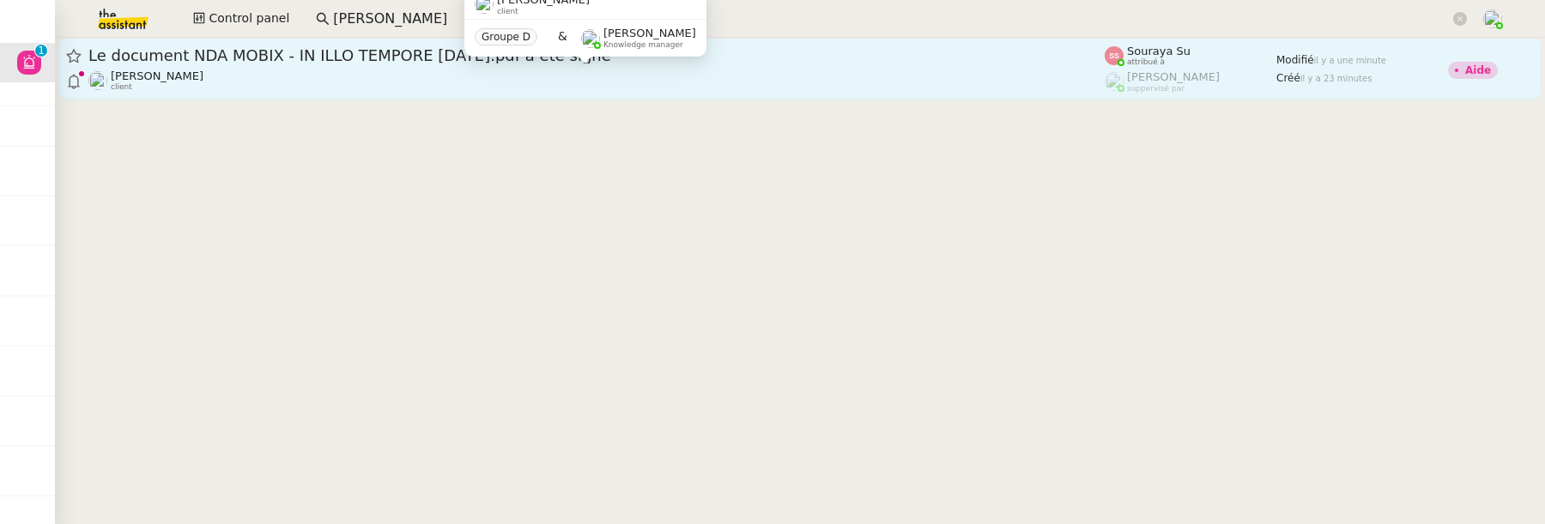
click at [720, 70] on div "Florian Parant client" at bounding box center [596, 81] width 1016 height 22
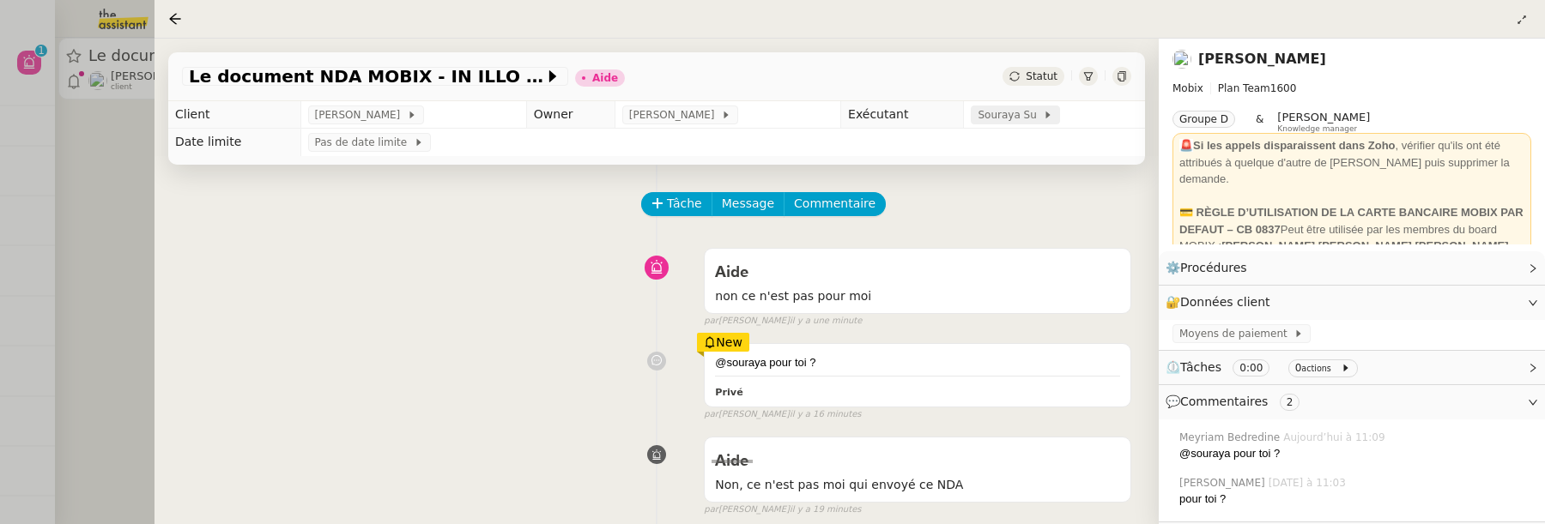
click at [1000, 122] on span "Souraya Su" at bounding box center [1009, 114] width 65 height 17
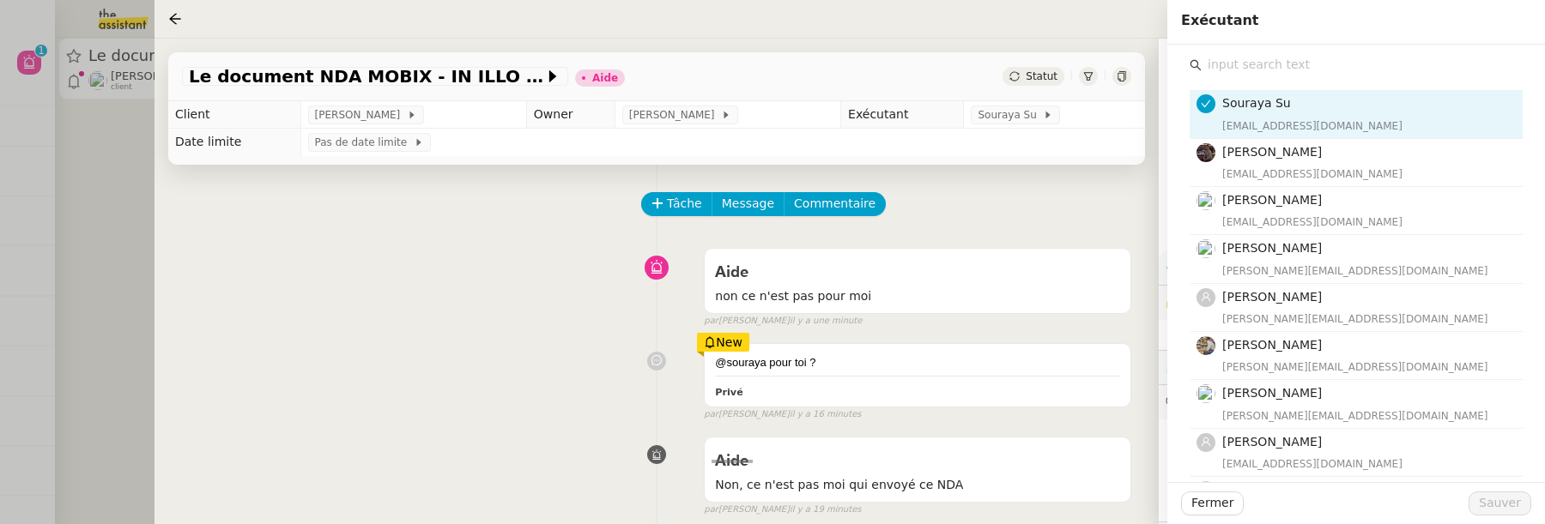
click at [1282, 68] on input "text" at bounding box center [1361, 64] width 321 height 23
type input "s"
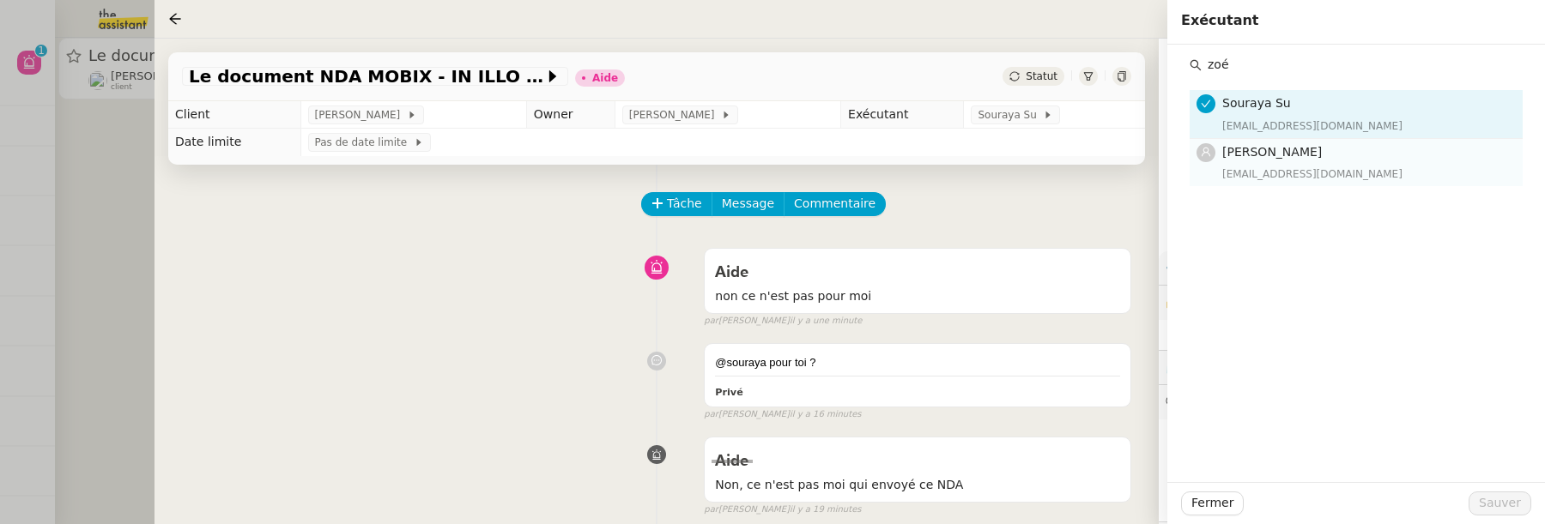
type input "zoé"
click at [1298, 143] on h4 "Zoé Lachambre" at bounding box center [1367, 152] width 290 height 20
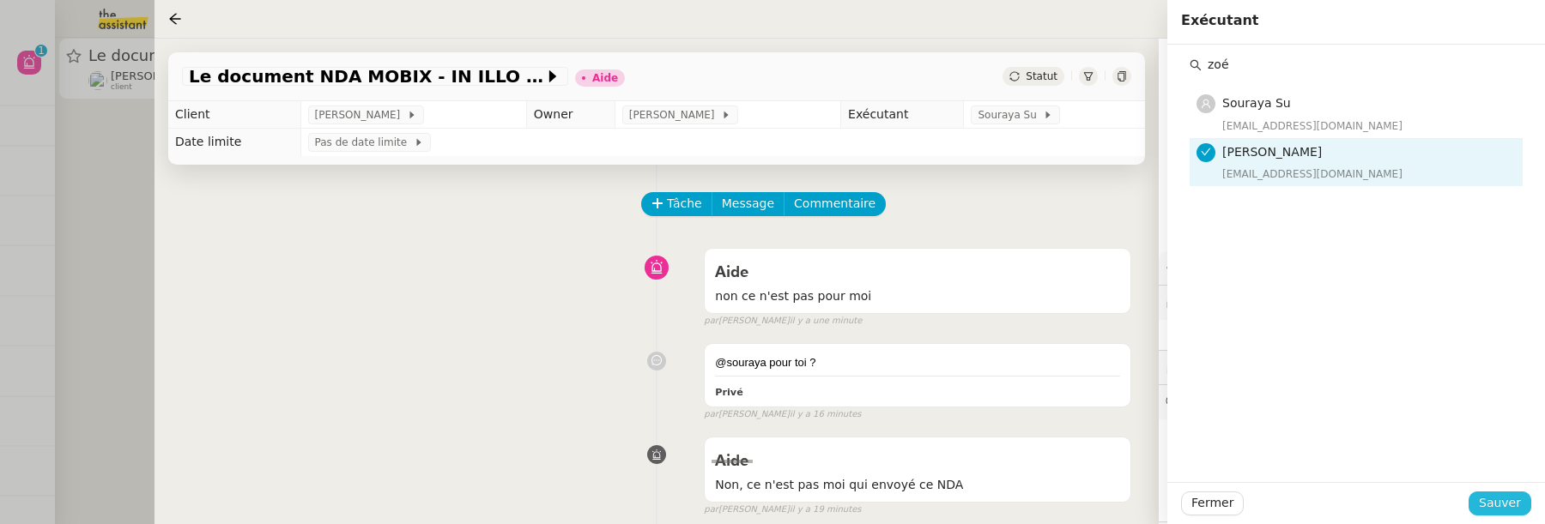
click at [1498, 494] on span "Sauver" at bounding box center [1500, 503] width 42 height 20
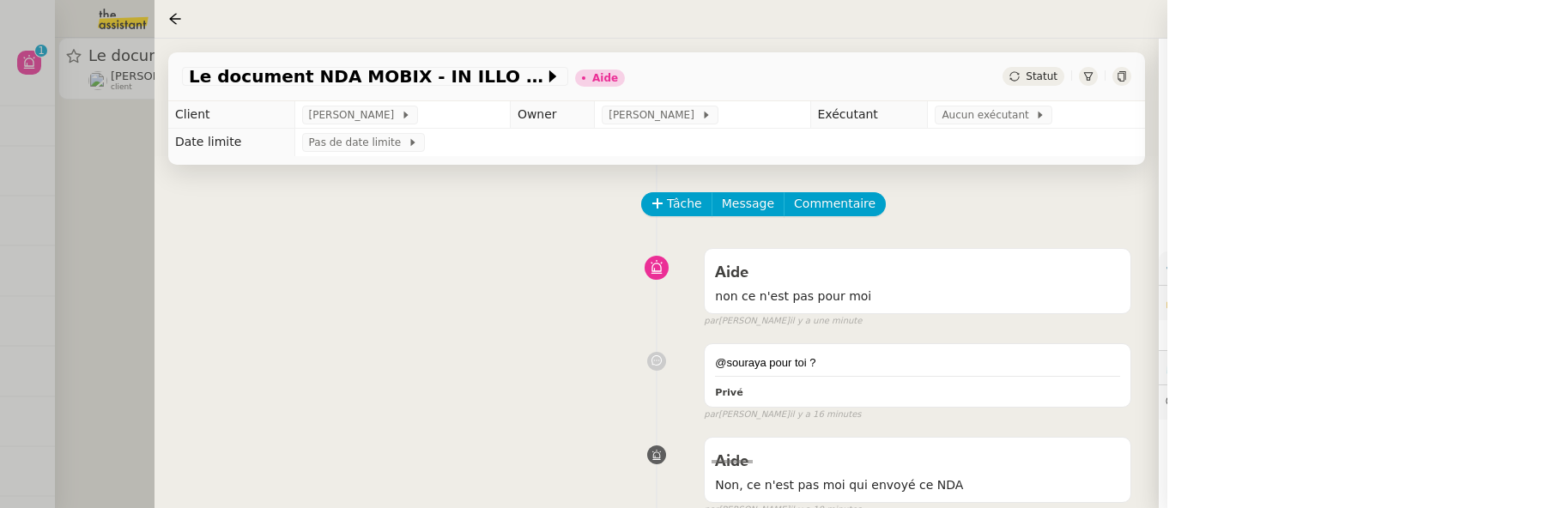
click at [1037, 83] on div "Statut" at bounding box center [1033, 76] width 62 height 19
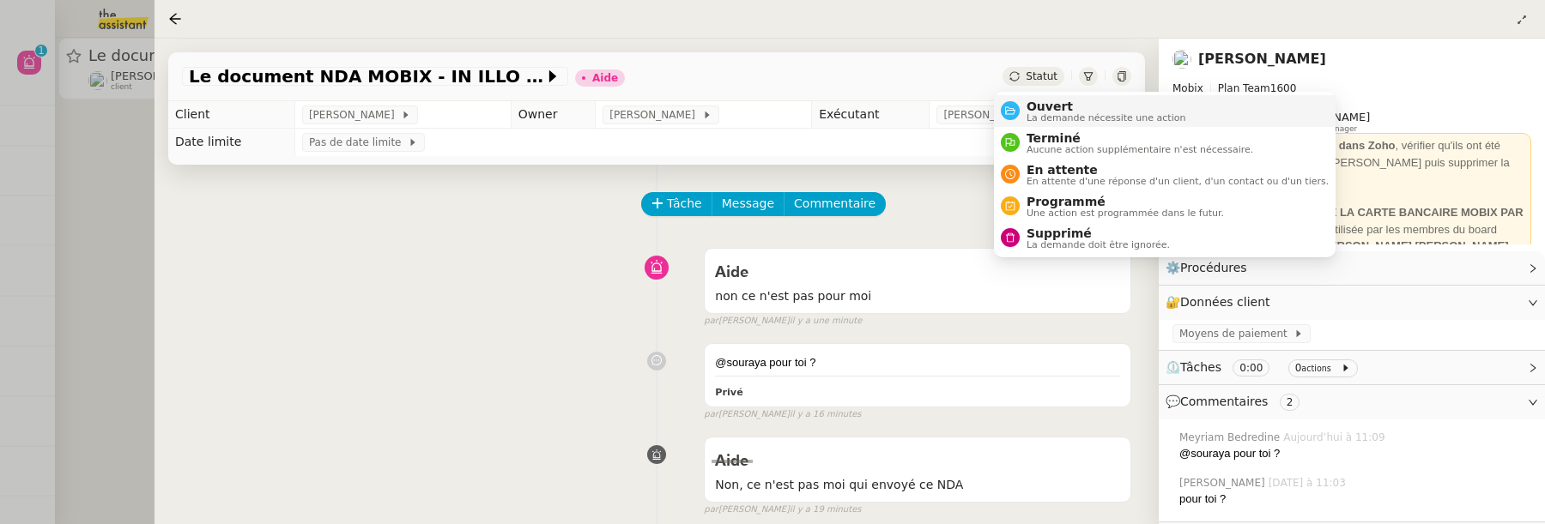
click at [1044, 101] on span "Ouvert" at bounding box center [1106, 107] width 160 height 14
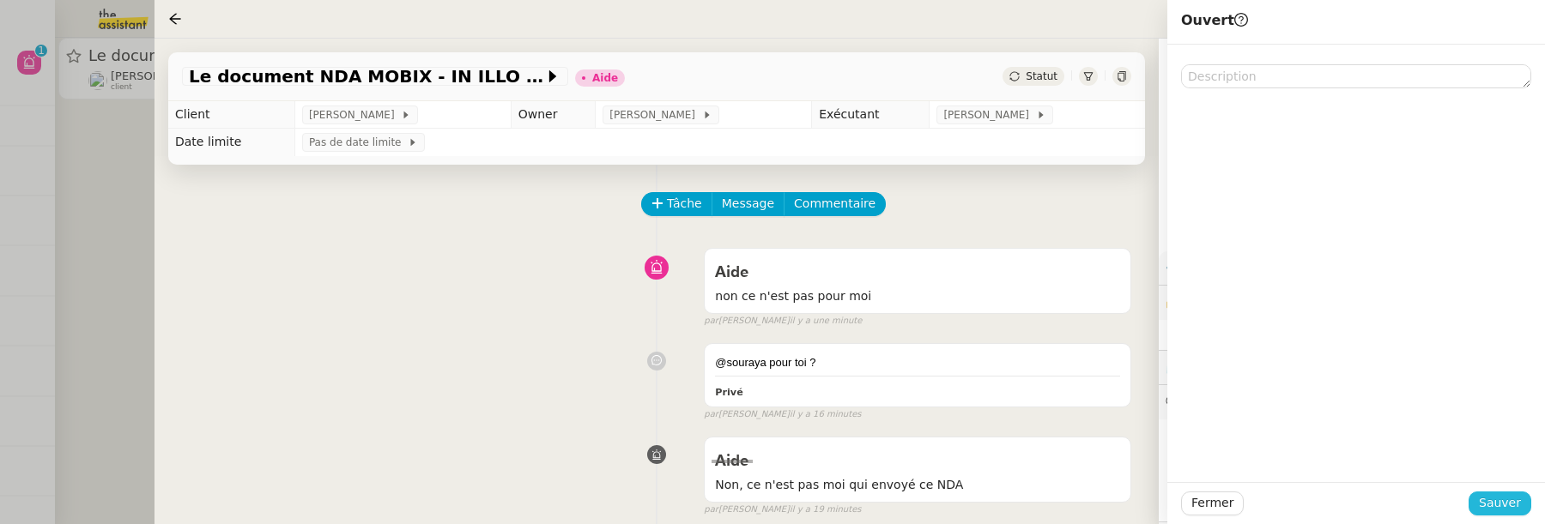
click at [1506, 505] on span "Sauver" at bounding box center [1500, 503] width 42 height 20
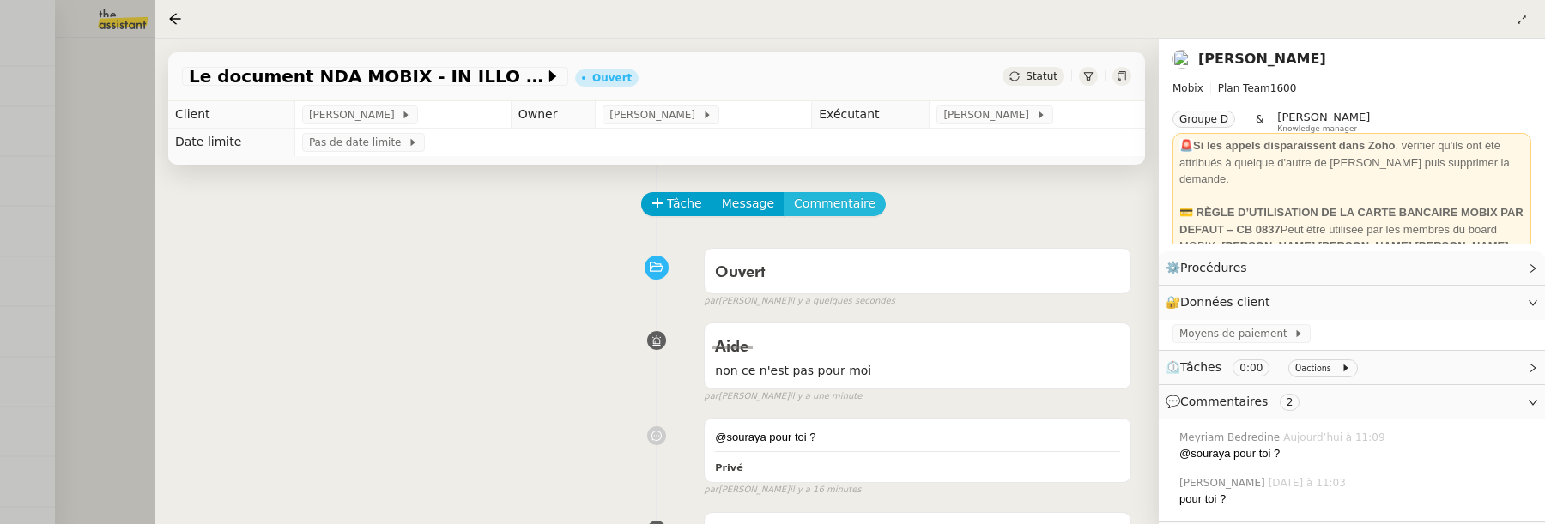
click at [845, 204] on span "Commentaire" at bounding box center [835, 204] width 82 height 20
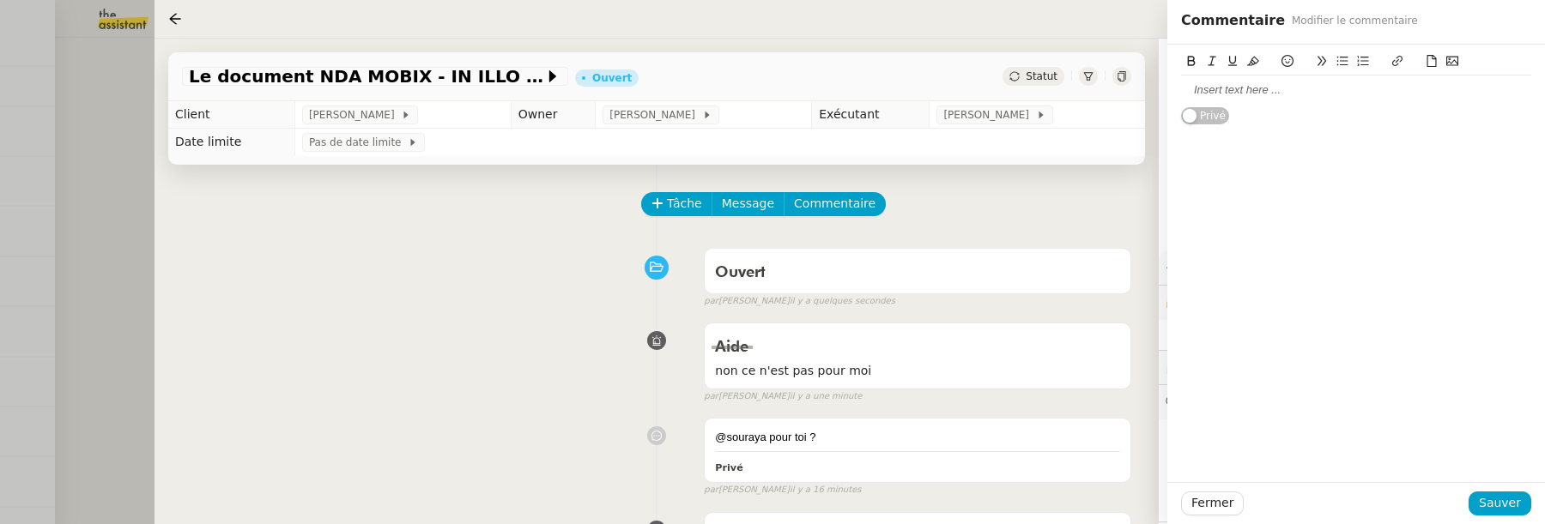
click at [1277, 90] on div at bounding box center [1356, 89] width 350 height 15
click at [1501, 509] on span "Sauver" at bounding box center [1500, 503] width 42 height 20
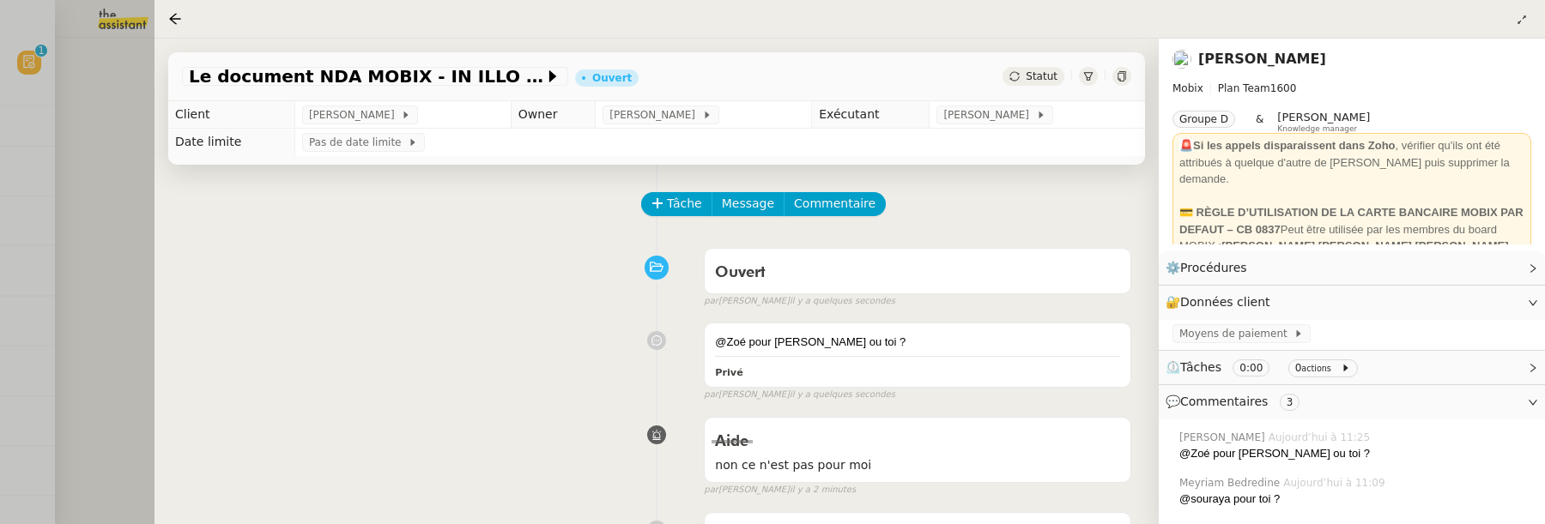
click at [98, 248] on div at bounding box center [772, 262] width 1545 height 524
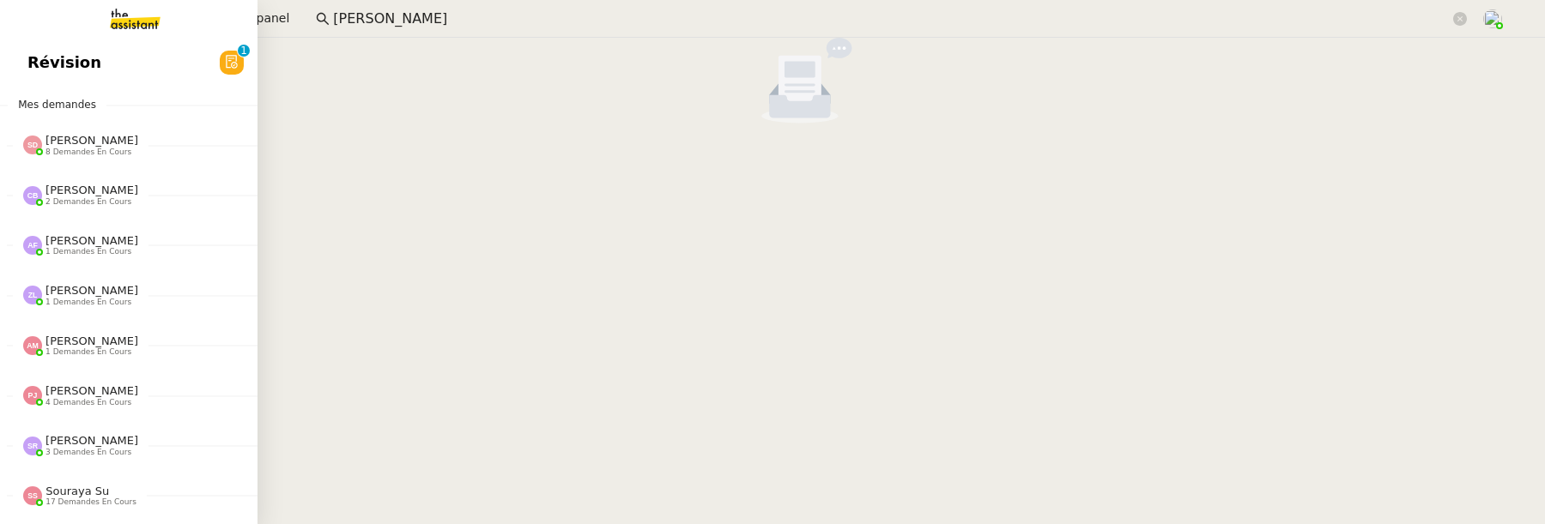
click at [32, 71] on link "Révision 0 1 2 3 4 5 6 7 8 9" at bounding box center [128, 62] width 257 height 39
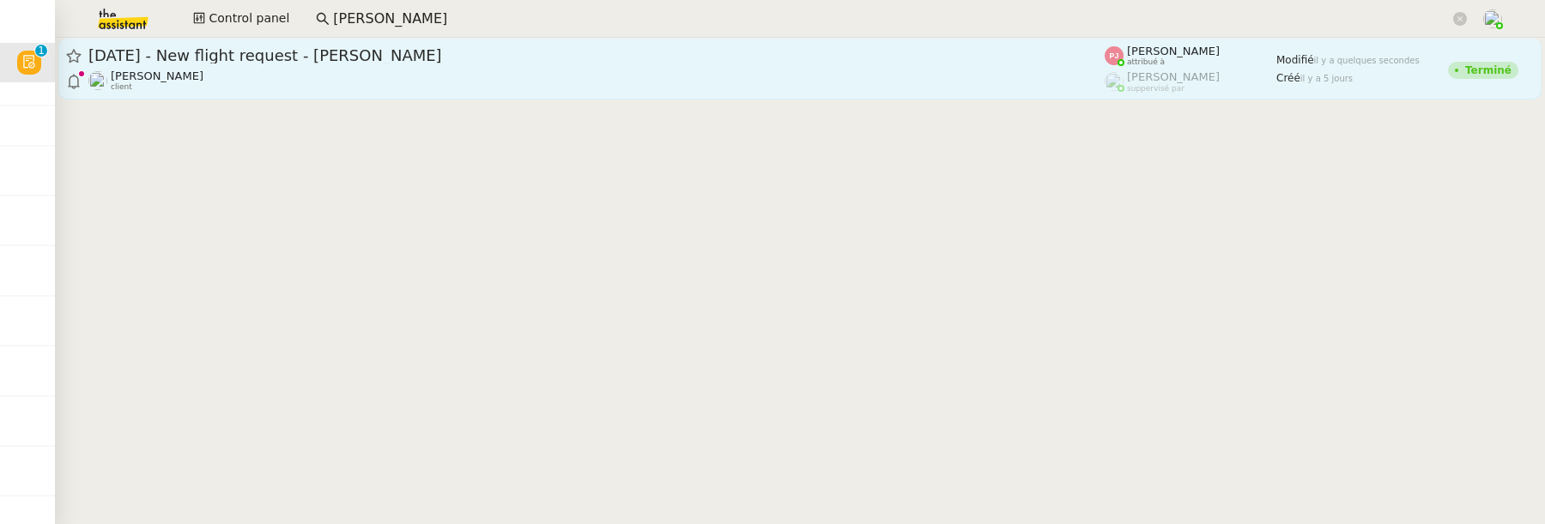
click at [638, 82] on div "Louis Frei client" at bounding box center [596, 81] width 1016 height 22
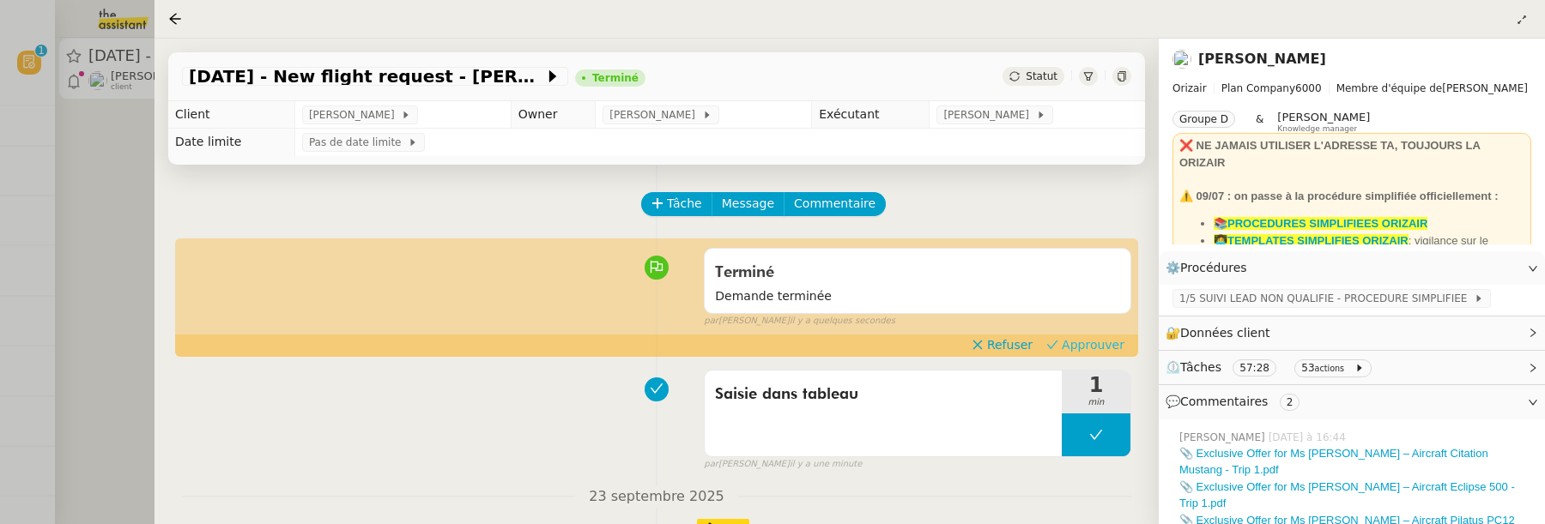
click at [1075, 341] on span "Approuver" at bounding box center [1093, 344] width 63 height 17
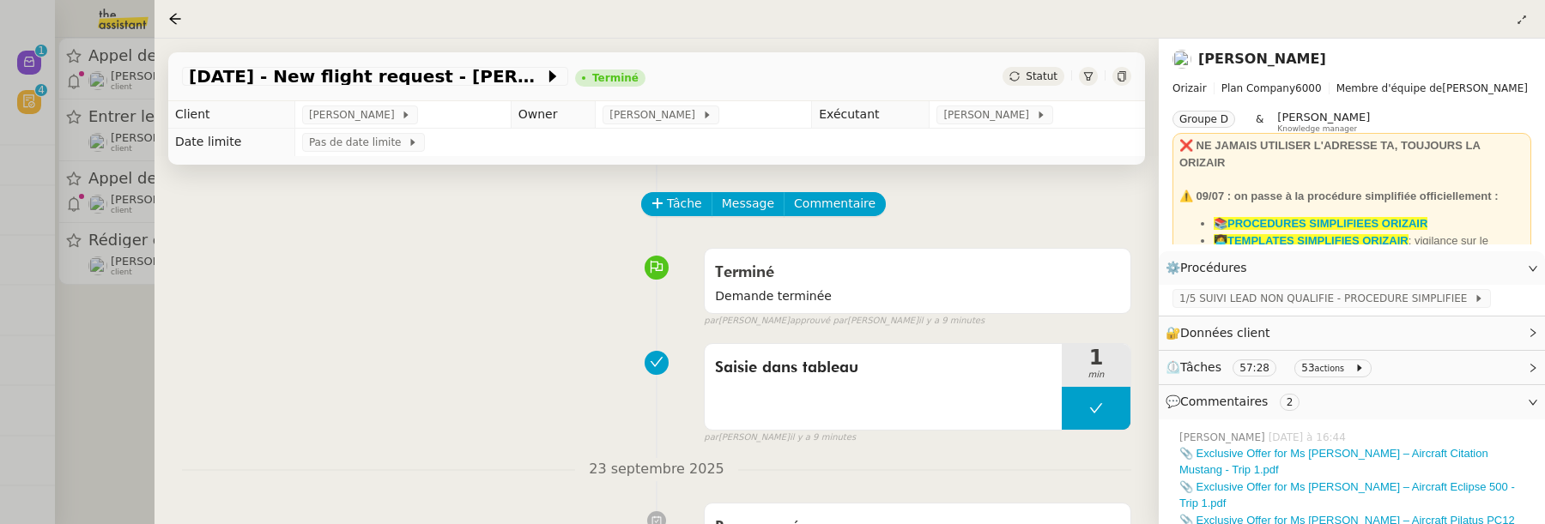
click at [124, 372] on div at bounding box center [772, 262] width 1545 height 524
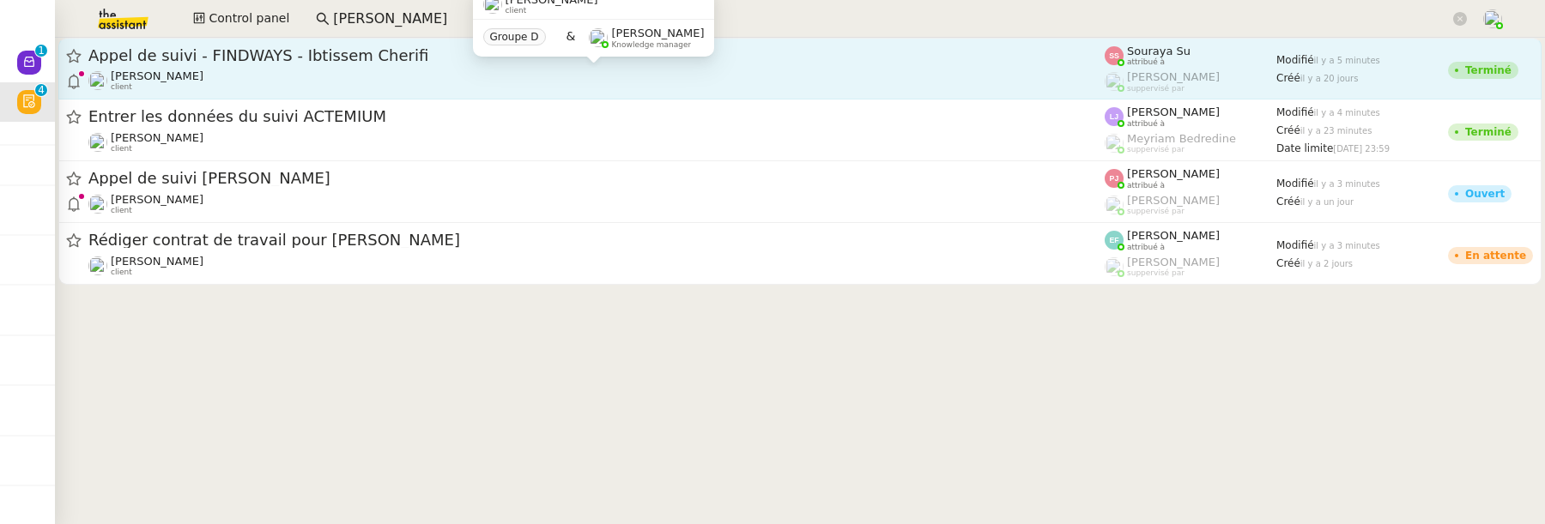
click at [357, 70] on div "Florian Parant client" at bounding box center [596, 81] width 1016 height 22
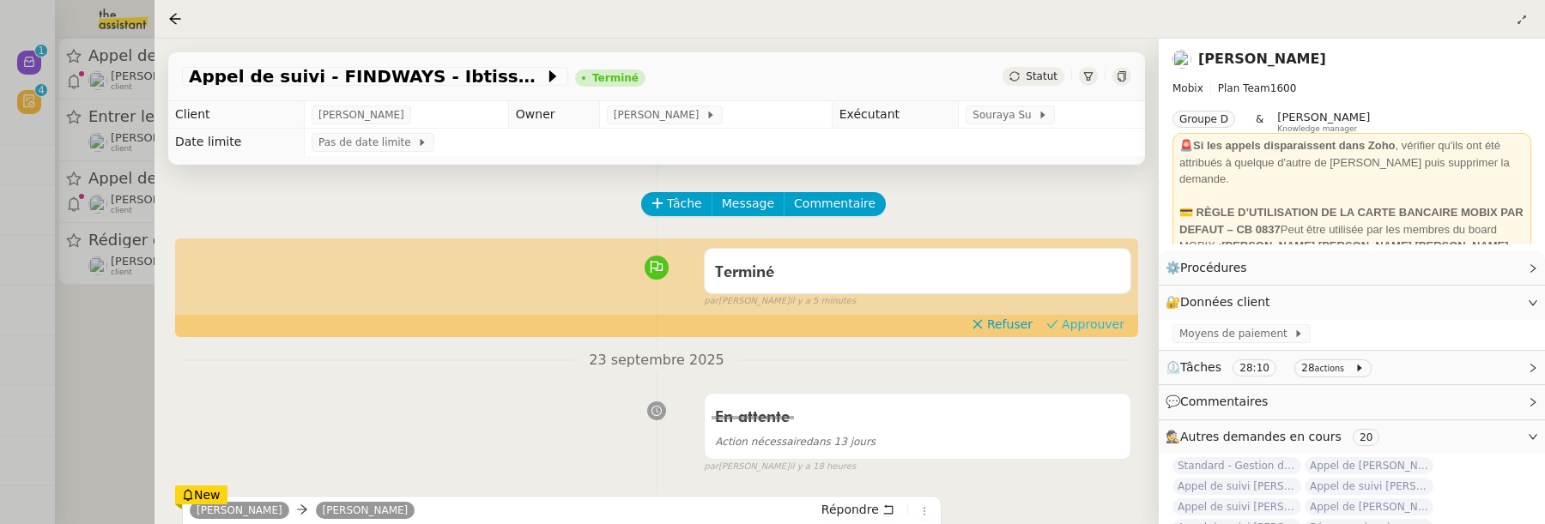
click at [1080, 320] on span "Approuver" at bounding box center [1093, 324] width 63 height 17
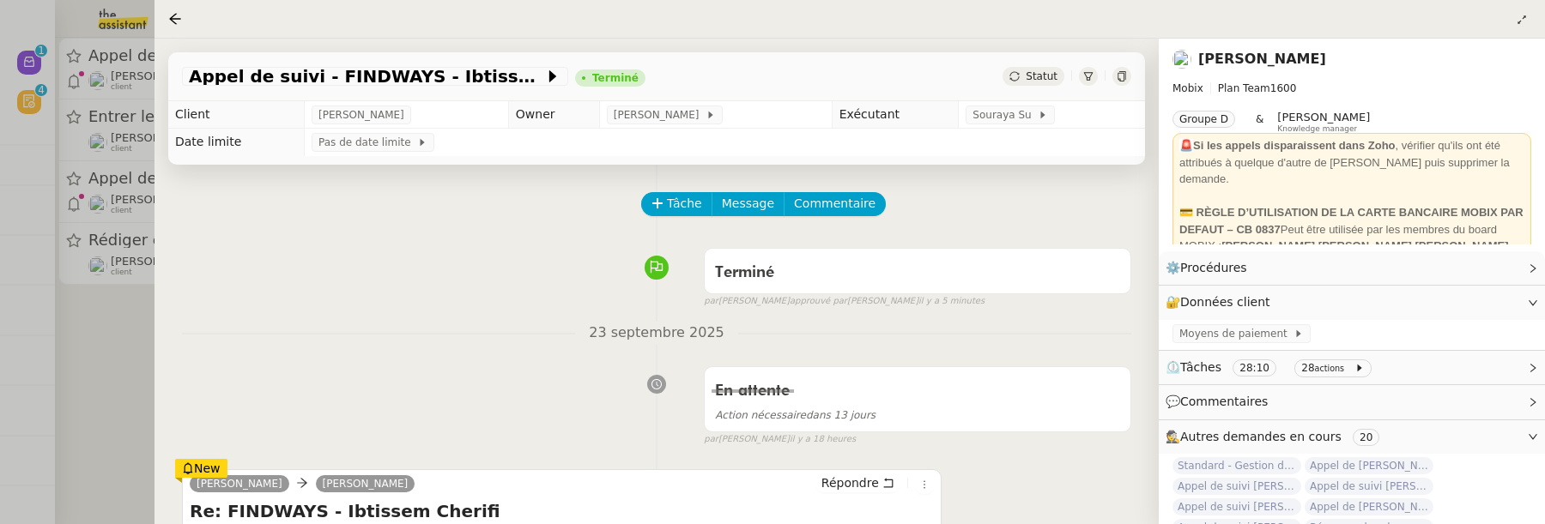
click at [148, 361] on div at bounding box center [772, 262] width 1545 height 524
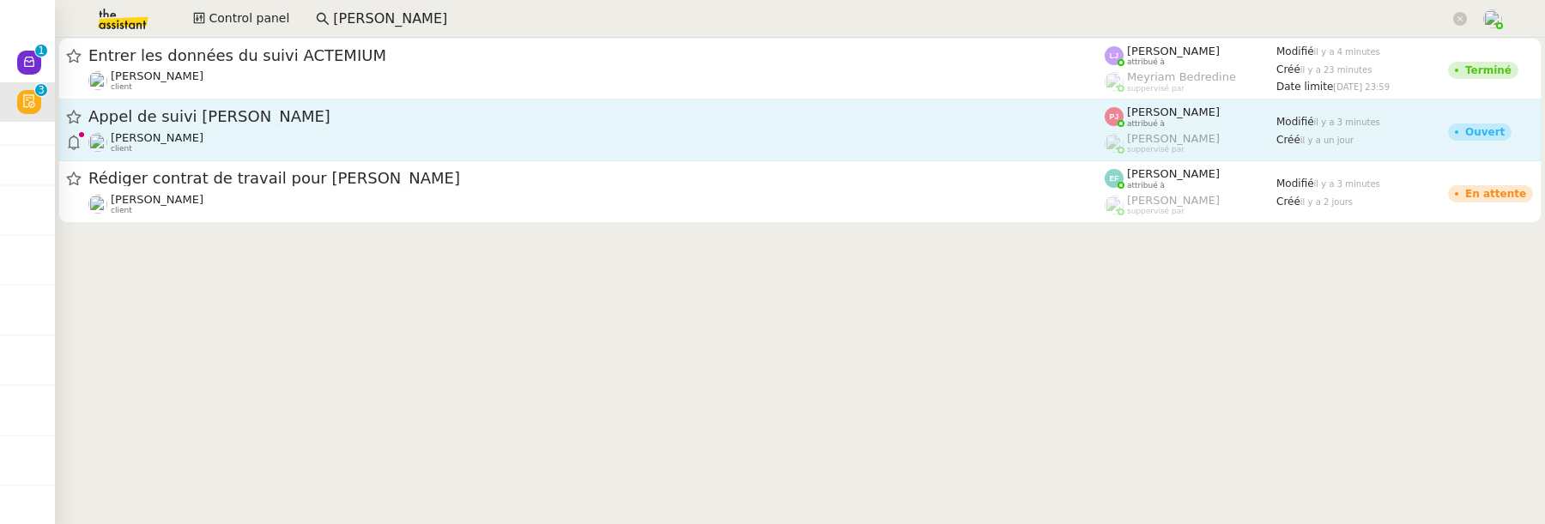
click at [477, 104] on link "Appel de suivi Franck Scheiber - SCHEIBER Florian Parant client Pauline Jennah …" at bounding box center [799, 131] width 1483 height 62
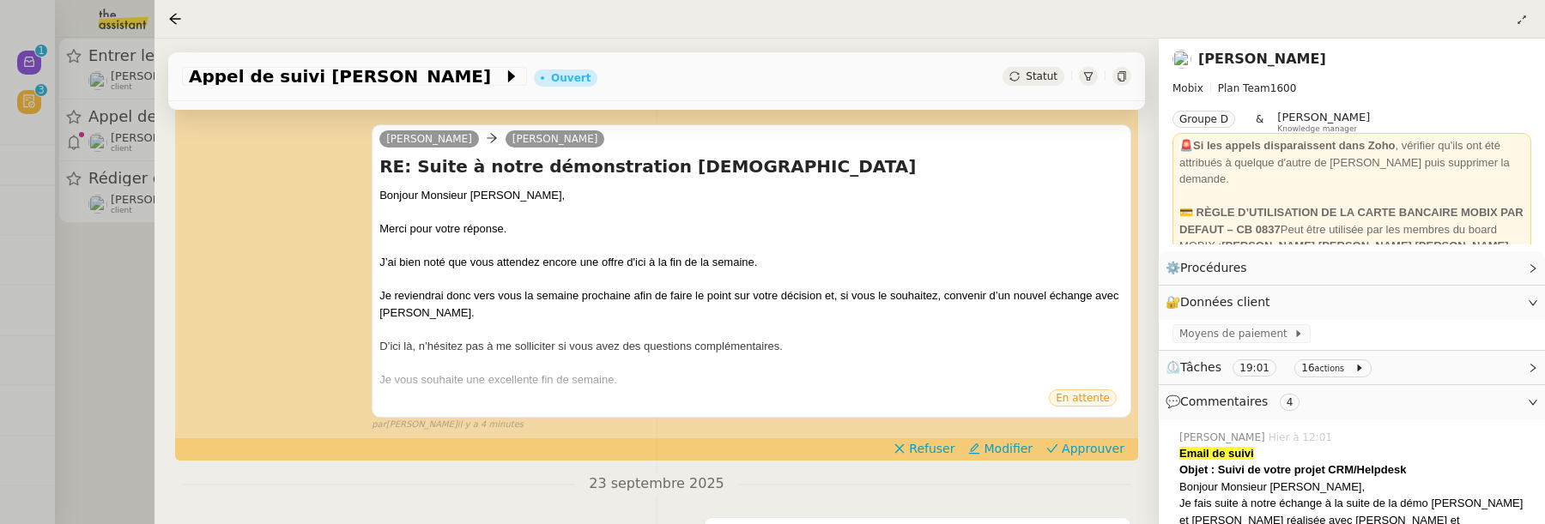
scroll to position [250, 0]
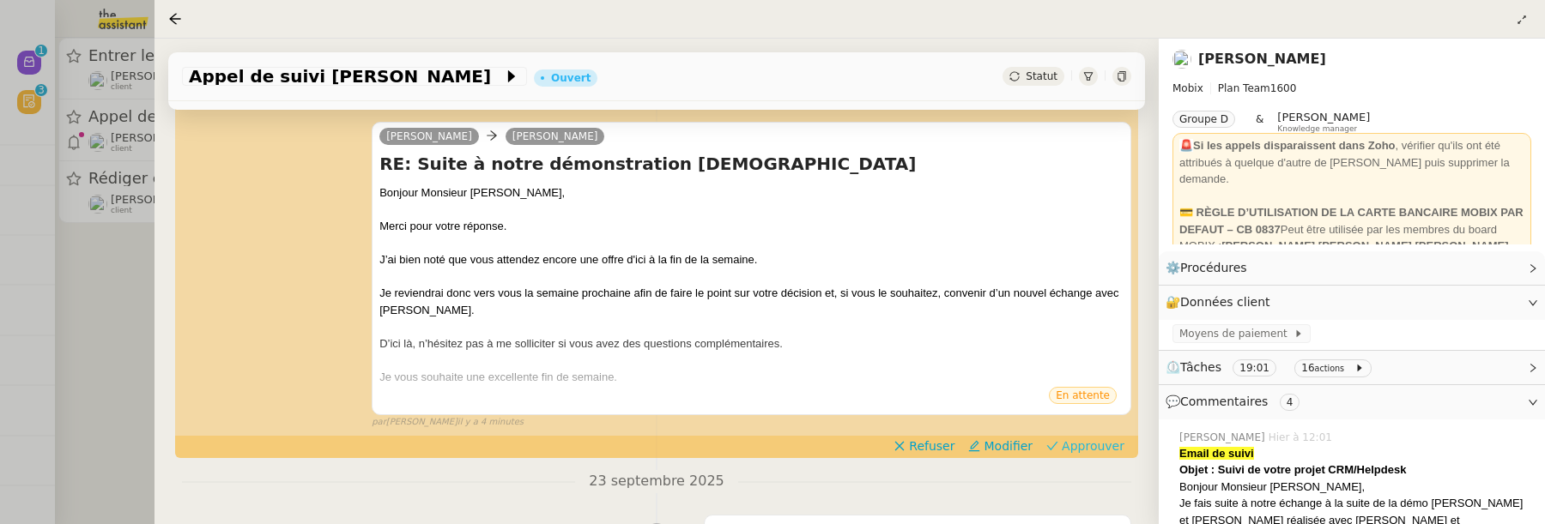
click at [1092, 439] on span "Approuver" at bounding box center [1093, 446] width 63 height 17
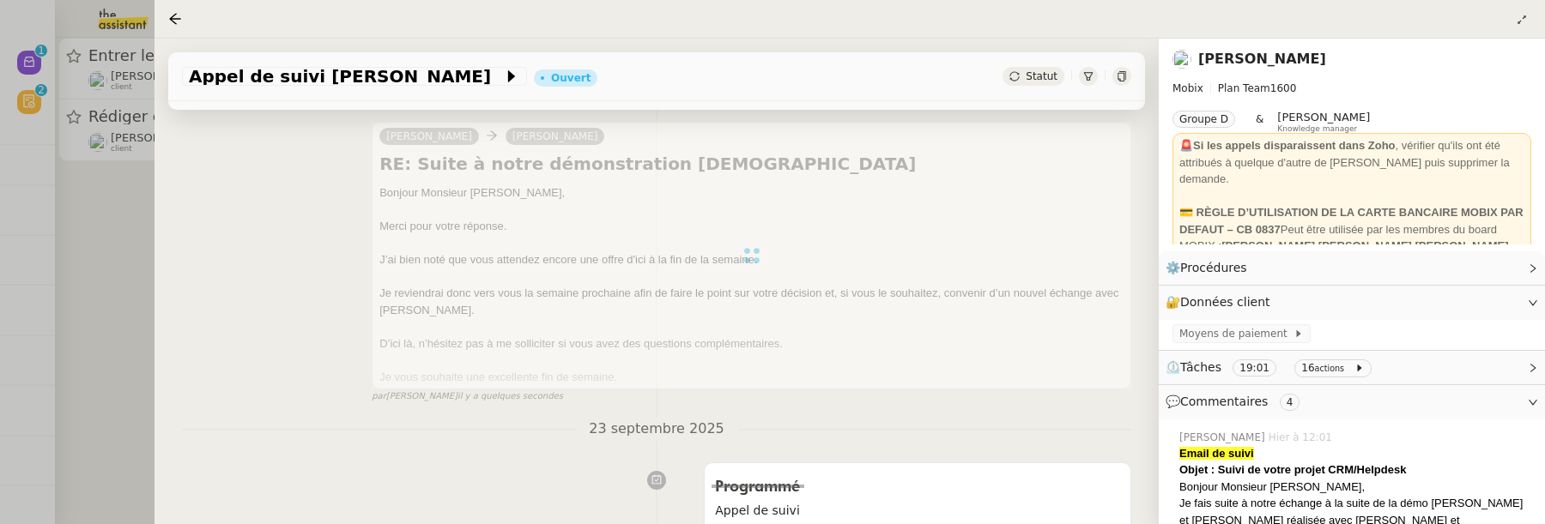
click at [126, 317] on div at bounding box center [772, 262] width 1545 height 524
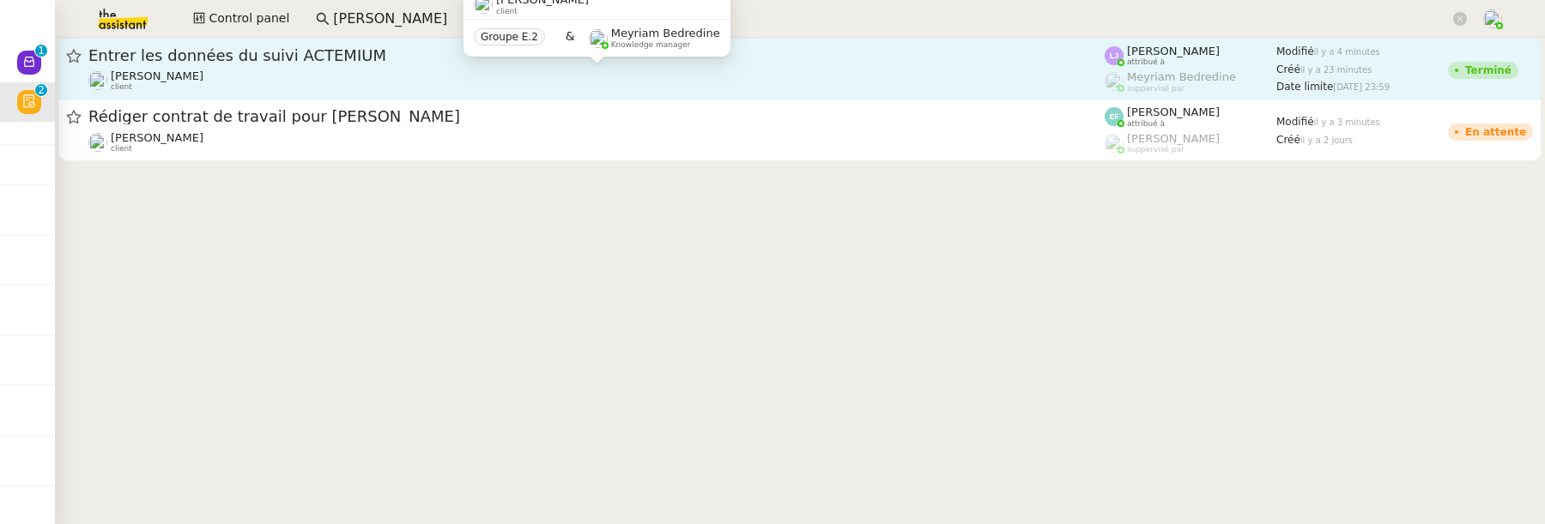
click at [219, 81] on div "Léna Buonomo client" at bounding box center [596, 81] width 1016 height 22
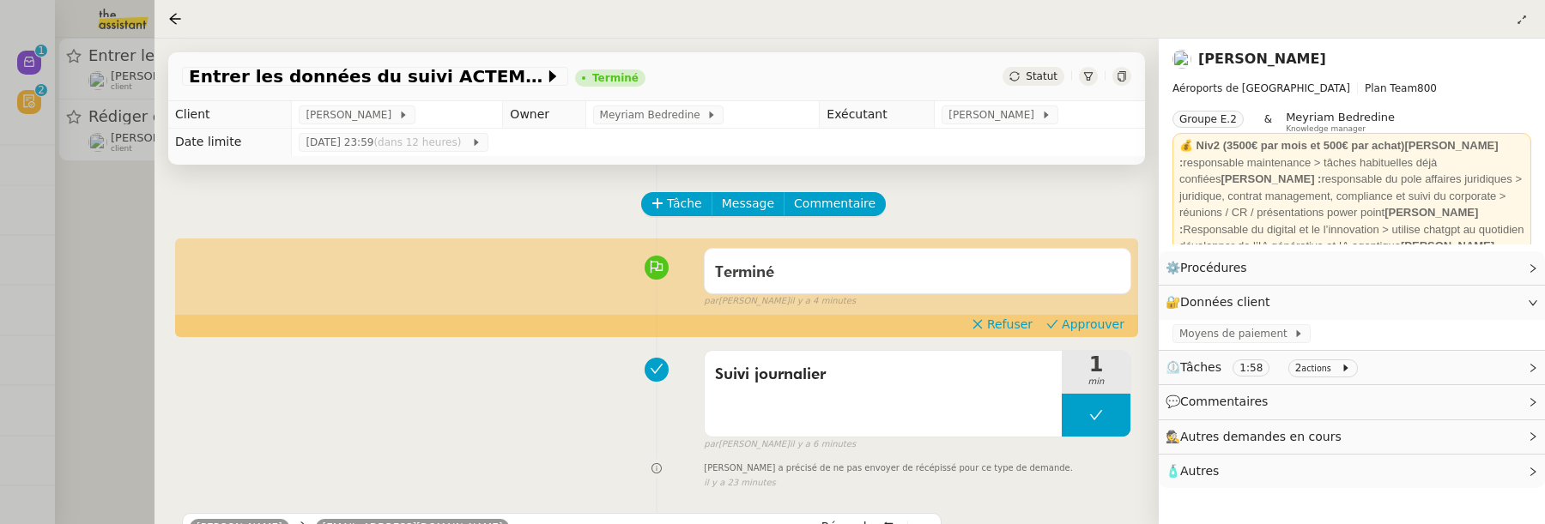
scroll to position [95, 0]
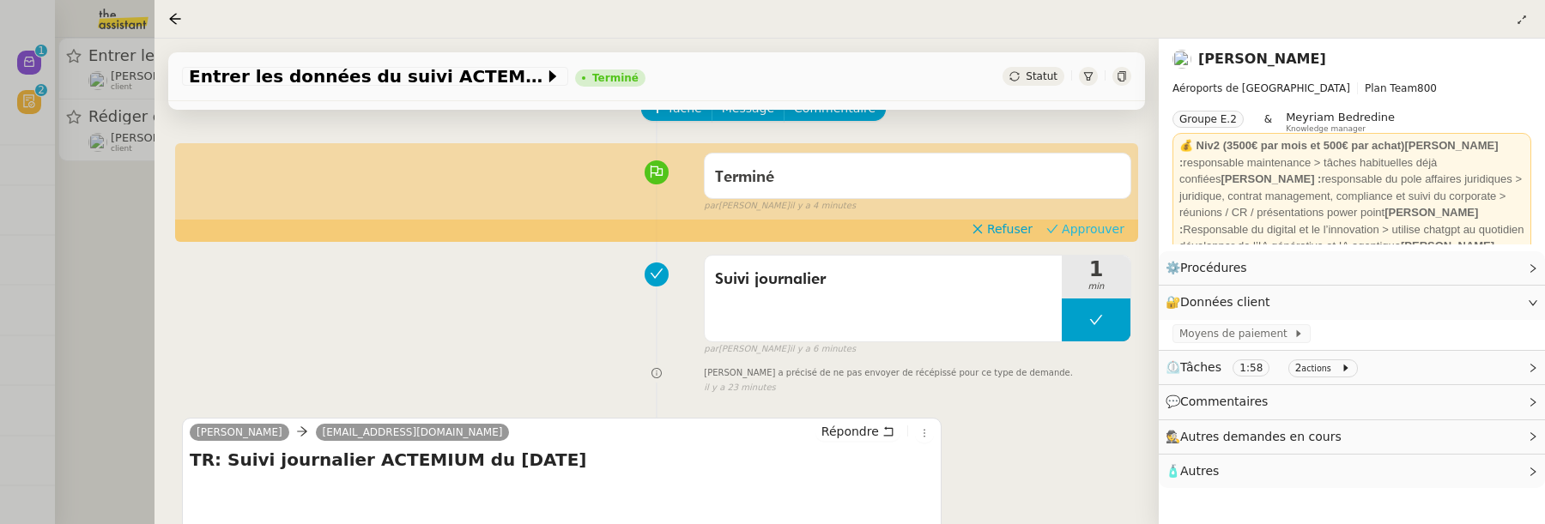
click at [1065, 233] on button "Approuver" at bounding box center [1085, 229] width 92 height 19
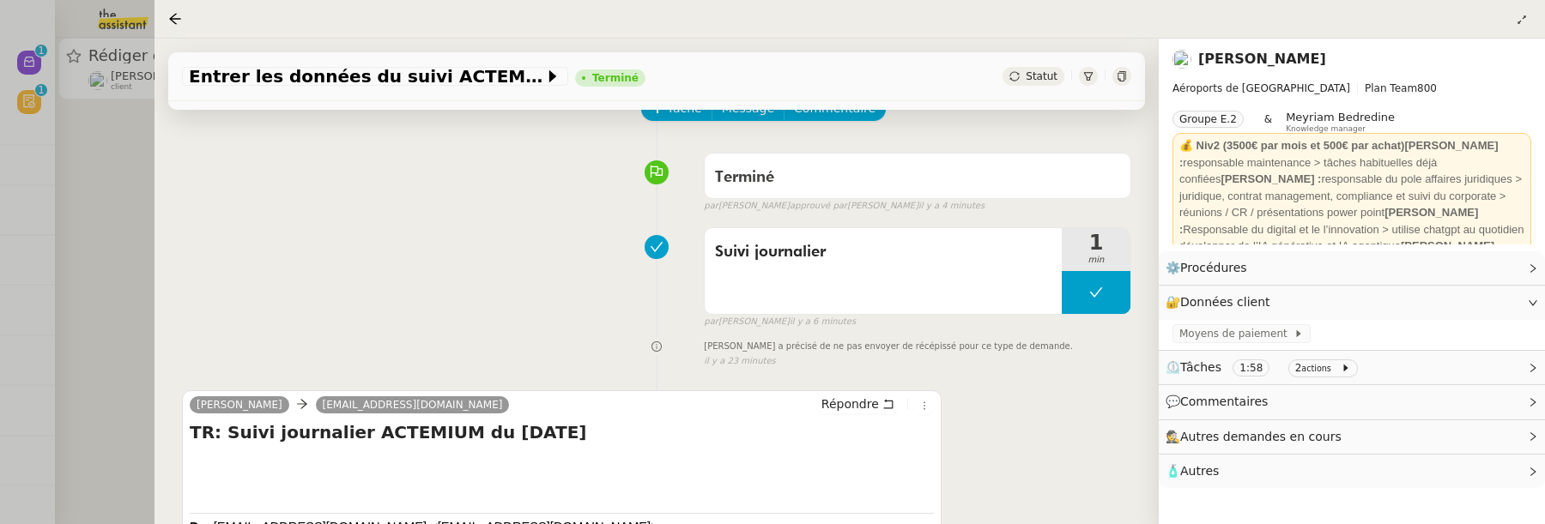
click at [102, 264] on div at bounding box center [772, 262] width 1545 height 524
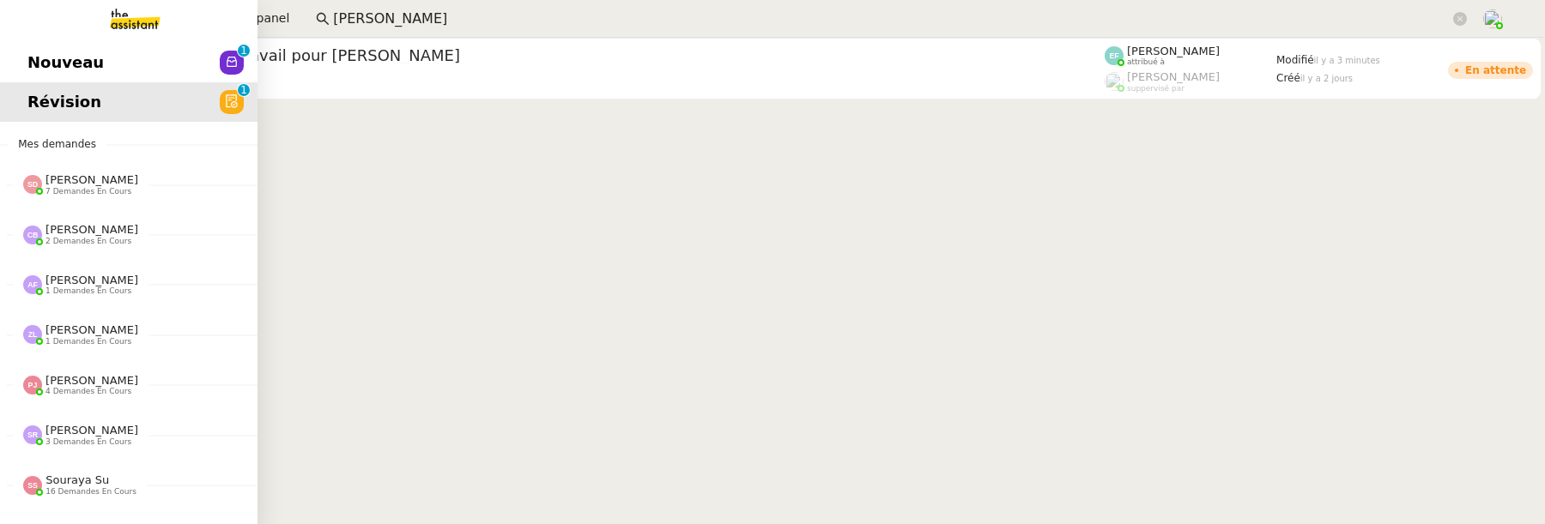
click at [57, 65] on span "Nouveau" at bounding box center [65, 63] width 76 height 26
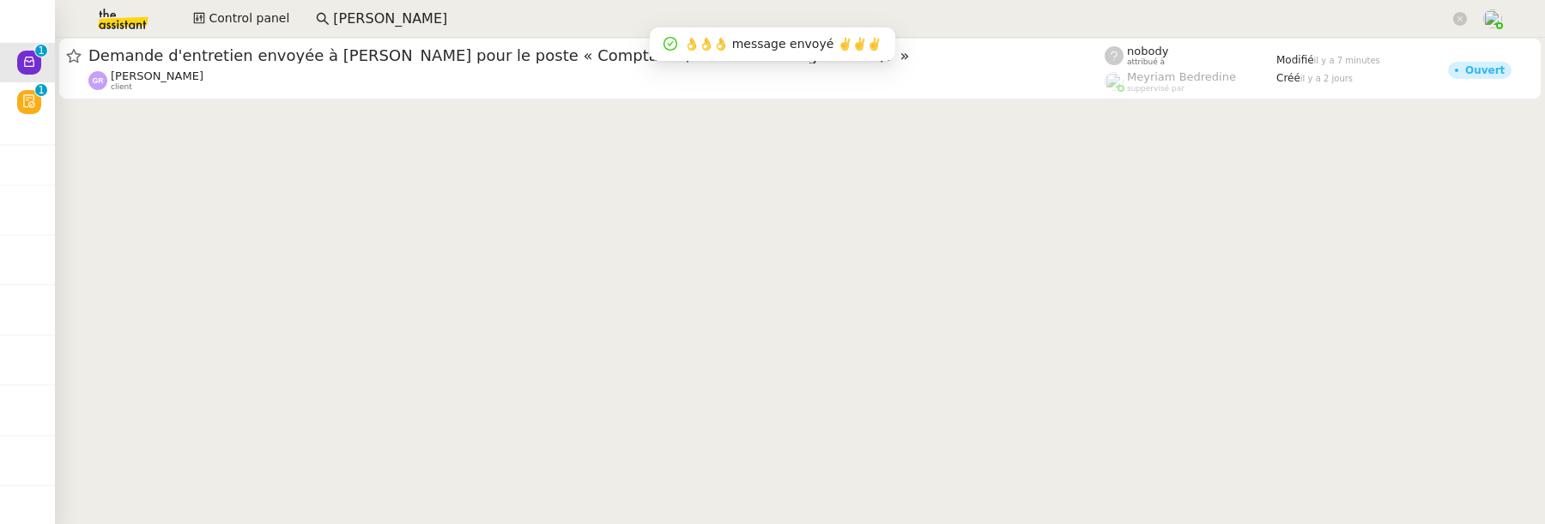
click at [859, 99] on div at bounding box center [800, 70] width 1490 height 65
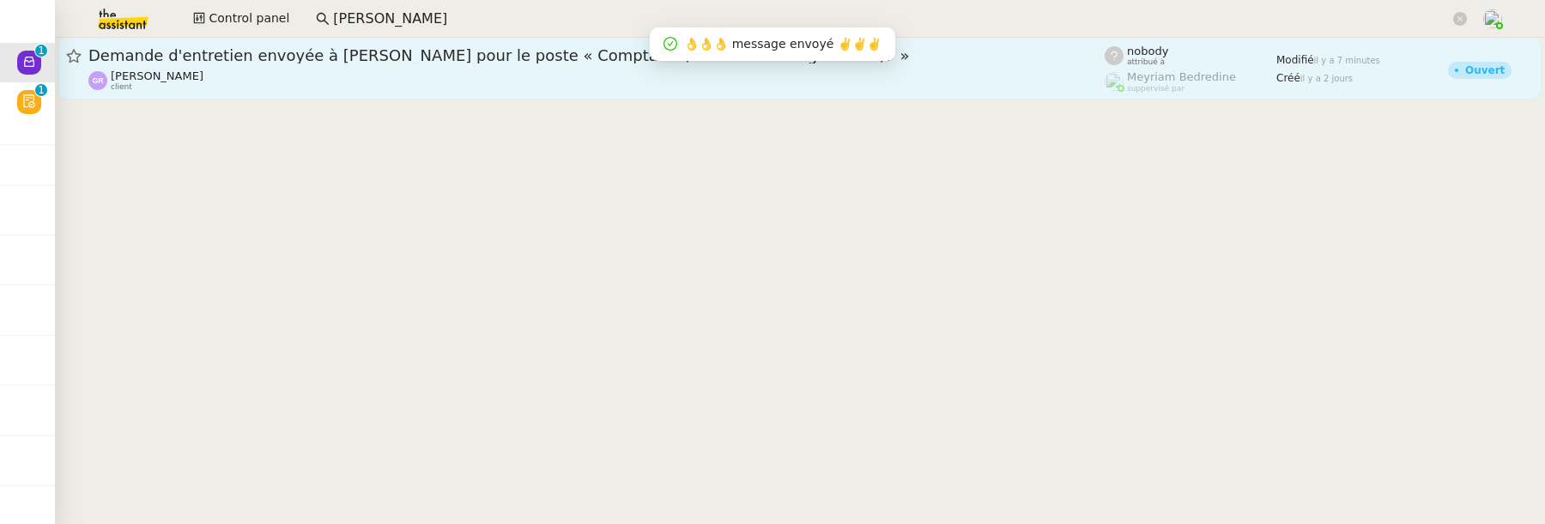
click at [878, 91] on div "Guillaume Rouvroy client" at bounding box center [596, 81] width 1016 height 22
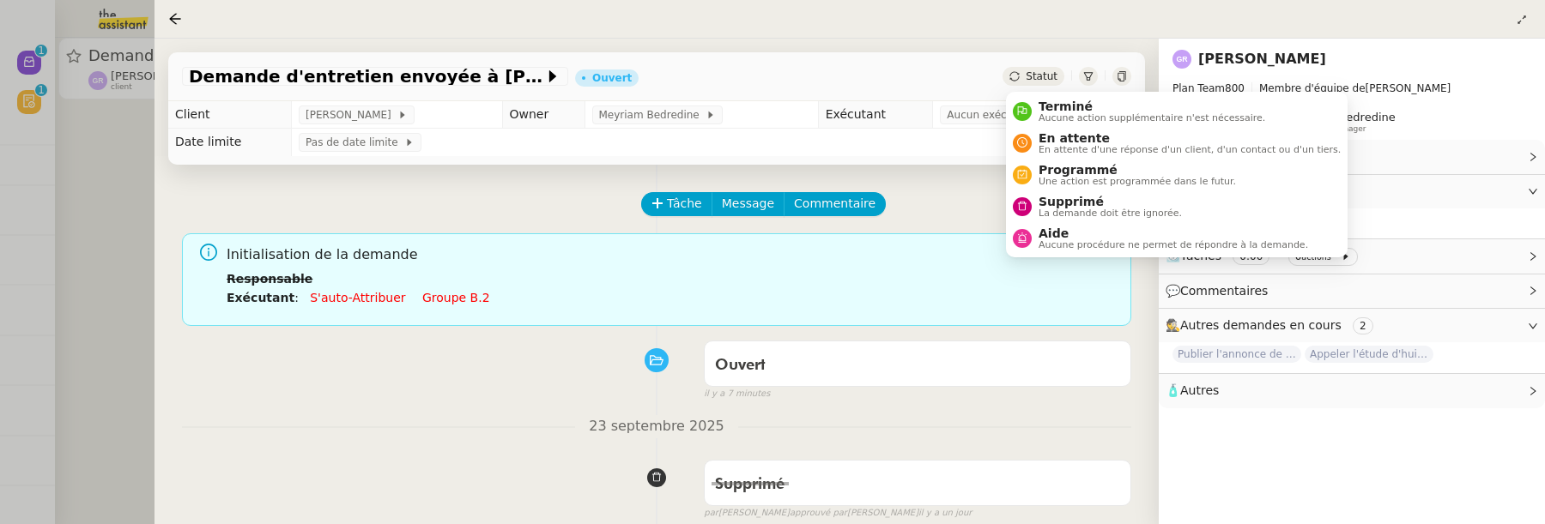
click at [1022, 80] on div "Statut" at bounding box center [1033, 76] width 62 height 19
click at [1054, 199] on span "Supprimé" at bounding box center [1109, 202] width 143 height 14
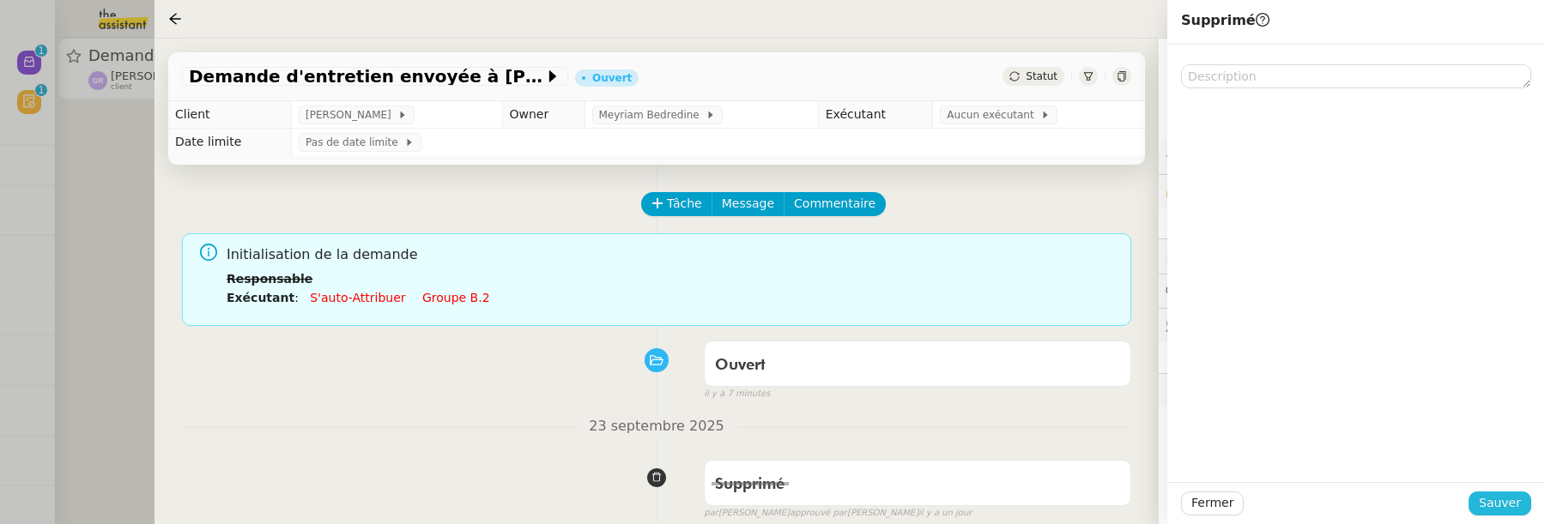
click at [1523, 511] on button "Sauver" at bounding box center [1499, 504] width 63 height 24
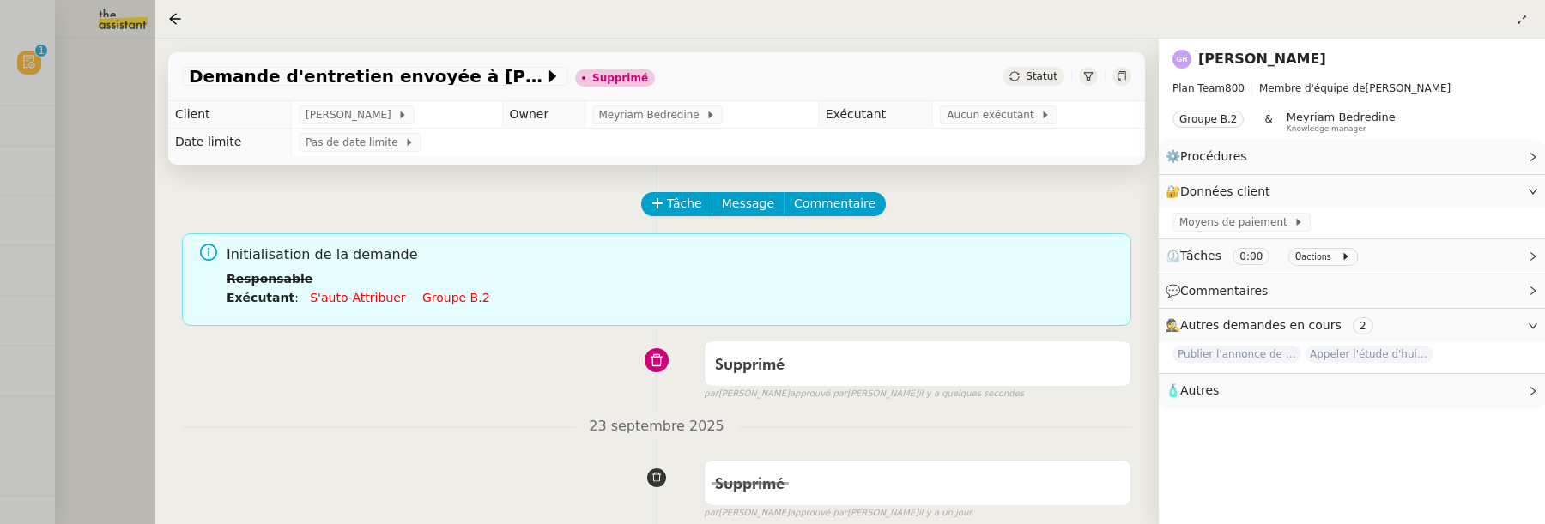
click at [100, 168] on div at bounding box center [772, 262] width 1545 height 524
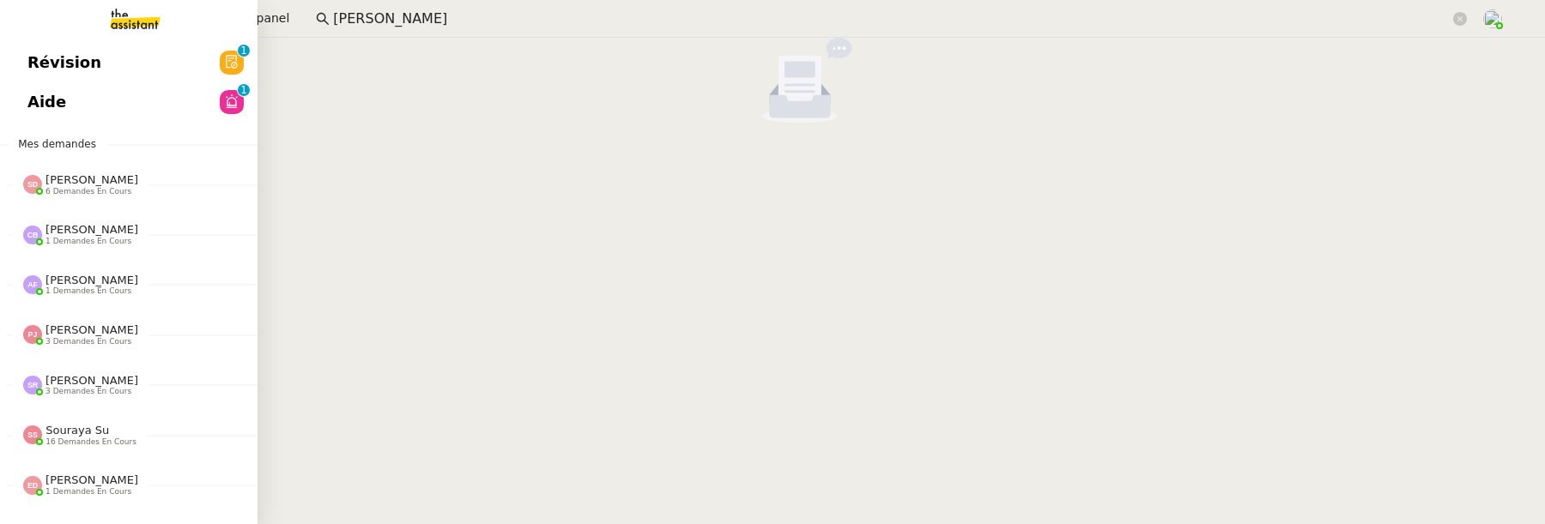
click at [47, 77] on link "Révision 0 1 2 3 4 5 6 7 8 9" at bounding box center [128, 62] width 257 height 39
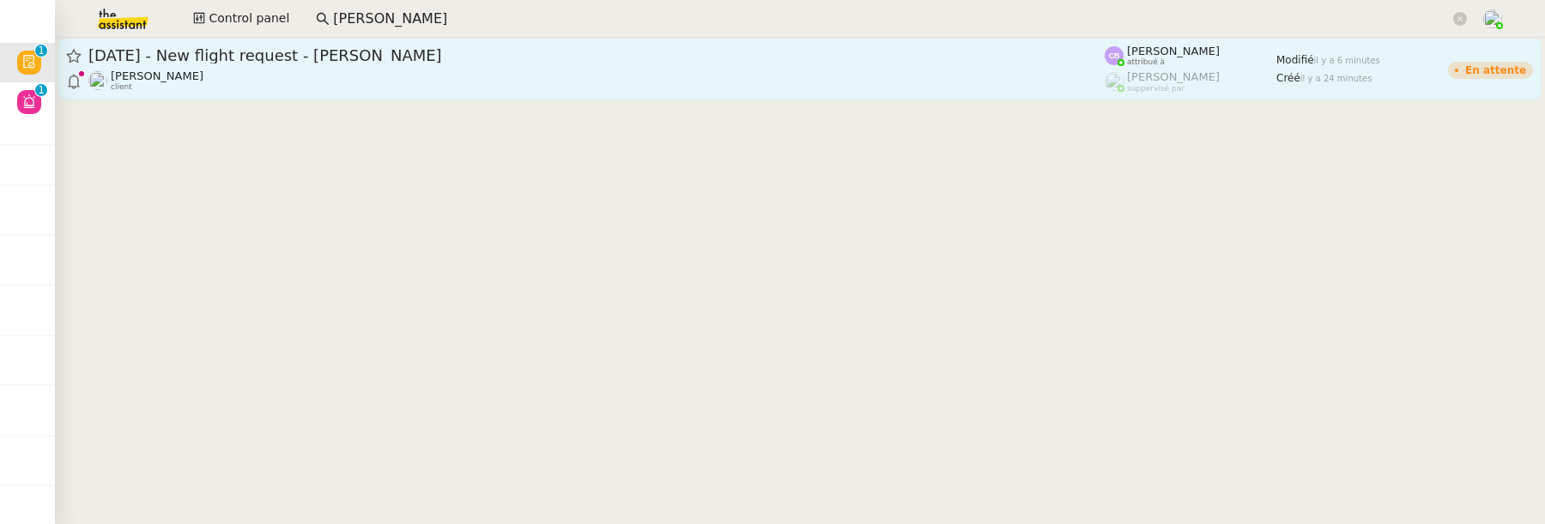
click at [320, 93] on link "22nd October 2025 - New flight request - Joshua Beaumont Louis Frei client Cami…" at bounding box center [799, 69] width 1483 height 62
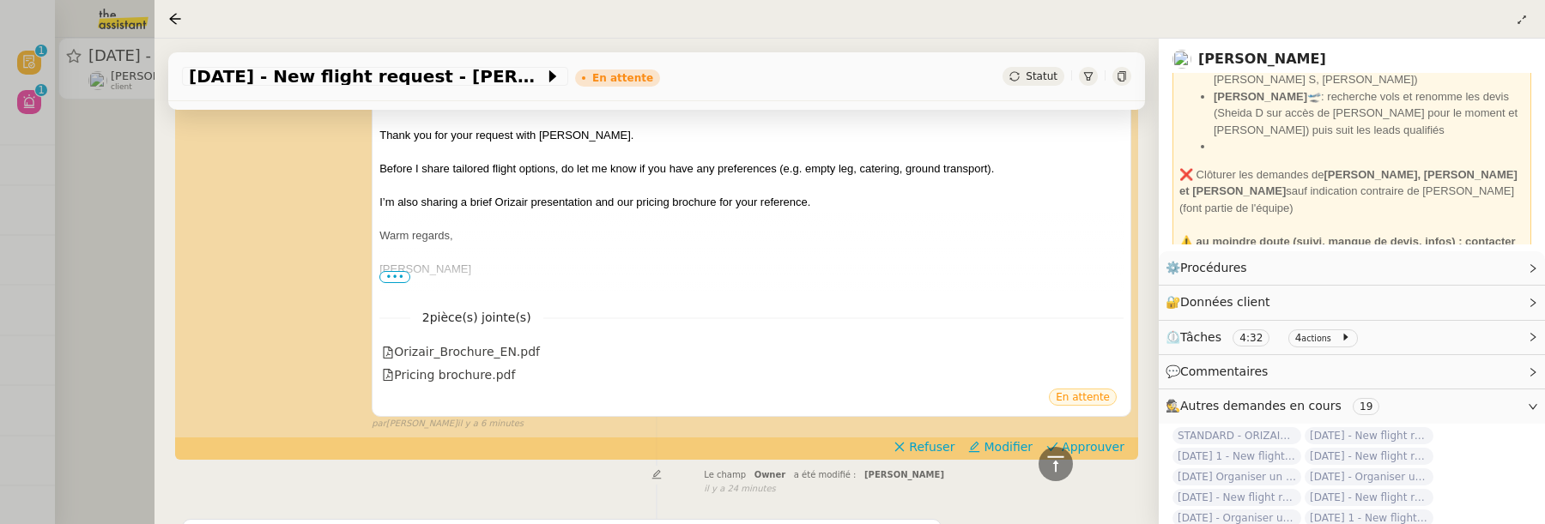
scroll to position [403, 0]
click at [1088, 439] on span "Approuver" at bounding box center [1093, 447] width 63 height 17
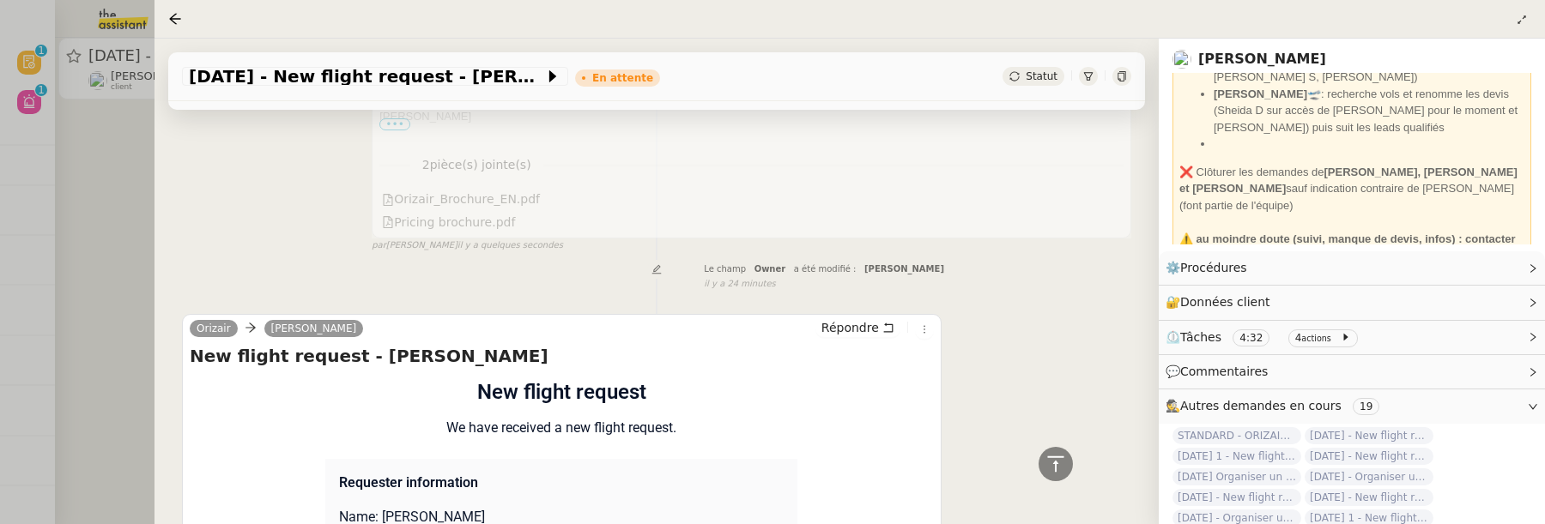
scroll to position [675, 0]
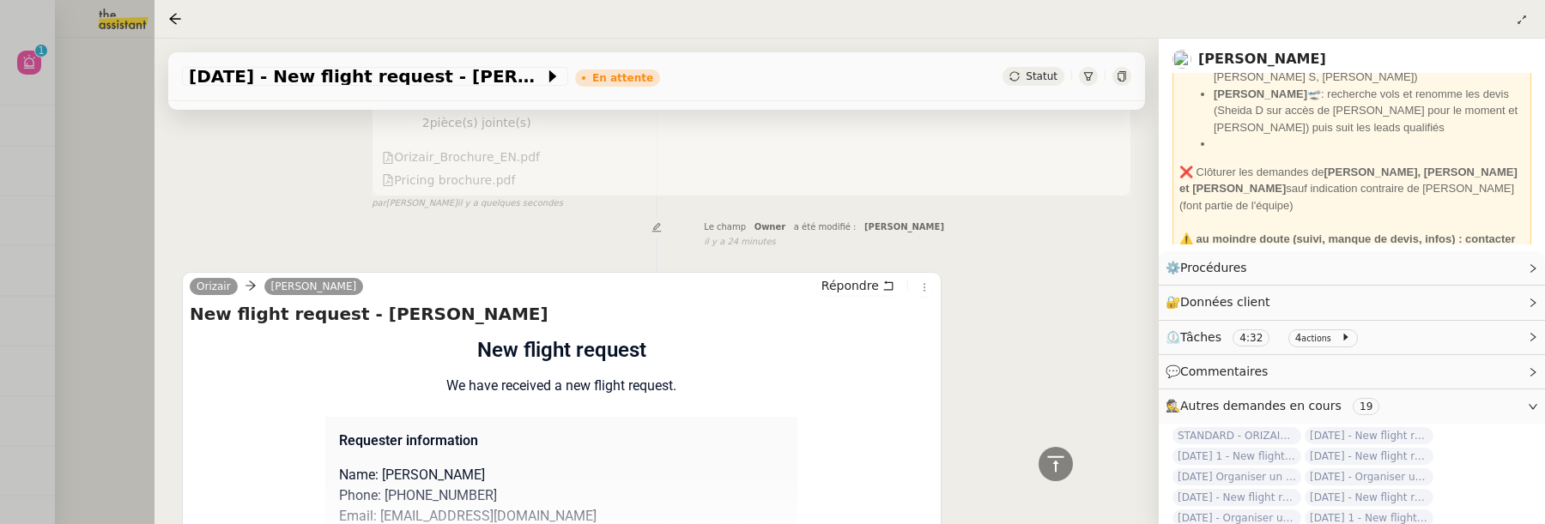
click at [124, 183] on div at bounding box center [772, 262] width 1545 height 524
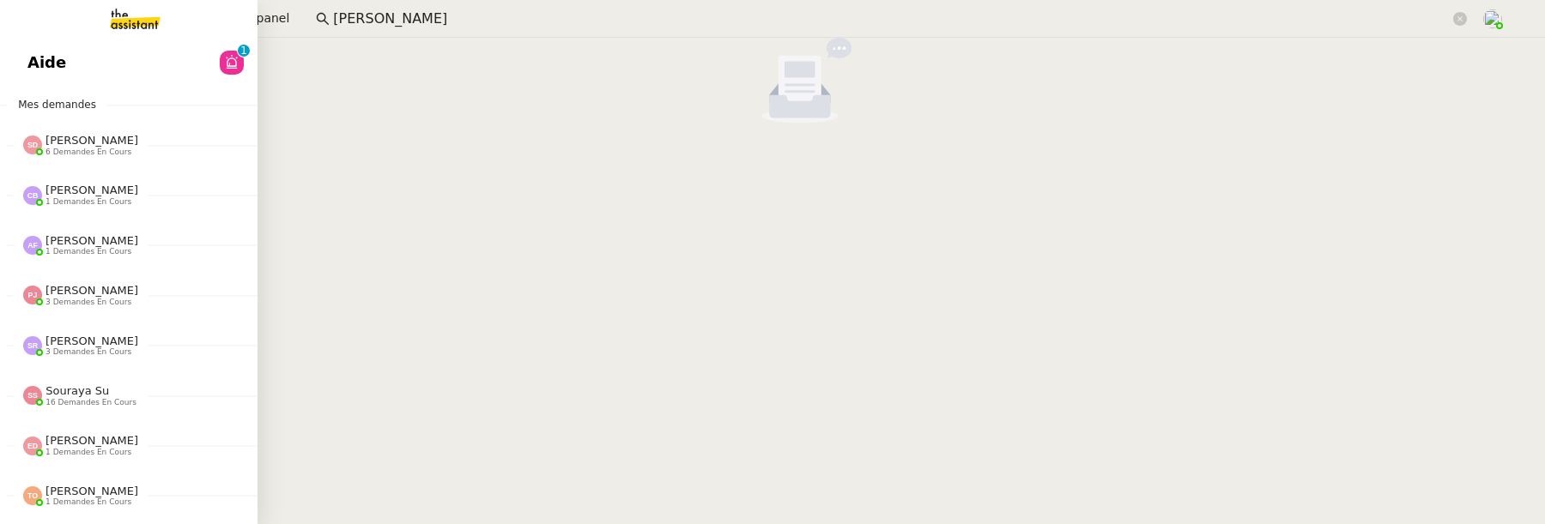
click at [40, 77] on link "Aide 0 1 2 3 4 5 6 7 8 9" at bounding box center [128, 62] width 257 height 39
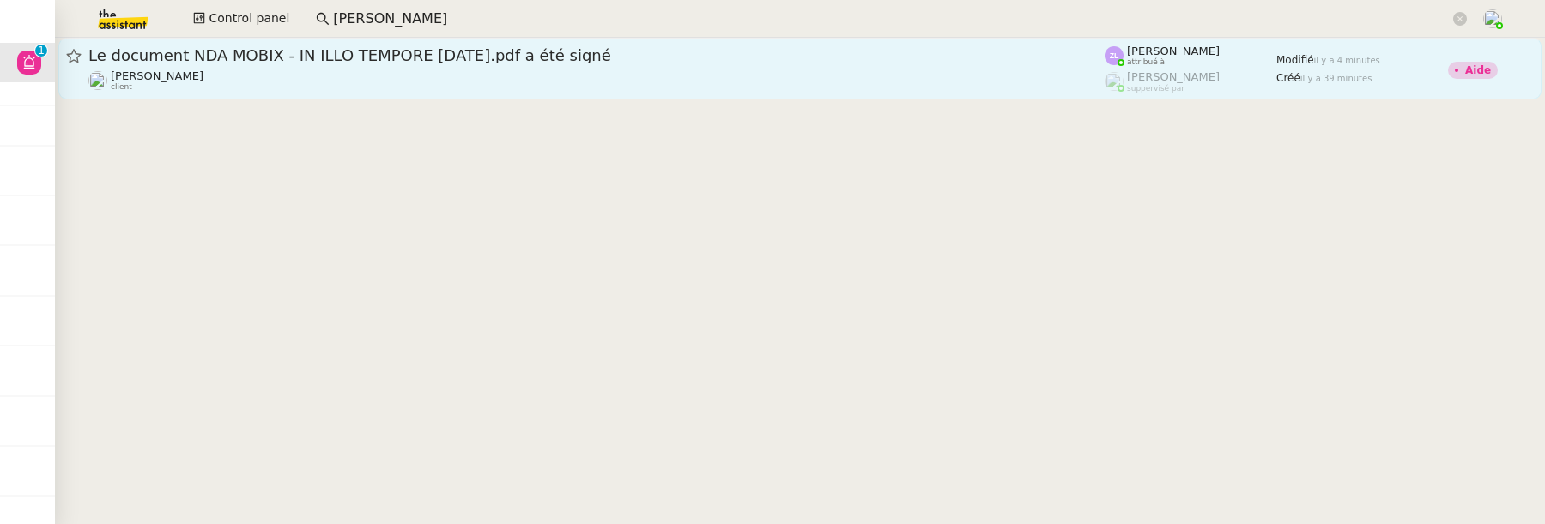
click at [641, 70] on div "Florian Parant client" at bounding box center [596, 81] width 1016 height 22
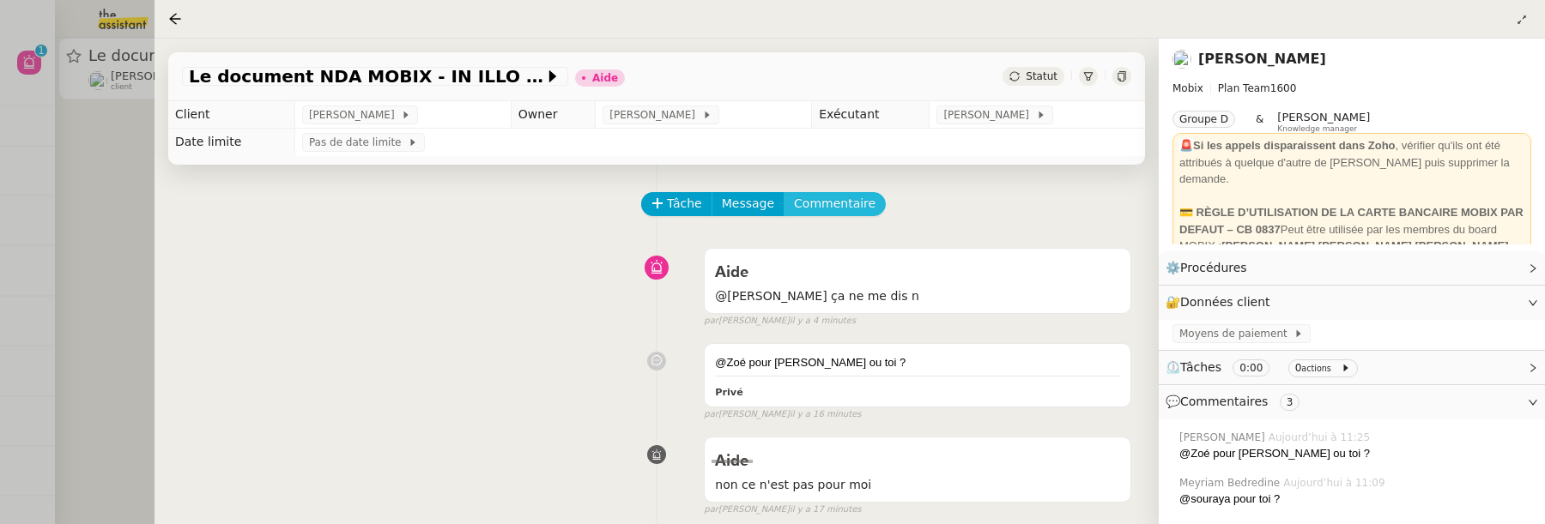
click at [838, 209] on span "Commentaire" at bounding box center [835, 204] width 82 height 20
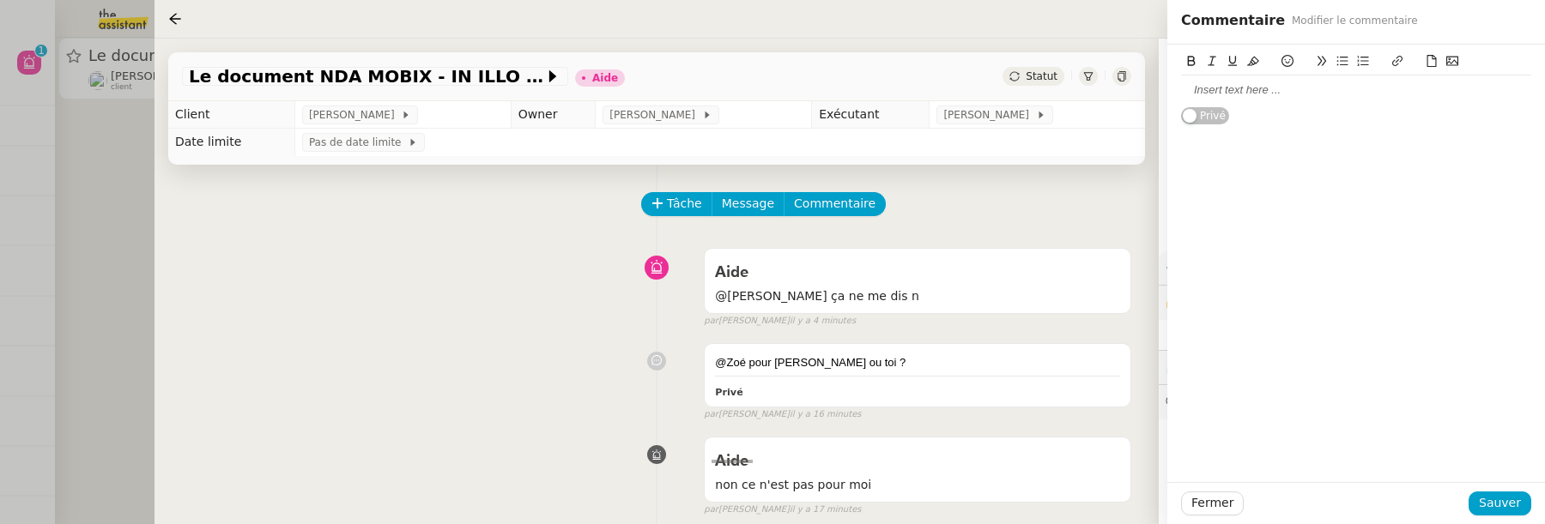
click at [1272, 94] on div at bounding box center [1356, 89] width 350 height 15
click at [1508, 505] on span "Sauver" at bounding box center [1500, 503] width 42 height 20
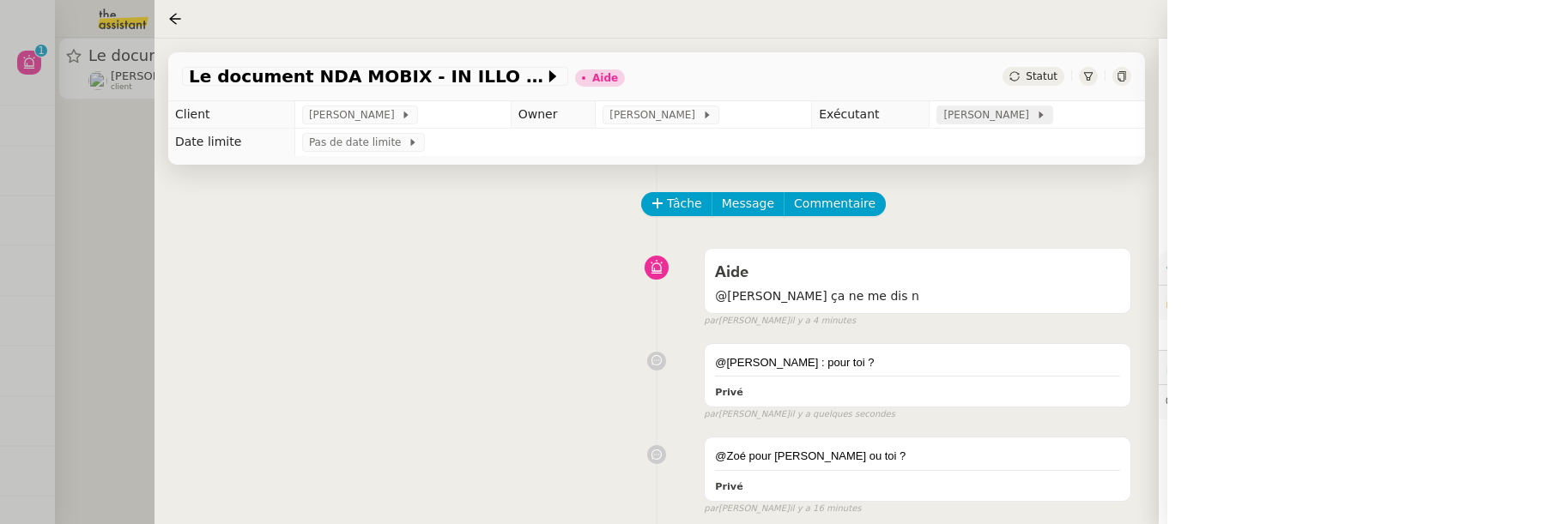
click at [967, 114] on span "Zoé Lachambre" at bounding box center [989, 114] width 92 height 17
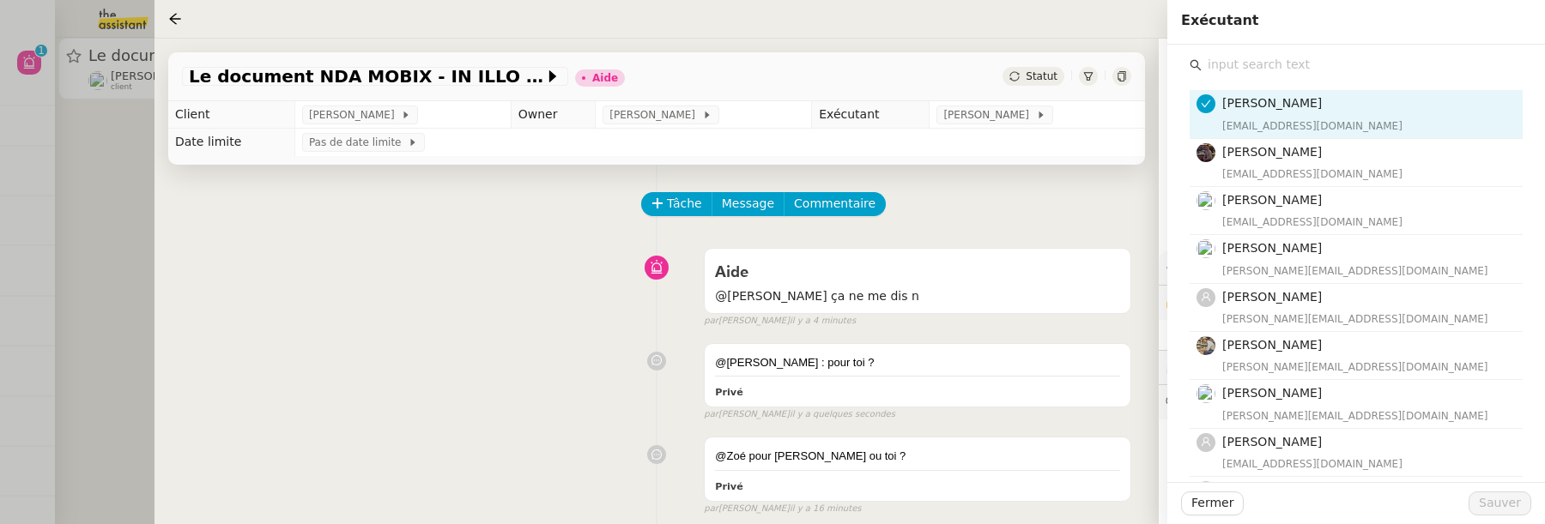
click at [1322, 72] on input "text" at bounding box center [1361, 64] width 321 height 23
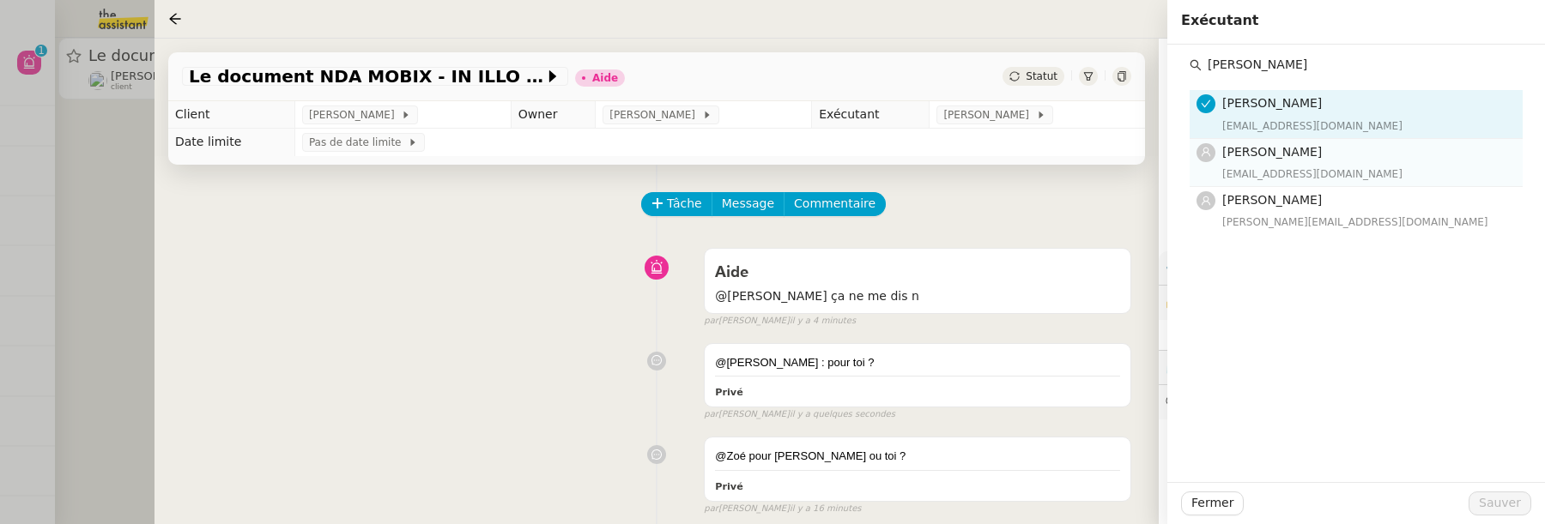
type input "pauline"
click at [1354, 159] on h4 "[PERSON_NAME]" at bounding box center [1367, 152] width 290 height 20
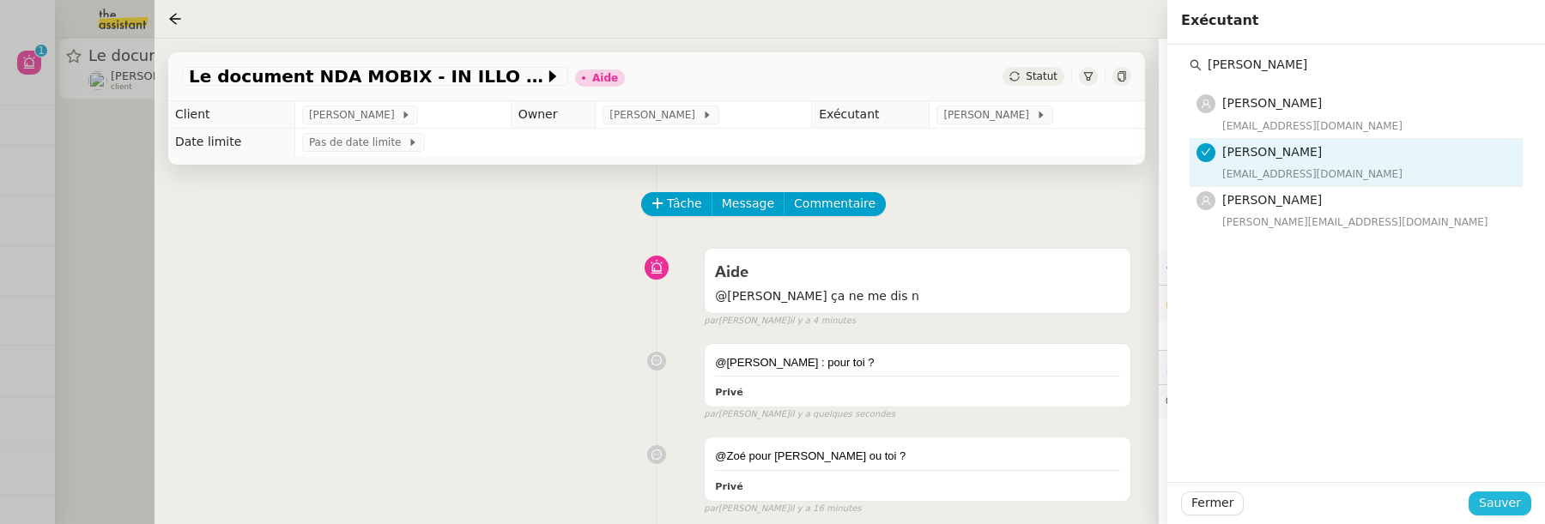
click at [1515, 502] on span "Sauver" at bounding box center [1500, 503] width 42 height 20
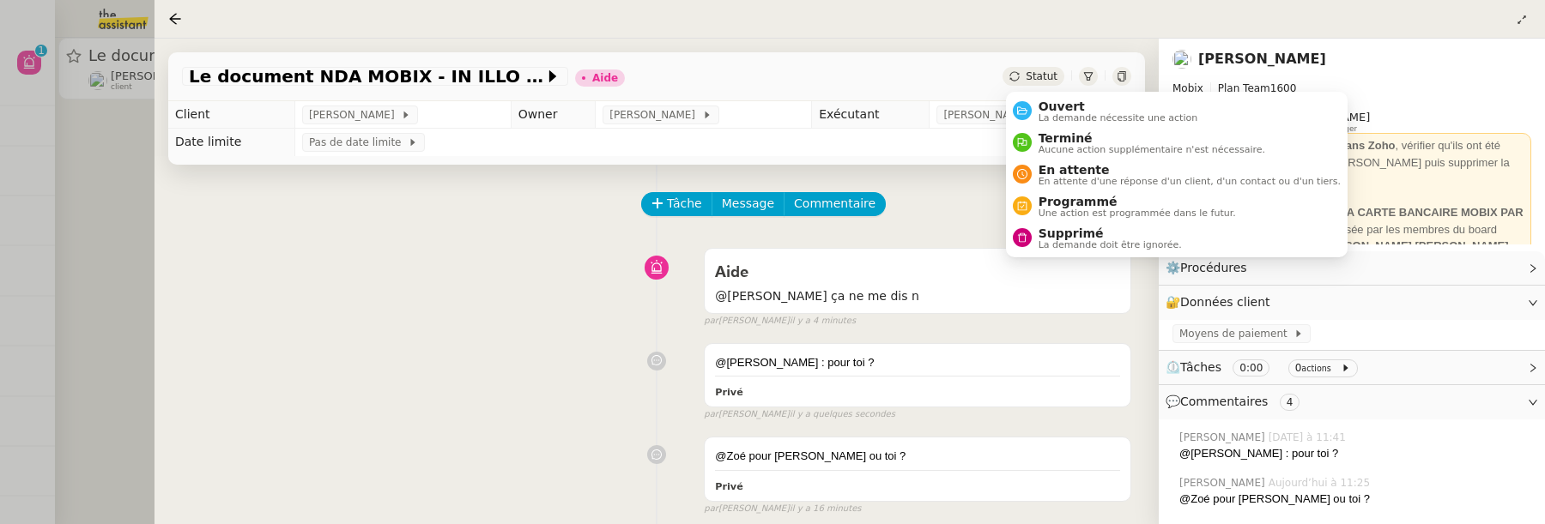
click at [1023, 76] on div "Statut" at bounding box center [1033, 76] width 62 height 19
click at [1079, 113] on span "La demande nécessite une action" at bounding box center [1118, 117] width 160 height 9
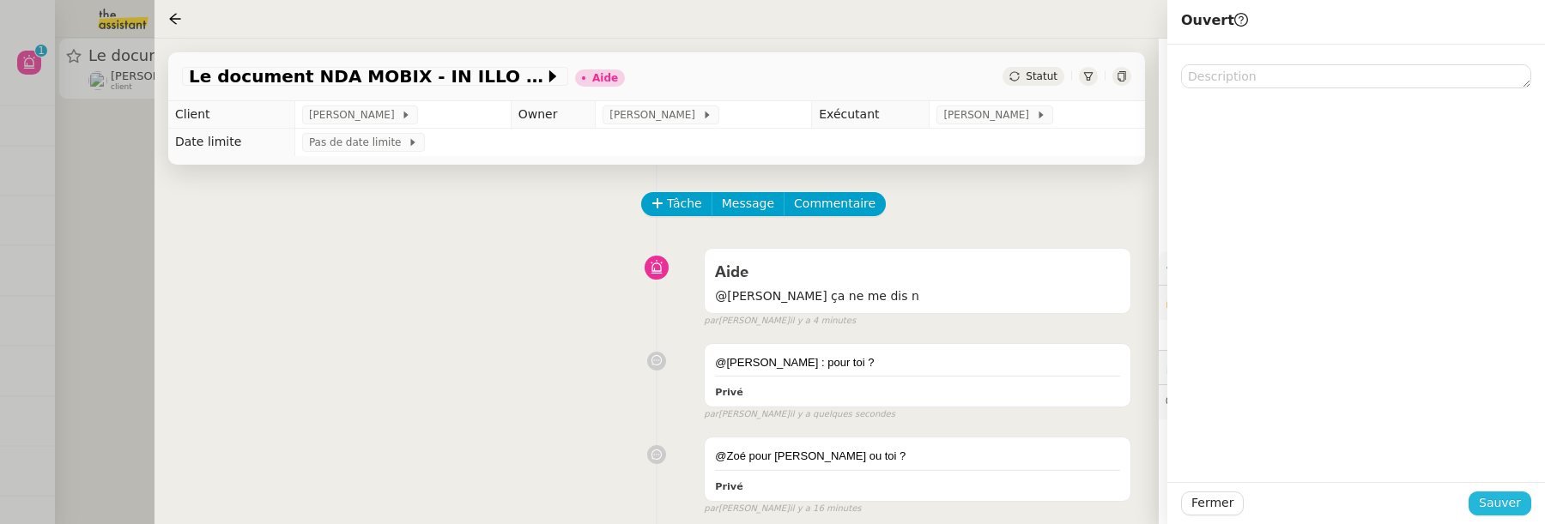
click at [1516, 506] on span "Sauver" at bounding box center [1500, 503] width 42 height 20
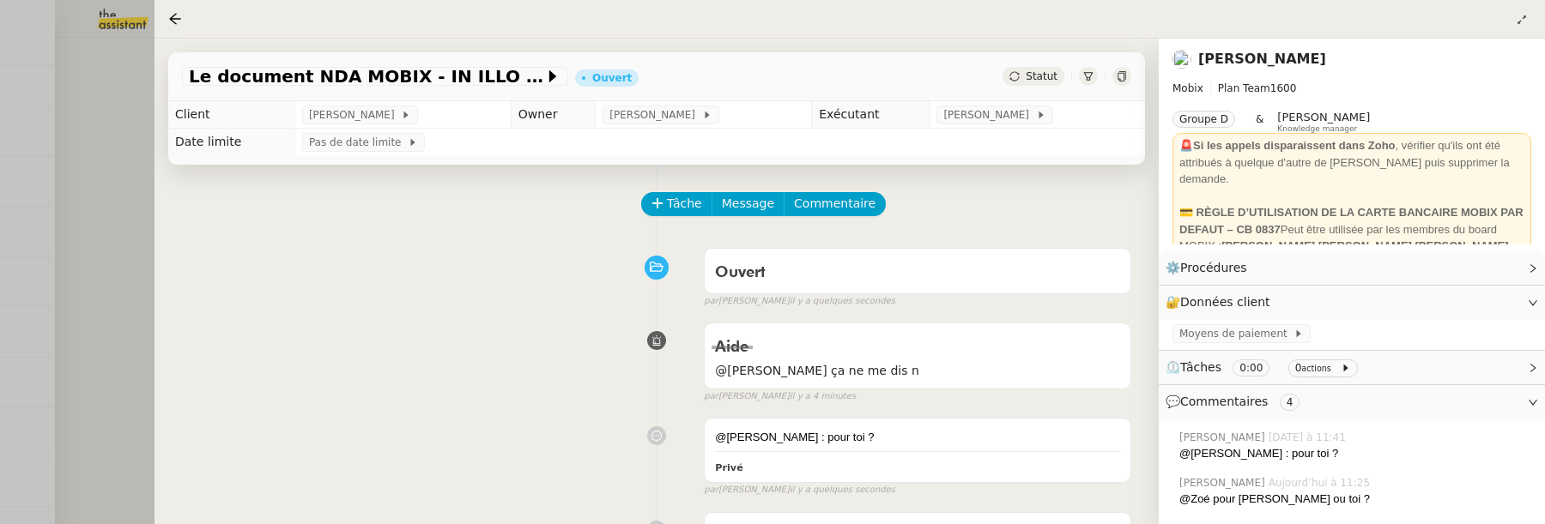
click at [100, 249] on div at bounding box center [772, 262] width 1545 height 524
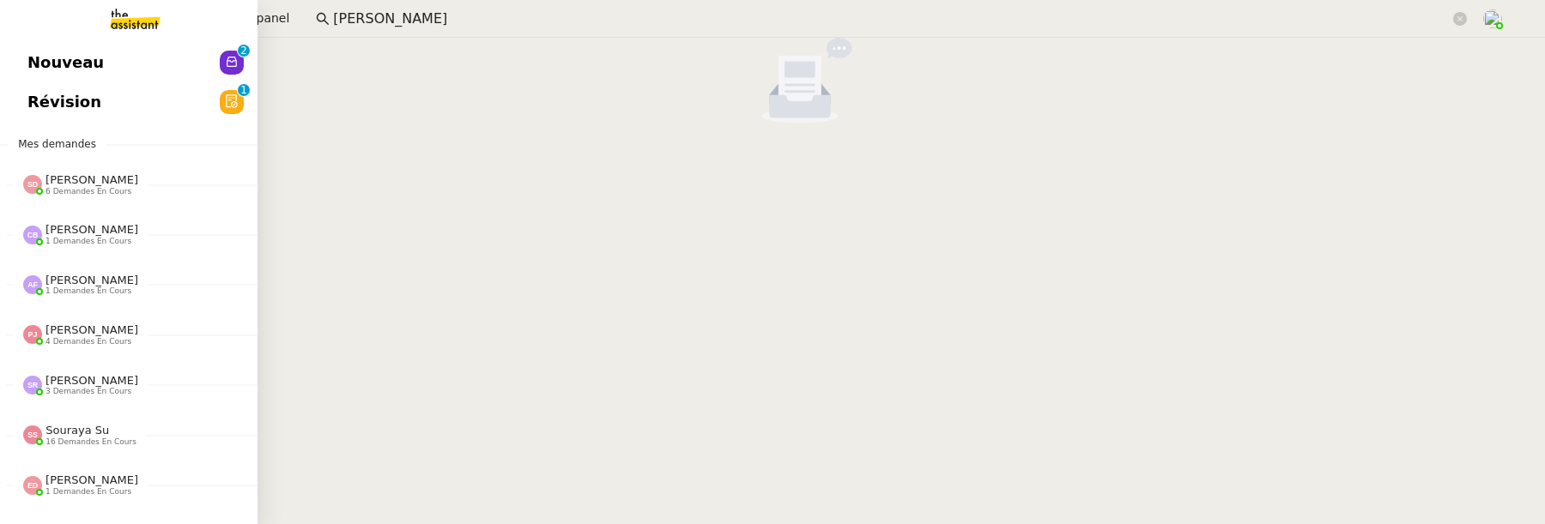
click at [128, 96] on link "Révision 0 1 2 3 4 5 6 7 8 9" at bounding box center [128, 101] width 257 height 39
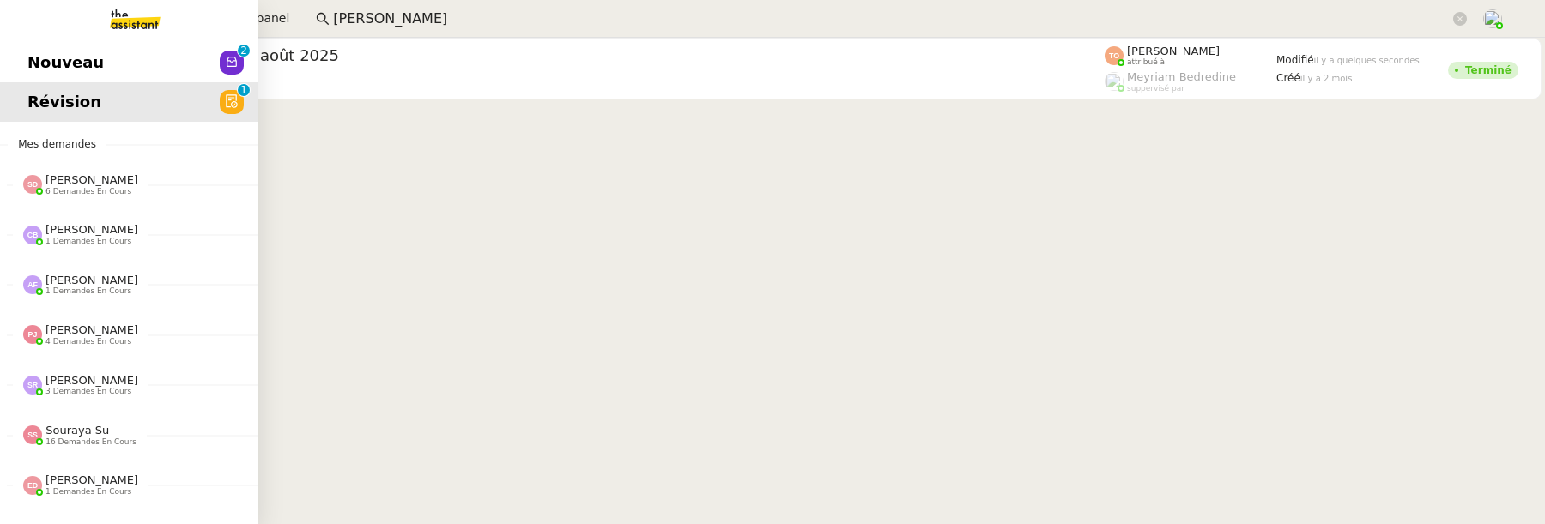
click at [76, 60] on span "Nouveau" at bounding box center [65, 63] width 76 height 26
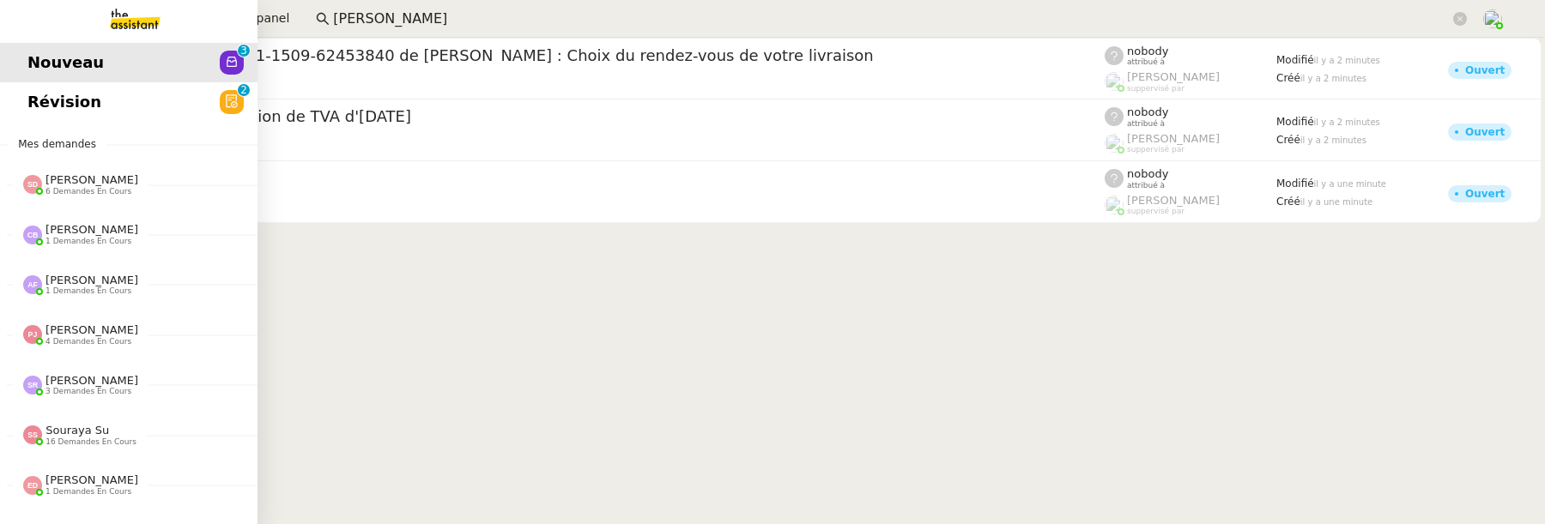
click at [81, 106] on span "Révision" at bounding box center [64, 102] width 74 height 26
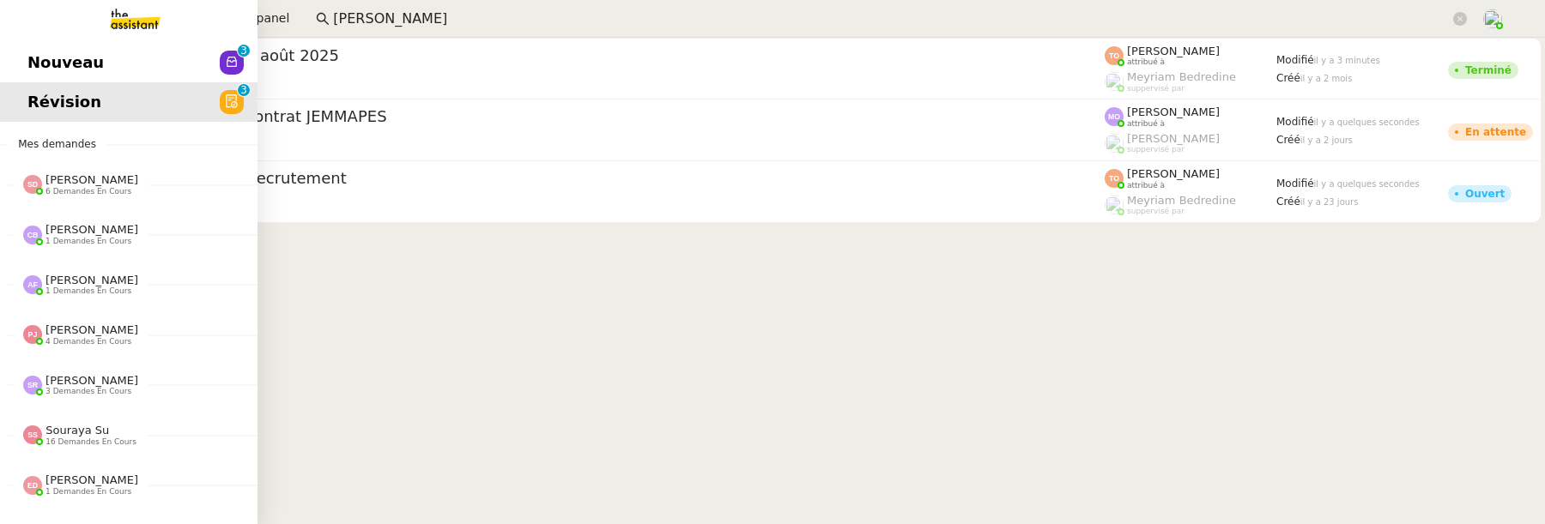
click at [44, 56] on span "Nouveau" at bounding box center [65, 63] width 76 height 26
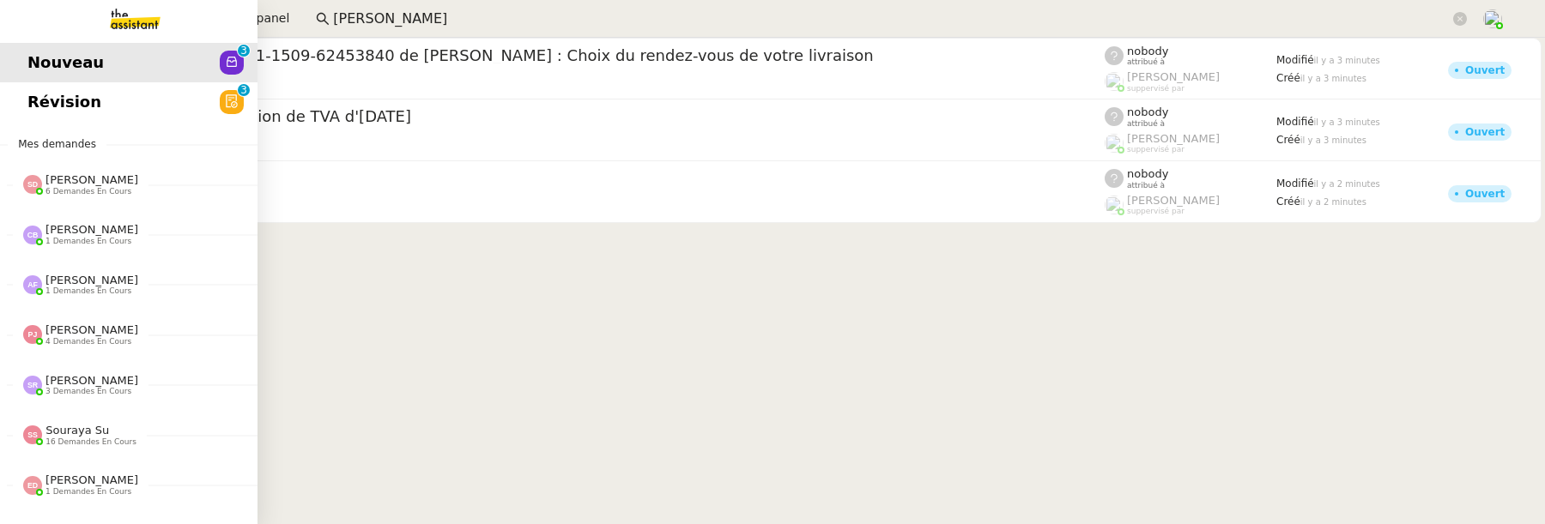
click at [51, 101] on span "Révision" at bounding box center [64, 102] width 74 height 26
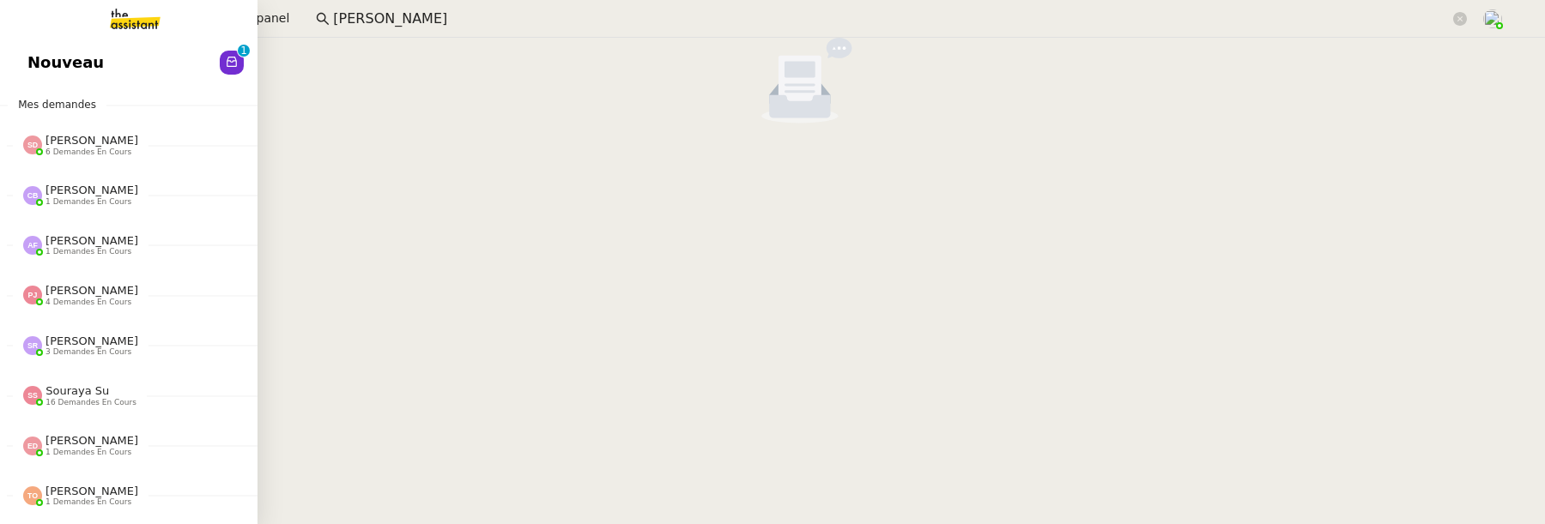
click at [33, 59] on span "Nouveau" at bounding box center [65, 63] width 76 height 26
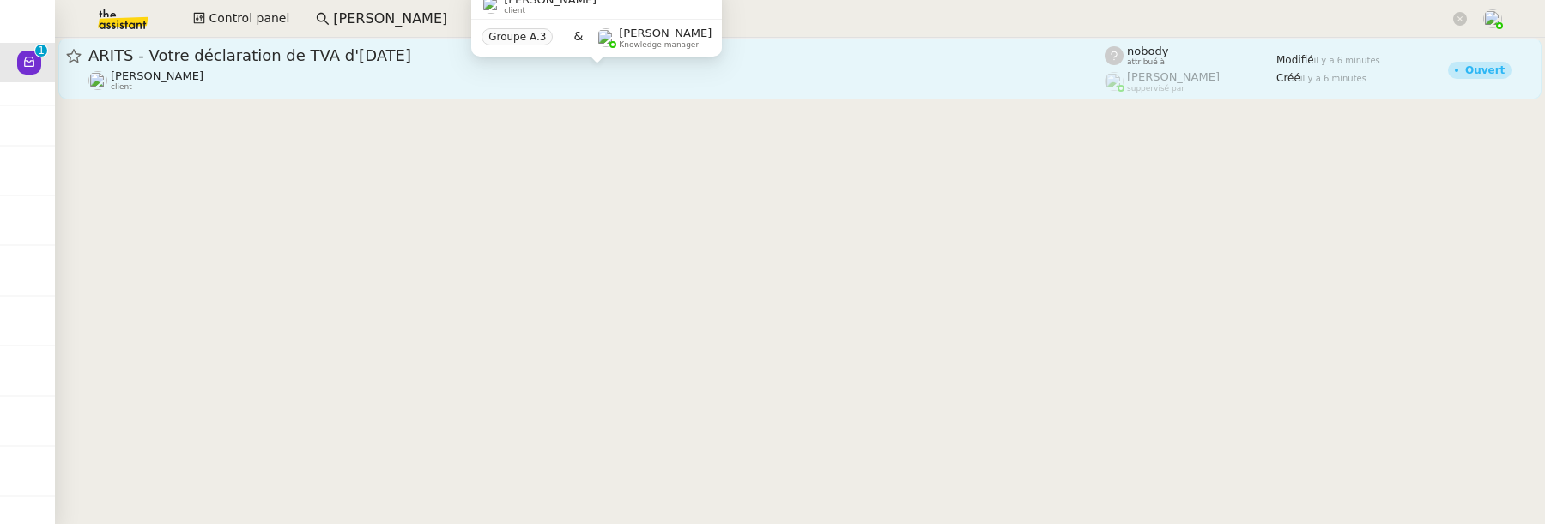
click at [565, 82] on div "Manon Loustau client" at bounding box center [596, 81] width 1016 height 22
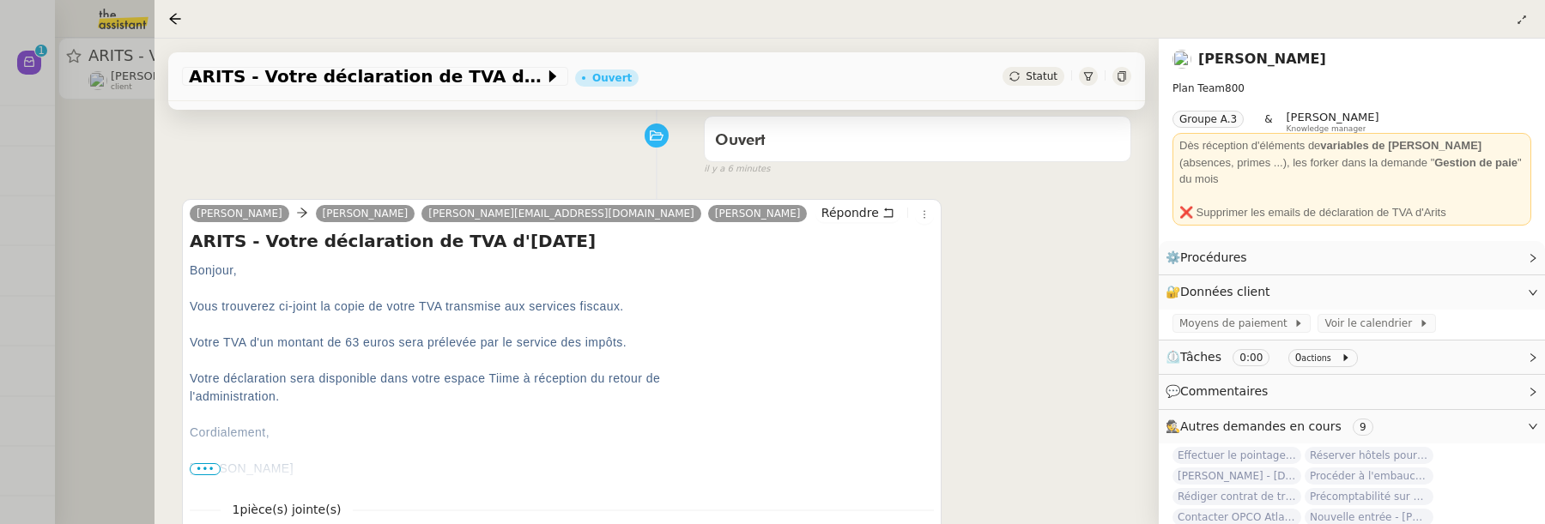
scroll to position [224, 0]
click at [137, 301] on div at bounding box center [772, 262] width 1545 height 524
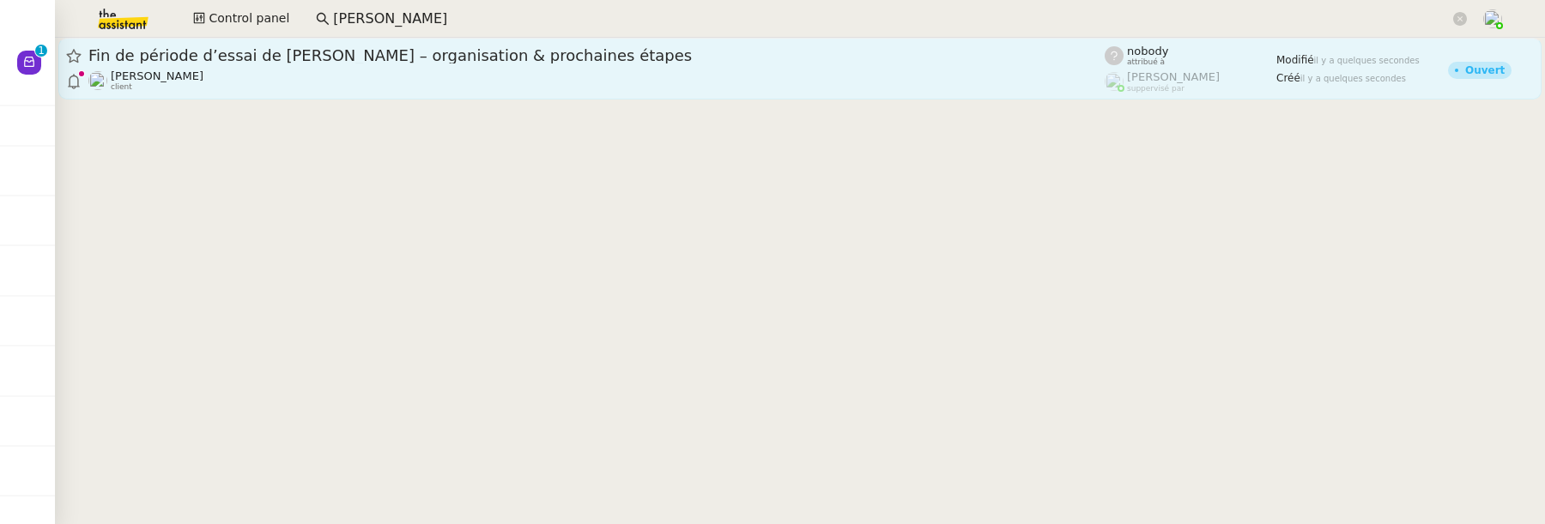
click at [305, 59] on span "Fin de période d’essai de [PERSON_NAME] – organisation & prochaines étapes" at bounding box center [596, 55] width 1016 height 15
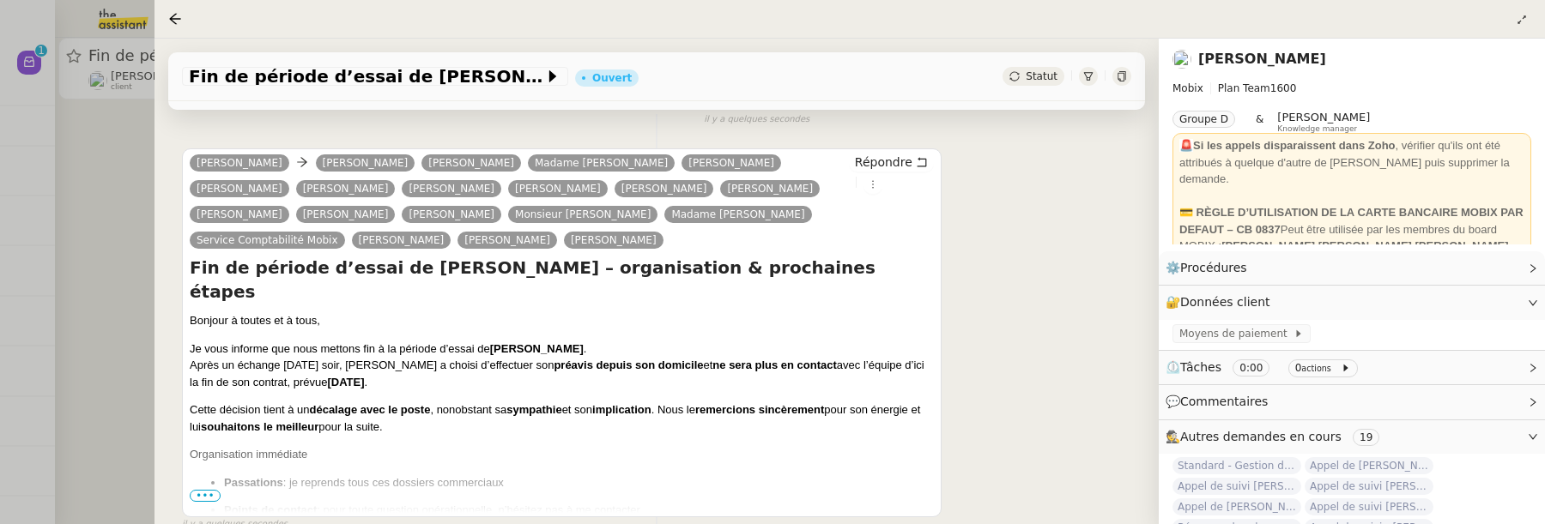
scroll to position [403, 0]
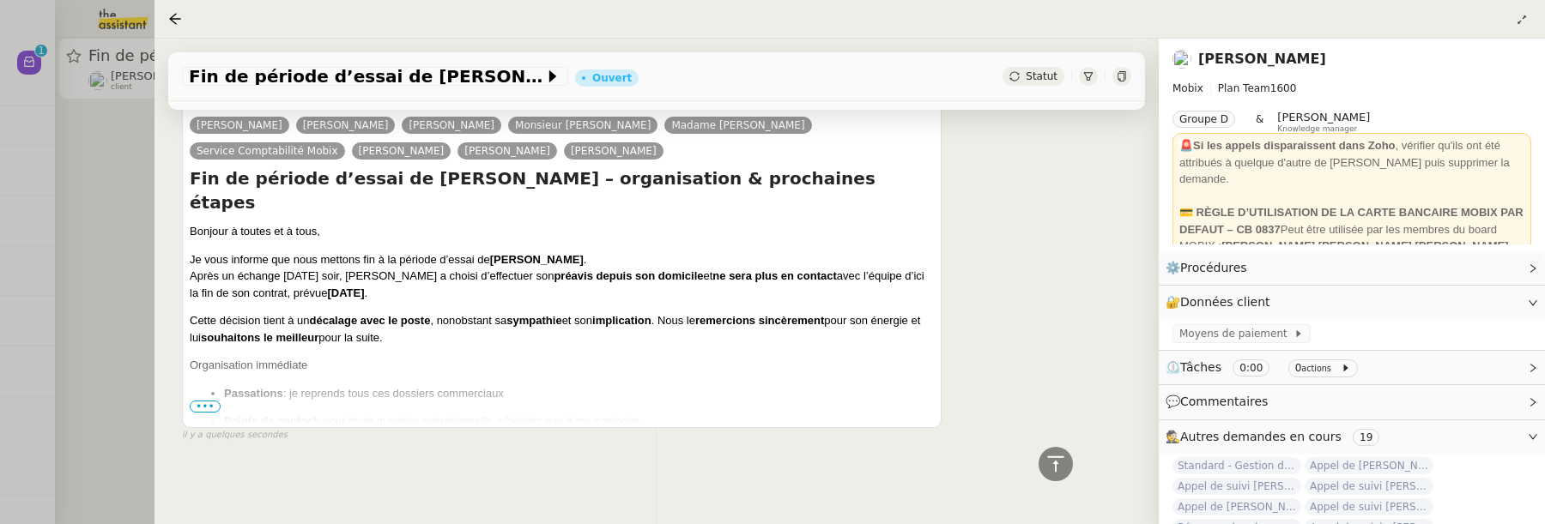
click at [211, 402] on span "•••" at bounding box center [205, 407] width 31 height 12
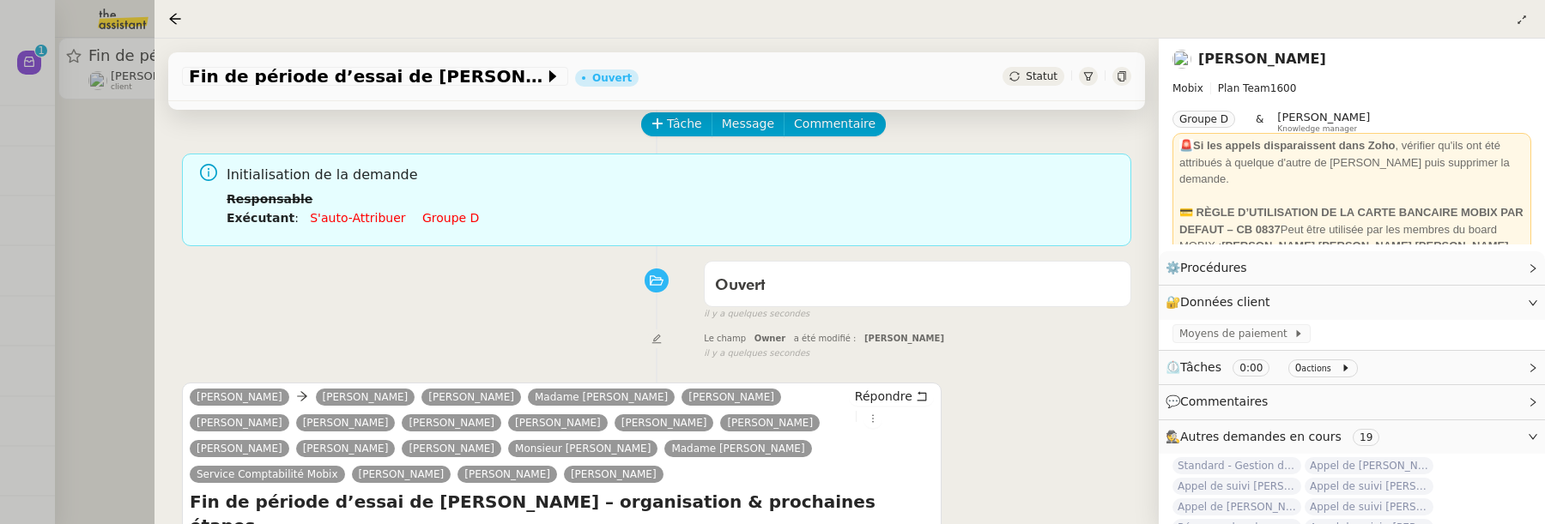
scroll to position [0, 0]
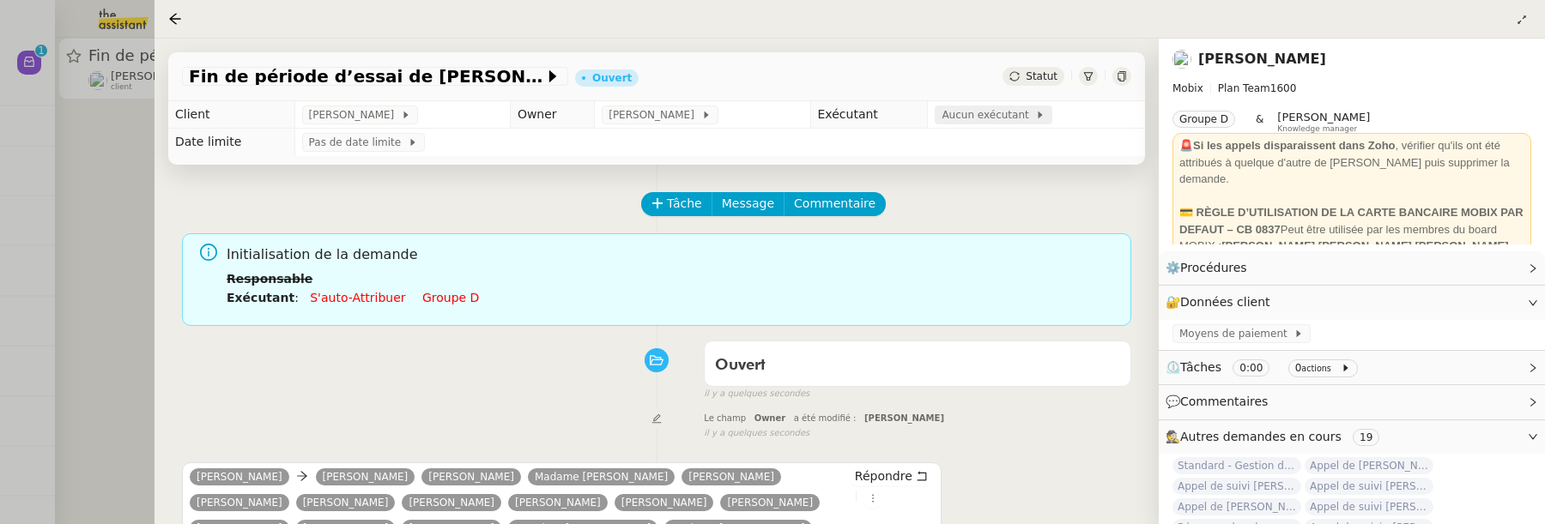
click at [990, 117] on span "Aucun exécutant" at bounding box center [988, 114] width 94 height 17
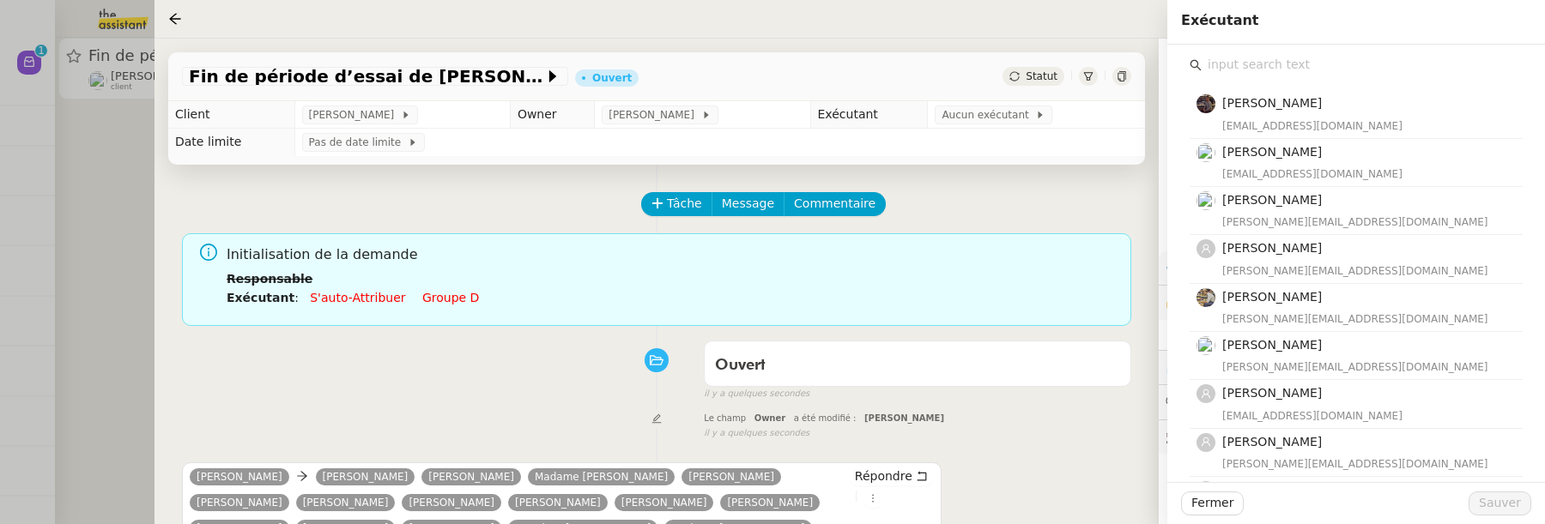
type input "s"
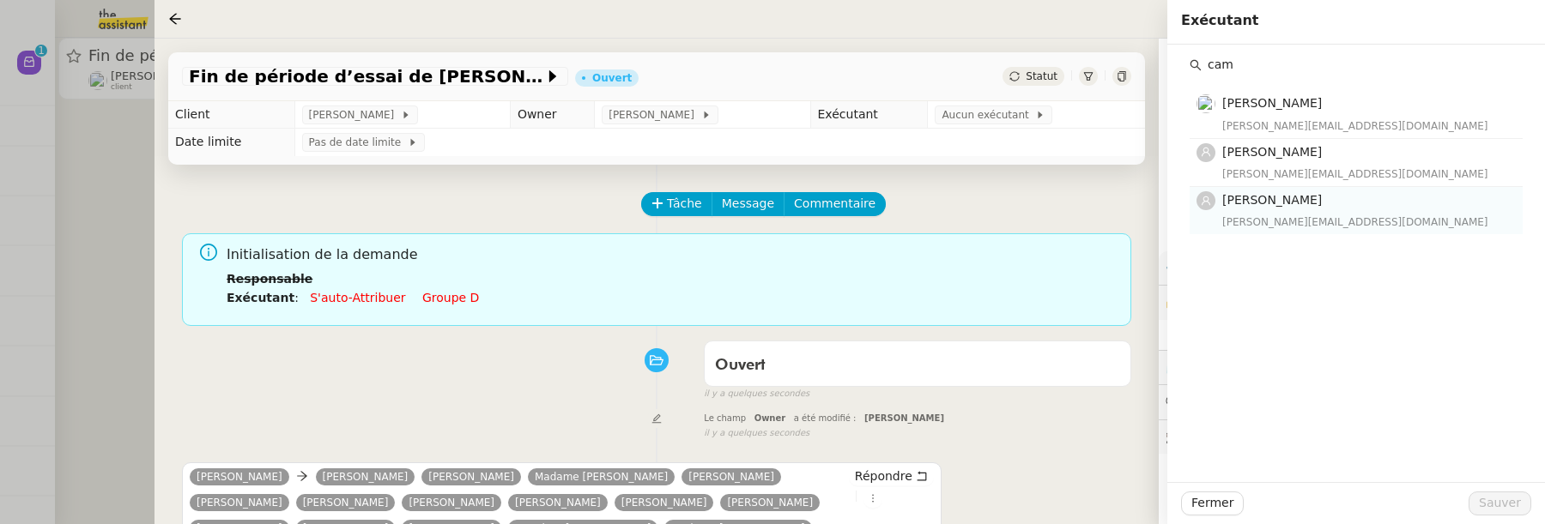
type input "cam"
click at [1292, 191] on h4 "[PERSON_NAME]" at bounding box center [1367, 201] width 290 height 20
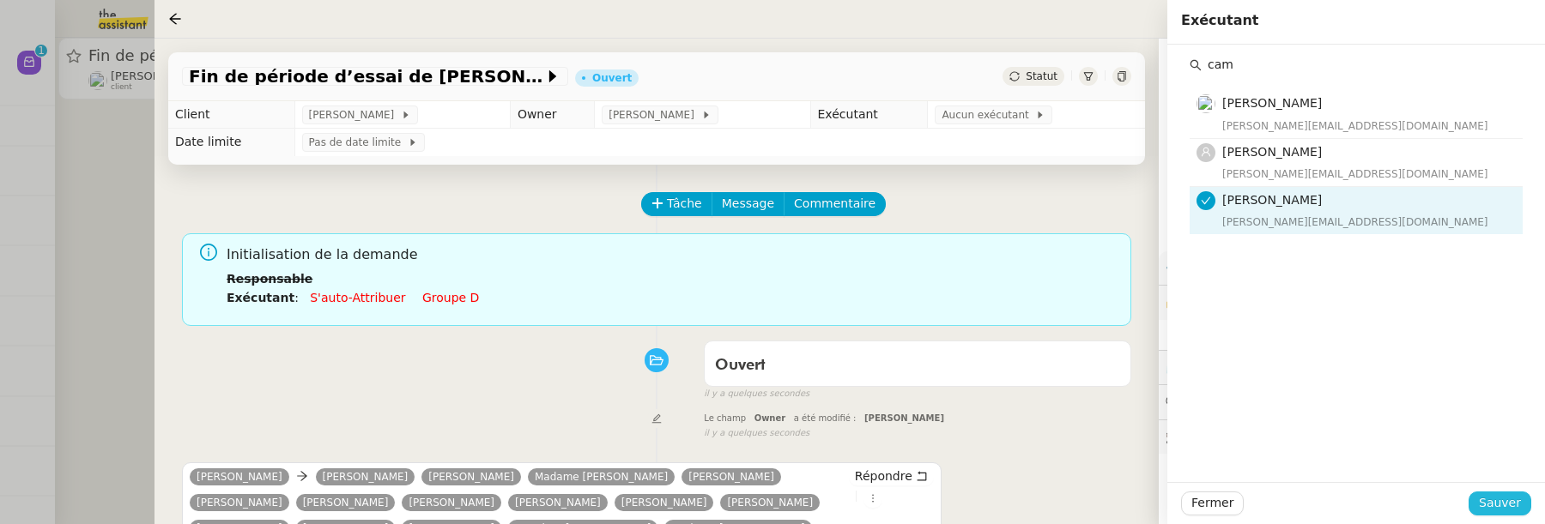
click at [1497, 499] on span "Sauver" at bounding box center [1500, 503] width 42 height 20
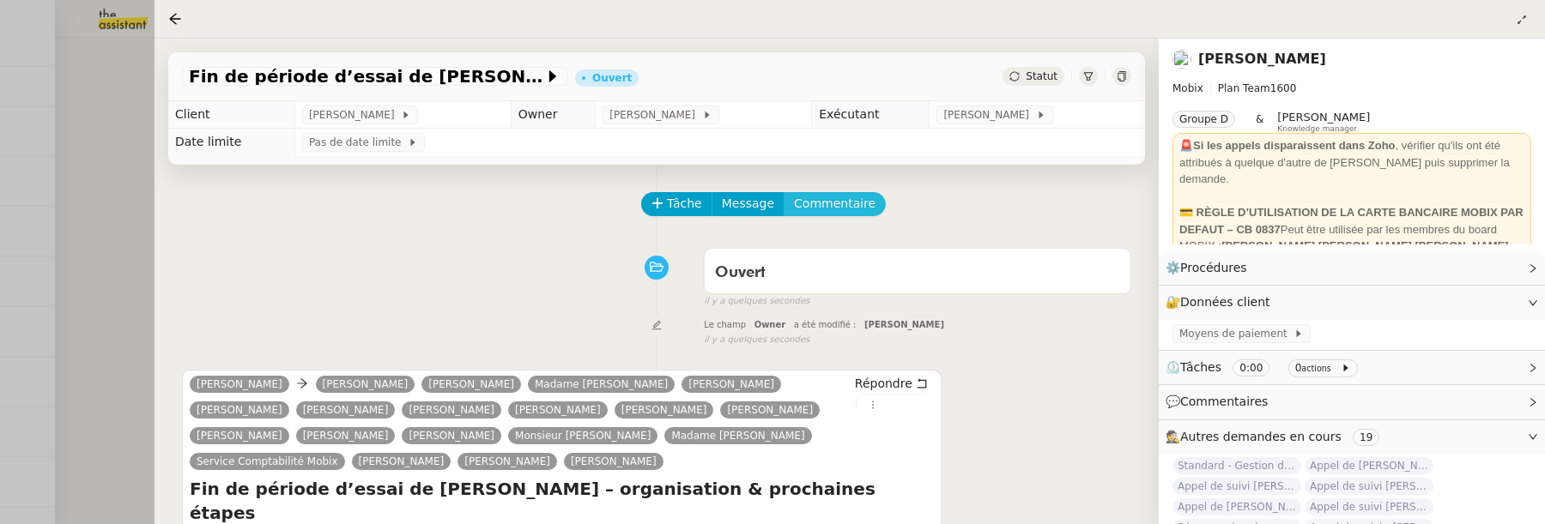
click at [853, 202] on span "Commentaire" at bounding box center [835, 204] width 82 height 20
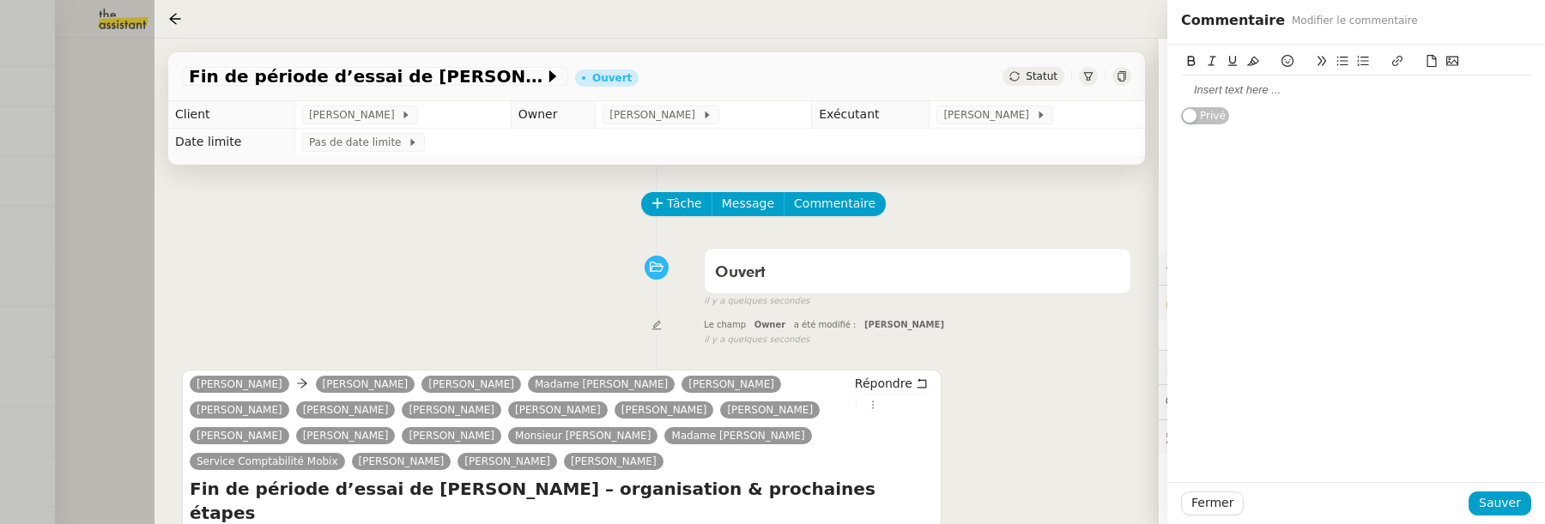
click at [1339, 94] on div at bounding box center [1356, 89] width 350 height 15
click at [1515, 510] on span "Sauver" at bounding box center [1500, 503] width 42 height 20
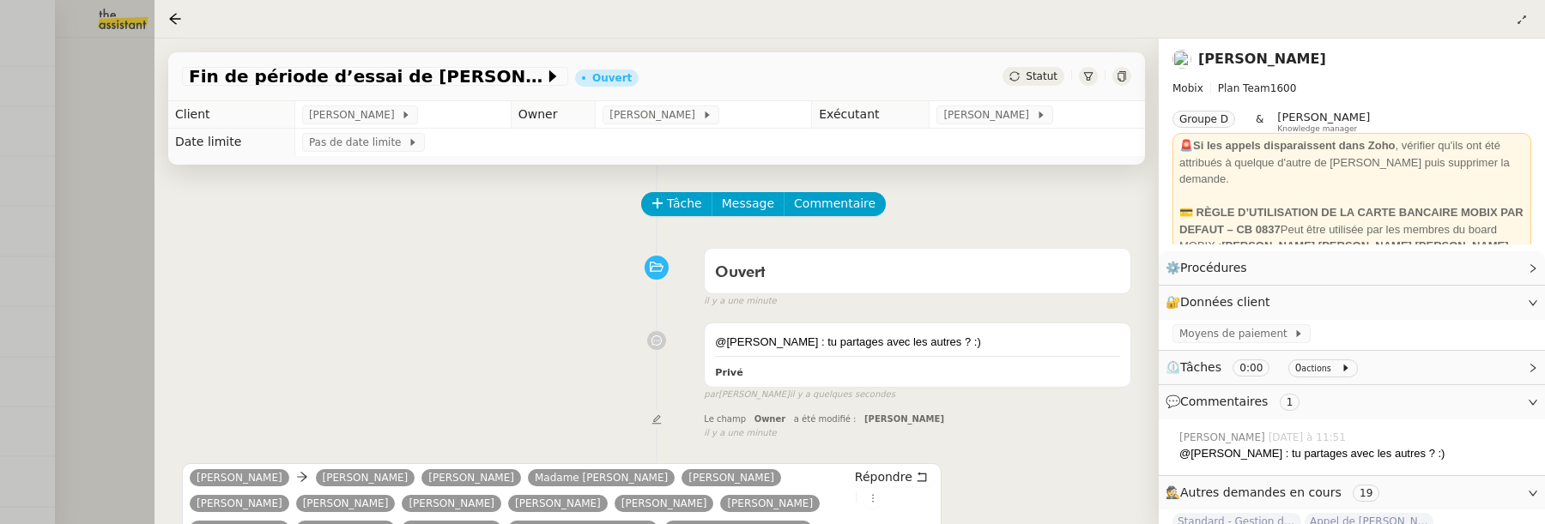
click at [136, 172] on div at bounding box center [772, 262] width 1545 height 524
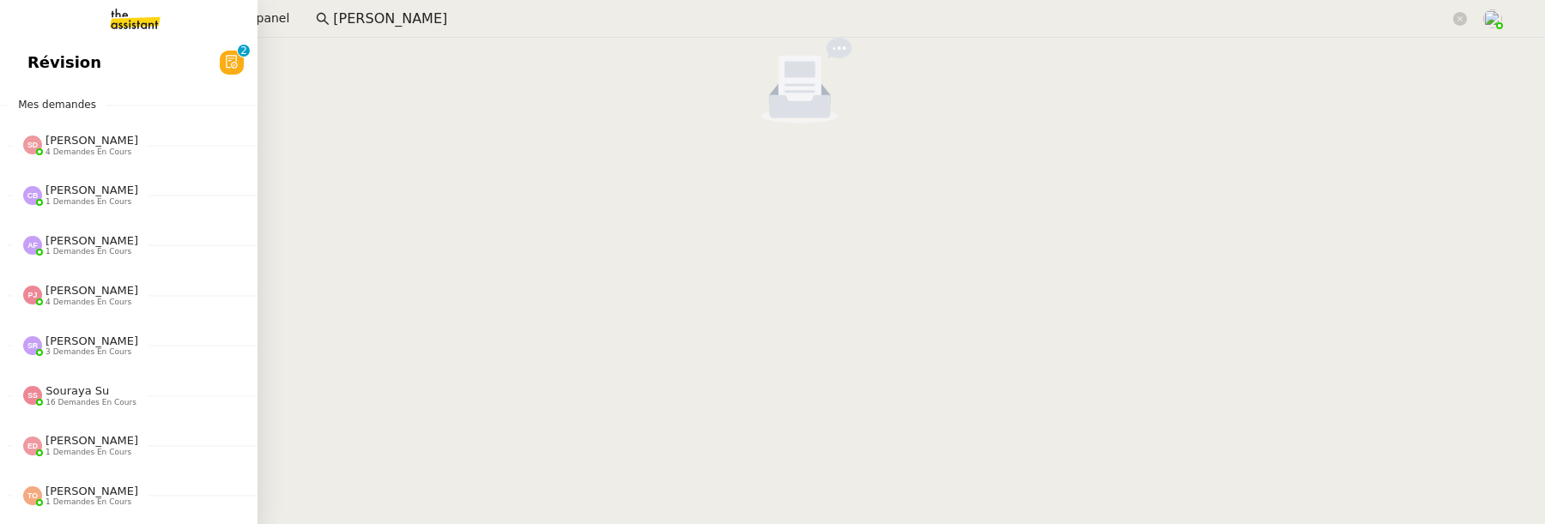
click at [21, 62] on link "Révision 0 1 2 3 4 5 6 7 8 9" at bounding box center [128, 62] width 257 height 39
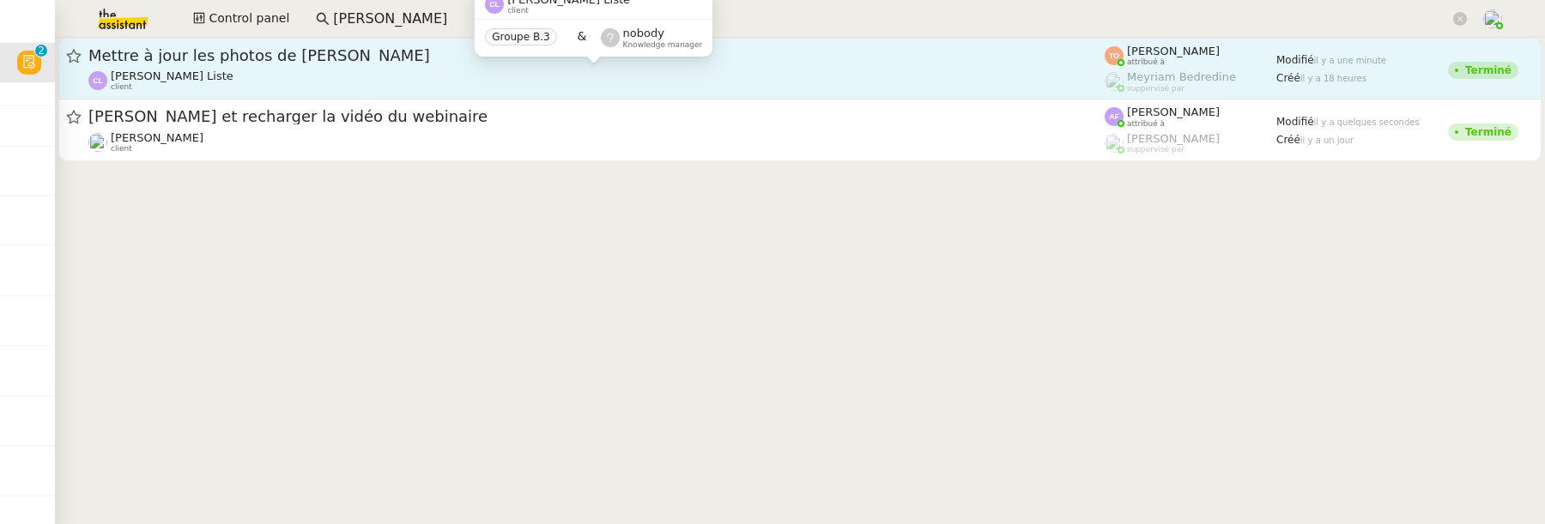
click at [442, 87] on div "Charles La Liste client" at bounding box center [596, 81] width 1016 height 22
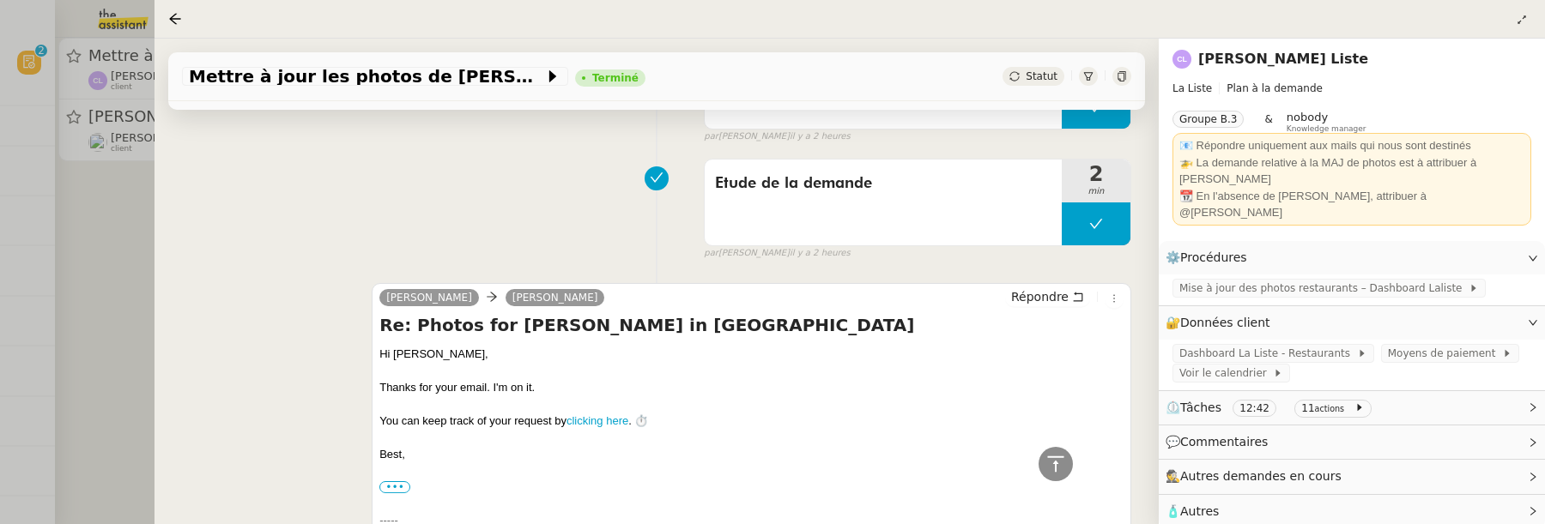
scroll to position [911, 0]
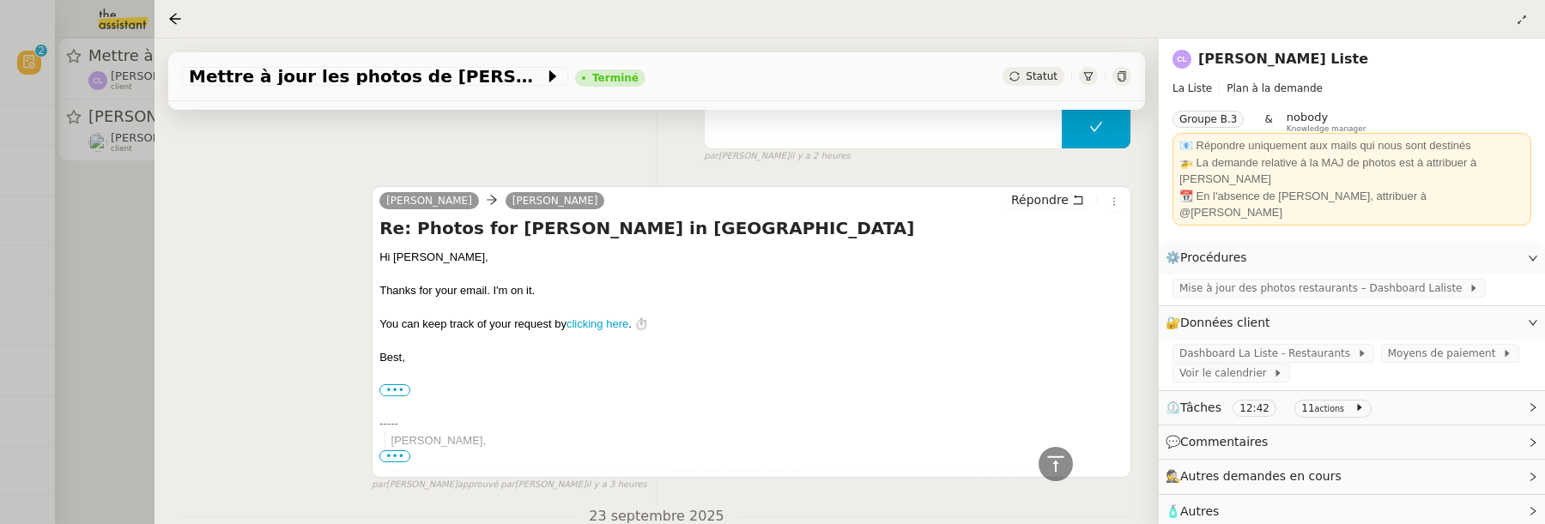
click at [105, 324] on div at bounding box center [772, 262] width 1545 height 524
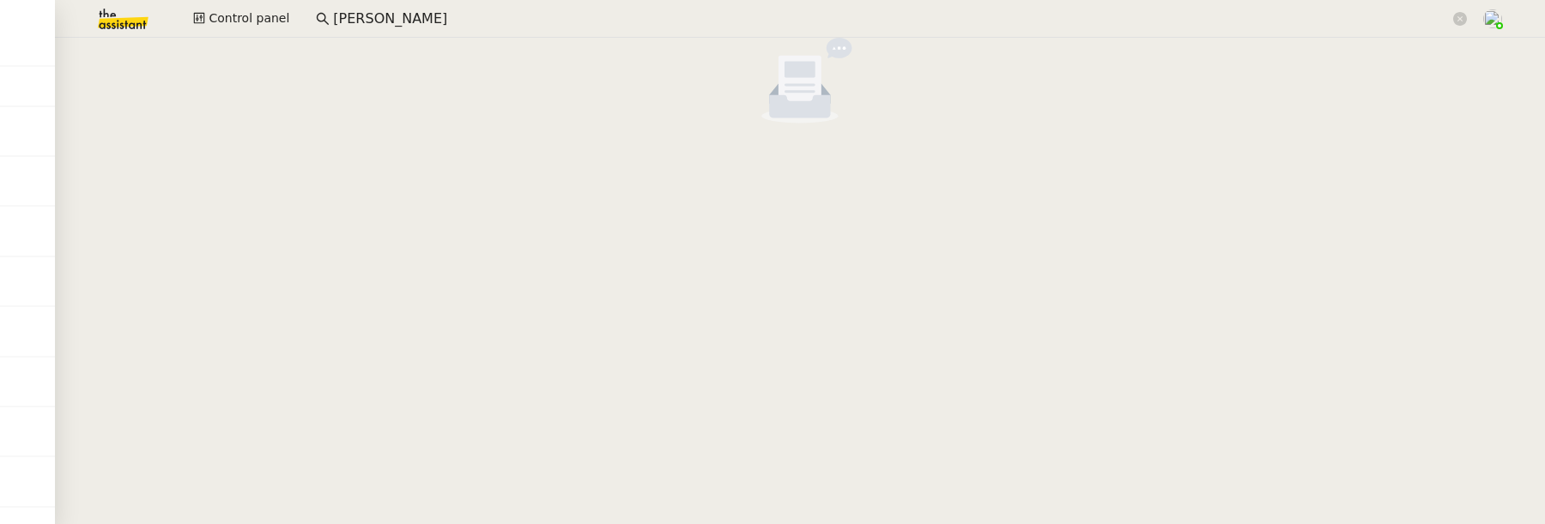
click at [1375, 221] on cdk-virtual-scroll-viewport at bounding box center [800, 281] width 1490 height 487
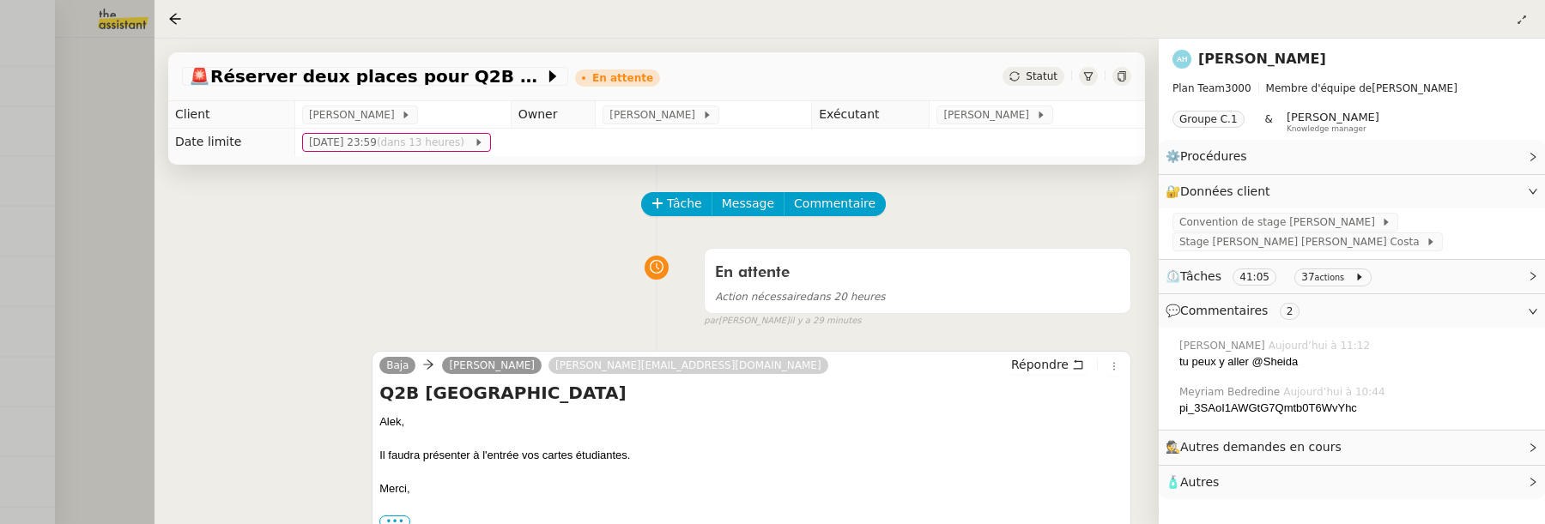
scroll to position [50, 0]
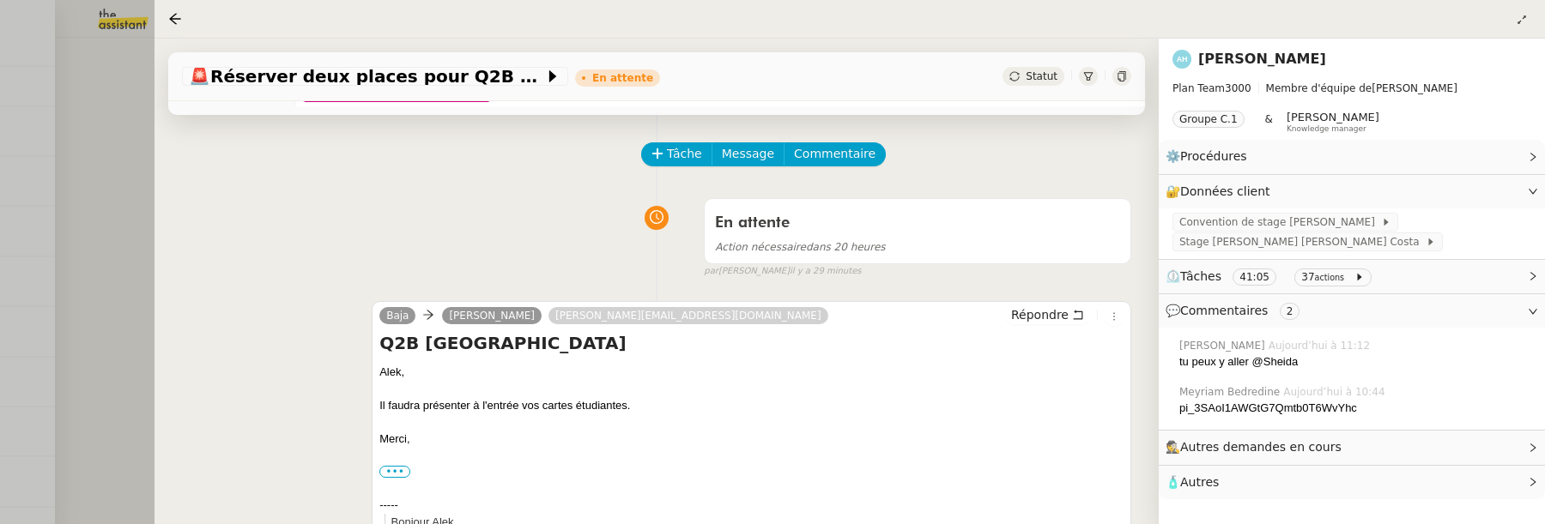
click at [112, 111] on div at bounding box center [772, 262] width 1545 height 524
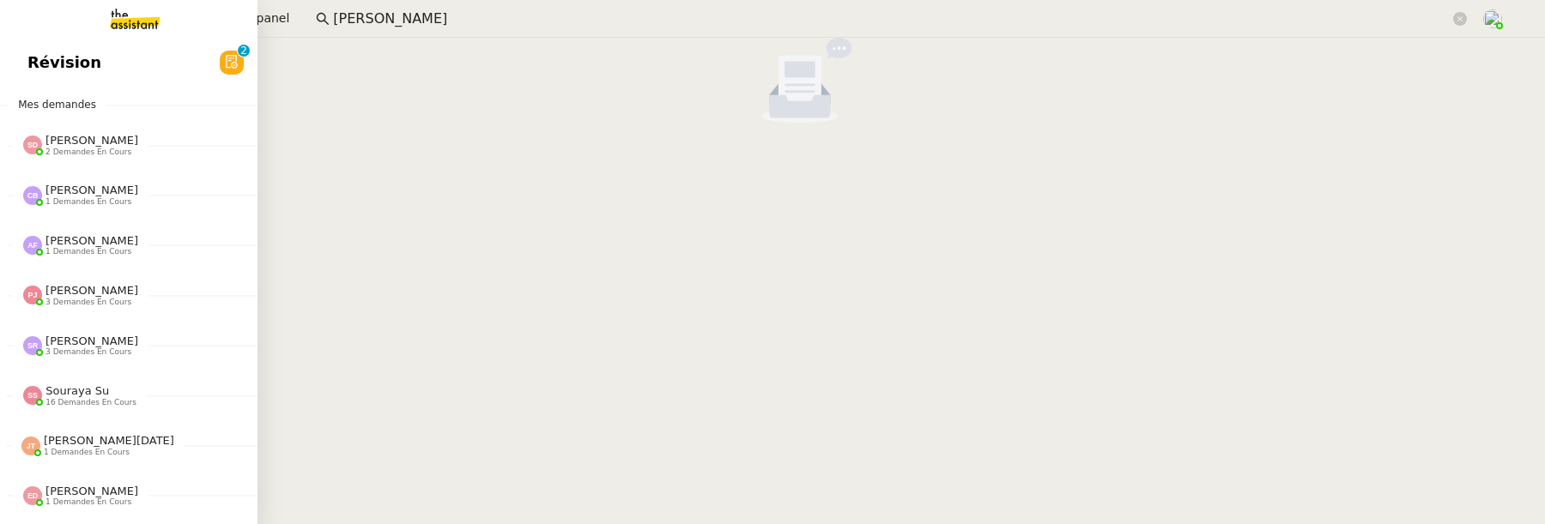
click at [96, 56] on link "Révision 0 1 2 3 4 5 6 7 8 9" at bounding box center [128, 62] width 257 height 39
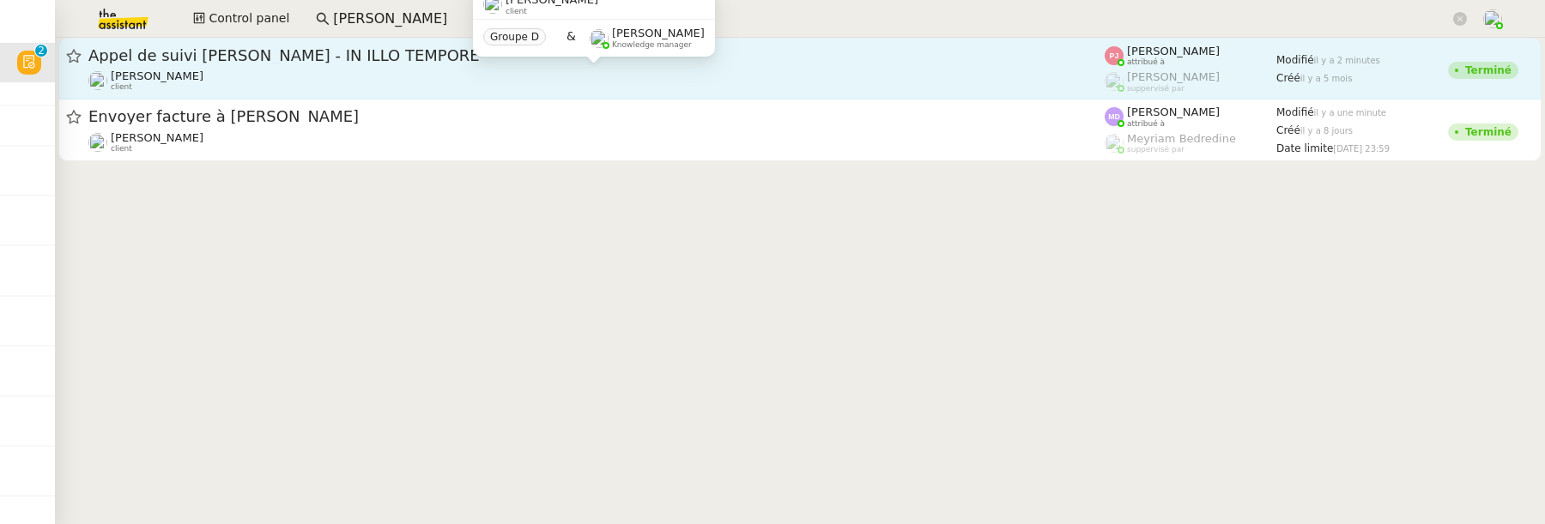
click at [527, 69] on div "Florian Parant client Groupe D & Frédérique Albert Knowledge manager" at bounding box center [594, 29] width 242 height 81
click at [776, 54] on span "Appel de suivi Caroline André - IN ILLO TEMPORE" at bounding box center [596, 55] width 1016 height 15
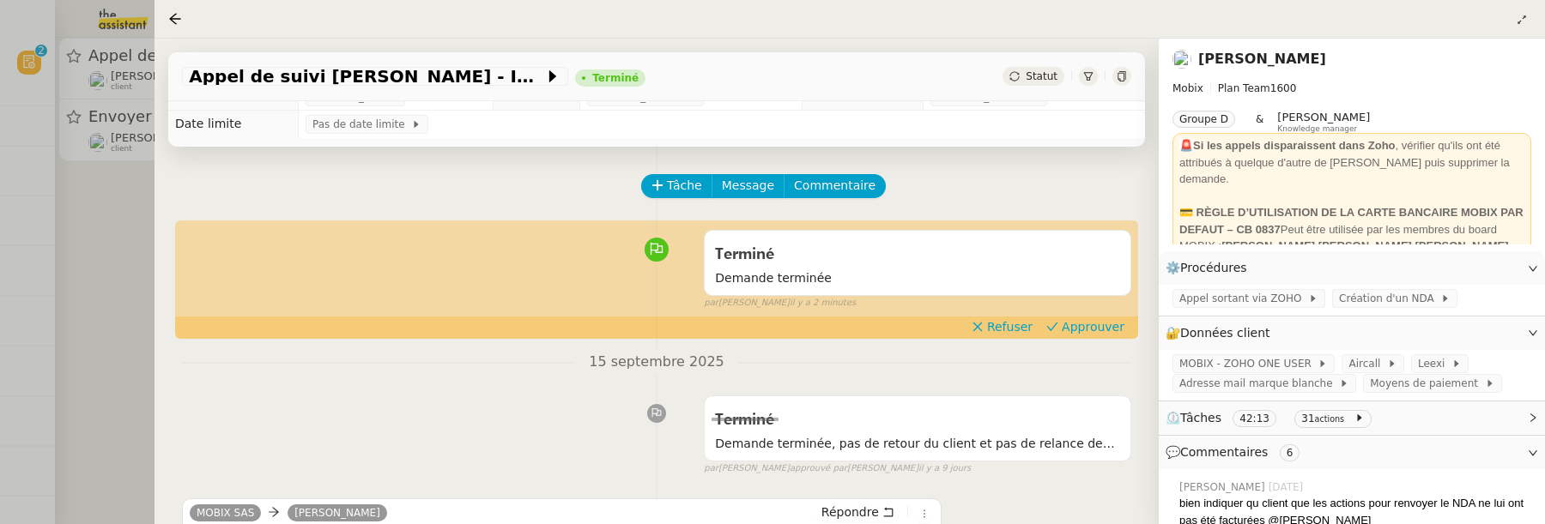
scroll to position [15, 0]
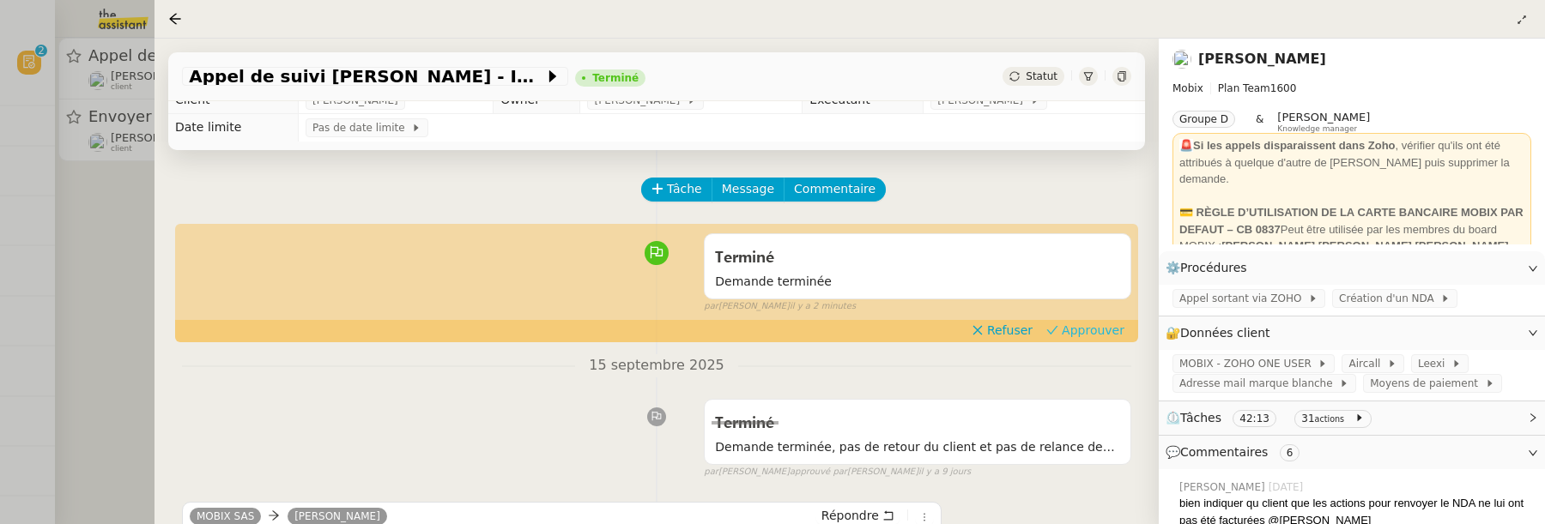
click at [1104, 334] on span "Approuver" at bounding box center [1093, 330] width 63 height 17
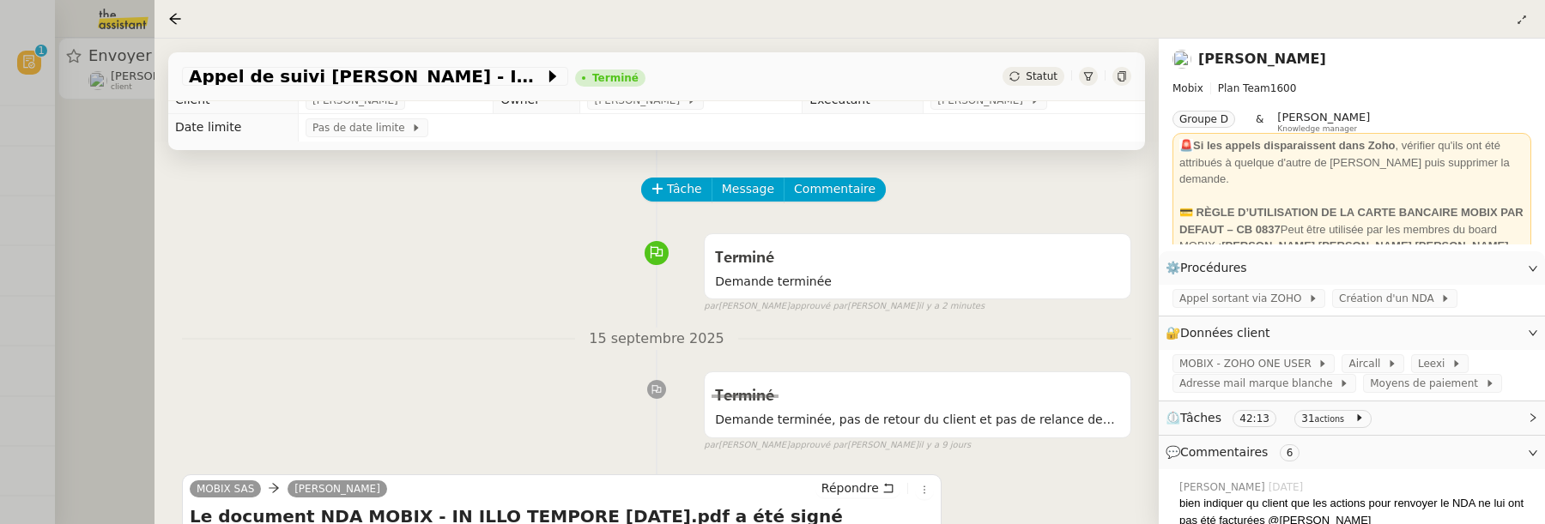
click at [126, 188] on div at bounding box center [772, 262] width 1545 height 524
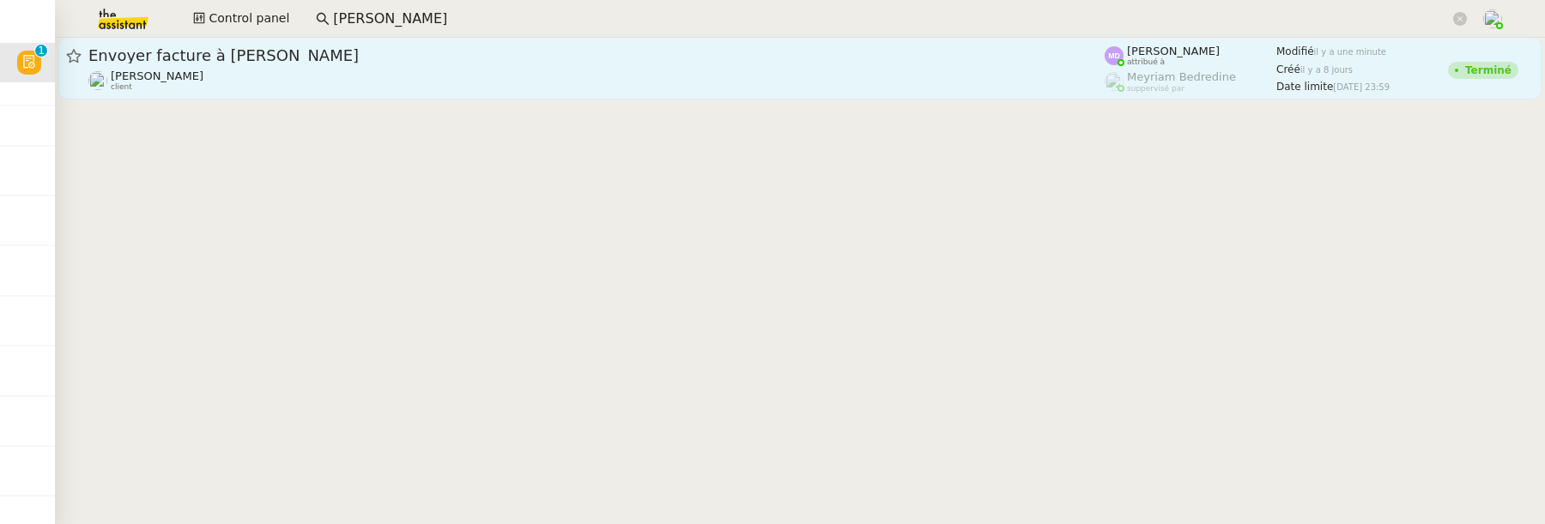
click at [172, 73] on span "Cédric Tempestini" at bounding box center [157, 76] width 93 height 13
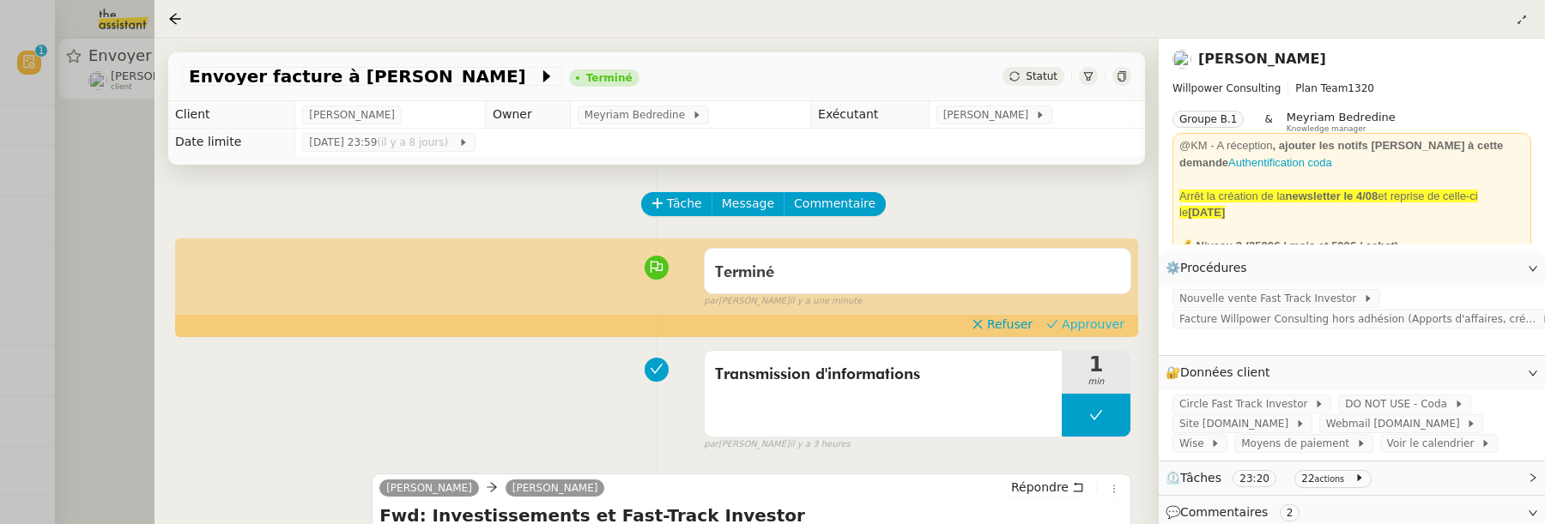
click at [1110, 321] on span "Approuver" at bounding box center [1093, 324] width 63 height 17
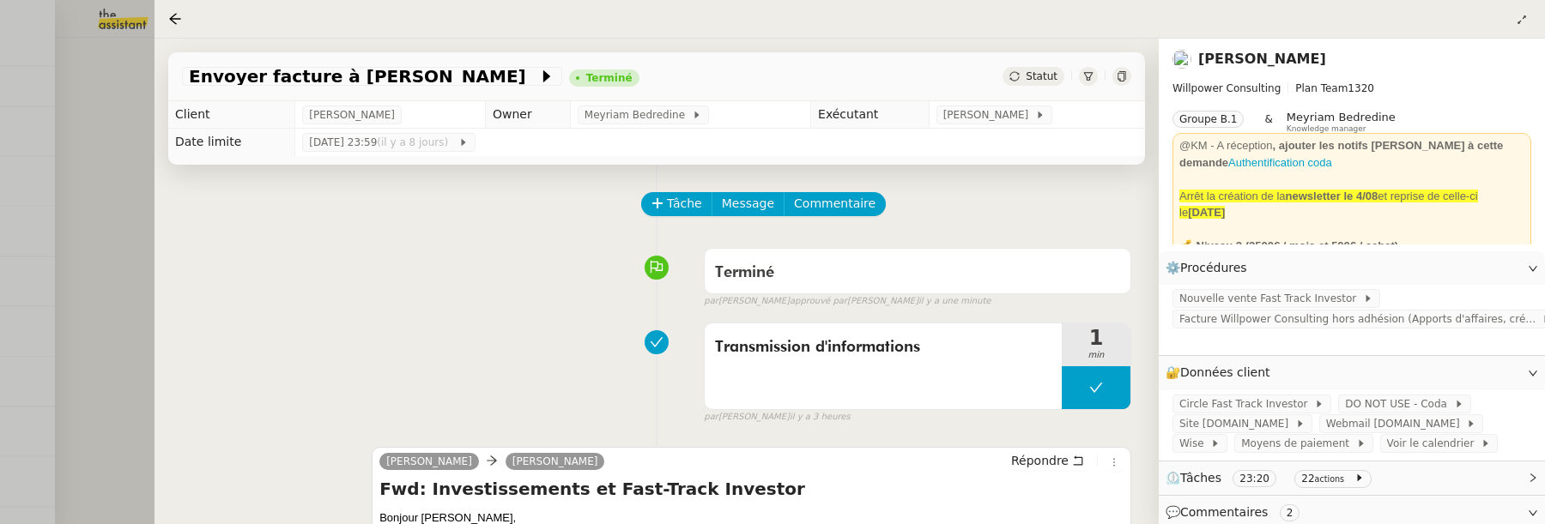
click at [127, 199] on div at bounding box center [772, 262] width 1545 height 524
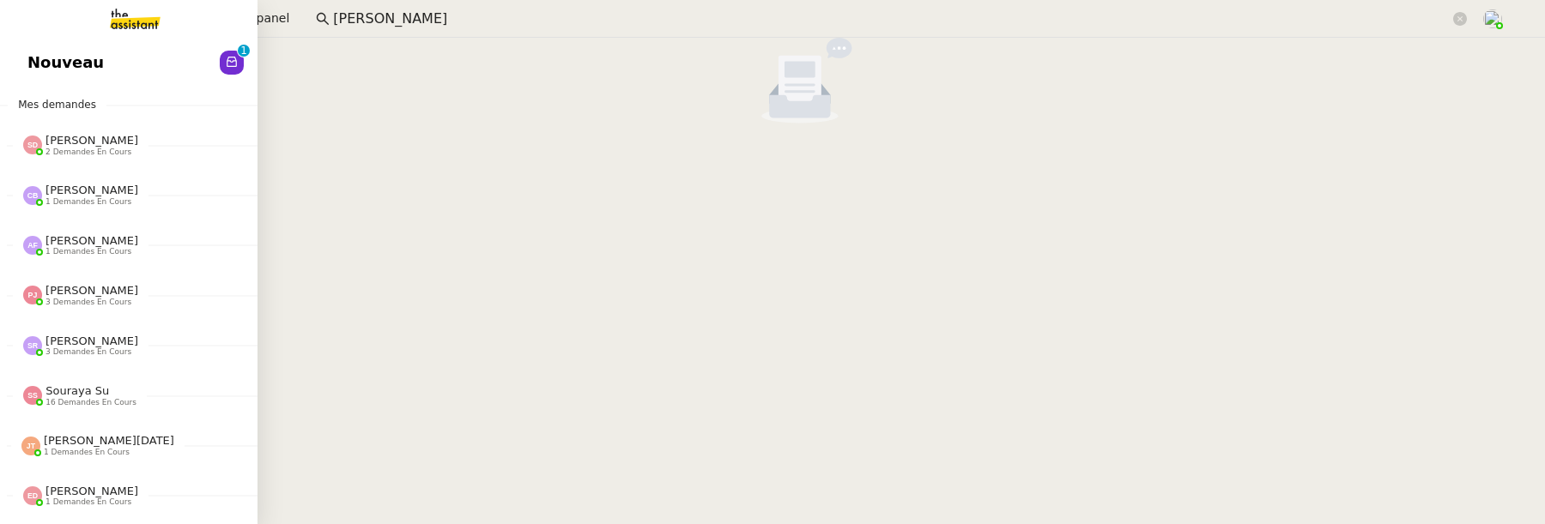
click at [136, 57] on link "Nouveau 0 1 2 3 4 5 6 7 8 9" at bounding box center [128, 62] width 257 height 39
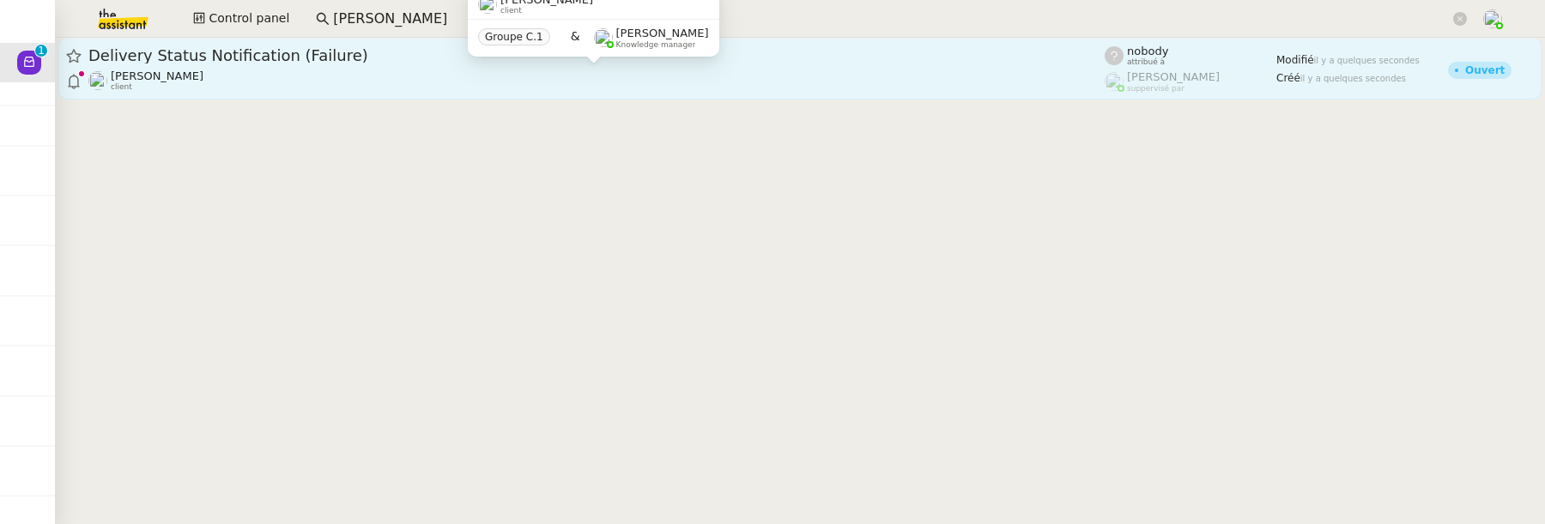
click at [489, 84] on div "David Berrebi client" at bounding box center [596, 81] width 1016 height 22
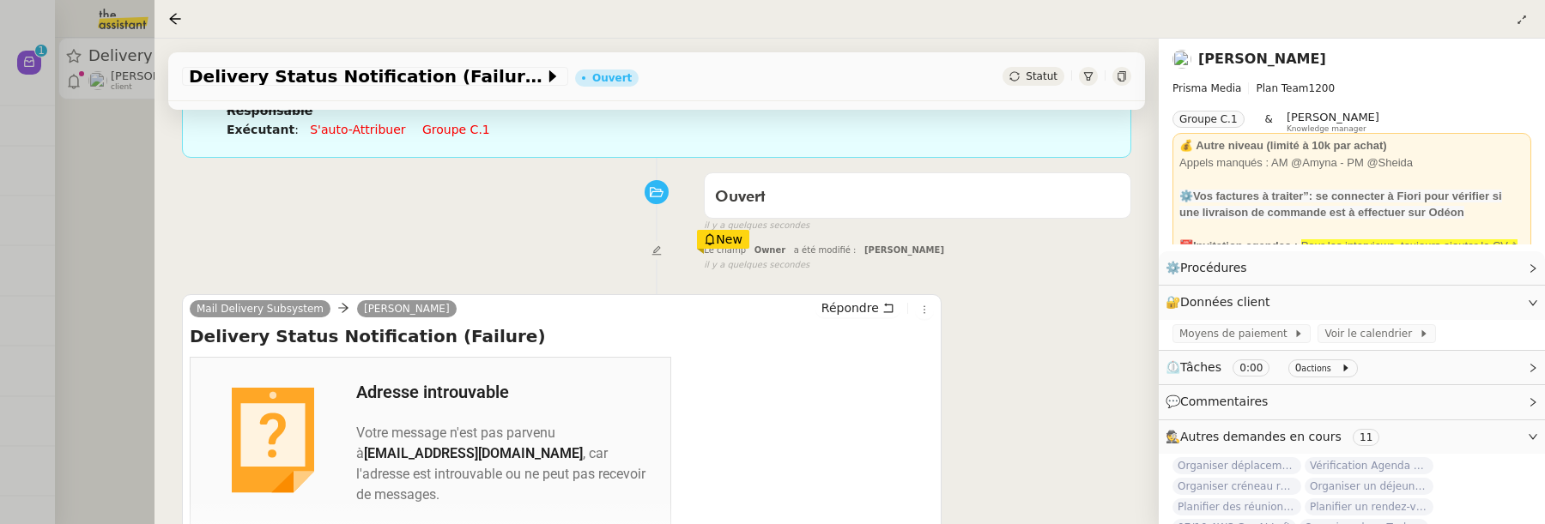
scroll to position [170, 0]
click at [1029, 83] on div "Statut" at bounding box center [1033, 76] width 62 height 19
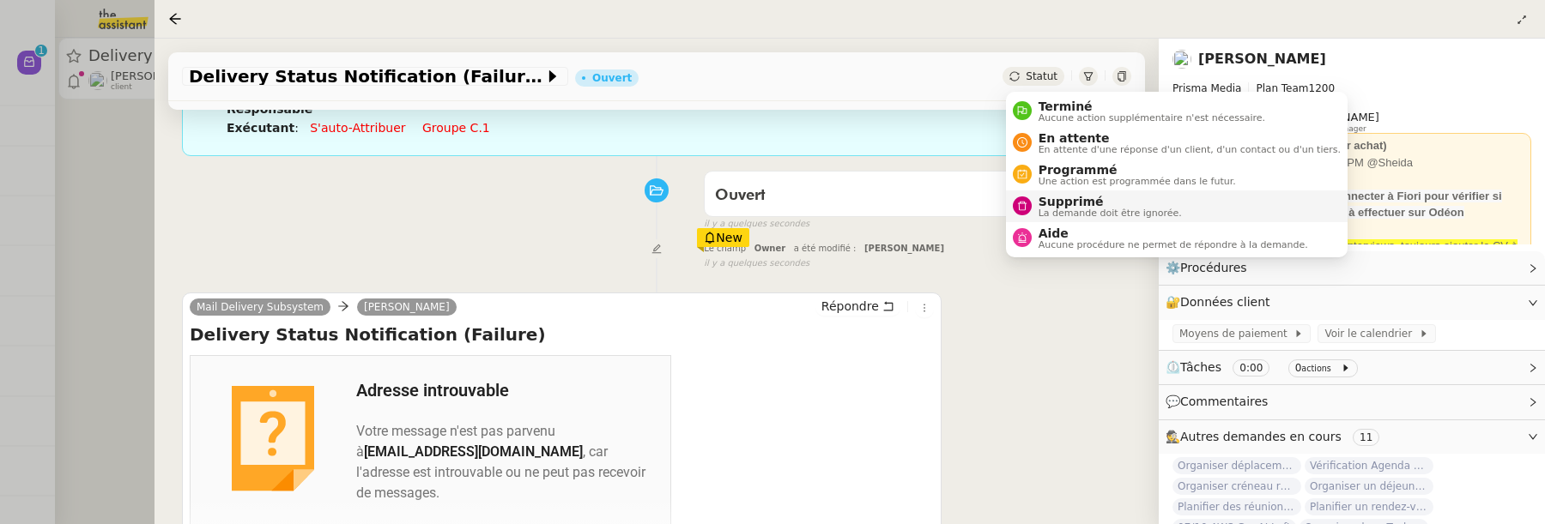
click at [1063, 195] on span "Supprimé" at bounding box center [1109, 202] width 143 height 14
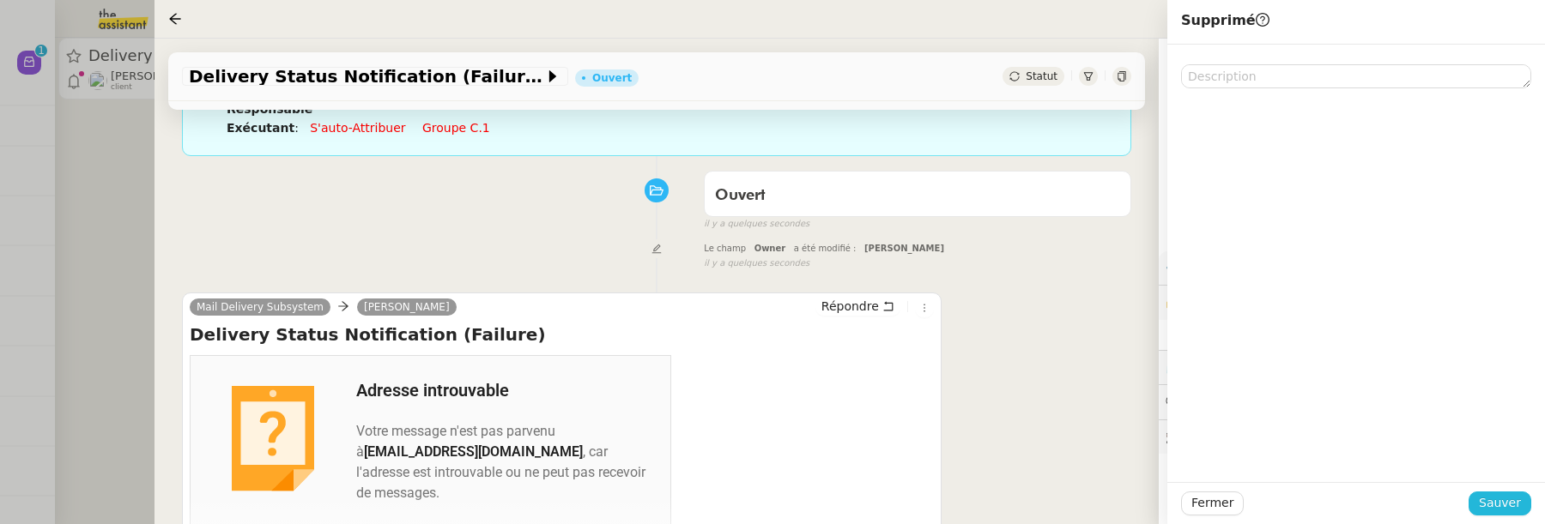
click at [1498, 511] on span "Sauver" at bounding box center [1500, 503] width 42 height 20
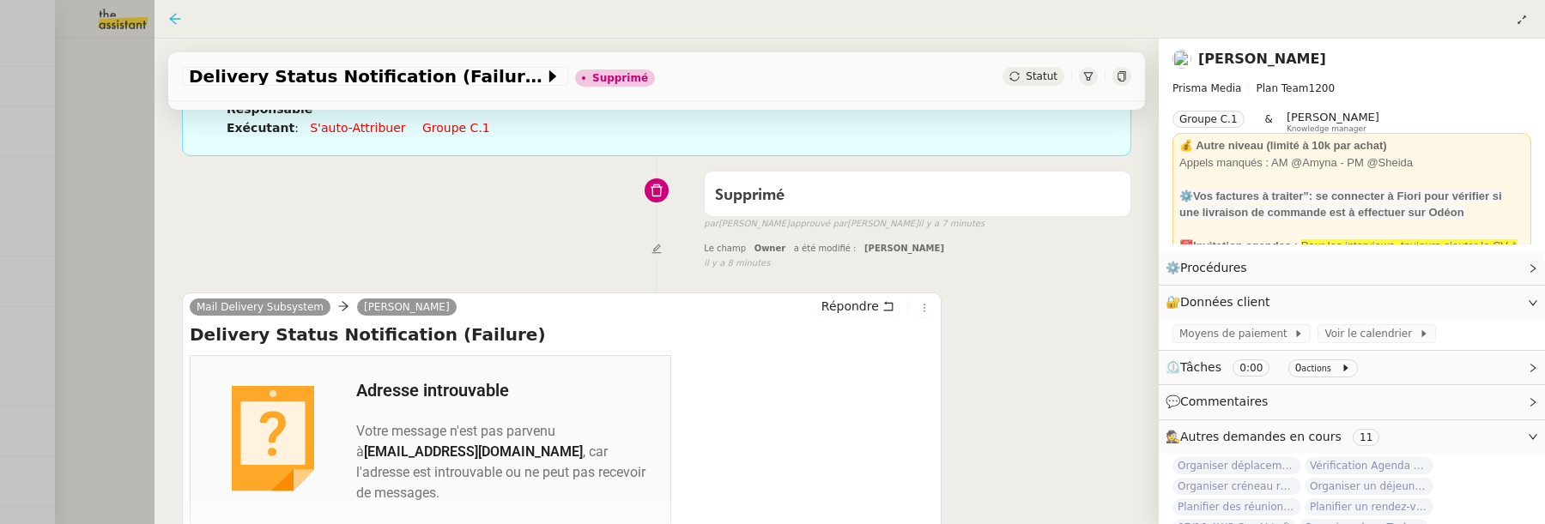
click at [168, 14] on icon at bounding box center [175, 19] width 14 height 14
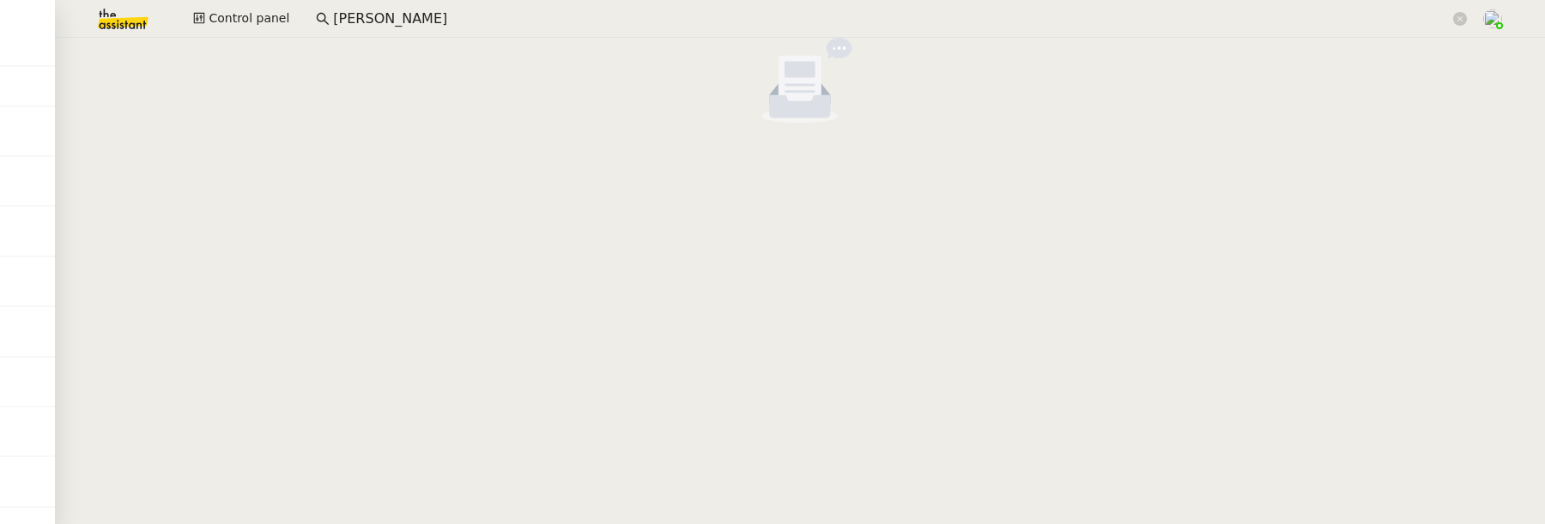
click at [526, 17] on input "stephanie" at bounding box center [891, 19] width 1116 height 23
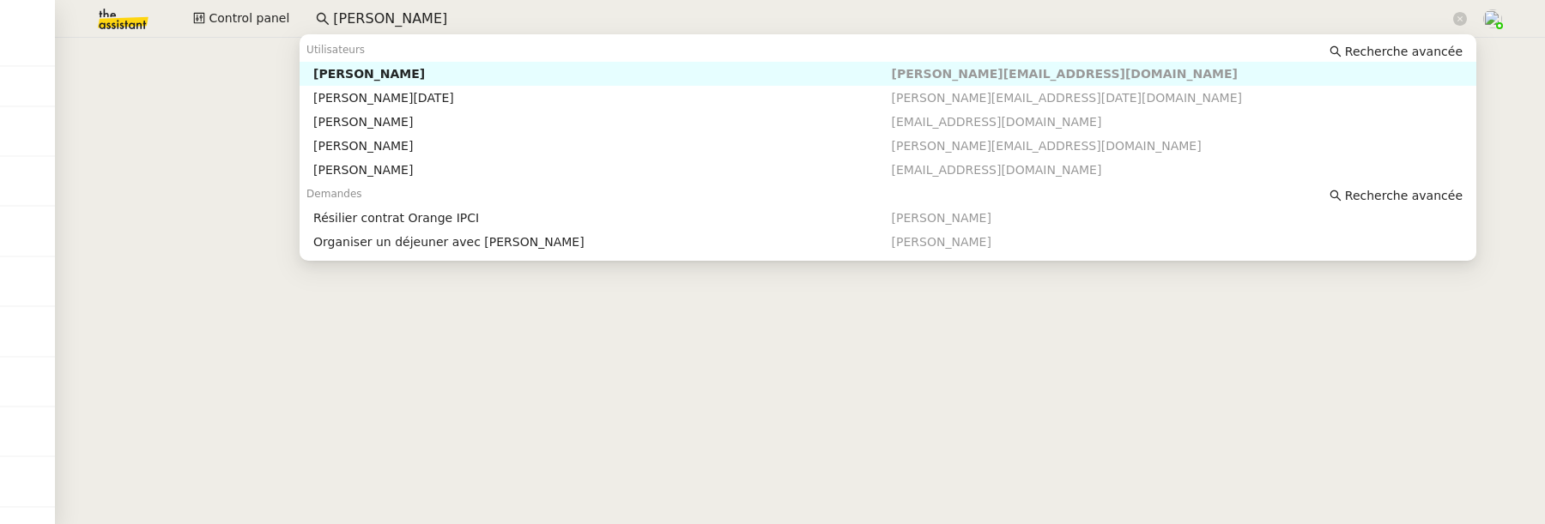
click at [526, 17] on input "stephanie" at bounding box center [891, 19] width 1116 height 23
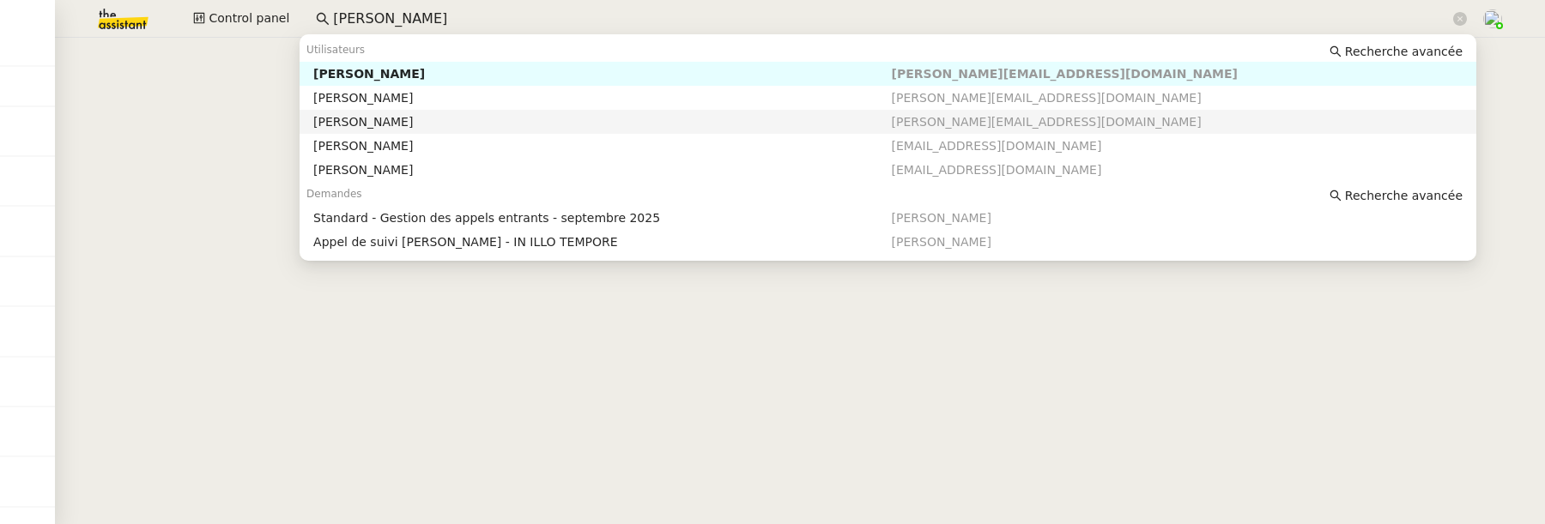
click at [521, 118] on div "[PERSON_NAME]" at bounding box center [602, 121] width 578 height 15
type input "florian"
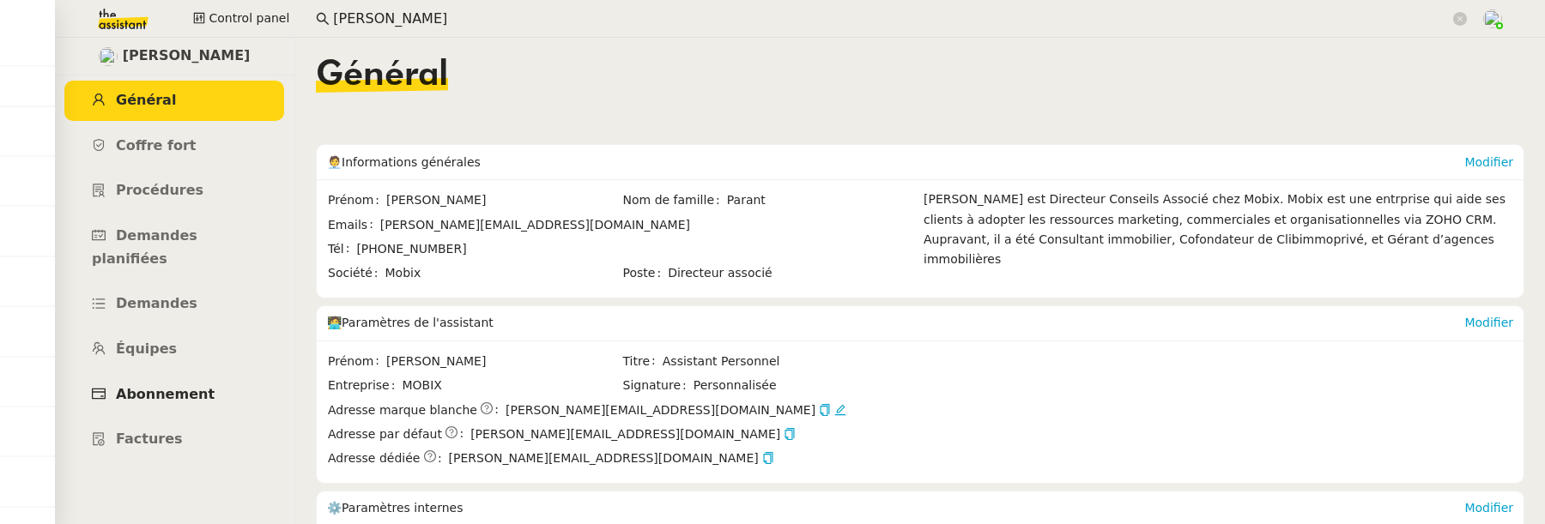
click at [185, 386] on span "Abonnement" at bounding box center [165, 394] width 99 height 16
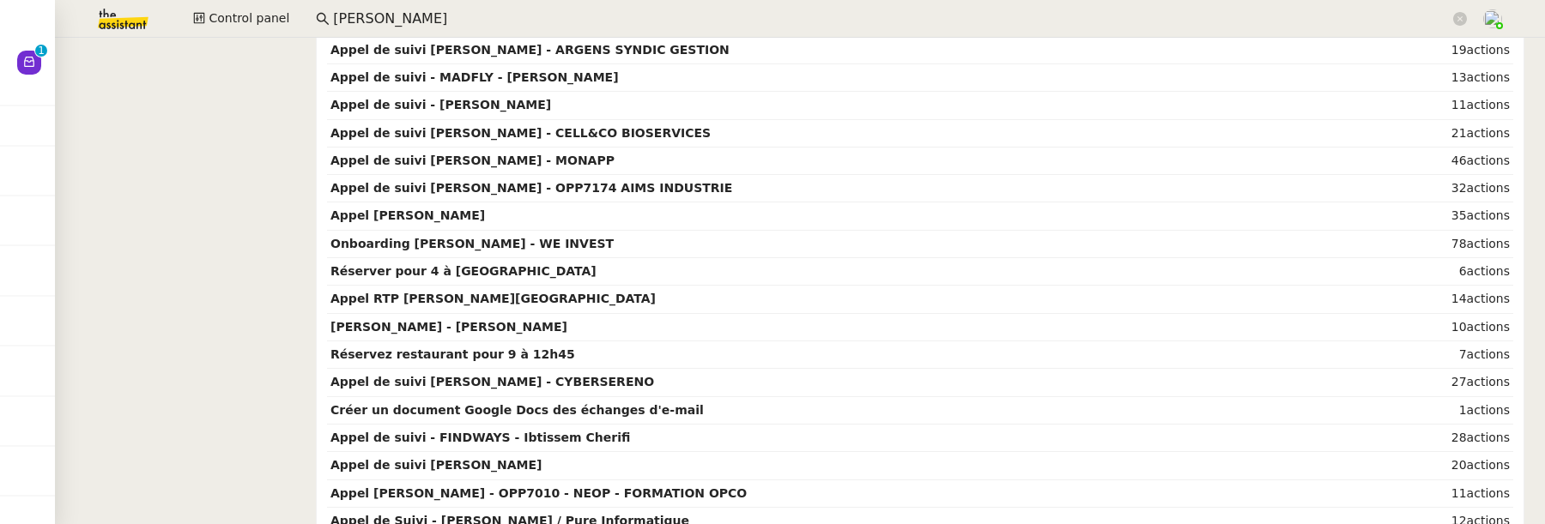
scroll to position [919, 0]
click at [728, 232] on td "Onboarding Jonathan Pham - WE INVEST" at bounding box center [873, 245] width 1093 height 27
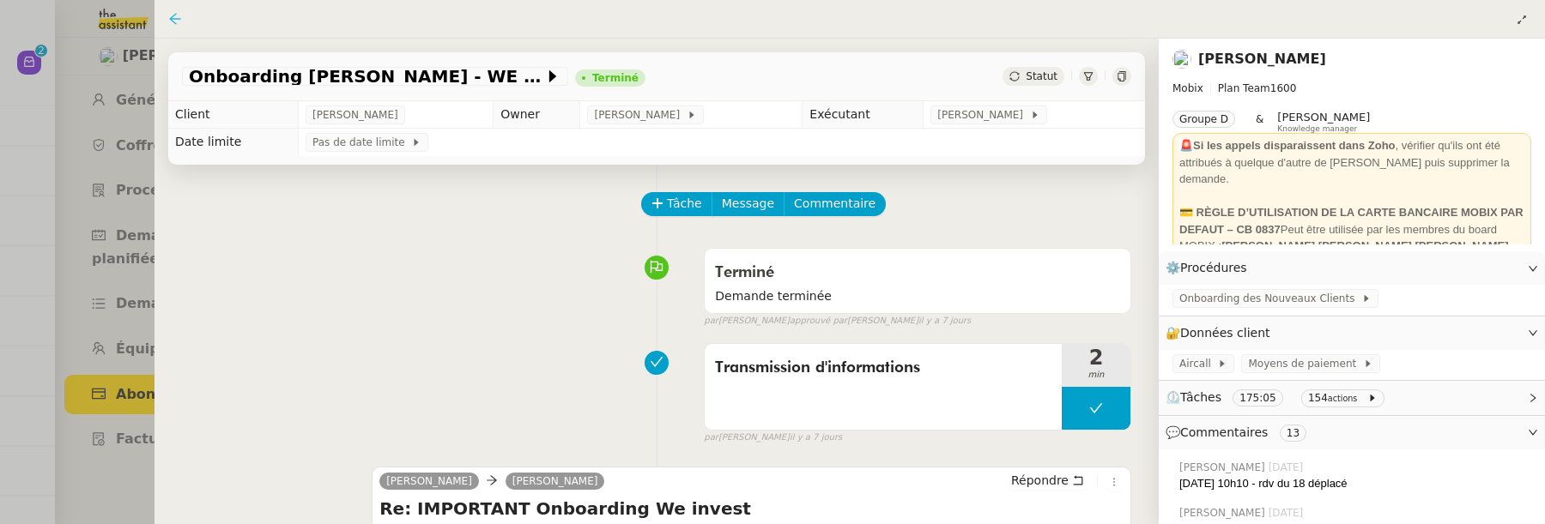
click at [175, 20] on icon at bounding box center [175, 19] width 14 height 14
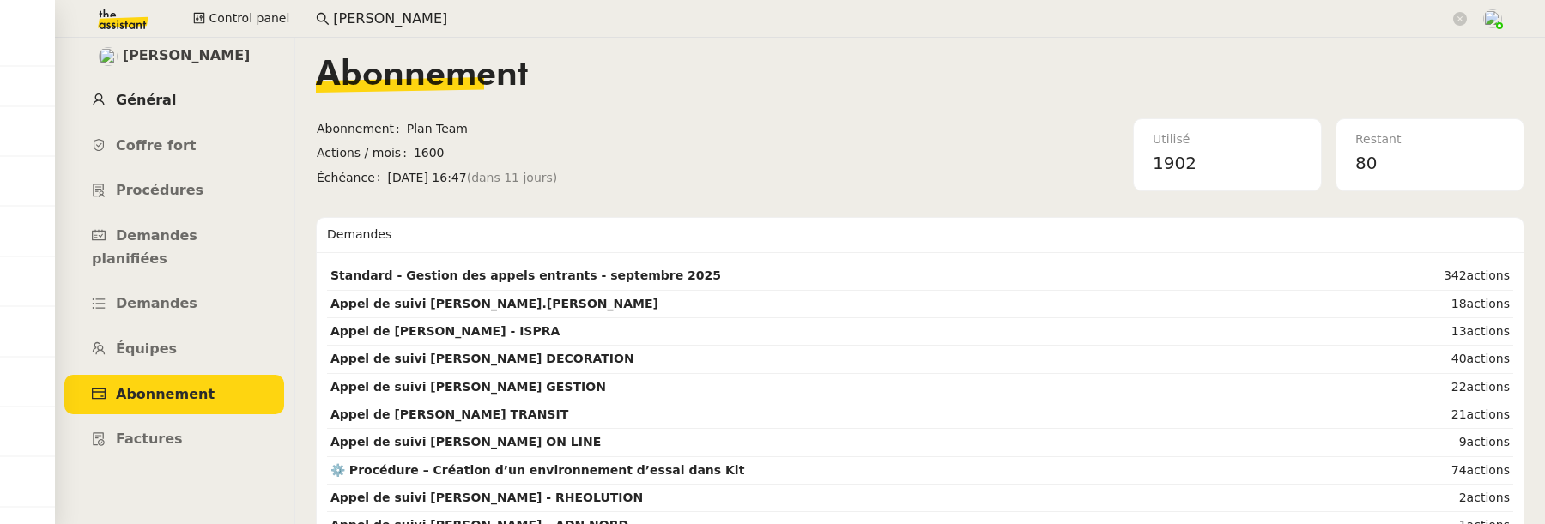
click at [176, 100] on link "Général" at bounding box center [174, 101] width 220 height 40
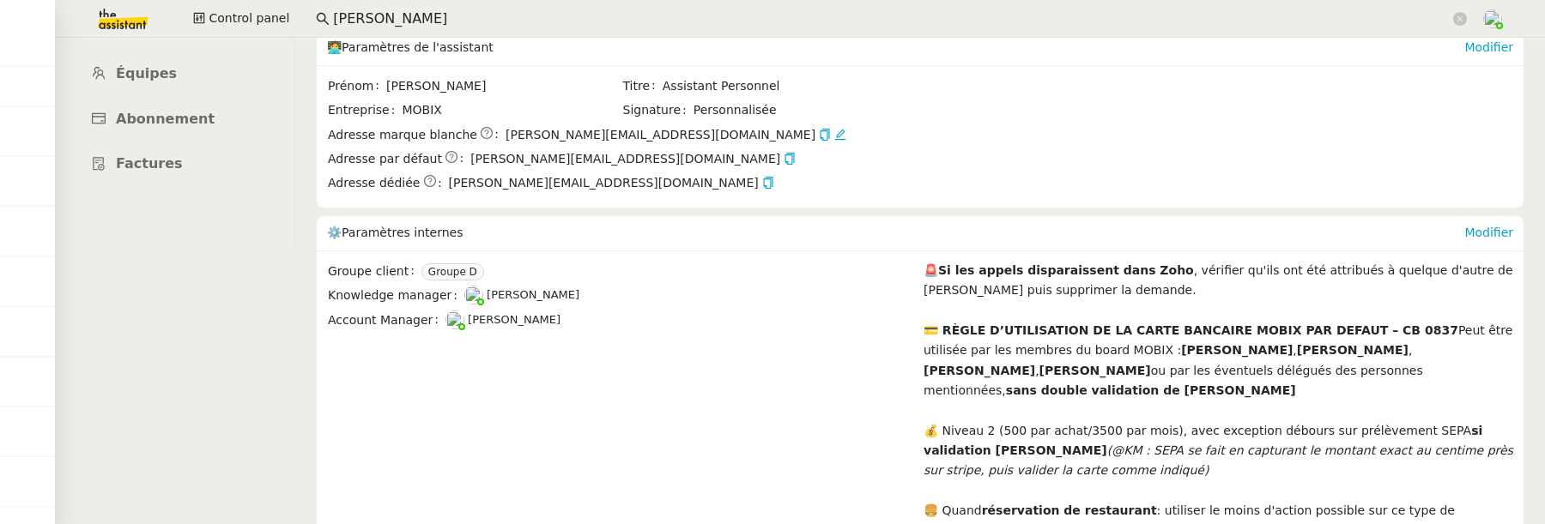
scroll to position [329, 0]
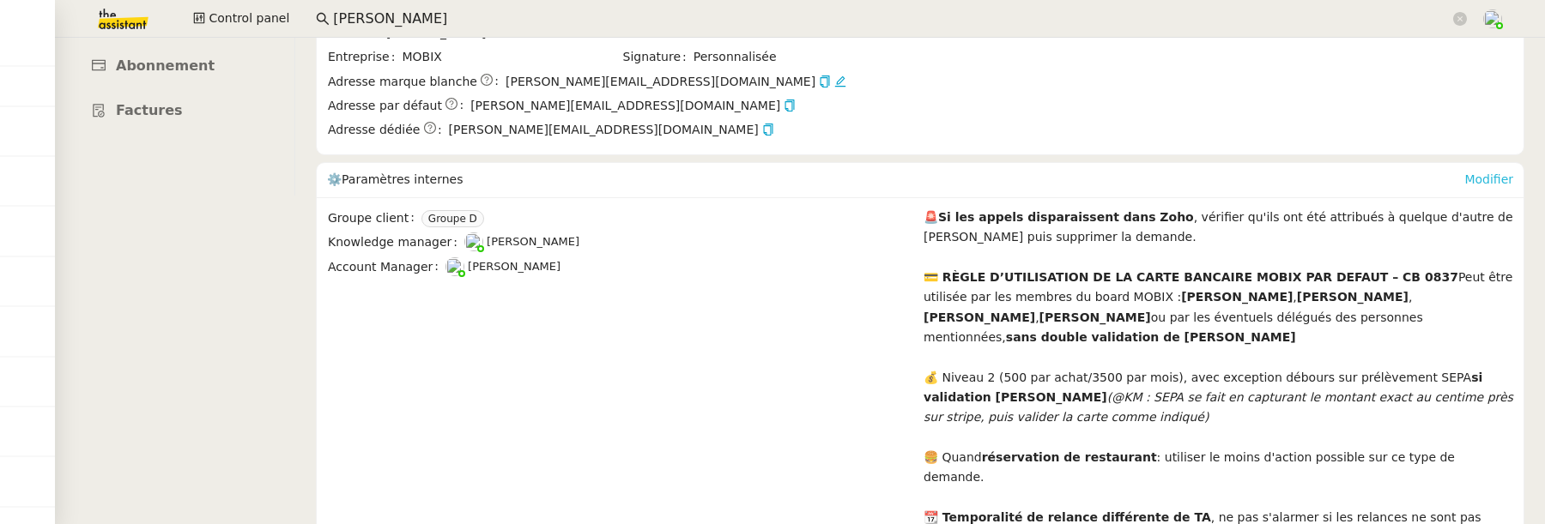
click at [1493, 183] on link "Modifier" at bounding box center [1488, 179] width 49 height 14
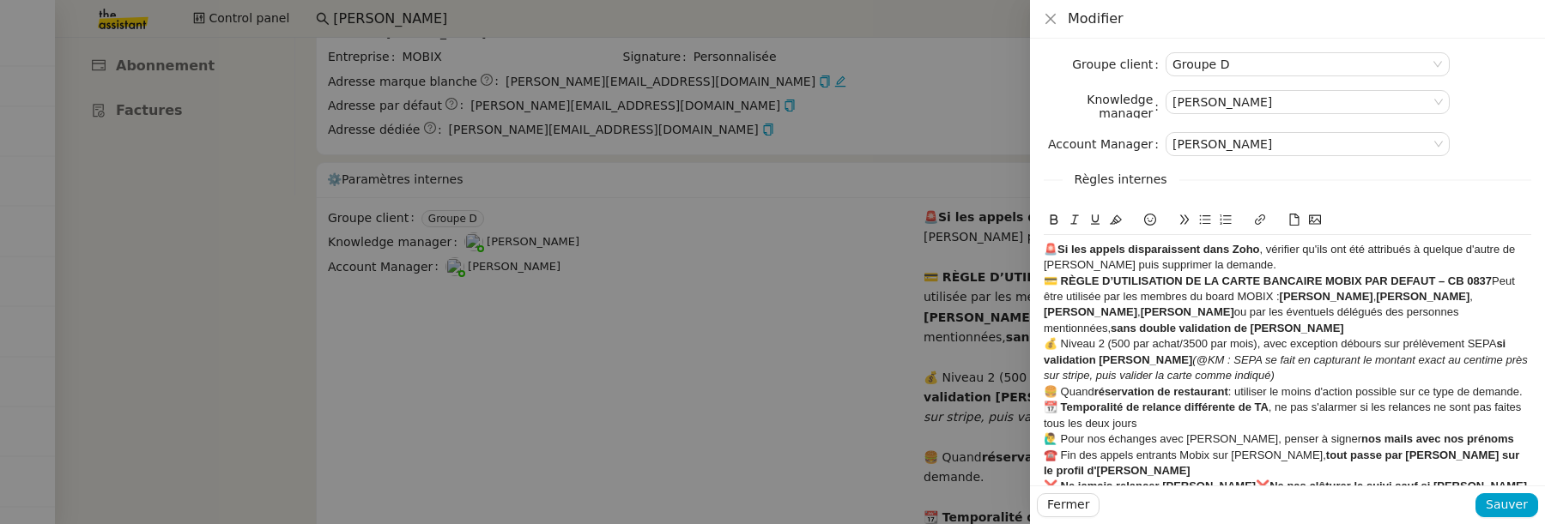
click at [1244, 269] on div "🚨 Si les appels disparaissent dans Zoho , vérifier qu'ils ont été attribués à q…" at bounding box center [1287, 258] width 487 height 32
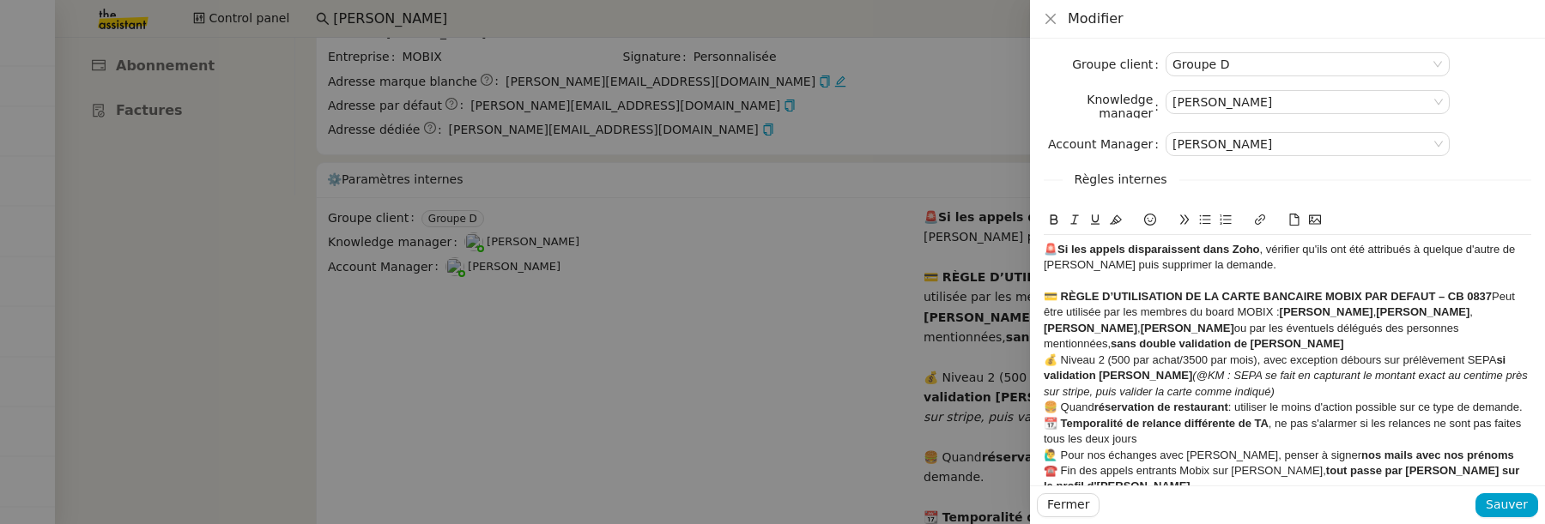
click at [1221, 345] on div "💳 RÈGLE D’UTILISATION DE LA CARTE BANCAIRE MOBIX PAR DEFAUT – CB 0837 Peut être…" at bounding box center [1287, 321] width 487 height 64
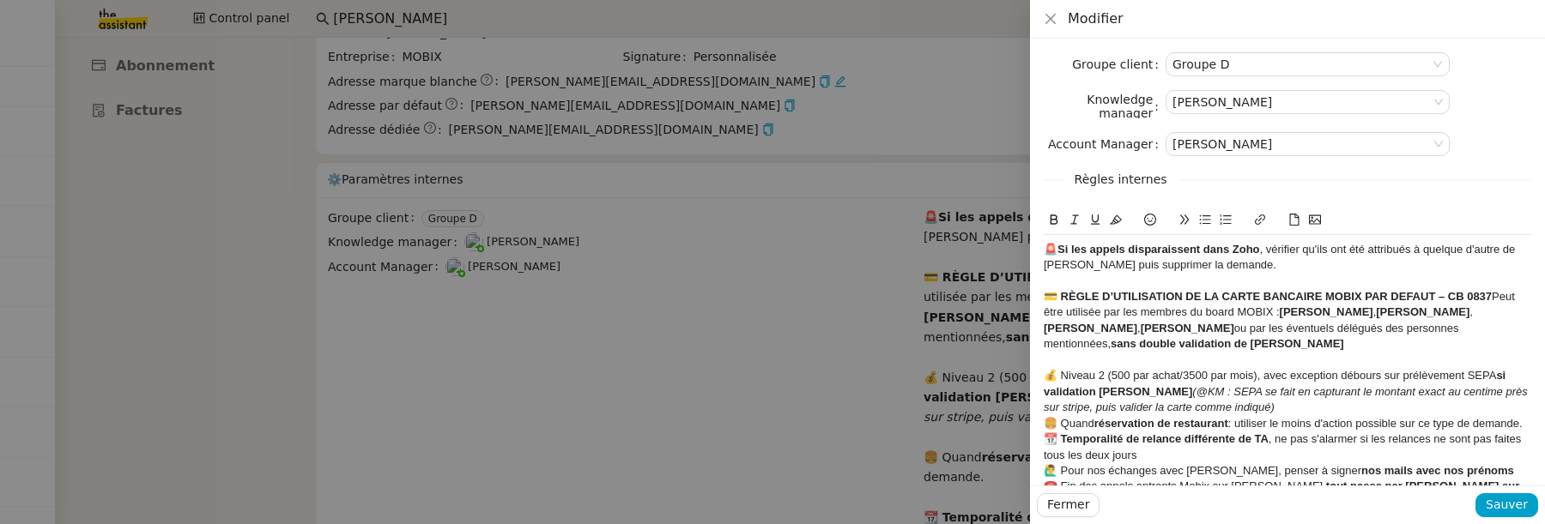
click at [1318, 409] on div "💰 Niveau 2 (500 par achat/3500 par mois), avec exception débours sur prélèvemen…" at bounding box center [1287, 391] width 487 height 47
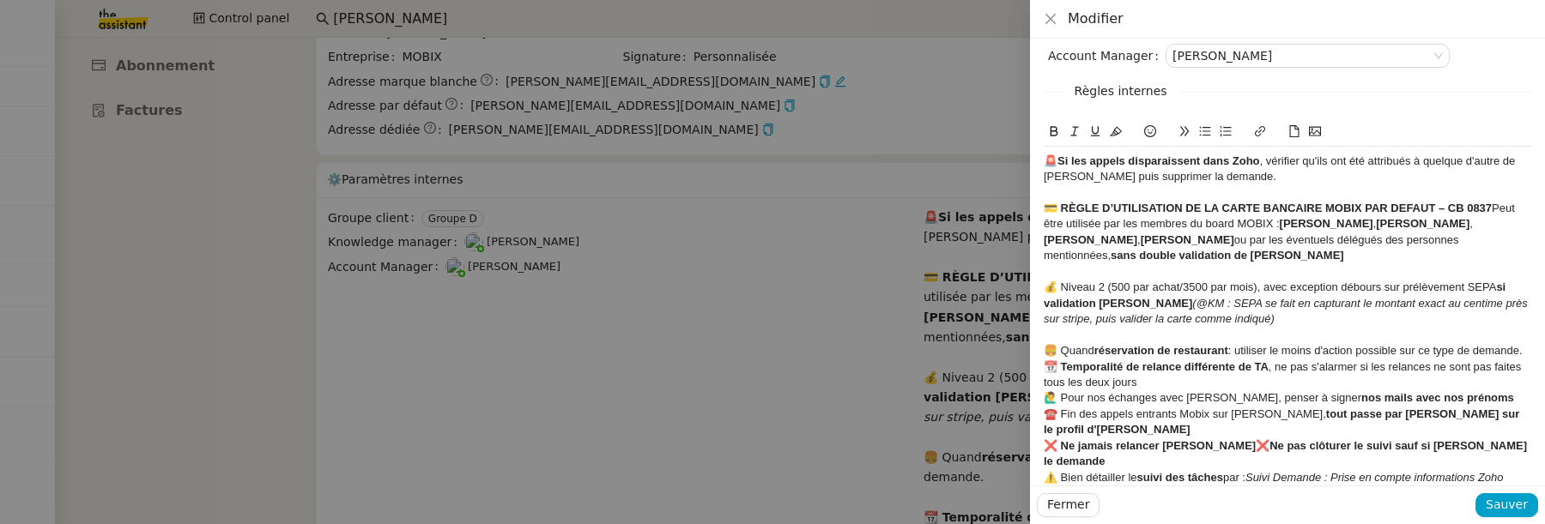
scroll to position [104, 0]
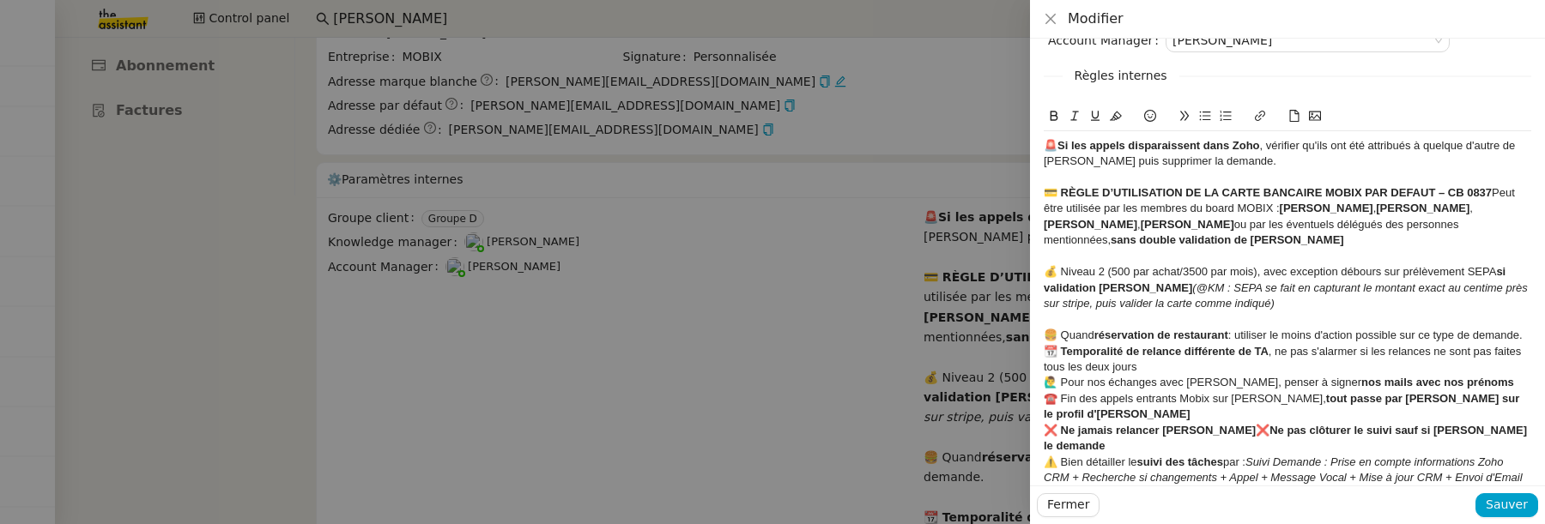
click at [1527, 336] on div "🍔 Quand réservation de restaurant : utiliser le moins d'action possible sur ce …" at bounding box center [1287, 335] width 487 height 15
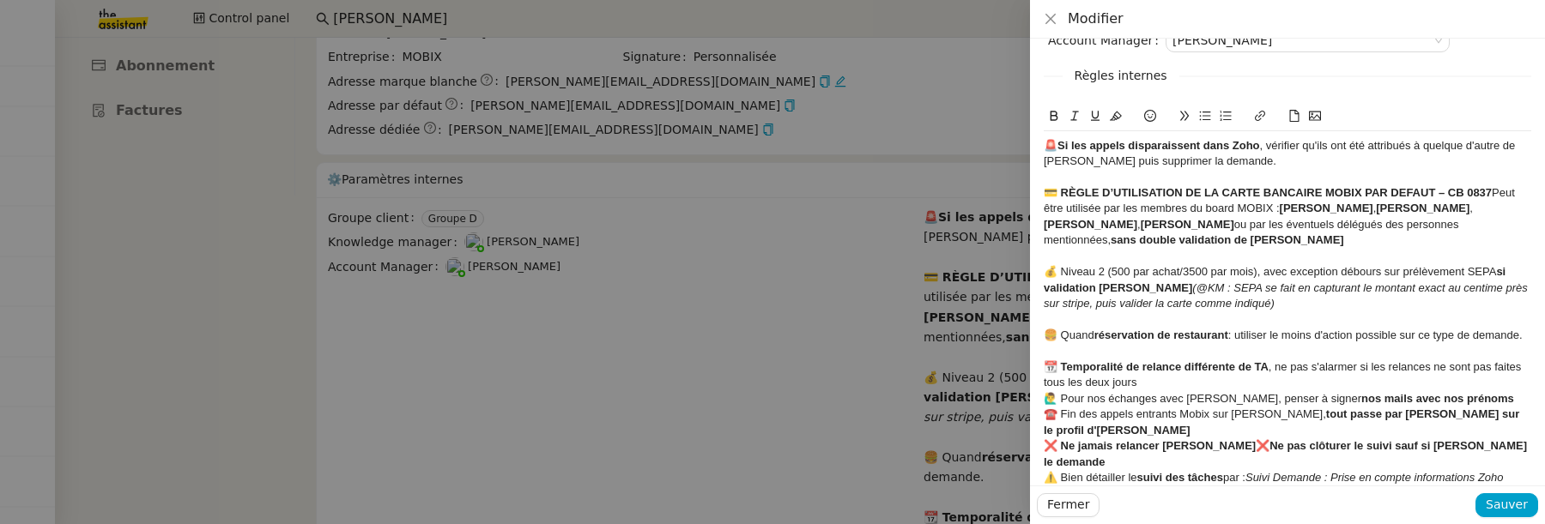
click at [1197, 387] on div "📆 Temporalité de relance différente de TA , ne pas s'alarmer si les relances ne…" at bounding box center [1287, 376] width 487 height 32
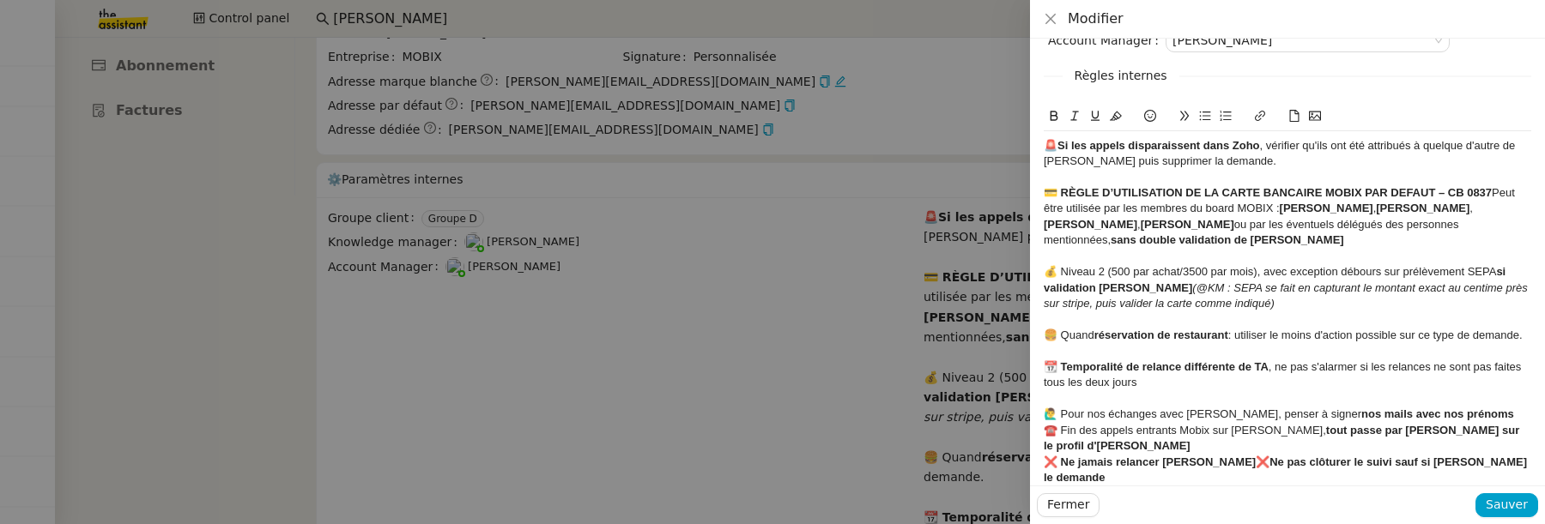
click at [1471, 413] on div "🙋‍♂️ Pour nos échanges avec Gabriel, penser à signer nos mails avec nos prénoms" at bounding box center [1287, 414] width 487 height 15
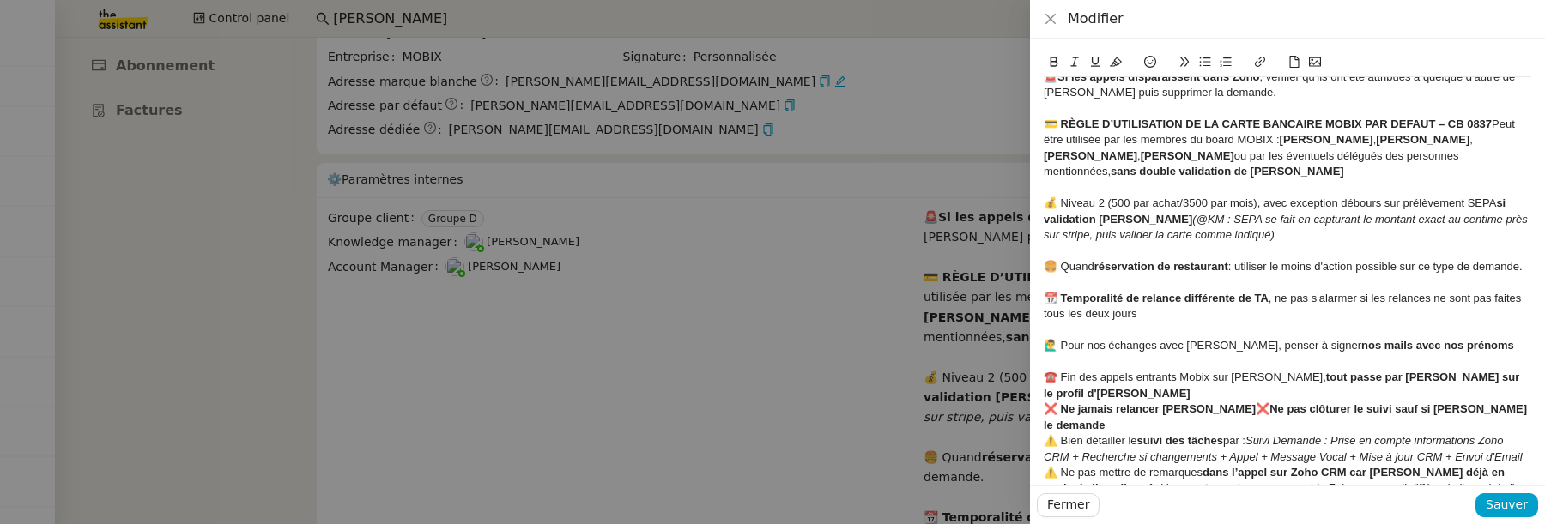
scroll to position [174, 0]
click at [1502, 372] on div "☎️ Fin des appels entrants Mobix sur Ringover, tout passe par Aircall sur le pr…" at bounding box center [1287, 384] width 487 height 32
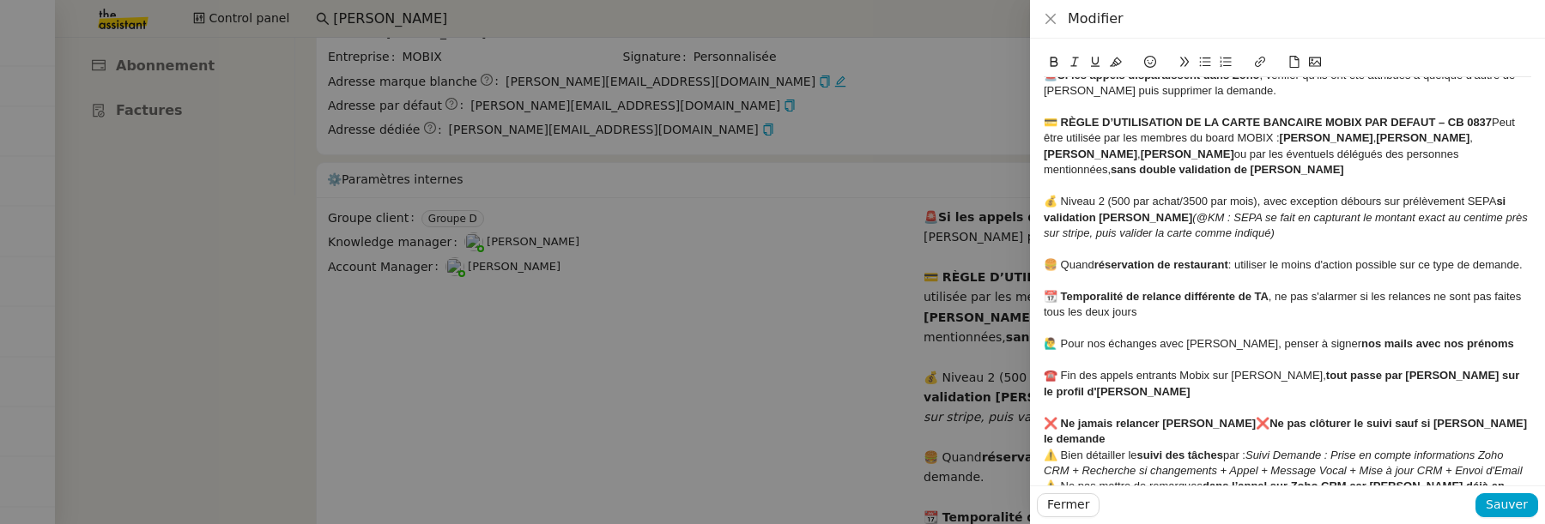
click at [1491, 416] on div "❌ Ne jamais relancer Florian ❌ Ne pas clôturer le suivi sauf si Florian le dema…" at bounding box center [1287, 432] width 487 height 32
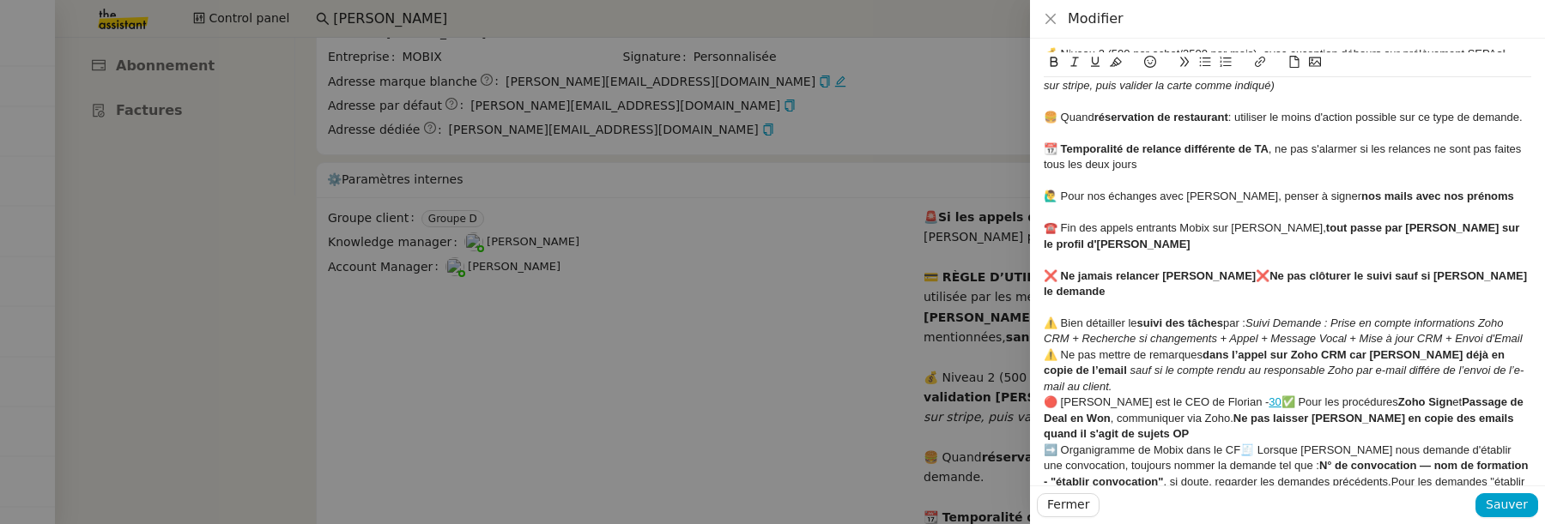
scroll to position [330, 0]
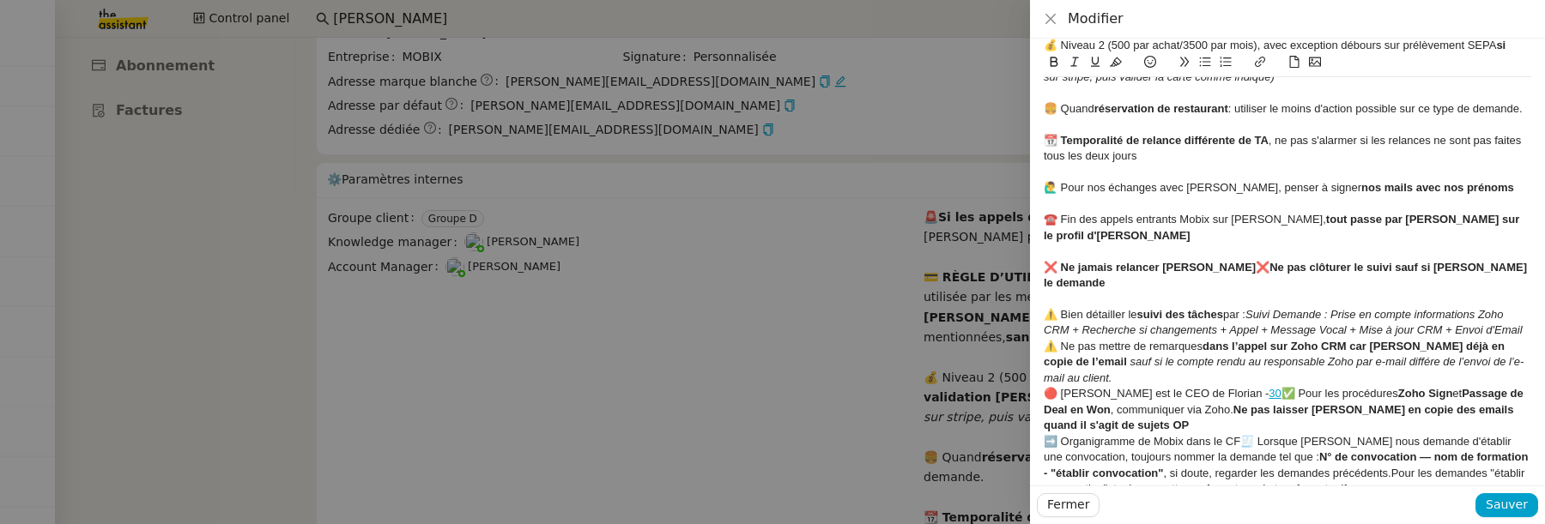
click at [1522, 308] on em "Suivi Demande : Prise en compte informations Zoho CRM + Recherche si changement…" at bounding box center [1283, 322] width 479 height 28
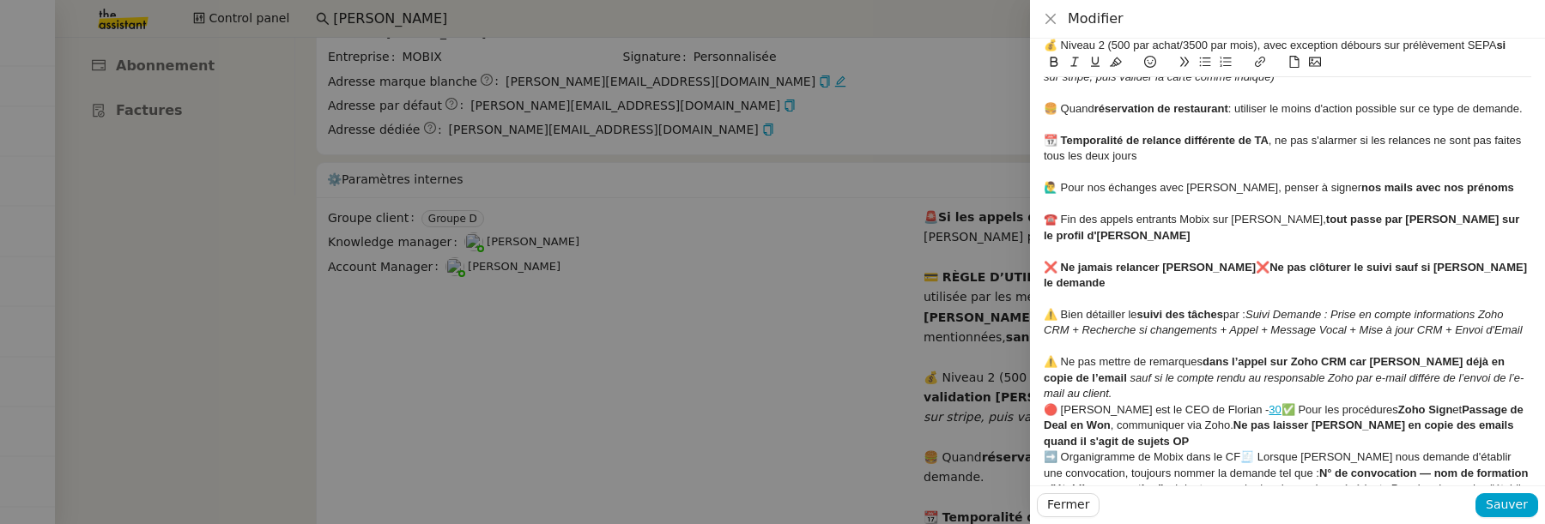
click at [1244, 364] on div "⚠️ Ne pas mettre de remarques dans l’appel sur Zoho CRM car Florian déjà en cop…" at bounding box center [1287, 377] width 487 height 47
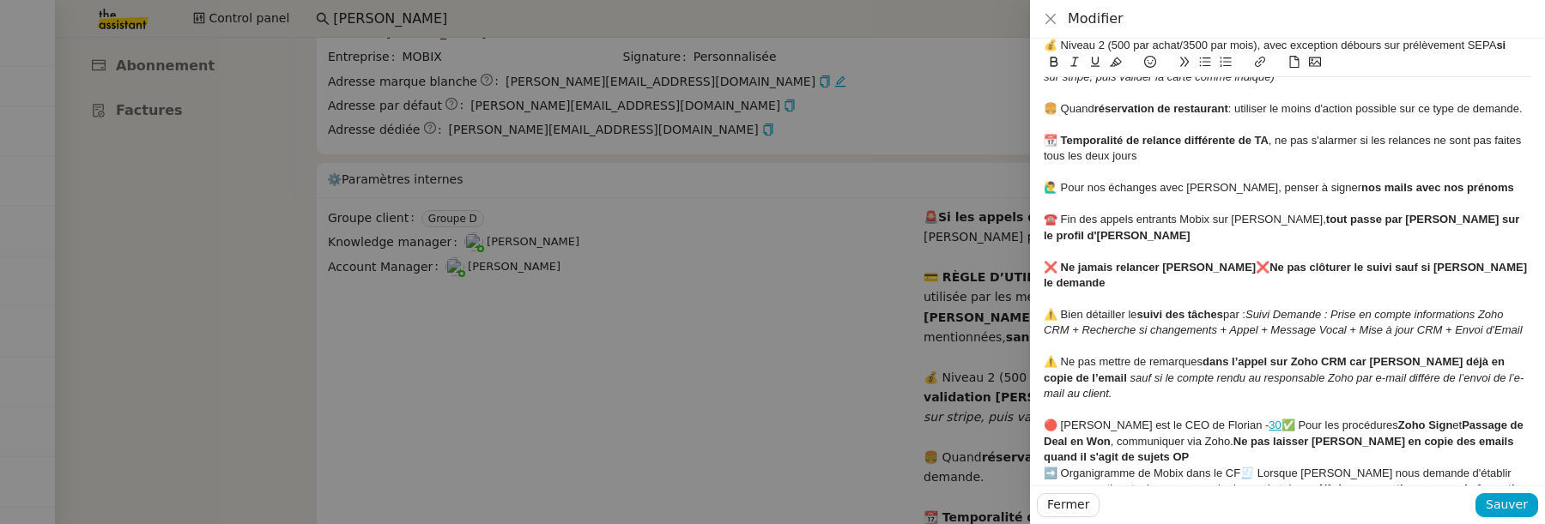
click at [1147, 428] on div "🔴 Thomas Soulier est le CEO de Florian - 30 ✅ Pour les procédures Zoho Sign et …" at bounding box center [1287, 441] width 487 height 47
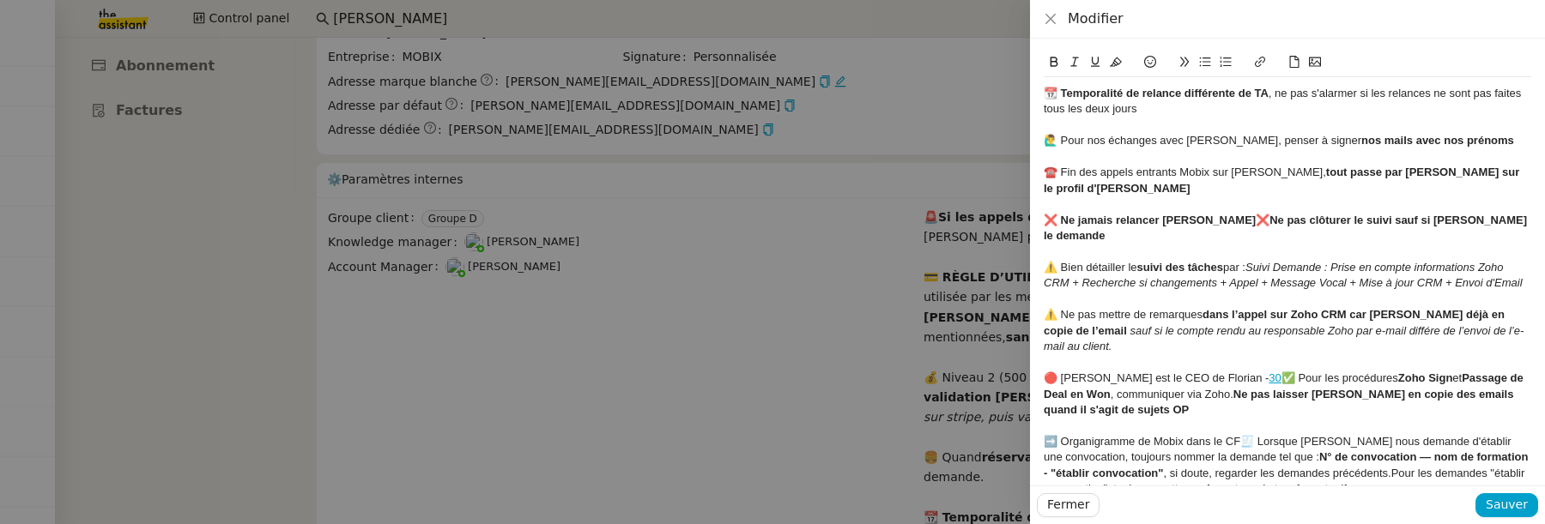
scroll to position [0, 0]
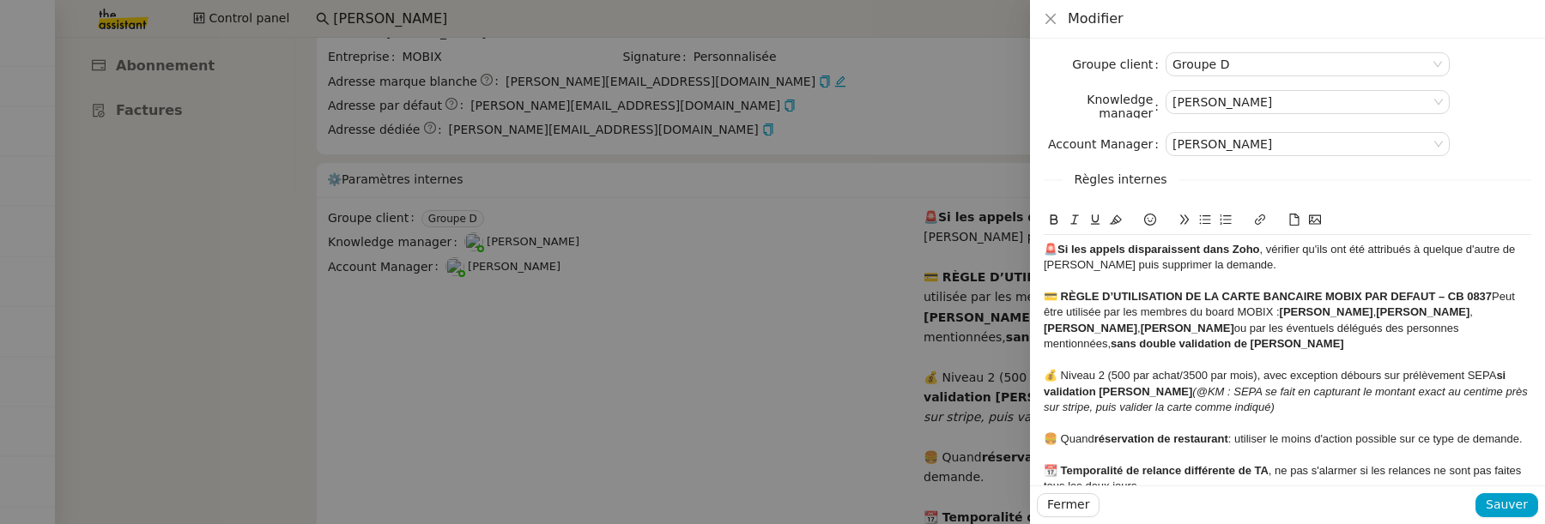
click at [1047, 249] on span "🚨" at bounding box center [1051, 249] width 14 height 13
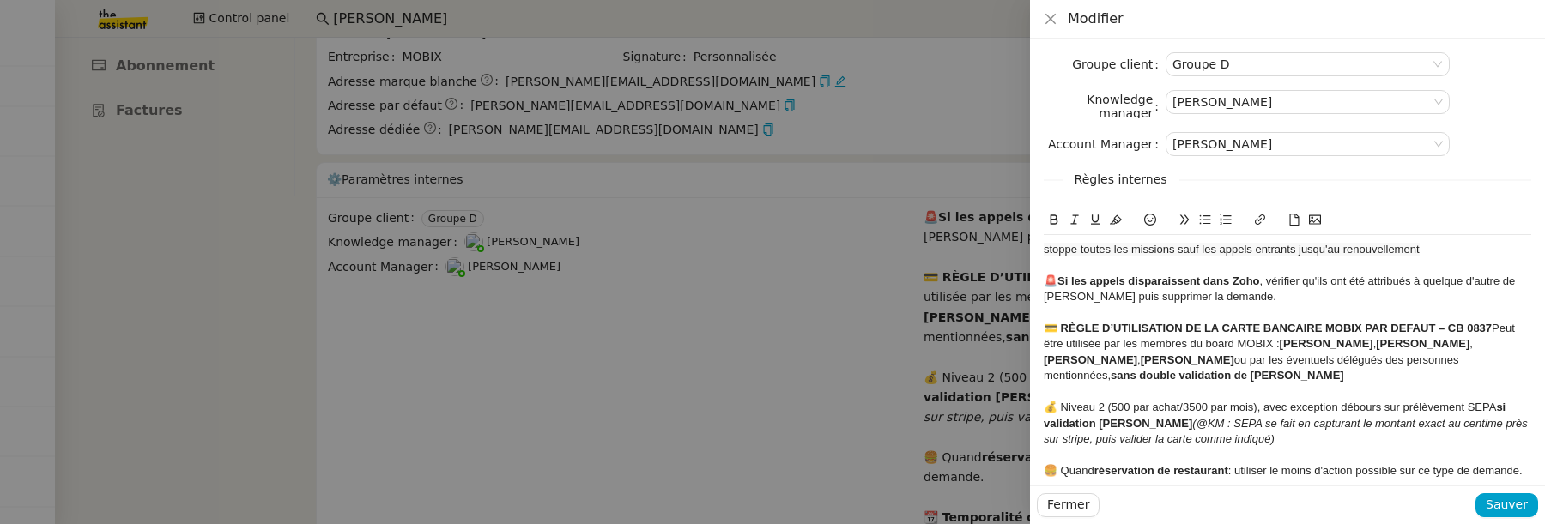
click at [1042, 250] on div "Groupe client Groupe D Knowledge manager Frédérique Albert Account Manager Mari…" at bounding box center [1287, 262] width 515 height 447
click at [1044, 250] on span "stoppe toutes les missions sauf les appels entrants jusqu'au renouvellement" at bounding box center [1232, 249] width 376 height 13
click at [1153, 216] on icon at bounding box center [1150, 220] width 12 height 12
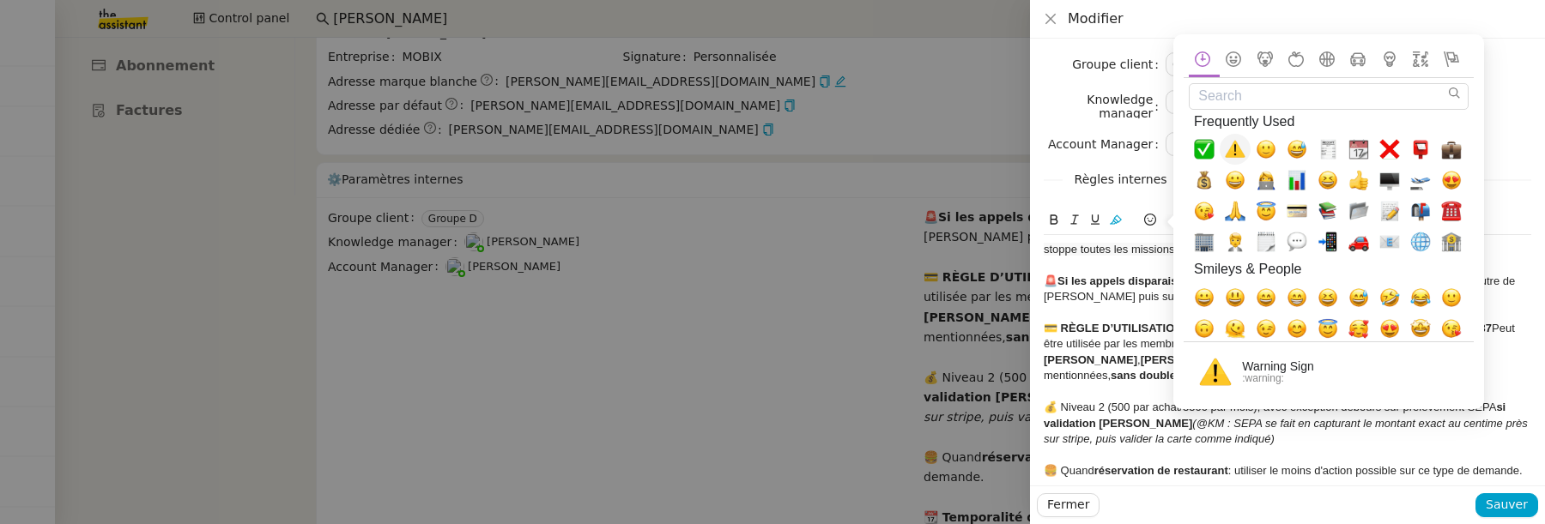
click at [1231, 156] on span "⚠️, warning" at bounding box center [1235, 149] width 21 height 21
click at [1056, 251] on span "⚠️stoppe toutes les missions sauf les appels entrants jusqu'au renouvellement" at bounding box center [1239, 249] width 390 height 13
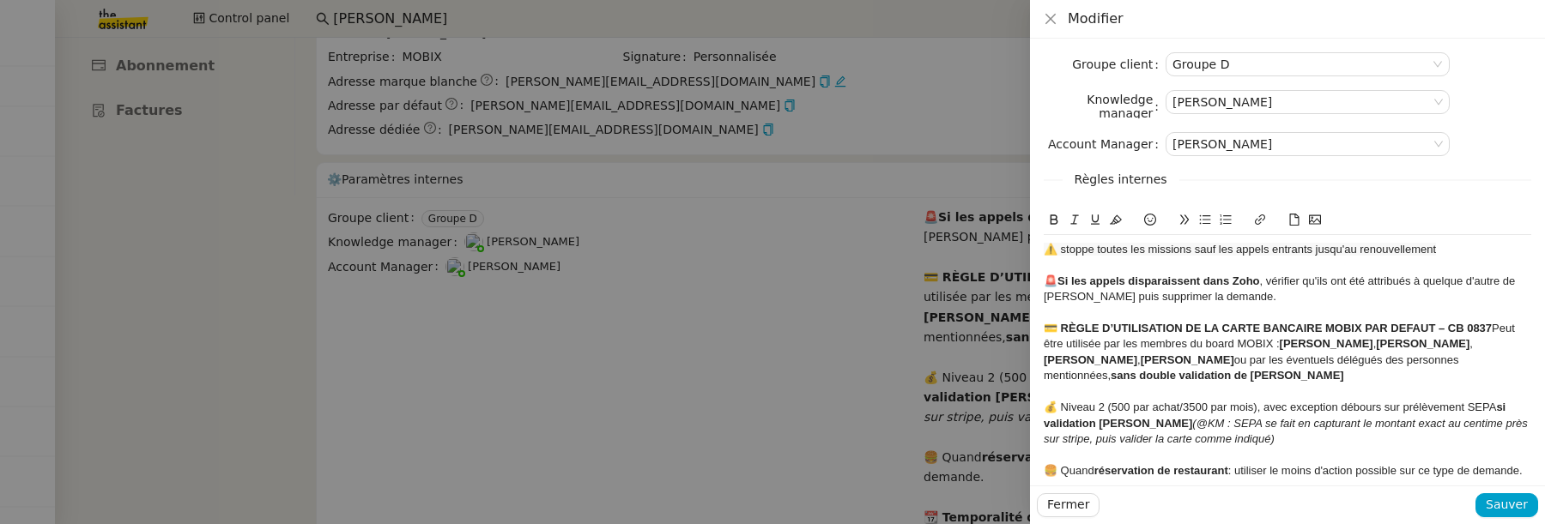
click at [1091, 253] on span "⚠️ stoppe toutes les missions sauf les appels entrants jusqu'au renouvellement" at bounding box center [1240, 249] width 392 height 13
click at [1451, 253] on div "⚠️ stopper toutes les missions sauf les appels entrants jusqu'au renouvellement" at bounding box center [1287, 249] width 487 height 15
drag, startPoint x: 1116, startPoint y: 275, endPoint x: 1032, endPoint y: 246, distance: 87.9
click at [1032, 246] on div "Groupe client Groupe D Knowledge manager Frédérique Albert Account Manager Mari…" at bounding box center [1287, 262] width 515 height 447
click at [1114, 219] on icon at bounding box center [1116, 219] width 12 height 9
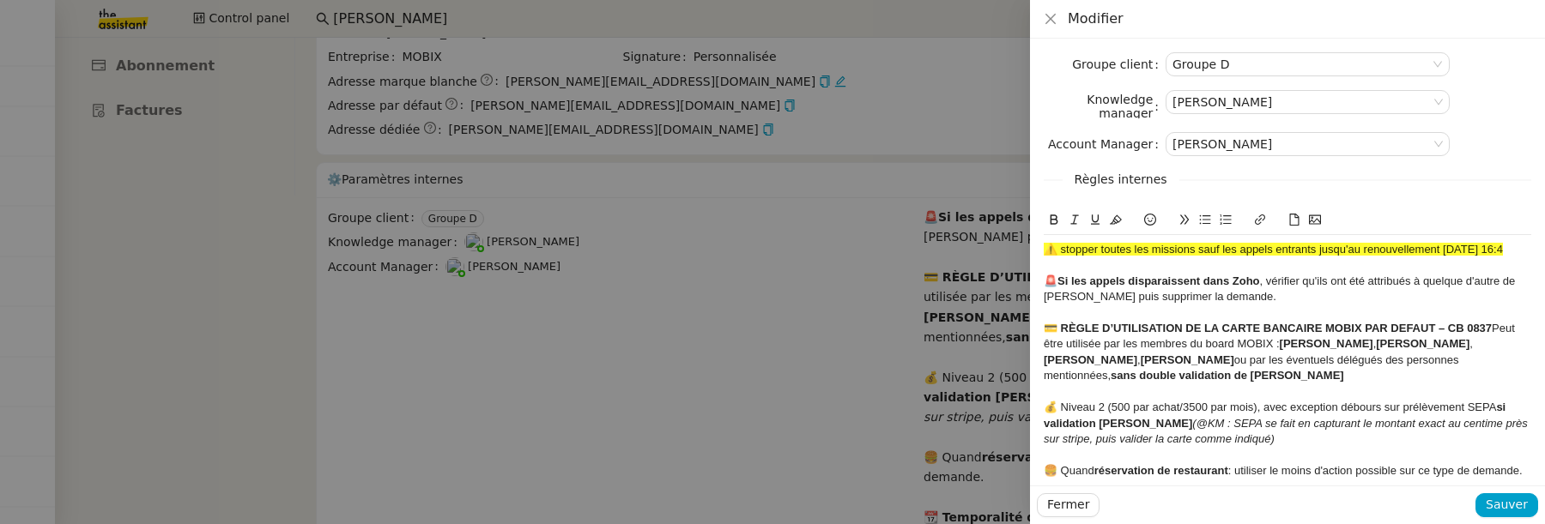
click at [1042, 214] on div "Groupe client Groupe D Knowledge manager Frédérique Albert Account Manager Mari…" at bounding box center [1287, 262] width 515 height 447
drag, startPoint x: 1086, startPoint y: 269, endPoint x: 1026, endPoint y: 239, distance: 67.2
click at [1026, 239] on div "Modifier Groupe client Groupe D Knowledge manager Frédérique Albert Account Man…" at bounding box center [772, 262] width 1545 height 524
click at [1044, 227] on button at bounding box center [1054, 220] width 21 height 20
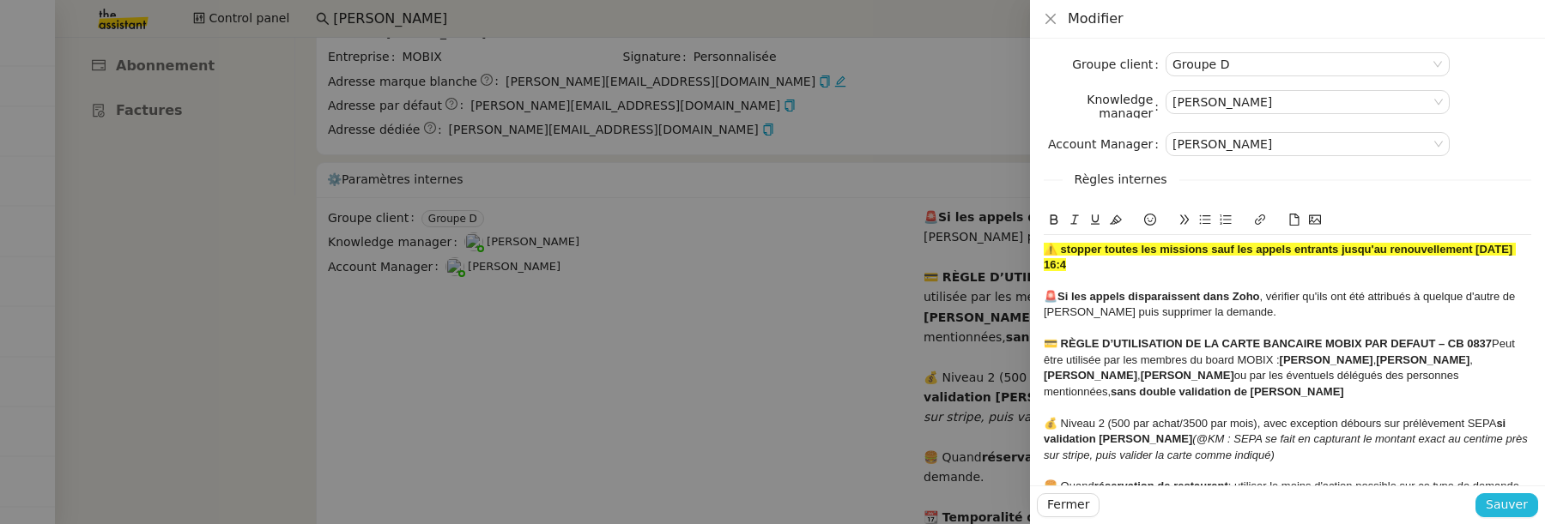
click at [1515, 499] on span "Sauver" at bounding box center [1506, 505] width 42 height 20
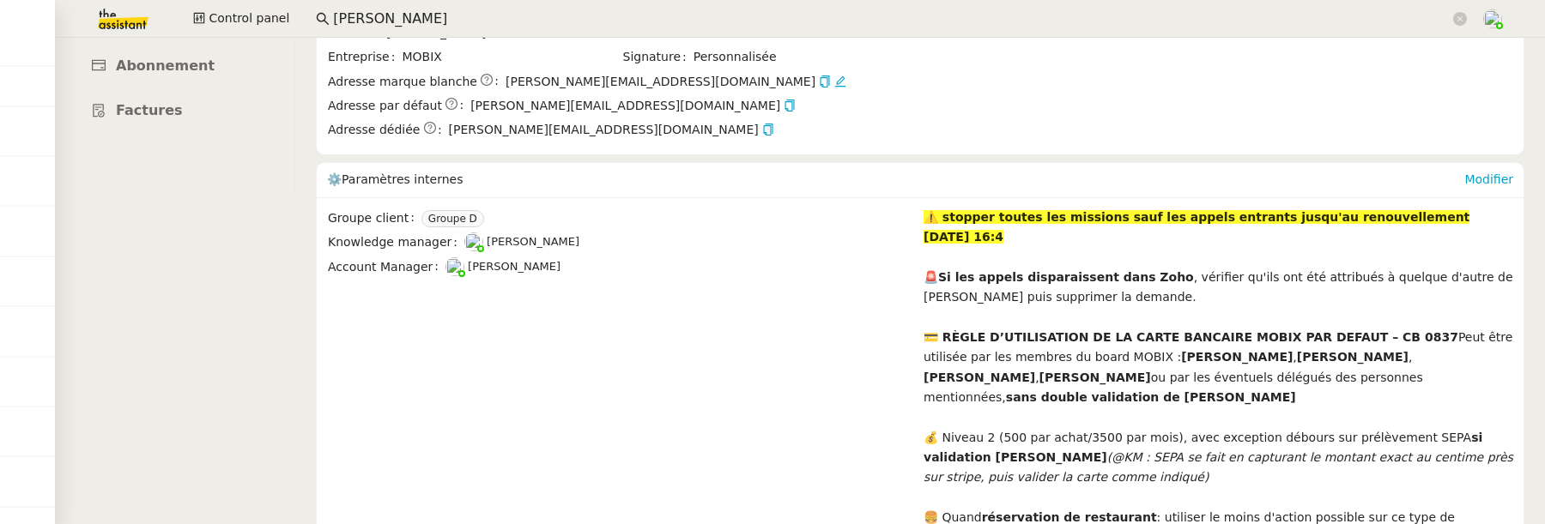
drag, startPoint x: 1072, startPoint y: 239, endPoint x: 911, endPoint y: 205, distance: 164.8
click at [974, 226] on div "⚠️ stopper toutes les missions sauf les appels entrants jusqu'au renouvellement…" at bounding box center [1218, 228] width 590 height 40
click at [961, 236] on div "⚠️ stopper toutes les missions sauf les appels entrants jusqu'au renouvellement…" at bounding box center [1218, 228] width 590 height 40
click at [1482, 177] on link "Modifier" at bounding box center [1488, 179] width 49 height 14
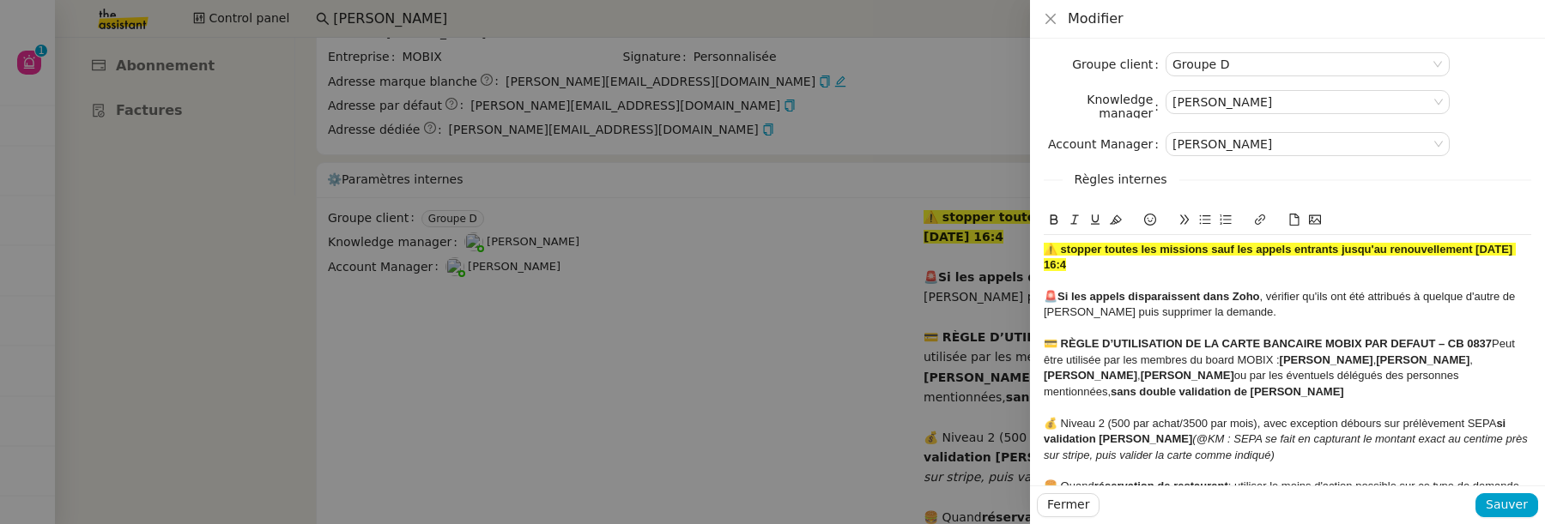
click at [1117, 268] on div "⚠️ stopper toutes les missions sauf les appels entrants jusqu'au renouvellement…" at bounding box center [1287, 258] width 487 height 32
click at [1516, 509] on span "Sauver" at bounding box center [1506, 505] width 42 height 20
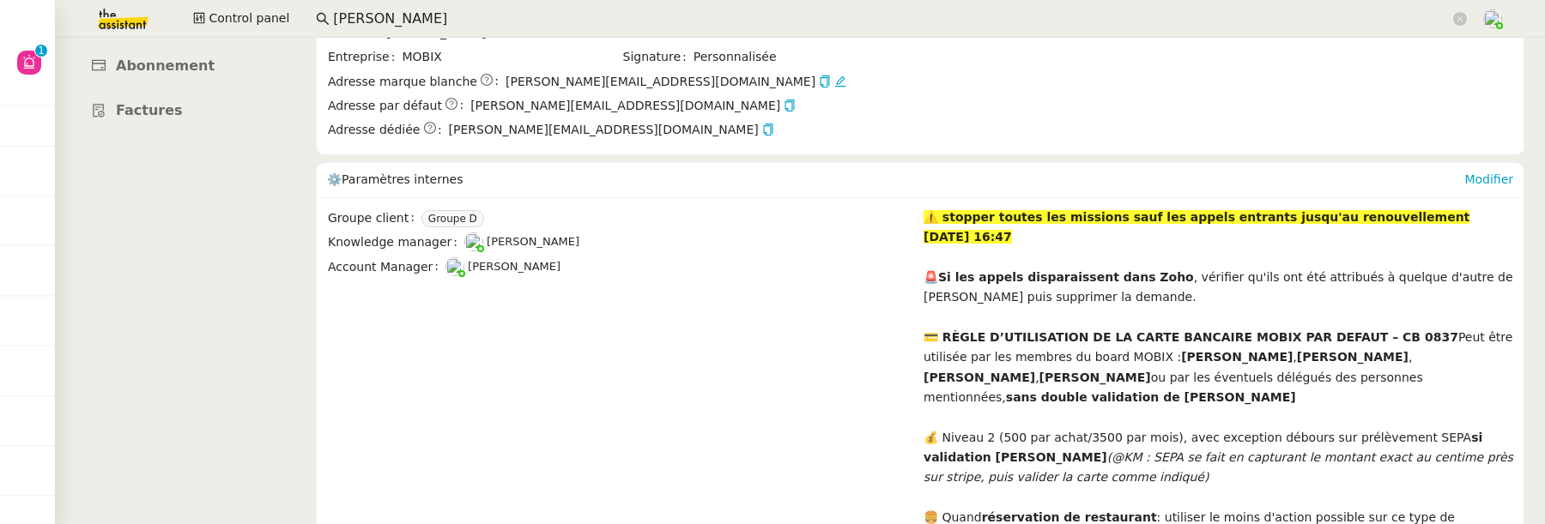
drag, startPoint x: 971, startPoint y: 236, endPoint x: 917, endPoint y: 216, distance: 57.6
copy div "Groupe client Groupe D Knowledge manager Frédérique Albert Account Manager Mari…"
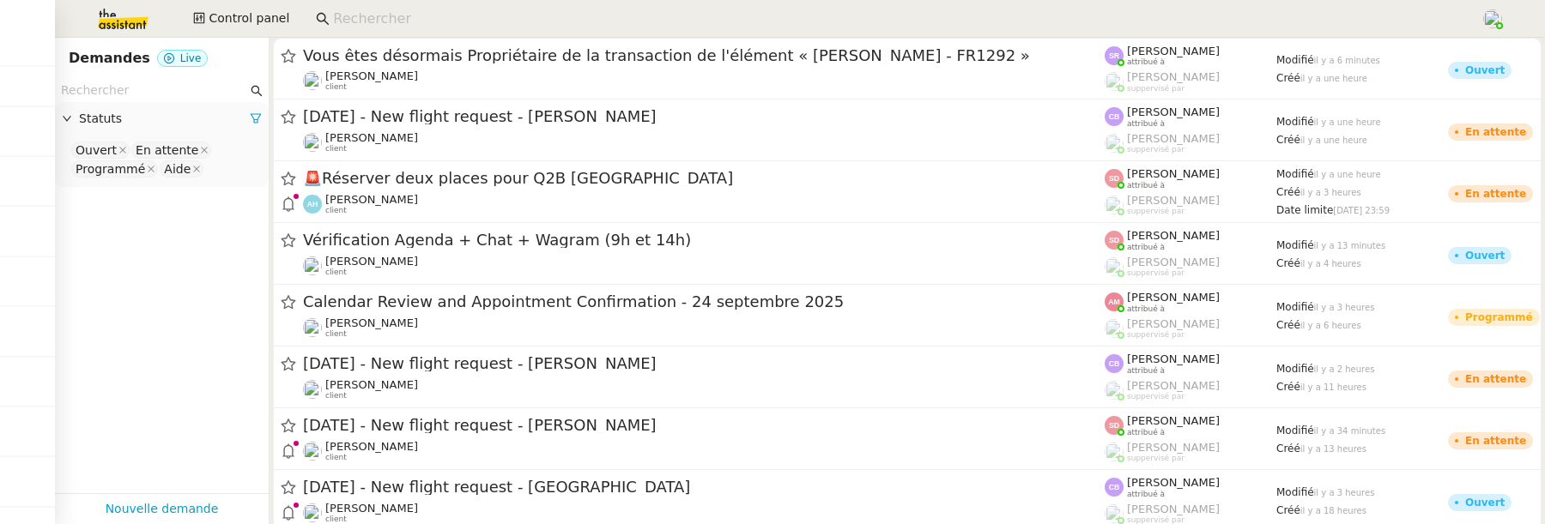
click at [367, 25] on input at bounding box center [898, 19] width 1130 height 23
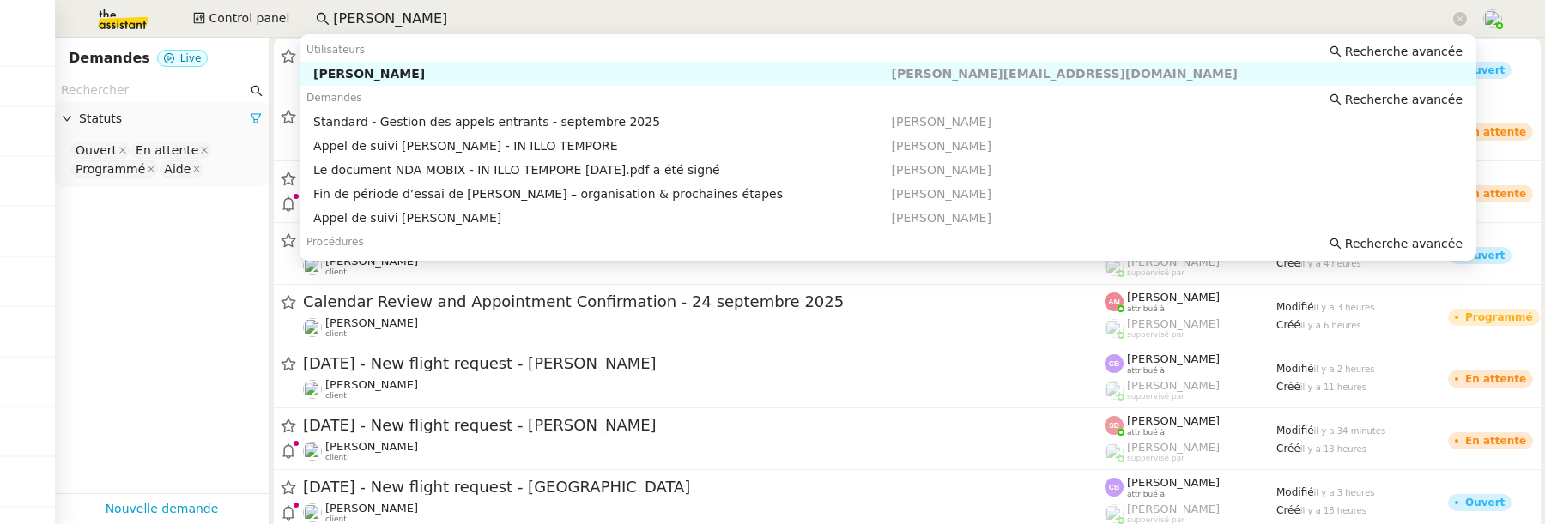
click at [428, 76] on div "[PERSON_NAME]" at bounding box center [602, 73] width 578 height 15
type input "[PERSON_NAME]"
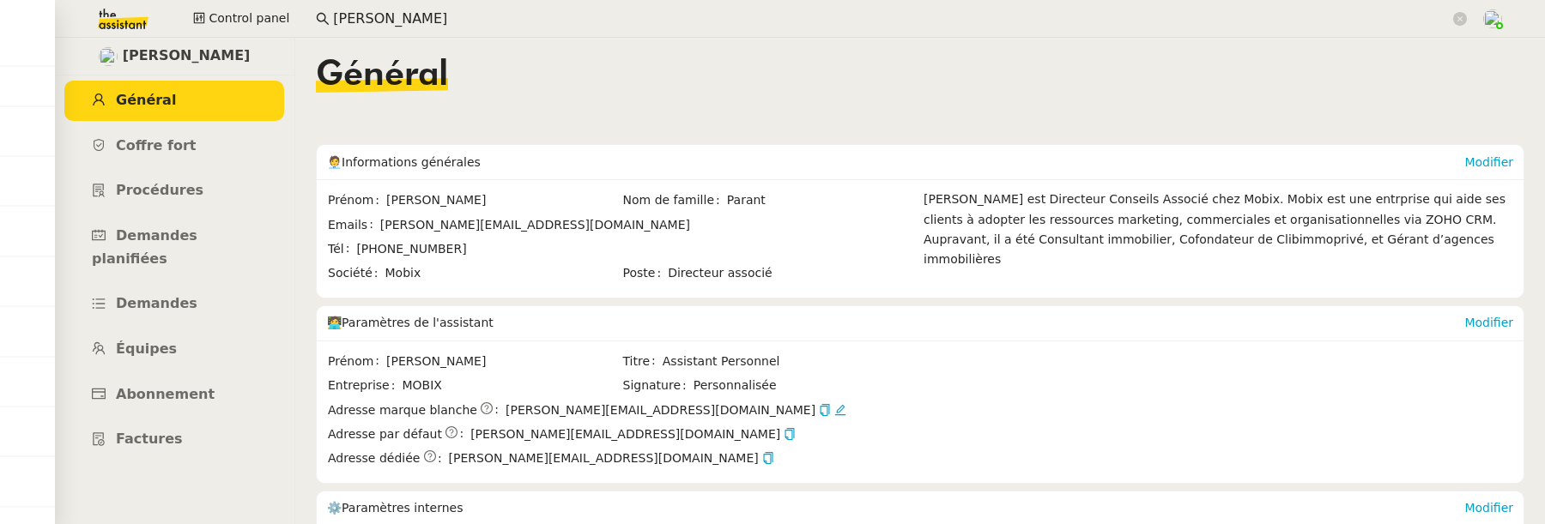
scroll to position [109, 0]
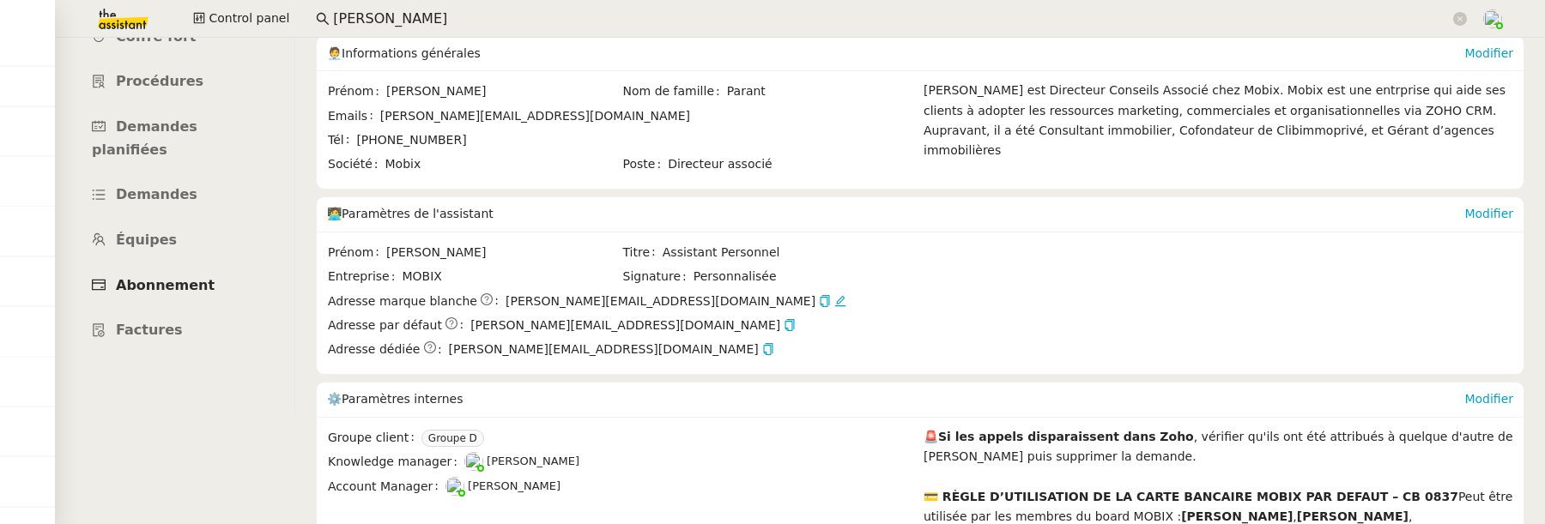
click at [220, 268] on link "Abonnement" at bounding box center [174, 286] width 220 height 40
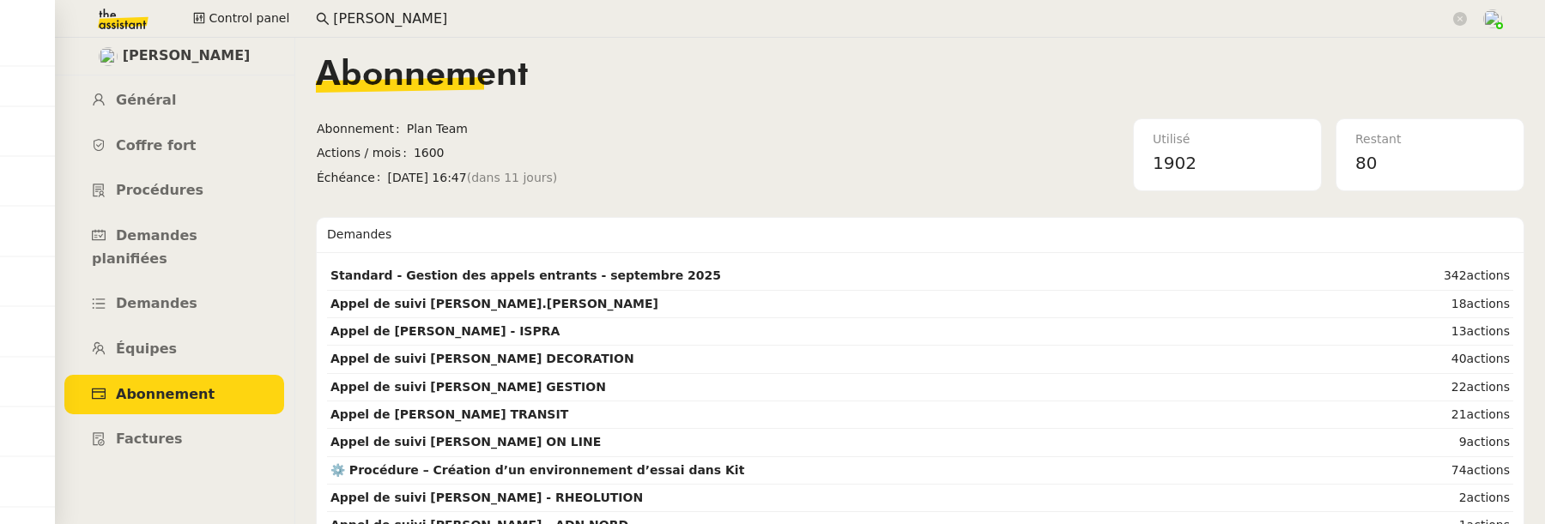
drag, startPoint x: 383, startPoint y: 177, endPoint x: 506, endPoint y: 182, distance: 123.7
click at [506, 182] on span "[DATE] 16:47 (dans 11 jours)" at bounding box center [571, 178] width 366 height 20
copy span "[DATE] 16:4"
